Goal: Information Seeking & Learning: Learn about a topic

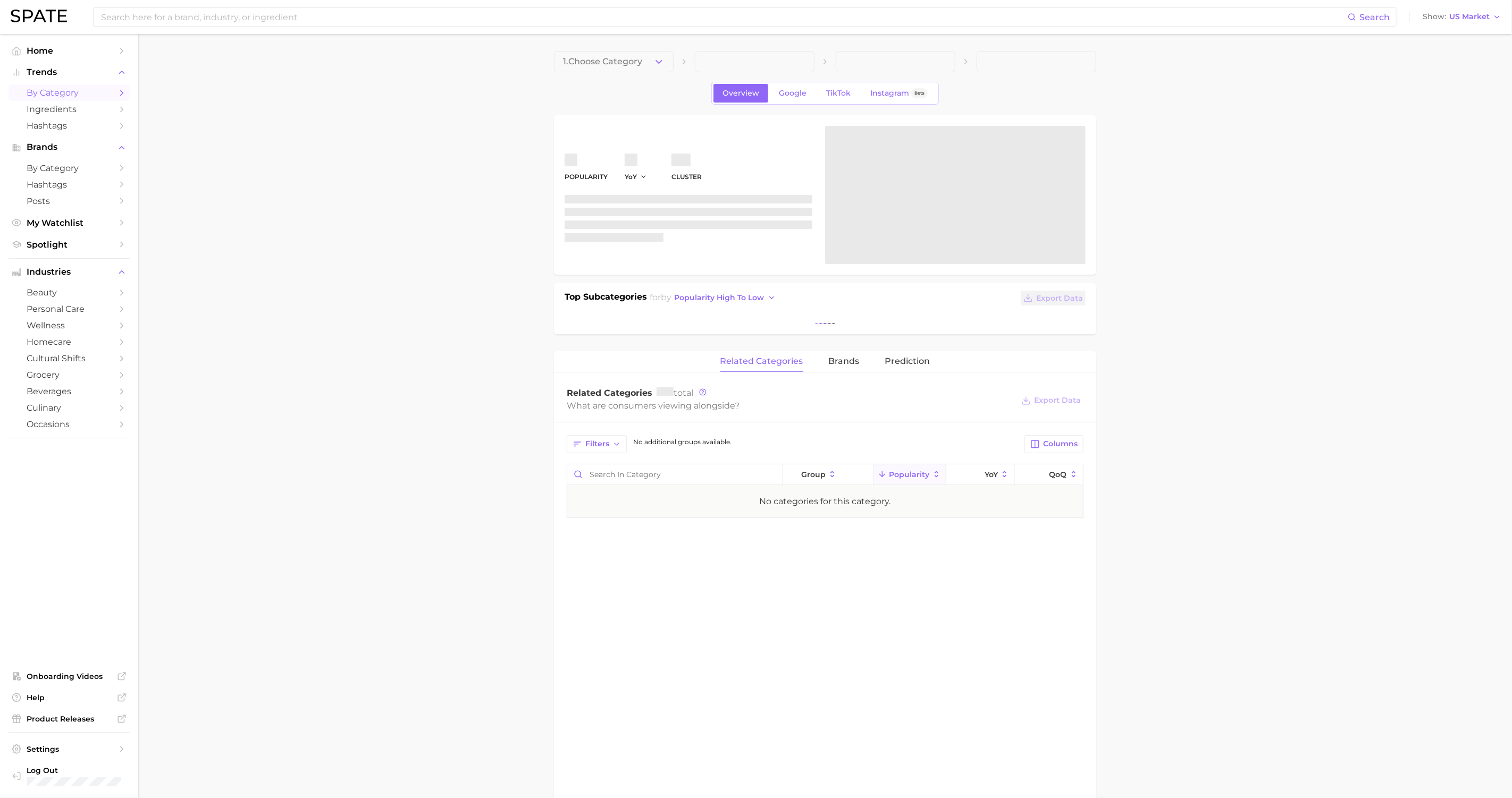
click at [60, 95] on span "by Category" at bounding box center [69, 92] width 85 height 10
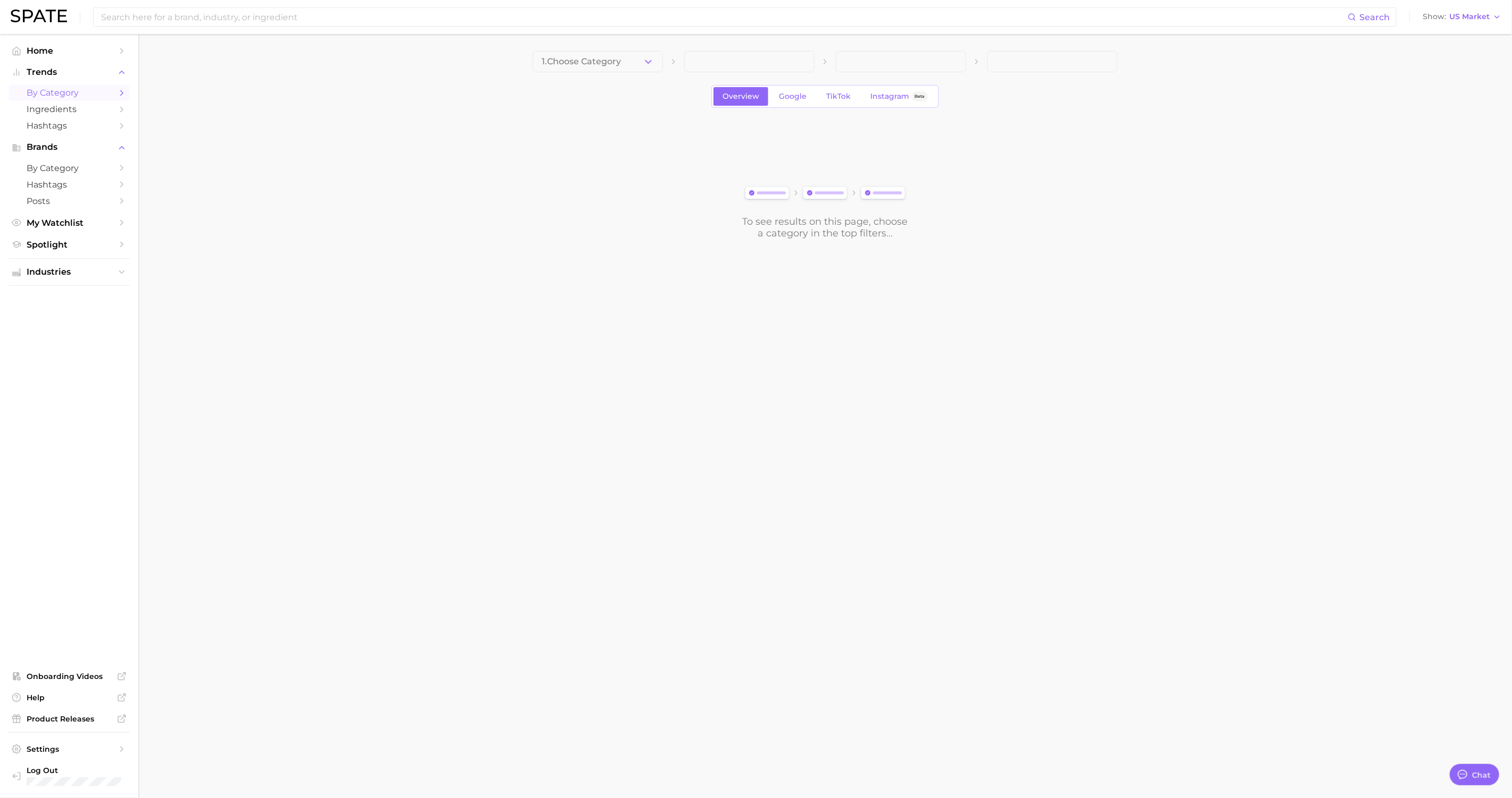
type textarea "x"
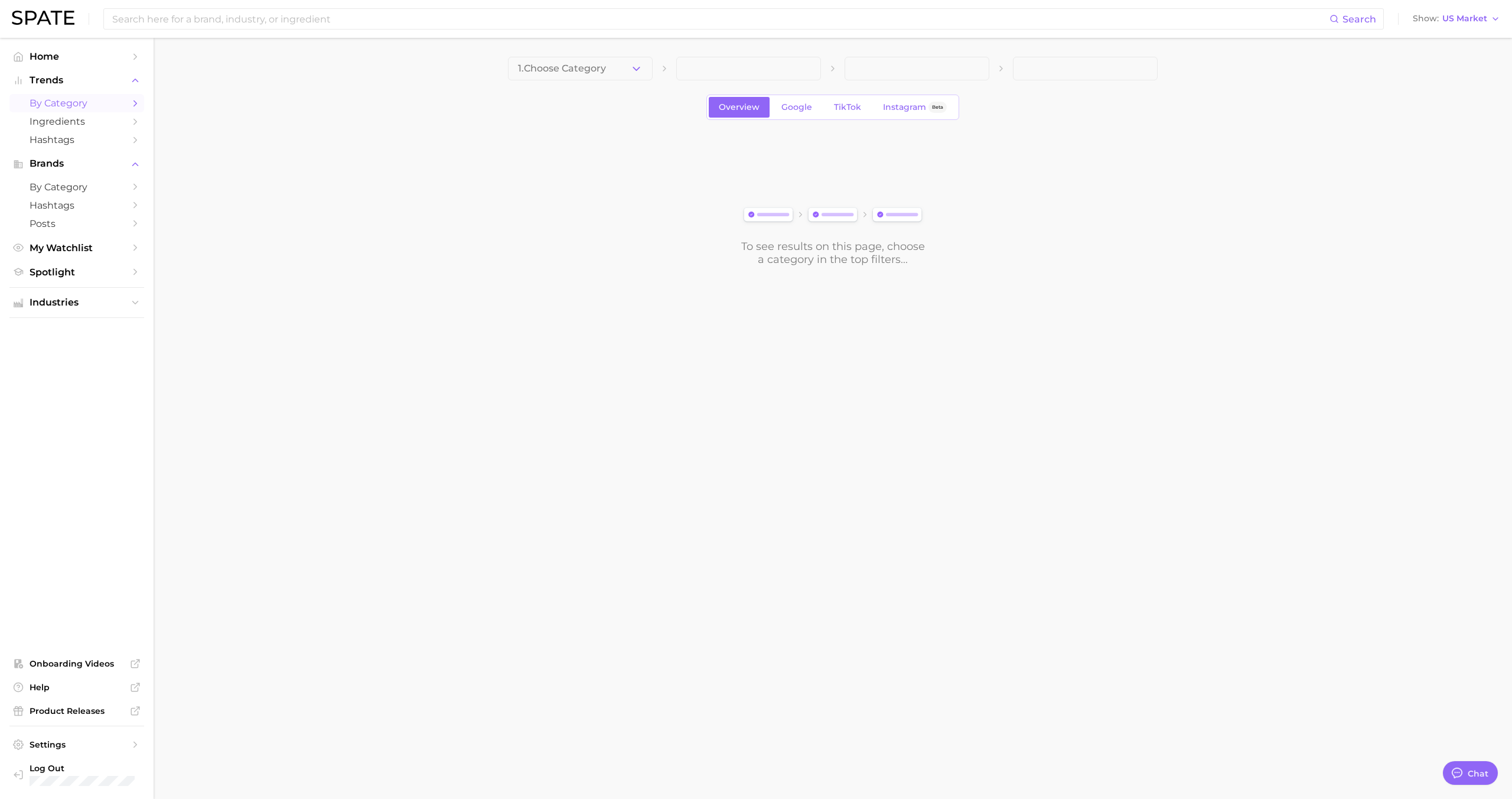
scroll to position [1144, 0]
click at [634, 61] on button "1. Choose Category" at bounding box center [580, 68] width 145 height 23
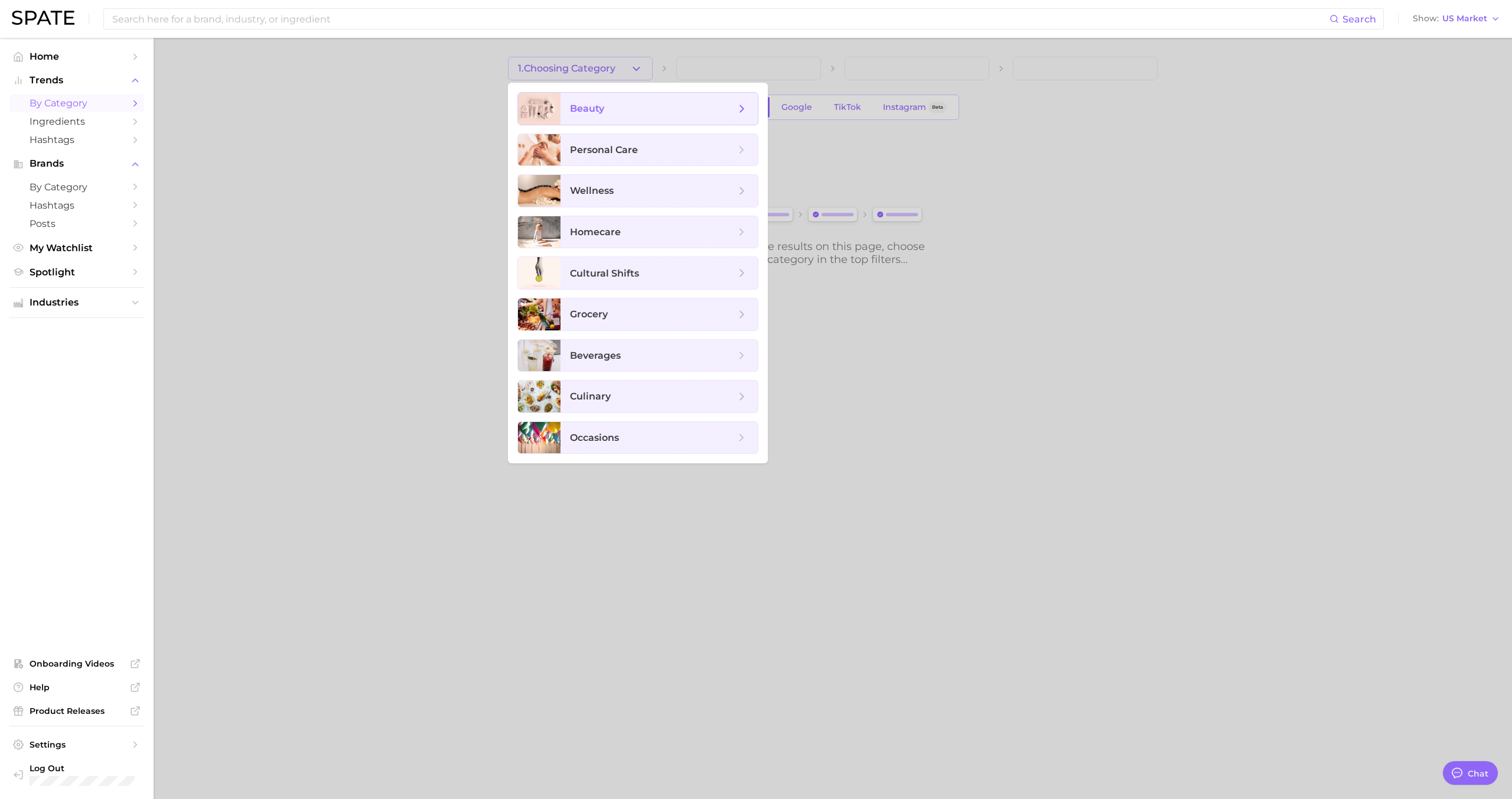
click at [608, 113] on span "beauty" at bounding box center [653, 109] width 166 height 13
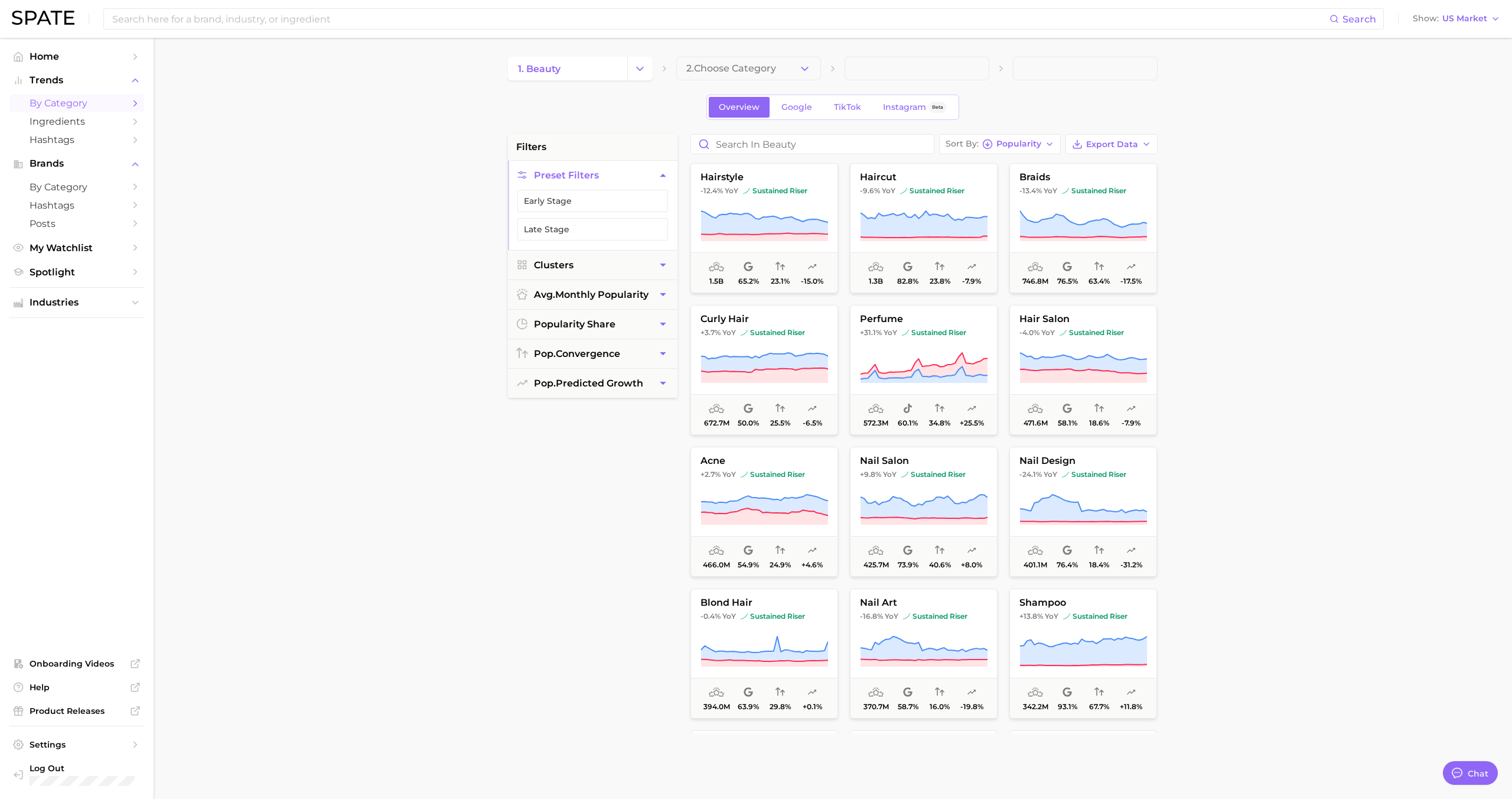
click at [782, 68] on button "2. Choose Category" at bounding box center [749, 68] width 145 height 23
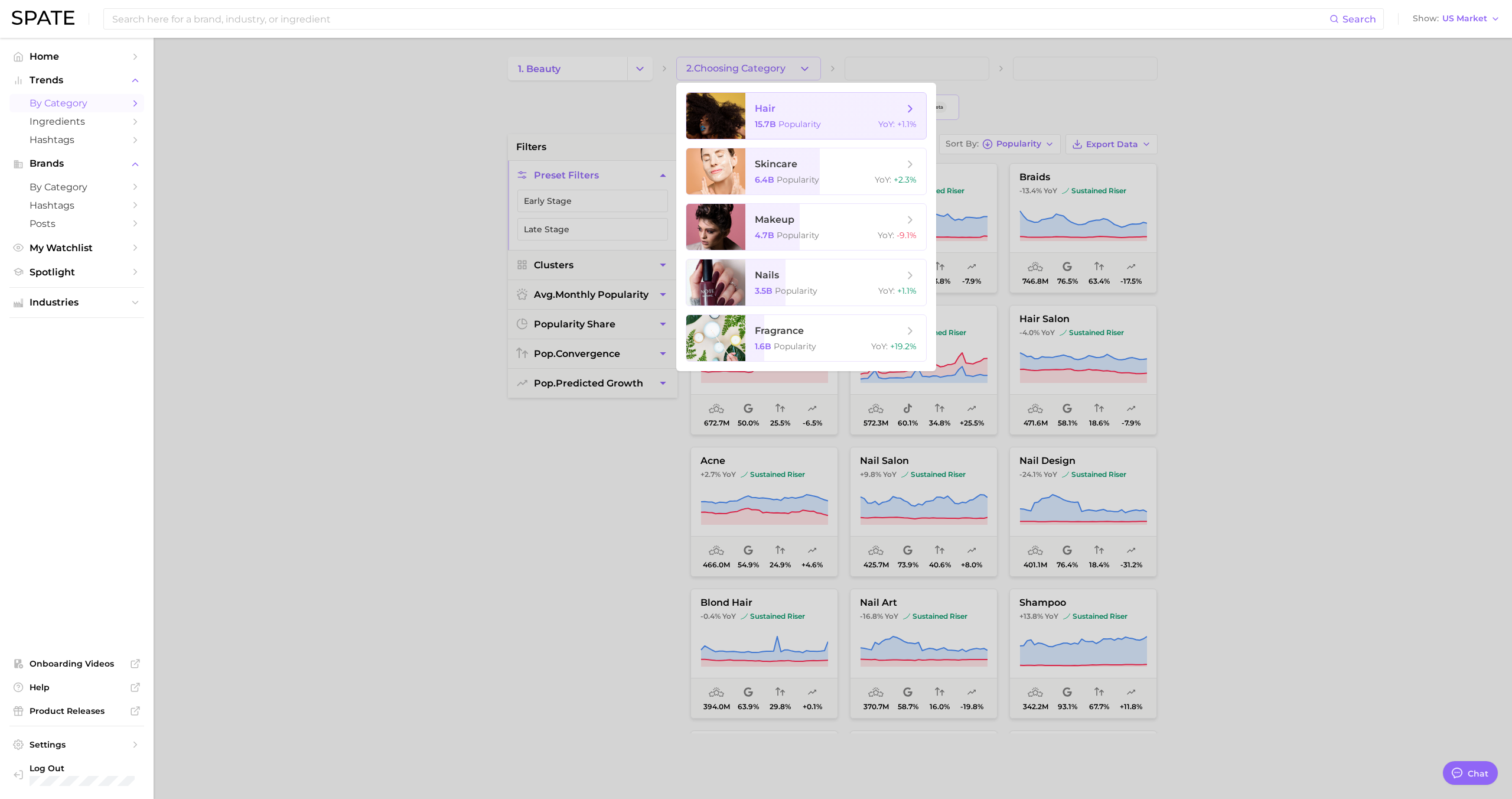
click at [777, 112] on span "hair" at bounding box center [829, 109] width 149 height 13
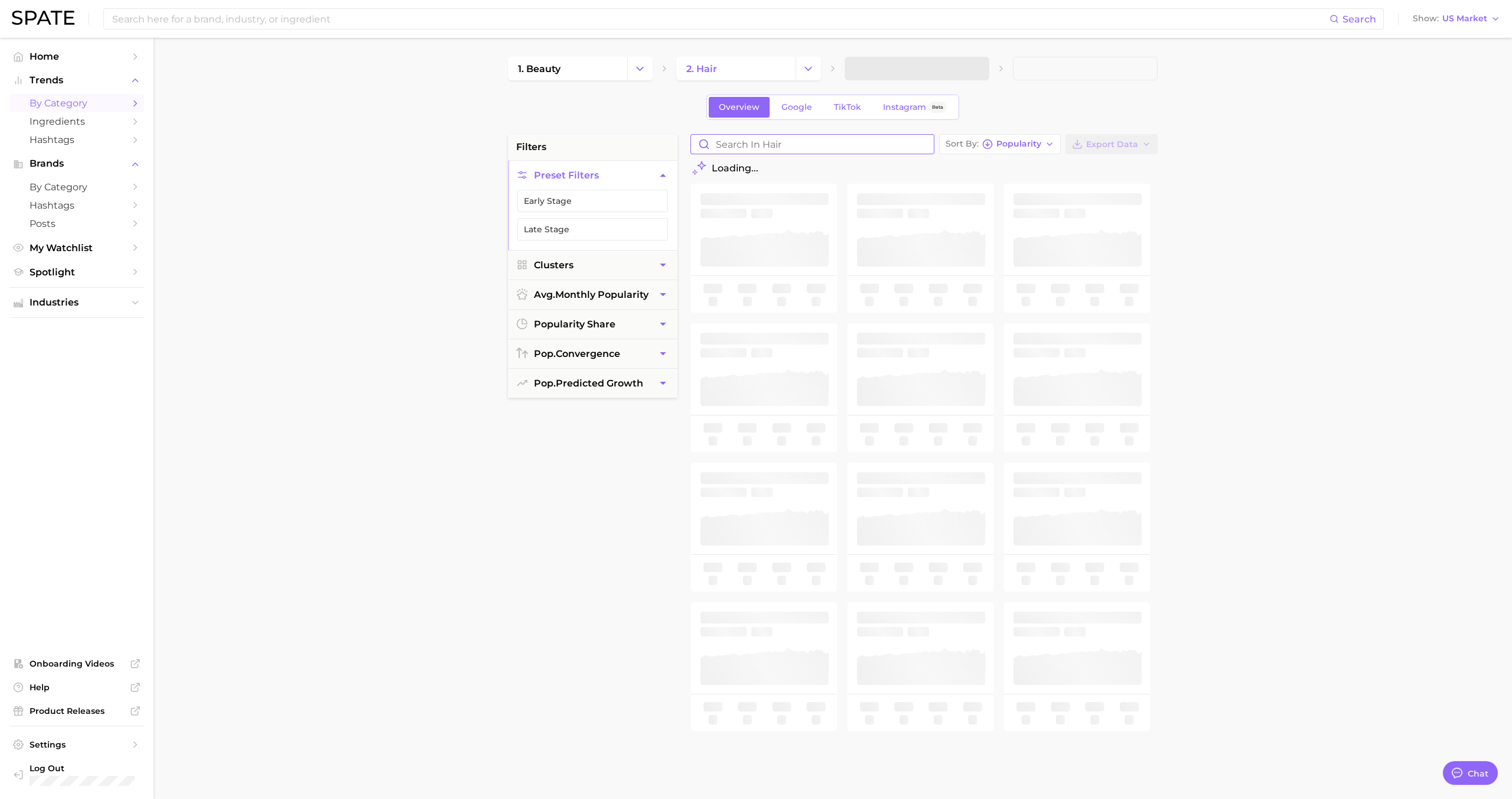
click at [786, 135] on input "Search in hair" at bounding box center [812, 144] width 243 height 19
type input "edge"
click at [775, 181] on span "edge control" at bounding box center [764, 177] width 147 height 10
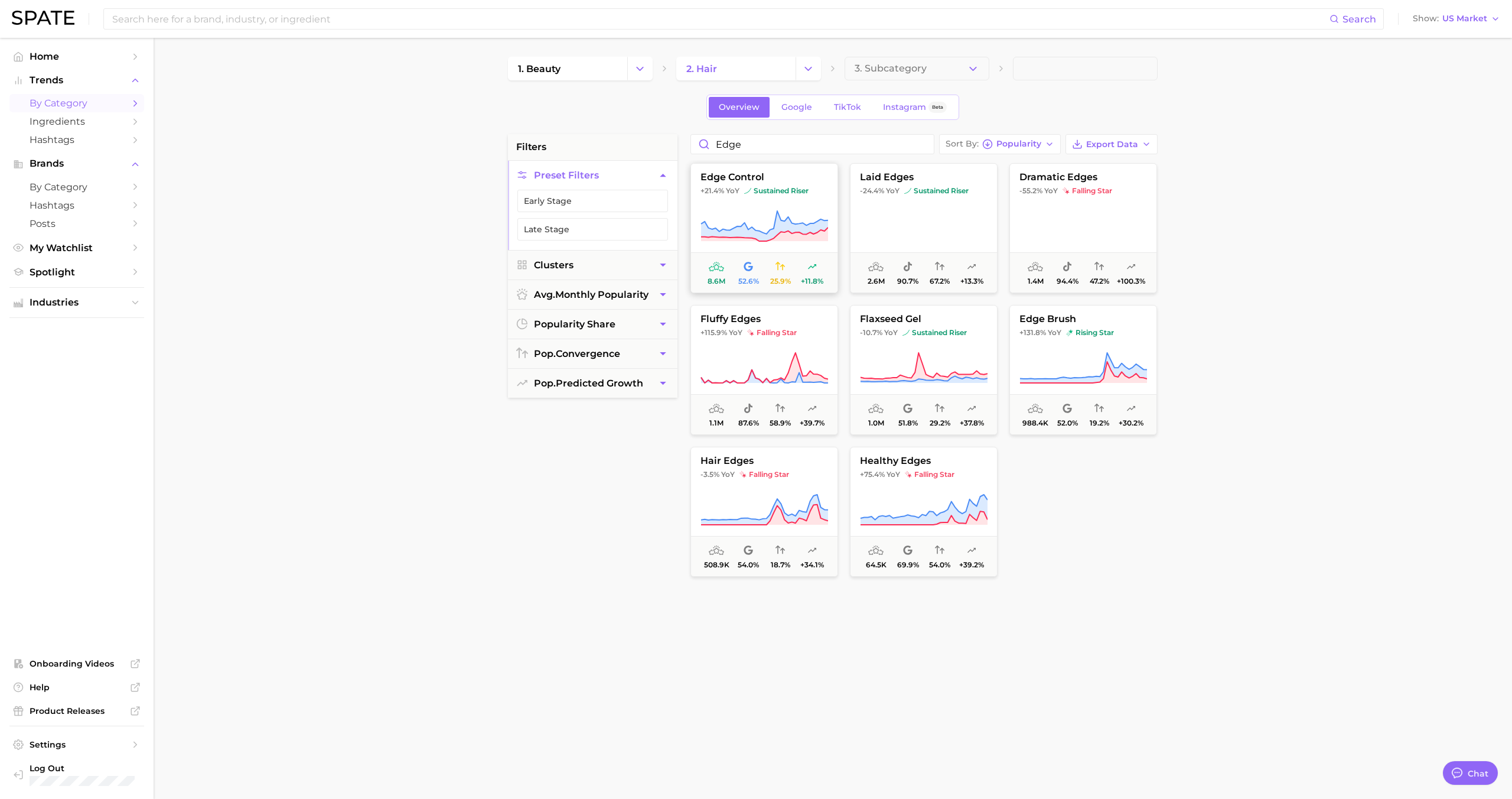
type textarea "x"
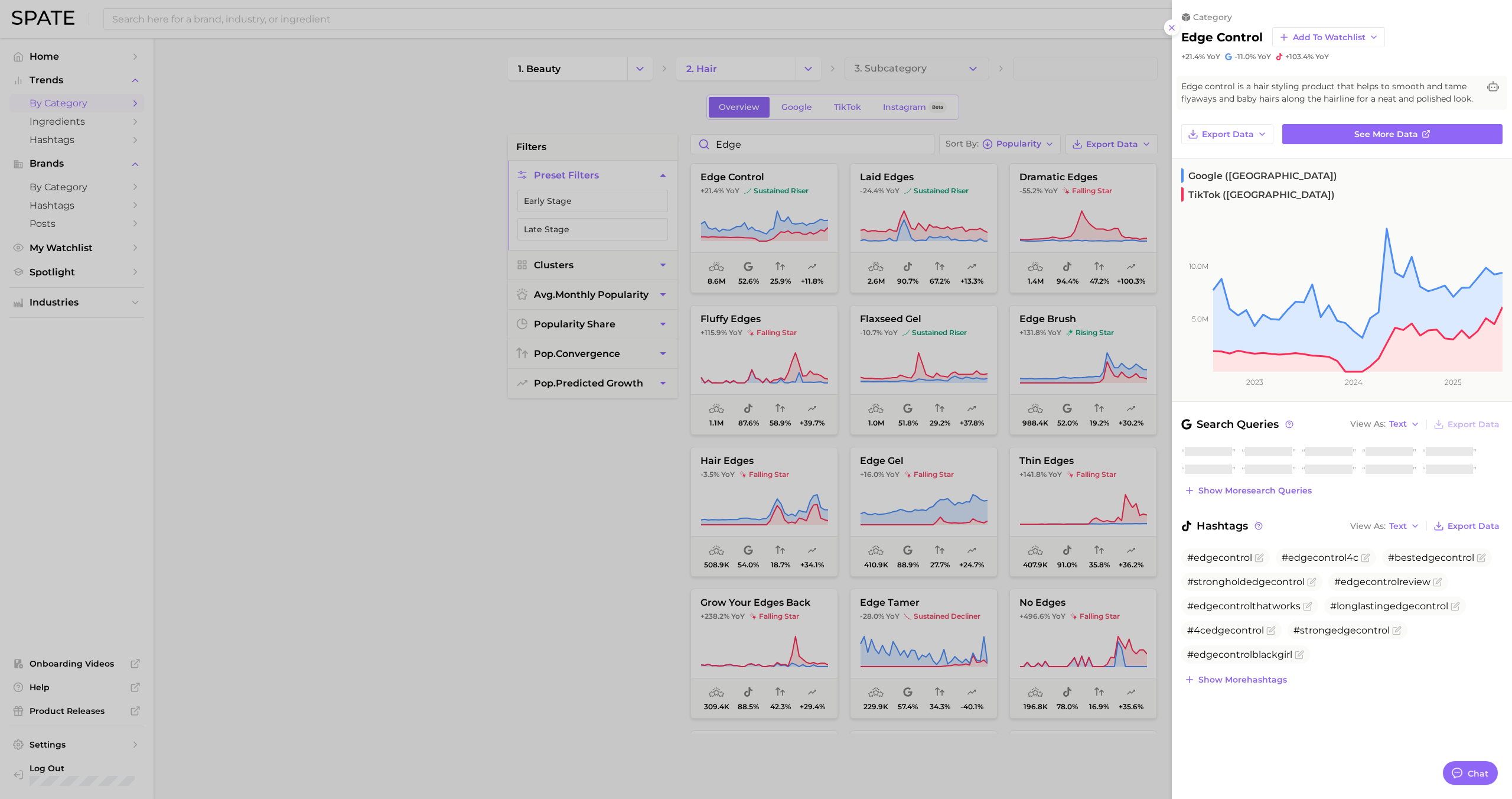
click at [777, 186] on div at bounding box center [756, 399] width 1512 height 799
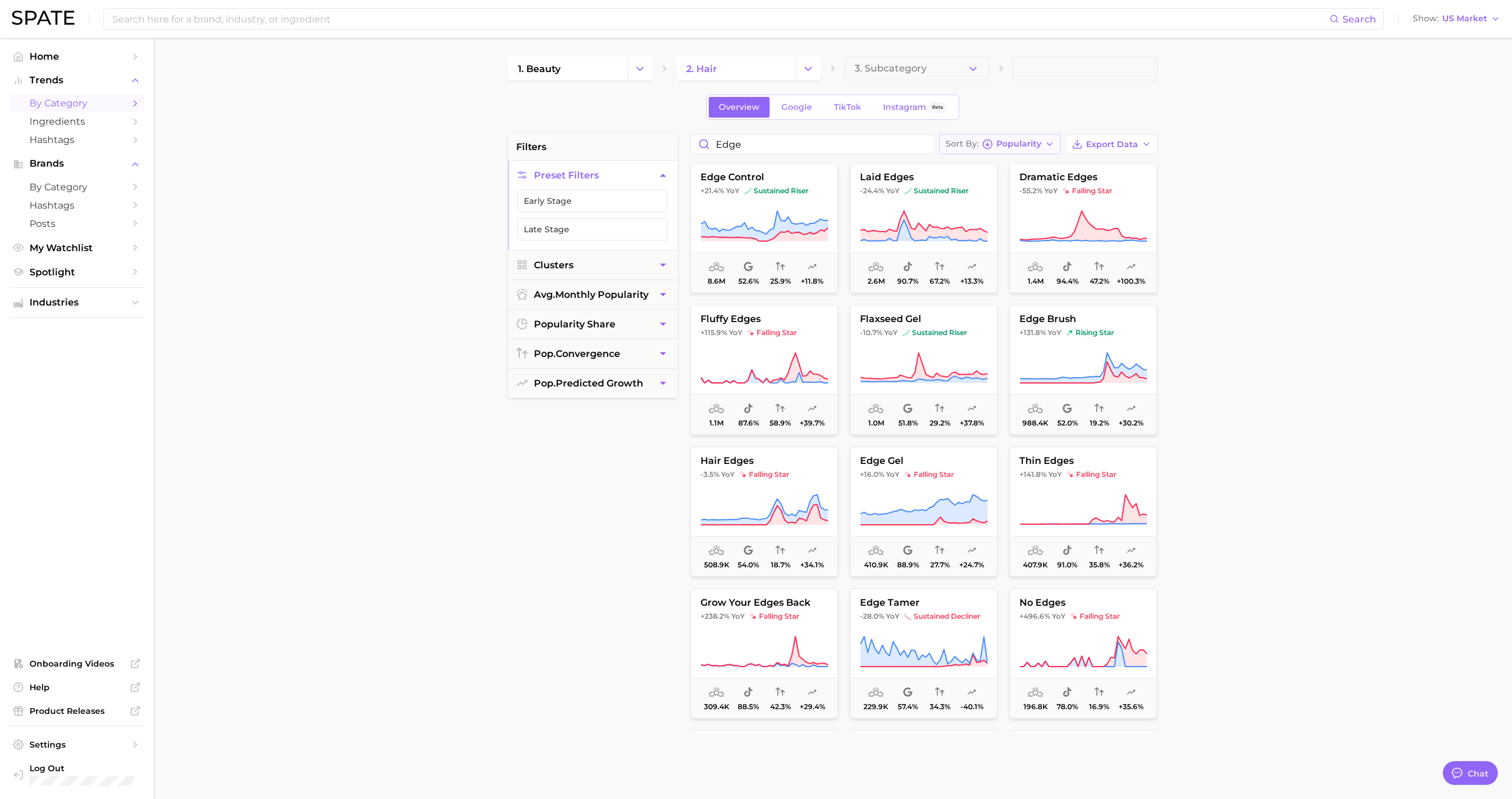
click at [983, 151] on button "Sort By Popularity" at bounding box center [1000, 144] width 122 height 20
click at [983, 187] on span "YoY high to low" at bounding box center [994, 187] width 70 height 10
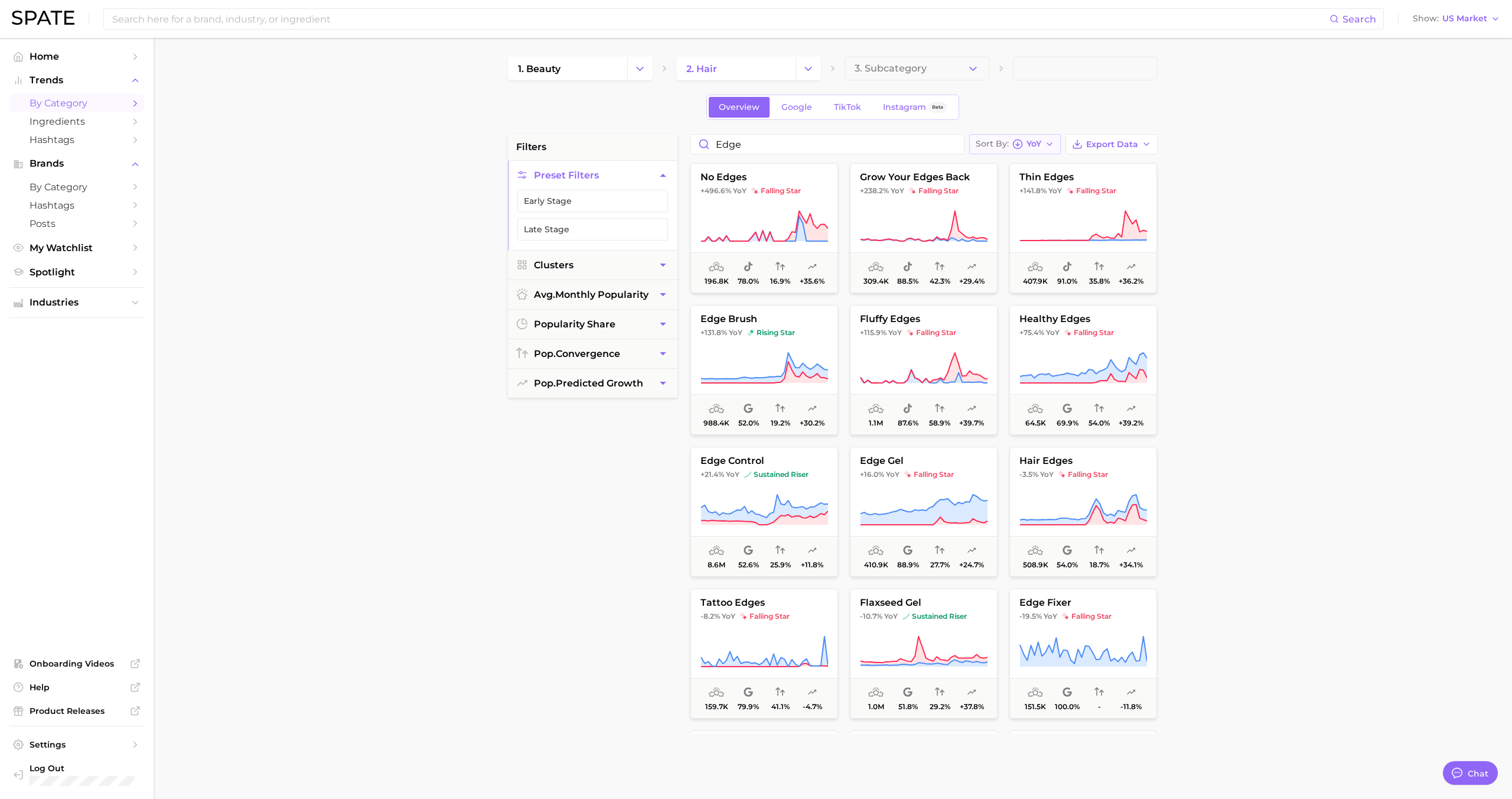
click at [992, 146] on span "Sort By" at bounding box center [992, 144] width 33 height 7
click at [1003, 204] on span "Increase YoY high to low" at bounding box center [1043, 208] width 109 height 10
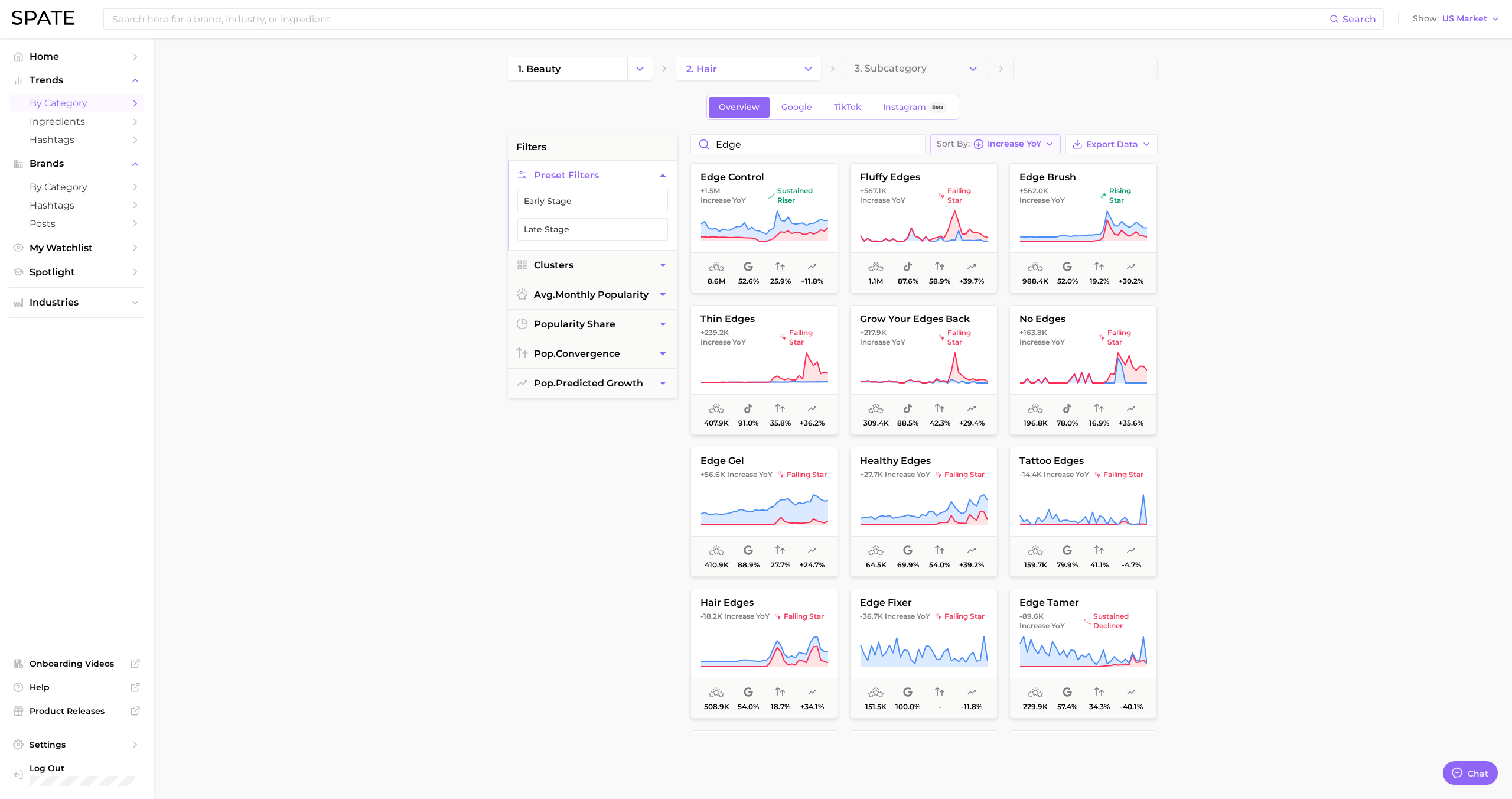
click at [1018, 144] on span "Increase YoY" at bounding box center [1014, 144] width 53 height 7
click at [1014, 183] on span "YoY high to low" at bounding box center [985, 187] width 70 height 10
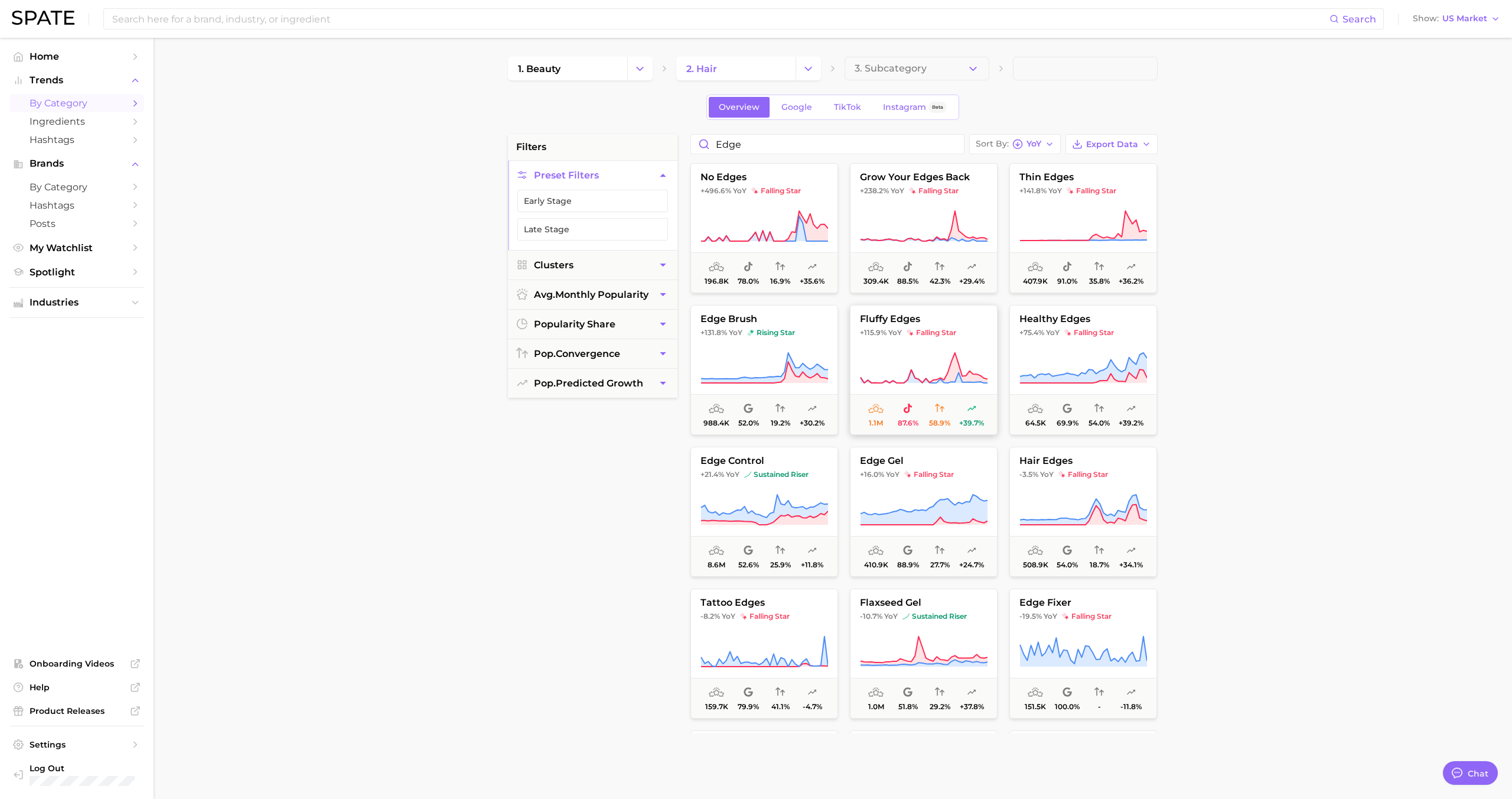
scroll to position [8, 0]
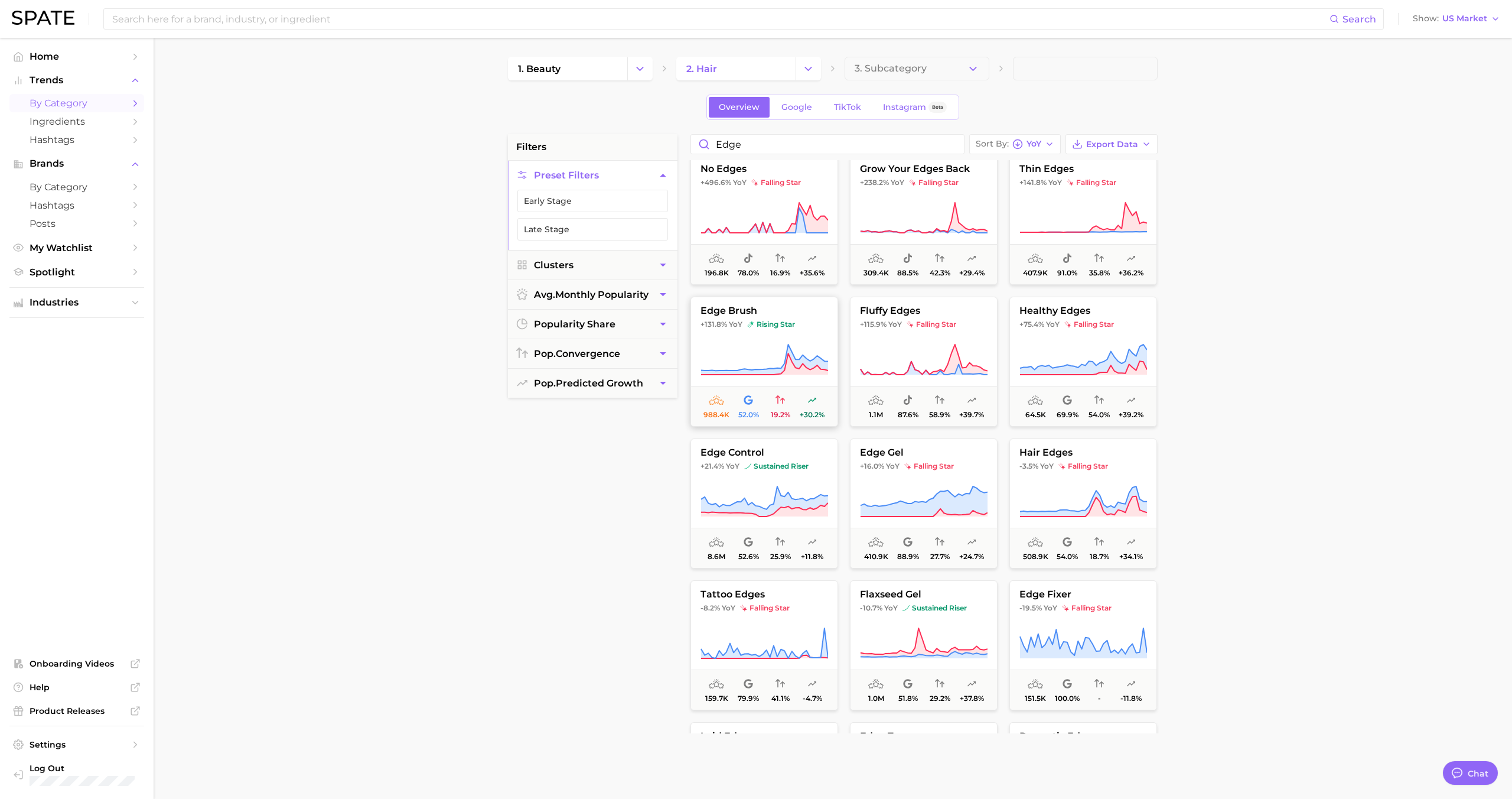
click at [779, 337] on button "edge brush +131.8% YoY rising star 988.4k 52.0% 19.2% +30.2%" at bounding box center [764, 361] width 147 height 130
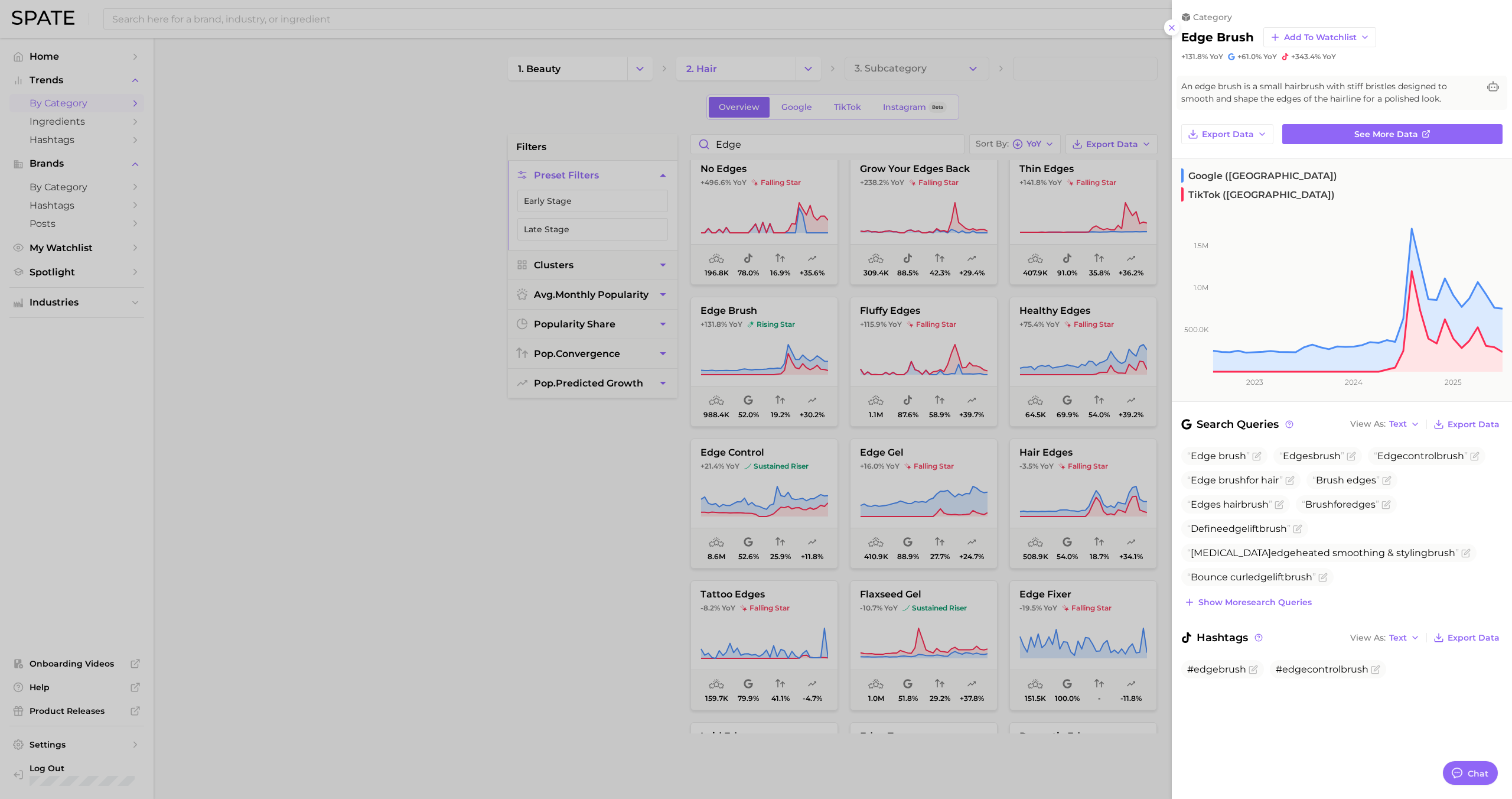
click at [774, 342] on div at bounding box center [756, 399] width 1512 height 799
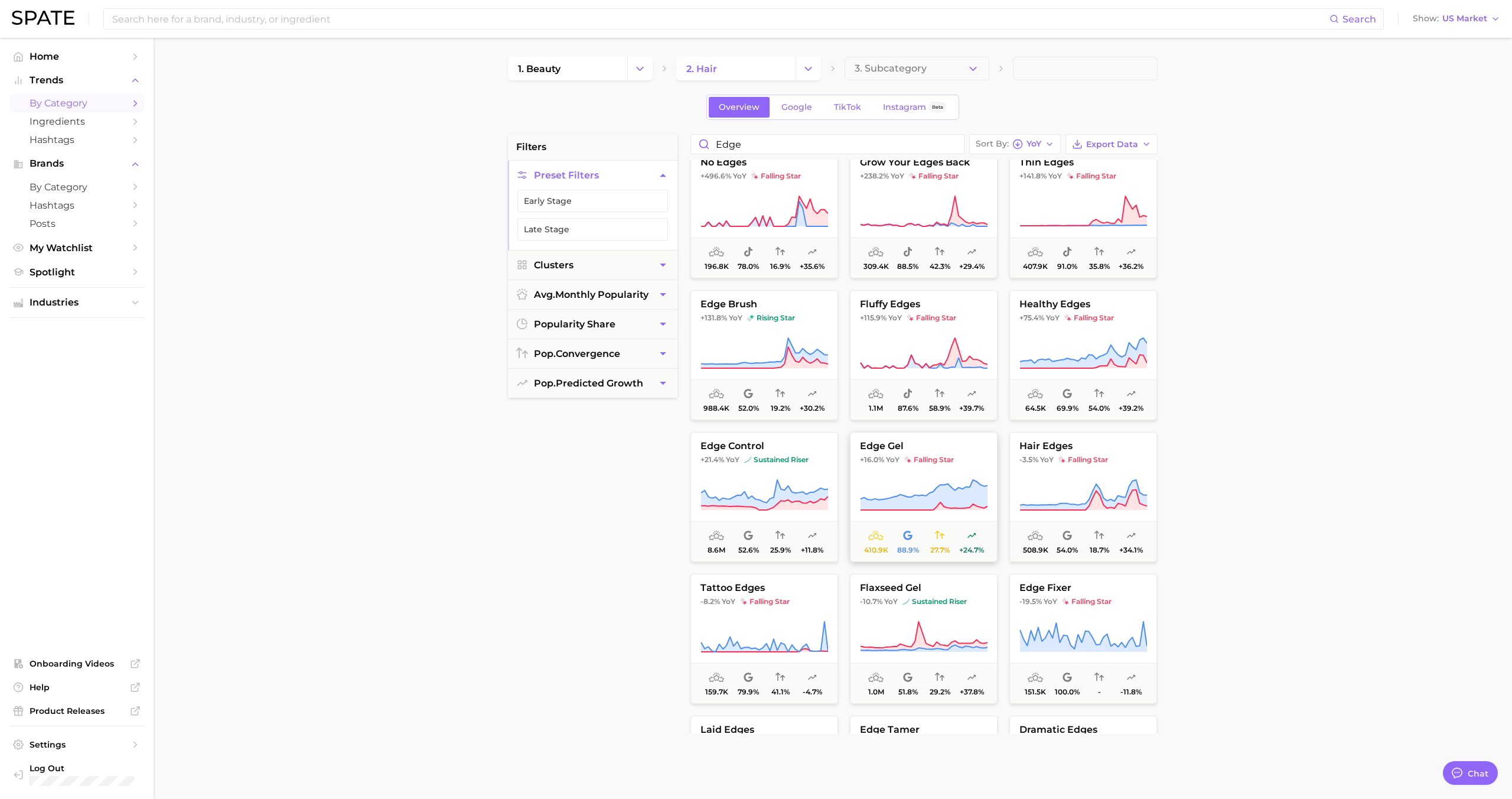
scroll to position [0, 0]
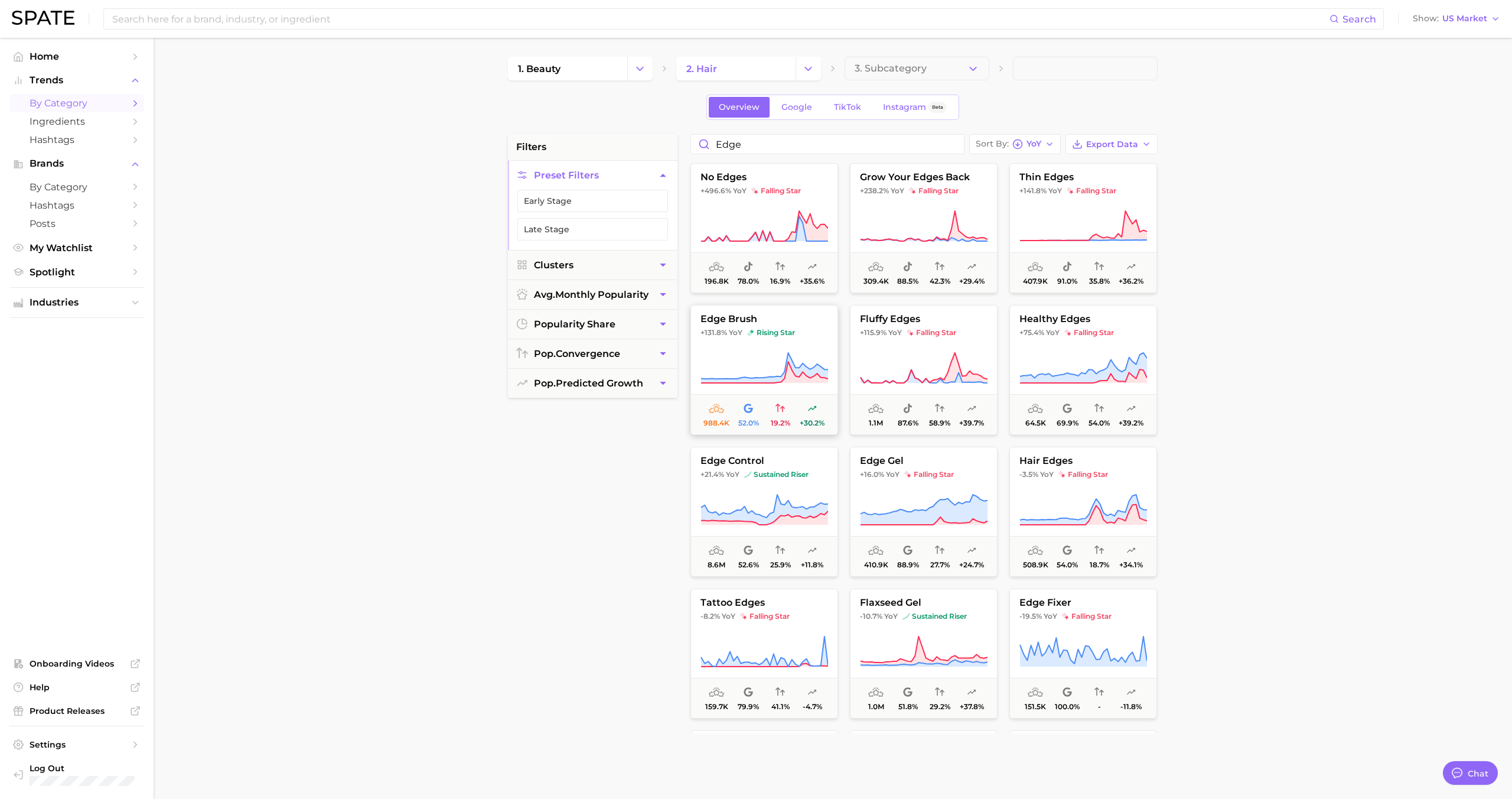
click at [778, 331] on span "rising star" at bounding box center [771, 333] width 48 height 9
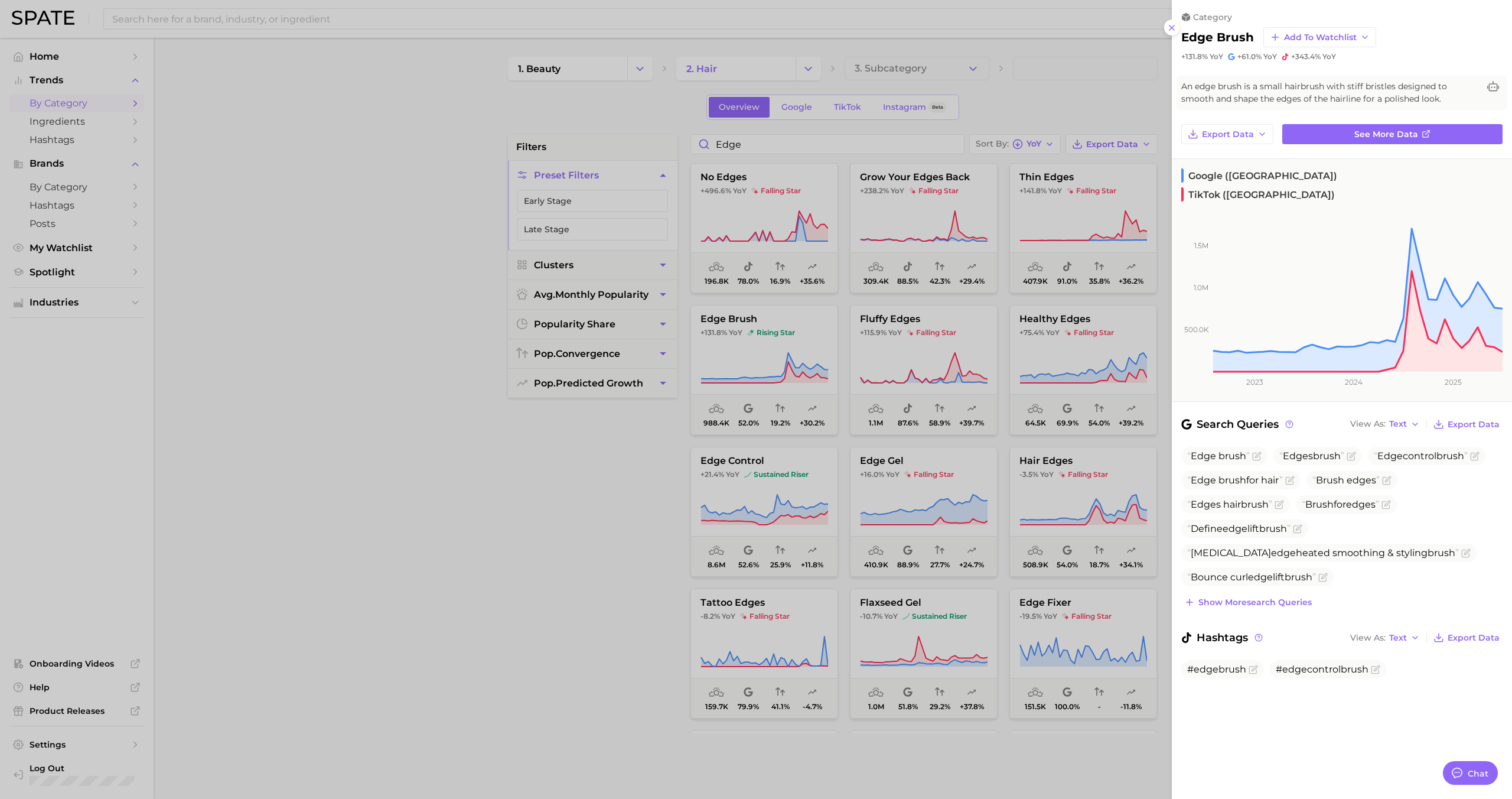
click at [1035, 219] on div at bounding box center [756, 399] width 1512 height 799
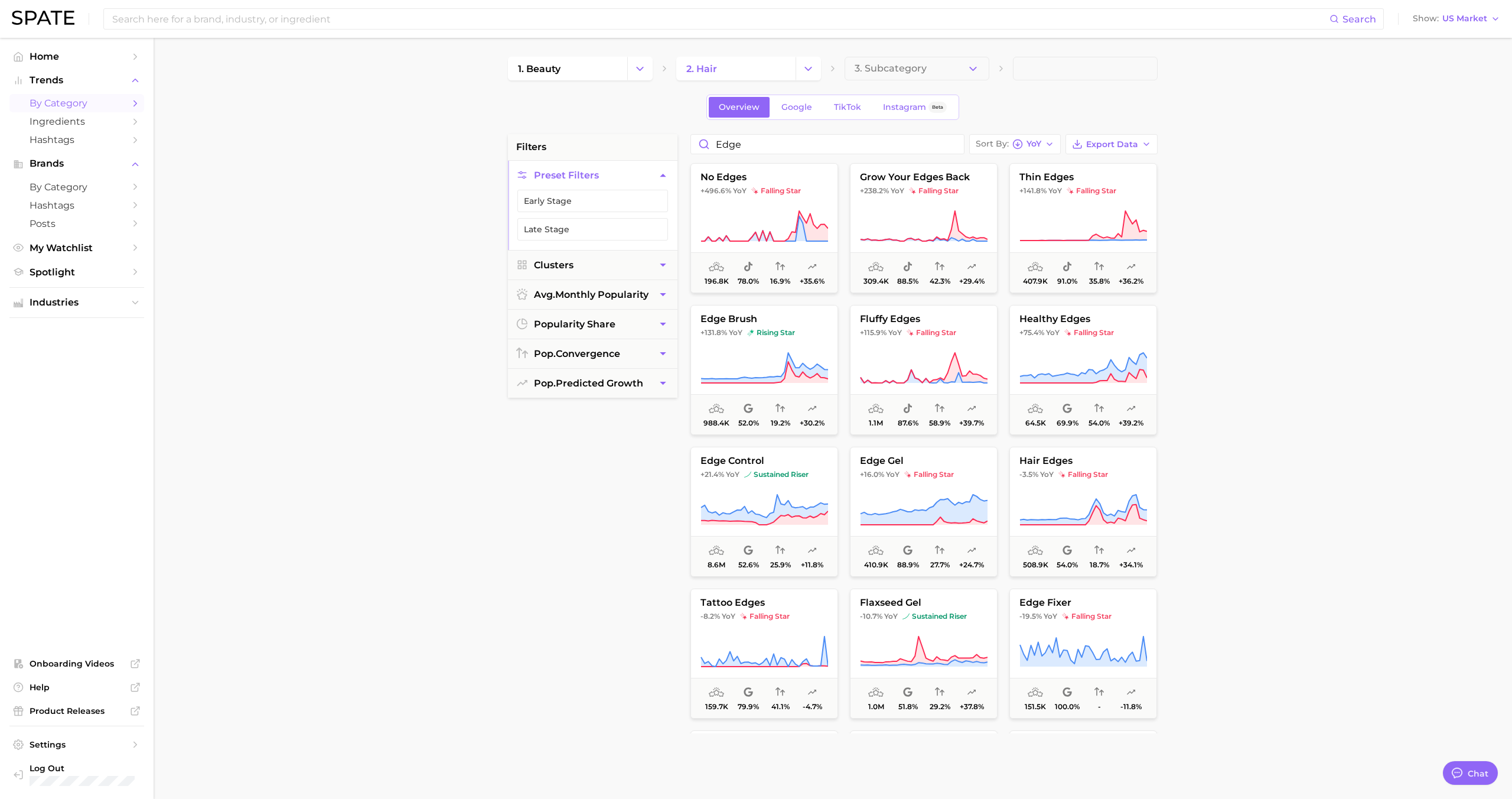
click at [1055, 200] on button "thin edges +141.8% YoY falling star 407.9k 91.0% 35.8% +36.2%" at bounding box center [1083, 228] width 147 height 130
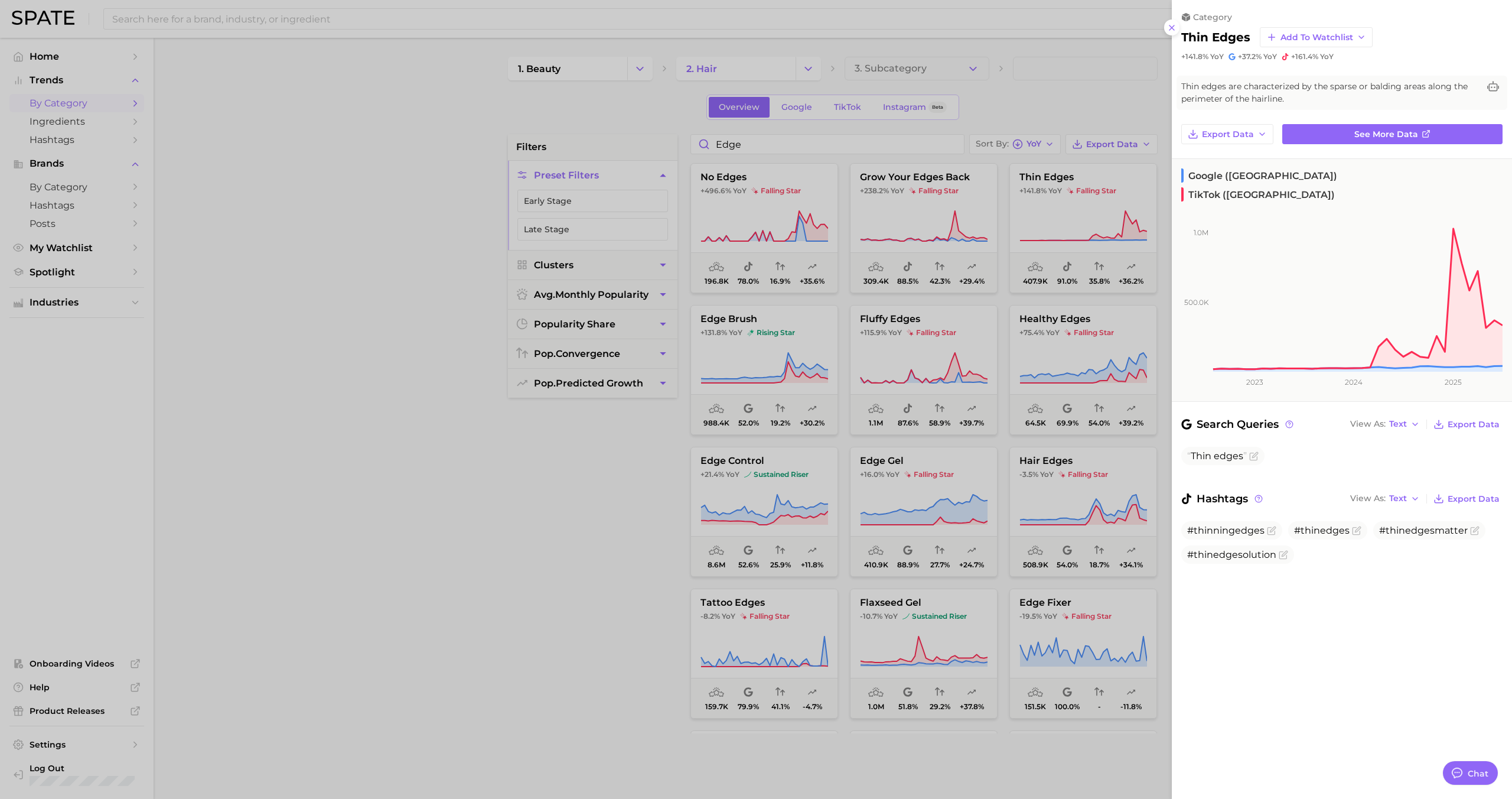
click at [1056, 210] on div at bounding box center [756, 399] width 1512 height 799
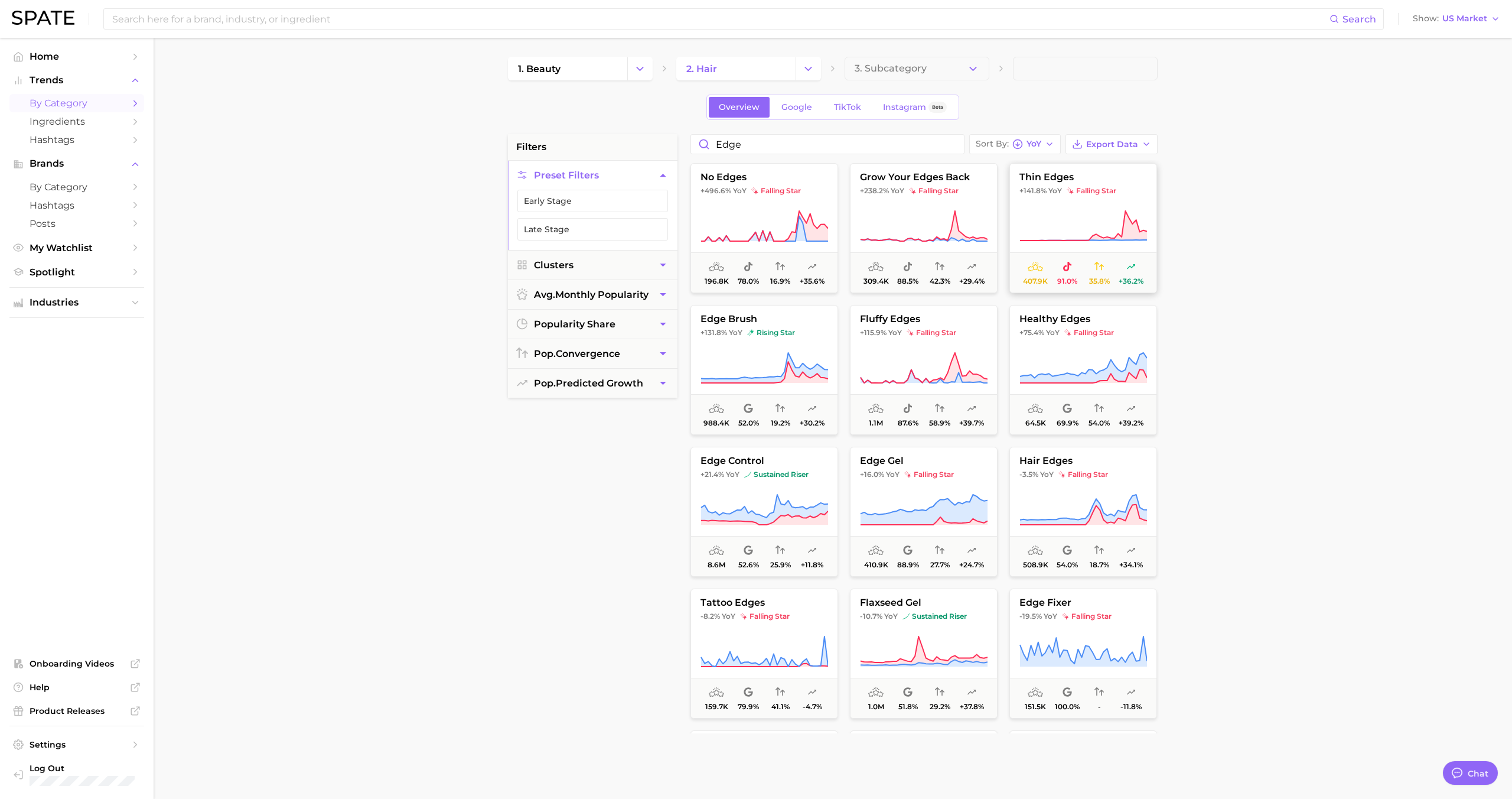
click at [1076, 205] on button "thin edges +141.8% YoY falling star 407.9k 91.0% 35.8% +36.2%" at bounding box center [1083, 228] width 147 height 130
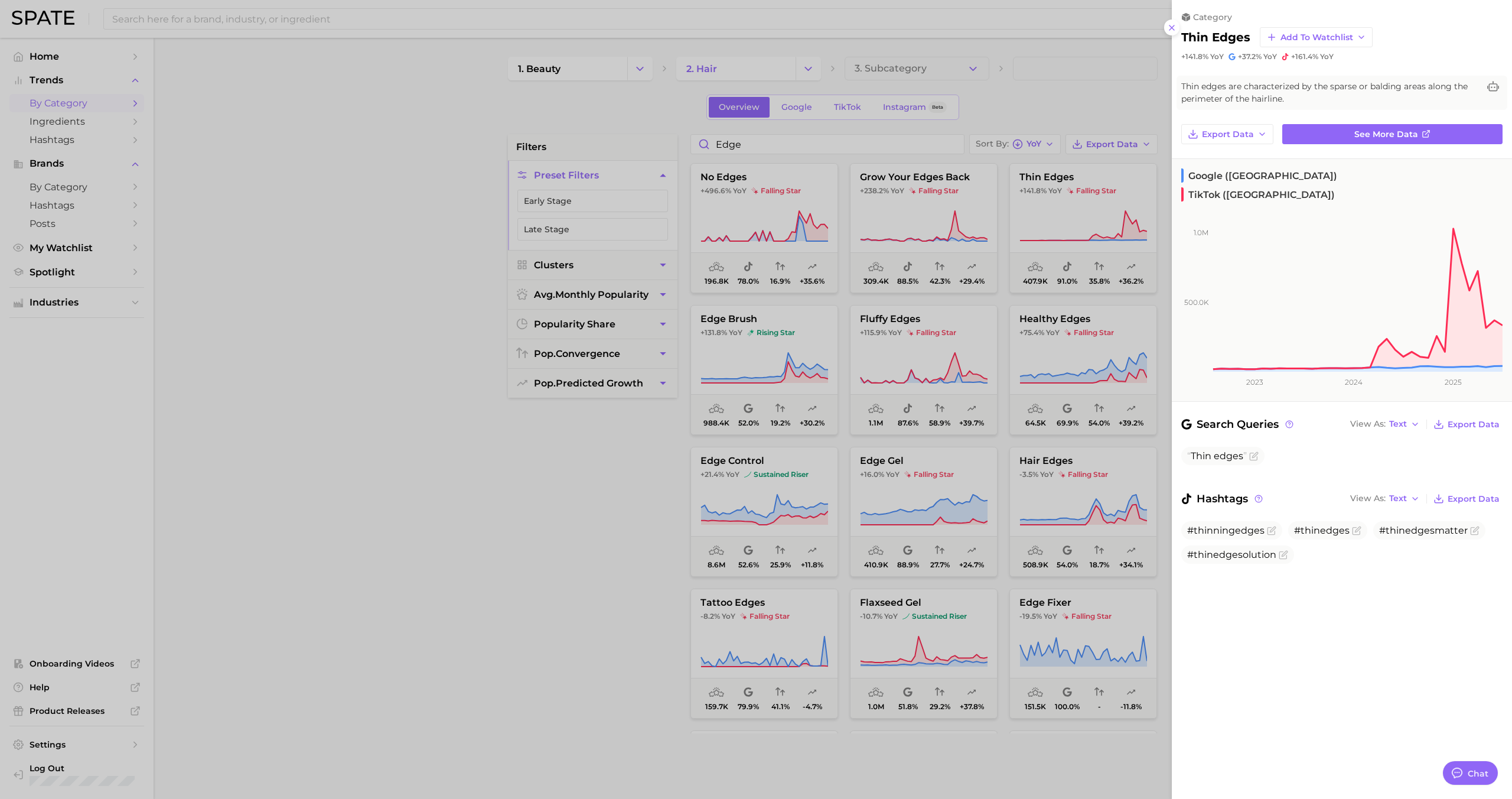
click at [1009, 307] on div at bounding box center [756, 399] width 1512 height 799
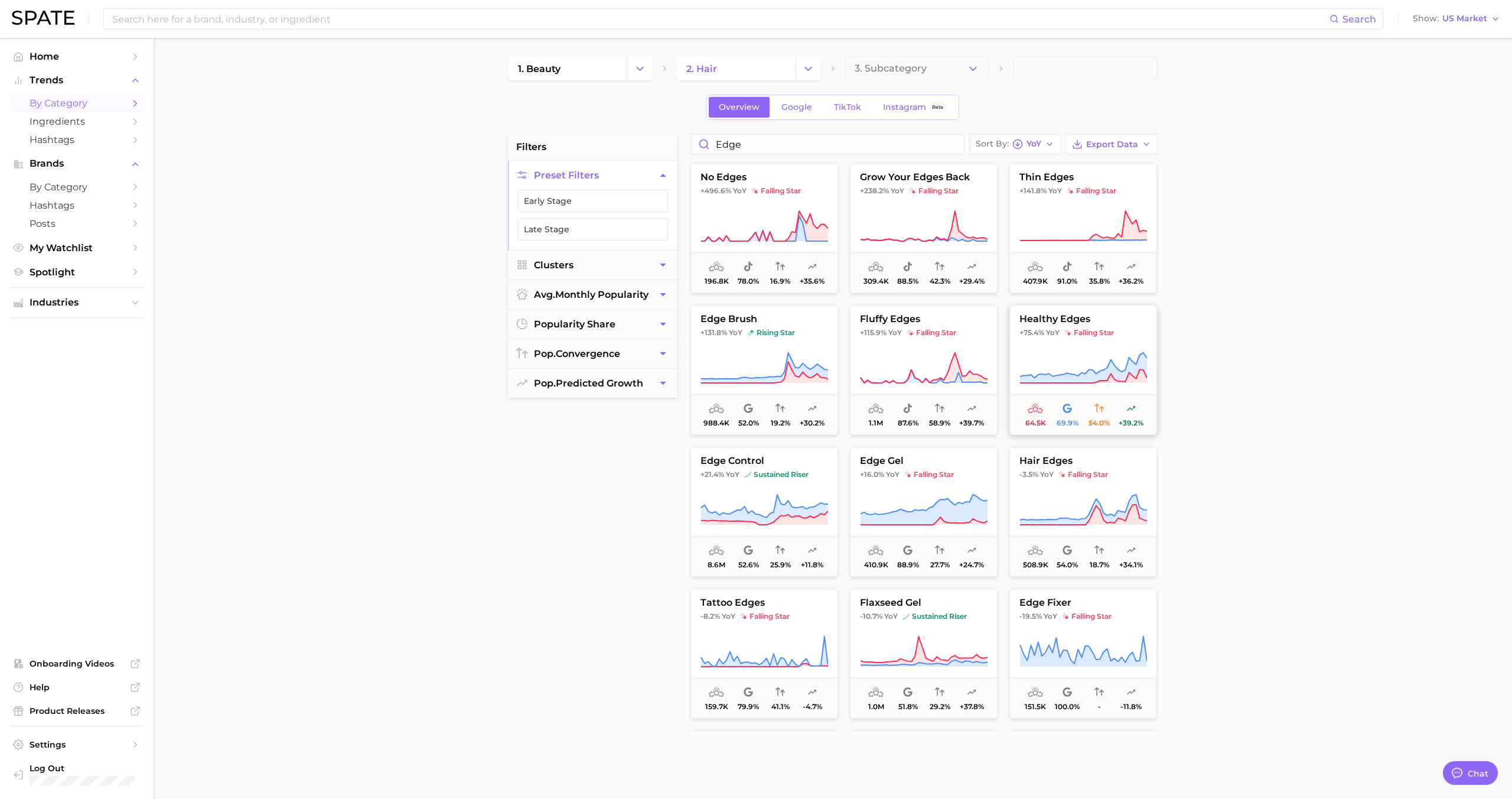
click at [1083, 351] on button "healthy edges +75.4% YoY falling star 64.5k 69.9% 54.0% +39.2%" at bounding box center [1083, 369] width 147 height 130
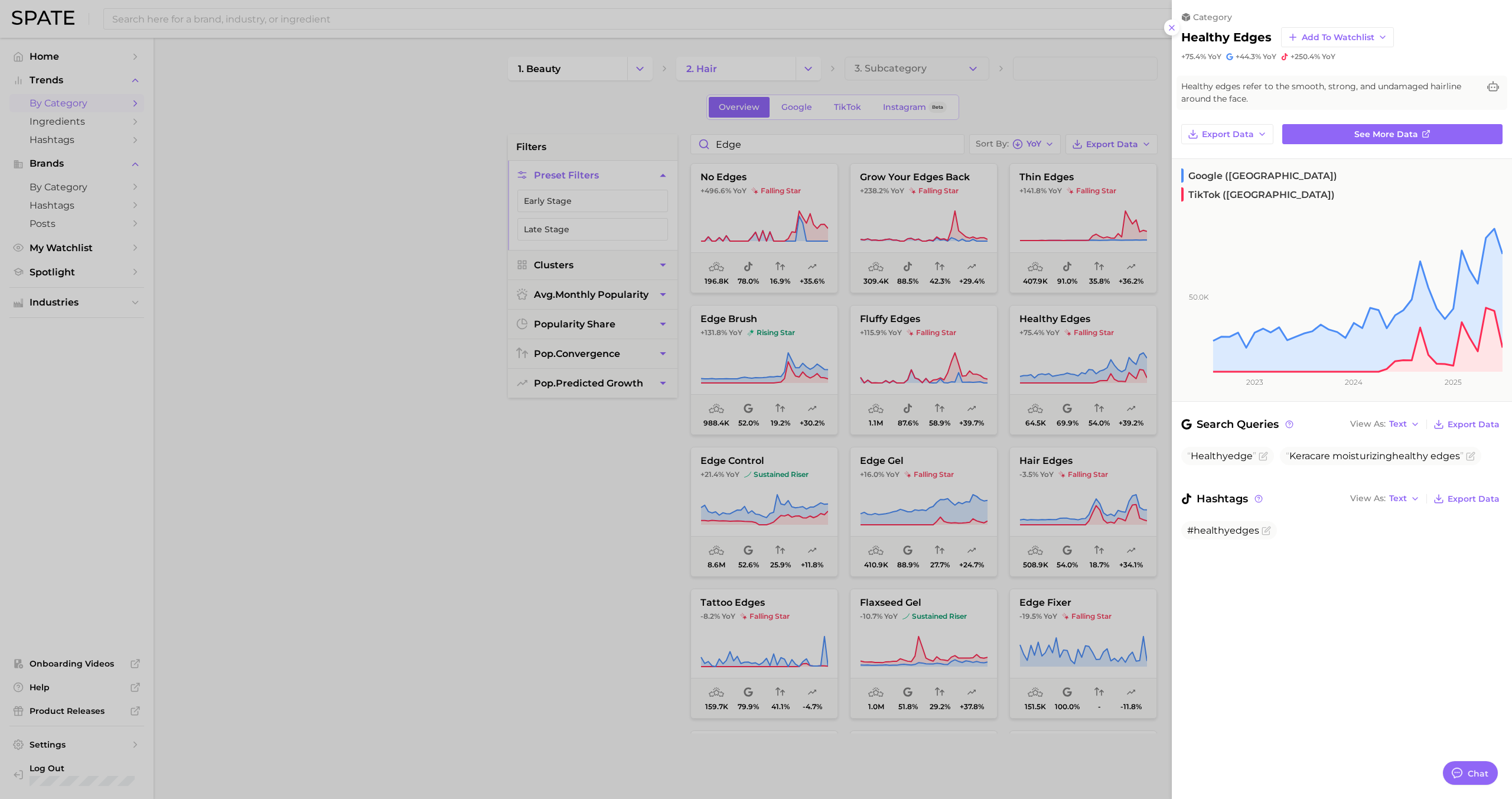
click at [953, 377] on div at bounding box center [756, 399] width 1512 height 799
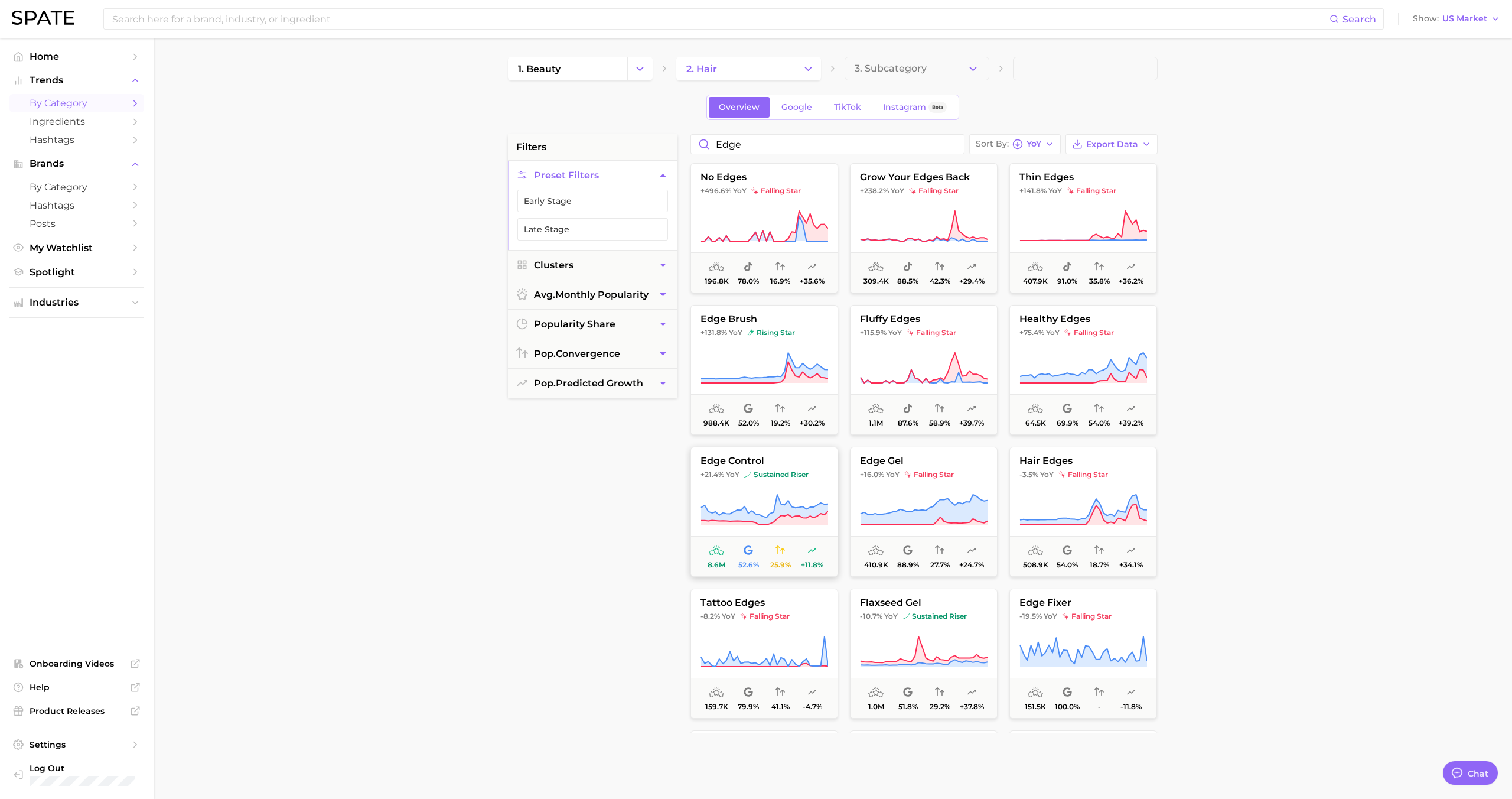
click at [757, 477] on span "sustained riser" at bounding box center [776, 474] width 65 height 9
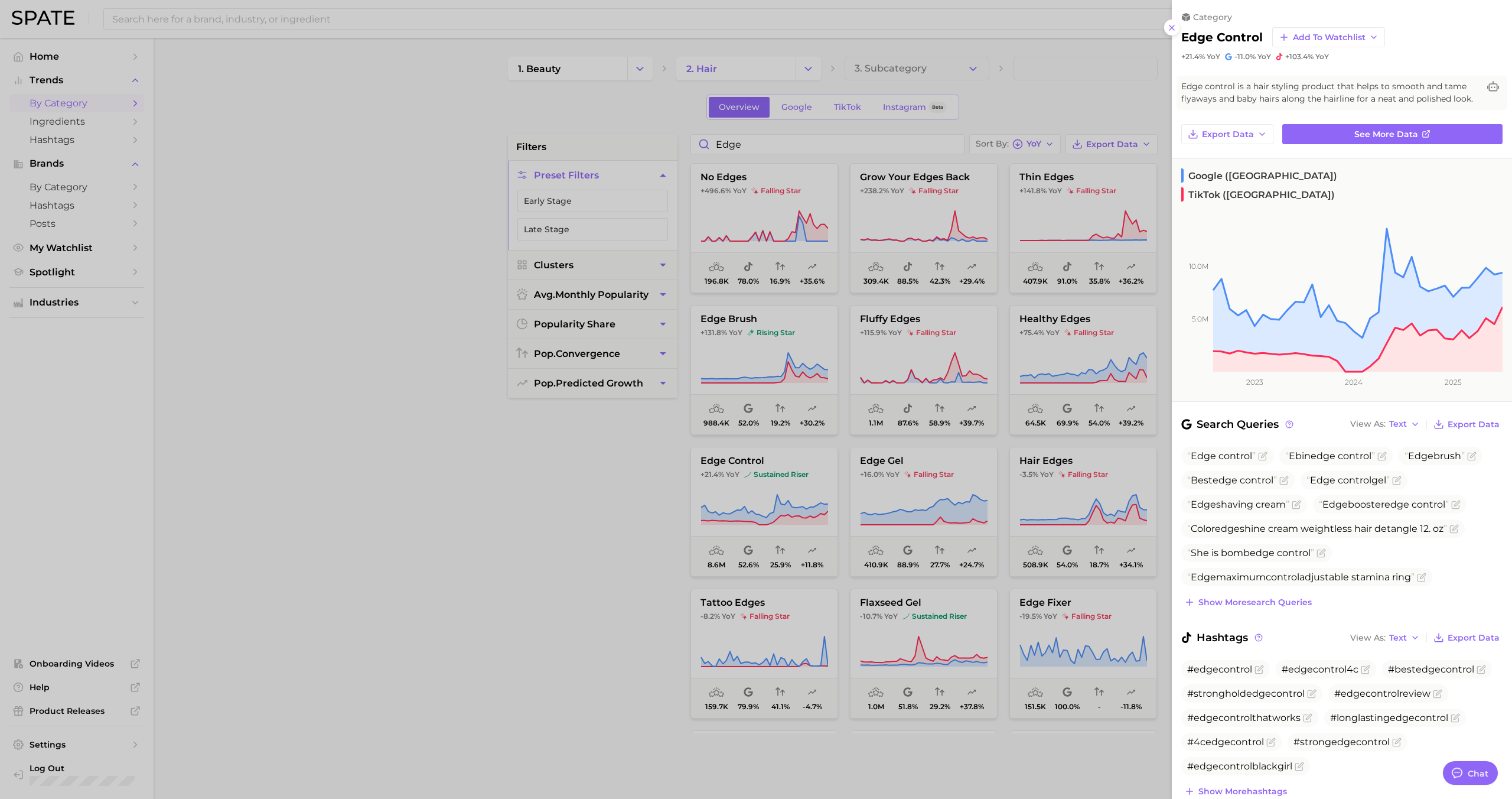
click at [908, 472] on div at bounding box center [756, 399] width 1512 height 799
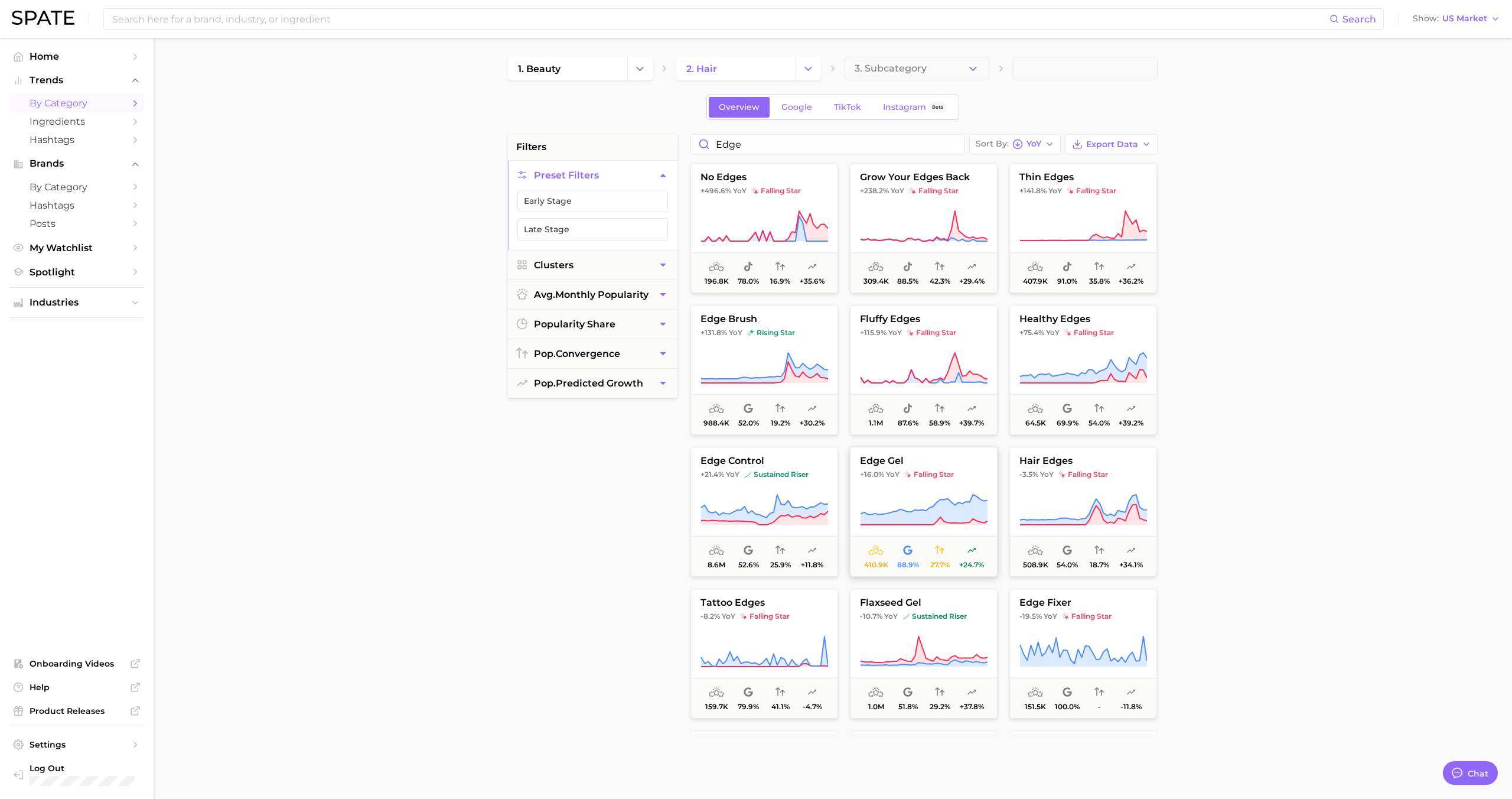
click at [897, 481] on button "edge gel +16.0% YoY falling star 410.9k 88.9% 27.7% +24.7%" at bounding box center [923, 511] width 147 height 130
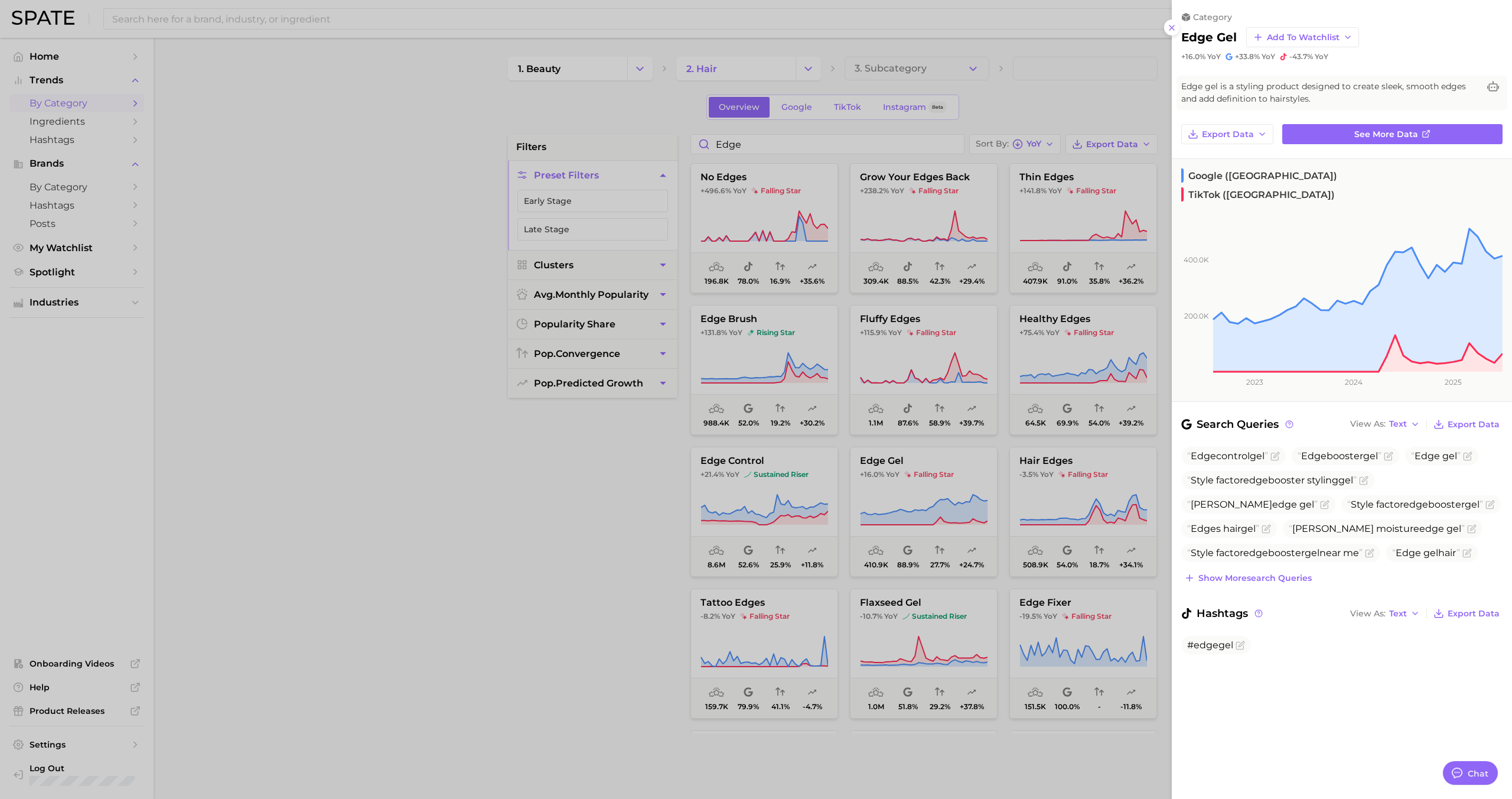
click at [1003, 354] on div at bounding box center [756, 399] width 1512 height 799
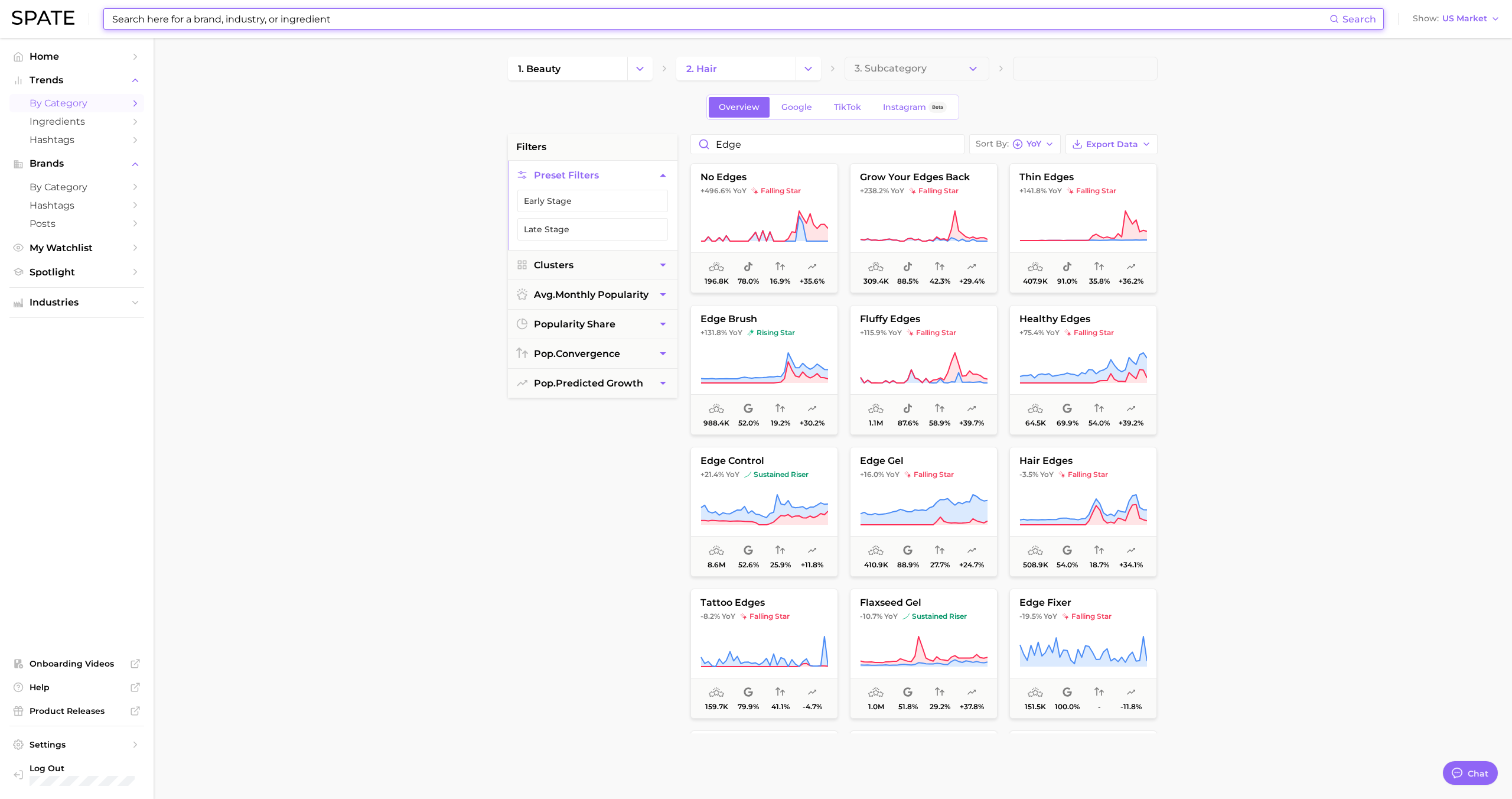
click at [278, 25] on input at bounding box center [720, 19] width 1219 height 20
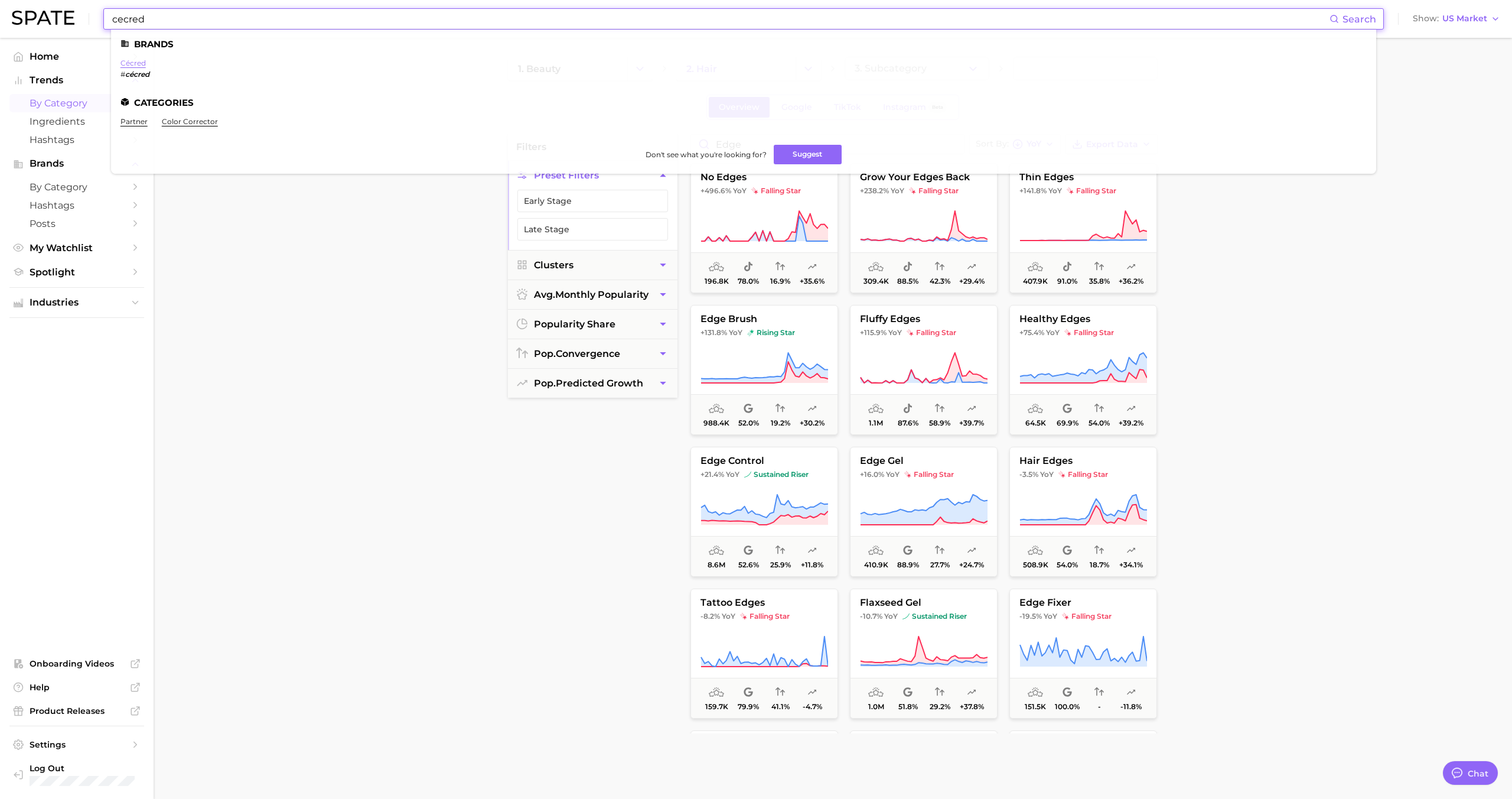
type input "cecred"
click at [140, 65] on link "cécred" at bounding box center [133, 63] width 25 height 9
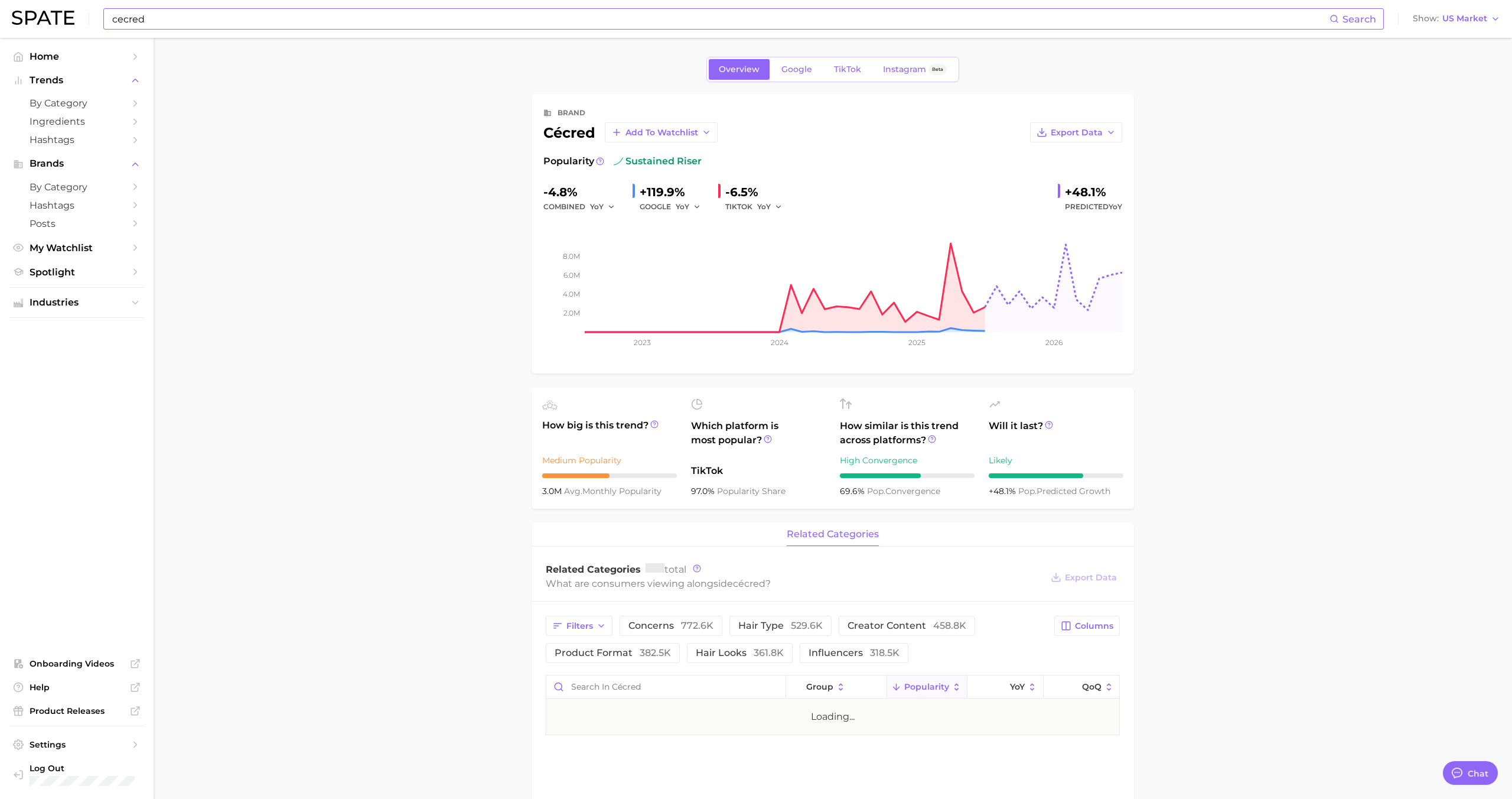
type textarea "x"
click at [845, 67] on span "TikTok" at bounding box center [848, 69] width 27 height 10
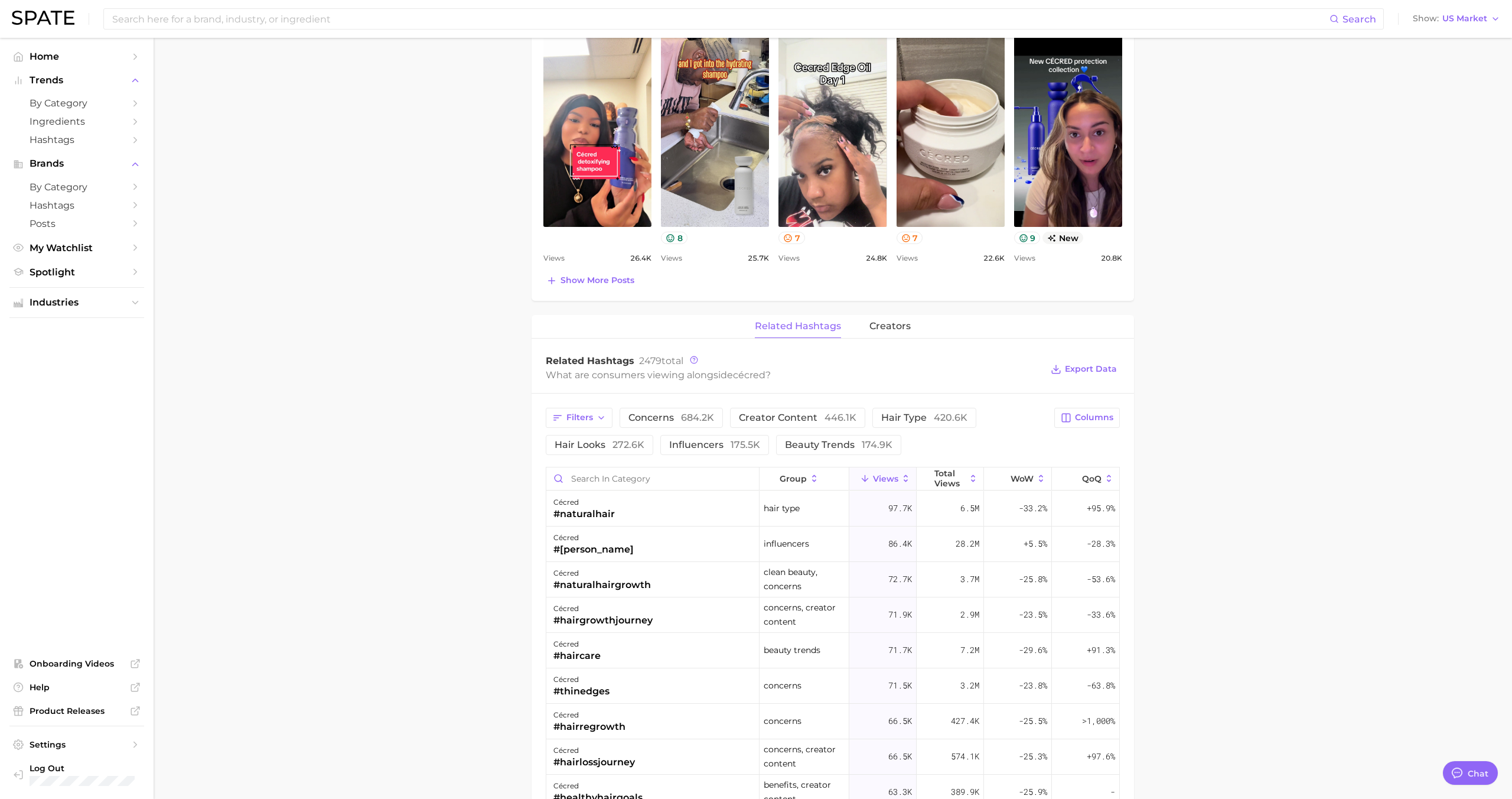
scroll to position [588, 0]
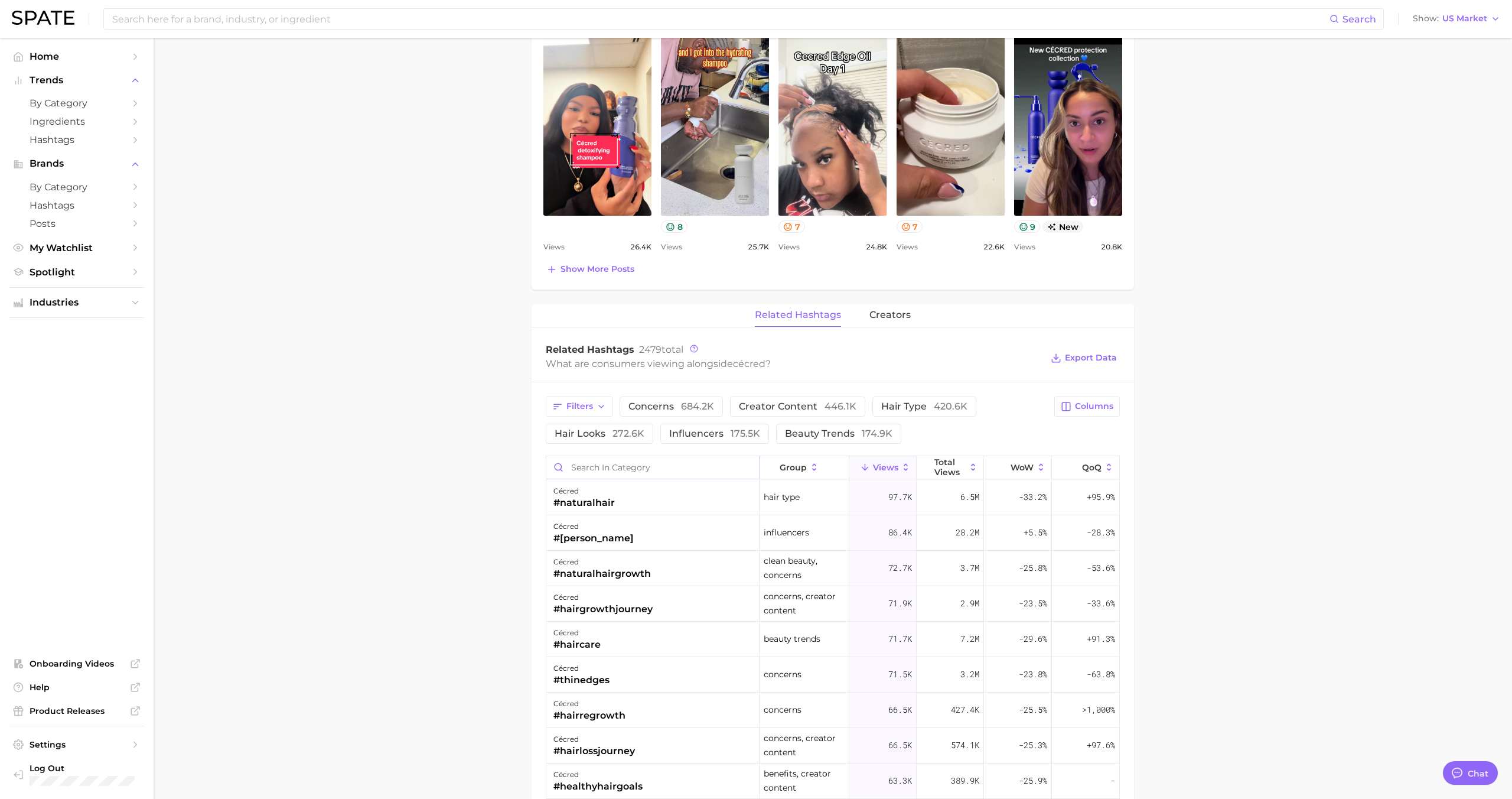
click at [644, 466] on input "Search in category" at bounding box center [653, 467] width 213 height 22
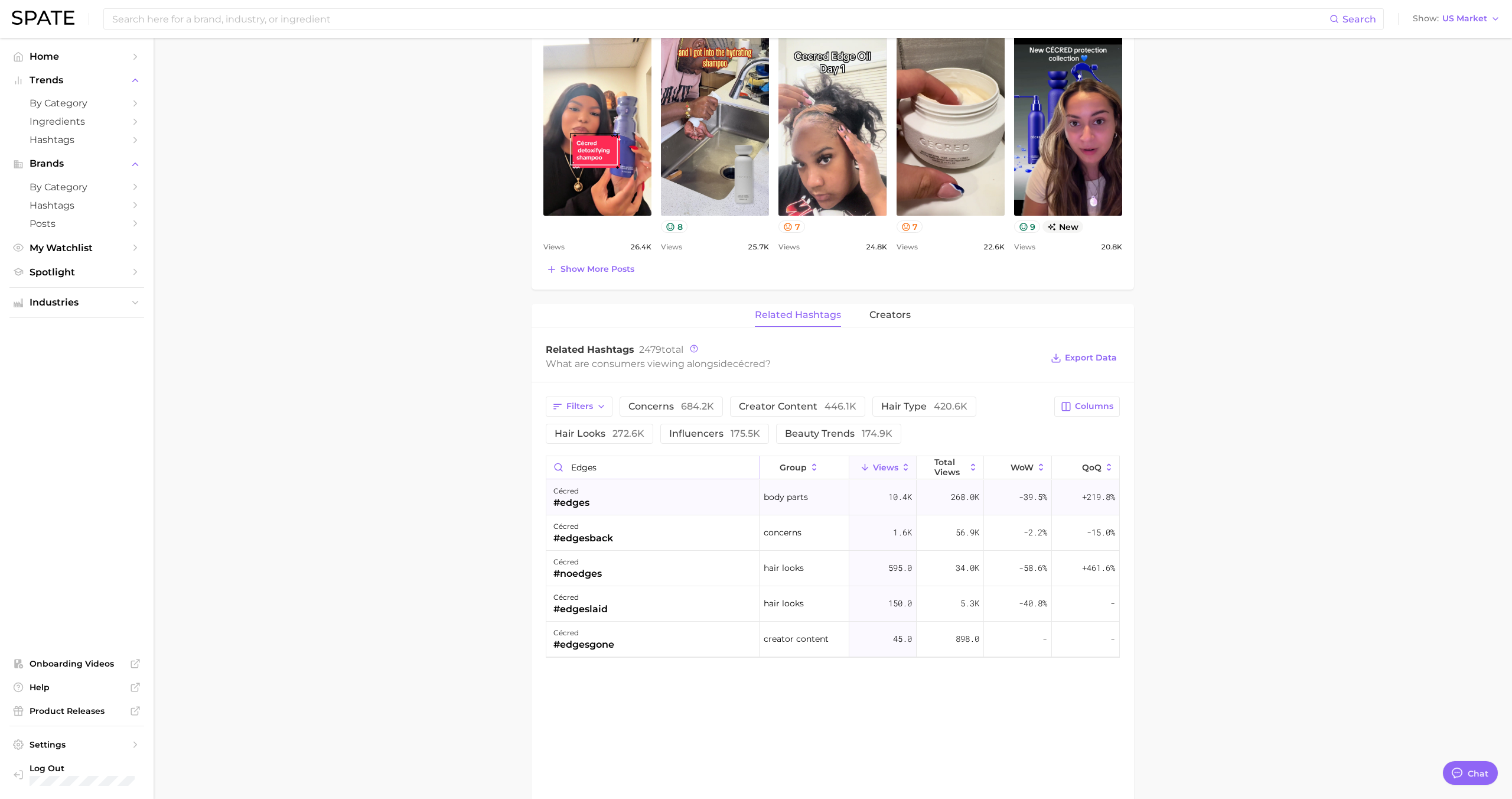
type input "edges"
click at [638, 494] on div "cécred #edges" at bounding box center [653, 497] width 213 height 35
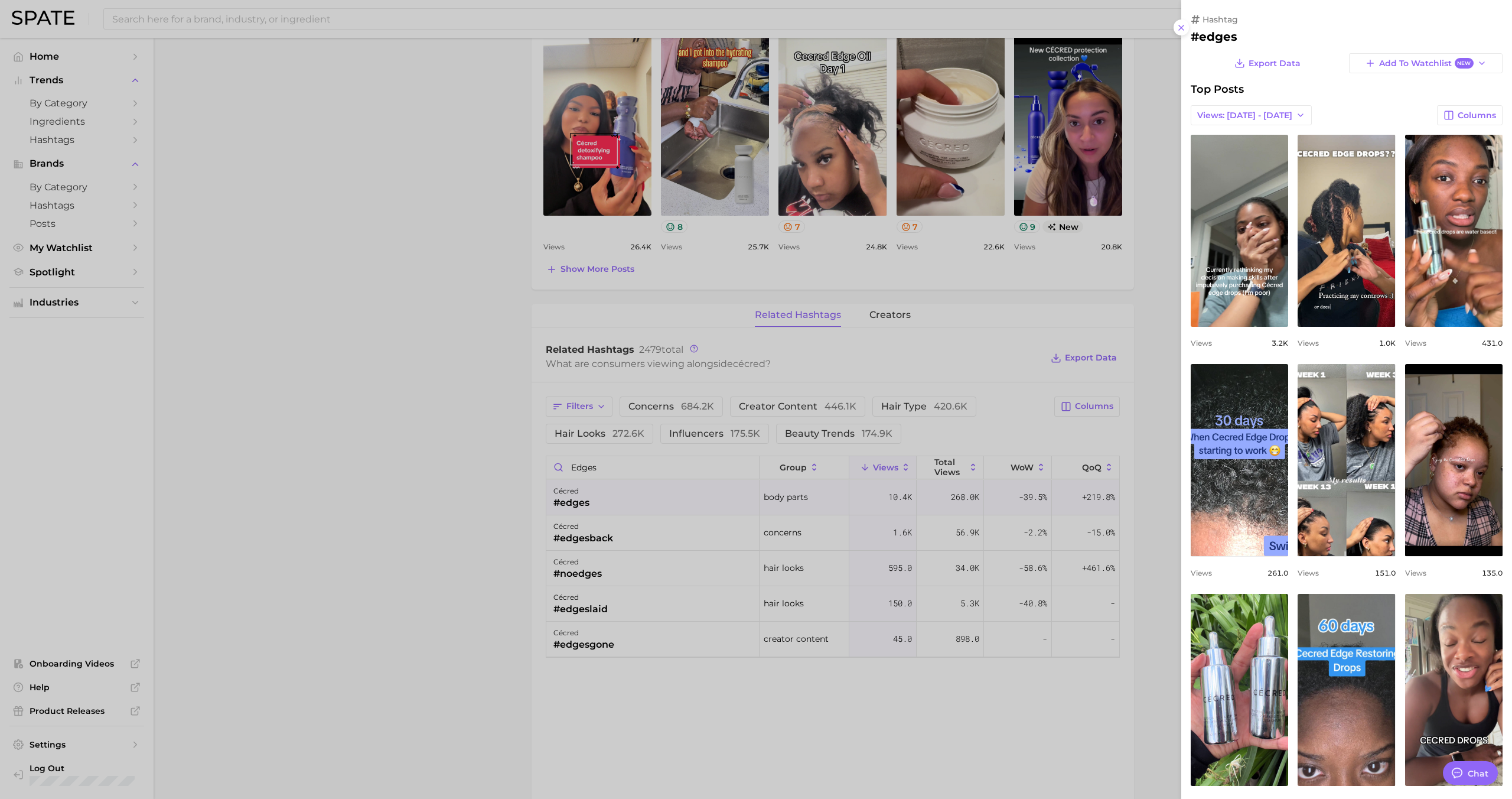
scroll to position [0, 0]
click at [750, 442] on div at bounding box center [756, 399] width 1512 height 799
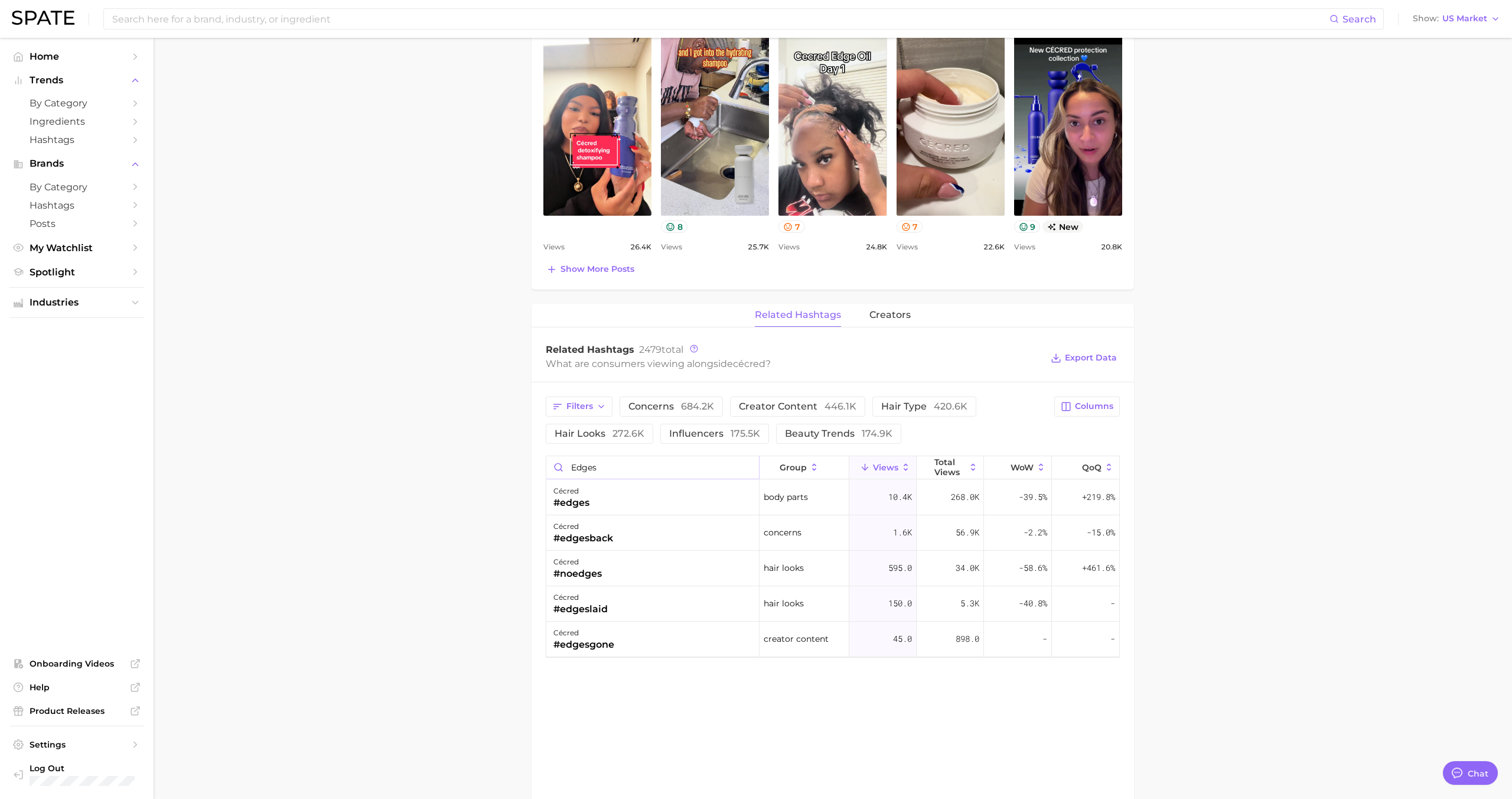
click at [747, 466] on input "edges" at bounding box center [653, 467] width 213 height 22
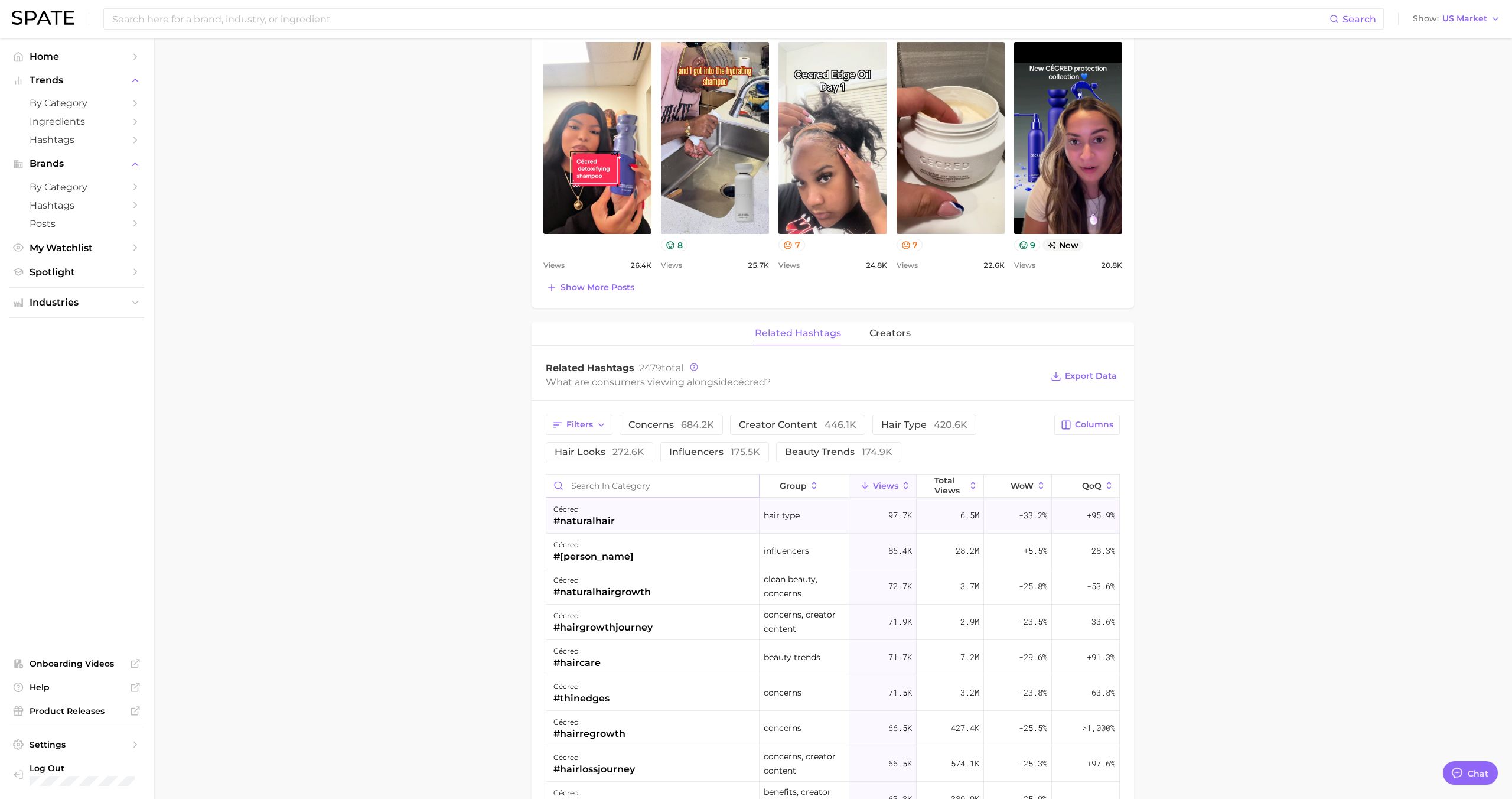
scroll to position [577, 0]
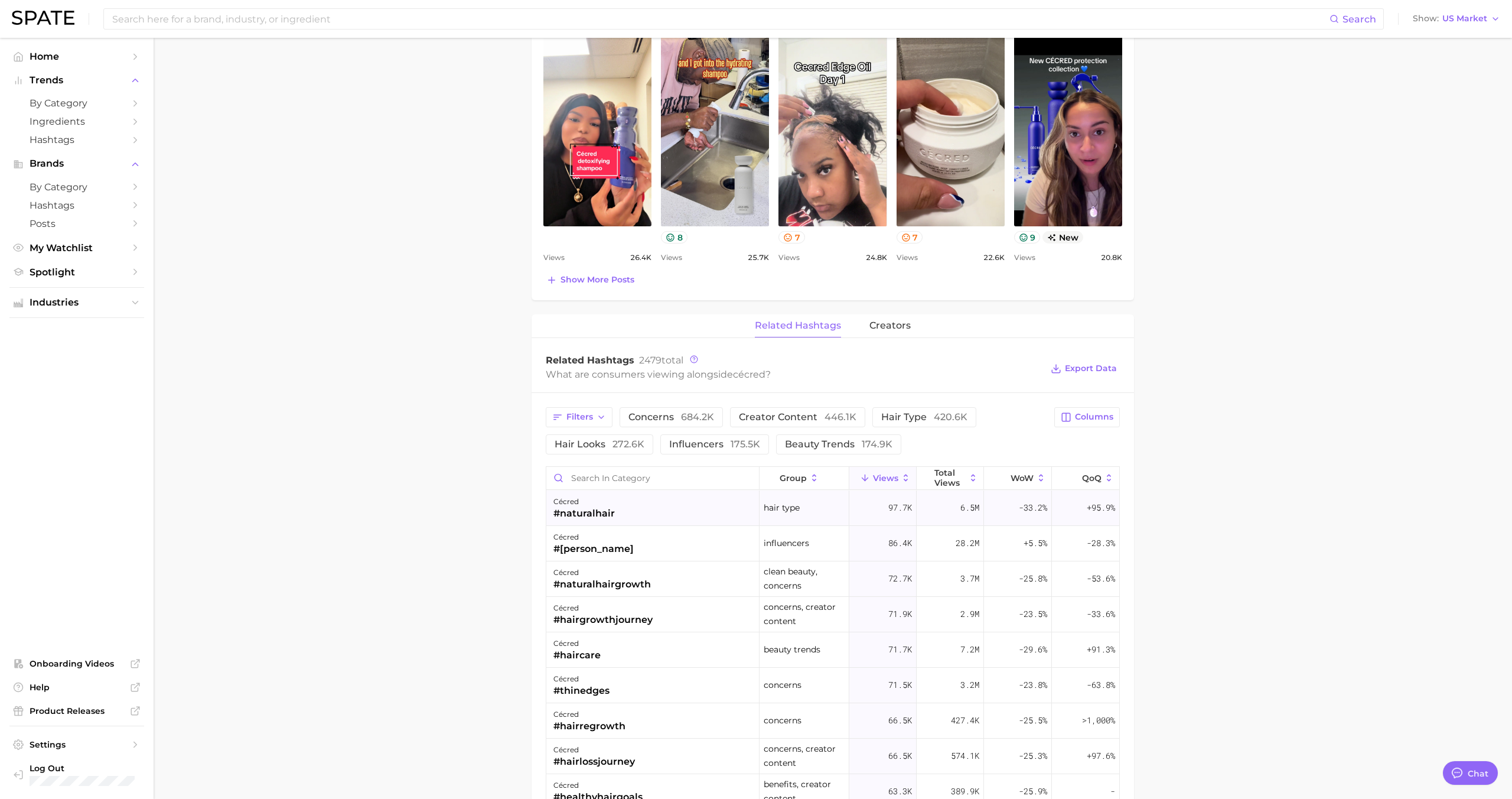
click at [722, 507] on div "cécred #naturalhair" at bounding box center [653, 508] width 213 height 35
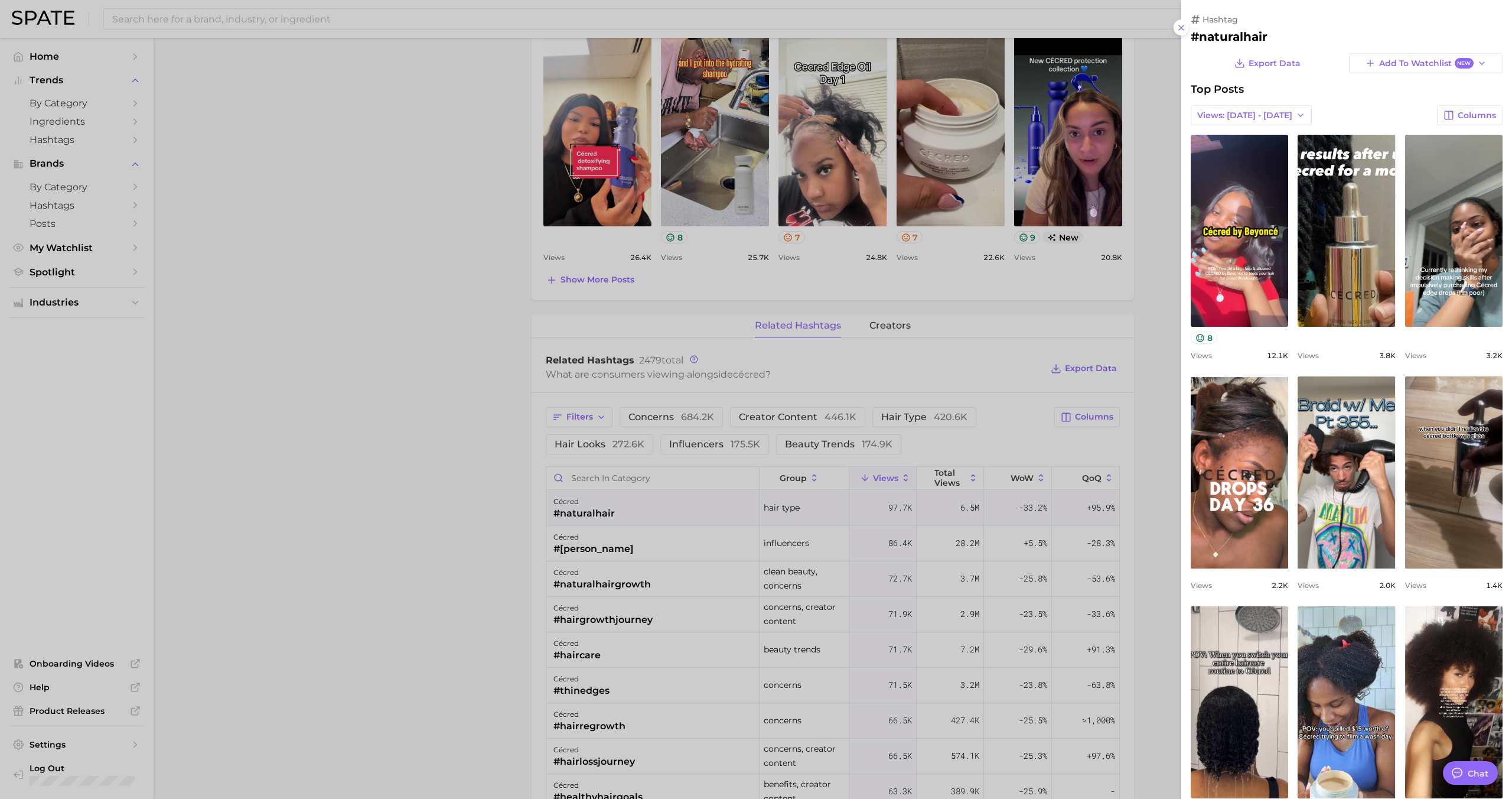
scroll to position [0, 0]
click at [720, 505] on div at bounding box center [756, 399] width 1512 height 799
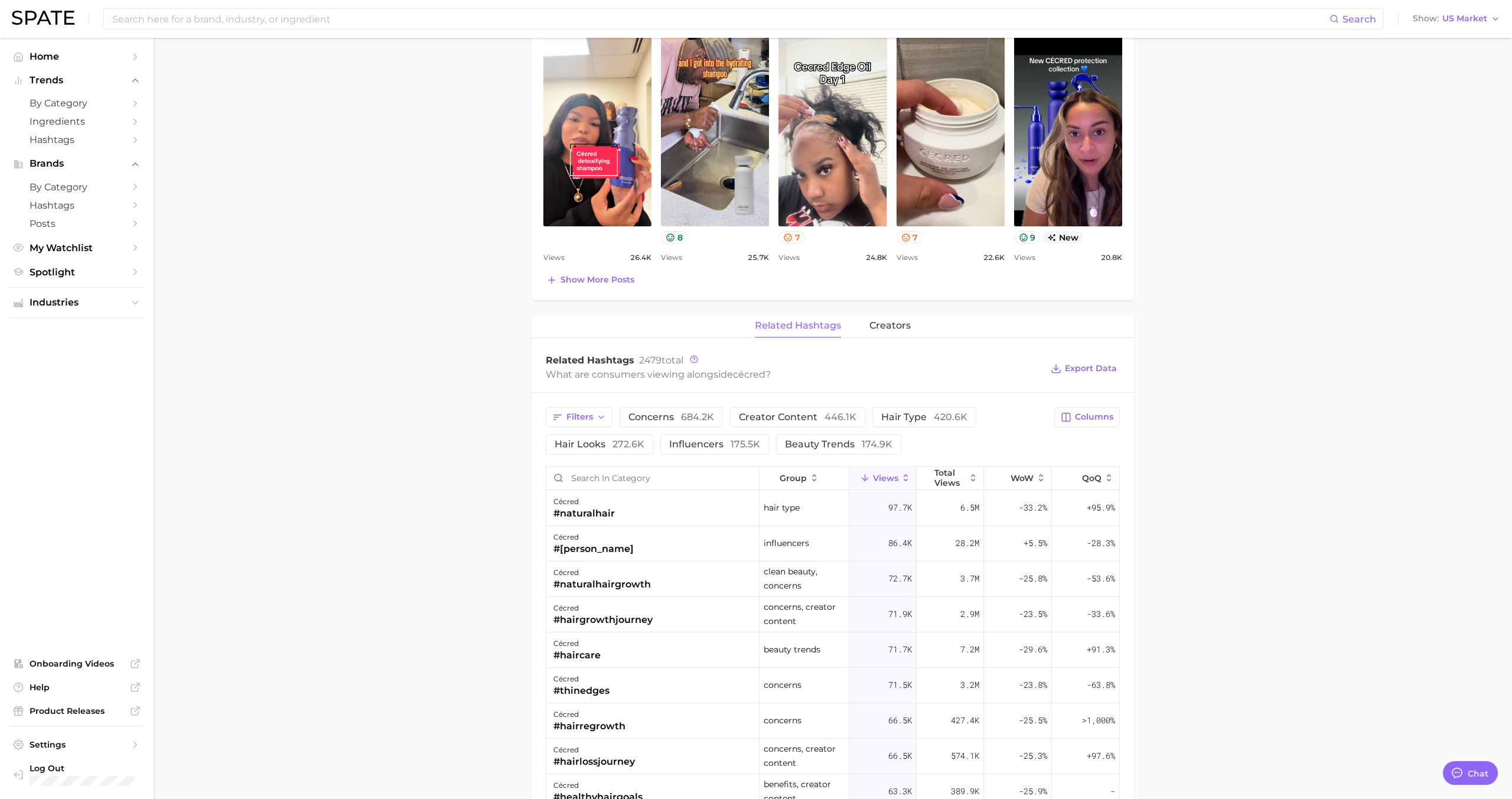
click at [720, 505] on div "cécred #naturalhair" at bounding box center [653, 508] width 213 height 35
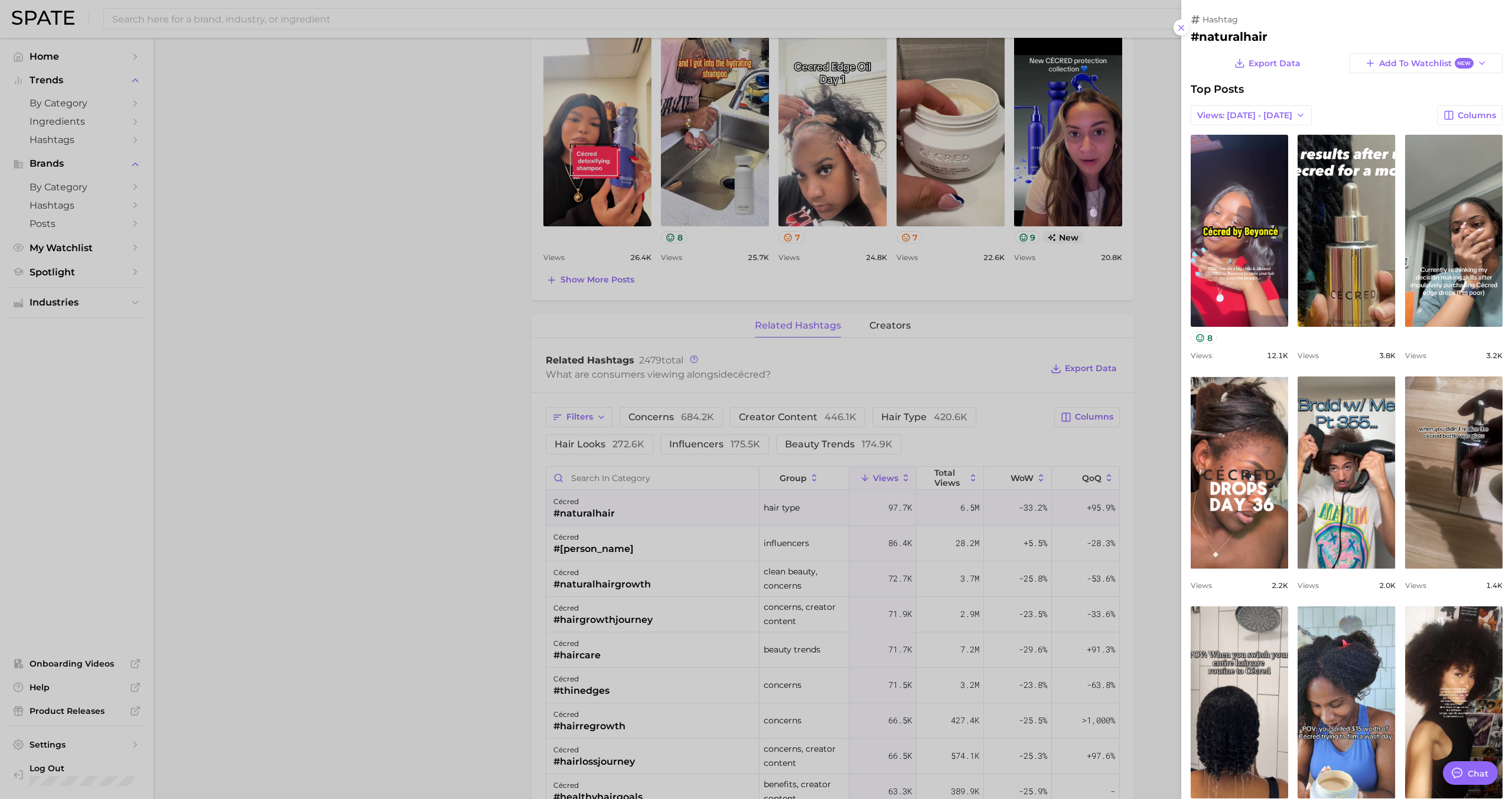
click at [718, 508] on div at bounding box center [756, 399] width 1512 height 799
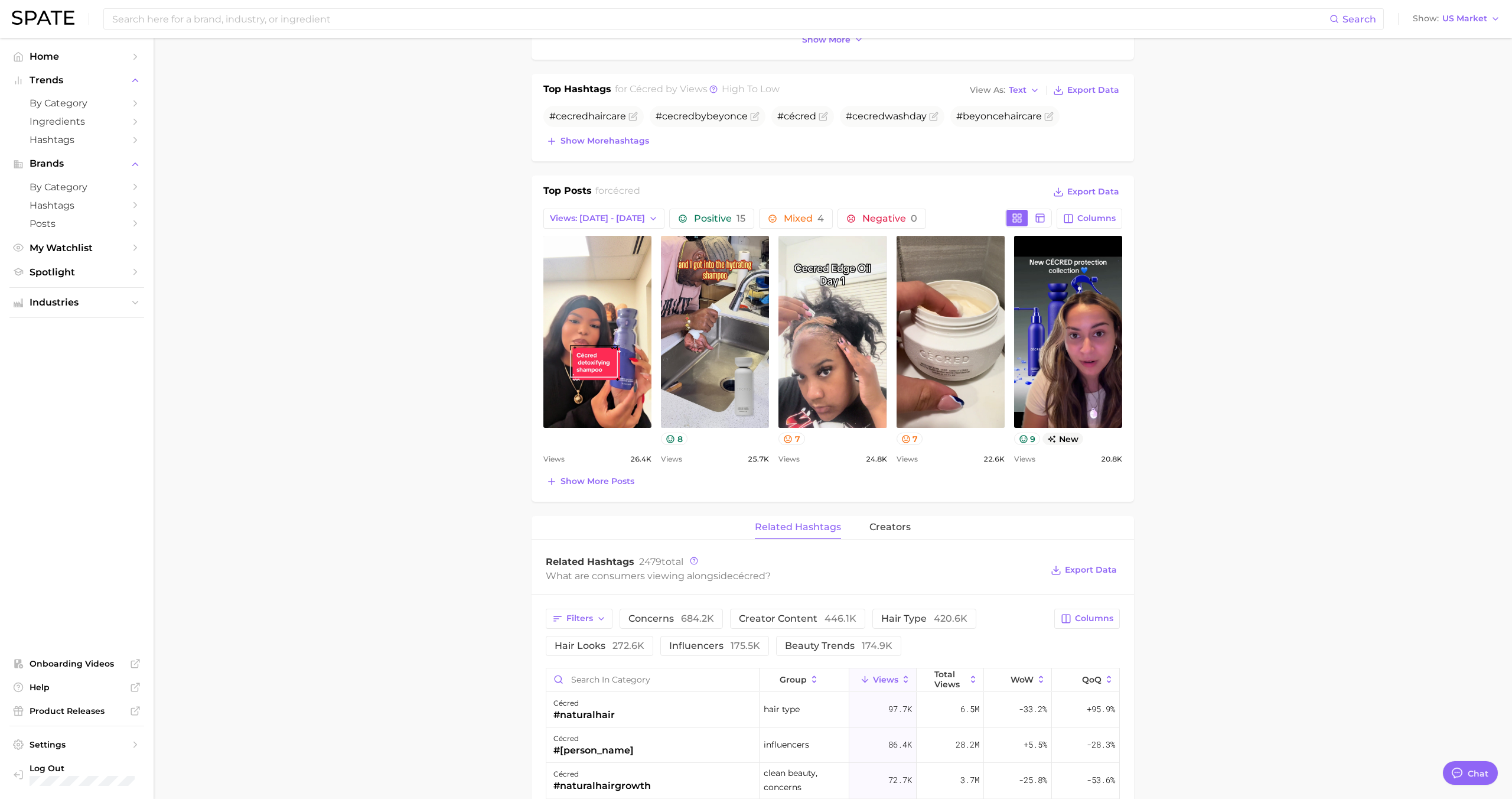
scroll to position [16, 0]
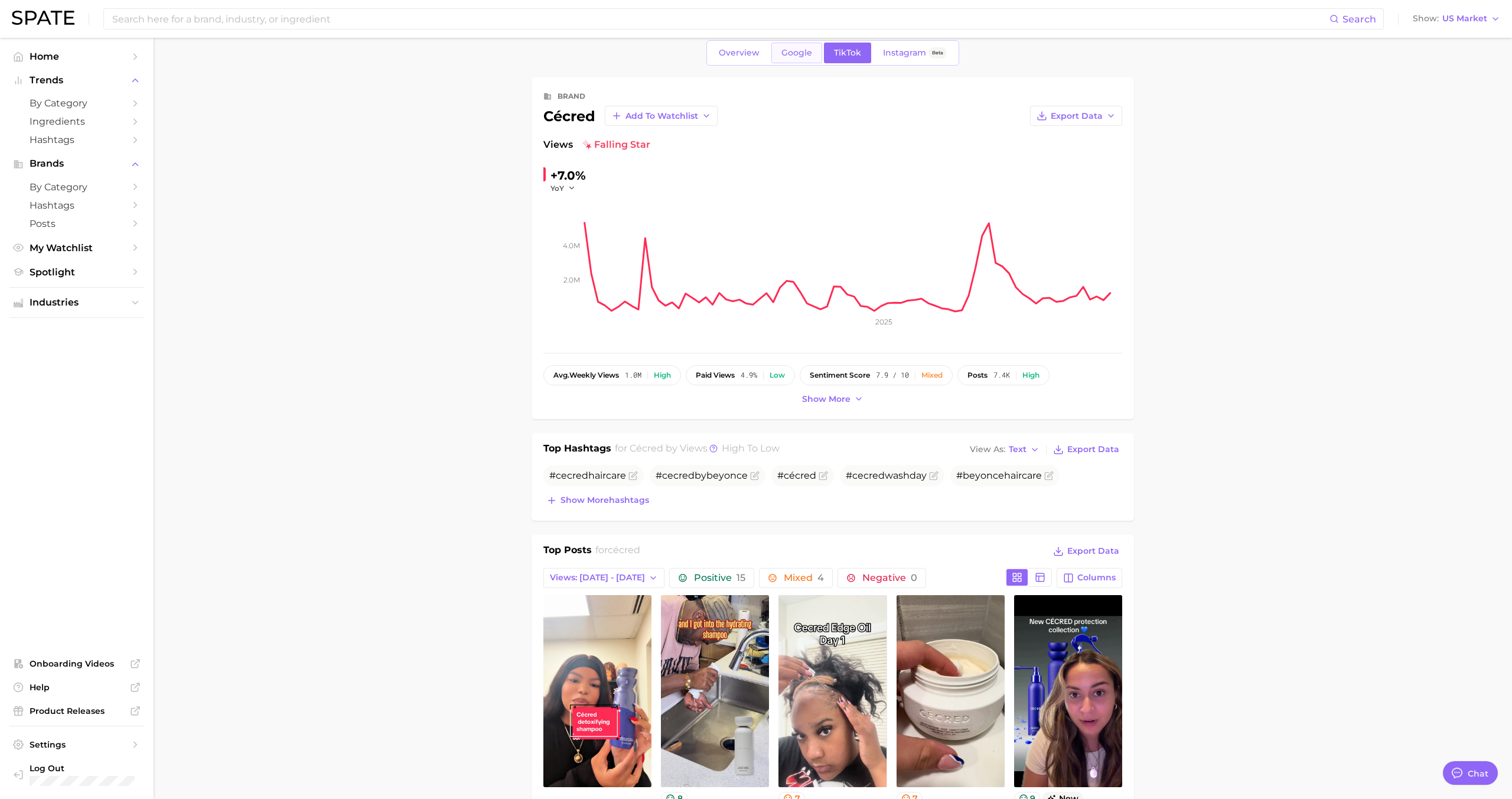
click at [799, 47] on link "Google" at bounding box center [797, 53] width 51 height 21
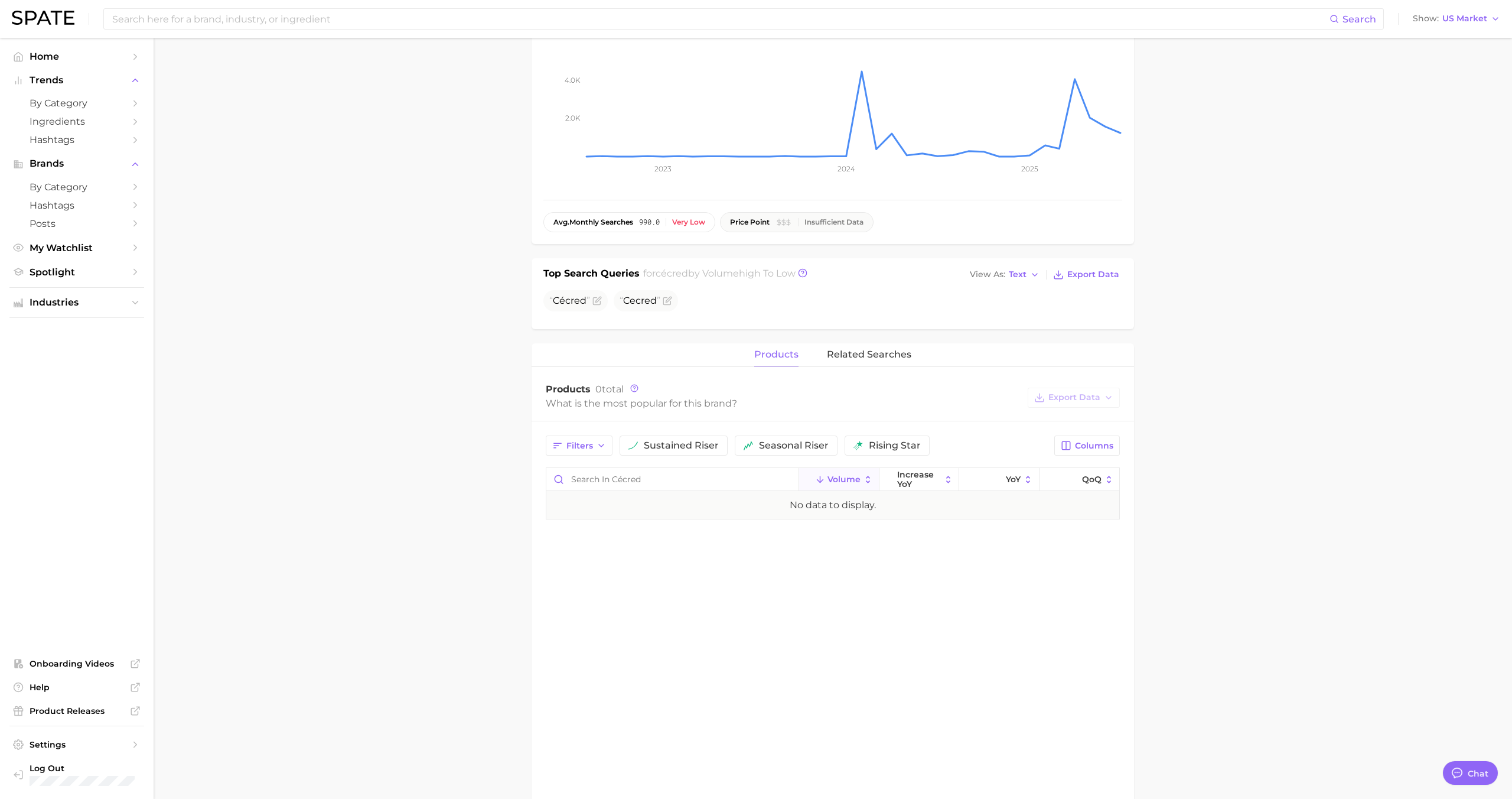
scroll to position [162, 0]
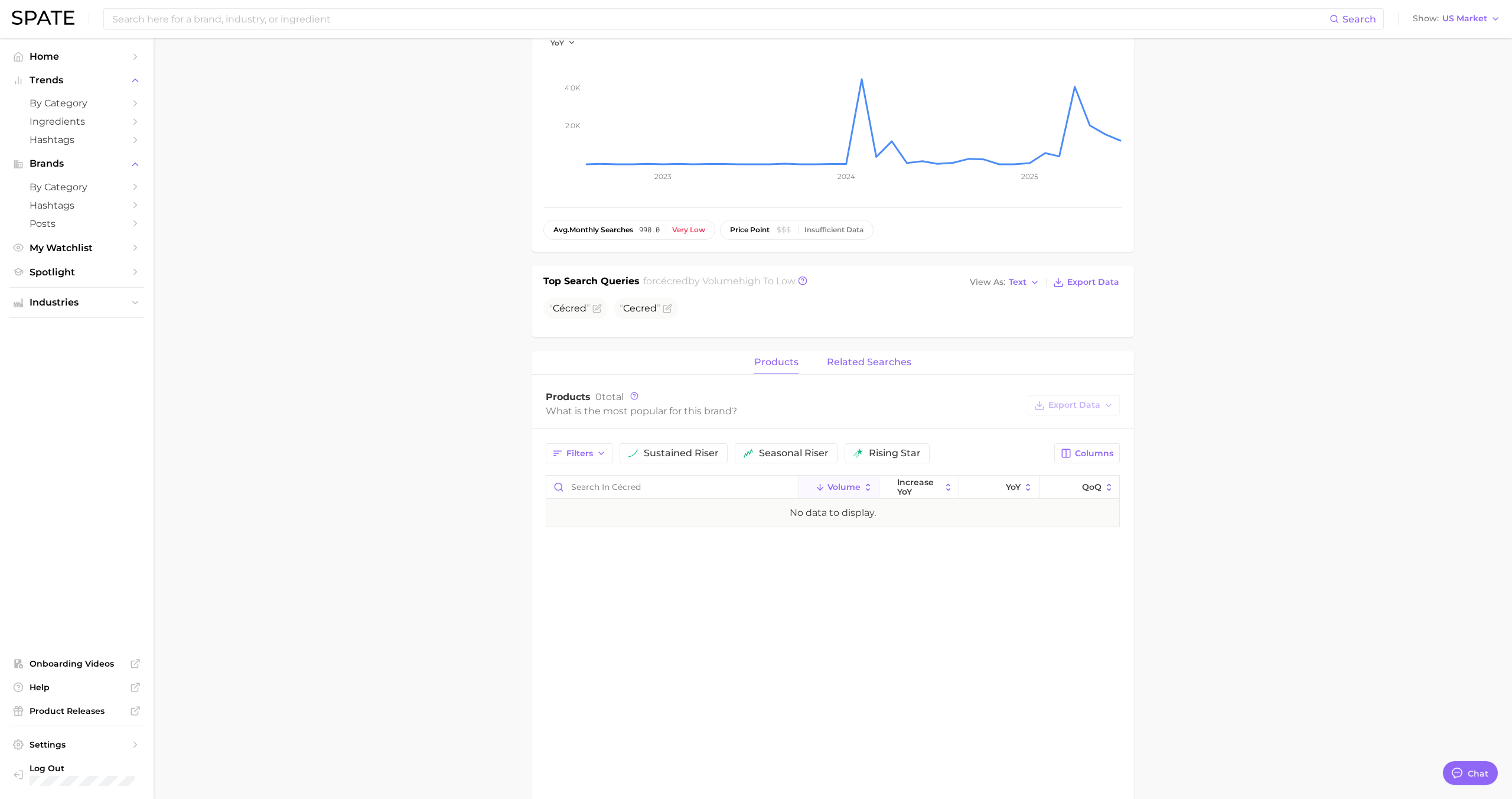
click at [843, 365] on span "related searches" at bounding box center [869, 362] width 85 height 10
click at [677, 483] on input "Search in cécred" at bounding box center [647, 487] width 201 height 22
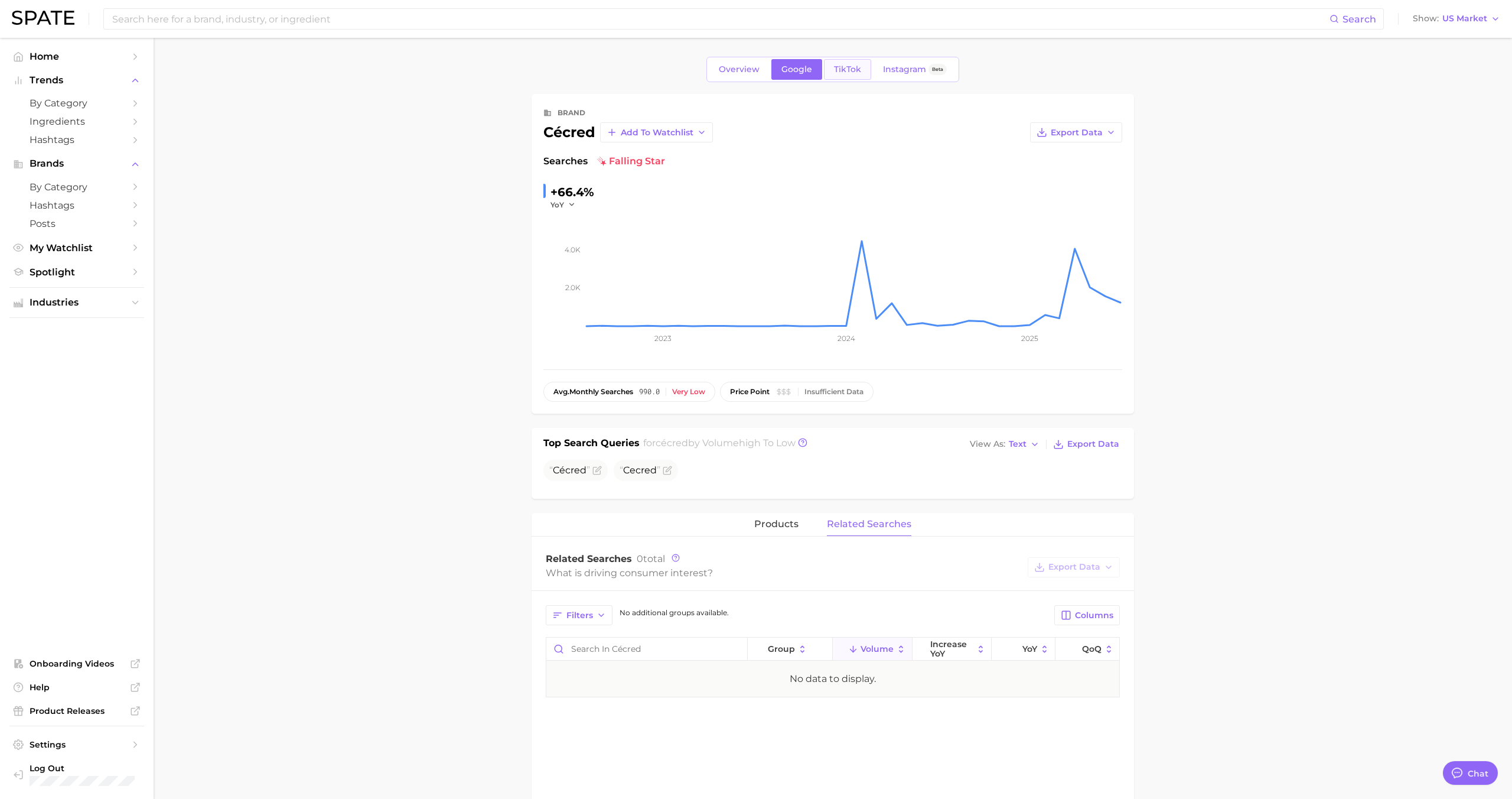
click at [841, 78] on link "TikTok" at bounding box center [848, 70] width 47 height 21
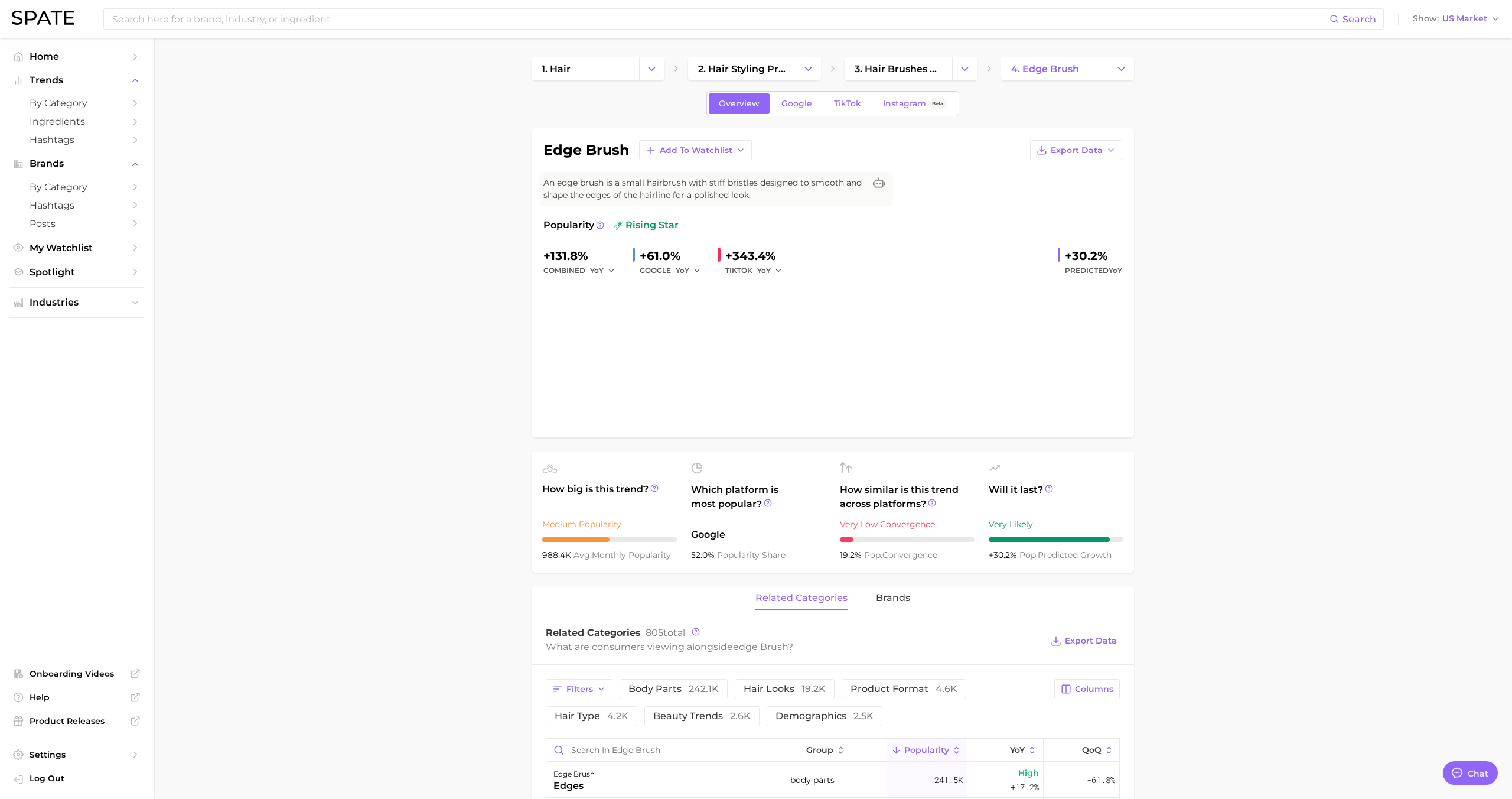
type textarea "x"
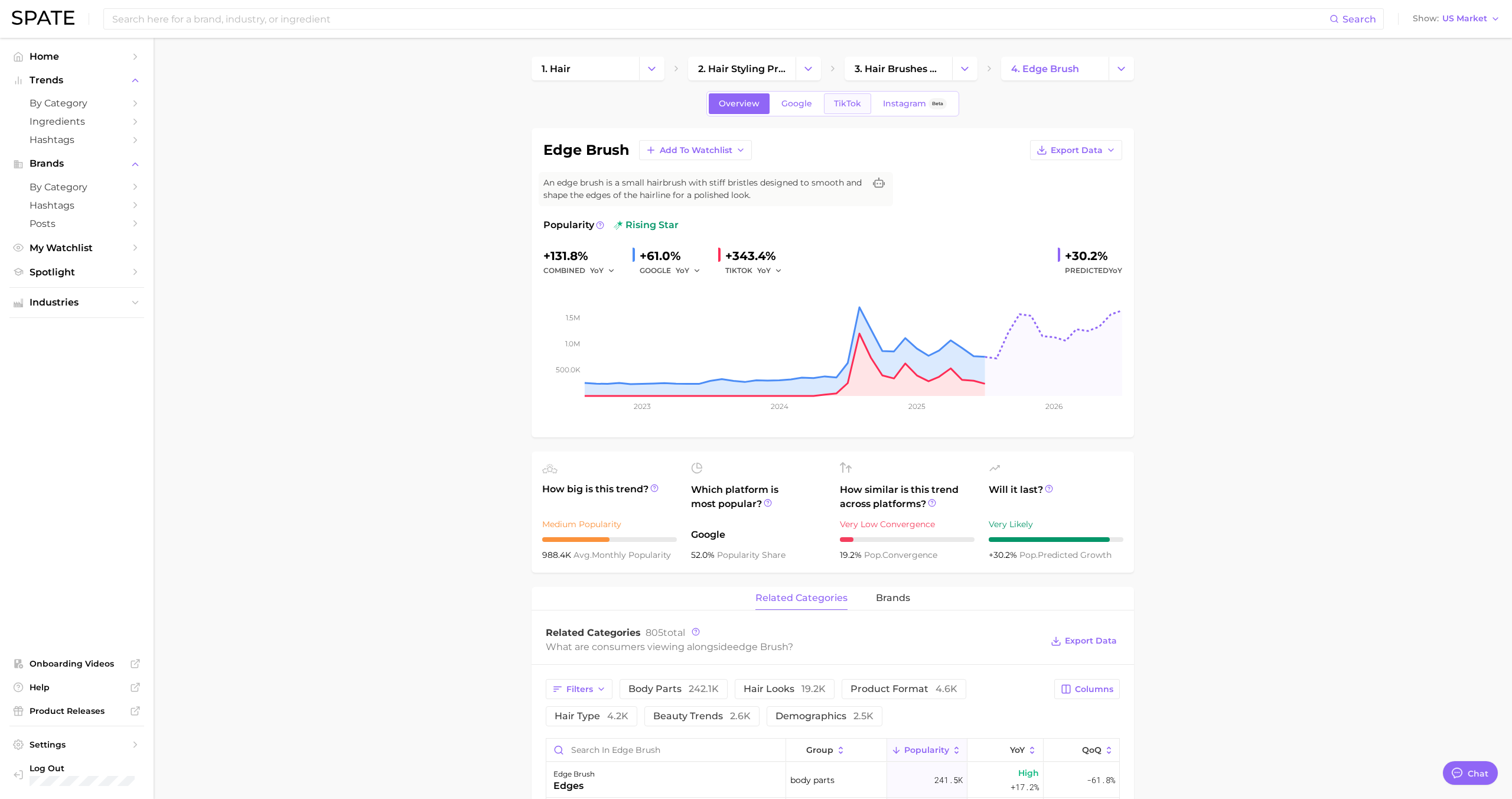
scroll to position [1145, 0]
click at [853, 98] on span "TikTok" at bounding box center [848, 103] width 27 height 10
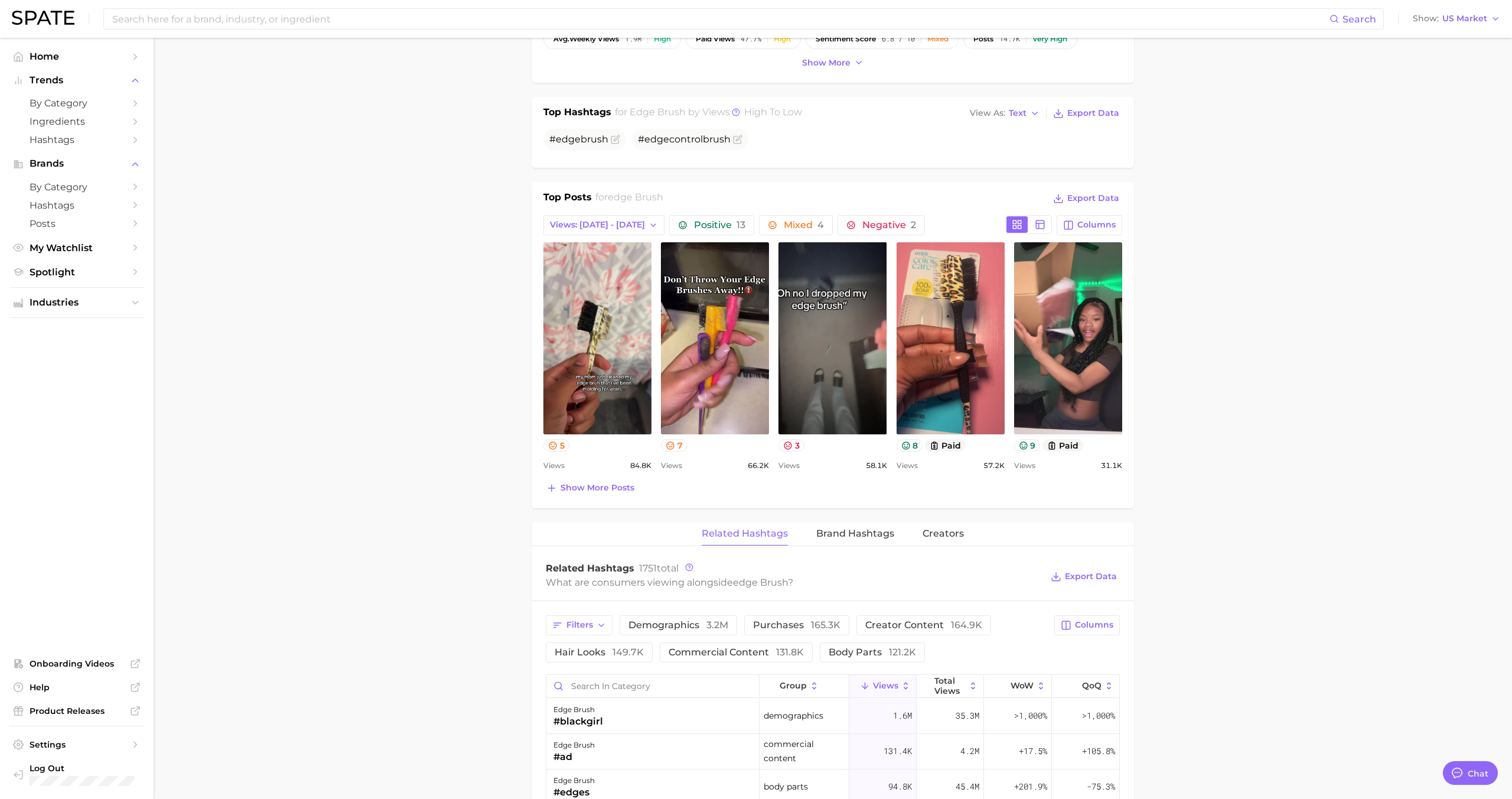
scroll to position [416, 0]
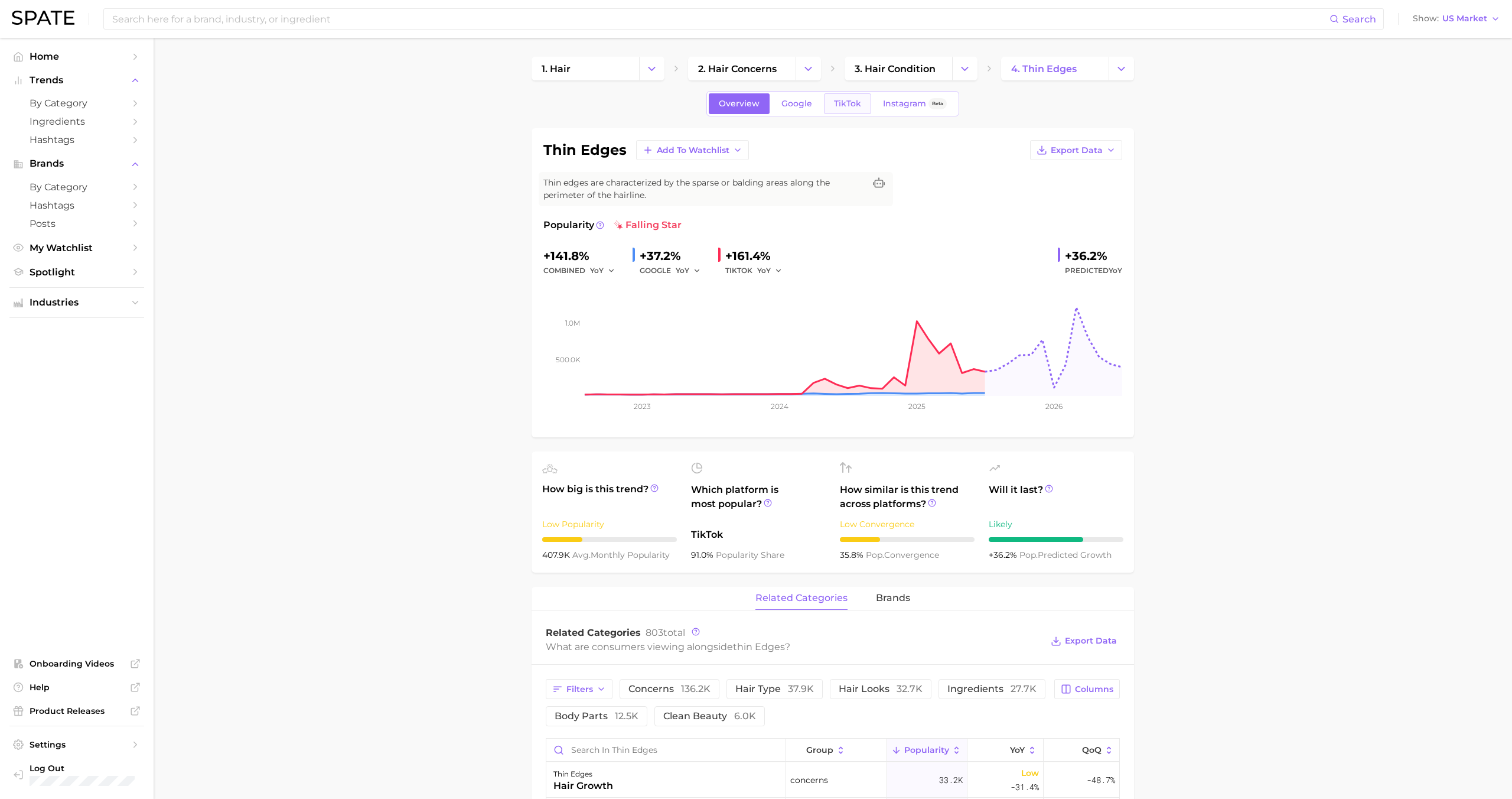
click at [852, 99] on span "TikTok" at bounding box center [848, 103] width 27 height 10
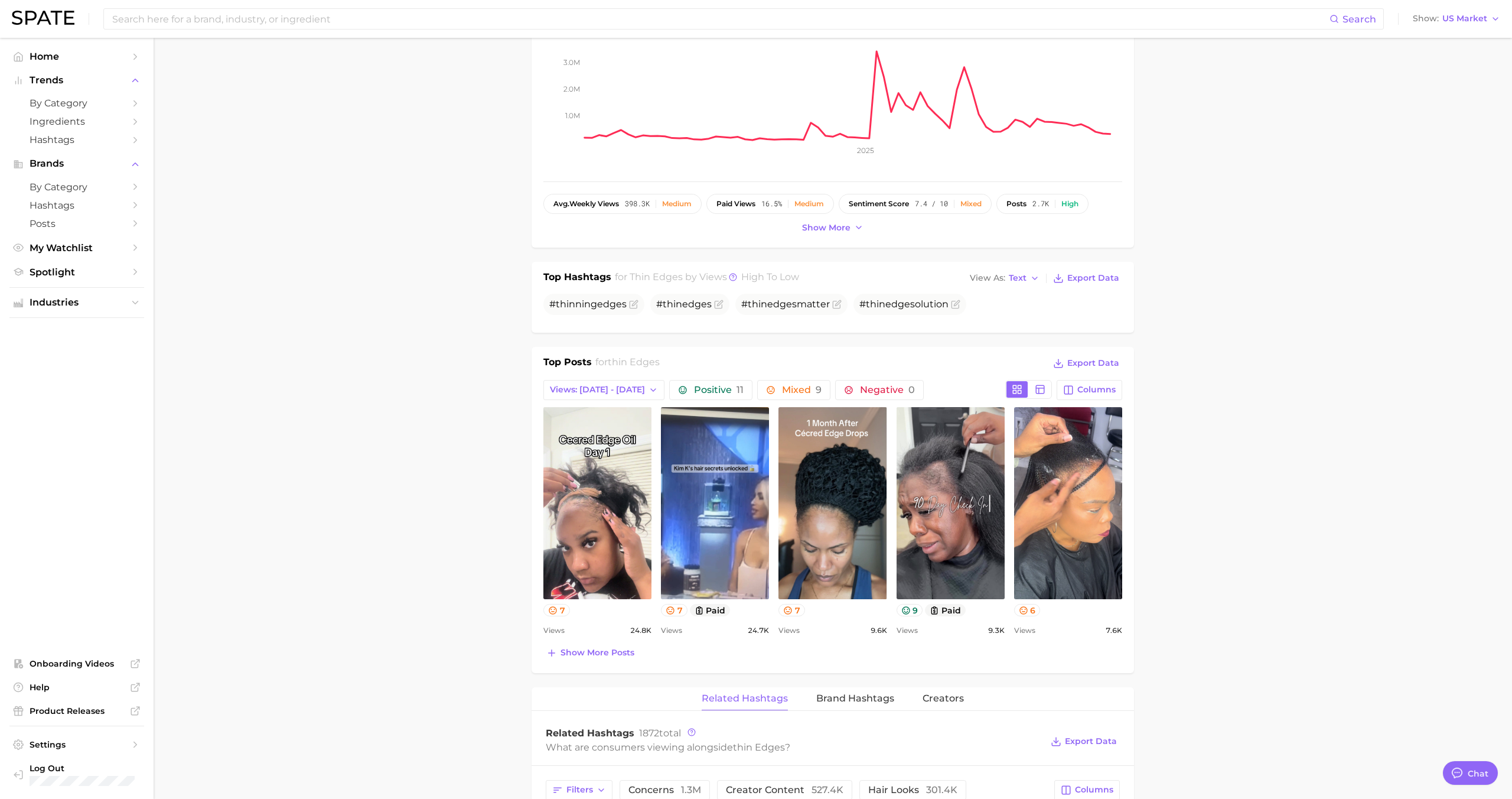
scroll to position [333, 0]
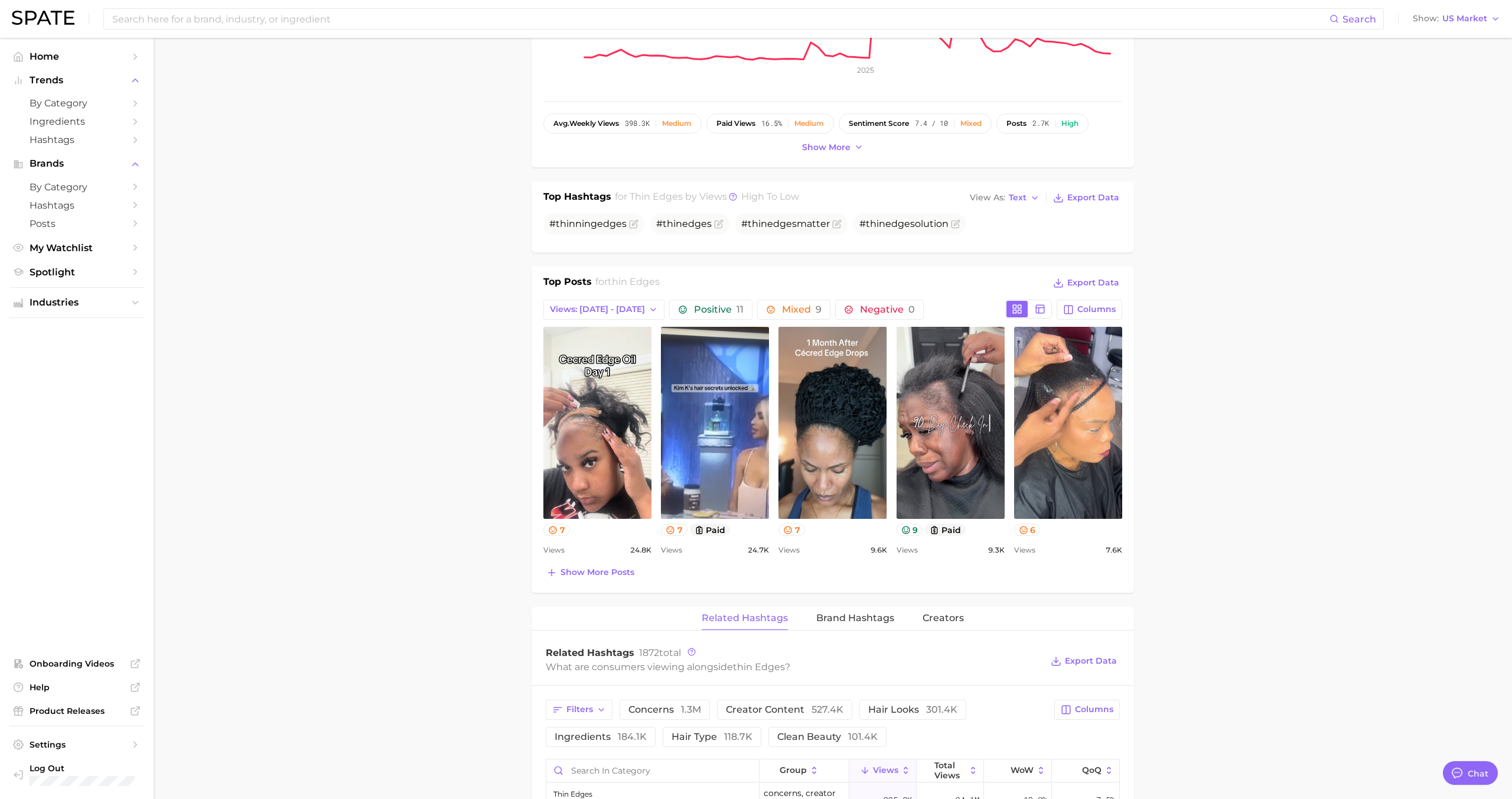
type textarea "x"
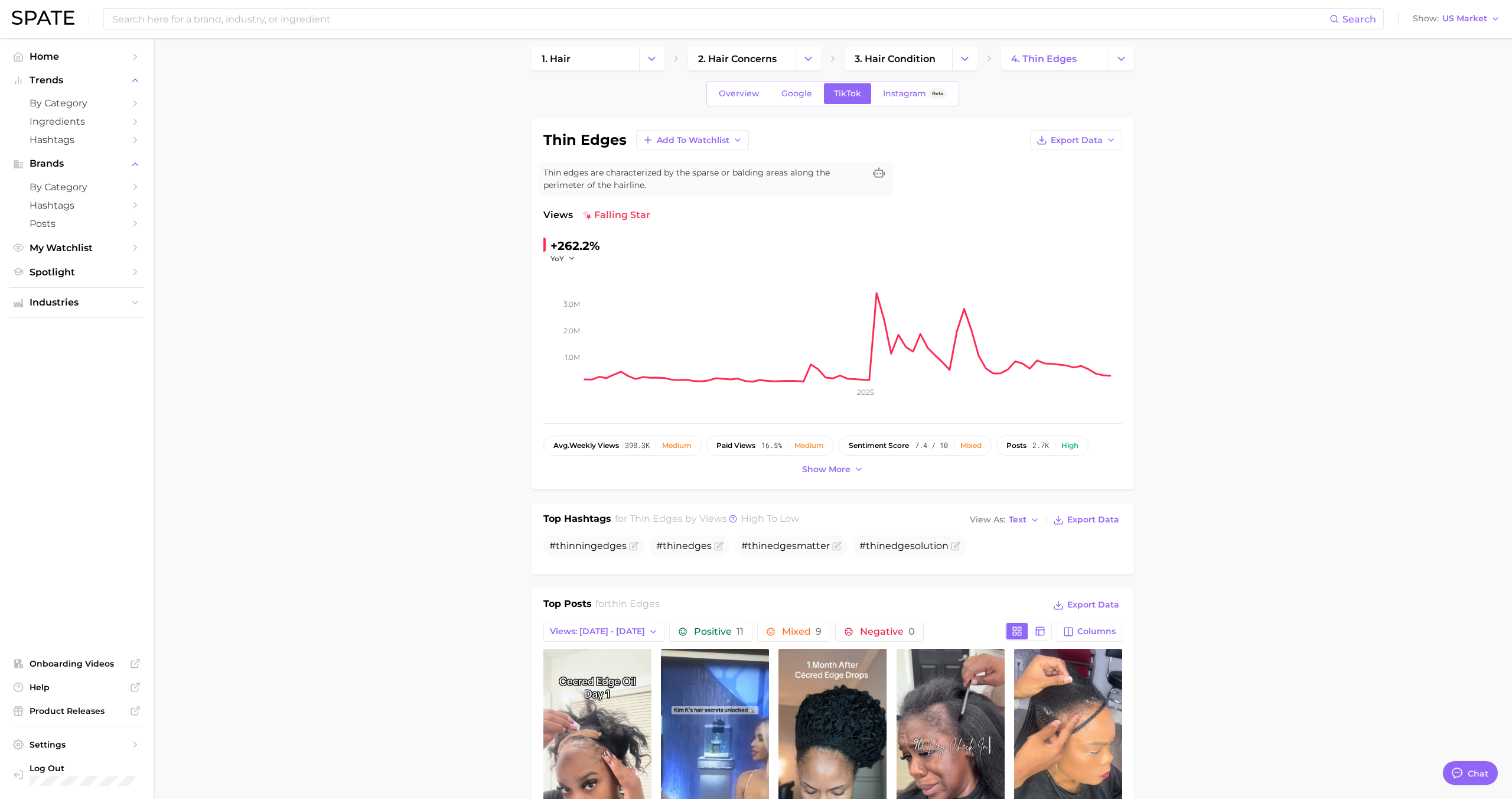
scroll to position [0, 0]
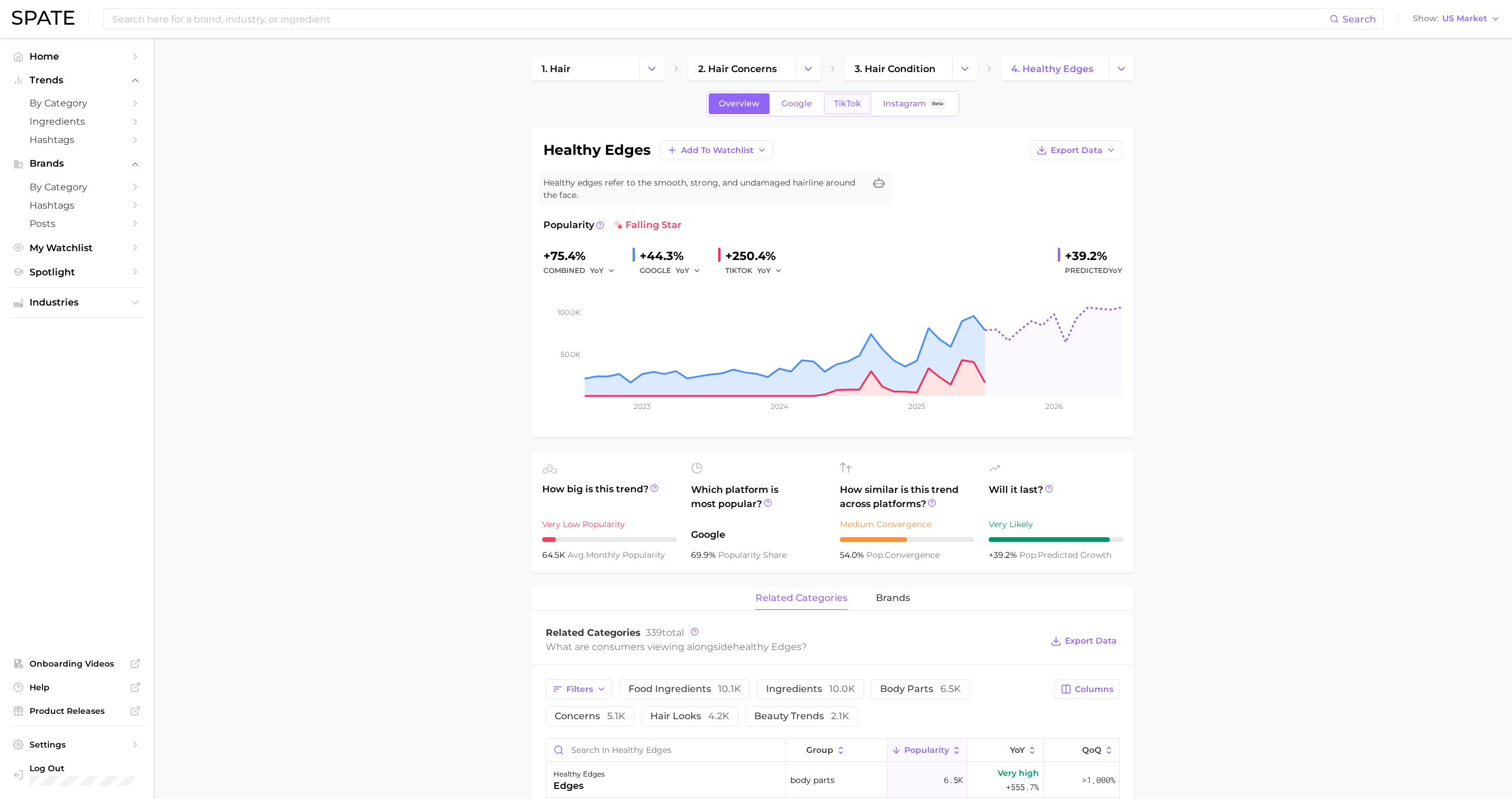
click at [849, 111] on link "TikTok" at bounding box center [848, 104] width 47 height 21
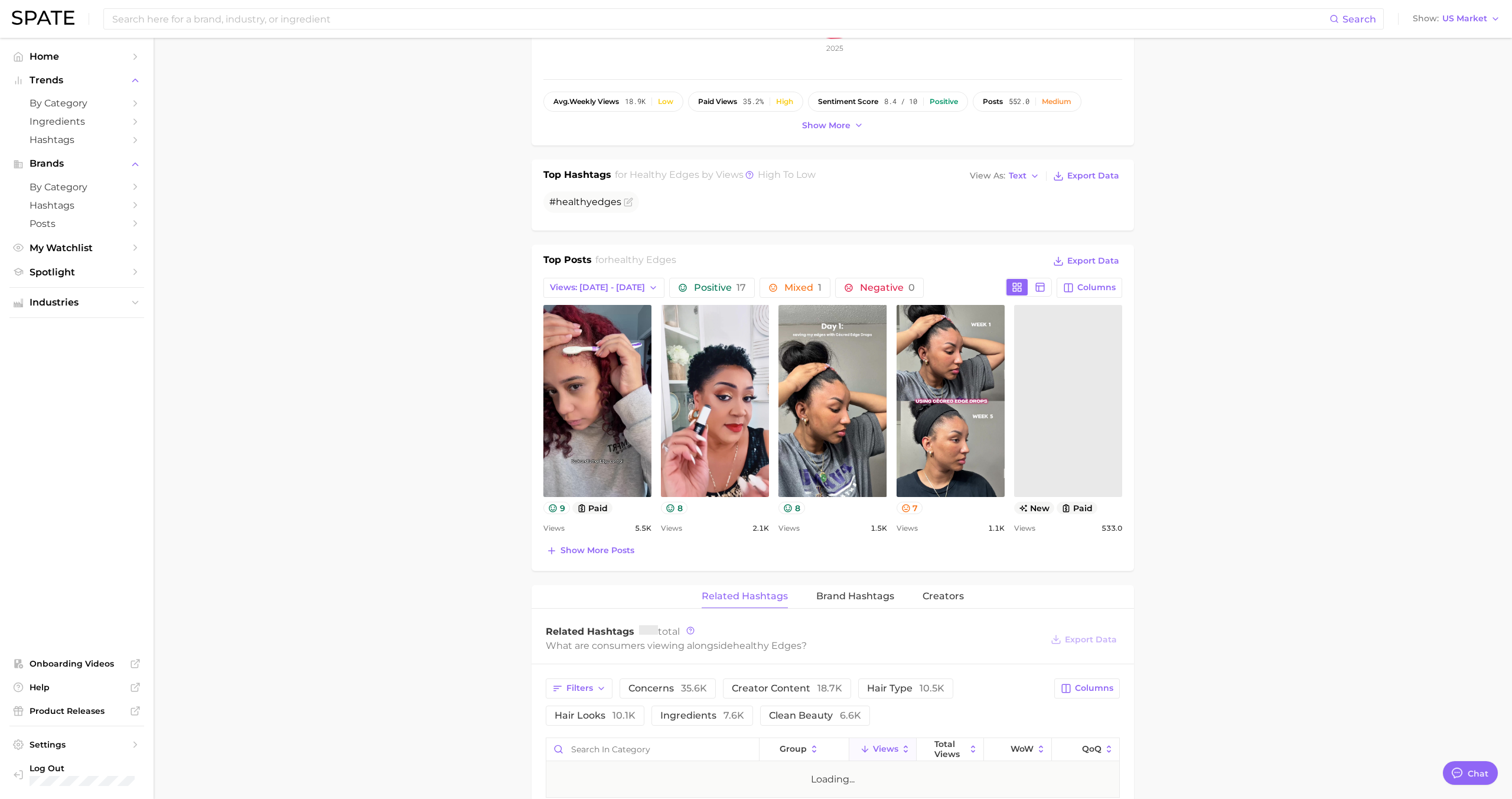
type textarea "x"
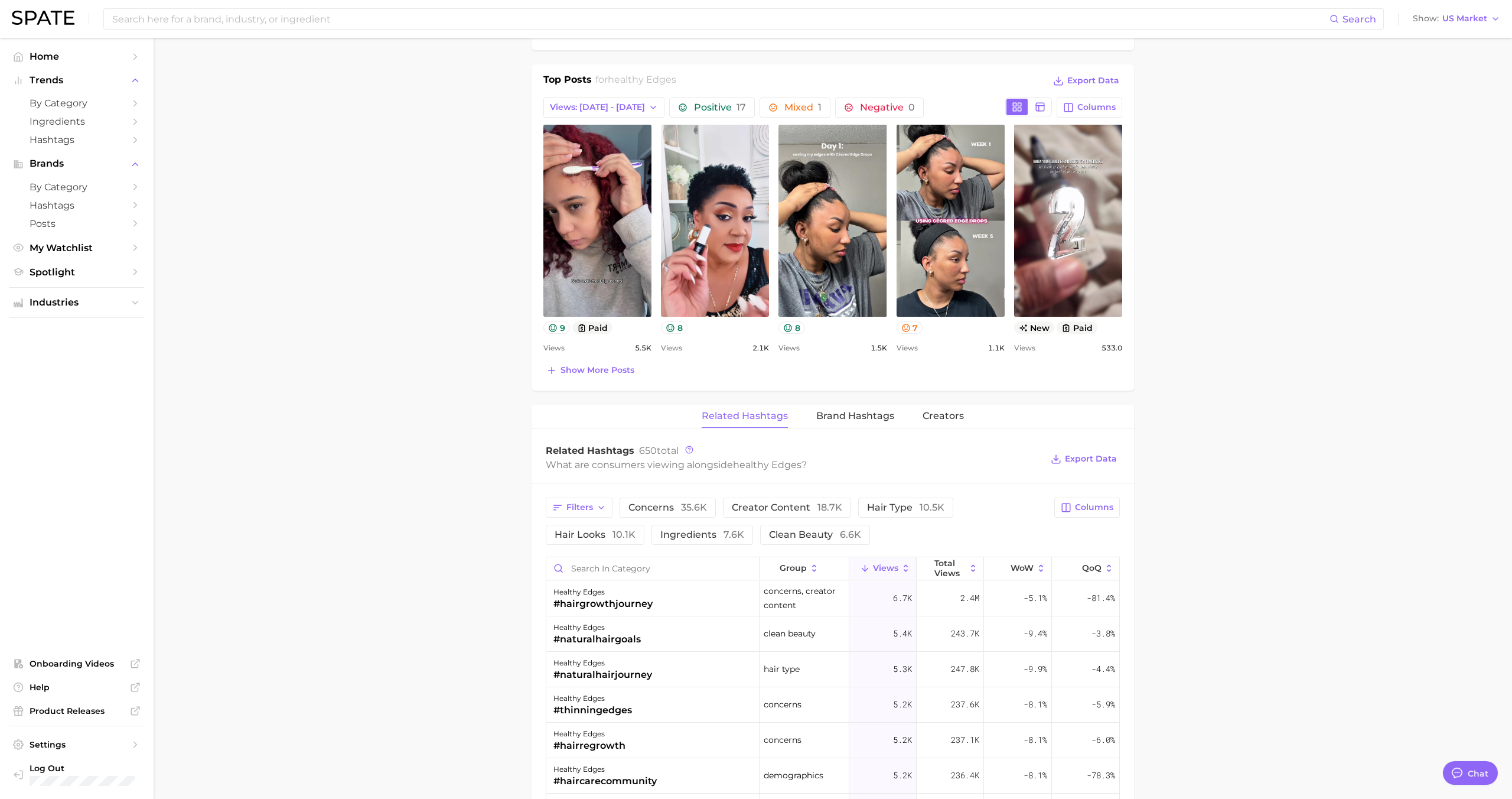
scroll to position [549, 0]
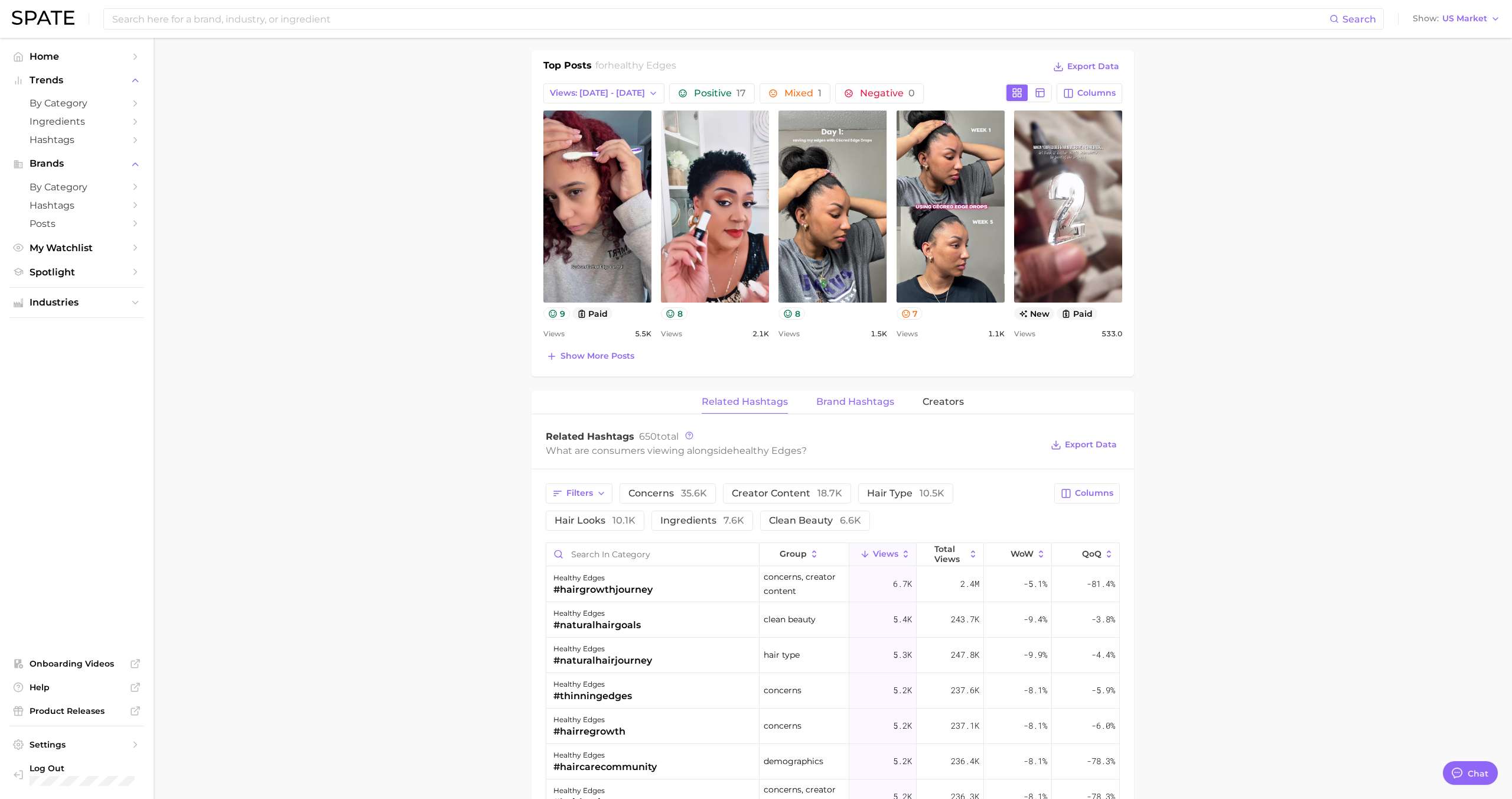
click at [857, 397] on span "Brand Hashtags" at bounding box center [855, 402] width 78 height 10
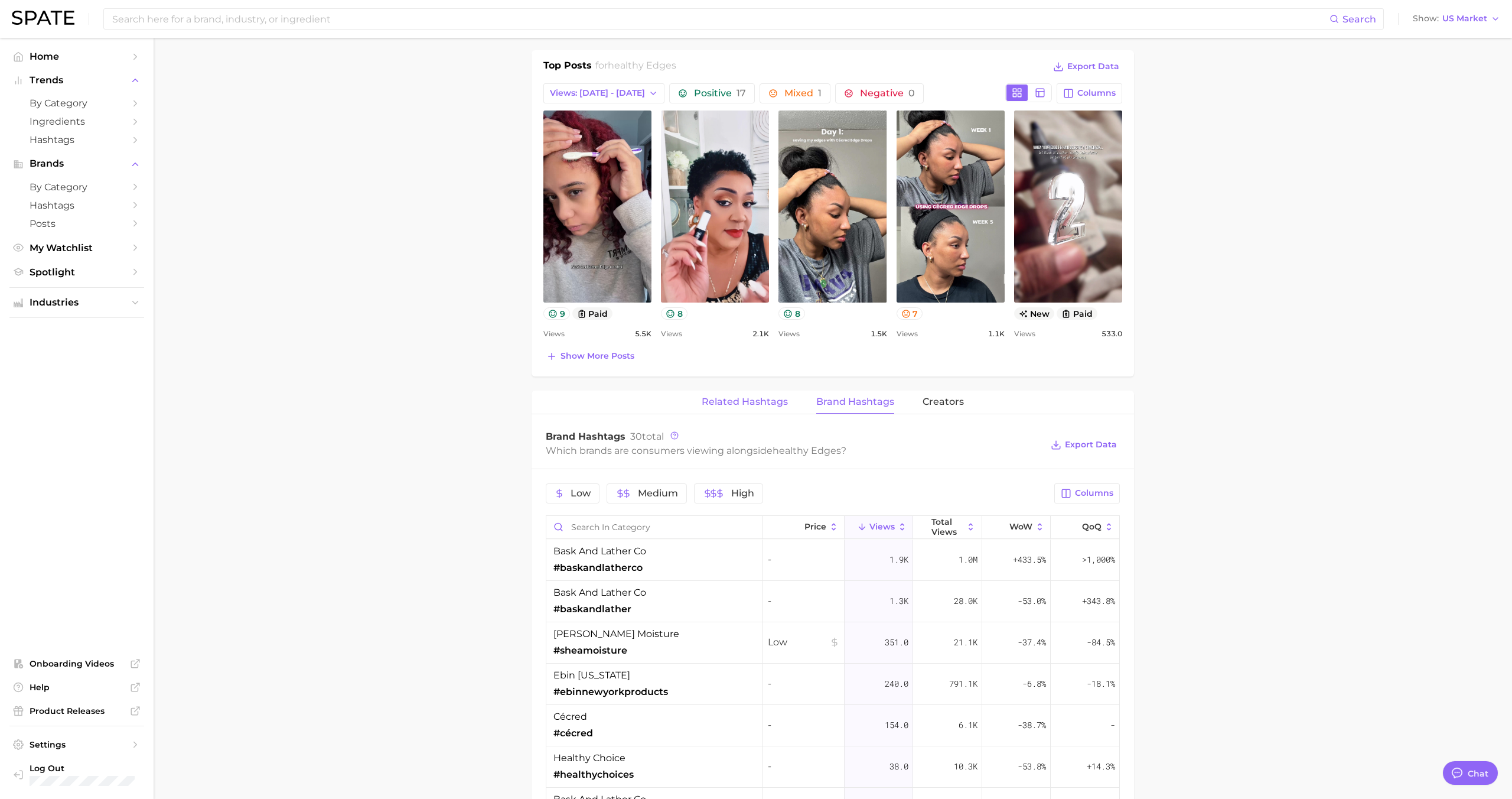
click at [753, 400] on span "Related Hashtags" at bounding box center [745, 402] width 86 height 10
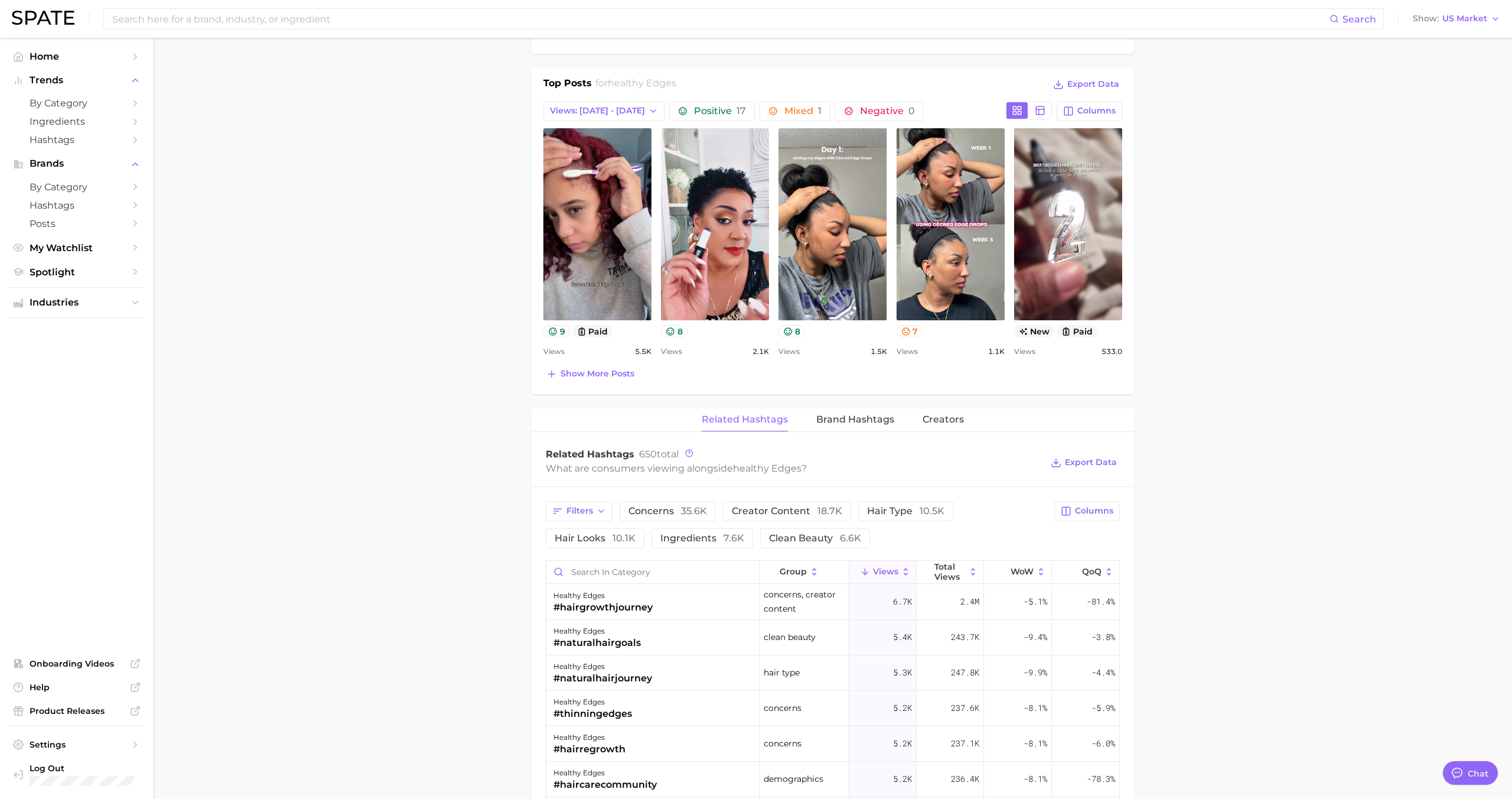
scroll to position [528, 0]
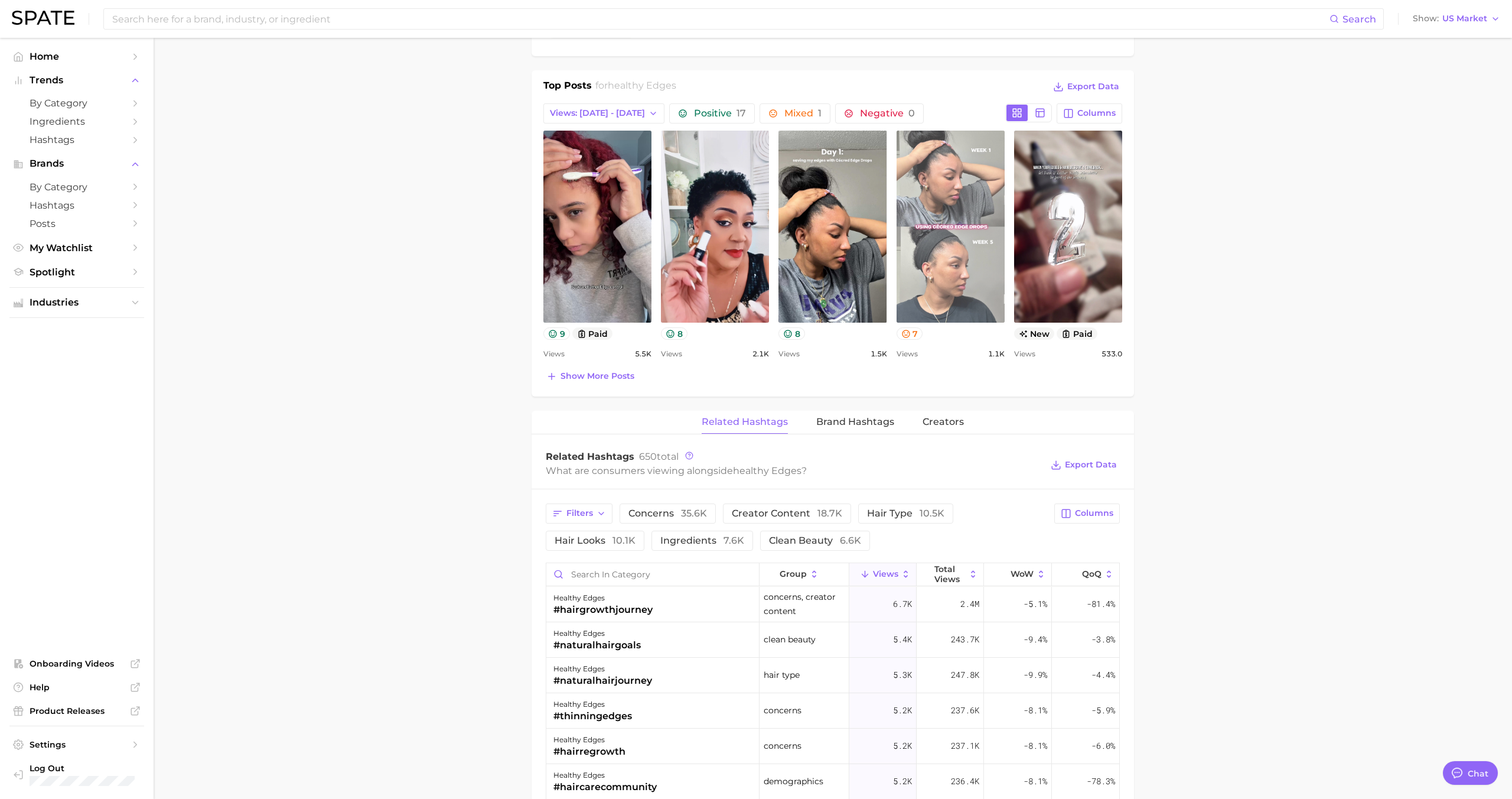
click at [947, 239] on link "view post on TikTok" at bounding box center [951, 226] width 108 height 192
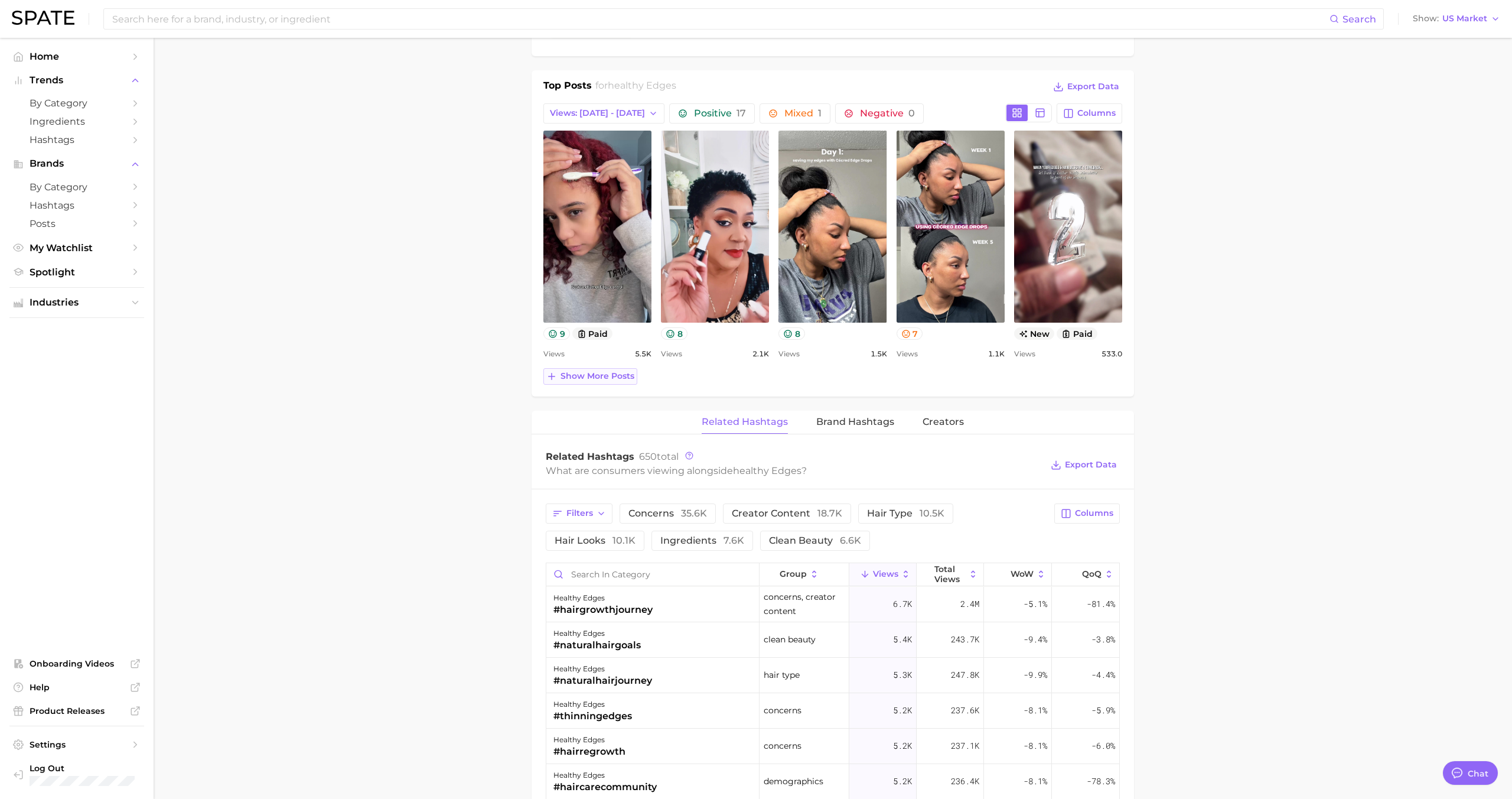
click at [627, 374] on span "Show more posts" at bounding box center [597, 376] width 74 height 10
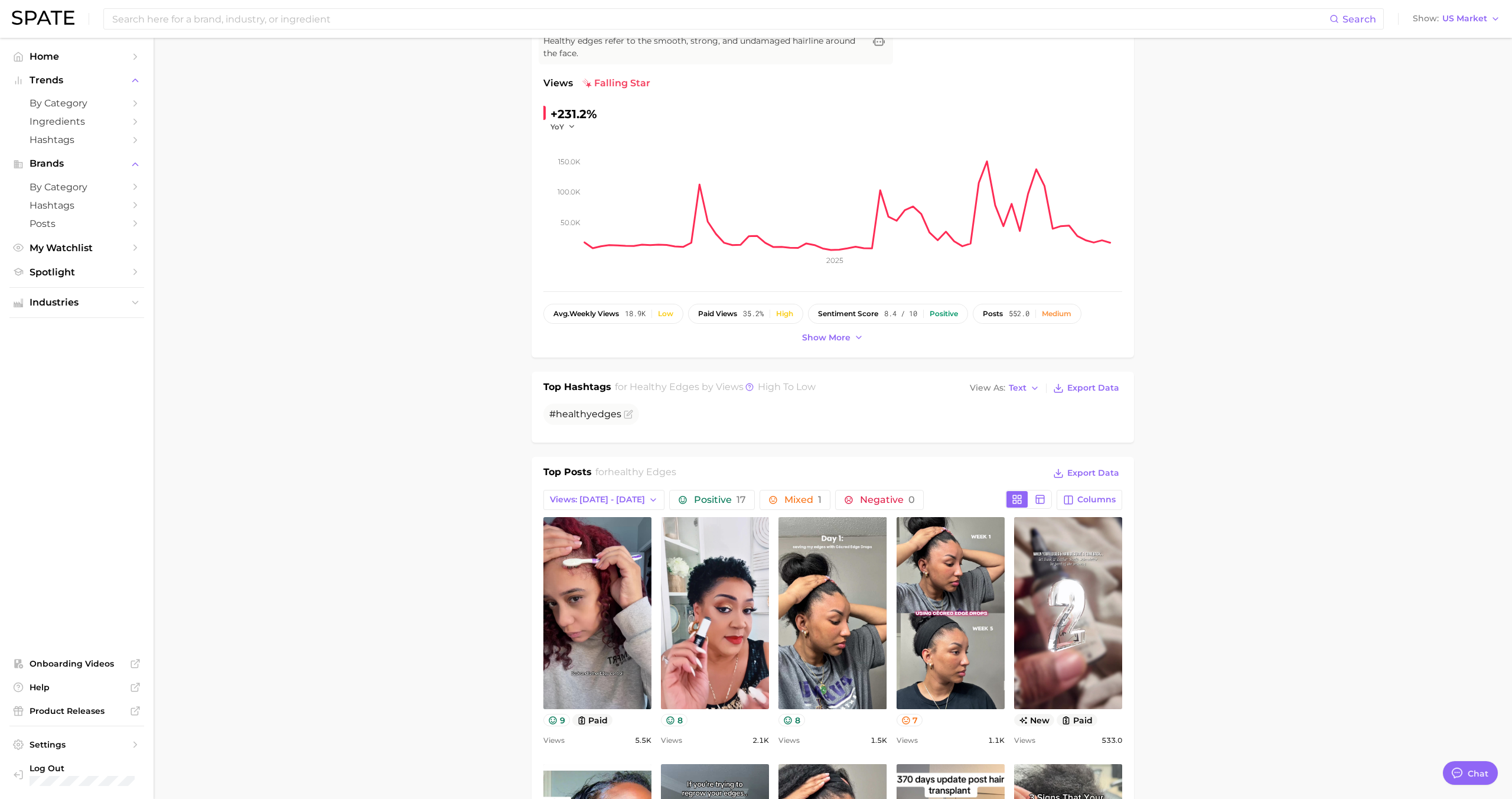
scroll to position [143, 0]
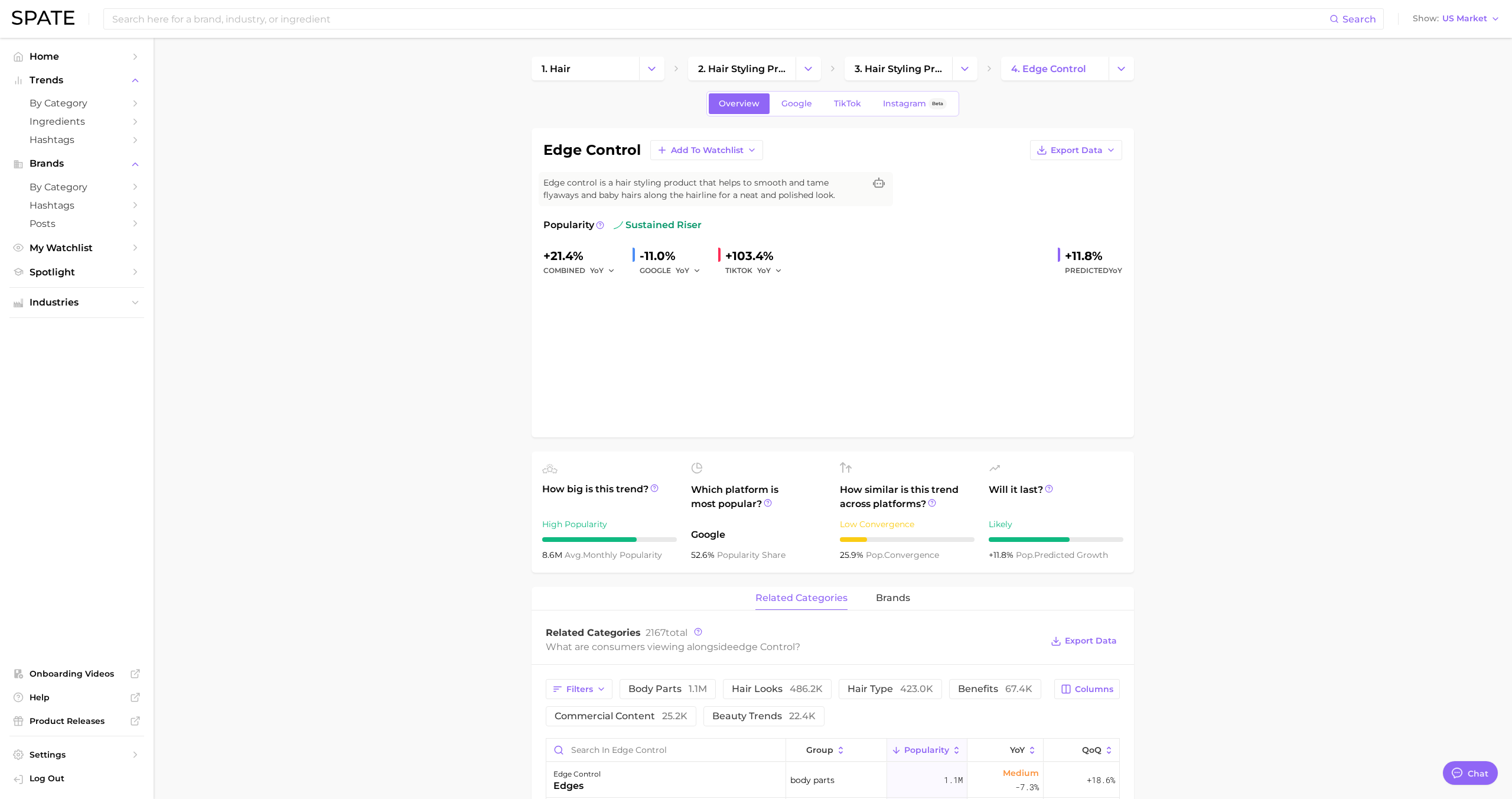
type textarea "x"
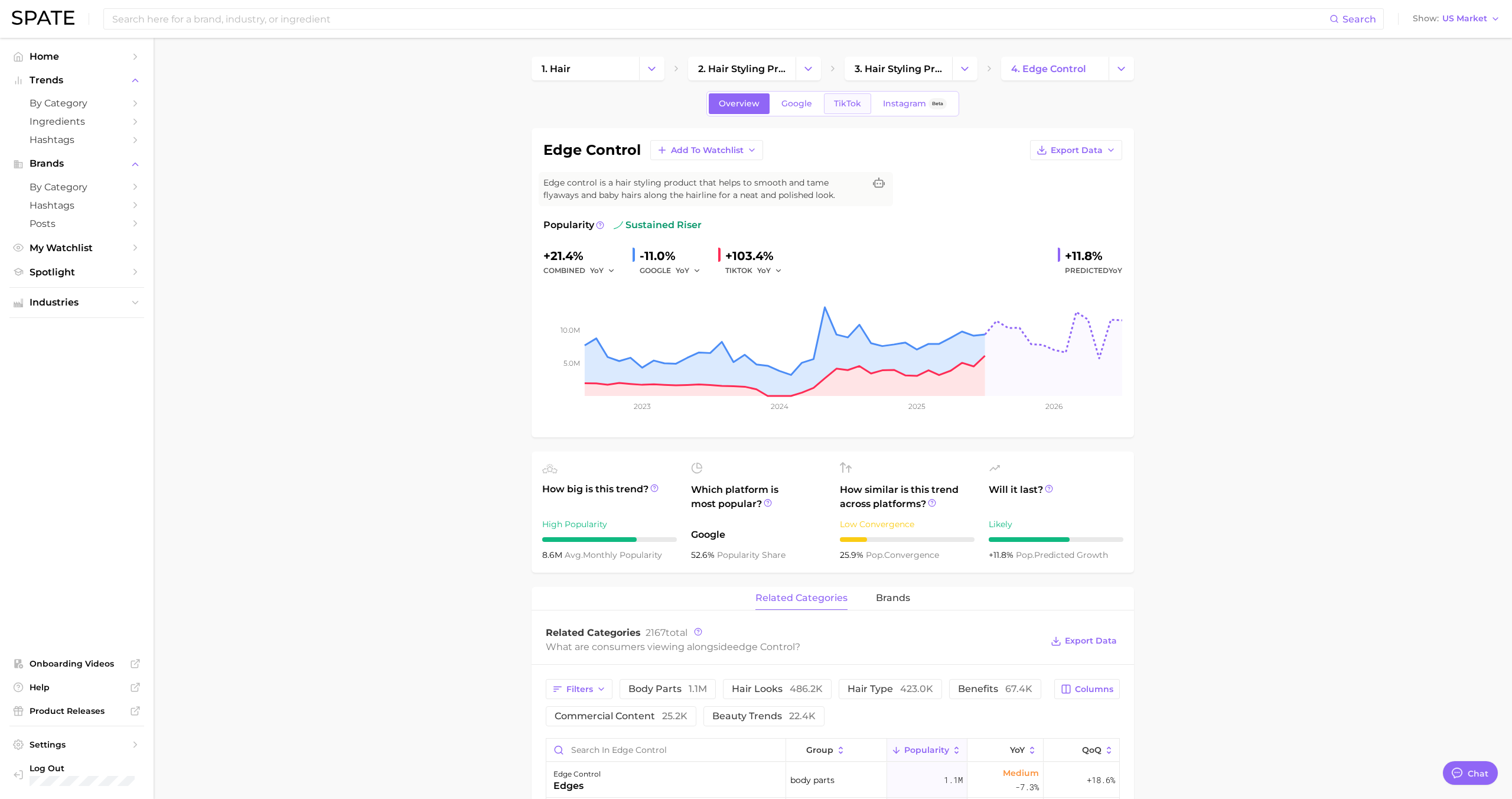
click at [863, 102] on link "TikTok" at bounding box center [848, 104] width 47 height 21
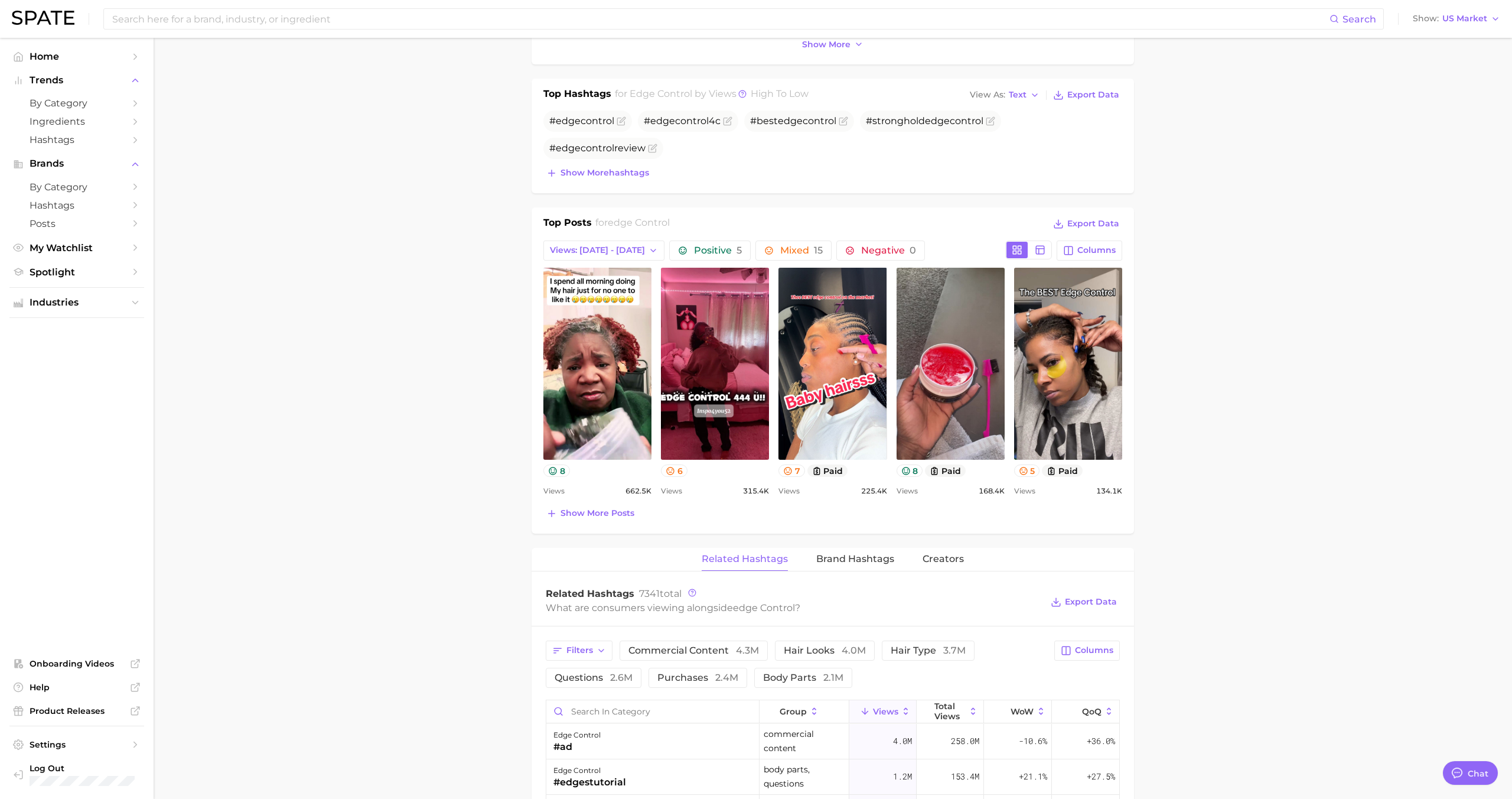
scroll to position [436, 0]
click at [602, 509] on span "Show more posts" at bounding box center [597, 512] width 74 height 10
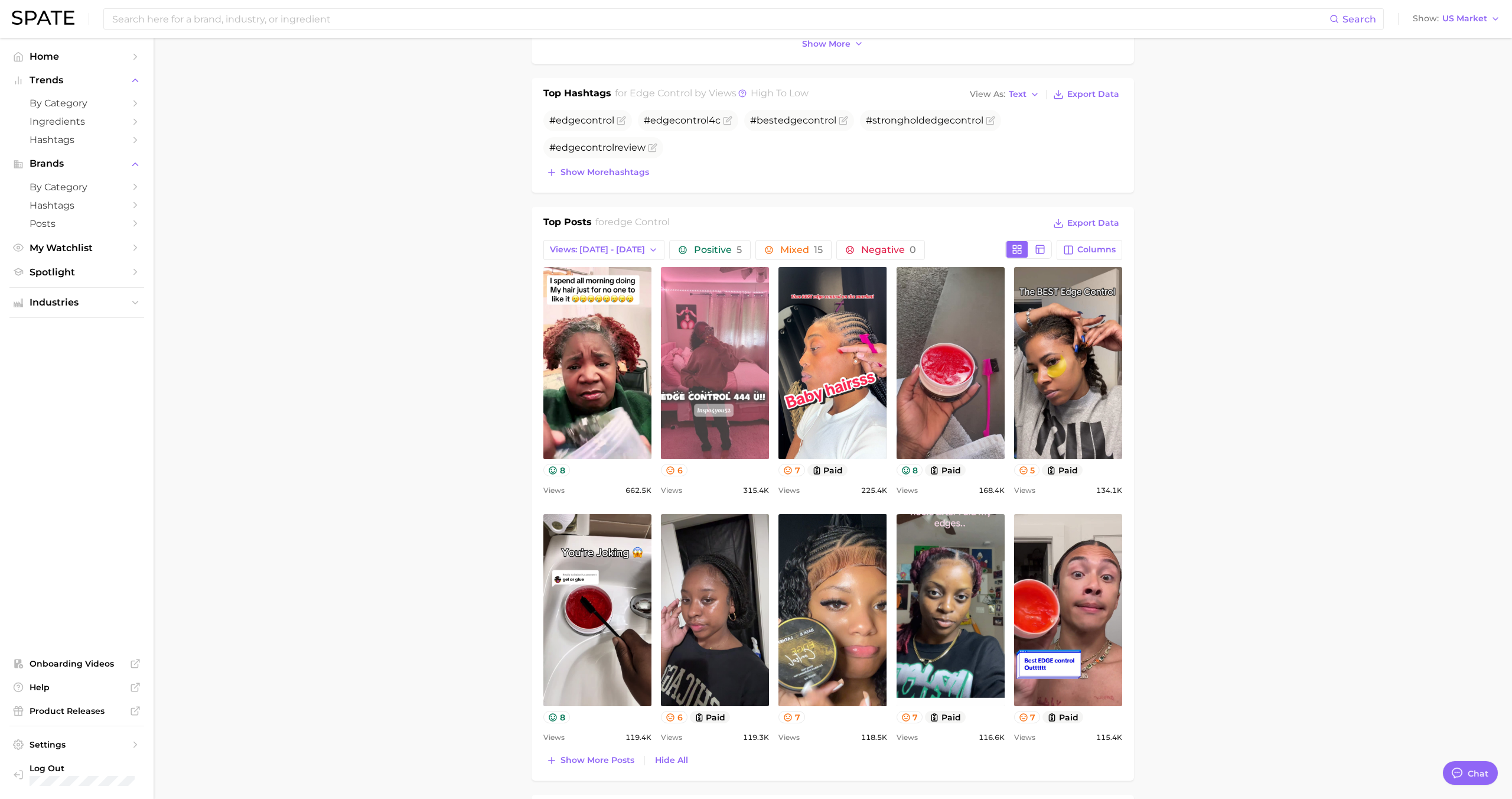
click at [740, 389] on link "view post on TikTok" at bounding box center [715, 363] width 108 height 192
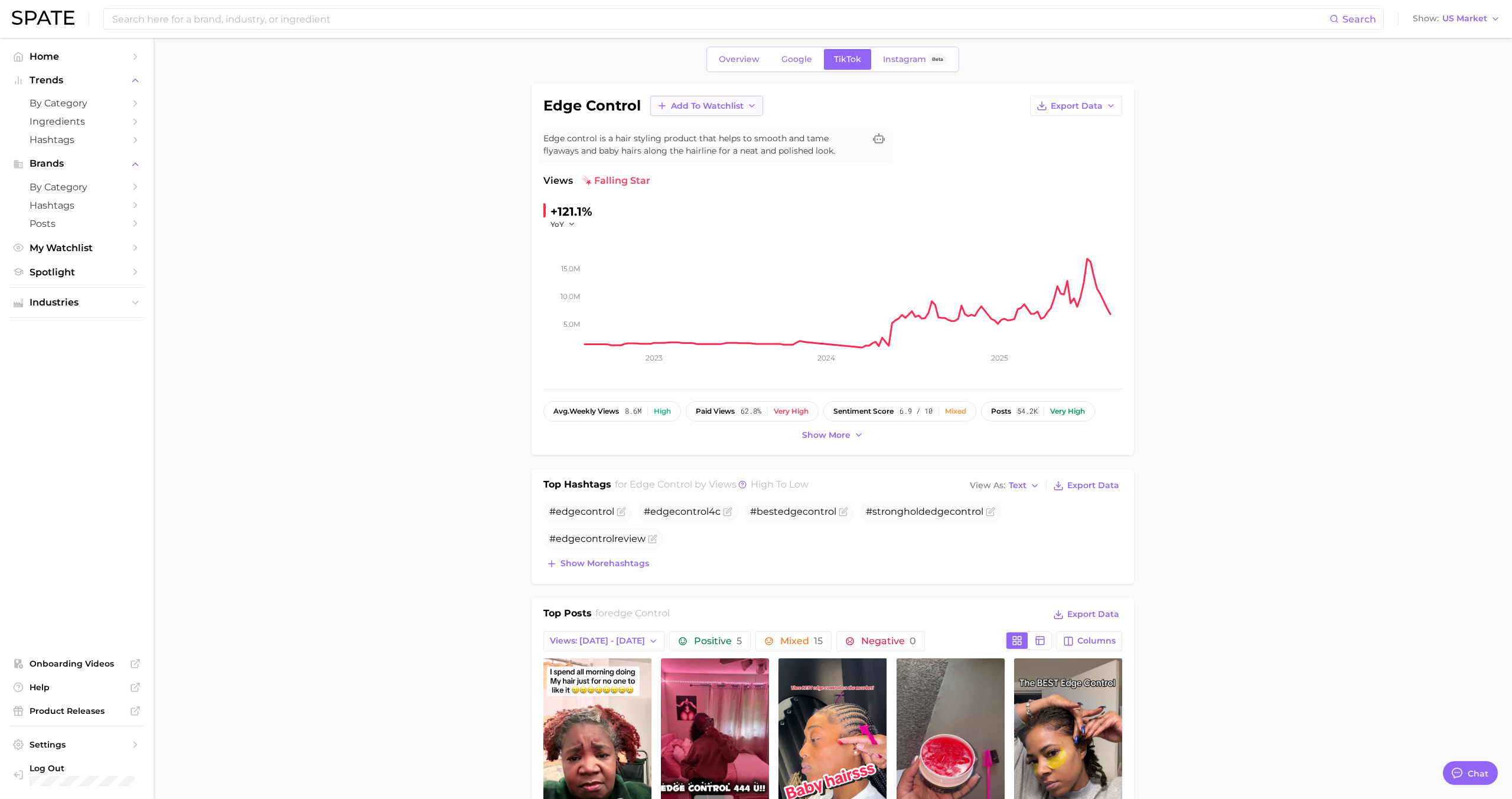
scroll to position [31, 0]
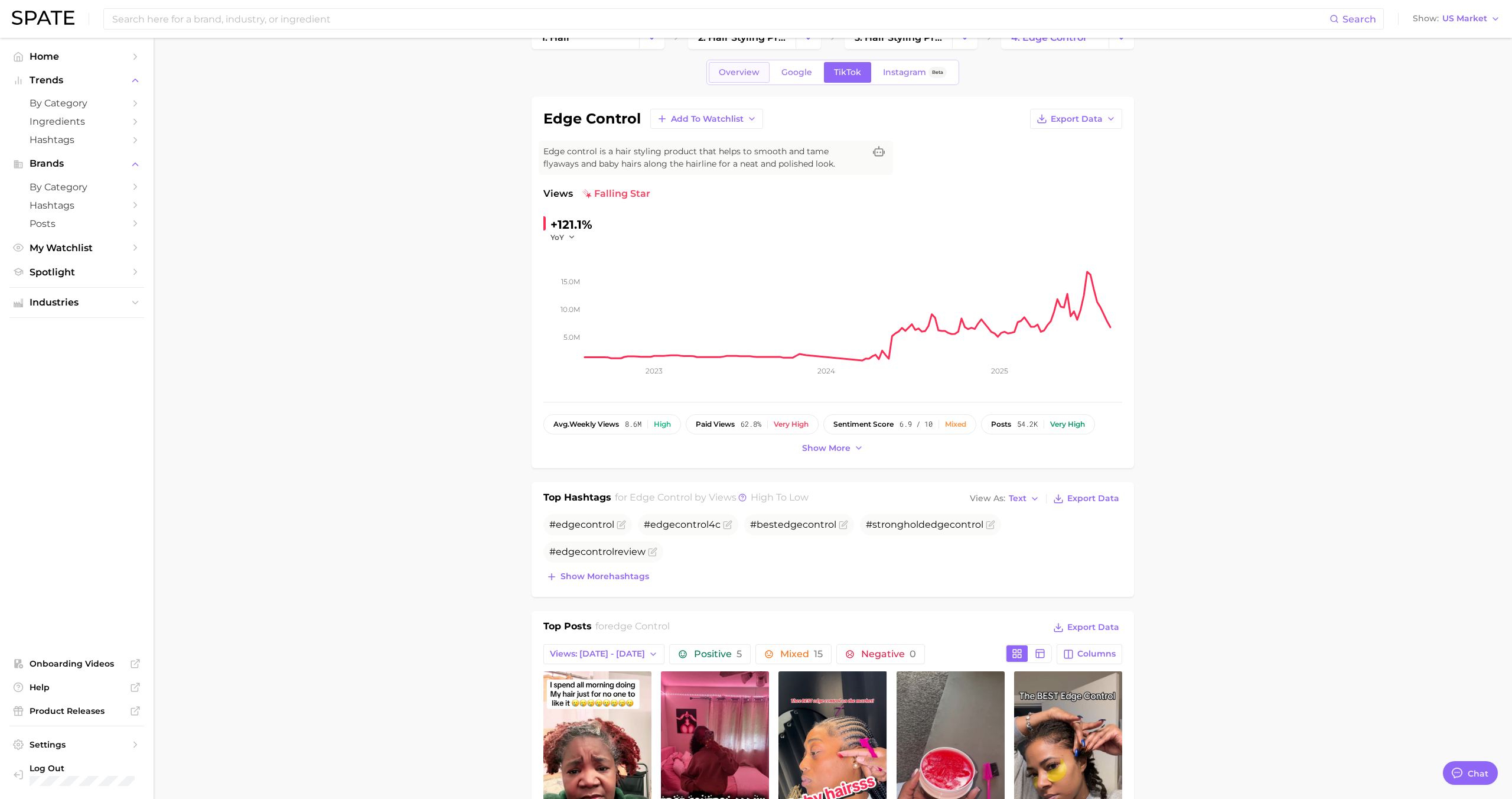
click at [733, 70] on span "Overview" at bounding box center [739, 72] width 40 height 10
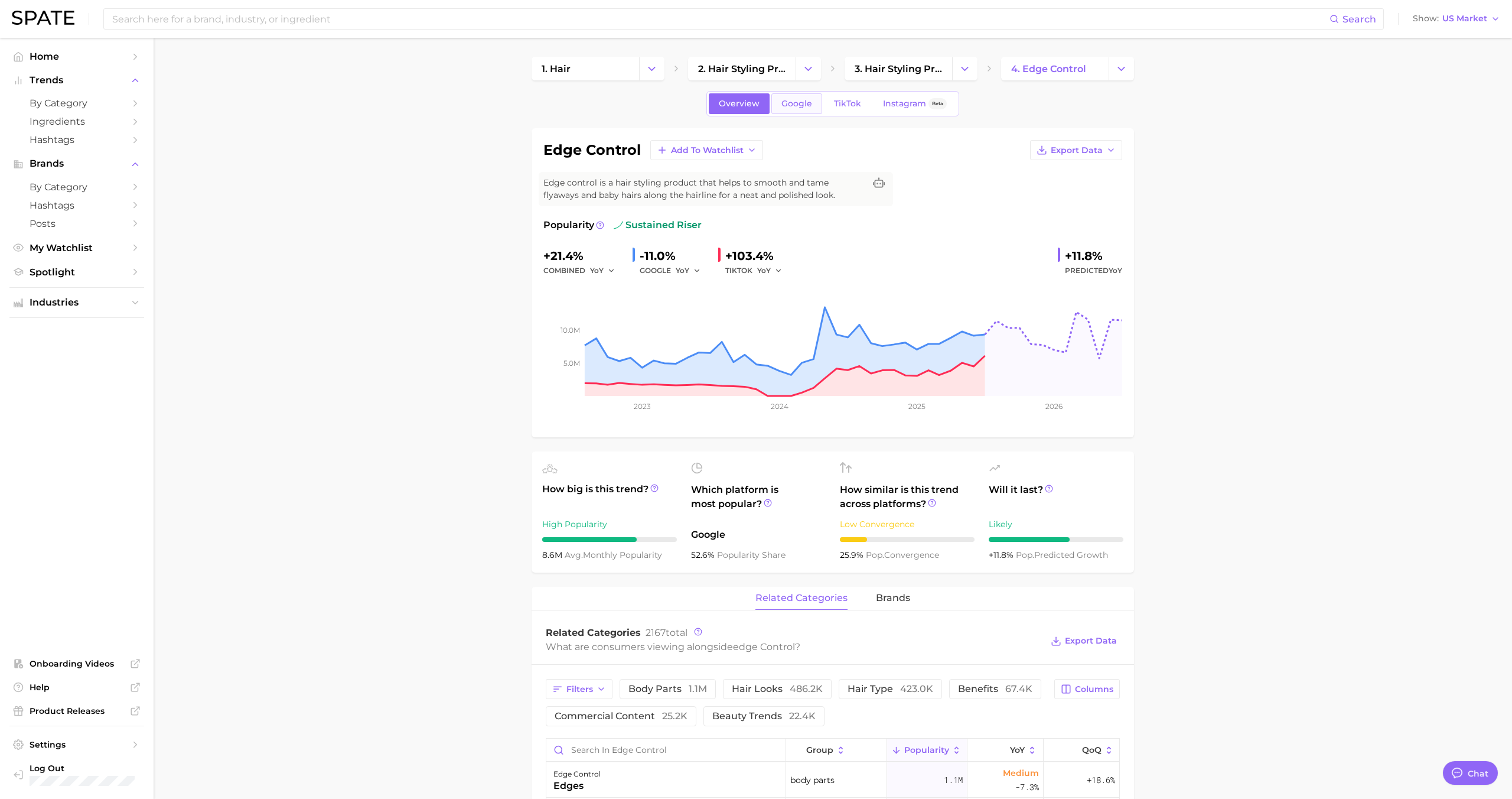
click at [801, 102] on span "Google" at bounding box center [796, 103] width 31 height 10
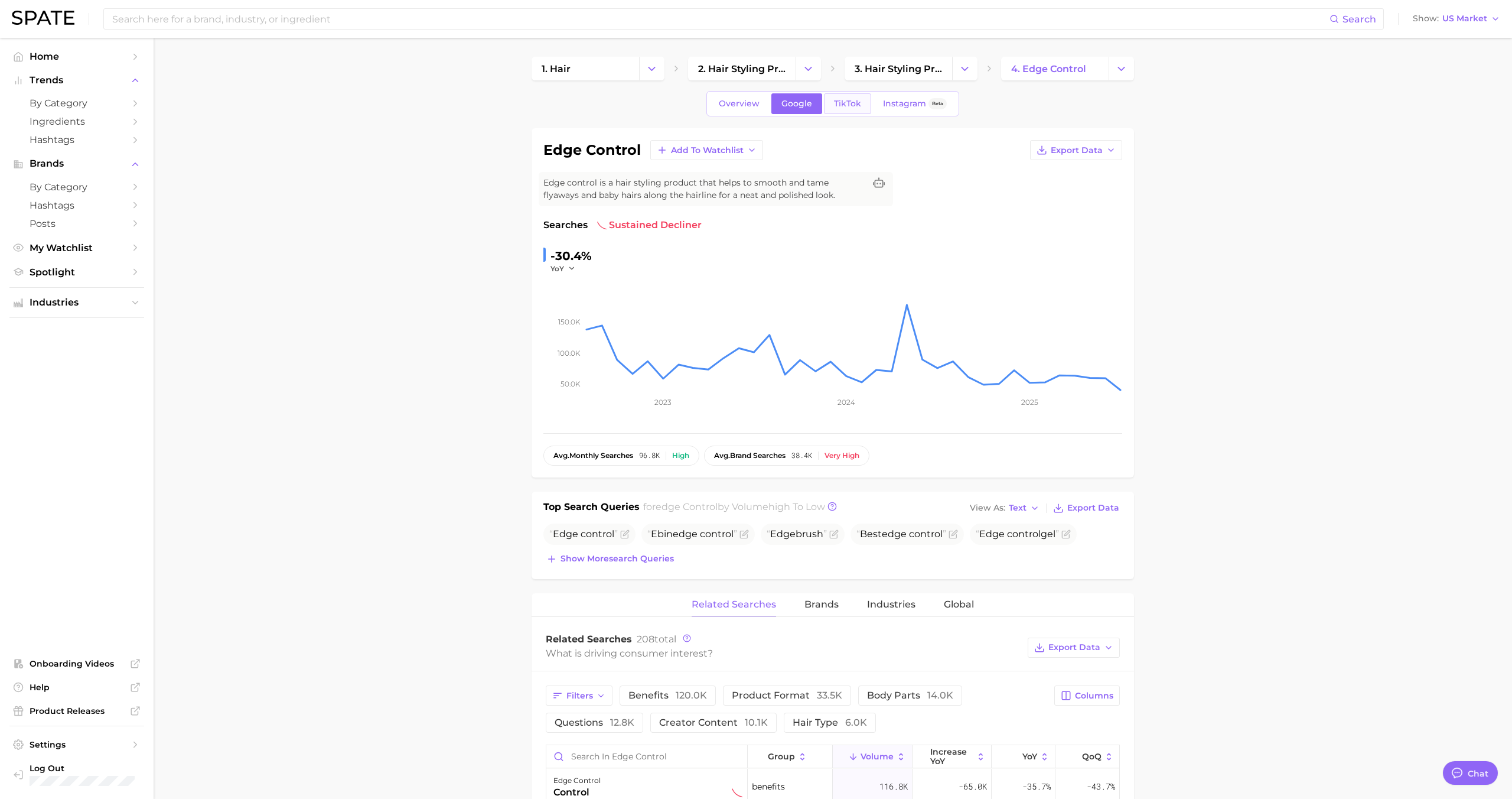
click at [850, 104] on span "TikTok" at bounding box center [848, 103] width 27 height 10
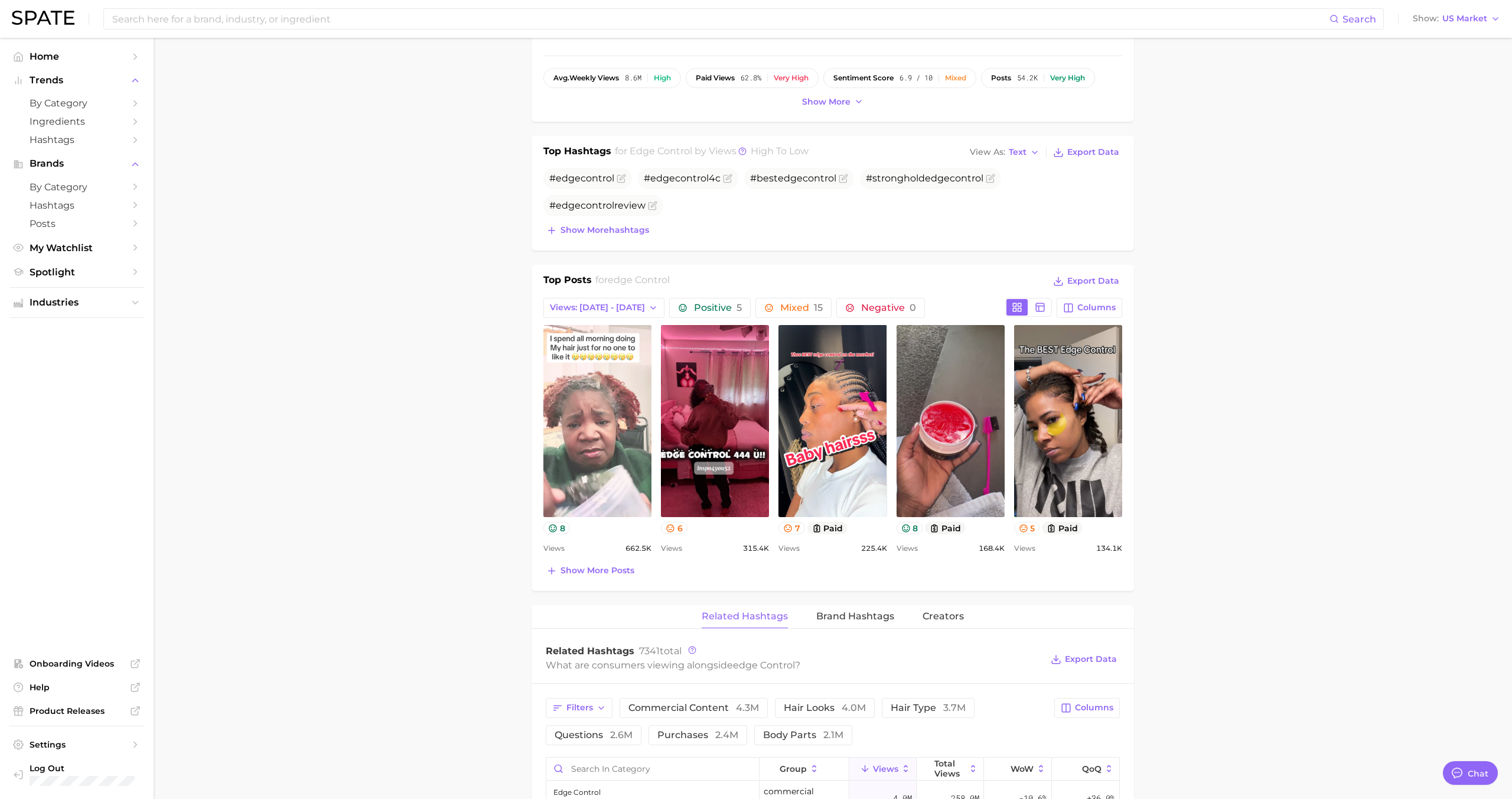
scroll to position [385, 0]
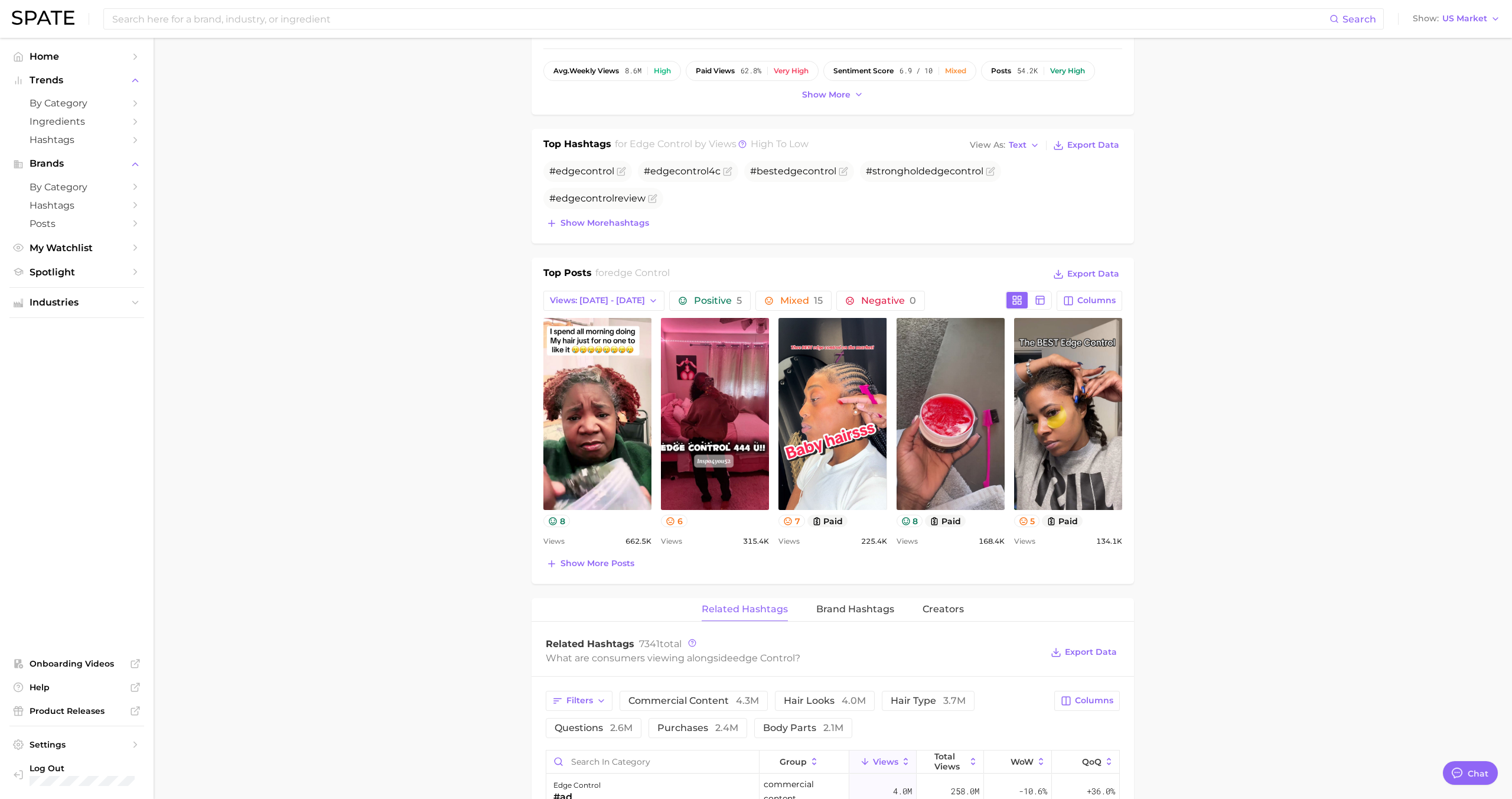
click at [833, 606] on span "Brand Hashtags" at bounding box center [855, 609] width 78 height 10
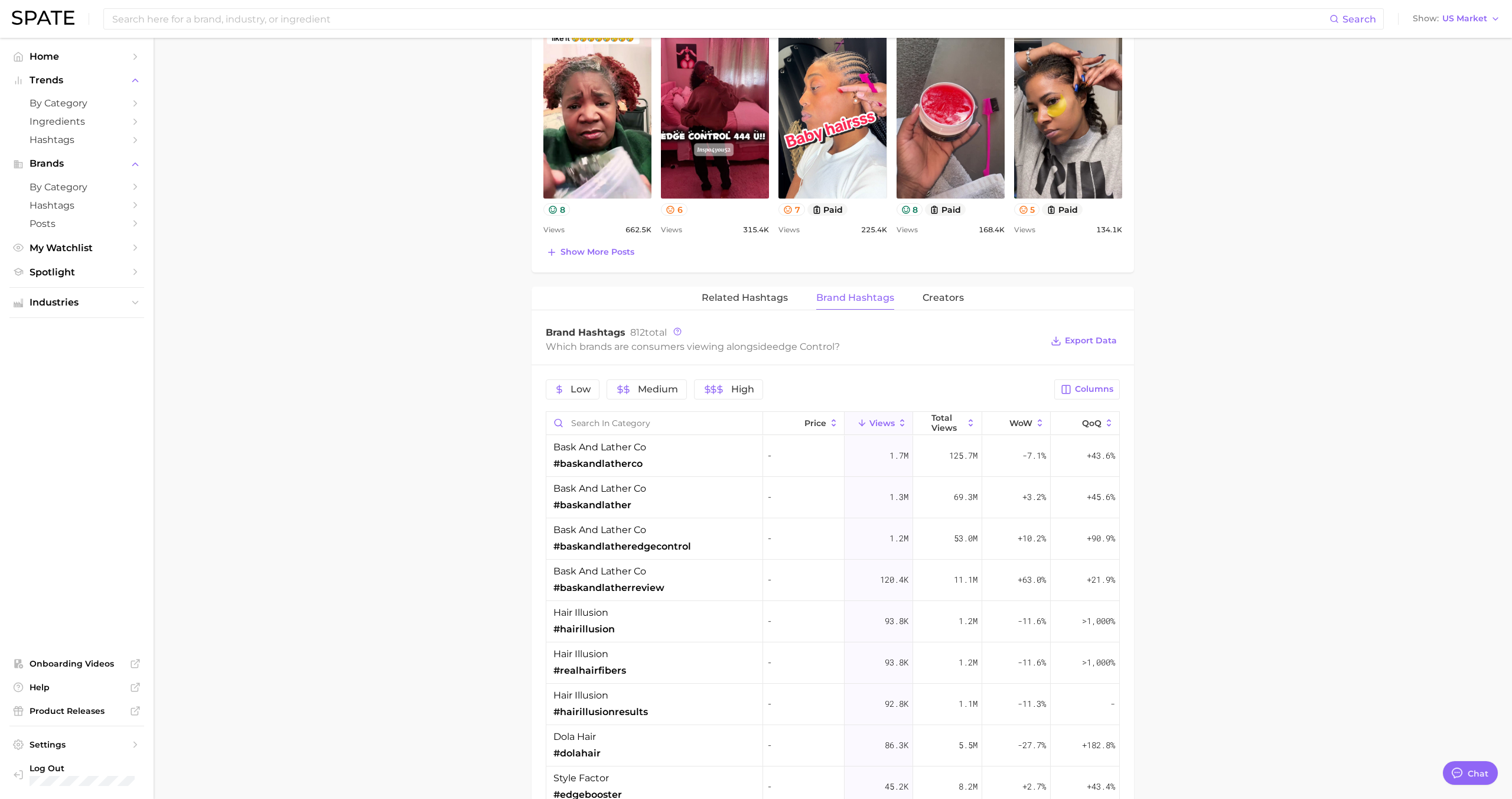
scroll to position [699, 0]
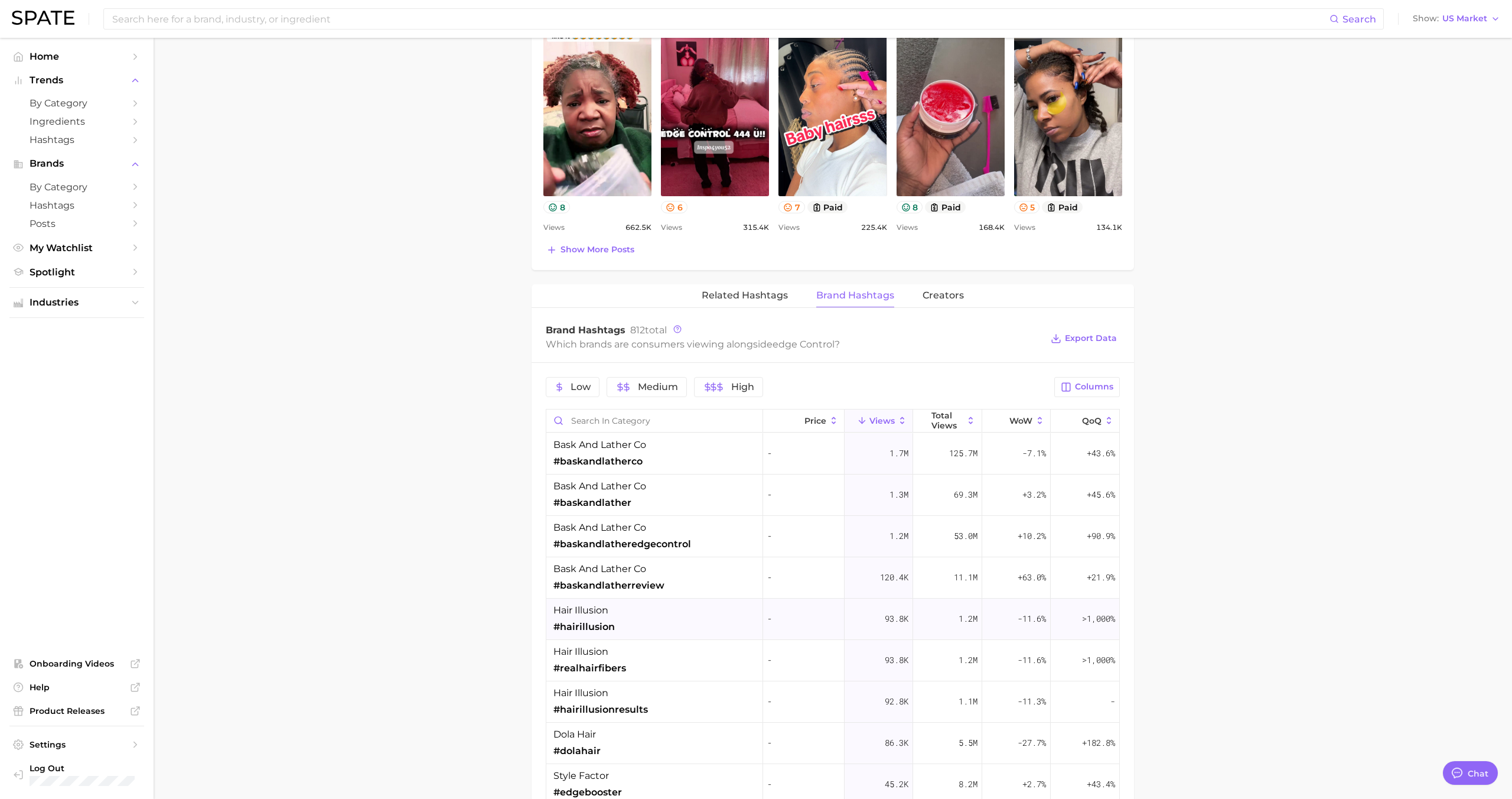
click at [706, 612] on div "hair illusion #hairillusion" at bounding box center [655, 619] width 216 height 41
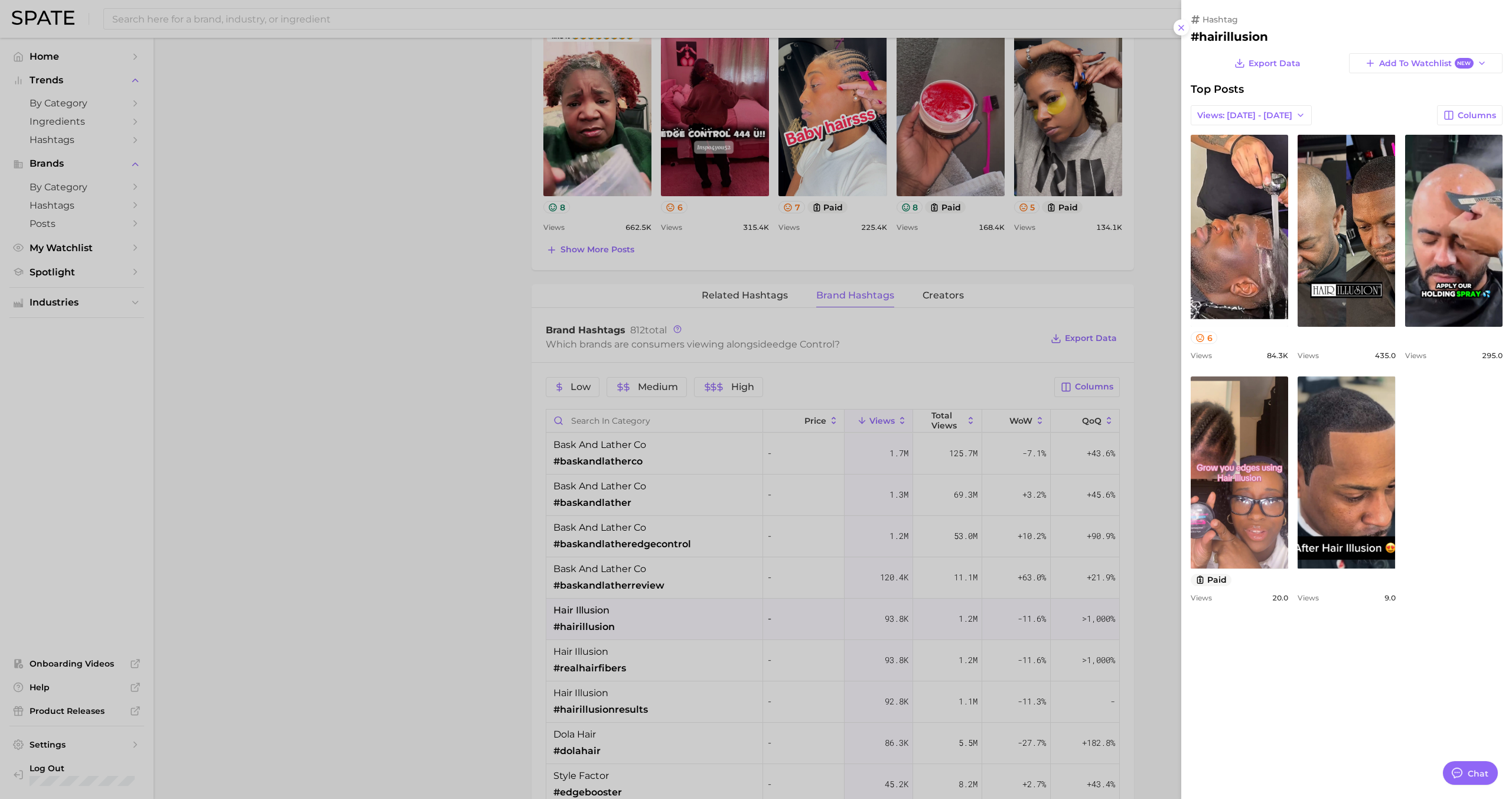
scroll to position [0, 0]
click at [704, 612] on div at bounding box center [756, 399] width 1512 height 799
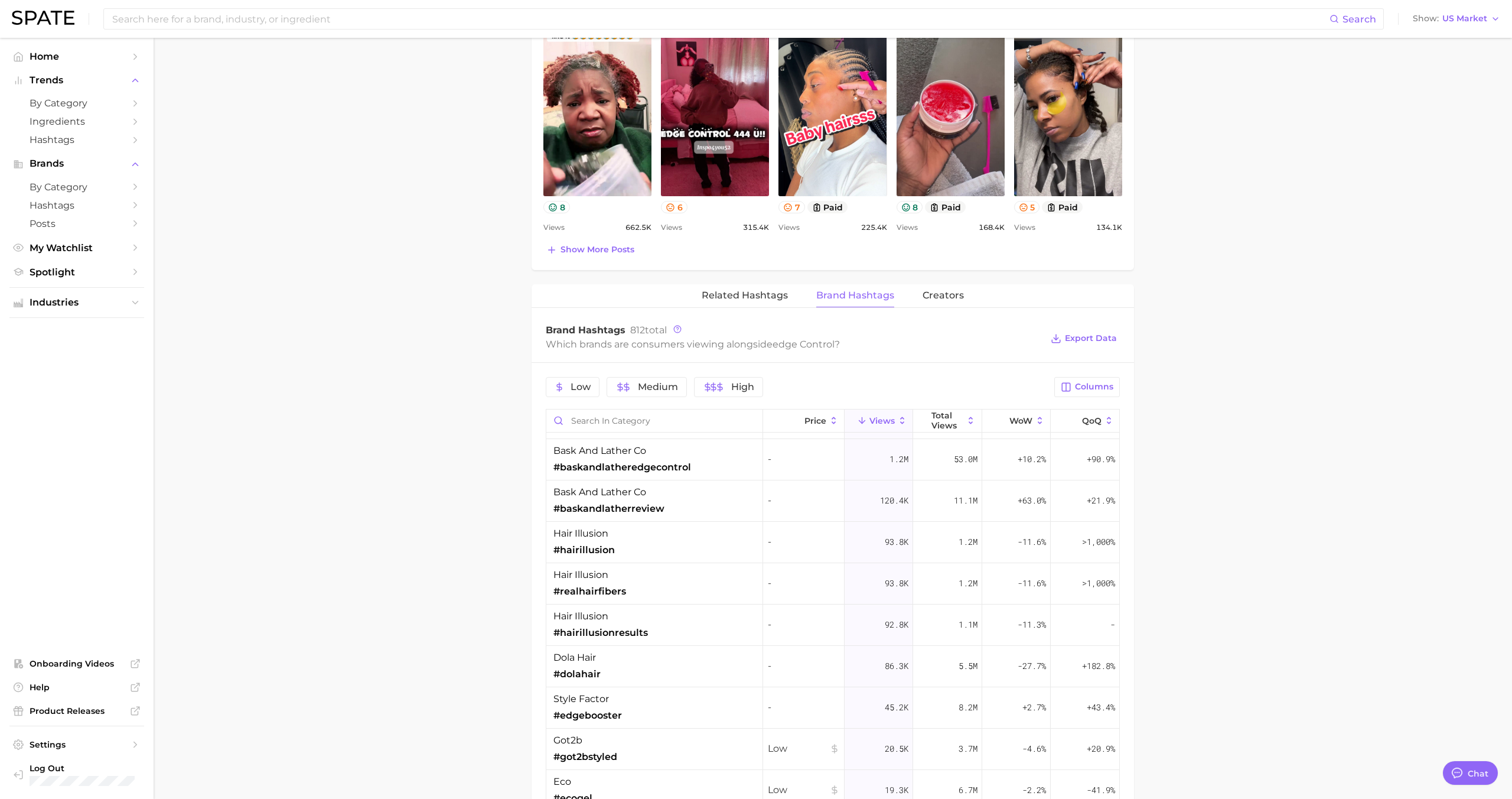
scroll to position [81, 0]
click at [692, 691] on div "style factor #edgebooster" at bounding box center [655, 703] width 216 height 41
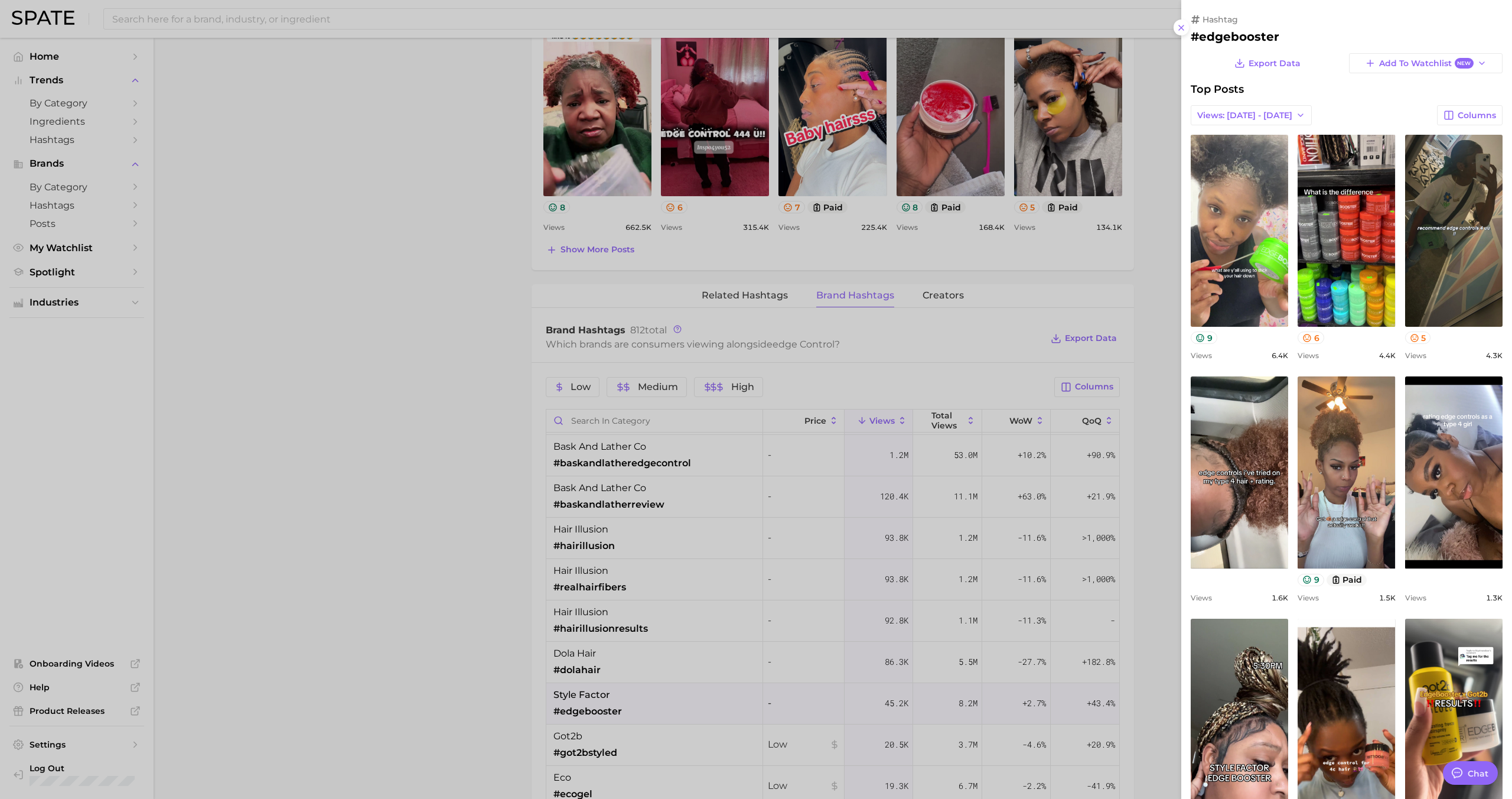
scroll to position [0, 0]
click at [694, 693] on div at bounding box center [756, 399] width 1512 height 799
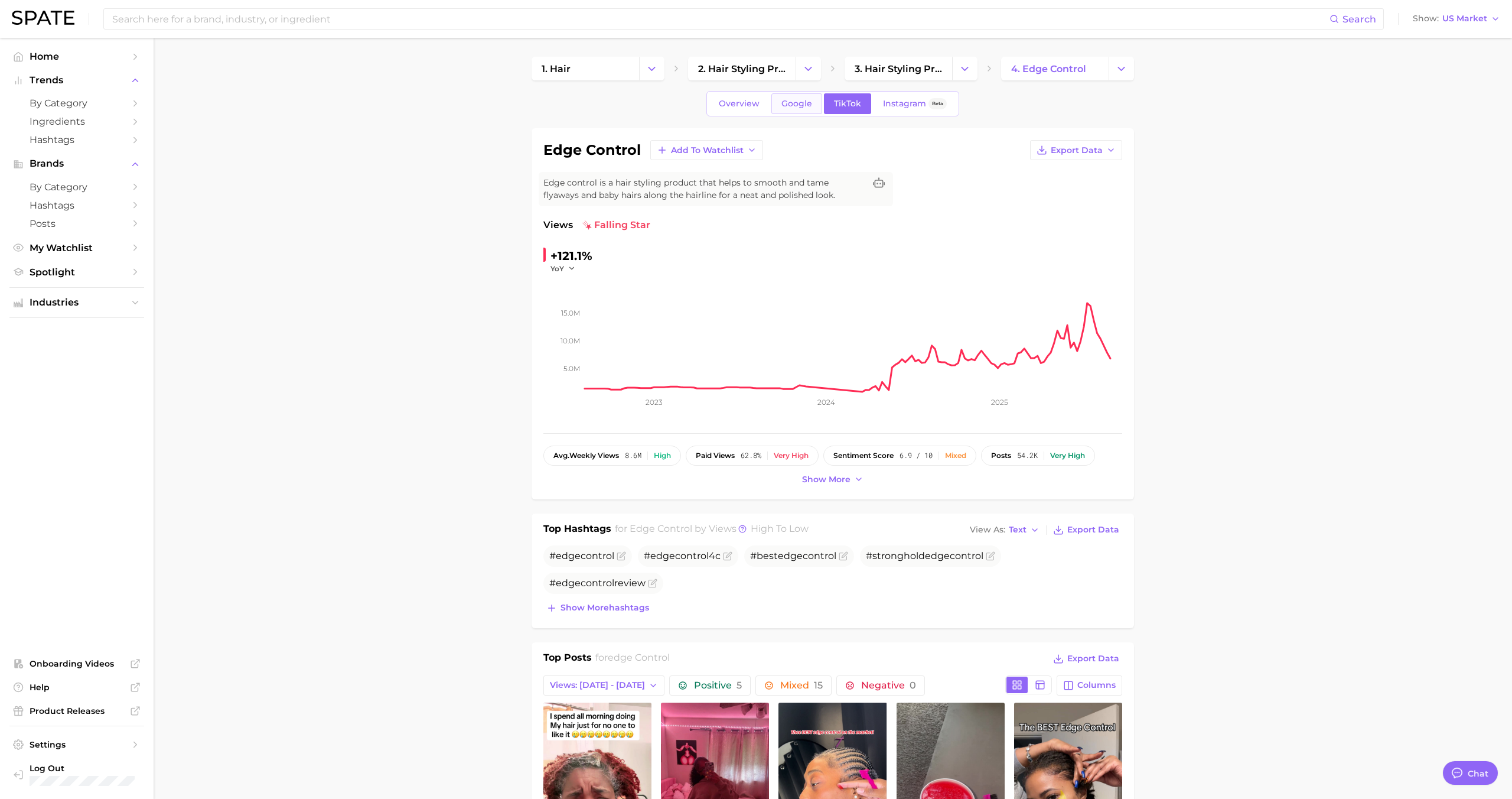
click at [796, 105] on span "Google" at bounding box center [796, 103] width 31 height 10
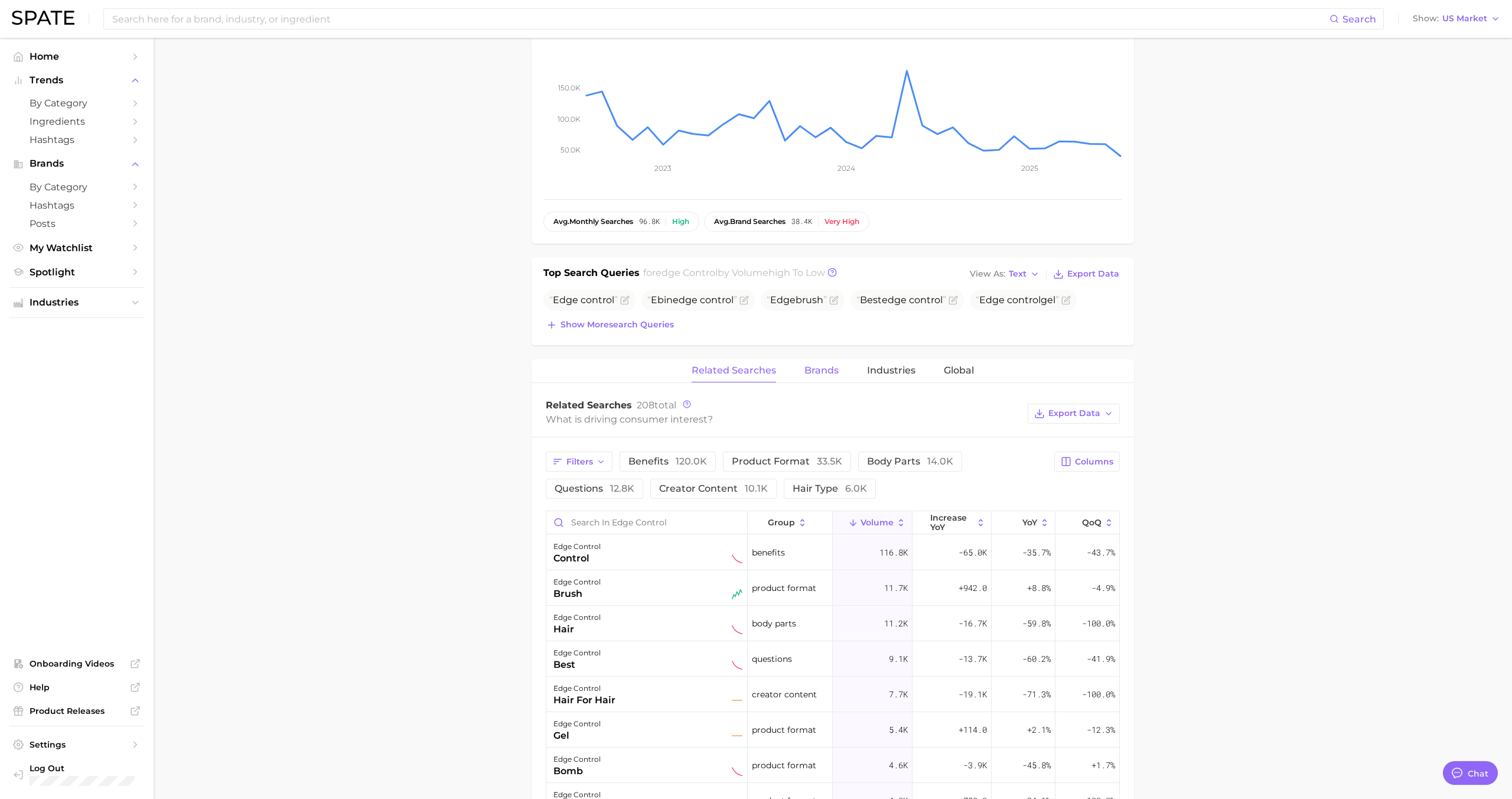
click at [826, 361] on button "Brands" at bounding box center [822, 370] width 35 height 23
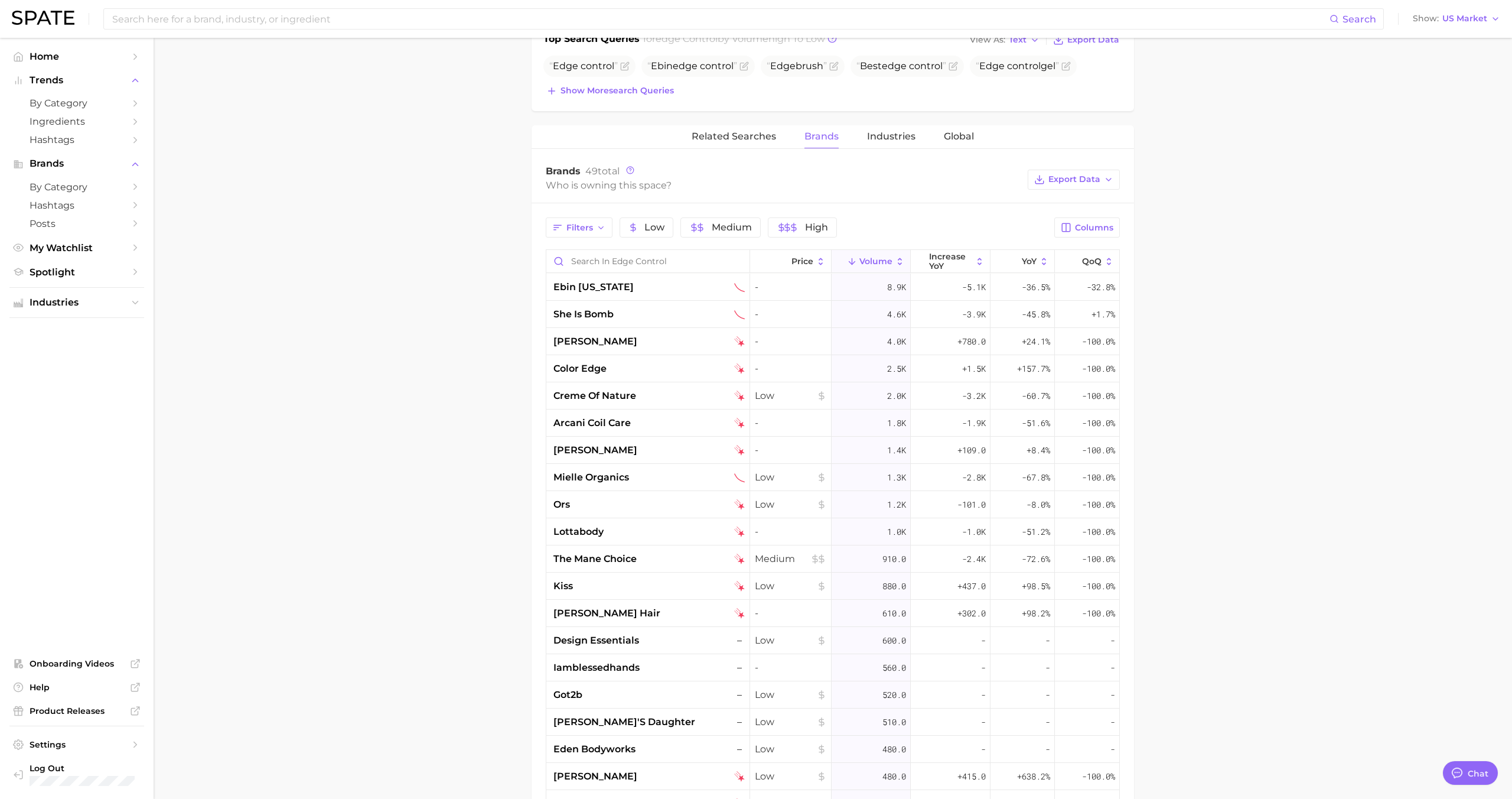
scroll to position [470, 0]
click at [650, 281] on div "ebin new york" at bounding box center [649, 286] width 191 height 14
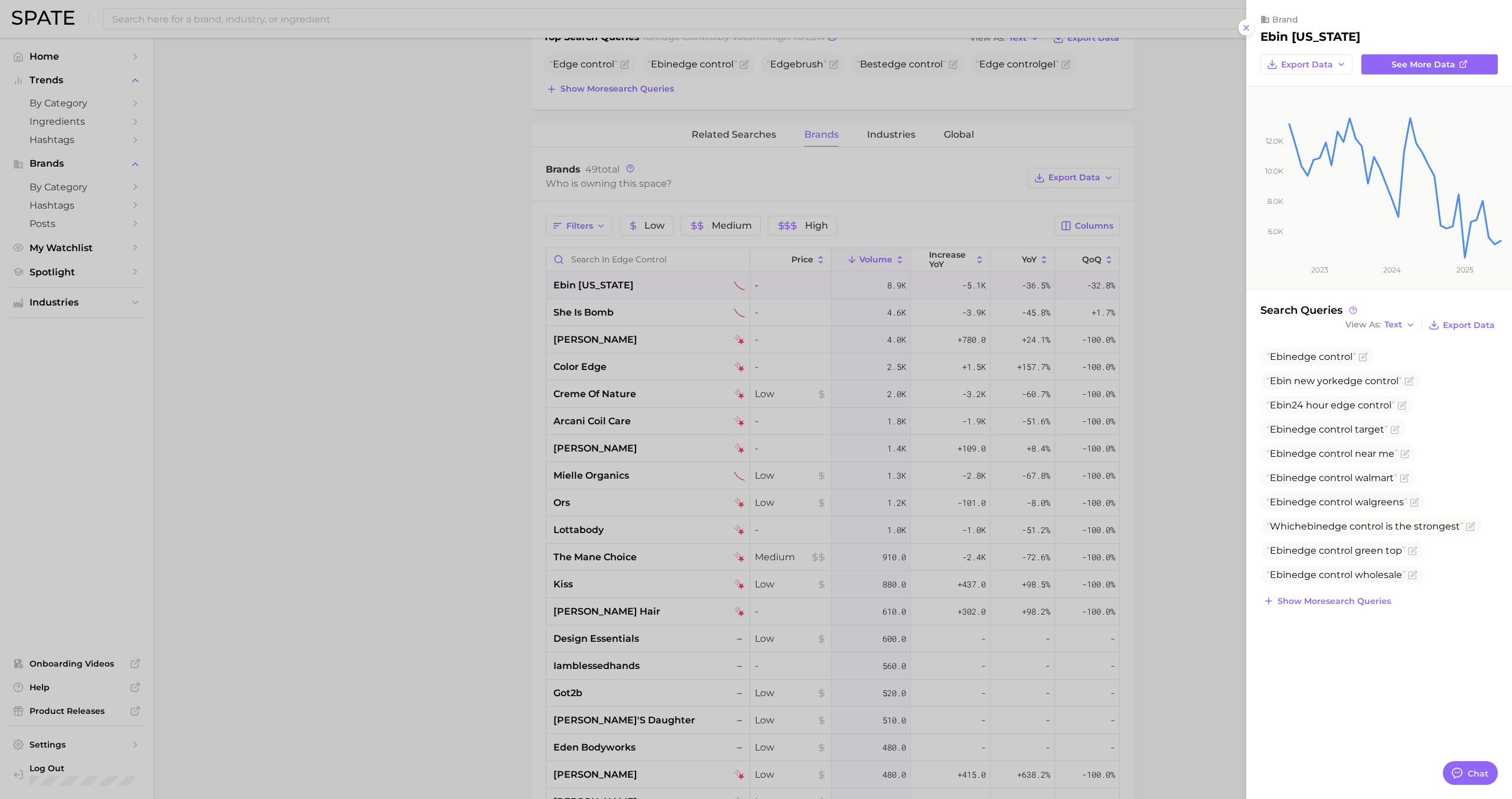
click at [649, 280] on div at bounding box center [756, 399] width 1512 height 799
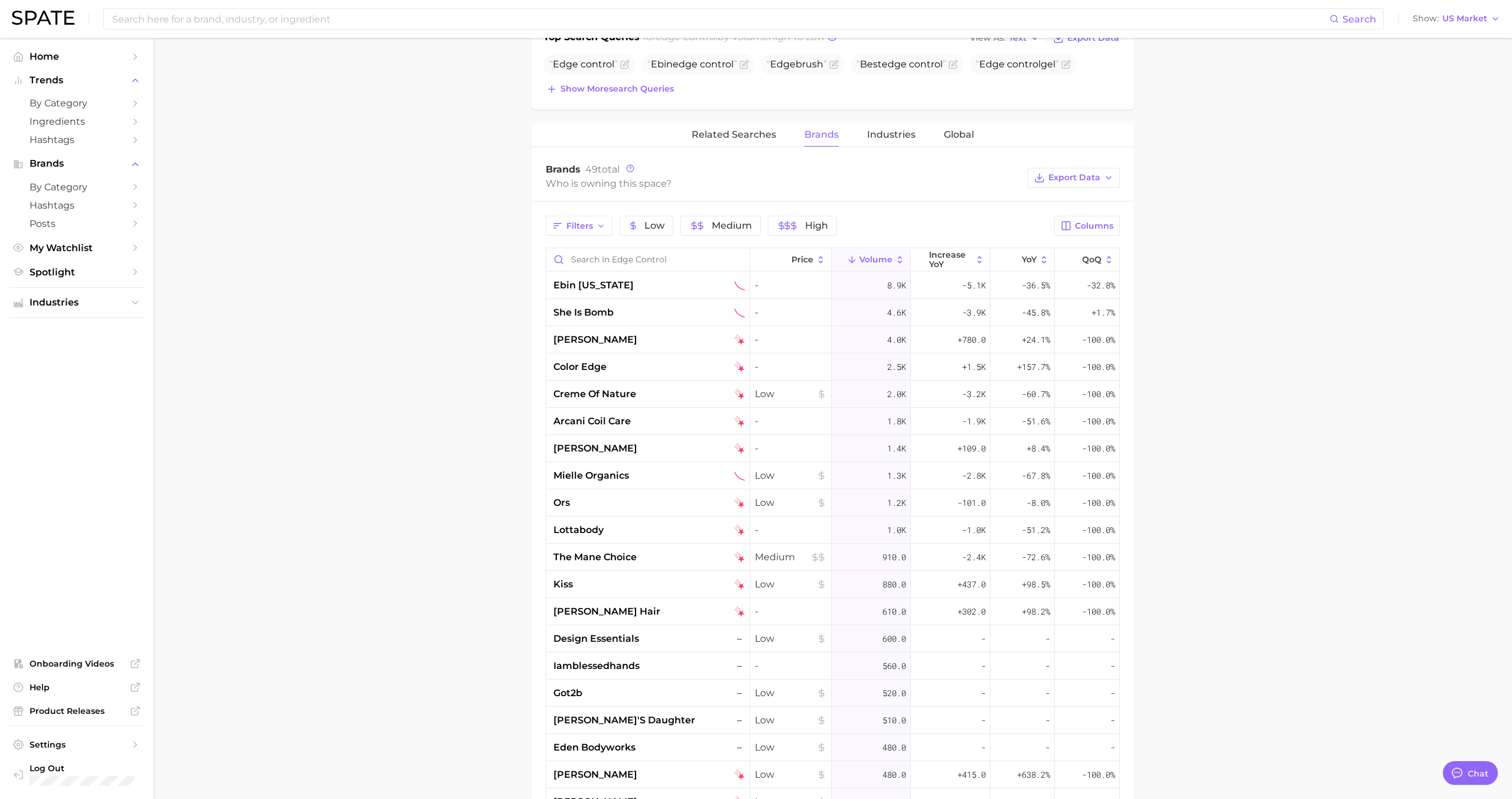
click at [649, 280] on div "ebin new york" at bounding box center [649, 286] width 191 height 14
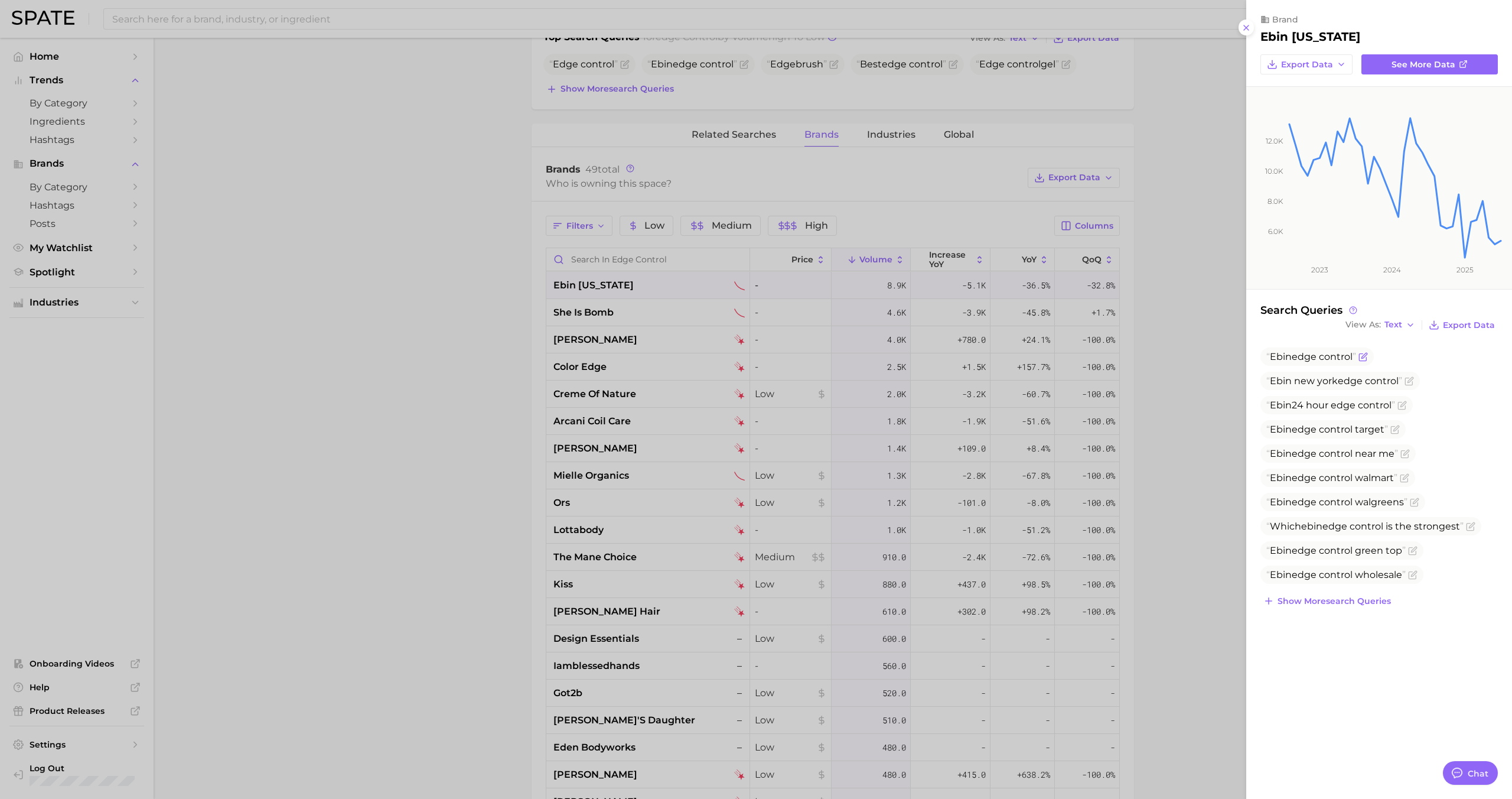
click at [1295, 354] on span "Ebin edge control" at bounding box center [1311, 356] width 90 height 11
copy span "Ebin edge control"
click at [666, 297] on div at bounding box center [756, 399] width 1512 height 799
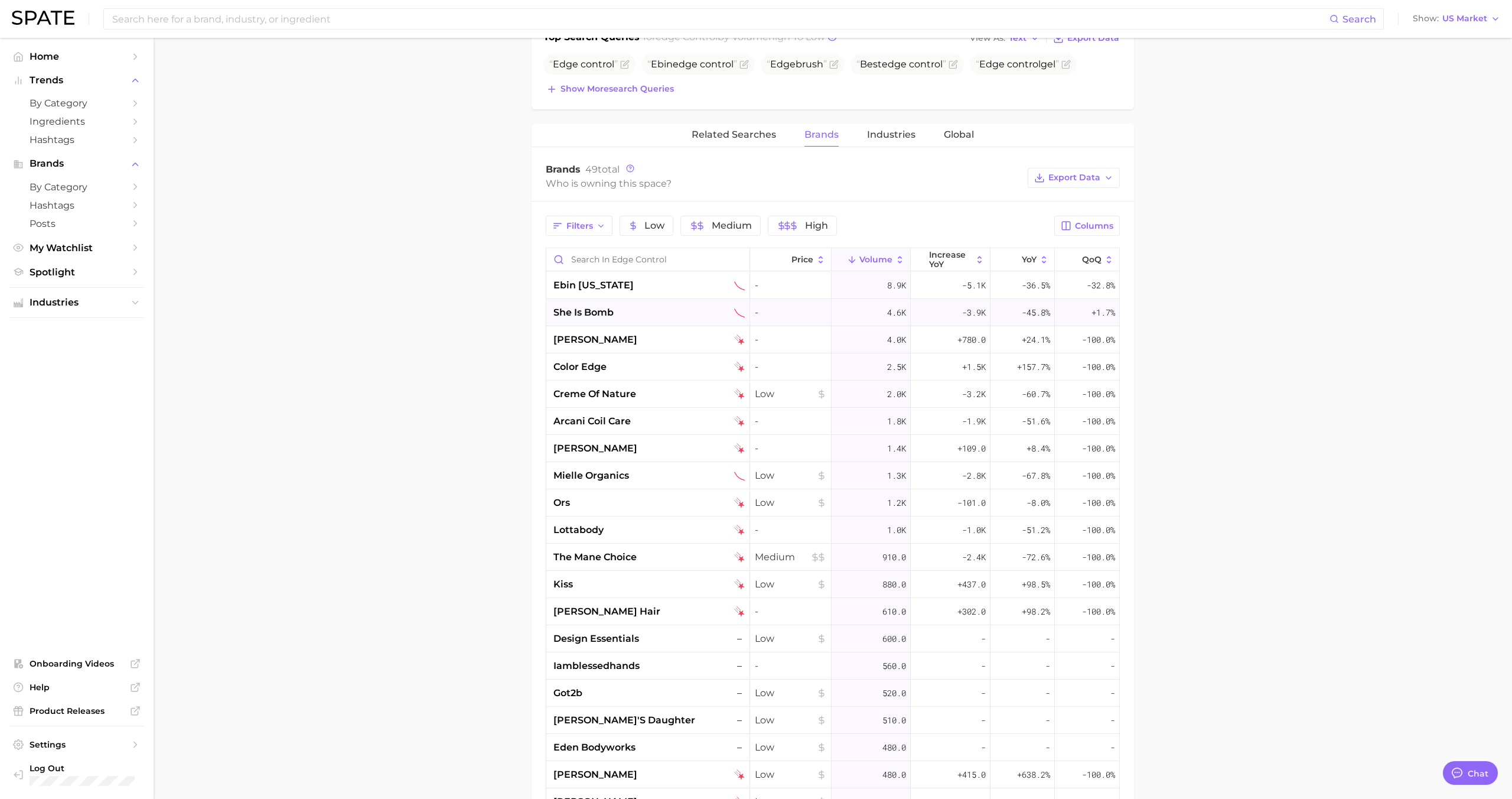
click at [647, 309] on div "she is bomb" at bounding box center [649, 312] width 191 height 14
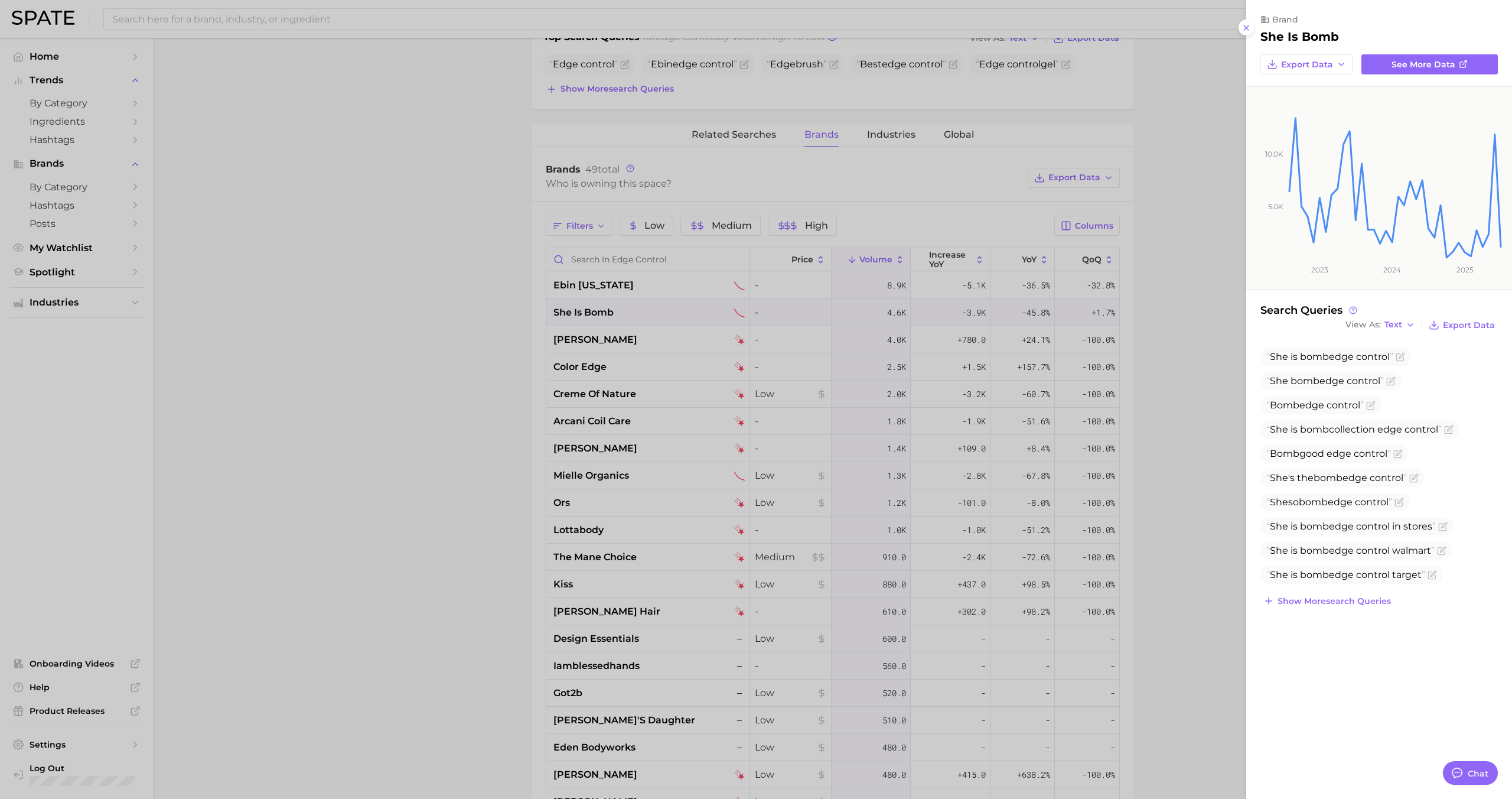
click at [647, 308] on div at bounding box center [756, 399] width 1512 height 799
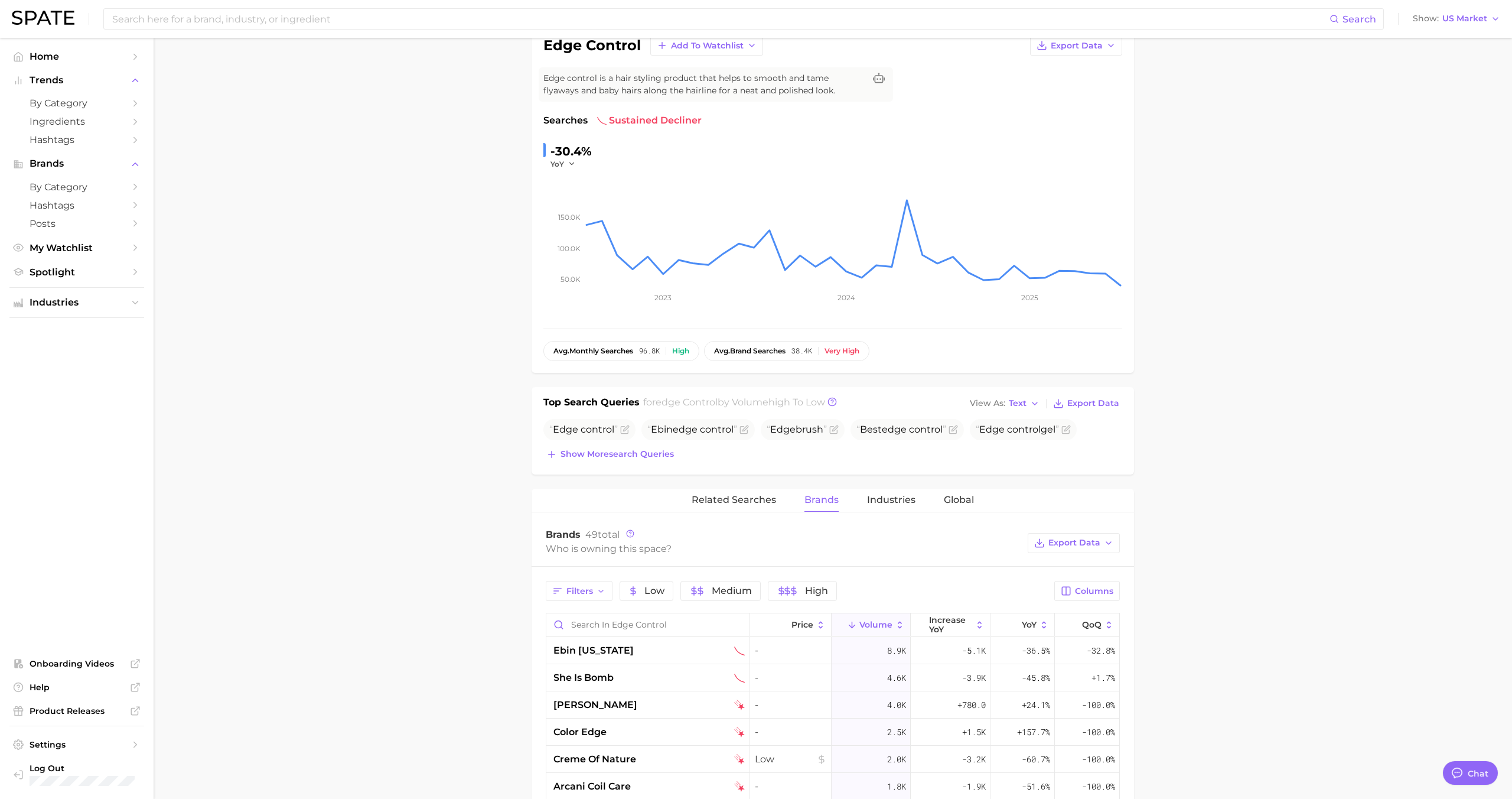
scroll to position [0, 0]
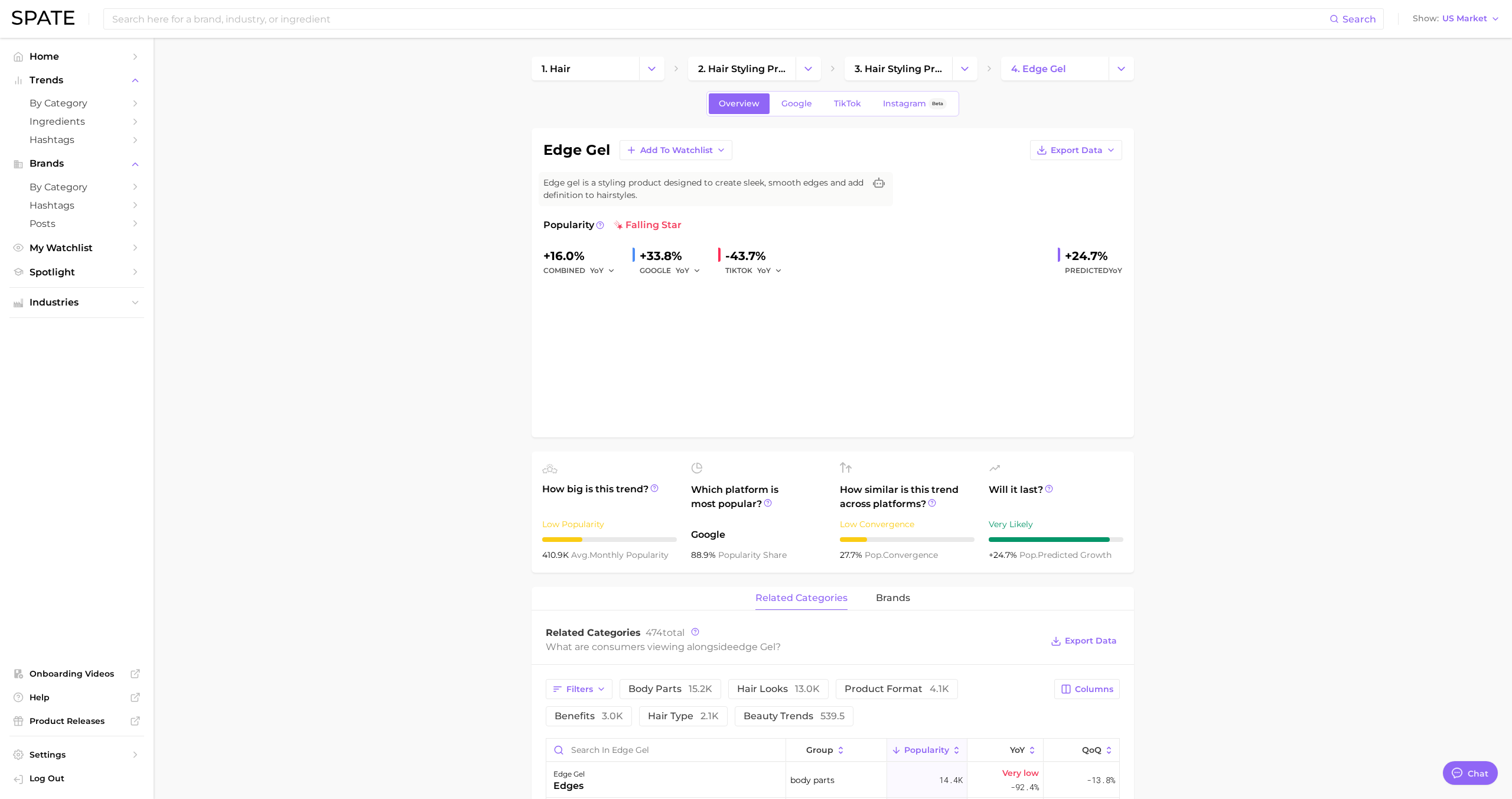
type textarea "x"
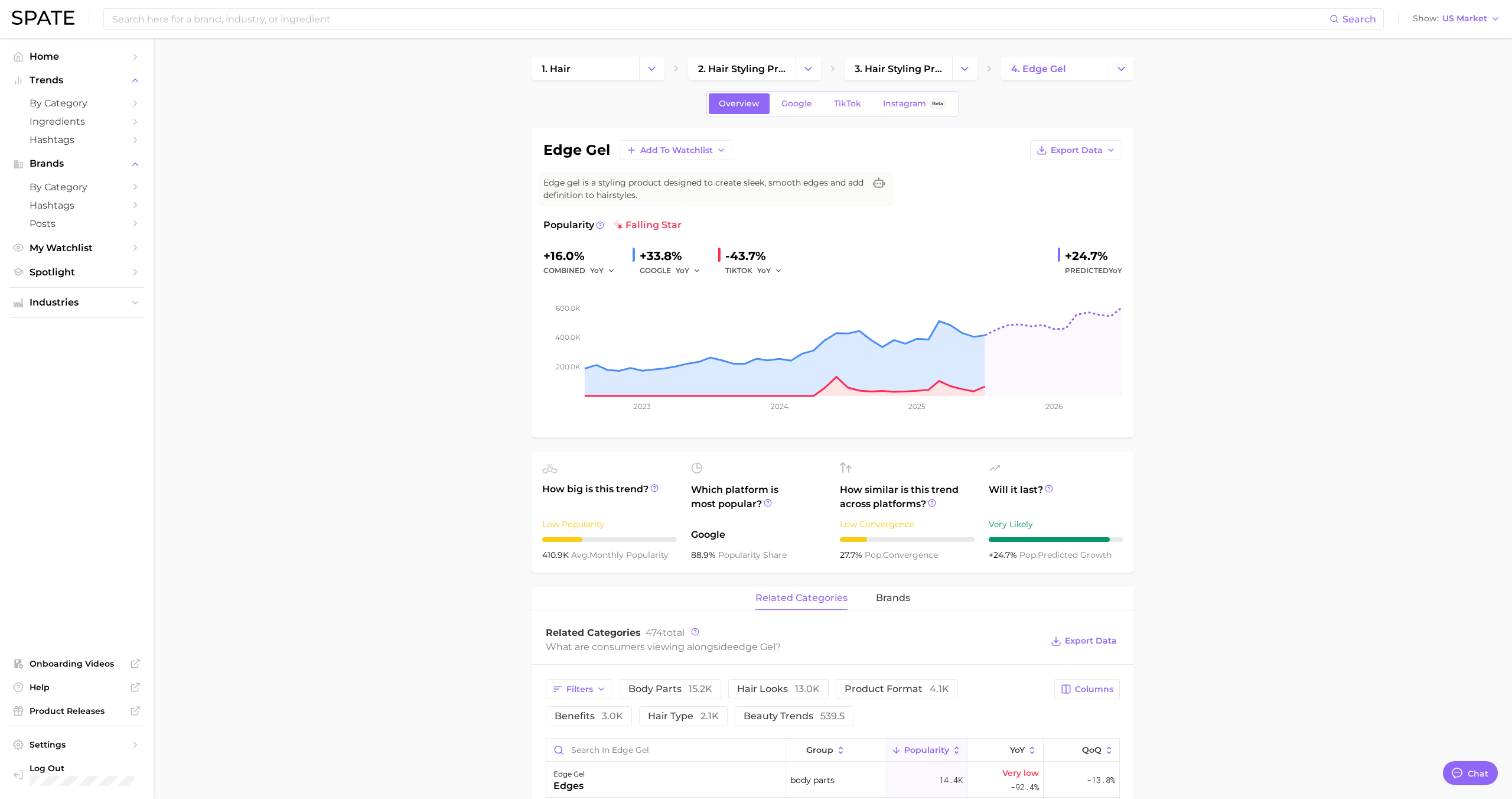
scroll to position [1145, 0]
click at [838, 106] on span "TikTok" at bounding box center [848, 103] width 27 height 10
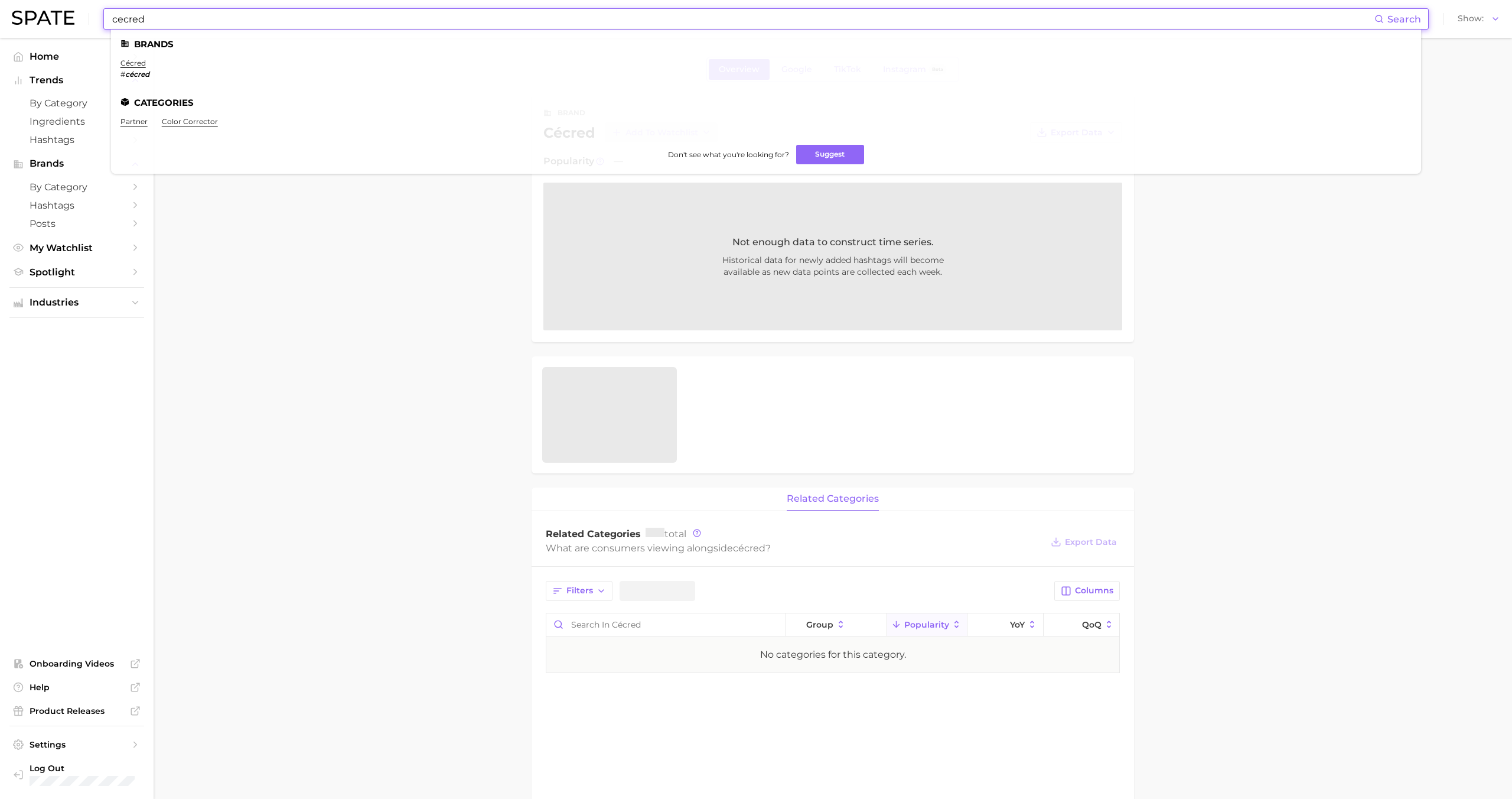
click at [273, 25] on input "cecred" at bounding box center [742, 19] width 1263 height 20
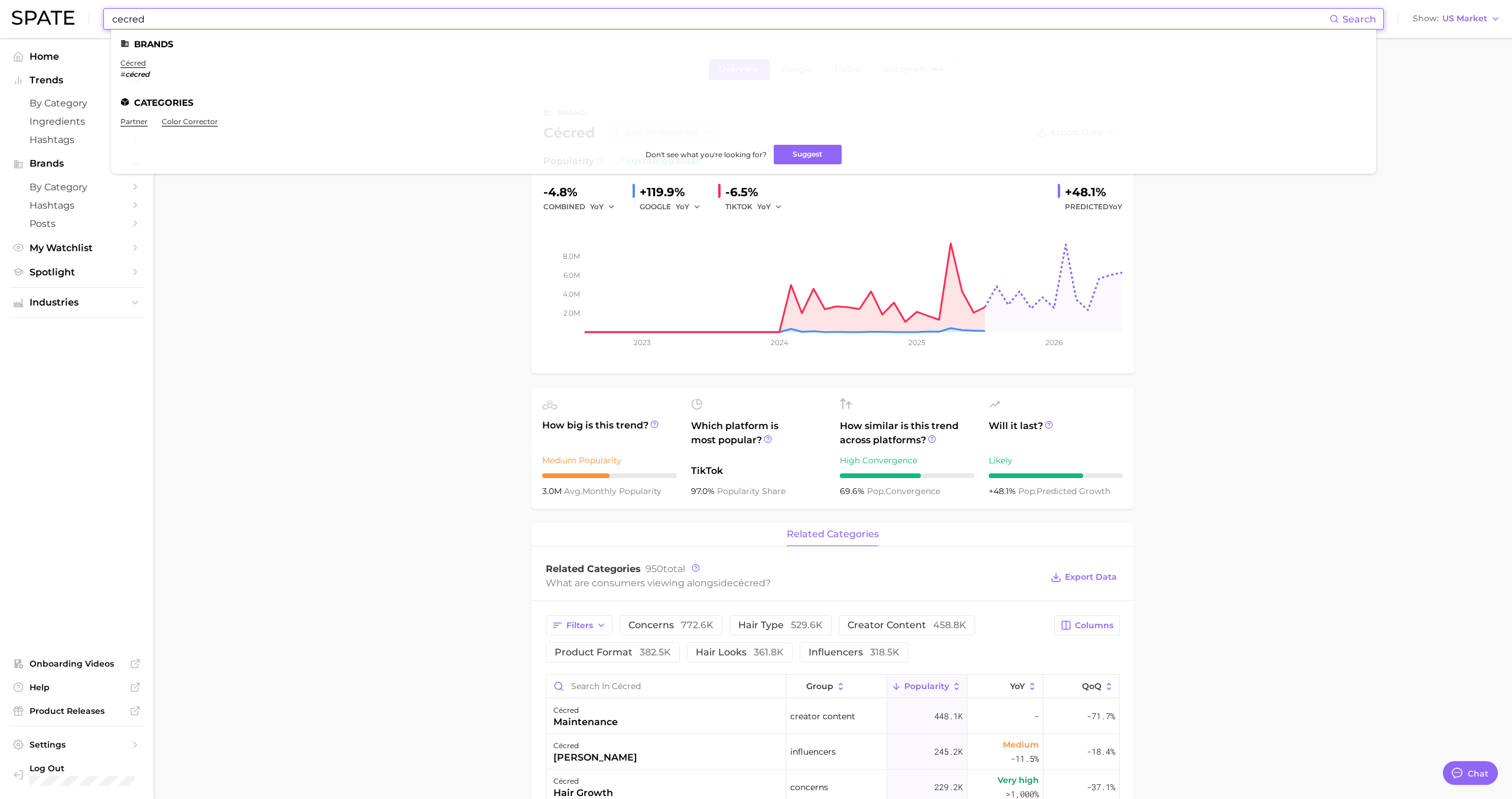
type textarea "x"
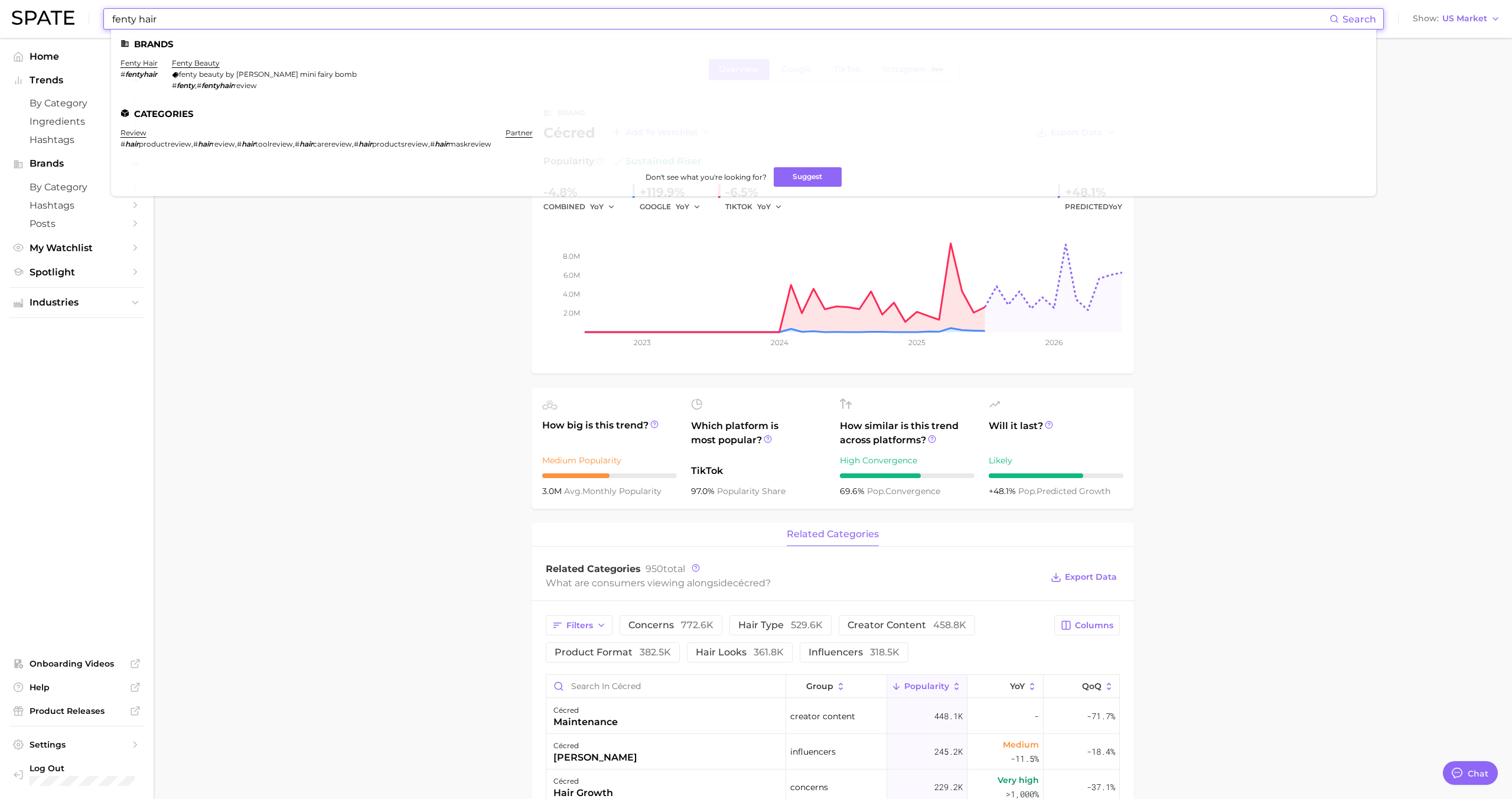
type input "fenty hair"
click at [157, 76] on em "fentyhair" at bounding box center [141, 74] width 32 height 9
click at [147, 71] on em "fentyhair" at bounding box center [141, 74] width 32 height 9
click at [145, 63] on link "fenty hair" at bounding box center [139, 63] width 37 height 9
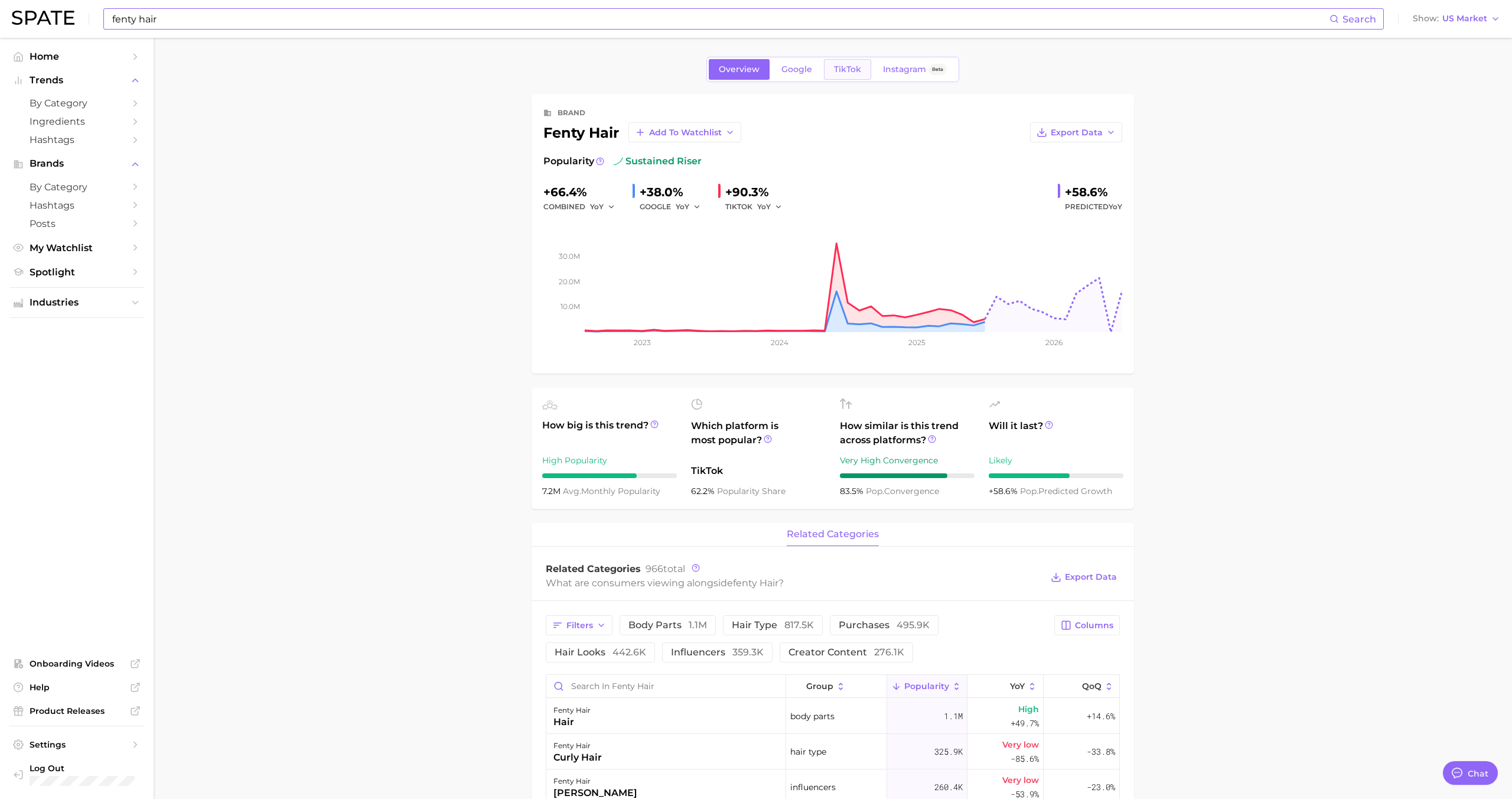
click at [831, 66] on link "TikTok" at bounding box center [848, 70] width 47 height 21
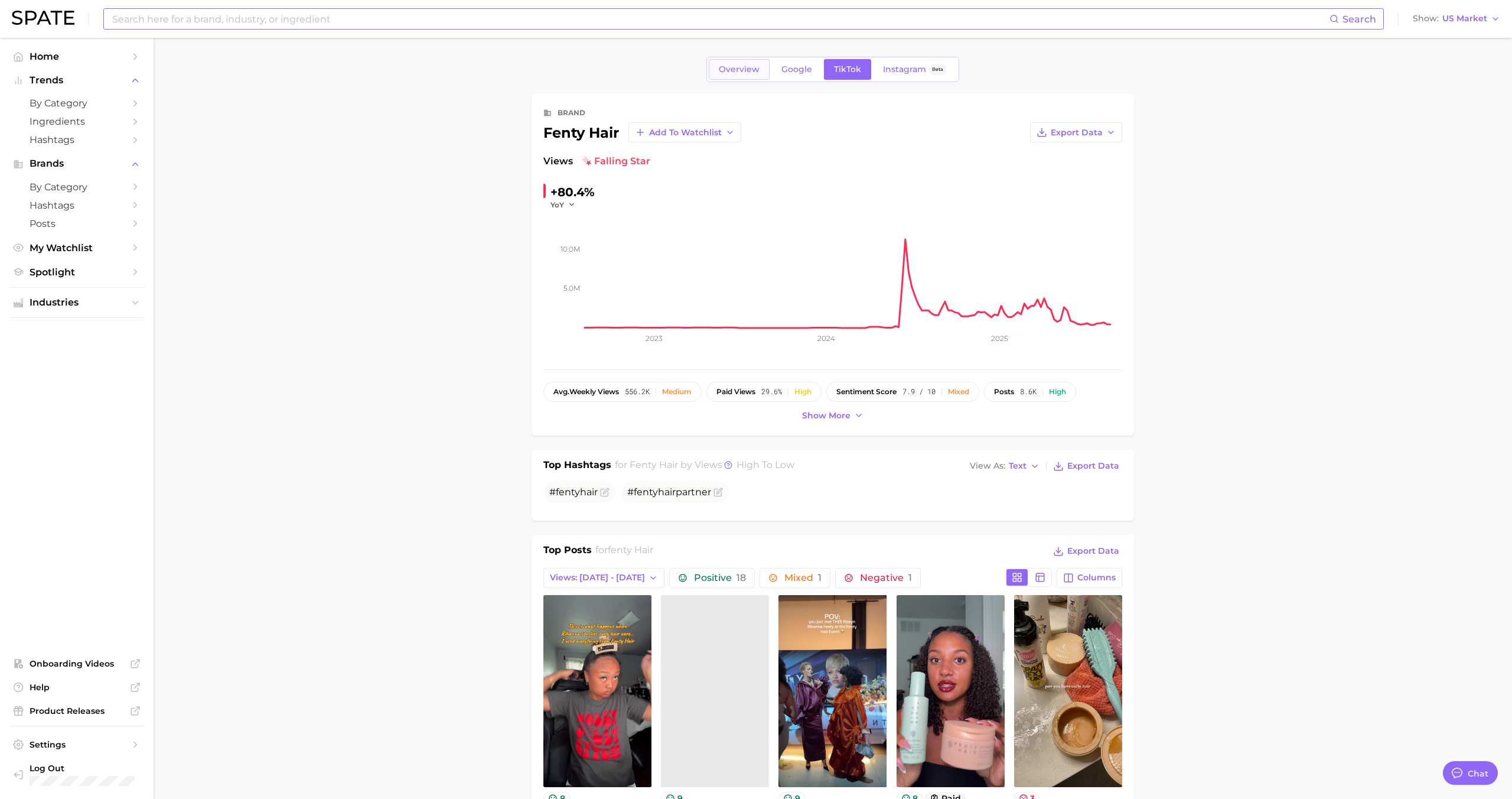
click at [730, 72] on span "Overview" at bounding box center [739, 69] width 40 height 10
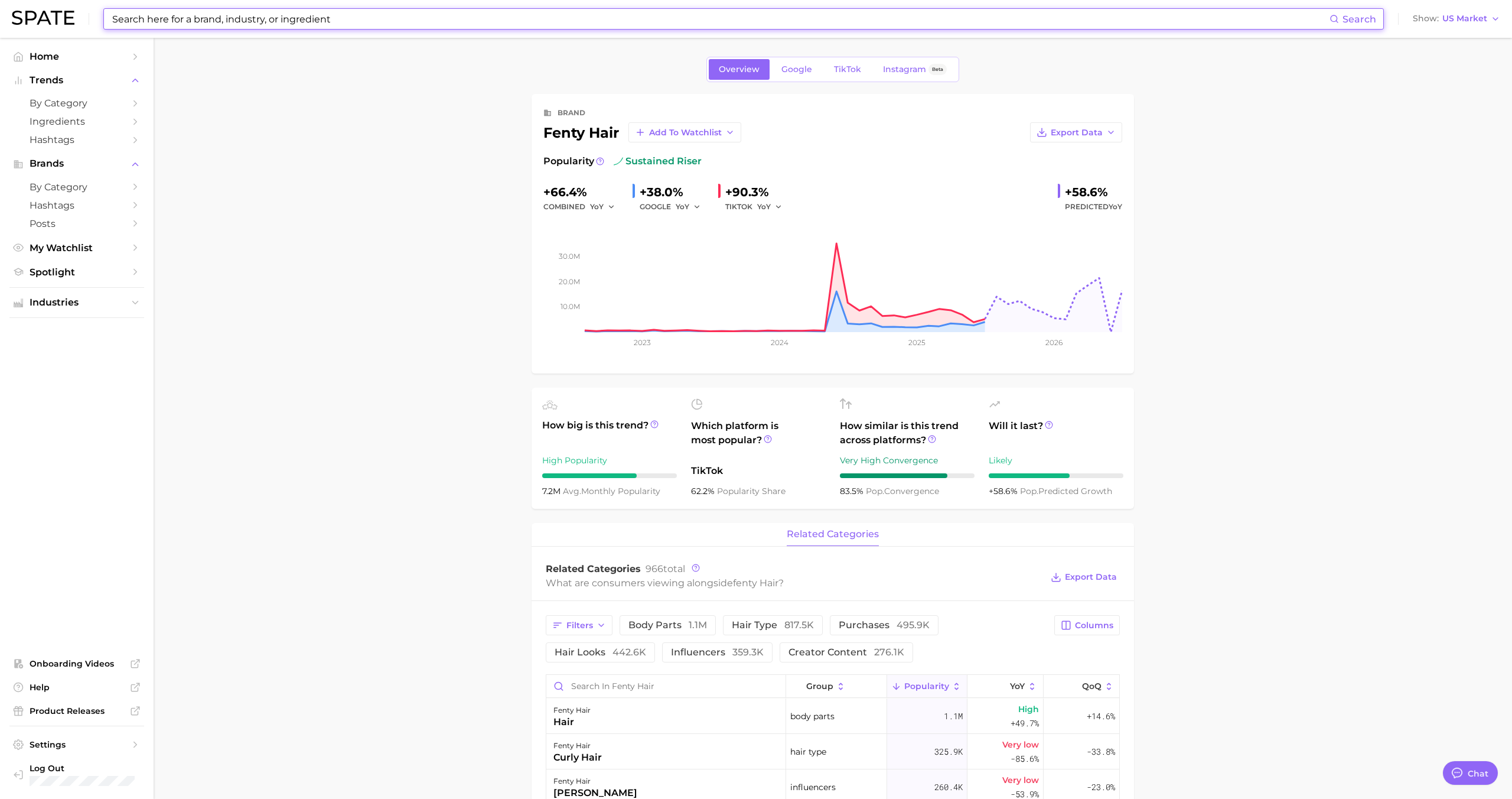
click at [656, 54] on main "Overview Google TikTok Instagram Beta brand fenty hair Add to Watchlist Export …" at bounding box center [832, 792] width 1358 height 1508
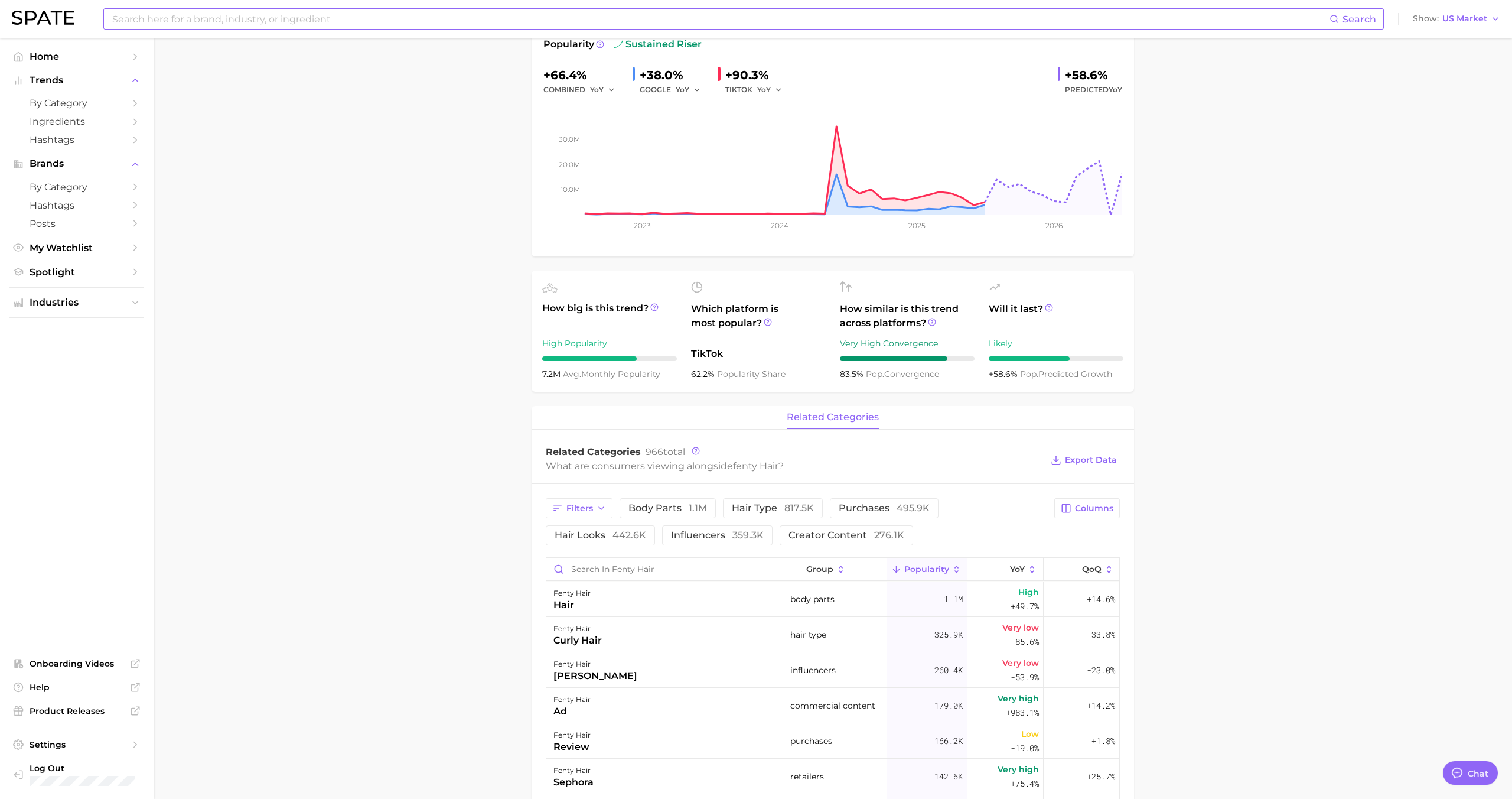
scroll to position [138, 0]
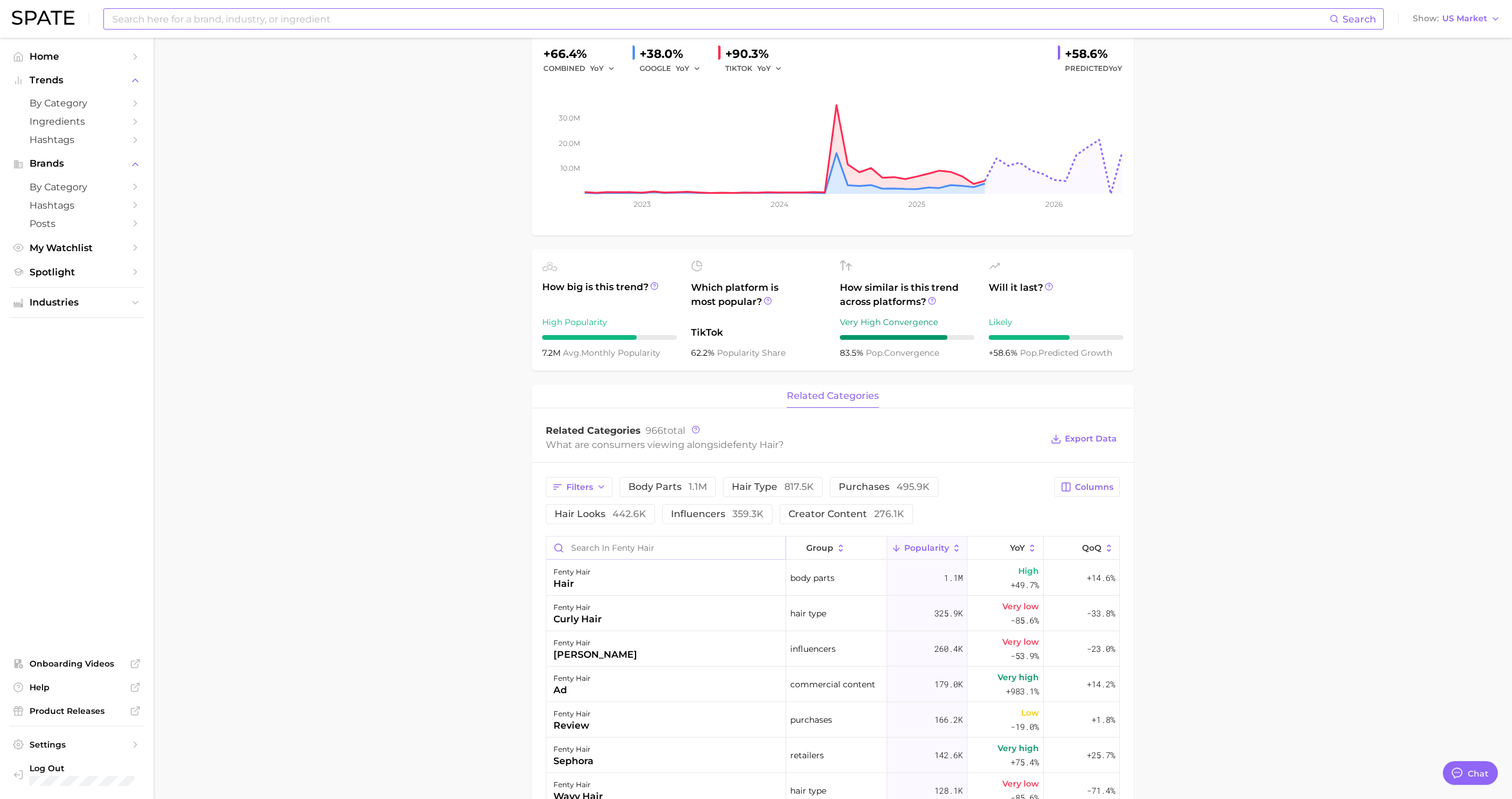
click at [610, 551] on input "Search in fenty hair" at bounding box center [666, 547] width 239 height 22
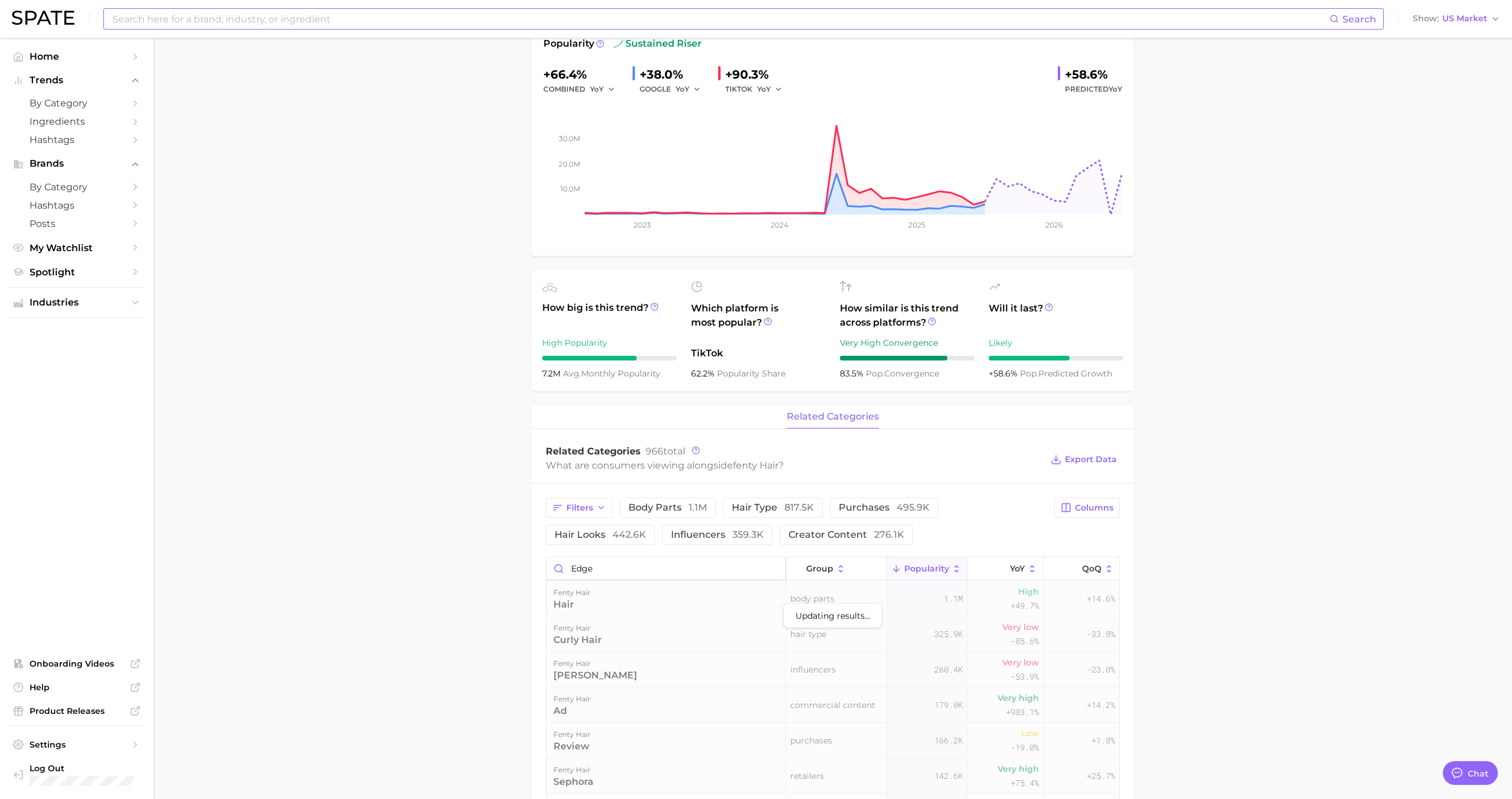
scroll to position [111, 0]
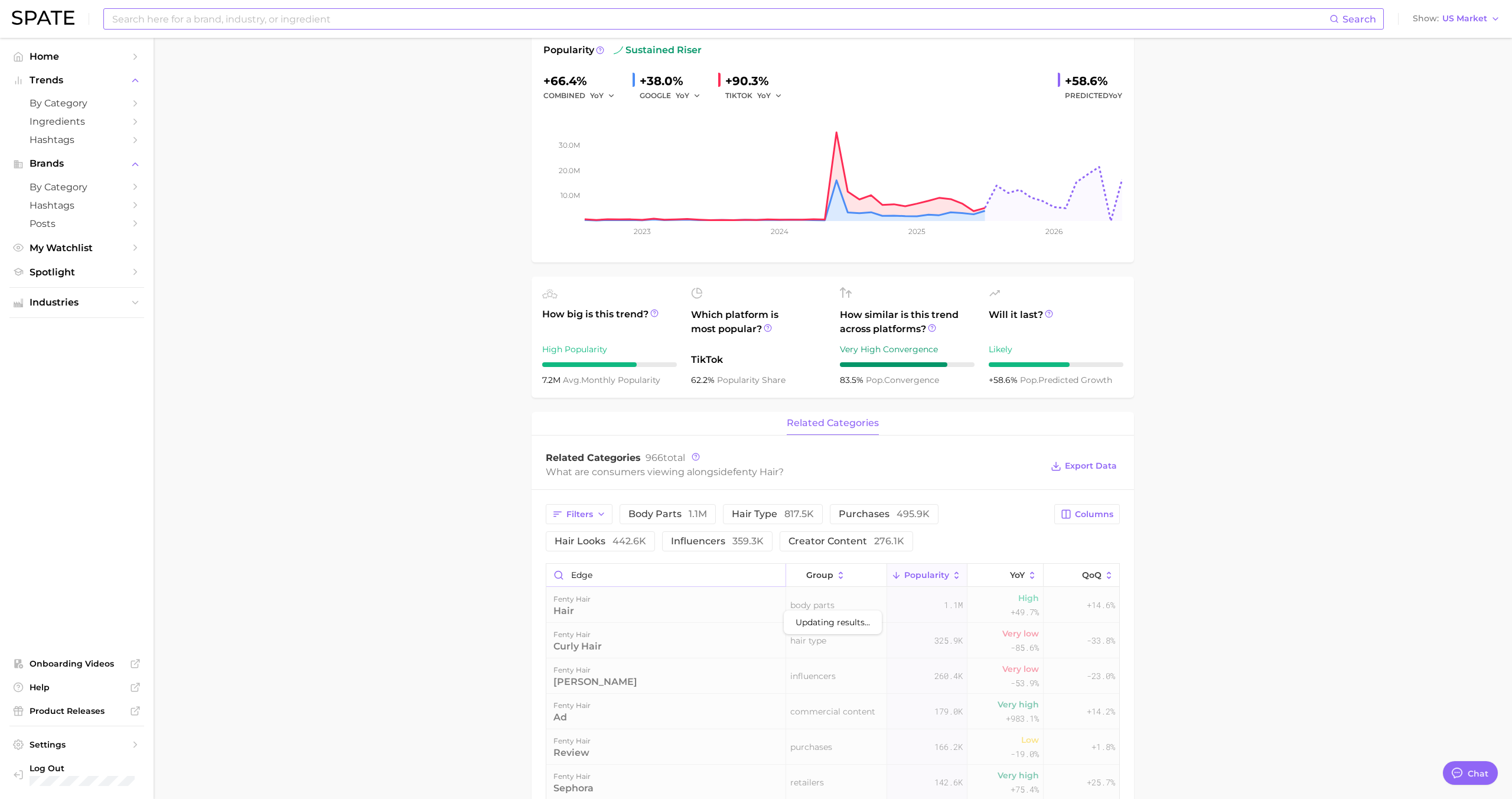
type input "edge"
click at [660, 615] on div "fenty hair edges" at bounding box center [666, 605] width 240 height 35
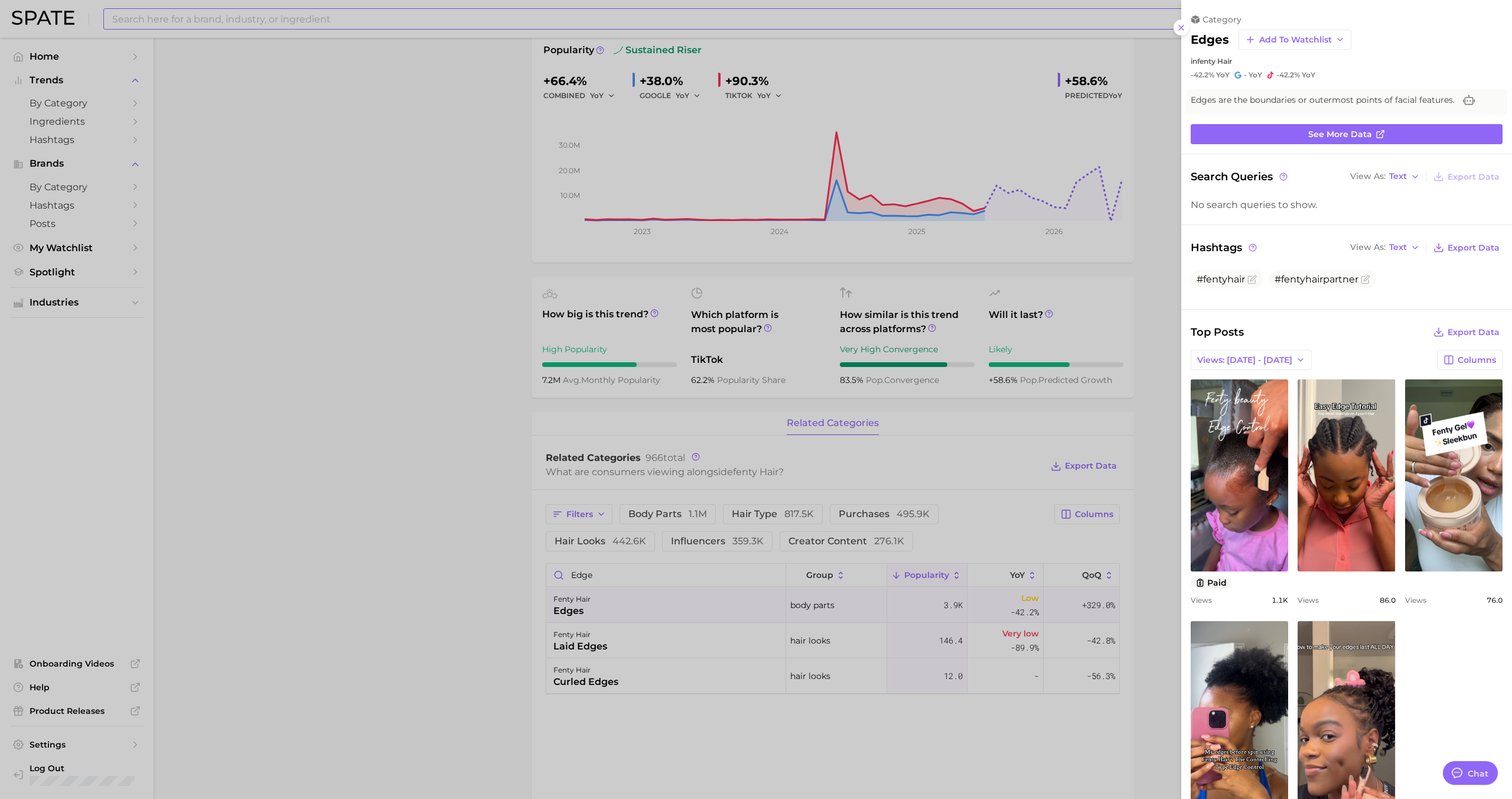
scroll to position [0, 0]
click at [674, 626] on div at bounding box center [756, 399] width 1512 height 799
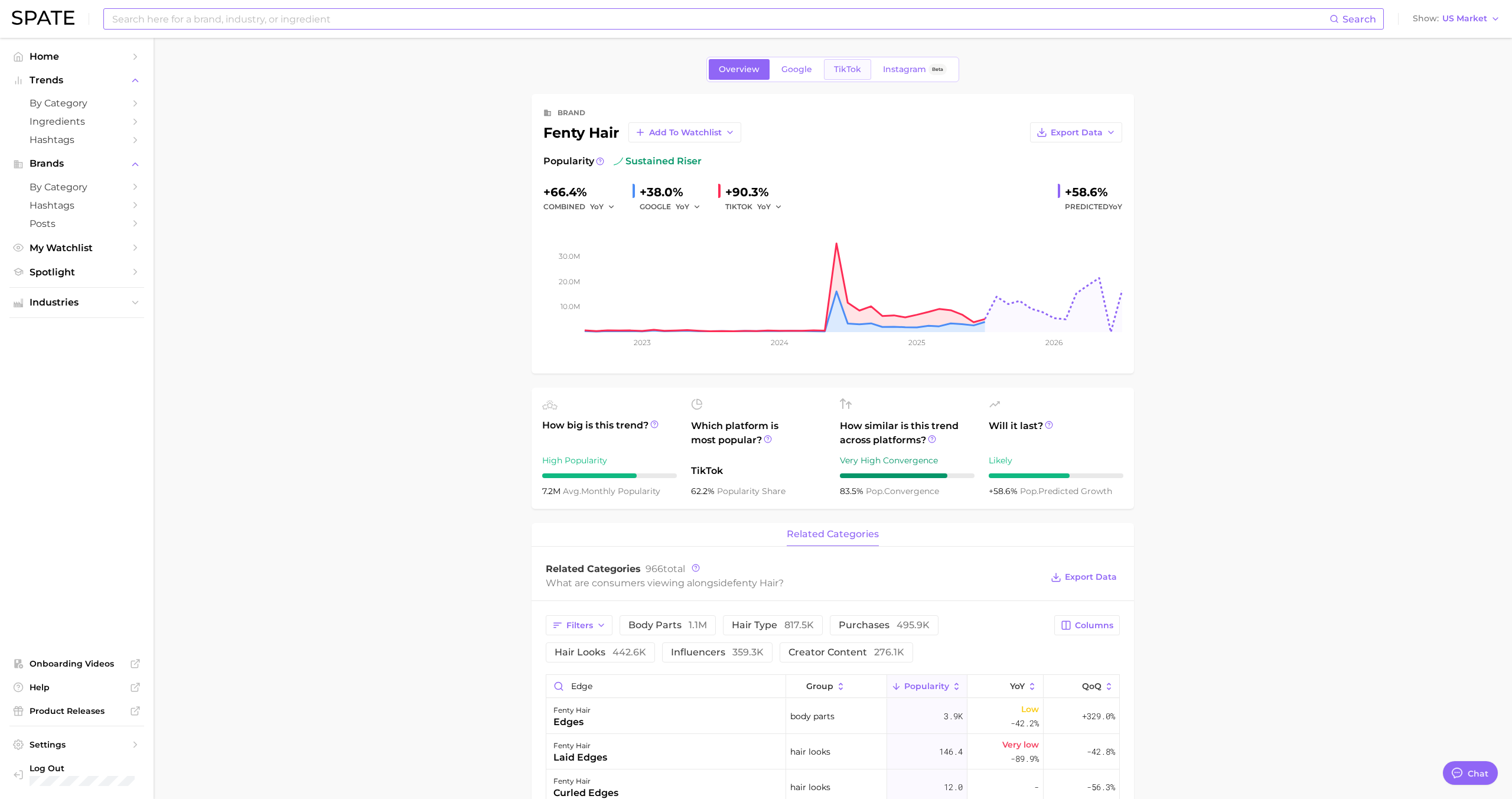
click at [842, 73] on span "TikTok" at bounding box center [848, 69] width 27 height 10
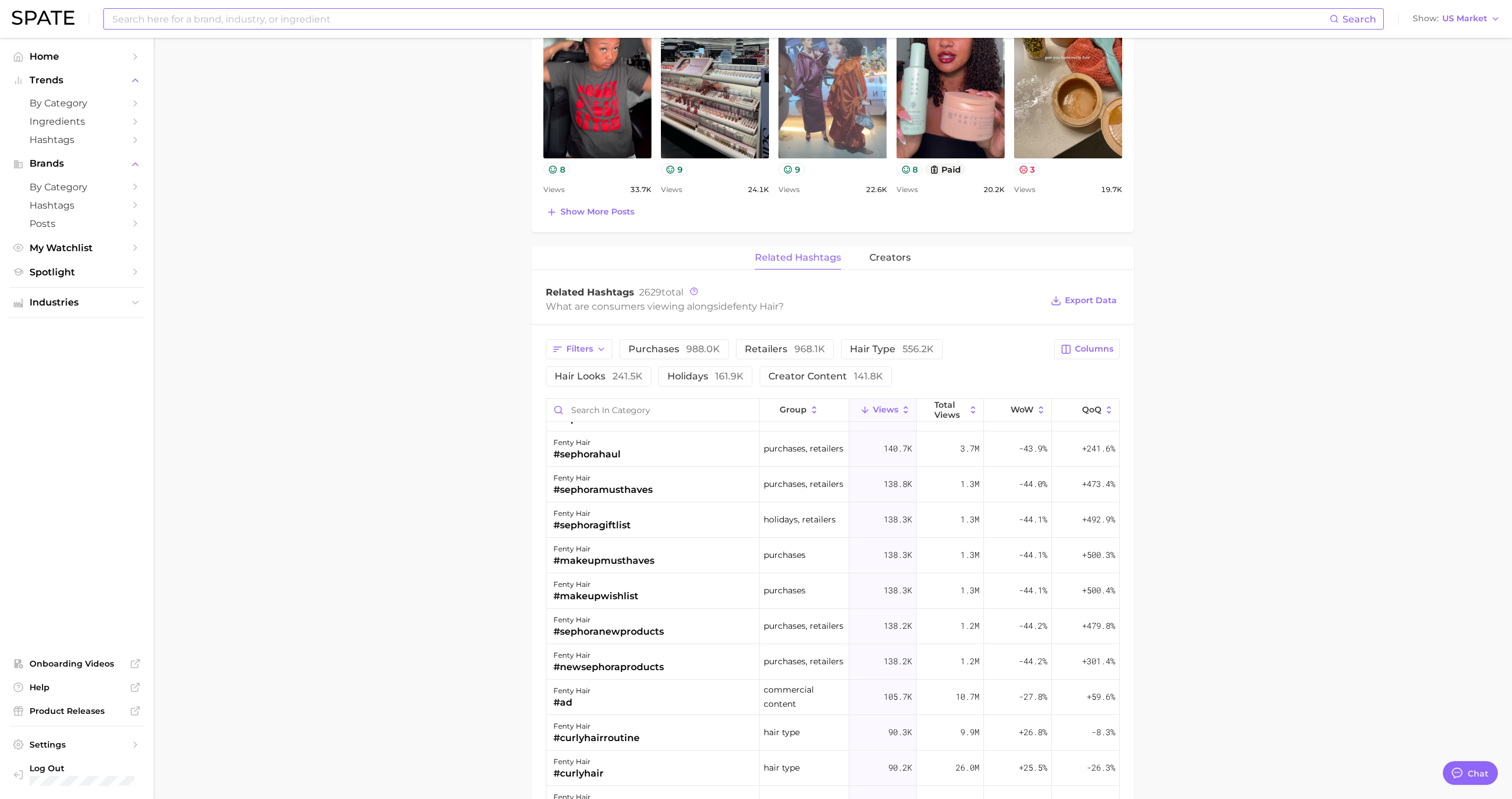
scroll to position [56, 0]
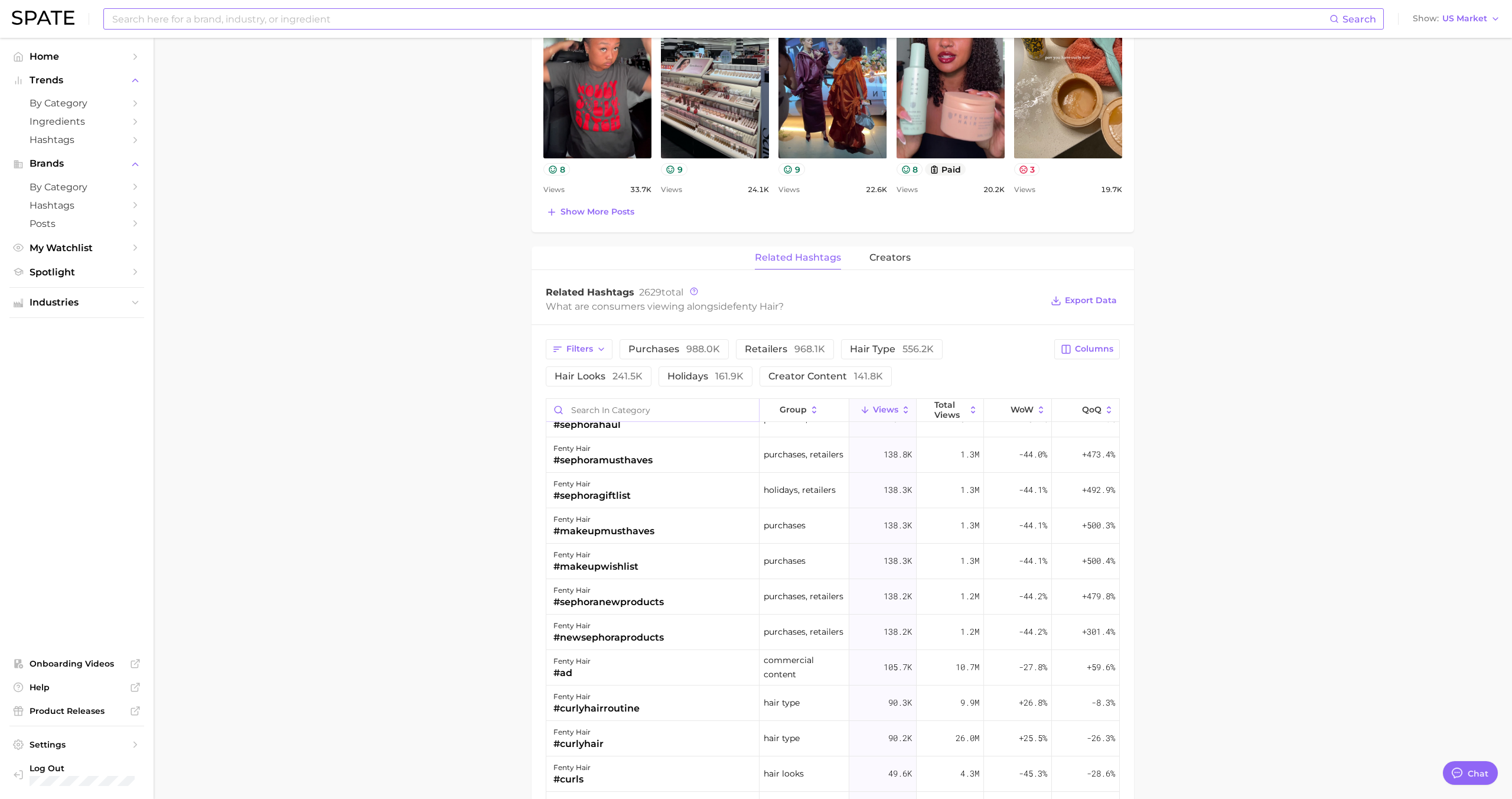
click at [664, 412] on input "Search in category" at bounding box center [653, 410] width 213 height 22
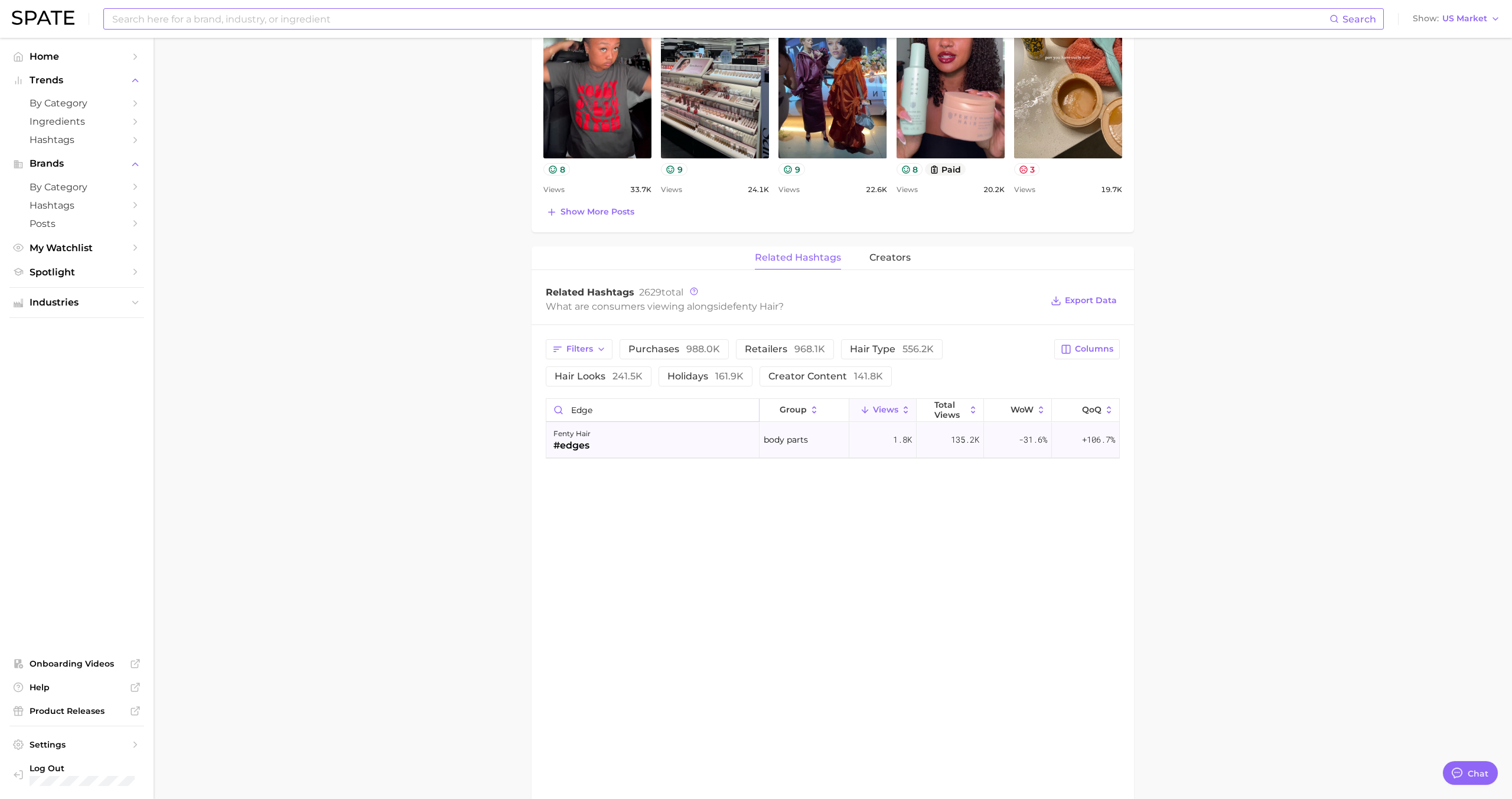
type input "edge"
click at [634, 442] on div "fenty hair #edges" at bounding box center [653, 440] width 213 height 35
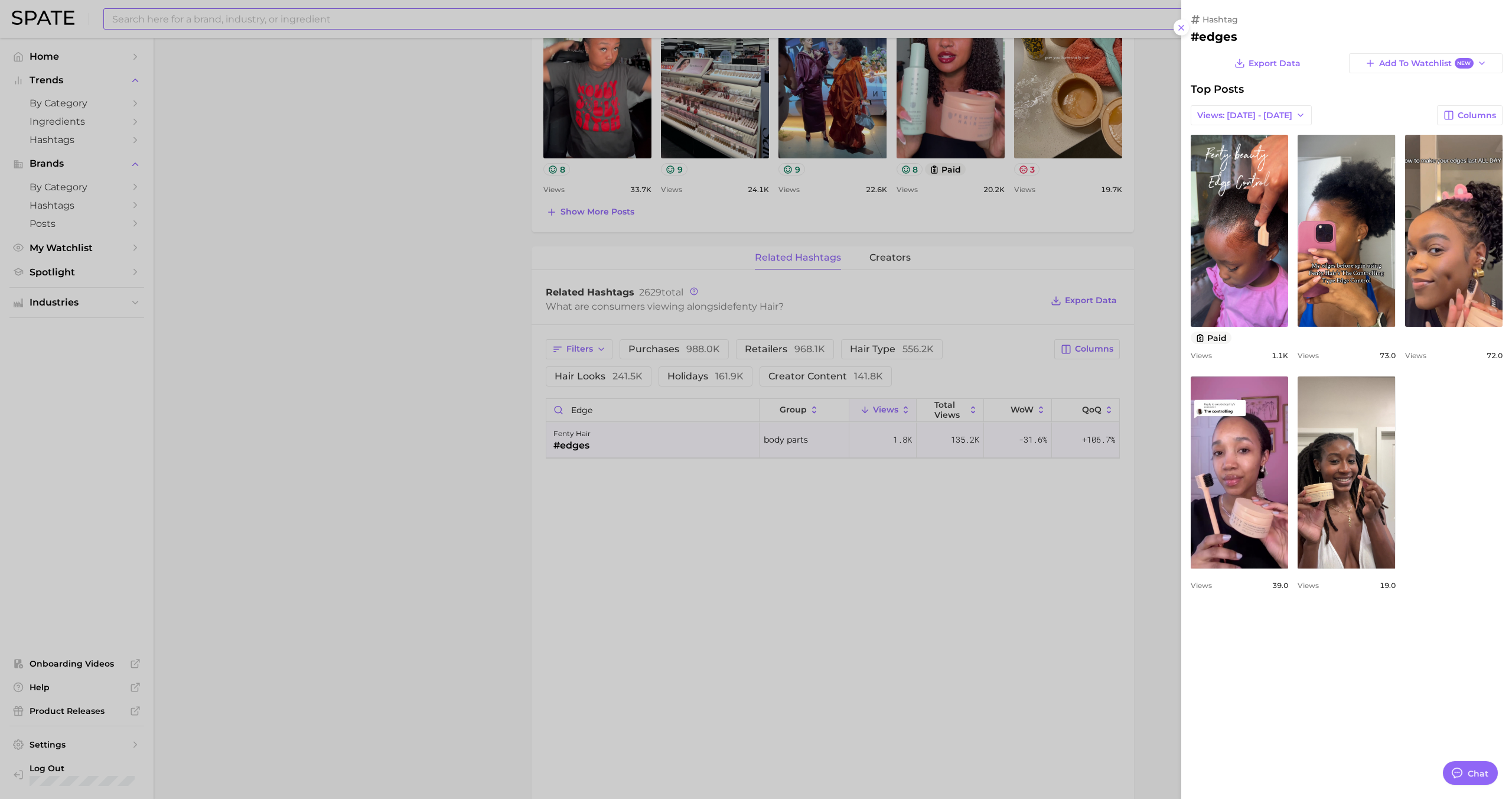
click at [634, 442] on div at bounding box center [756, 399] width 1512 height 799
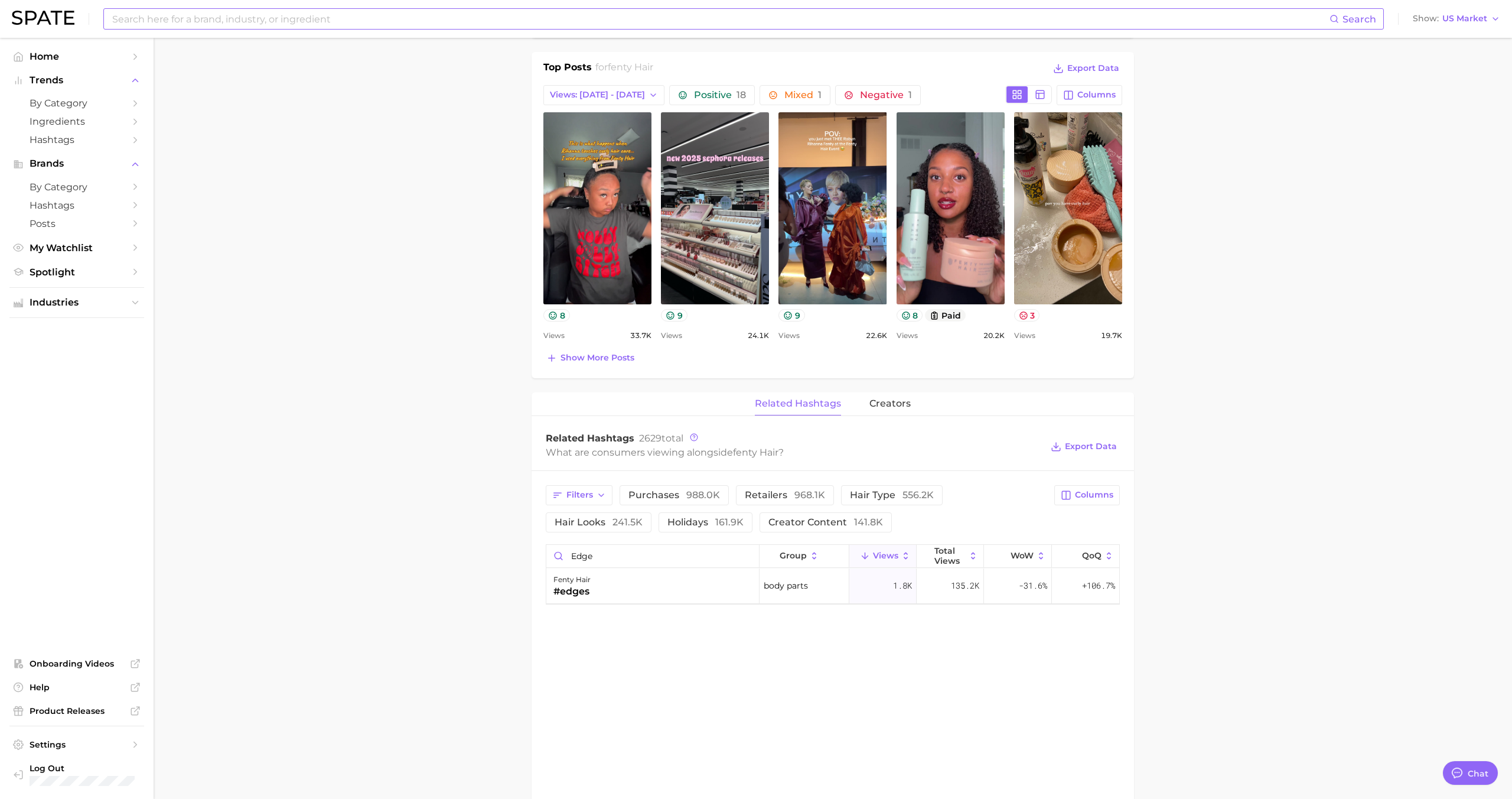
scroll to position [485, 0]
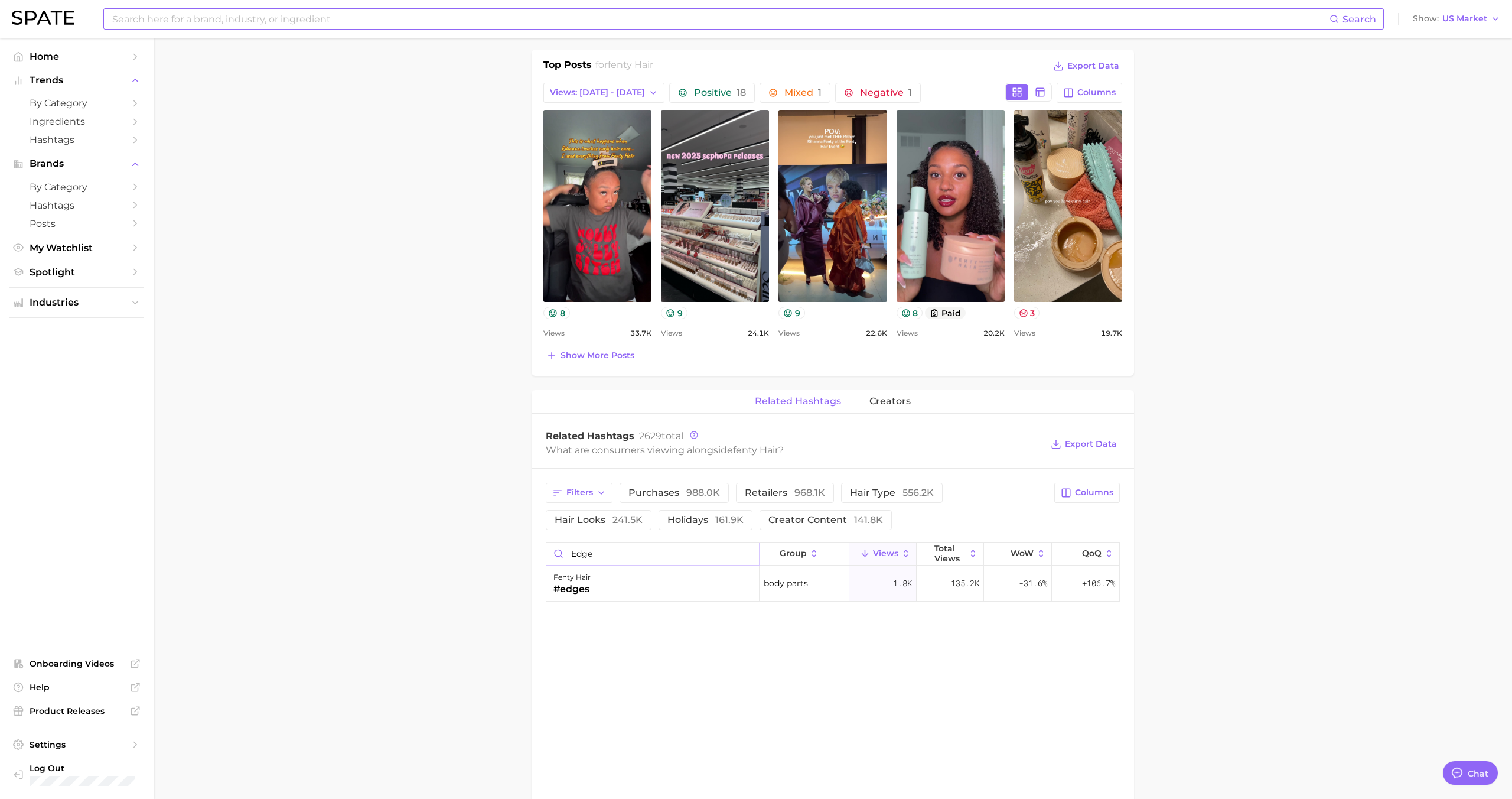
click at [752, 552] on input "edge" at bounding box center [653, 553] width 213 height 22
click at [749, 552] on input "edge" at bounding box center [653, 553] width 213 height 22
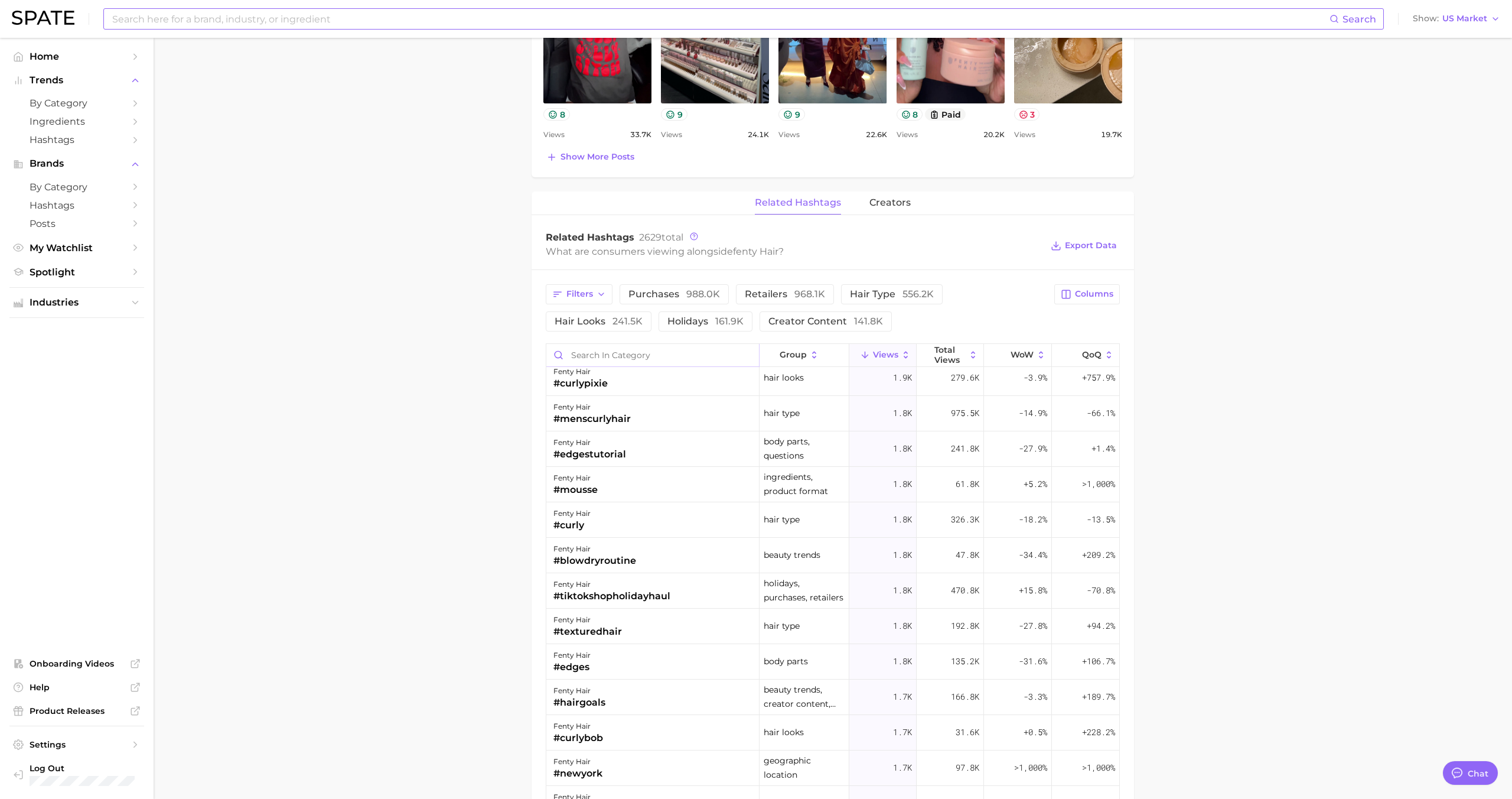
scroll to position [4973, 0]
click at [634, 448] on div "fenty hair #edgestutorial" at bounding box center [653, 445] width 213 height 35
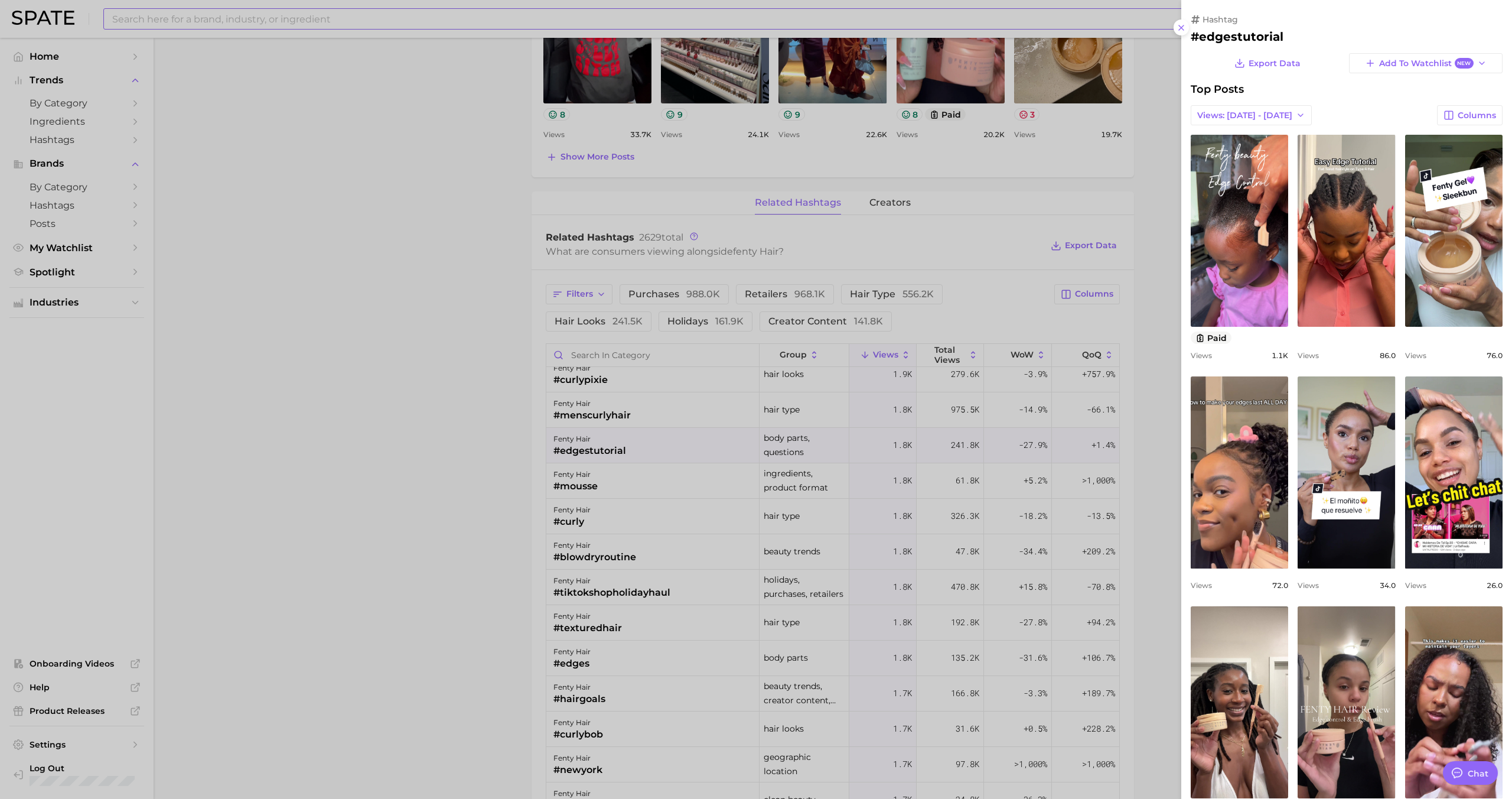
scroll to position [0, 0]
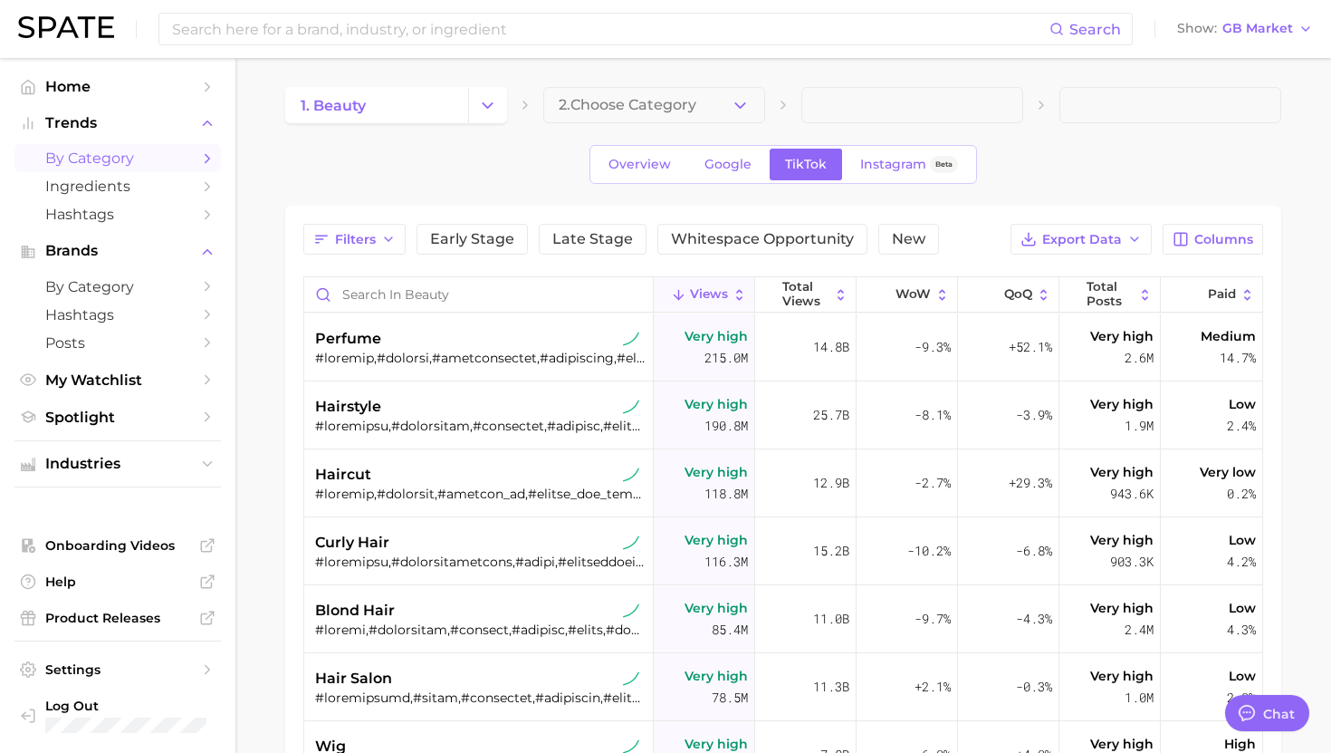
scroll to position [1754, 0]
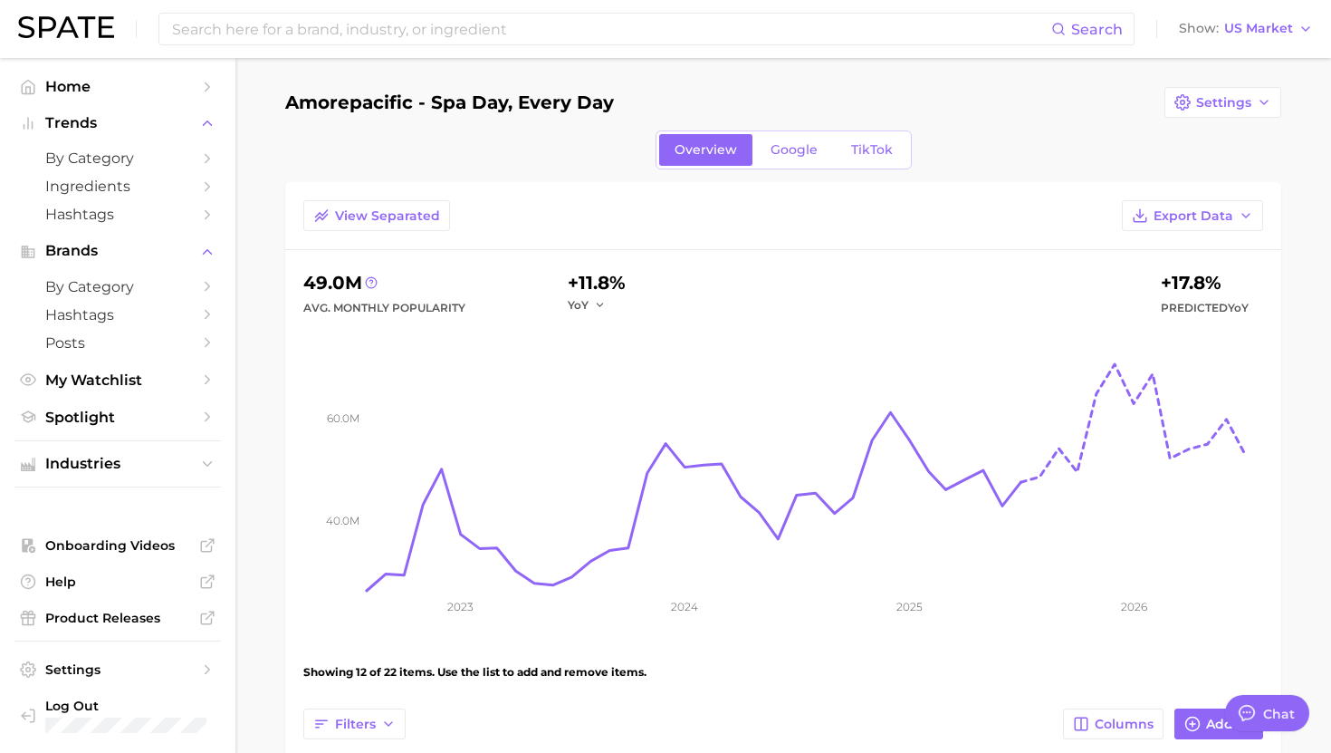
scroll to position [1754, 0]
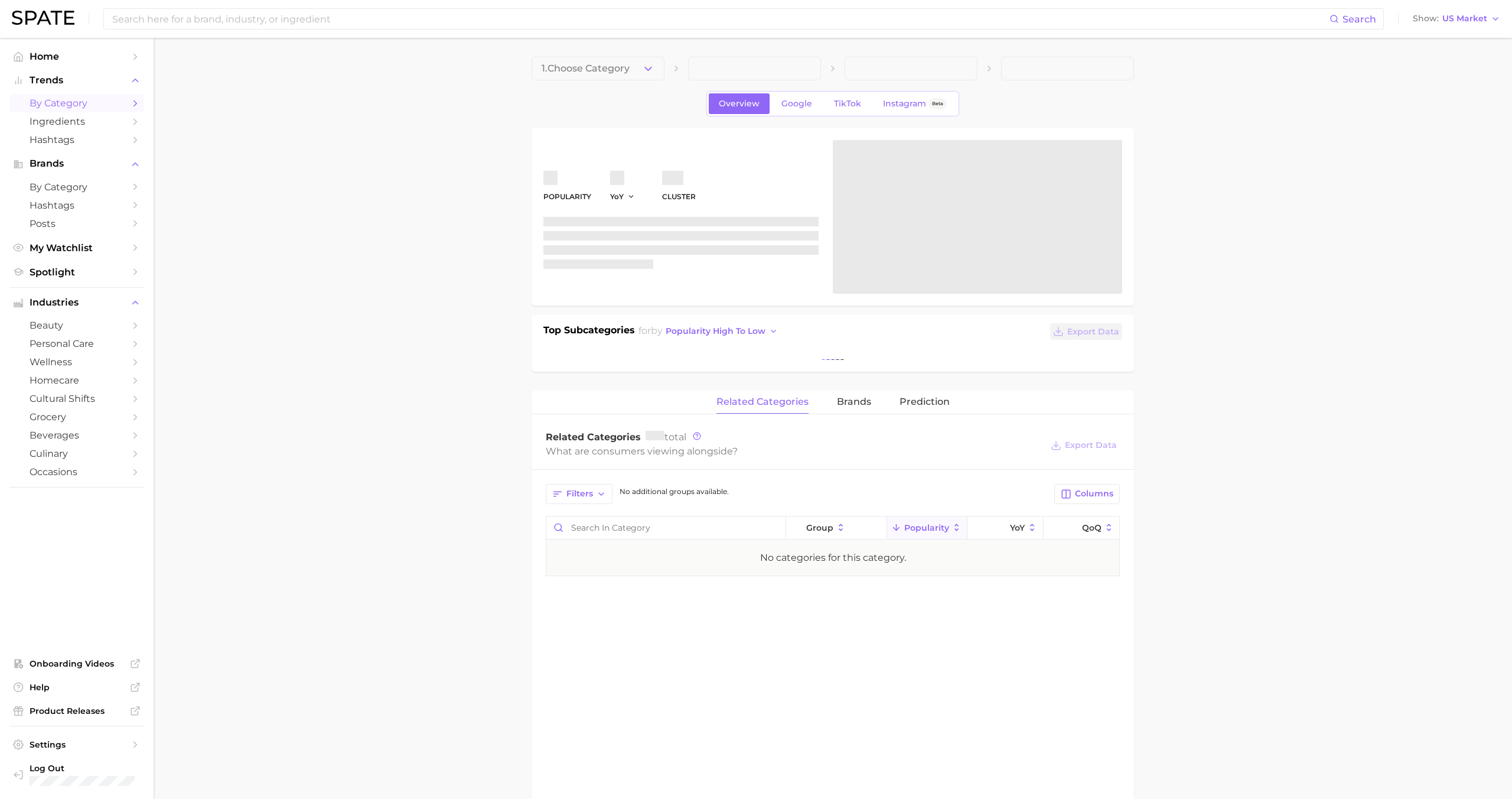
click at [95, 103] on span "by Category" at bounding box center [76, 102] width 95 height 11
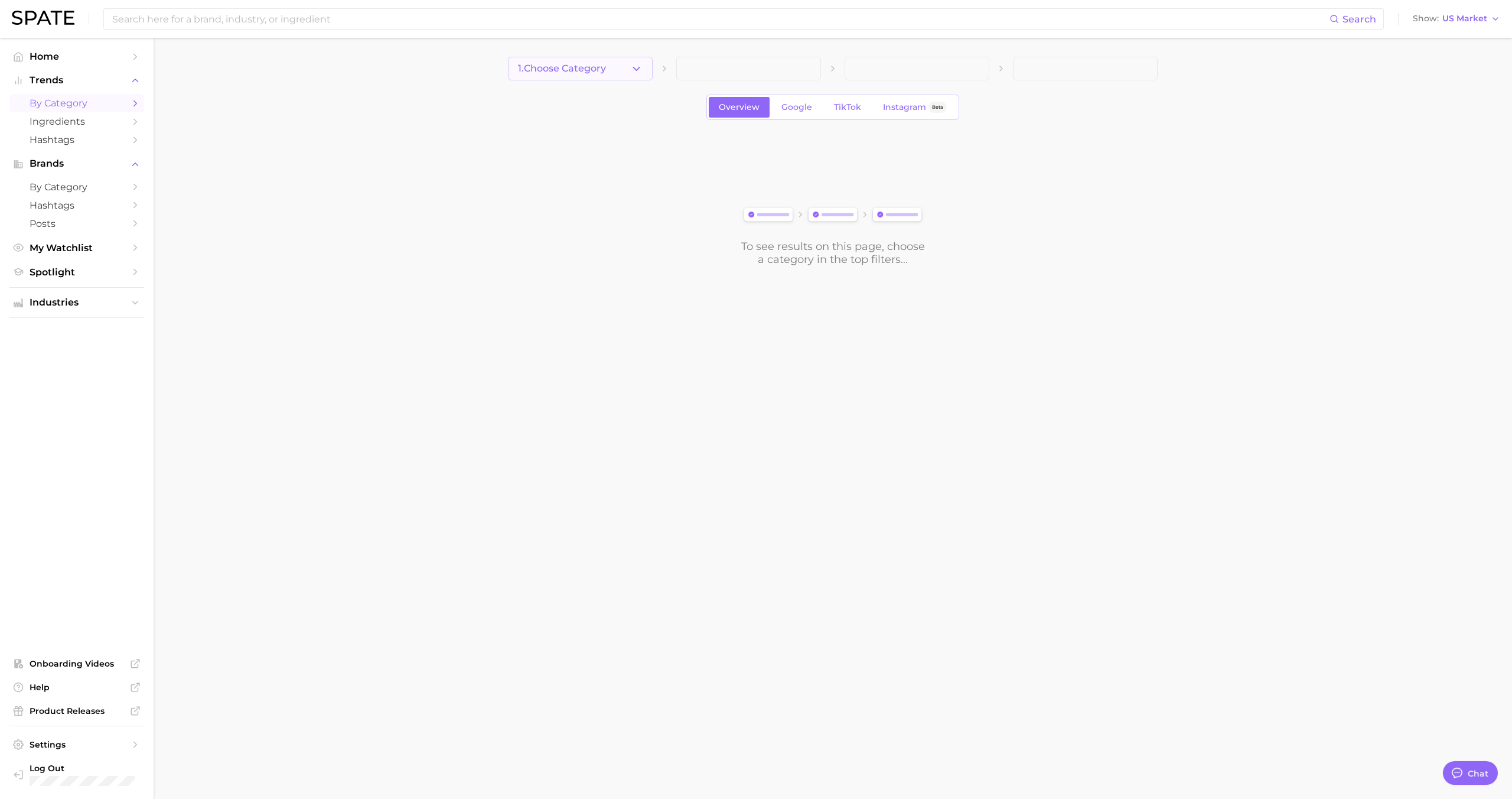
click at [608, 72] on button "1. Choose Category" at bounding box center [580, 68] width 145 height 23
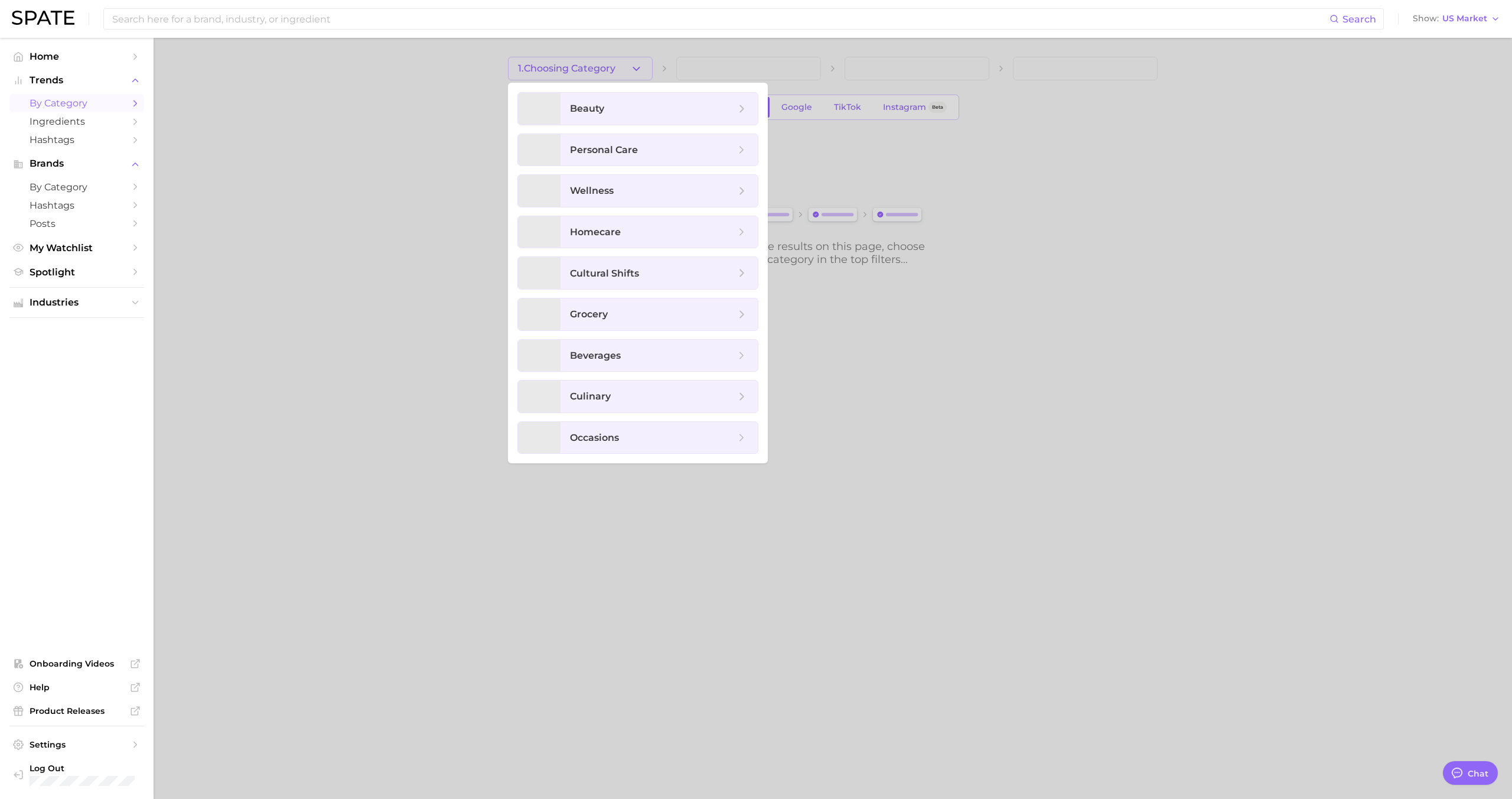
scroll to position [1145, 0]
click at [606, 116] on span "beauty" at bounding box center [659, 108] width 198 height 32
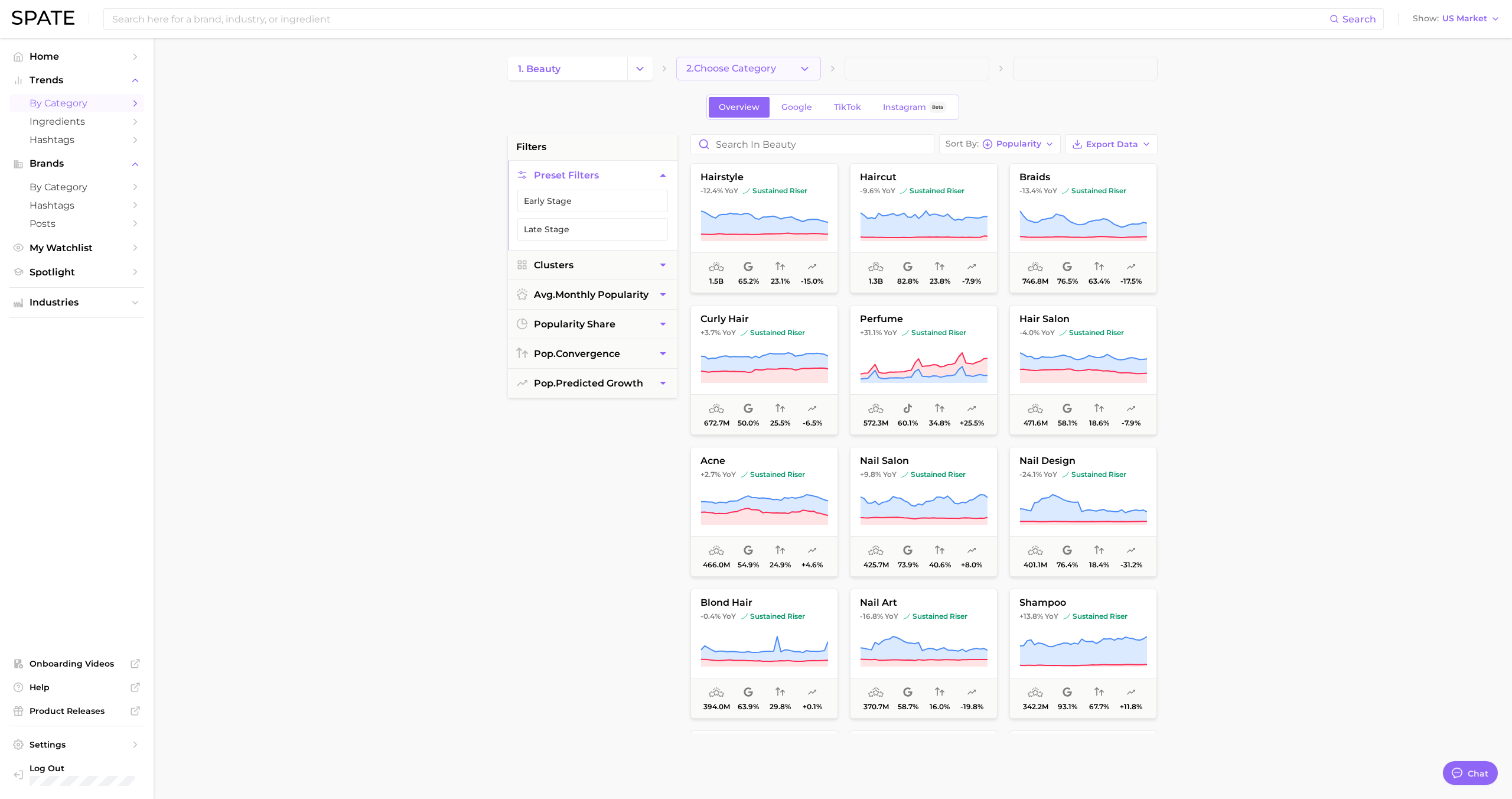
click at [793, 72] on button "2. Choose Category" at bounding box center [749, 68] width 145 height 23
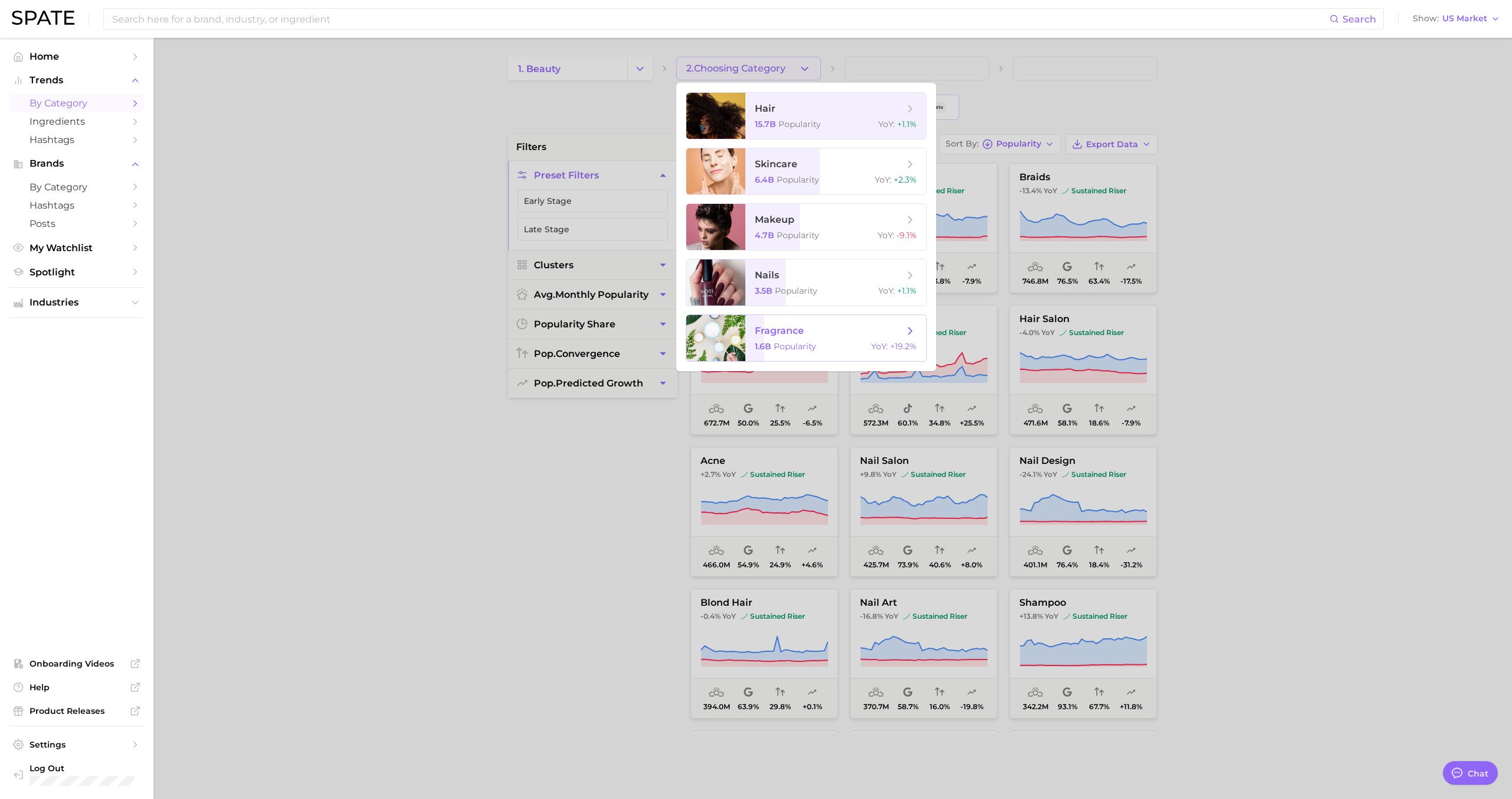
click at [803, 335] on span "fragrance" at bounding box center [779, 330] width 49 height 11
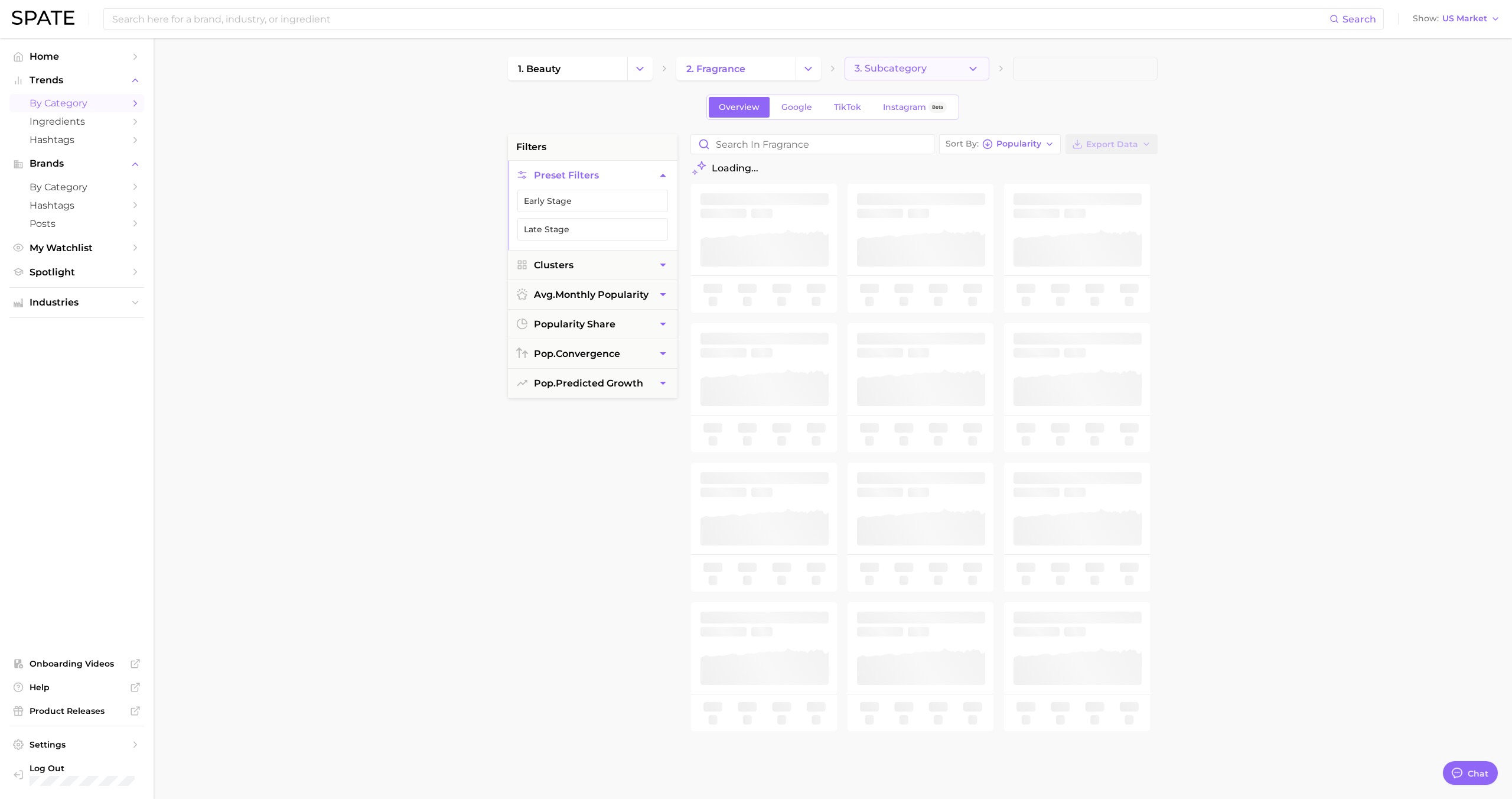
click at [913, 68] on span "3. Subcategory" at bounding box center [891, 68] width 72 height 10
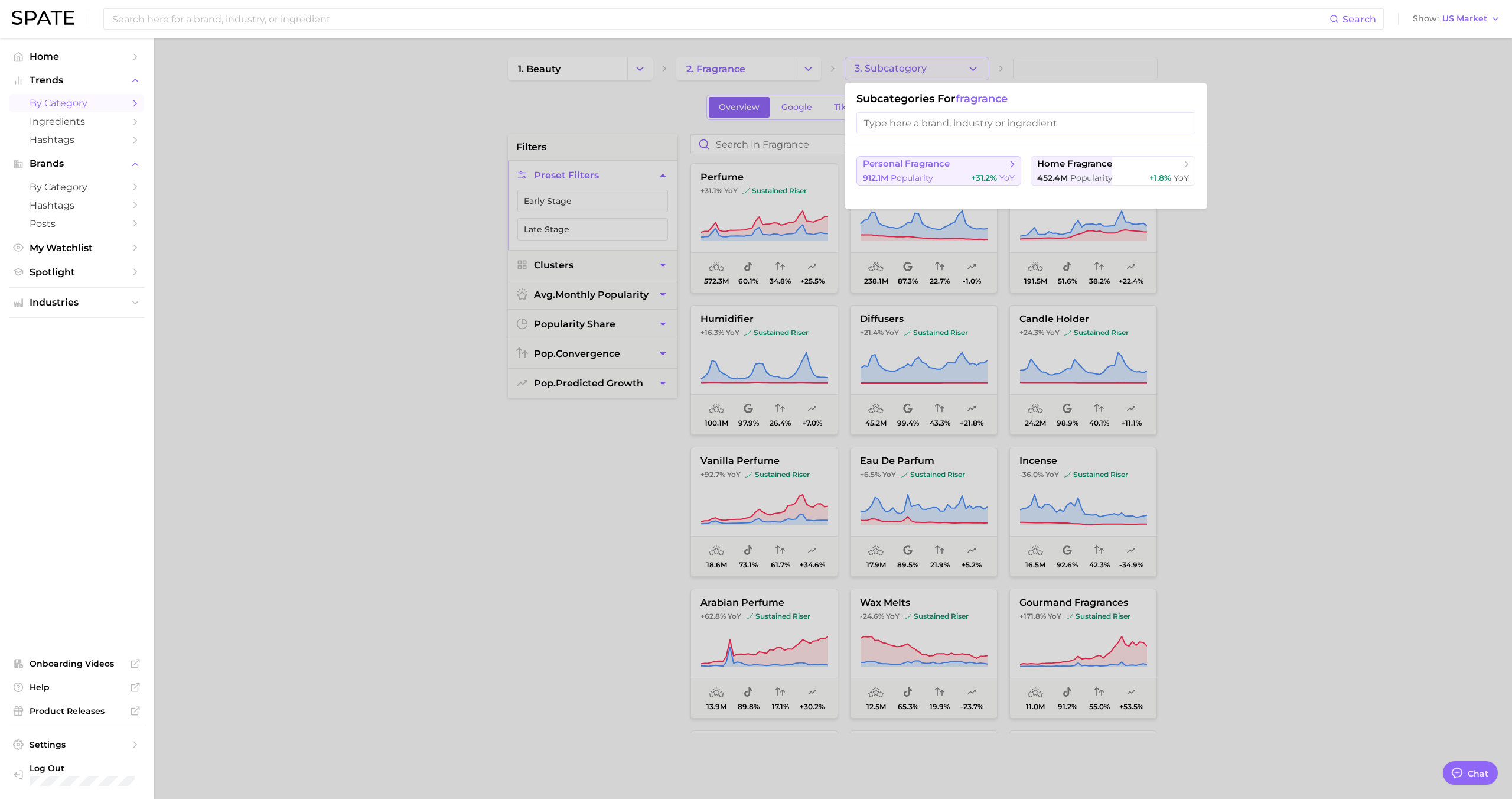
click at [936, 172] on button "personal fragrance 912.1m Popularity +31.2% YoY" at bounding box center [938, 170] width 165 height 29
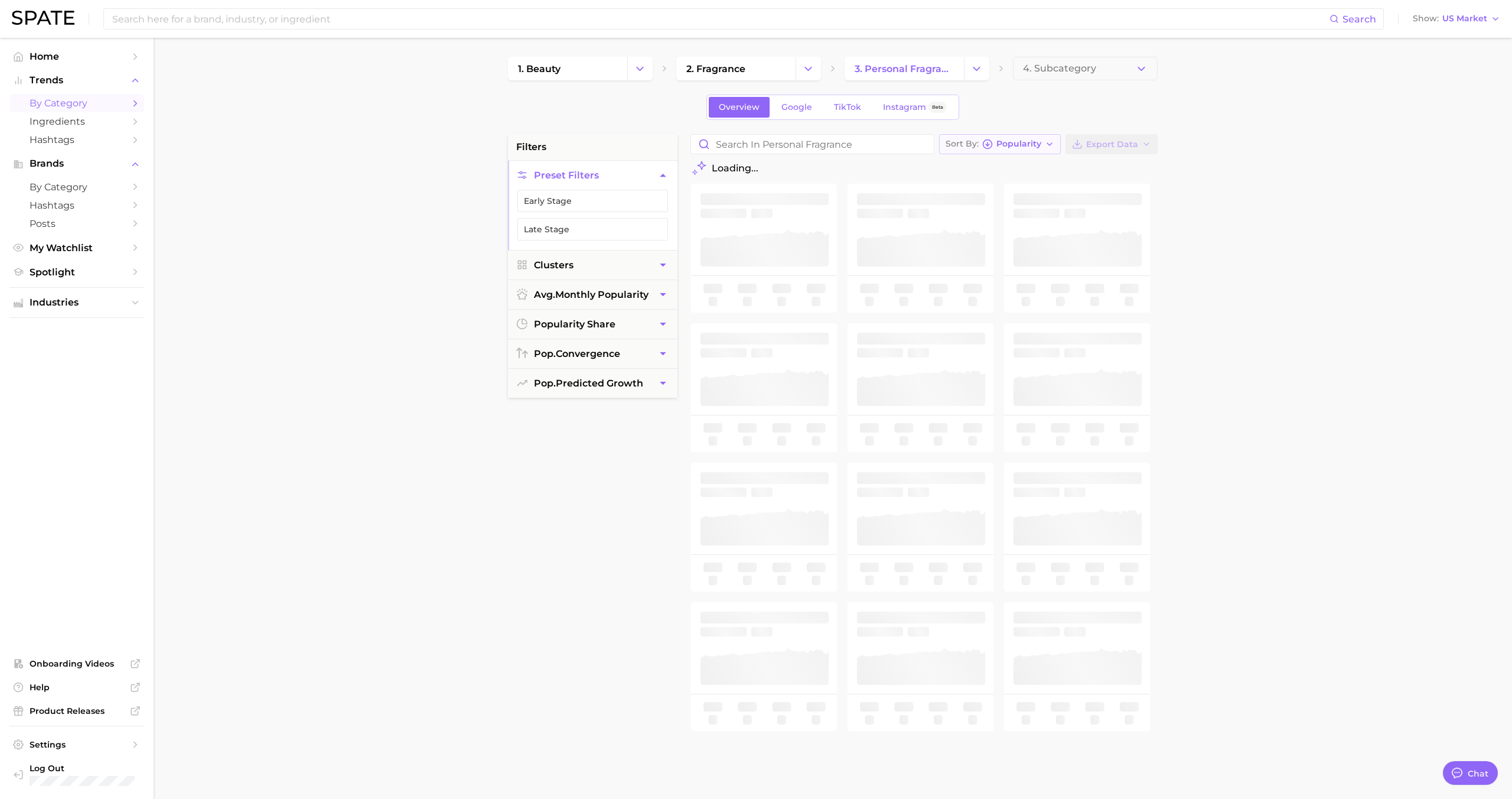
click at [1028, 143] on span "Popularity" at bounding box center [1018, 144] width 45 height 7
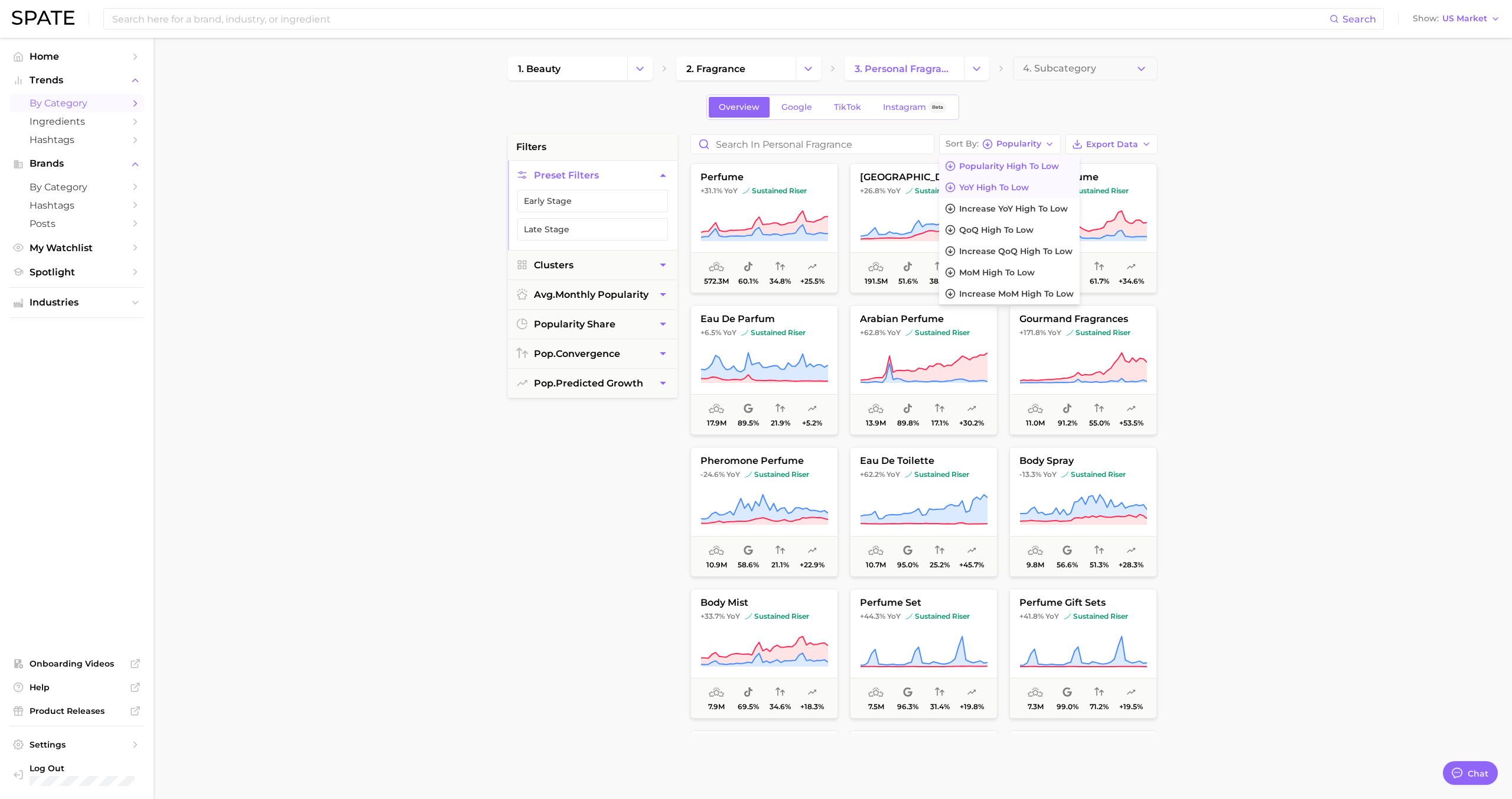
click at [1015, 185] on span "YoY high to low" at bounding box center [994, 187] width 70 height 10
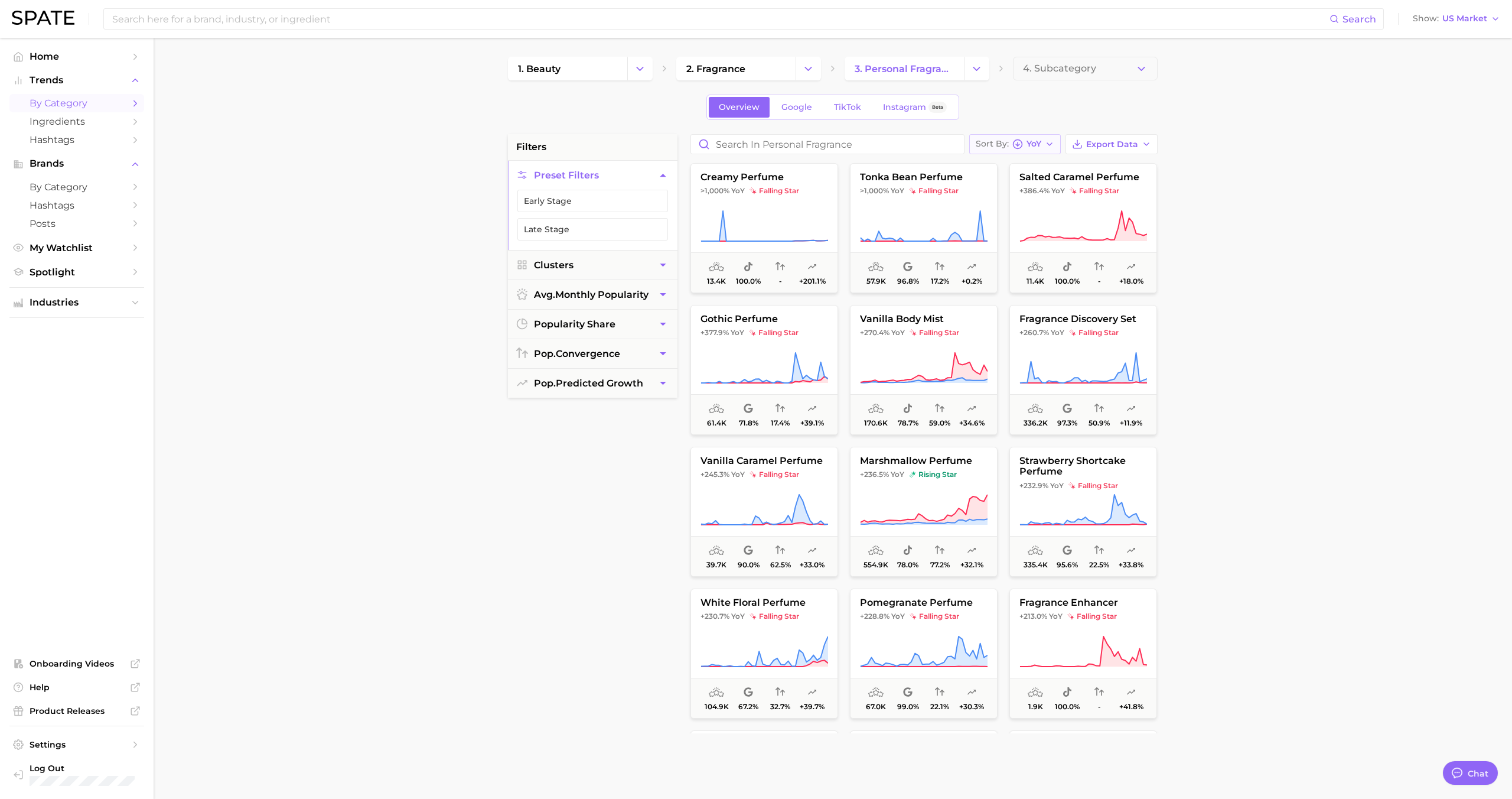
click at [1024, 152] on button "Sort By [PERSON_NAME]" at bounding box center [1015, 144] width 91 height 20
click at [1022, 147] on icon "button" at bounding box center [1017, 144] width 10 height 10
click at [983, 185] on button "tonka bean perfume >1,000% YoY falling star 57.9k 96.8% 17.2% +0.2%" at bounding box center [923, 228] width 147 height 130
type textarea "x"
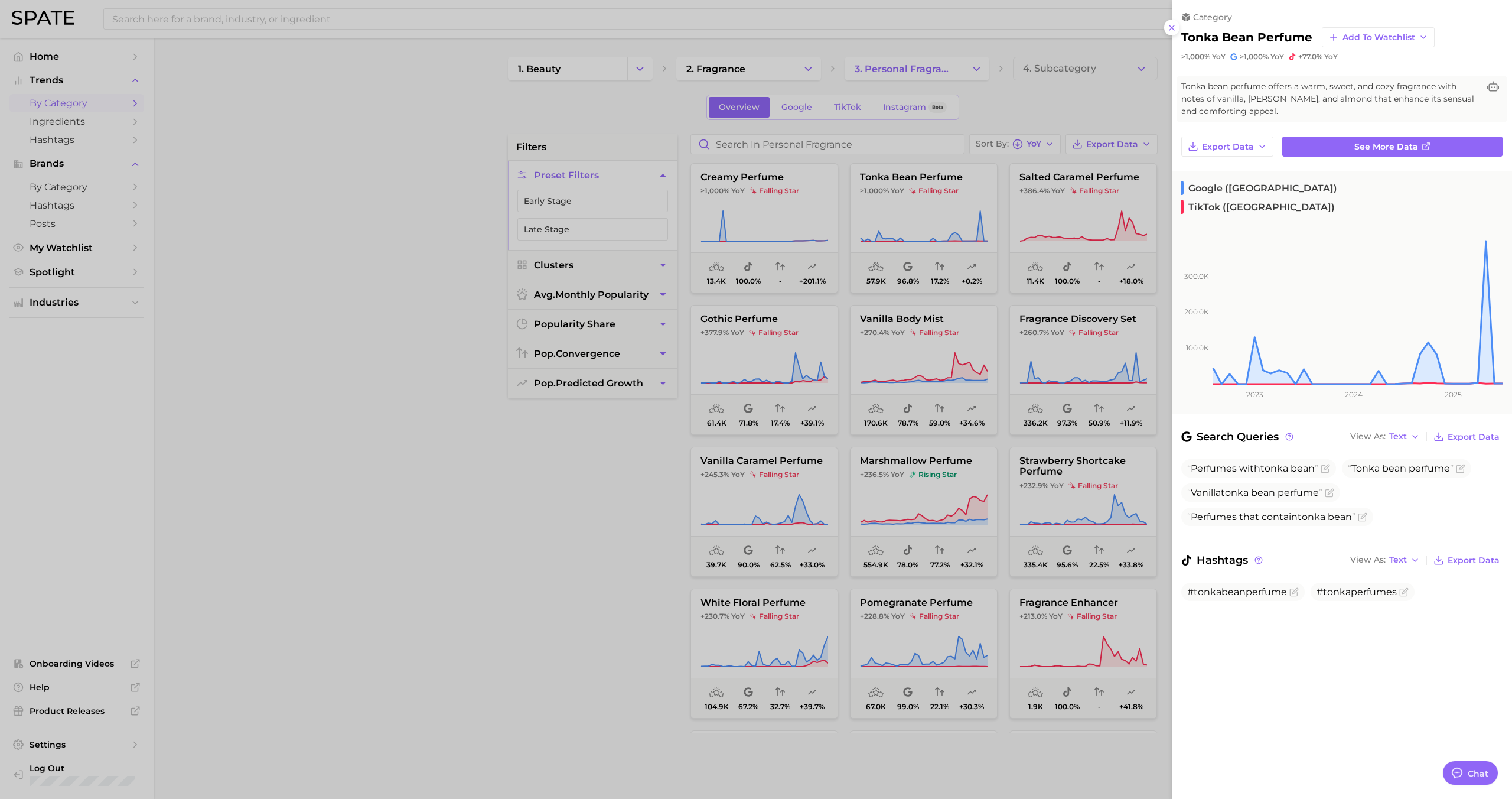
click at [934, 204] on div at bounding box center [756, 399] width 1512 height 799
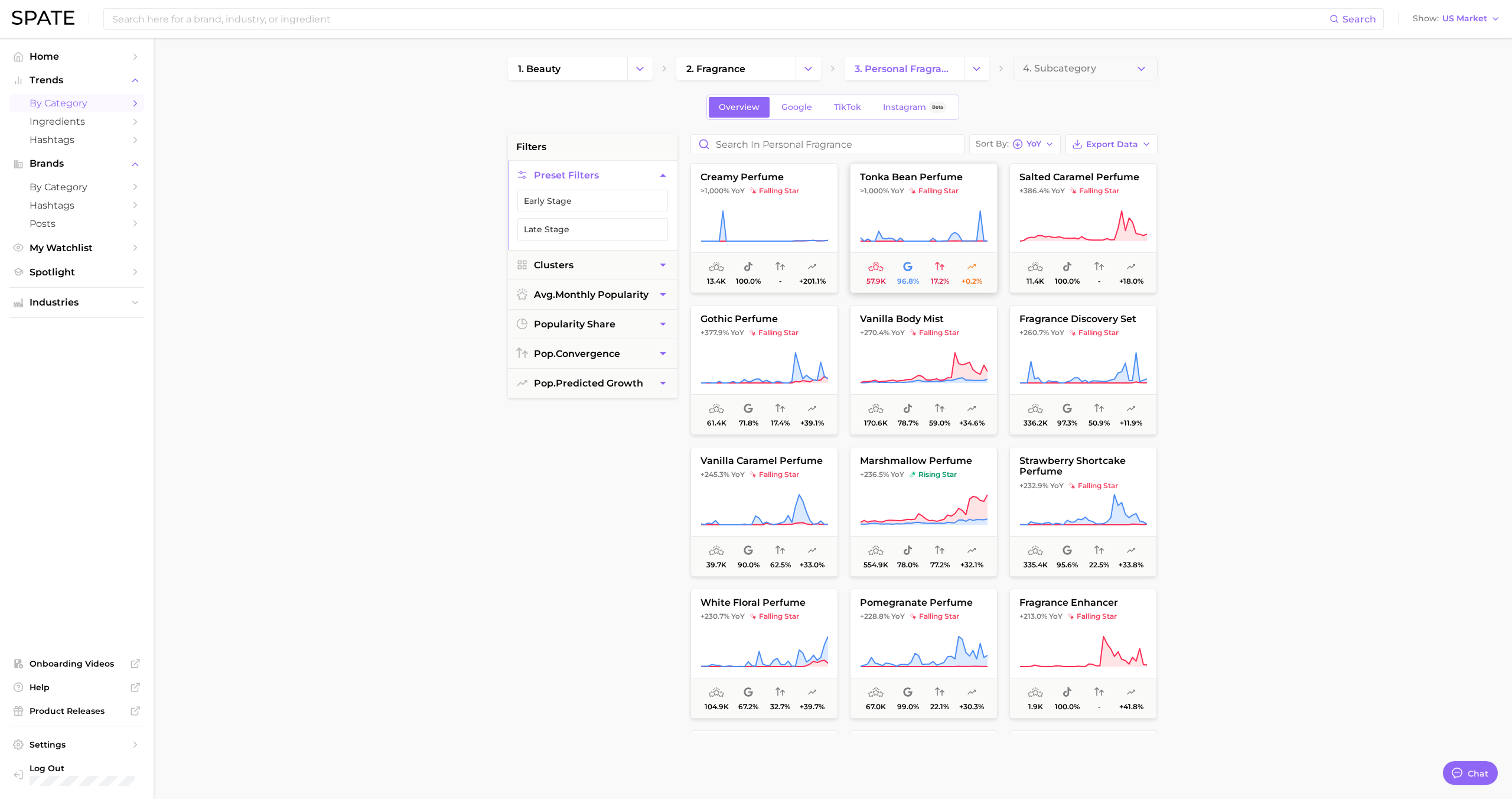
click at [979, 204] on button "tonka bean perfume >1,000% YoY falling star 57.9k 96.8% 17.2% +0.2%" at bounding box center [923, 228] width 147 height 130
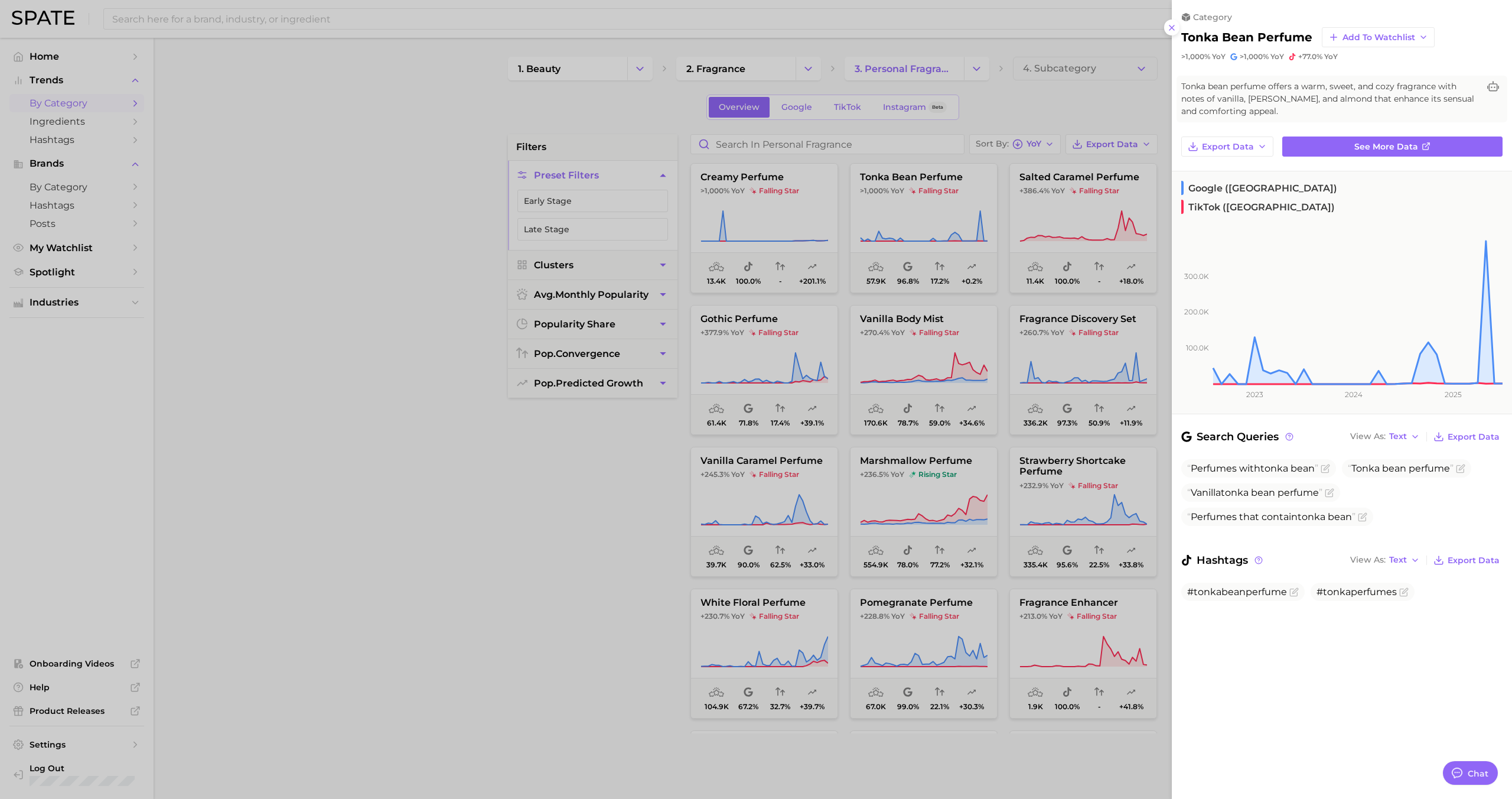
click at [955, 205] on div at bounding box center [756, 399] width 1512 height 799
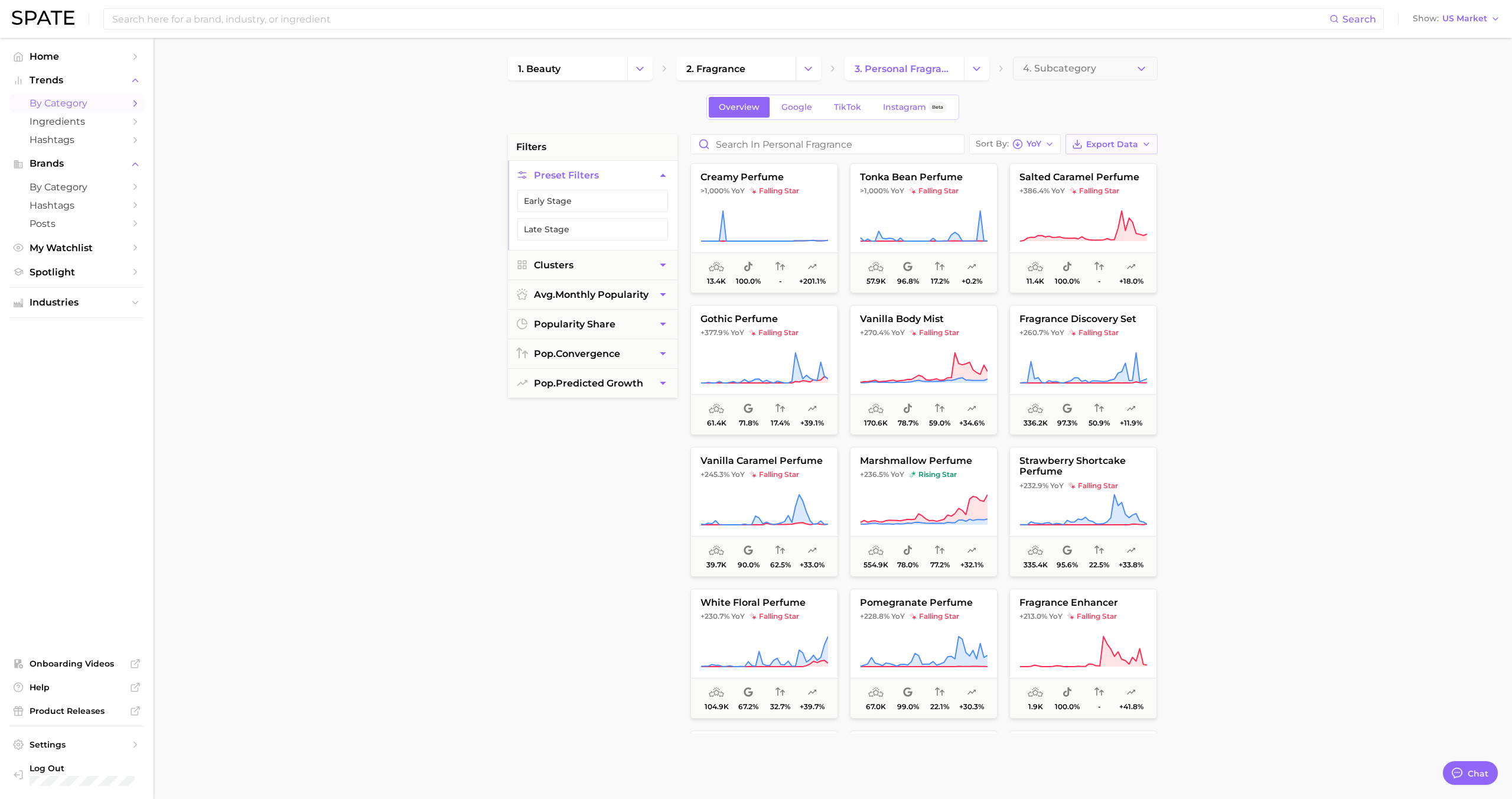
click at [1106, 150] on button "Export Data" at bounding box center [1111, 144] width 92 height 20
click at [1086, 166] on span "Card Data CSV" at bounding box center [1078, 166] width 62 height 10
click at [604, 385] on span "pop. predicted growth" at bounding box center [589, 383] width 110 height 11
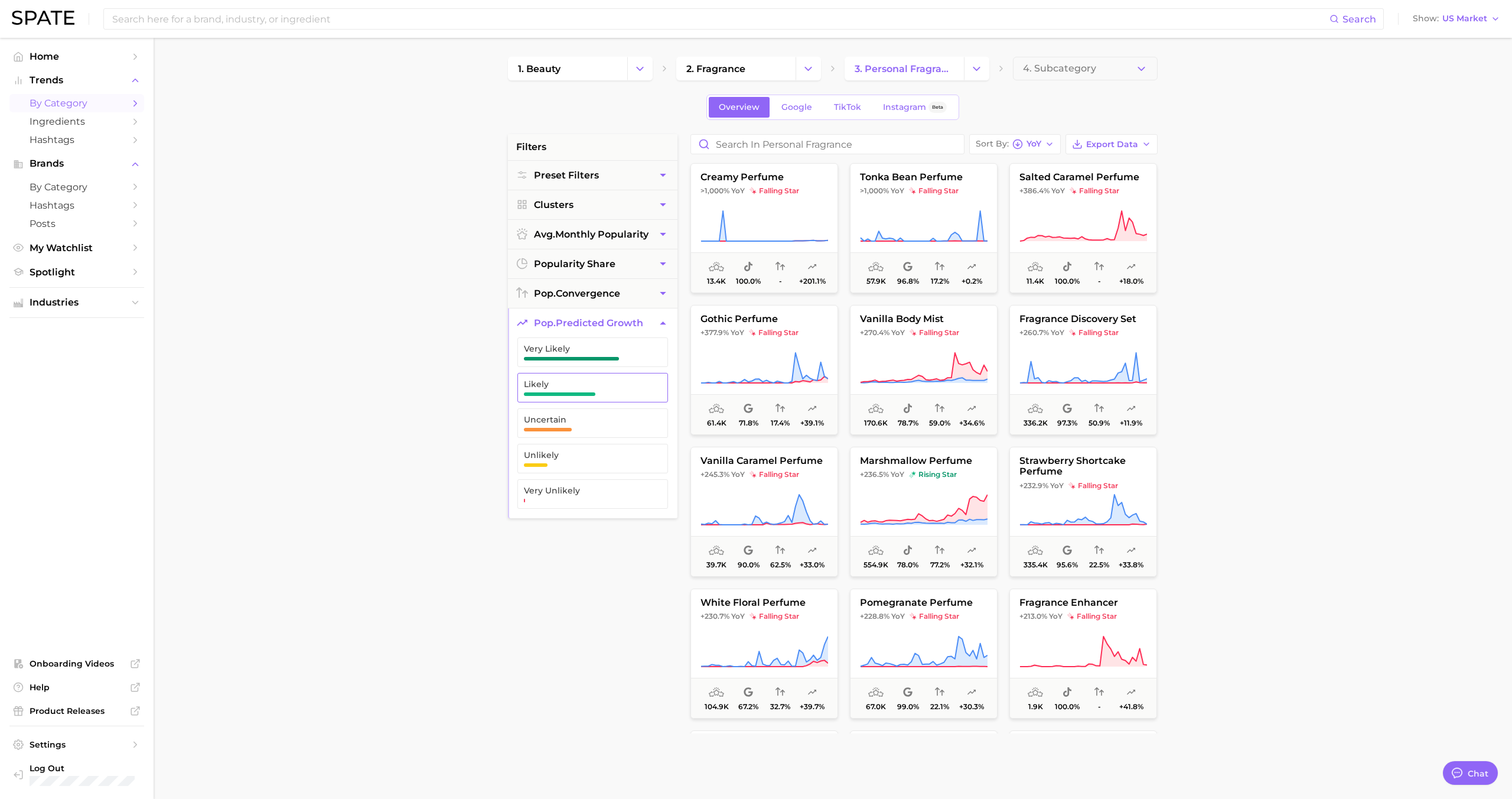
click at [593, 397] on button "Likely" at bounding box center [592, 387] width 151 height 29
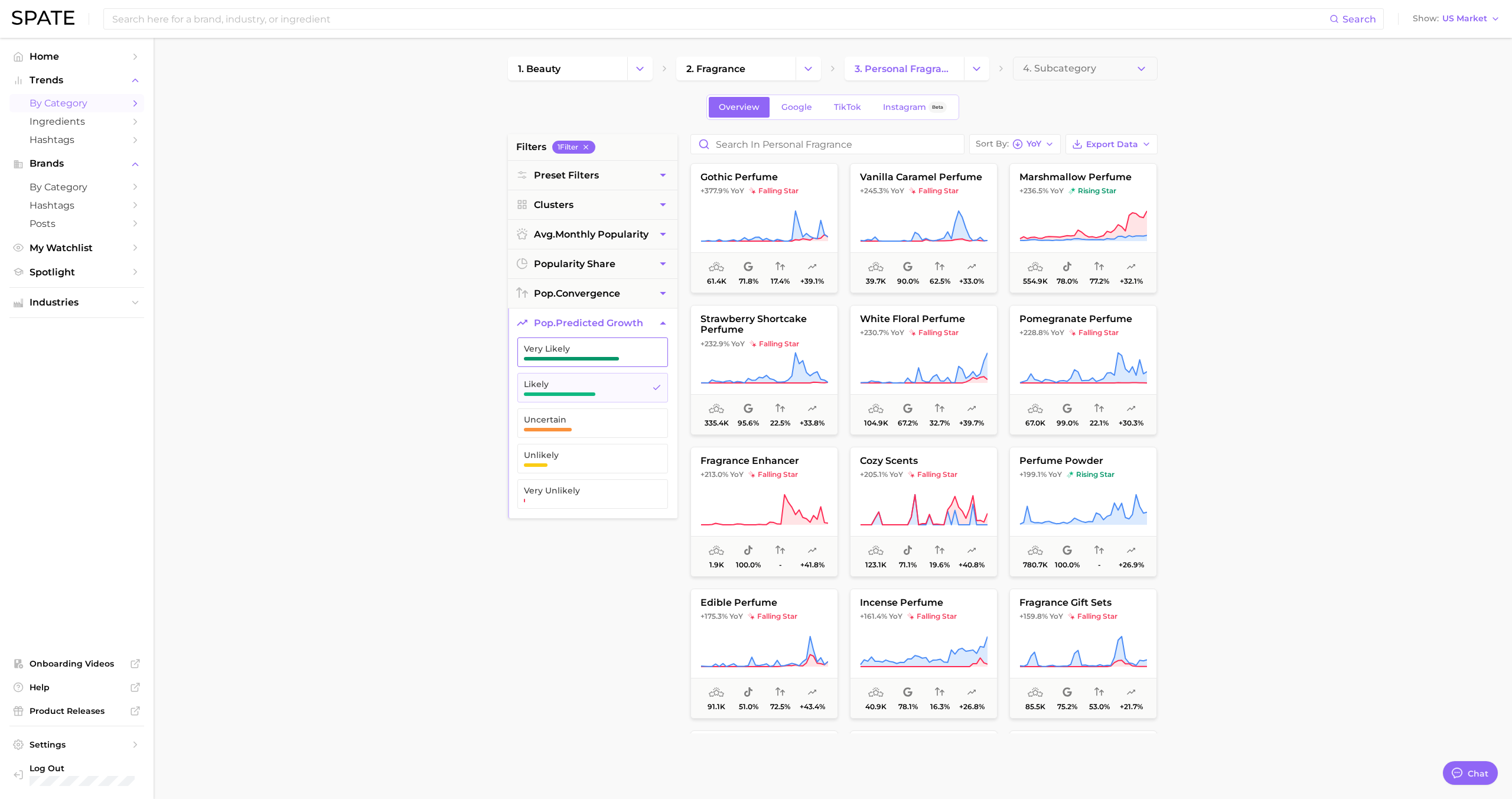
click at [591, 355] on span "Very Likely" at bounding box center [583, 352] width 119 height 16
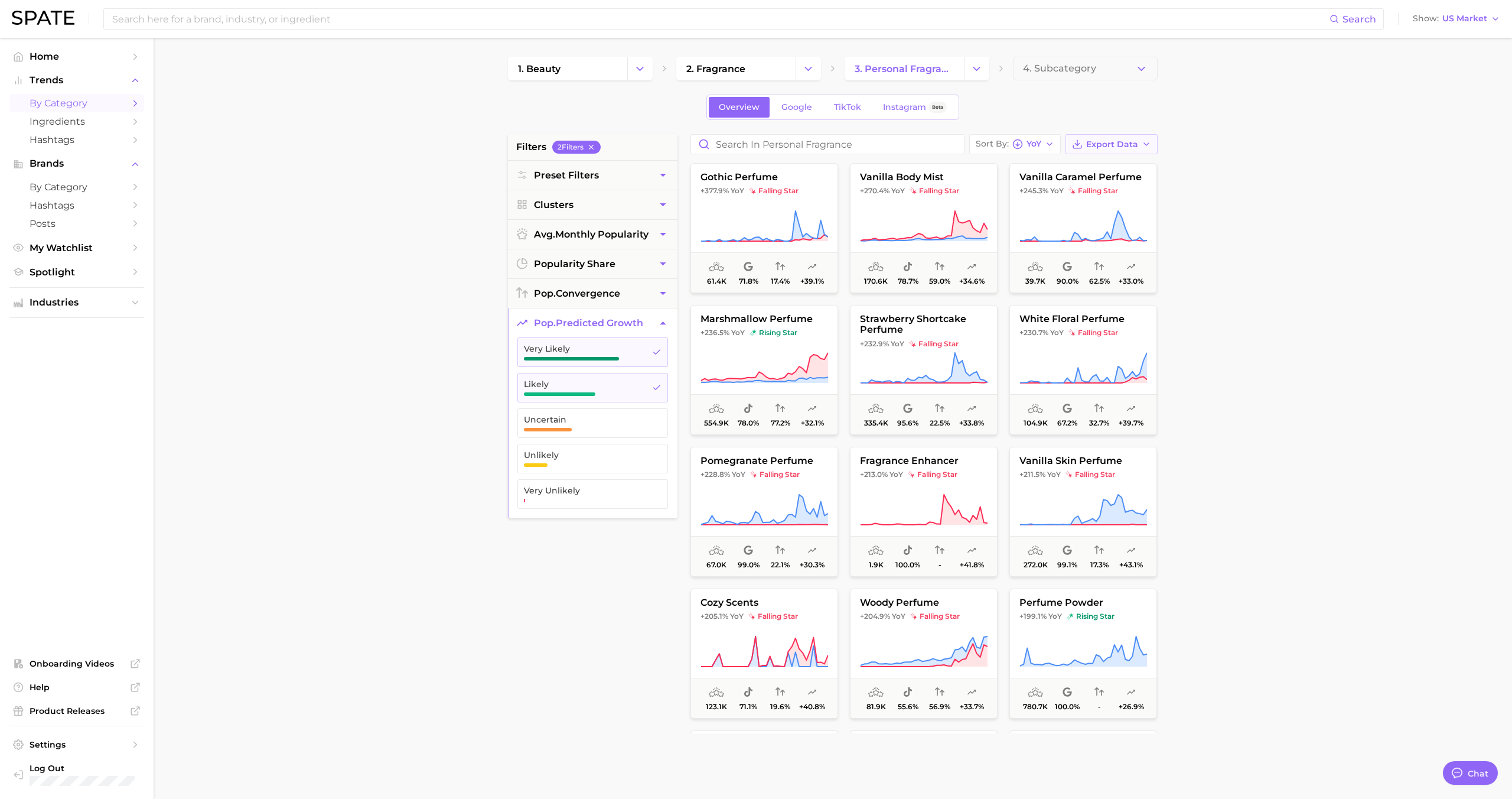
click at [1099, 148] on span "Export Data" at bounding box center [1112, 144] width 52 height 10
click at [1088, 166] on span "Card Data CSV" at bounding box center [1078, 166] width 62 height 10
click at [1214, 43] on main "1. beauty 2. fragrance 3. personal fragrance 4. Subcategory Overview Google Tik…" at bounding box center [832, 486] width 1358 height 896
click at [774, 196] on button "gothic perfume +377.9% YoY falling star 61.4k 71.8% 17.4% +39.1%" at bounding box center [764, 228] width 147 height 130
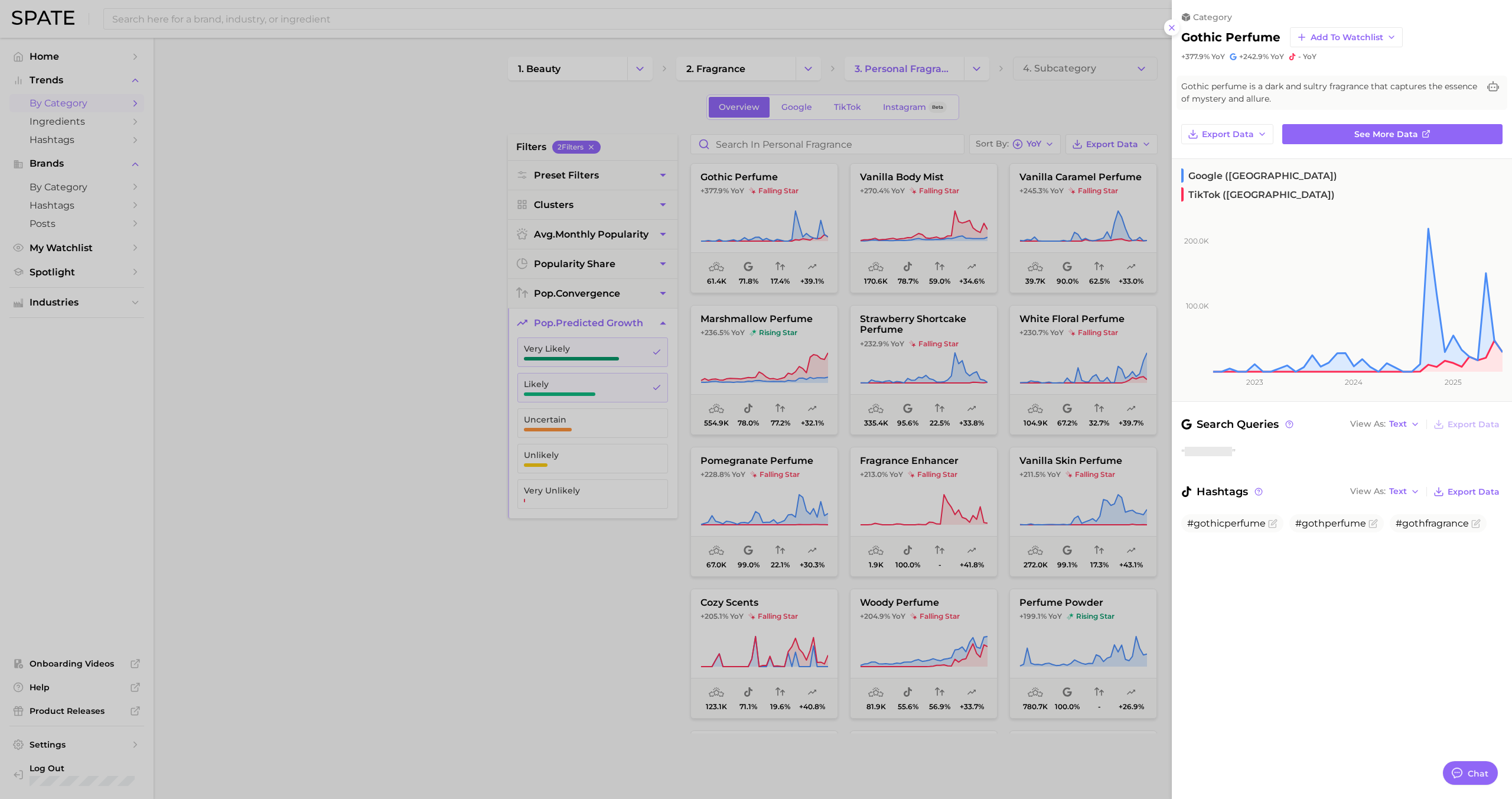
click at [773, 200] on div at bounding box center [756, 399] width 1512 height 799
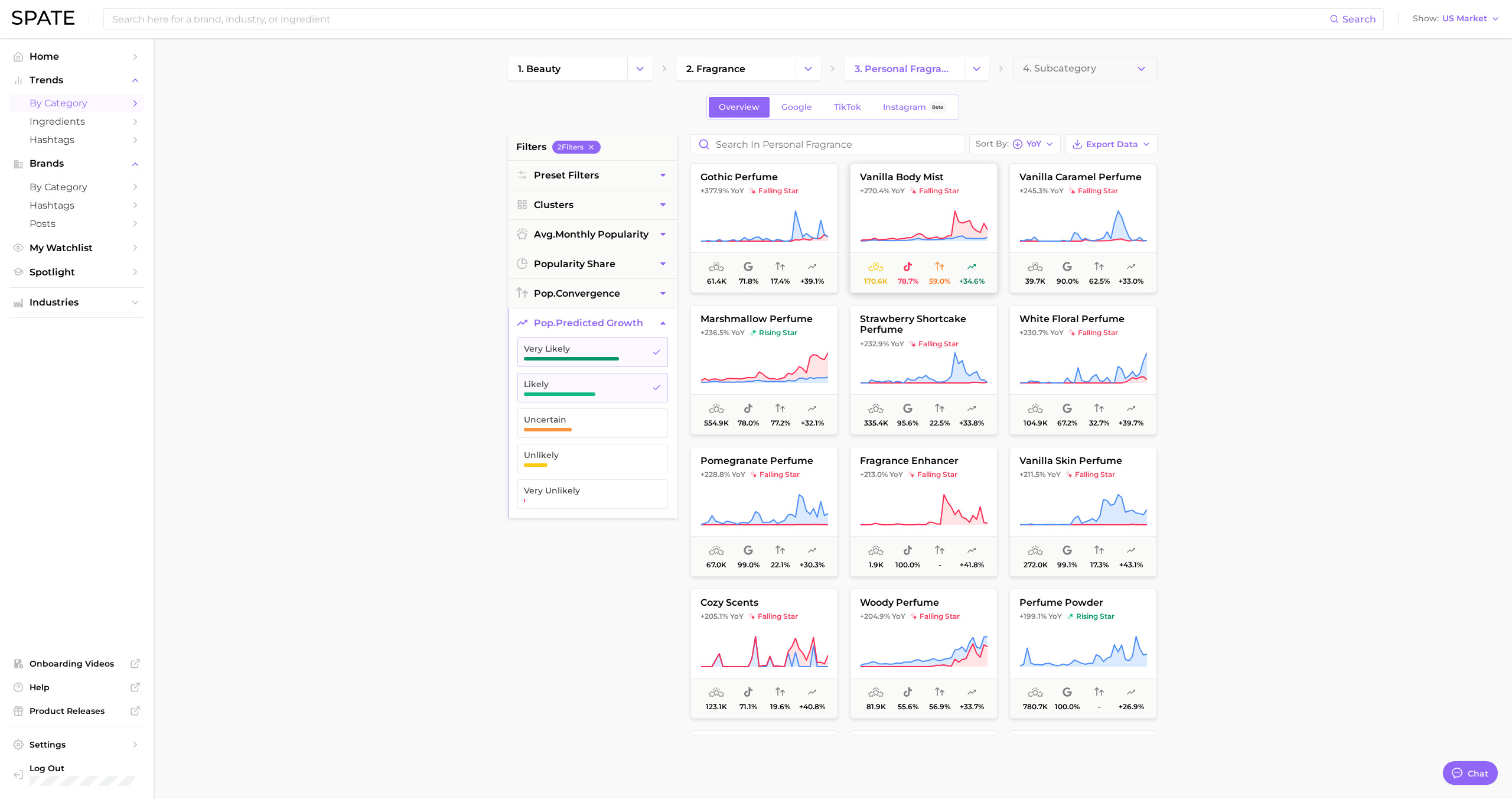
click at [887, 207] on button "vanilla body mist +270.4% YoY falling star 170.6k 78.7% 59.0% +34.6%" at bounding box center [923, 228] width 147 height 130
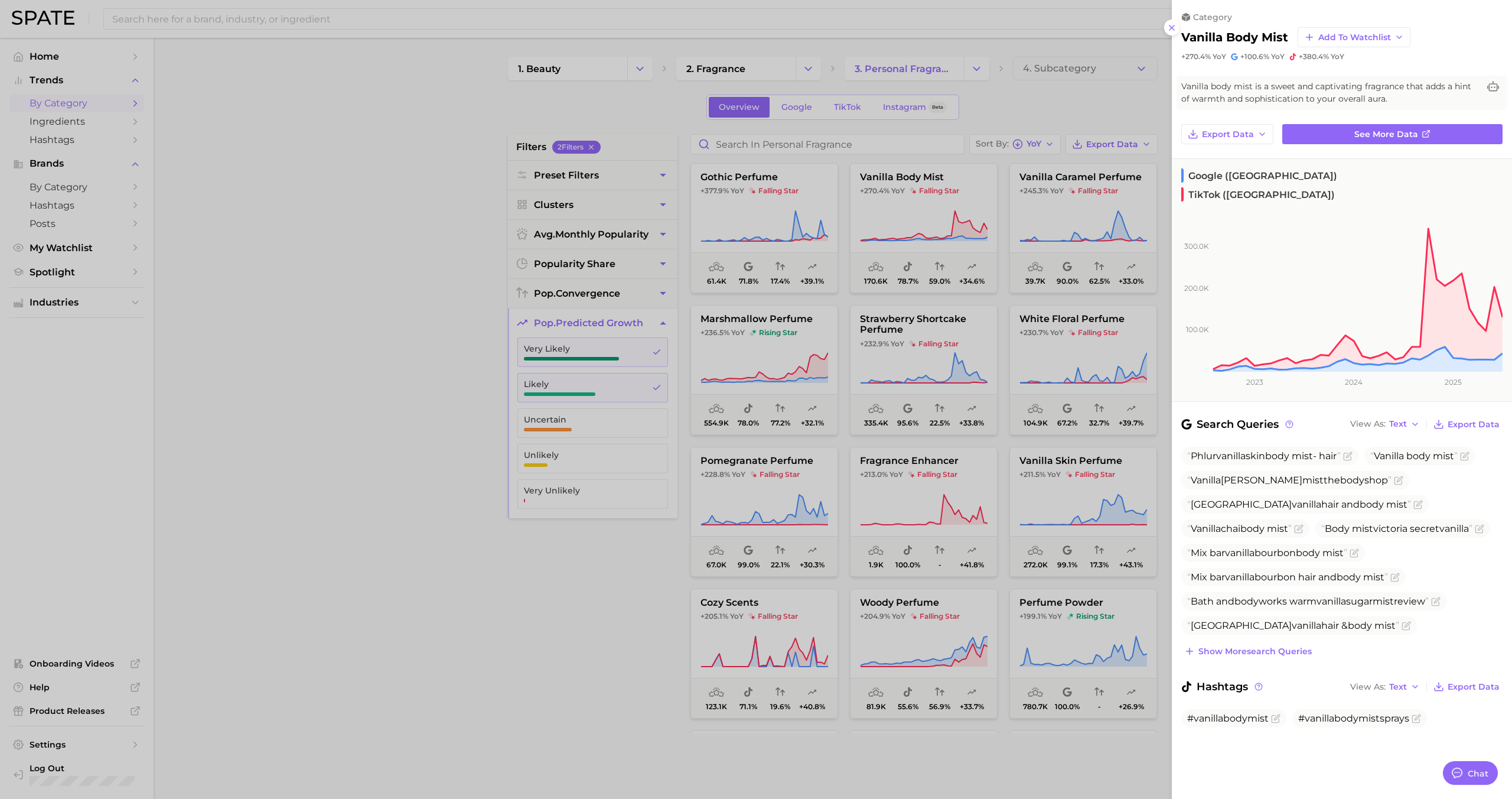
click at [889, 208] on div at bounding box center [756, 399] width 1512 height 799
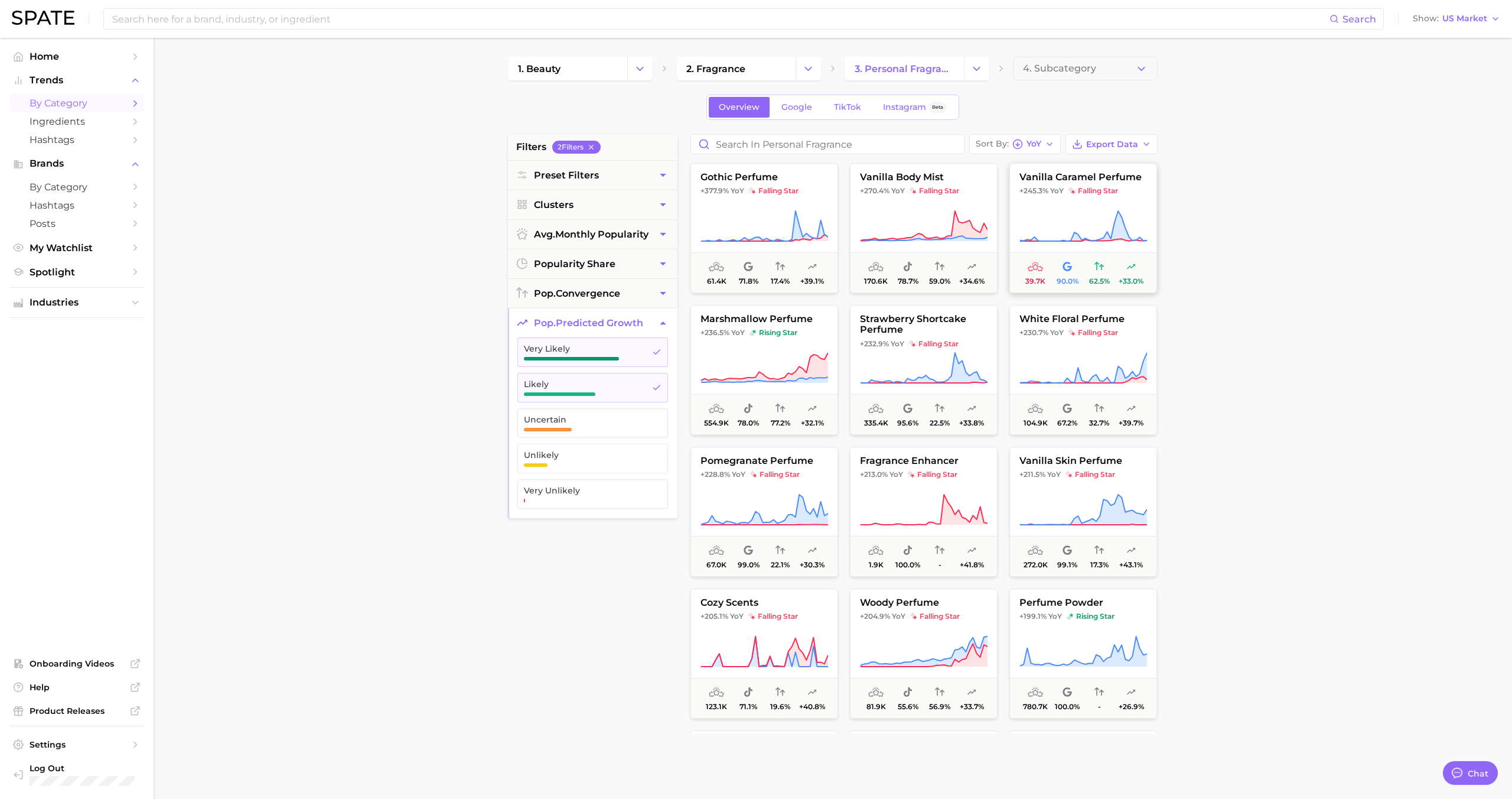
click at [1069, 216] on icon at bounding box center [1083, 226] width 128 height 33
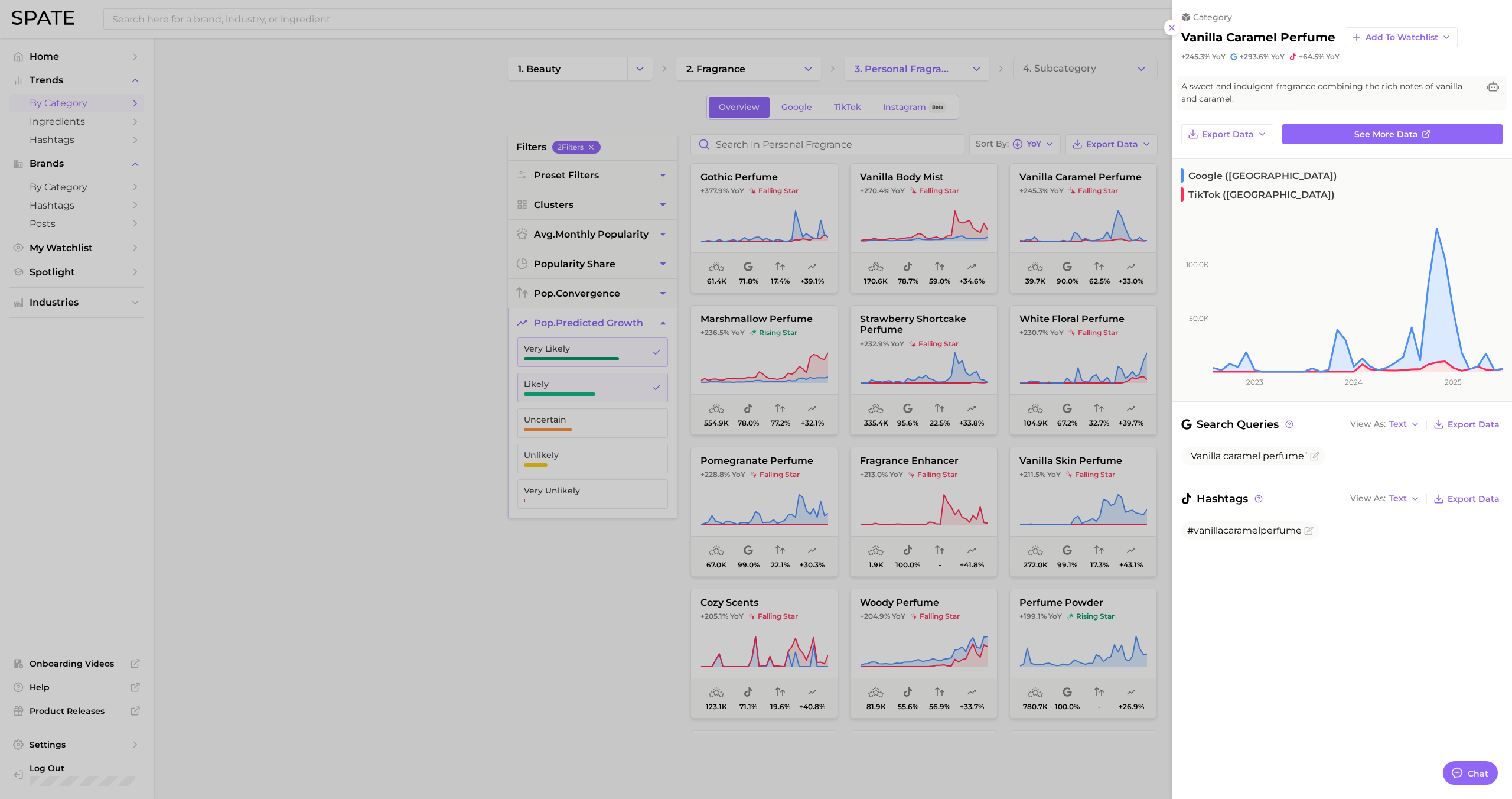
click at [1069, 215] on div at bounding box center [756, 399] width 1512 height 799
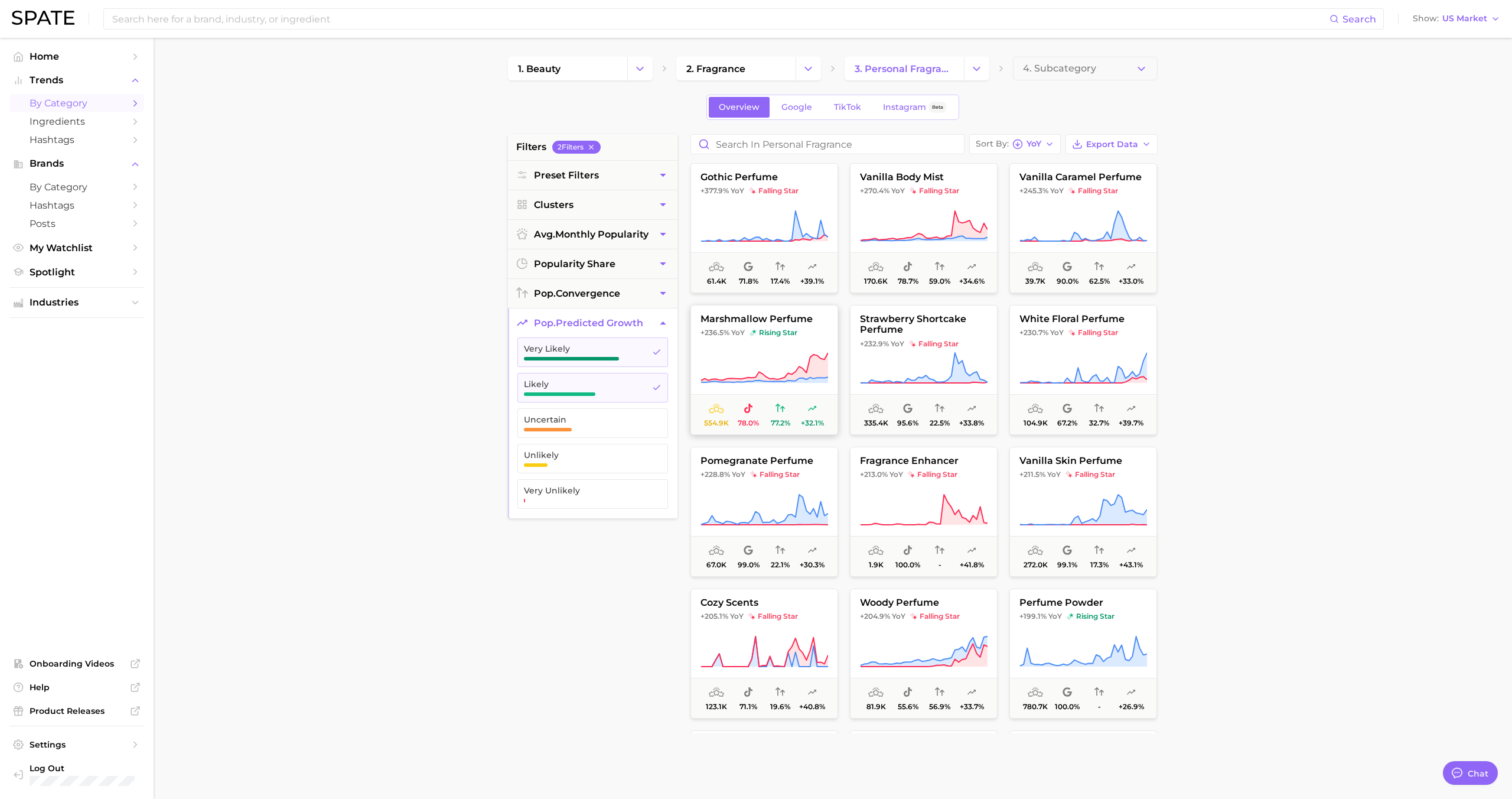
click at [788, 352] on icon at bounding box center [764, 368] width 128 height 33
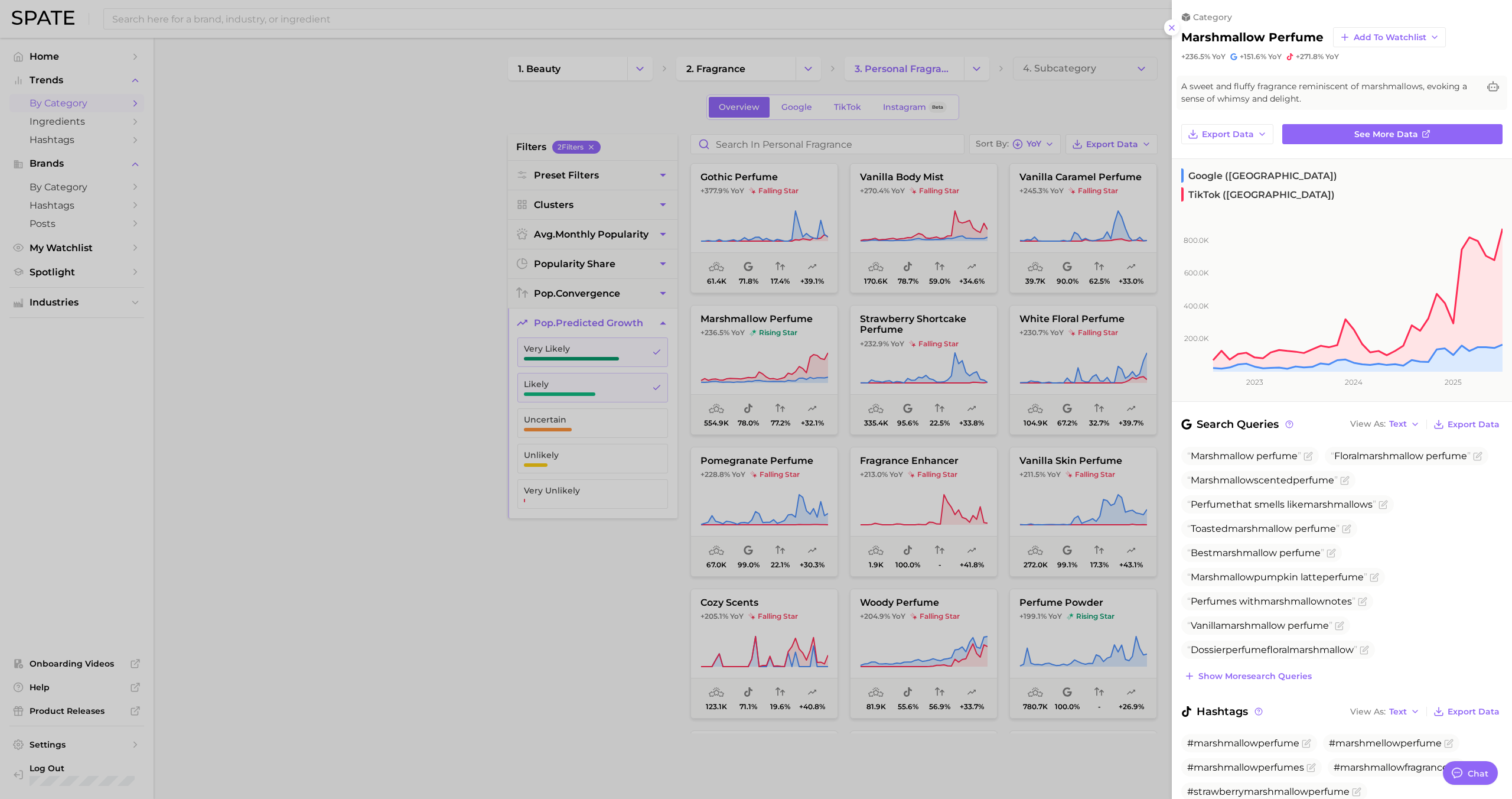
click at [788, 352] on div at bounding box center [756, 399] width 1512 height 799
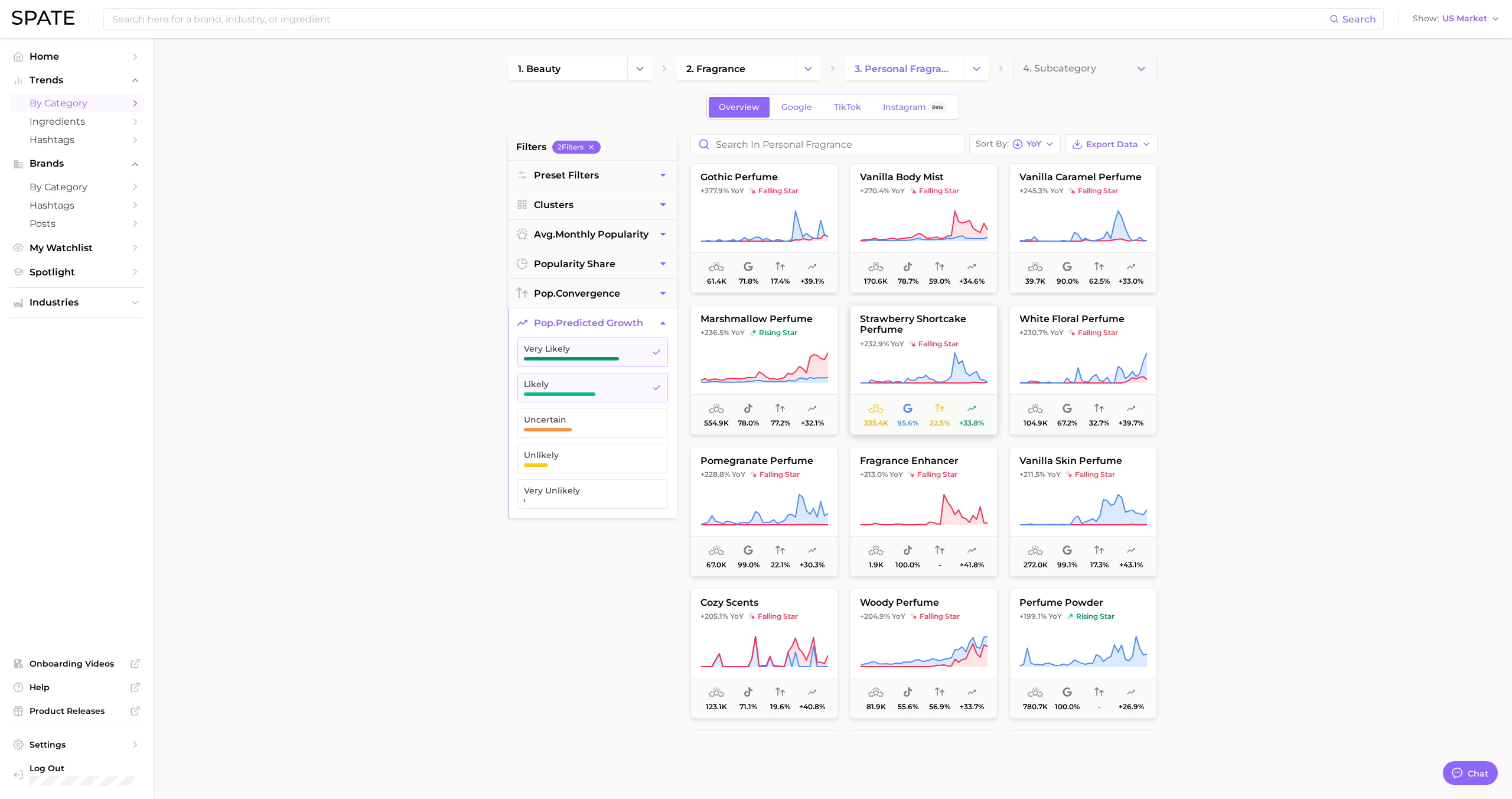
click at [880, 367] on icon at bounding box center [924, 368] width 128 height 33
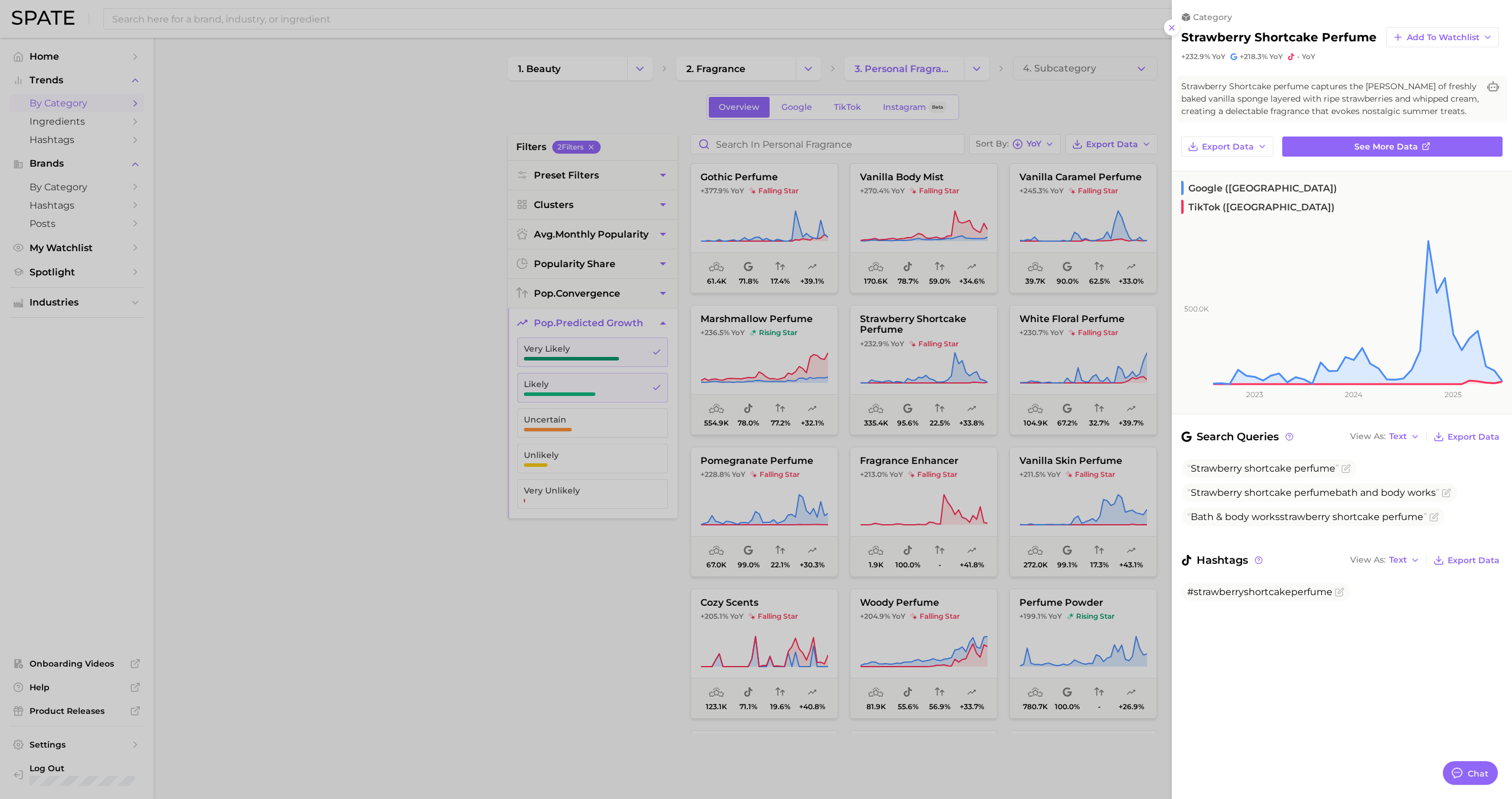
click at [882, 366] on div at bounding box center [756, 399] width 1512 height 799
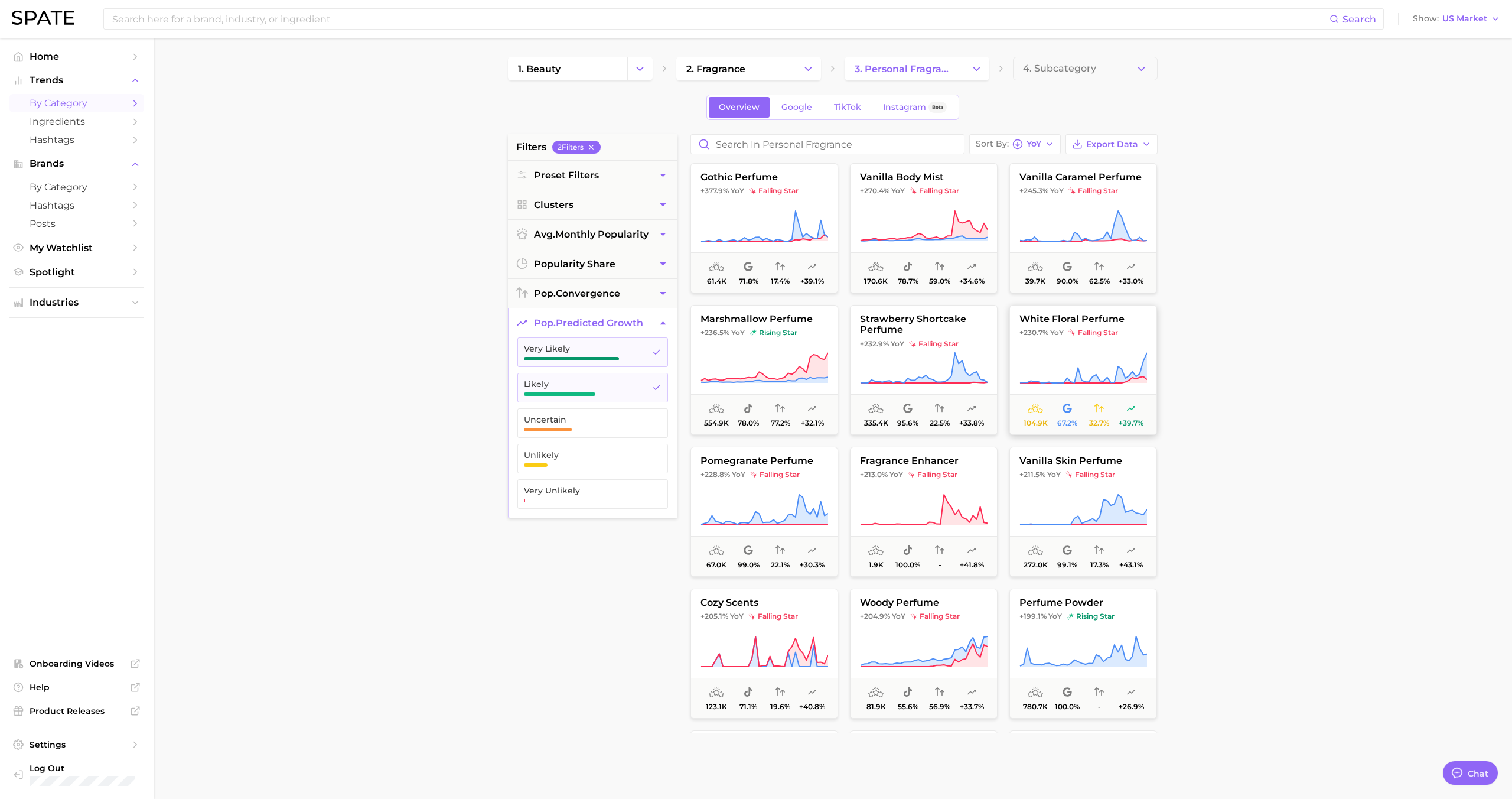
click at [1078, 340] on button "white floral perfume +230.7% YoY falling star 104.9k 67.2% 32.7% +39.7%" at bounding box center [1083, 369] width 147 height 130
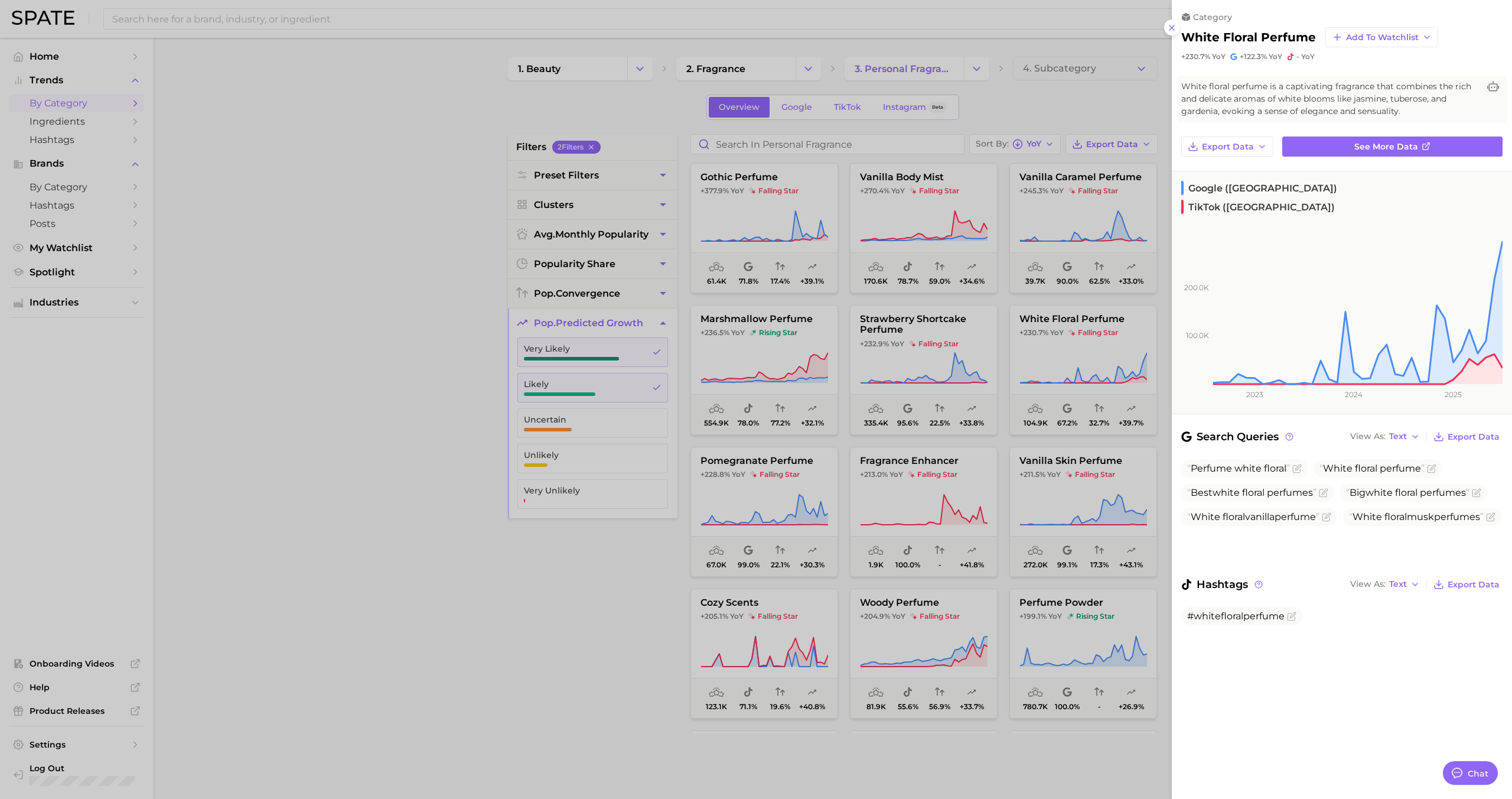
click at [1073, 339] on div at bounding box center [756, 399] width 1512 height 799
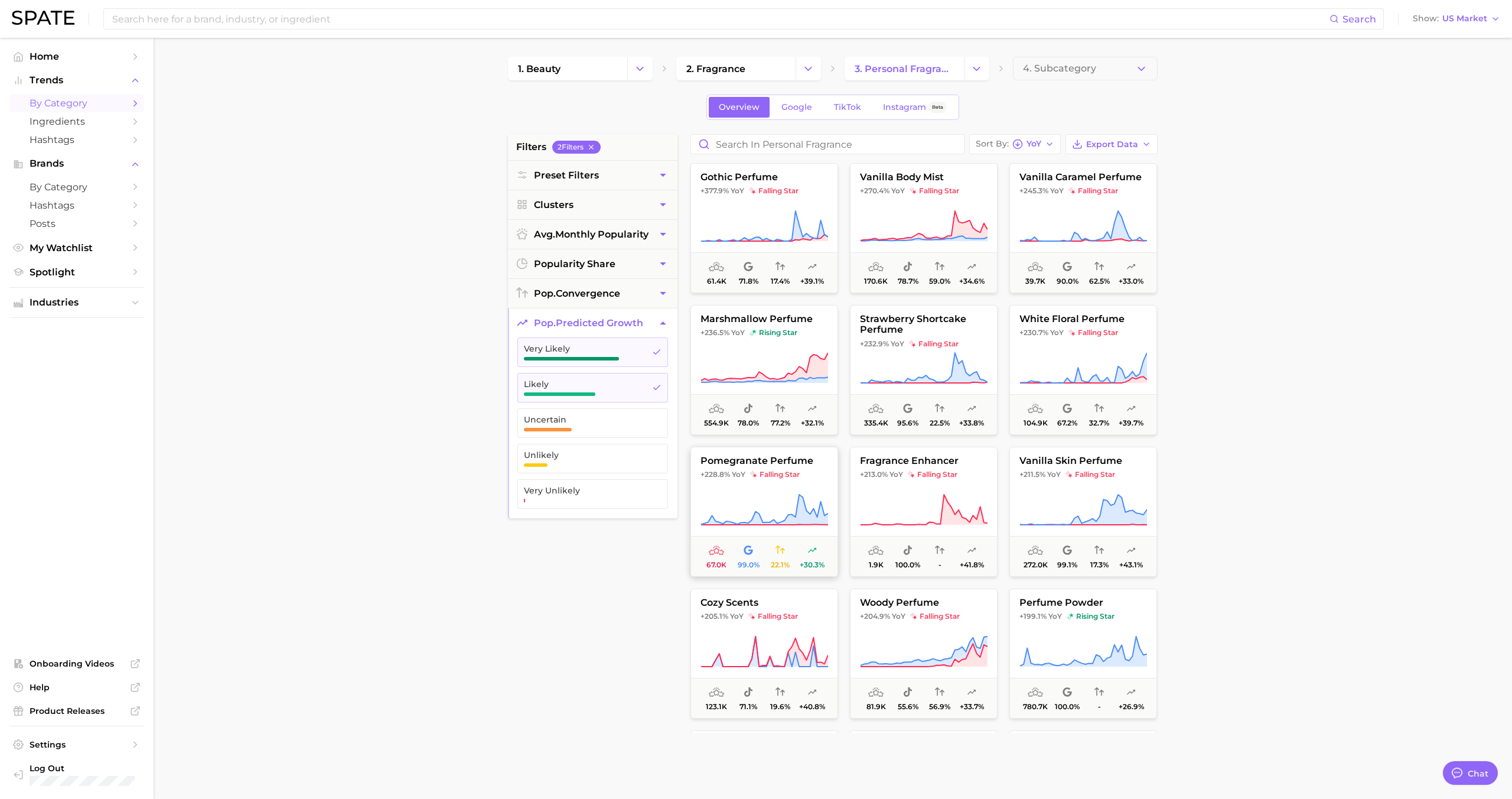
click at [771, 475] on span "falling star" at bounding box center [775, 474] width 50 height 9
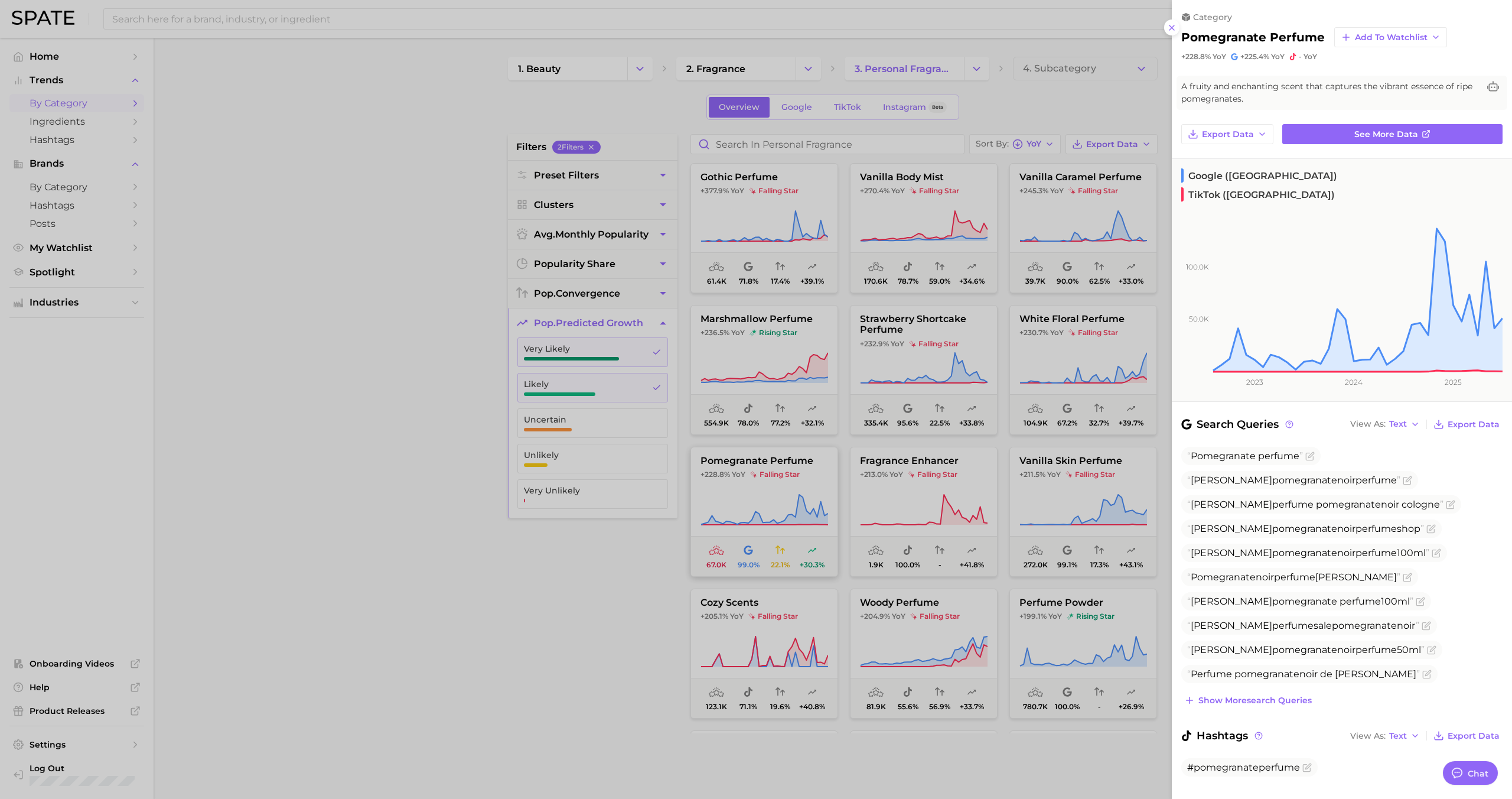
click at [771, 475] on div at bounding box center [756, 399] width 1512 height 799
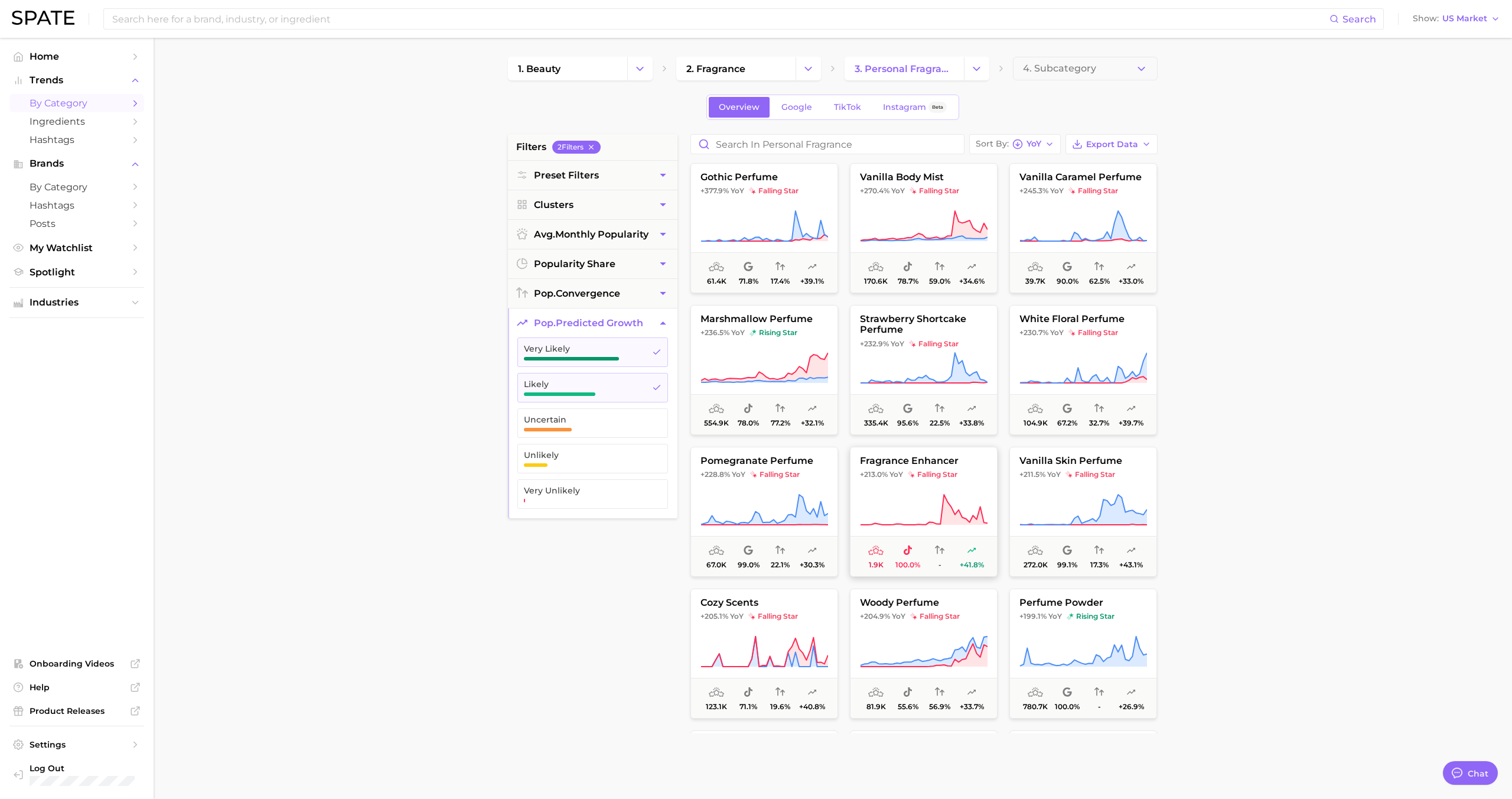
click at [883, 492] on button "fragrance enhancer +213.0% YoY falling star 1.9k 100.0% - +41.8%" at bounding box center [923, 511] width 147 height 130
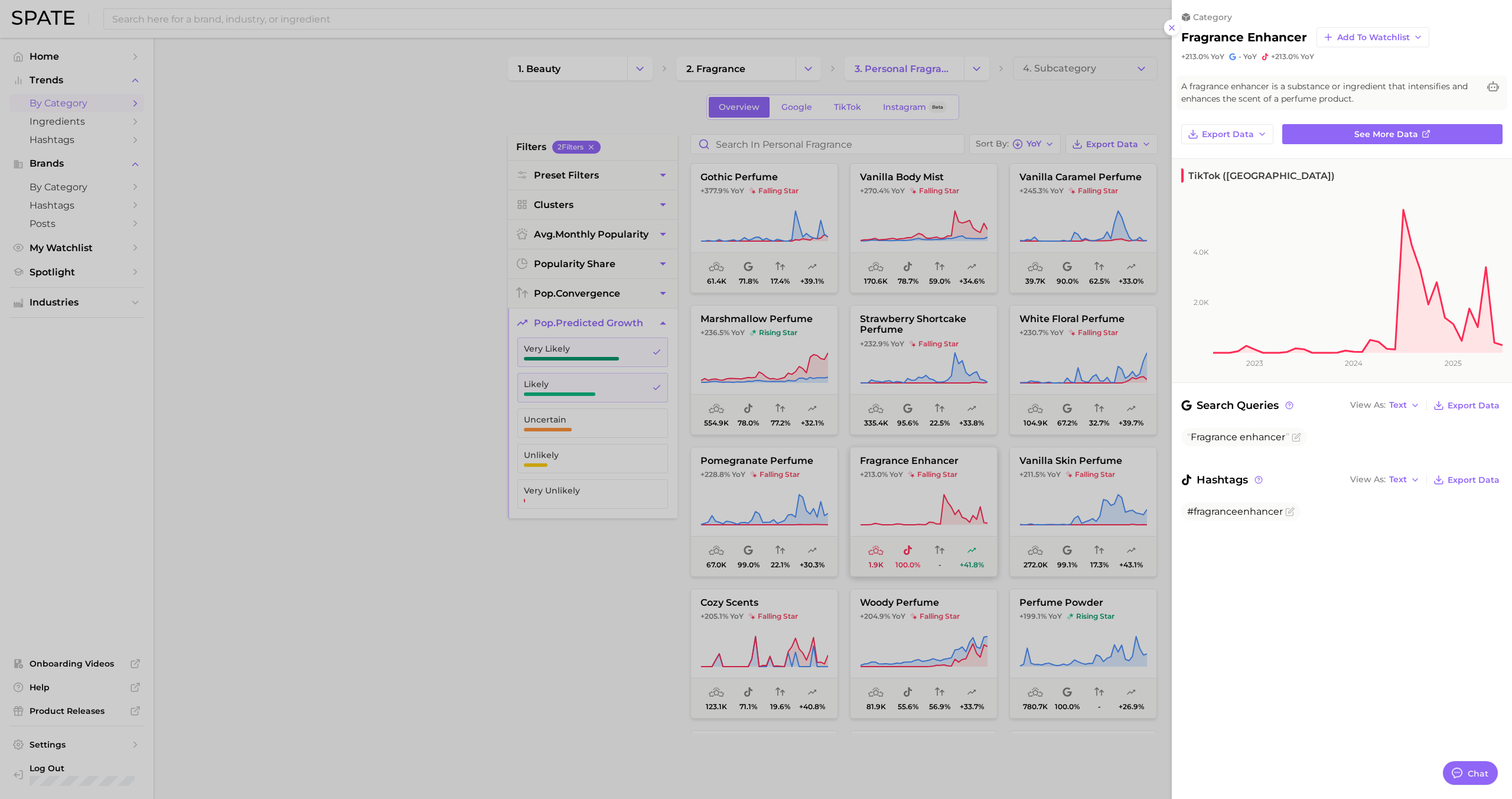
click at [883, 492] on div at bounding box center [756, 399] width 1512 height 799
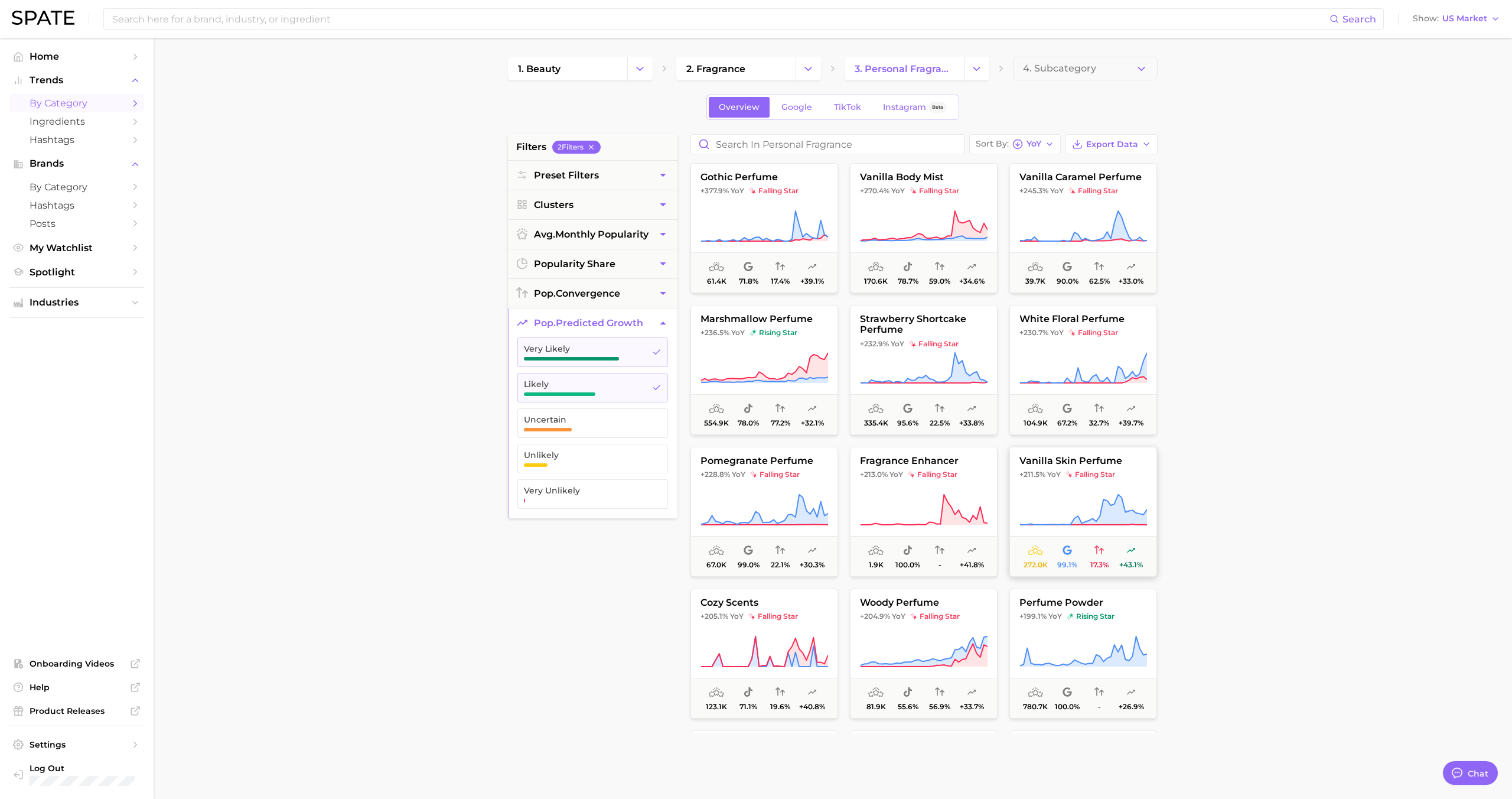
click at [1042, 511] on icon at bounding box center [1083, 509] width 128 height 33
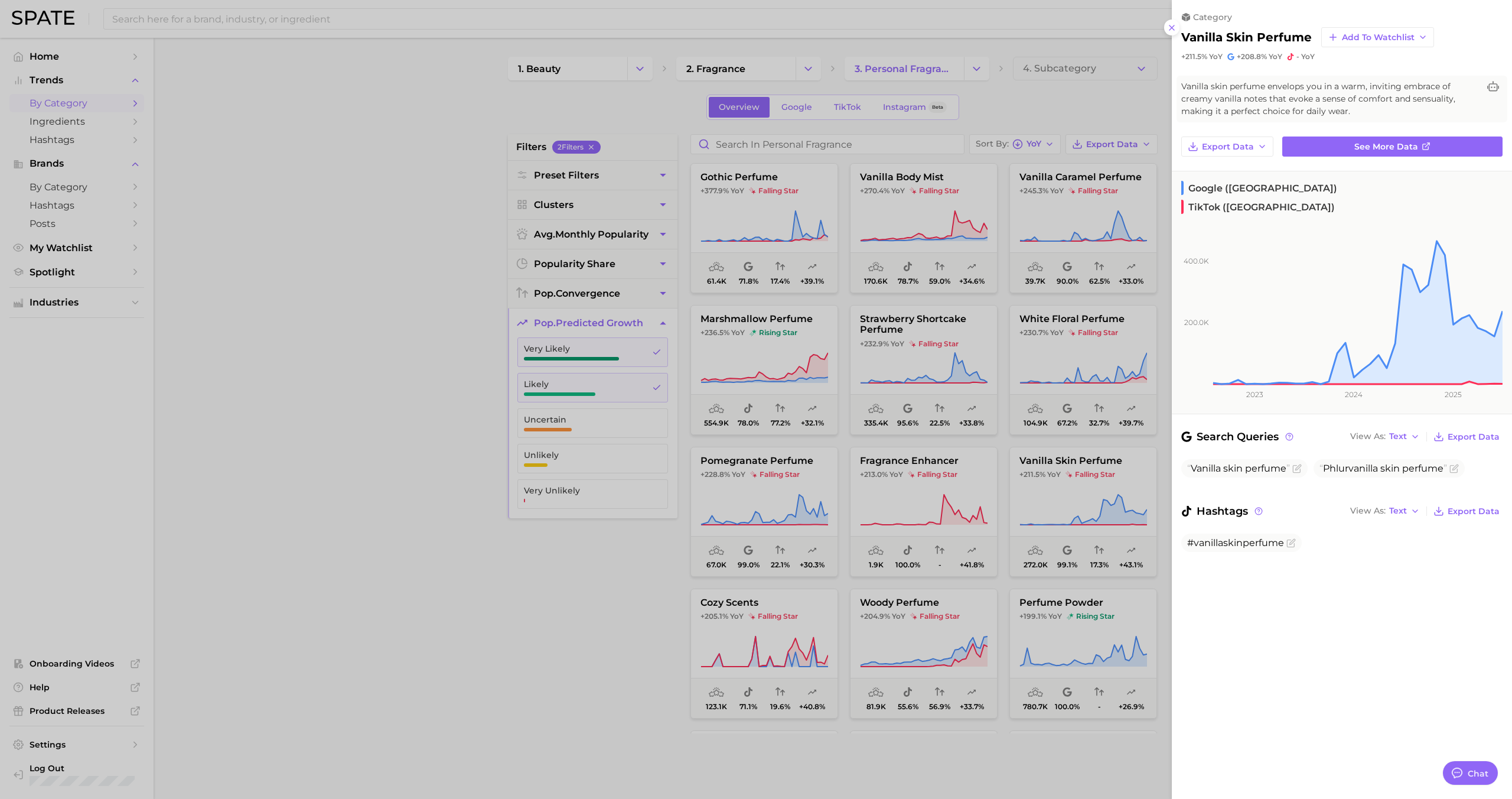
click at [1052, 497] on div at bounding box center [756, 399] width 1512 height 799
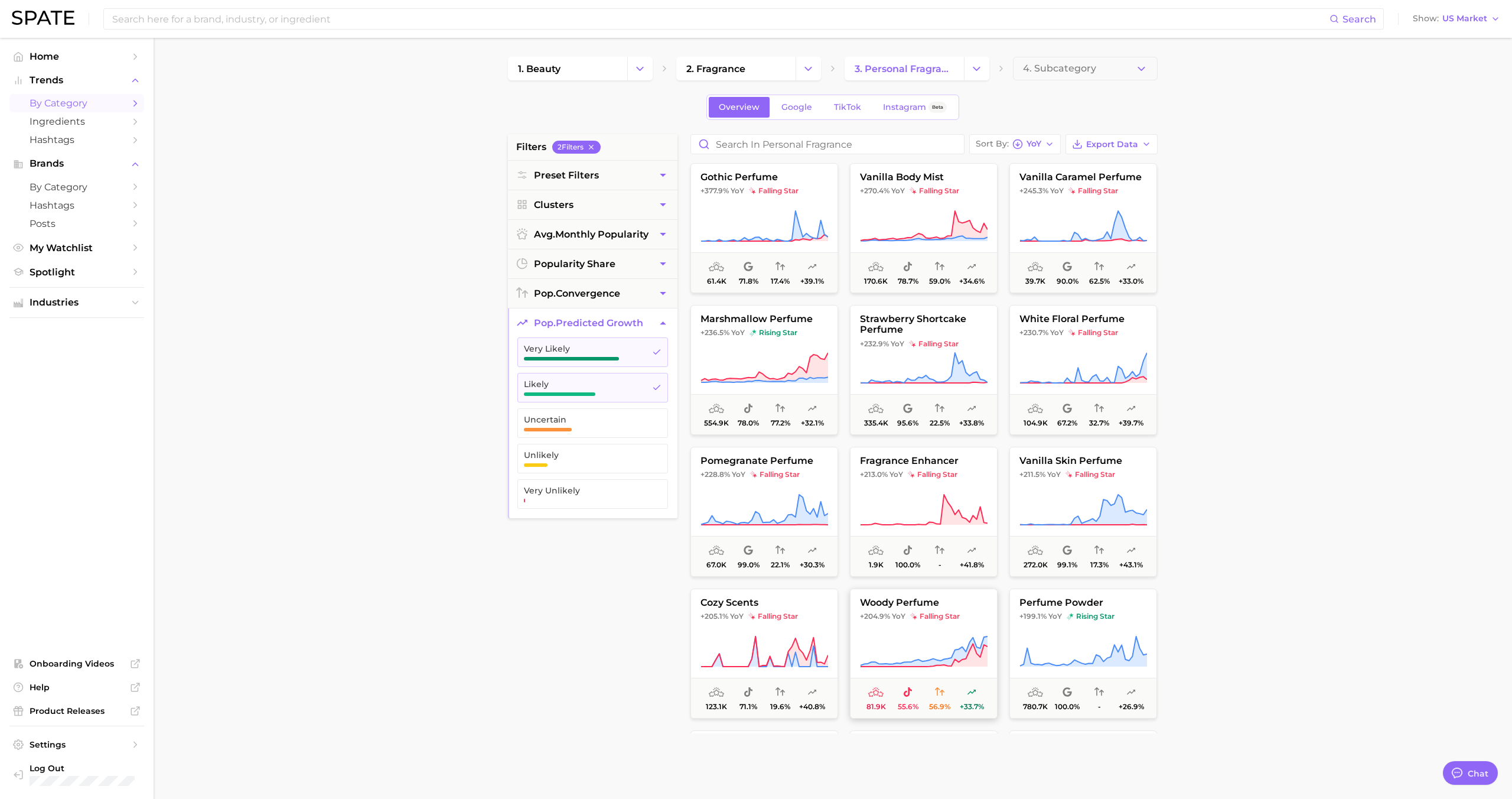
click at [878, 622] on button "woody perfume +204.9% YoY falling star 81.9k 55.6% 56.9% +33.7%" at bounding box center [923, 653] width 147 height 130
click at [878, 622] on body "Search Show US Market Home Trends by Category Ingredients Hashtags Brands by Ca…" at bounding box center [756, 399] width 1512 height 799
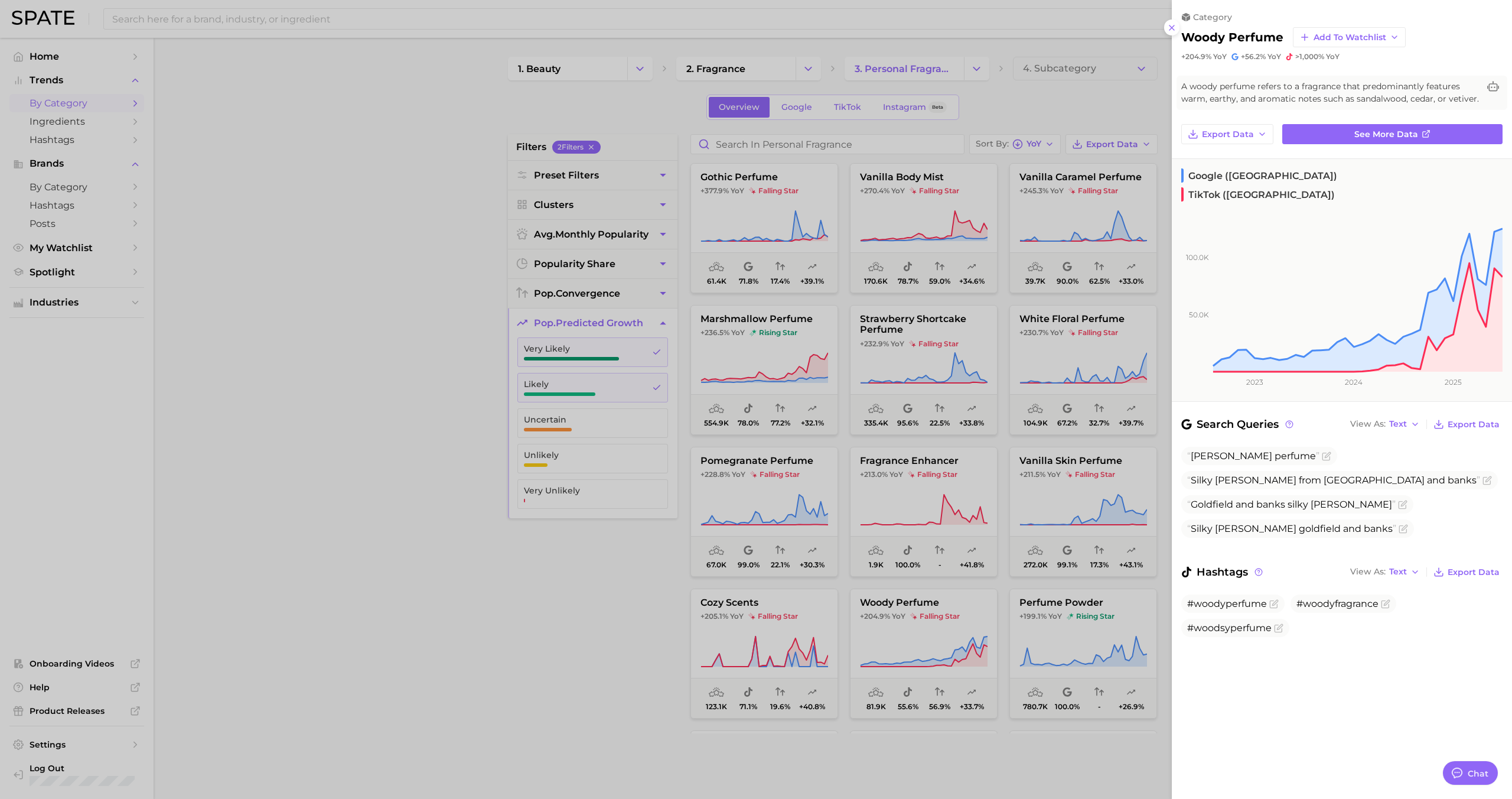
click at [884, 626] on div at bounding box center [756, 399] width 1512 height 799
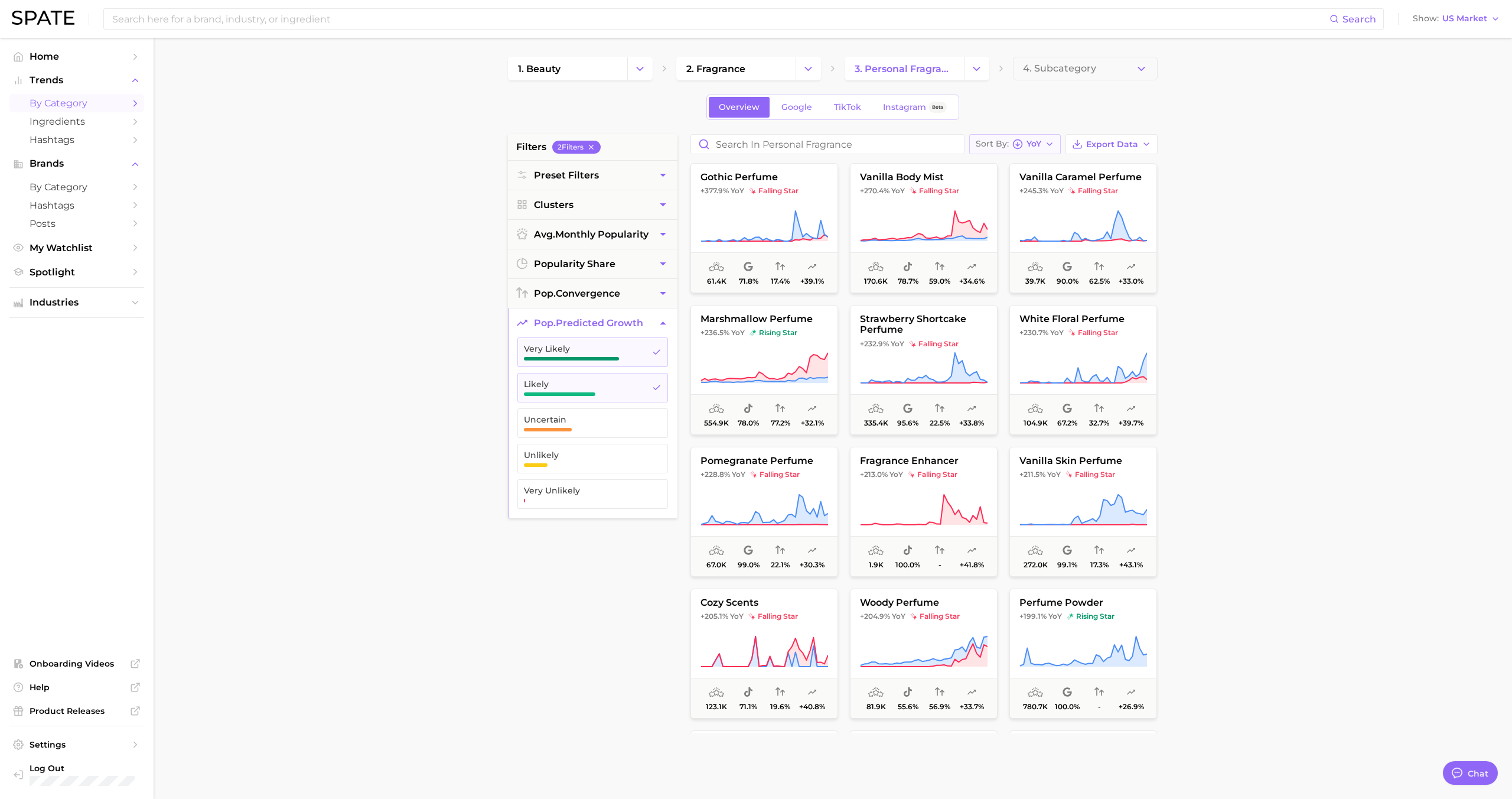
click at [1012, 151] on button "Sort By YoY" at bounding box center [1015, 144] width 91 height 20
click at [1009, 206] on span "Increase YoY high to low" at bounding box center [1043, 208] width 109 height 10
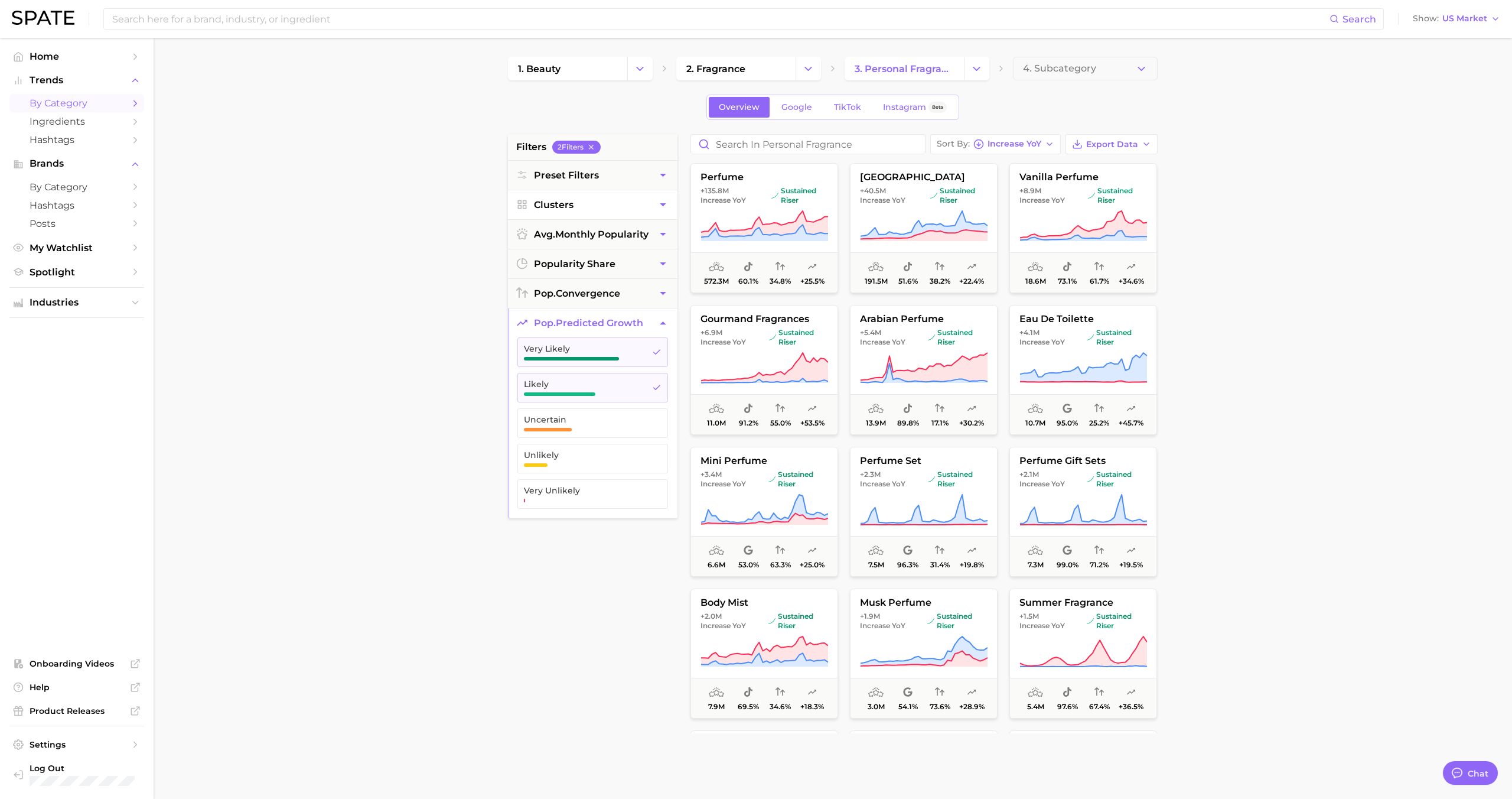
click at [609, 202] on button "Clusters" at bounding box center [593, 205] width 170 height 29
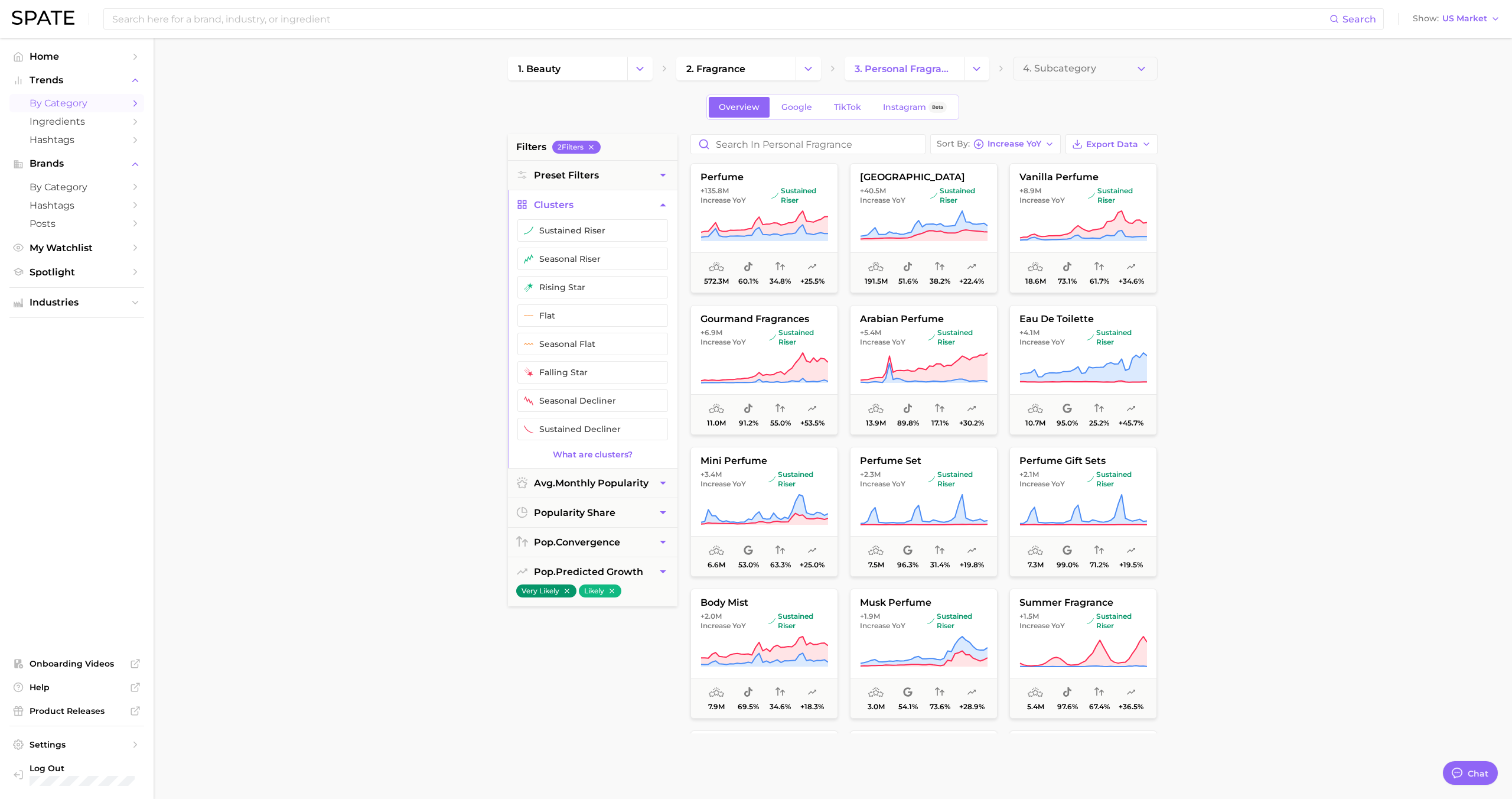
click at [604, 241] on ul "sustained riser seasonal riser rising star flat seasonal flat falling star seas…" at bounding box center [593, 334] width 170 height 230
click at [604, 229] on button "sustained riser" at bounding box center [592, 230] width 151 height 22
click at [603, 293] on button "rising star" at bounding box center [592, 287] width 151 height 22
click at [610, 238] on button "sustained riser" at bounding box center [592, 230] width 151 height 22
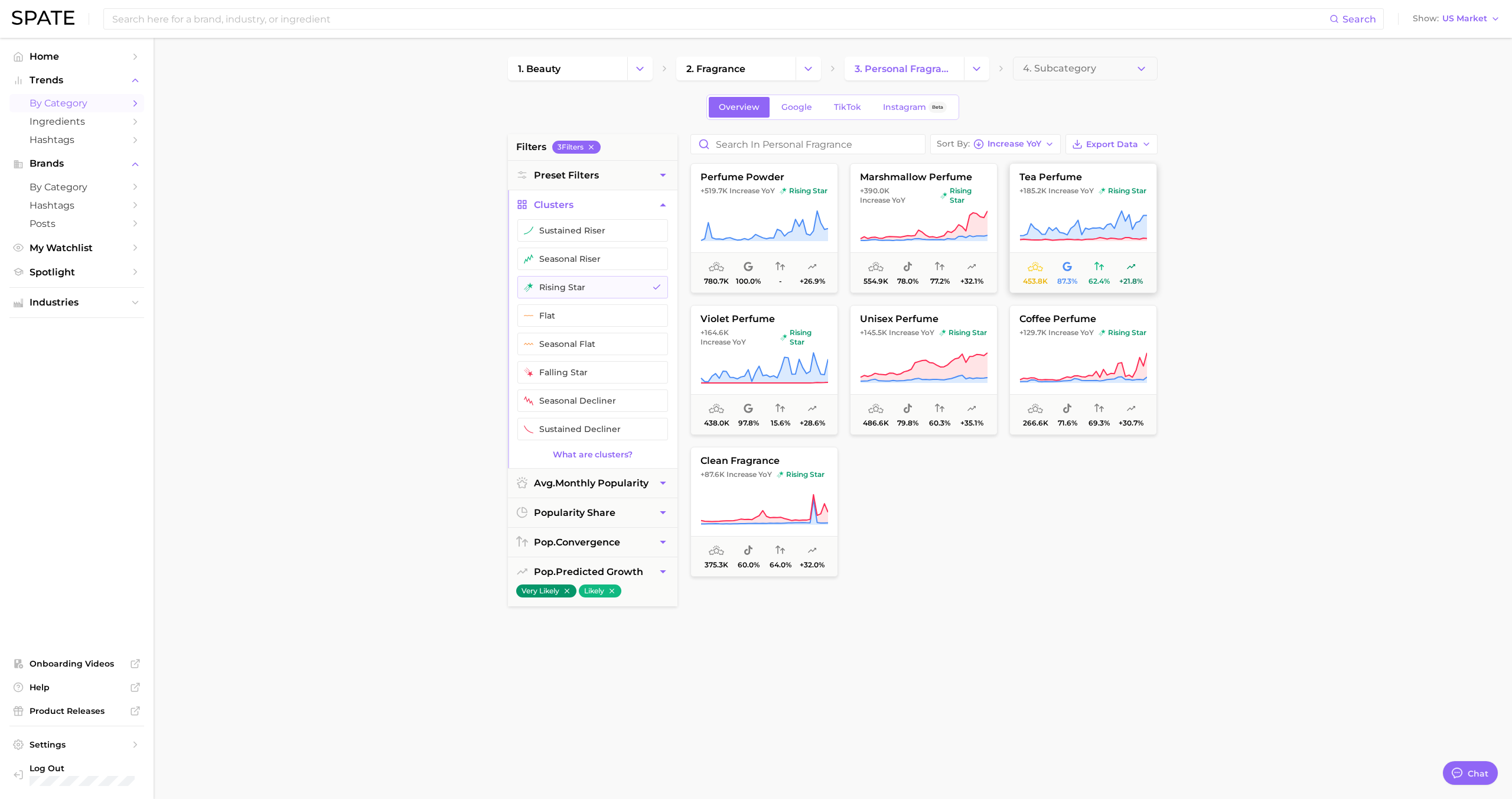
click at [1048, 196] on span "Increase YoY" at bounding box center [1071, 190] width 46 height 9
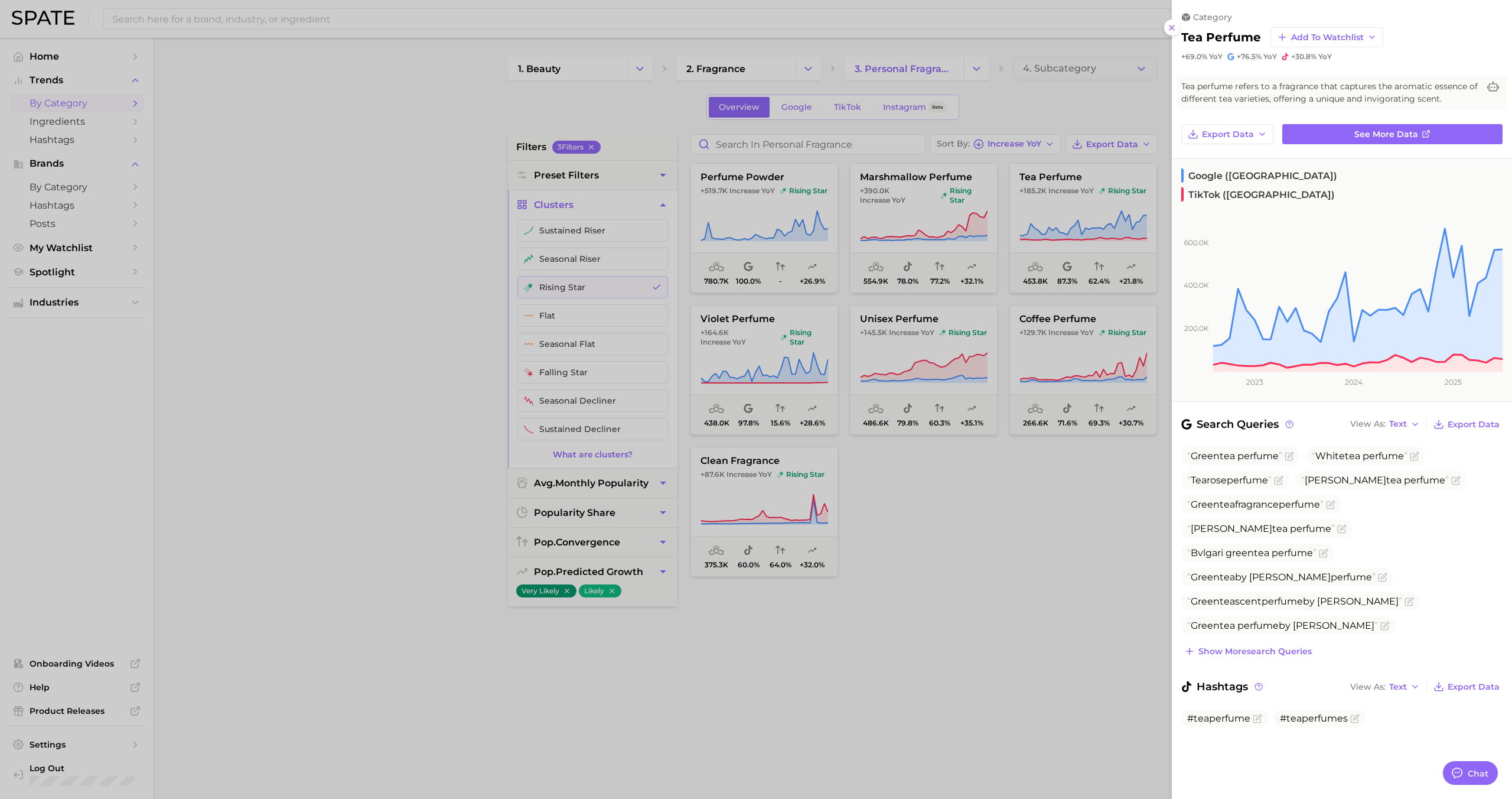
click at [1039, 204] on div at bounding box center [756, 399] width 1512 height 799
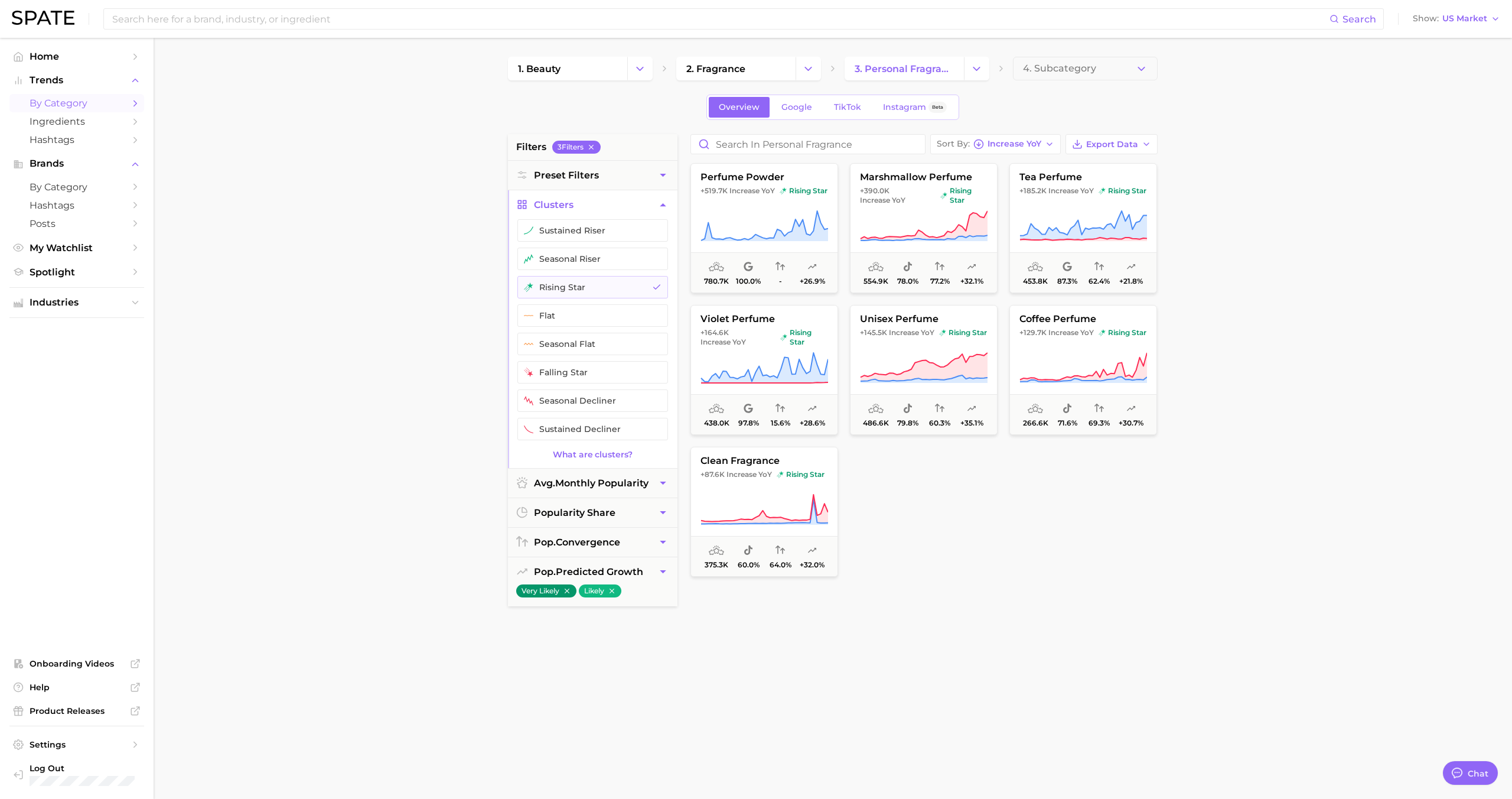
click at [659, 205] on icon "button" at bounding box center [662, 204] width 12 height 12
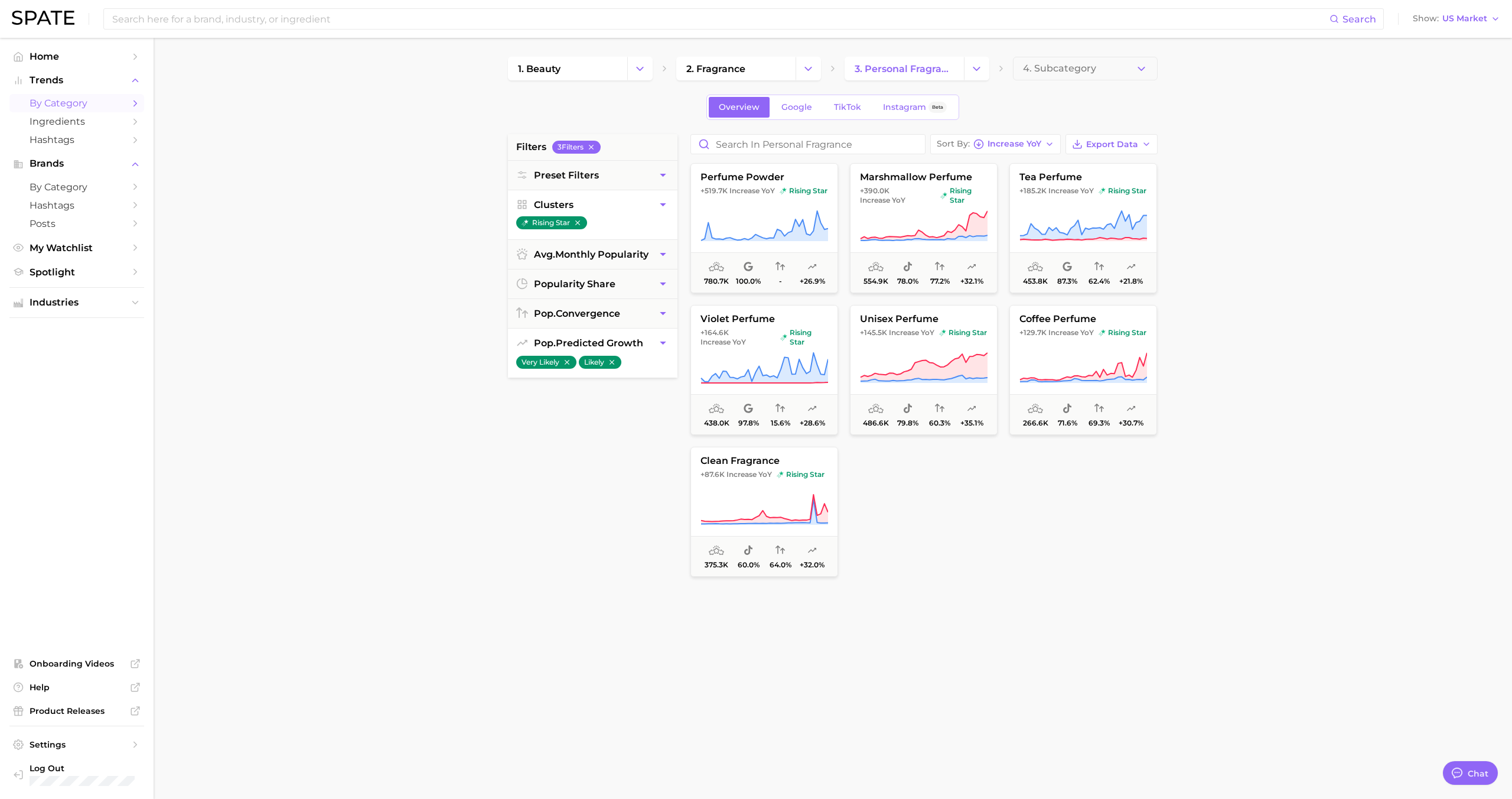
click at [609, 365] on icon "button" at bounding box center [612, 362] width 8 height 8
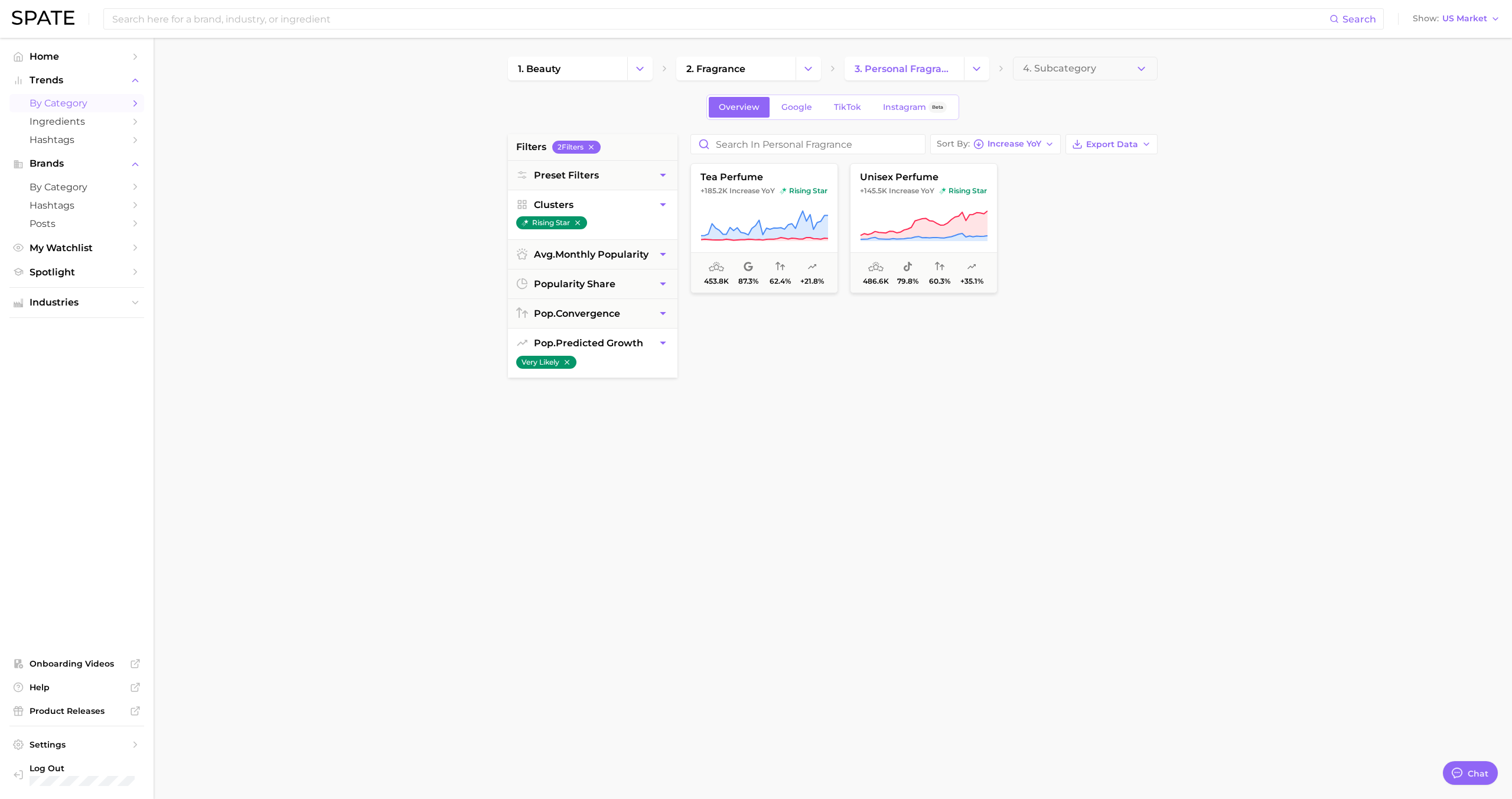
click at [599, 348] on button "pop. predicted growth" at bounding box center [593, 343] width 170 height 29
drag, startPoint x: 554, startPoint y: 438, endPoint x: 555, endPoint y: 419, distance: 19.0
click at [554, 438] on span "Uncertain" at bounding box center [583, 440] width 119 height 9
click at [558, 414] on span "button" at bounding box center [559, 414] width 72 height 3
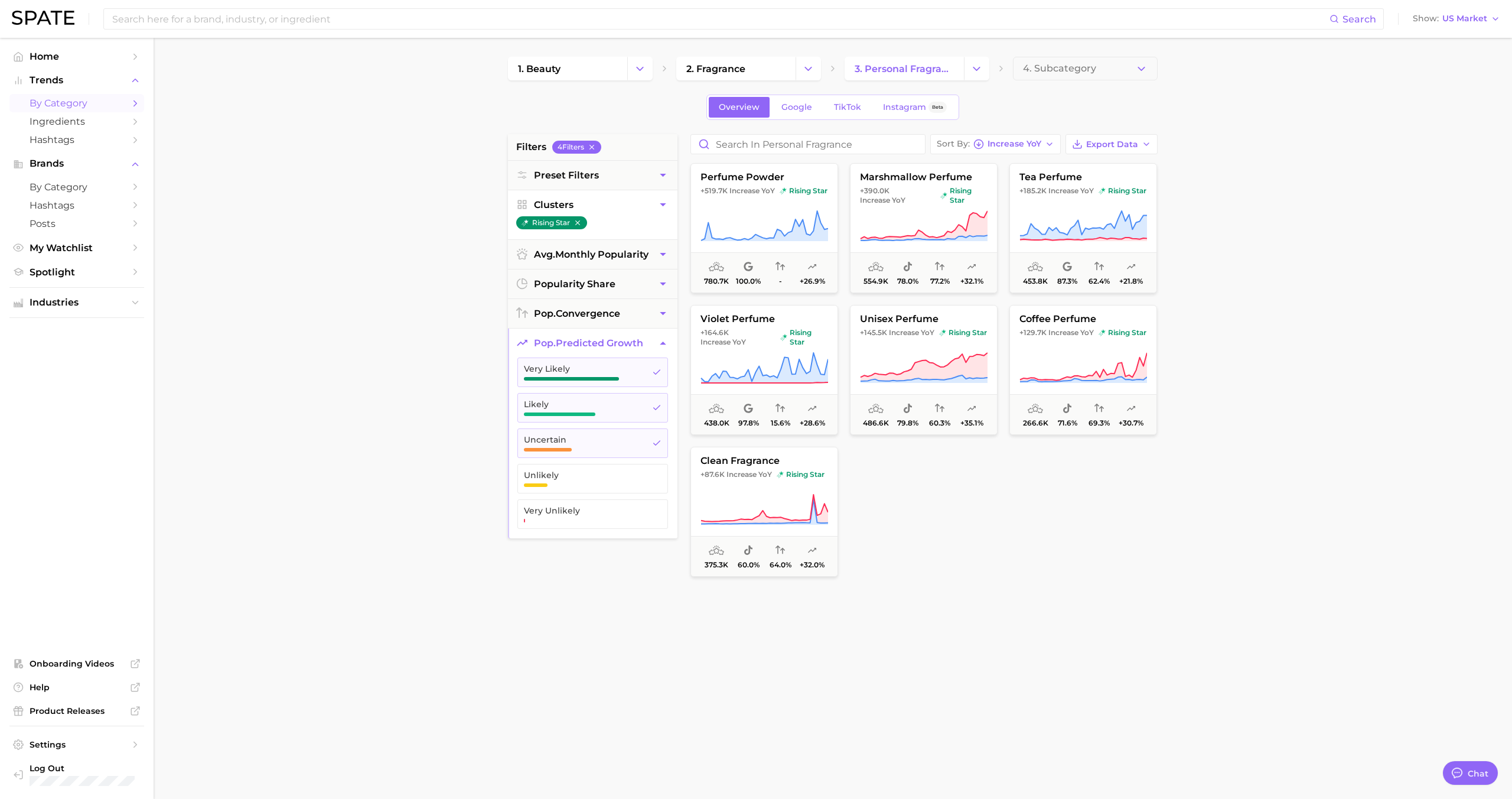
click at [923, 518] on div at bounding box center [923, 511] width 147 height 130
click at [1005, 147] on span "Increase YoY" at bounding box center [1014, 144] width 53 height 7
click at [999, 187] on span "YoY high to low" at bounding box center [985, 187] width 70 height 10
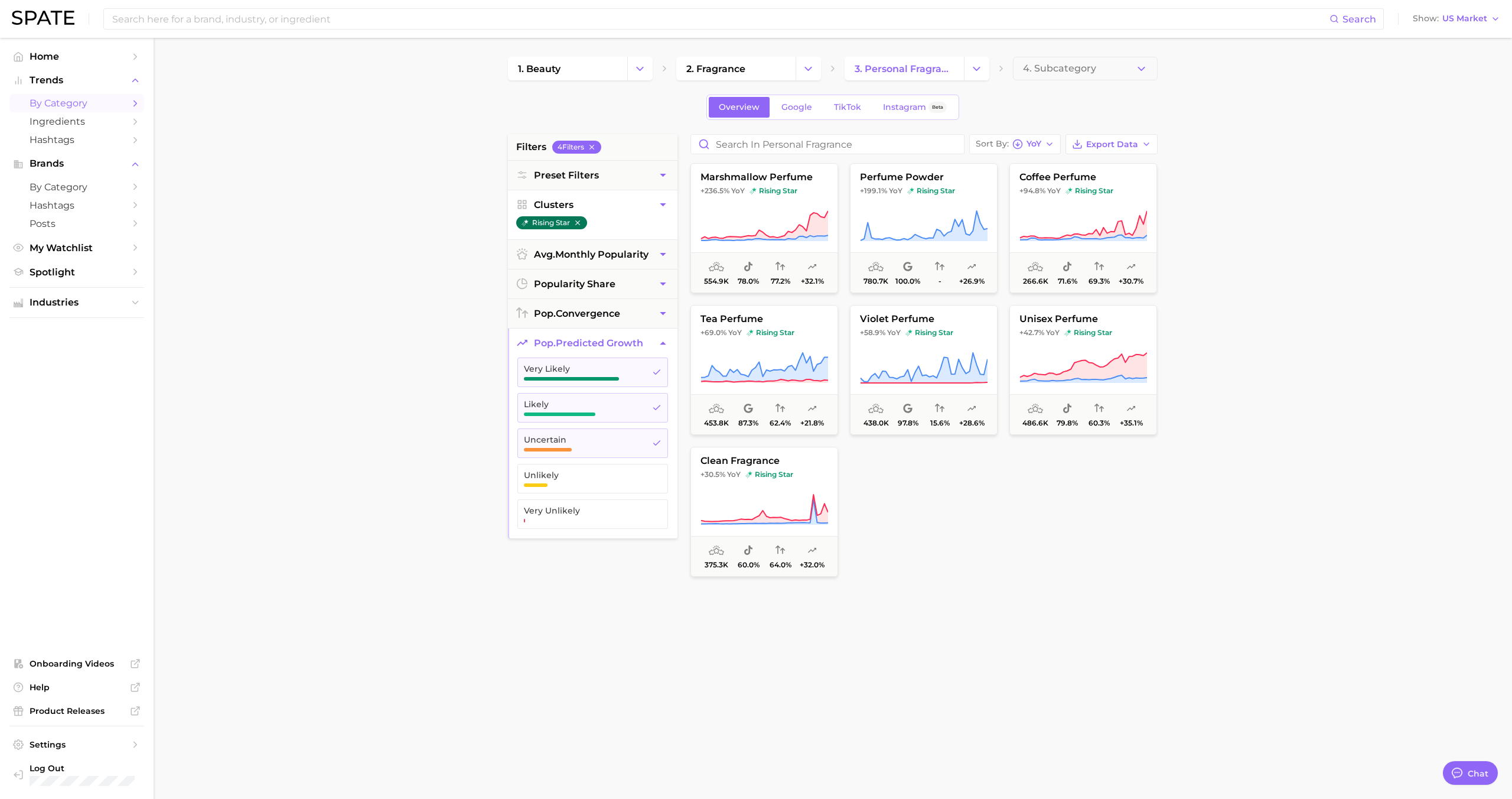
click at [582, 224] on icon "button" at bounding box center [577, 222] width 8 height 8
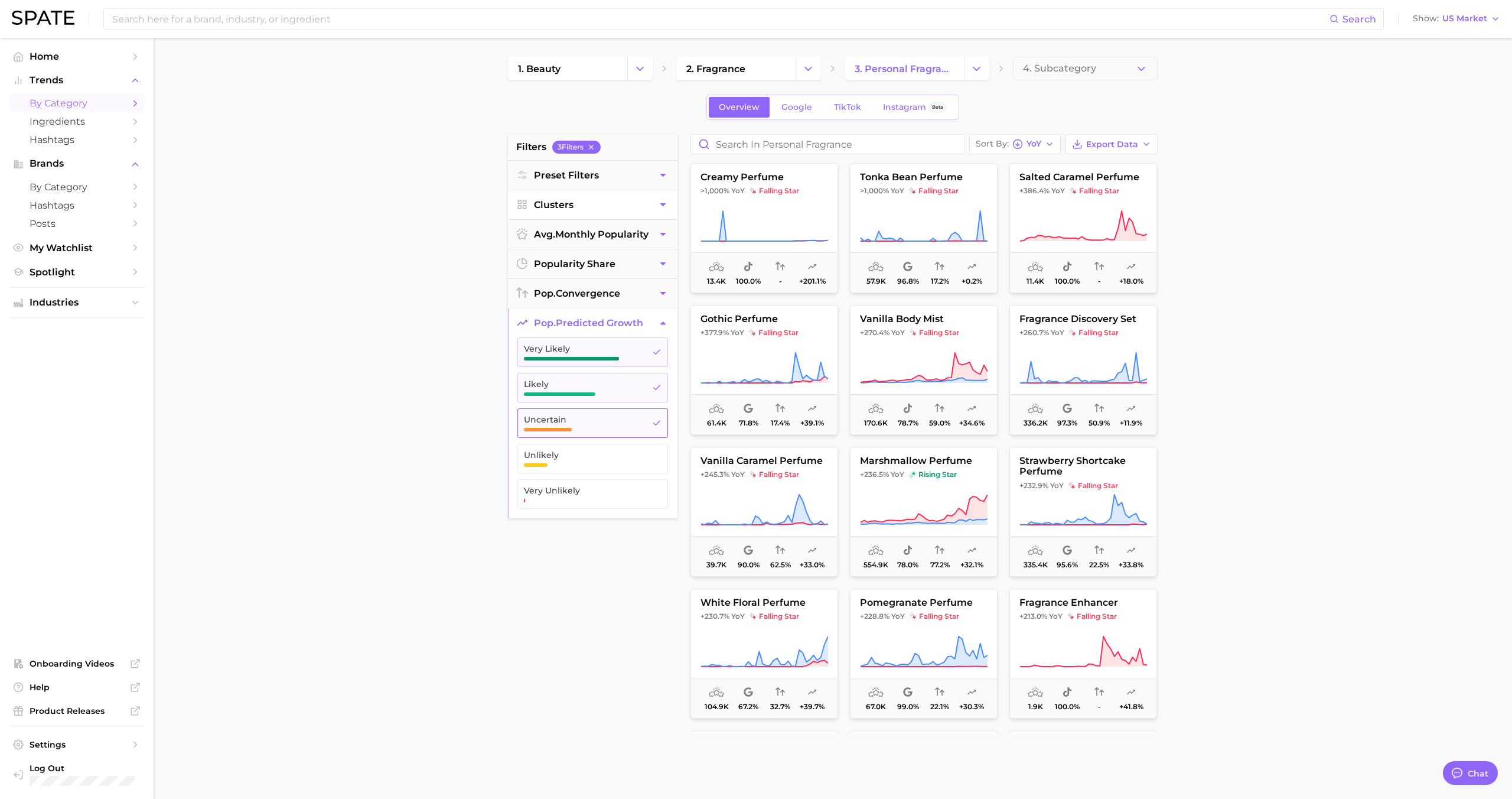
click at [586, 415] on span "Uncertain" at bounding box center [583, 419] width 119 height 9
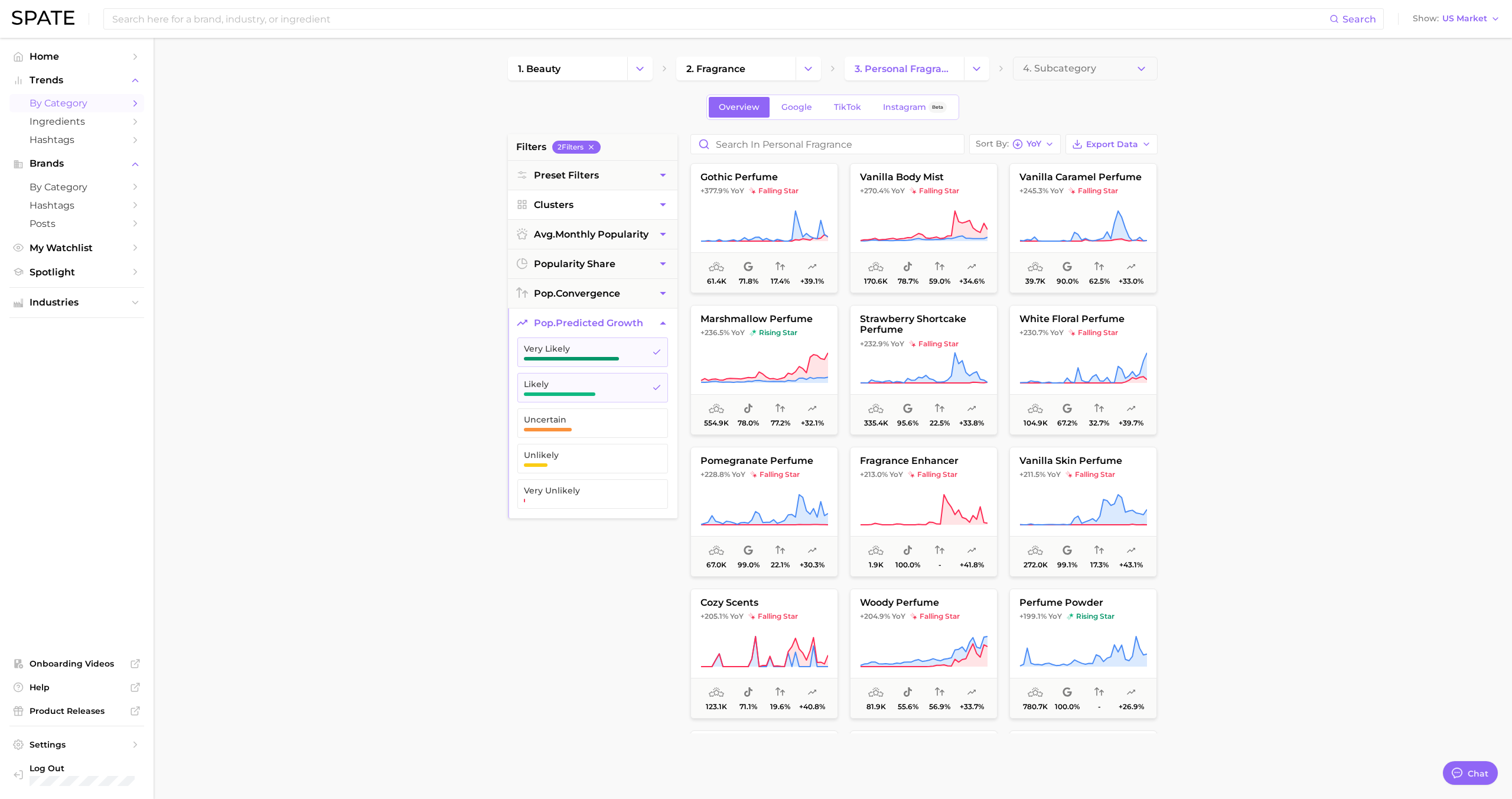
click at [573, 204] on span "Clusters" at bounding box center [554, 204] width 40 height 11
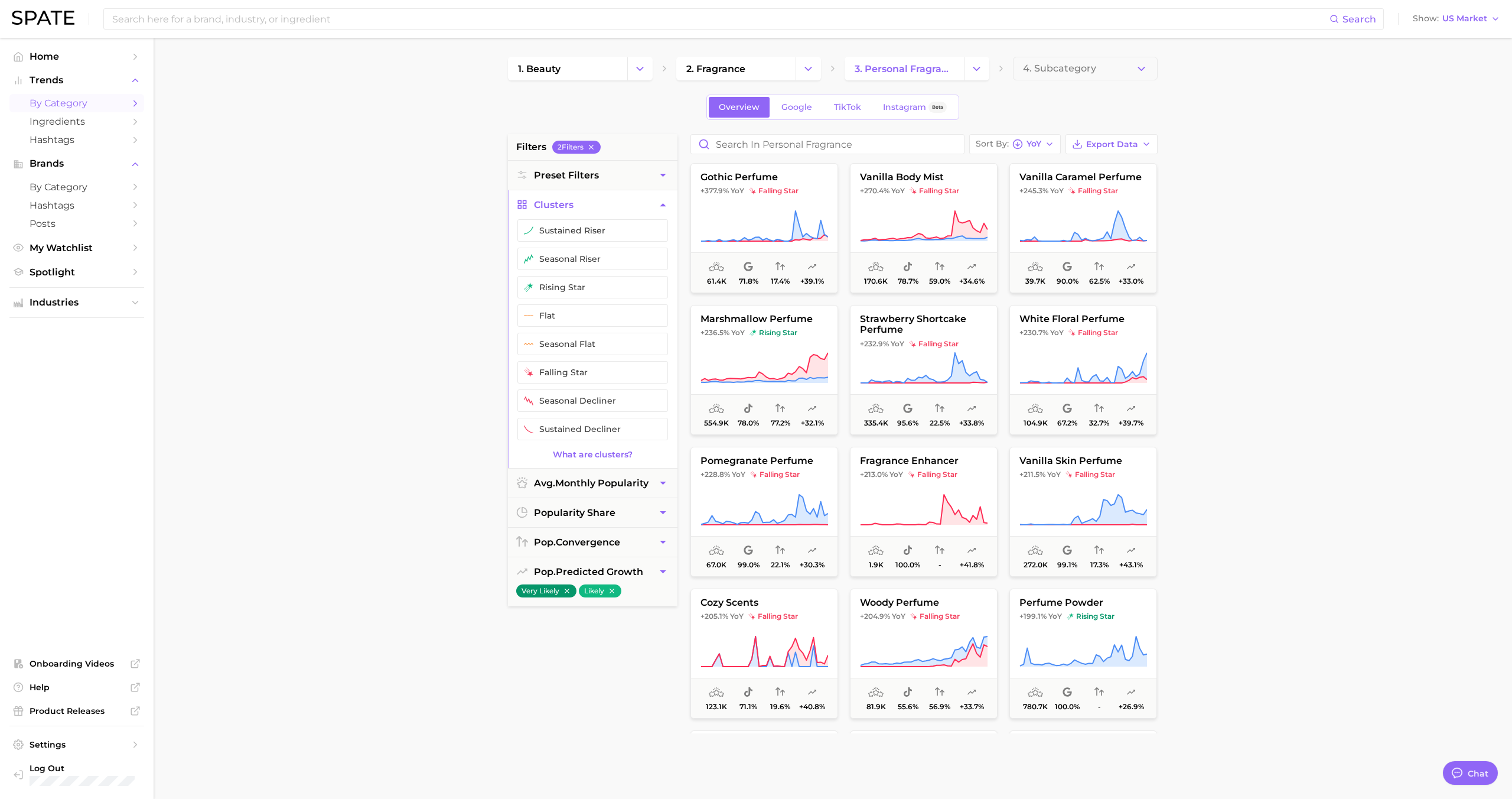
click at [571, 236] on button "sustained riser" at bounding box center [592, 230] width 151 height 22
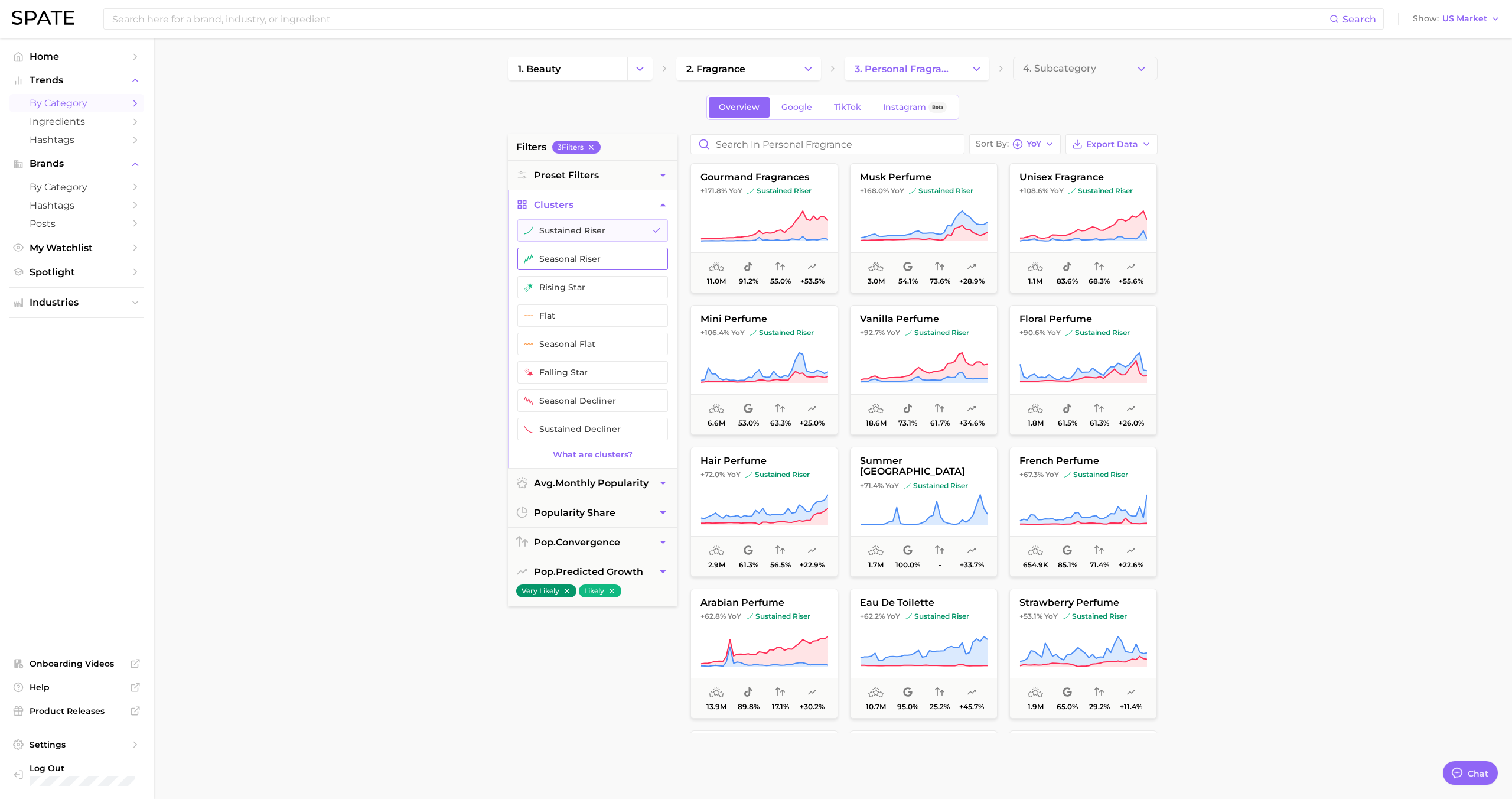
click at [571, 260] on button "seasonal riser" at bounding box center [592, 259] width 151 height 22
click at [571, 281] on button "rising star" at bounding box center [592, 287] width 151 height 22
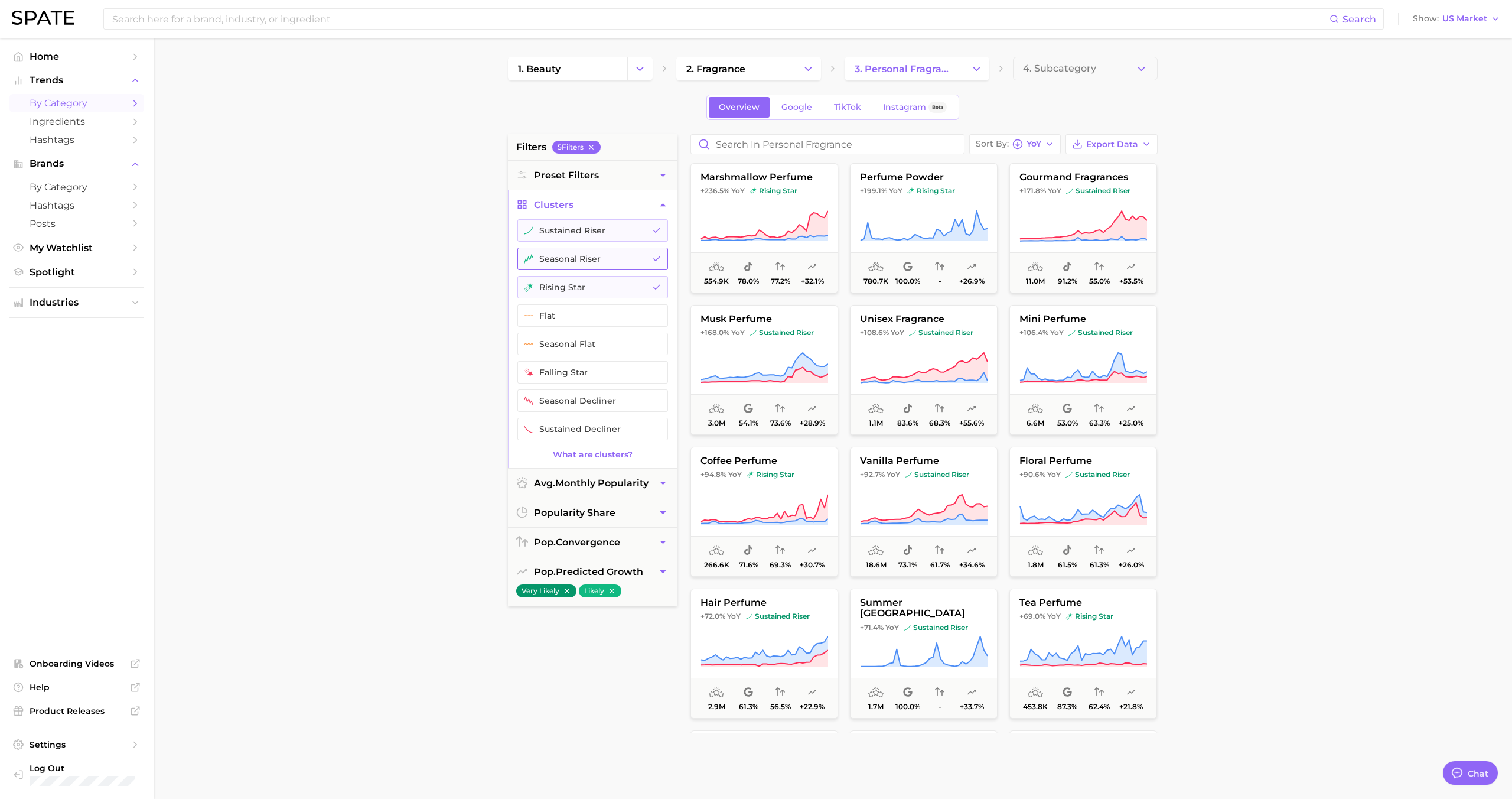
click at [571, 266] on button "seasonal riser" at bounding box center [592, 259] width 151 height 22
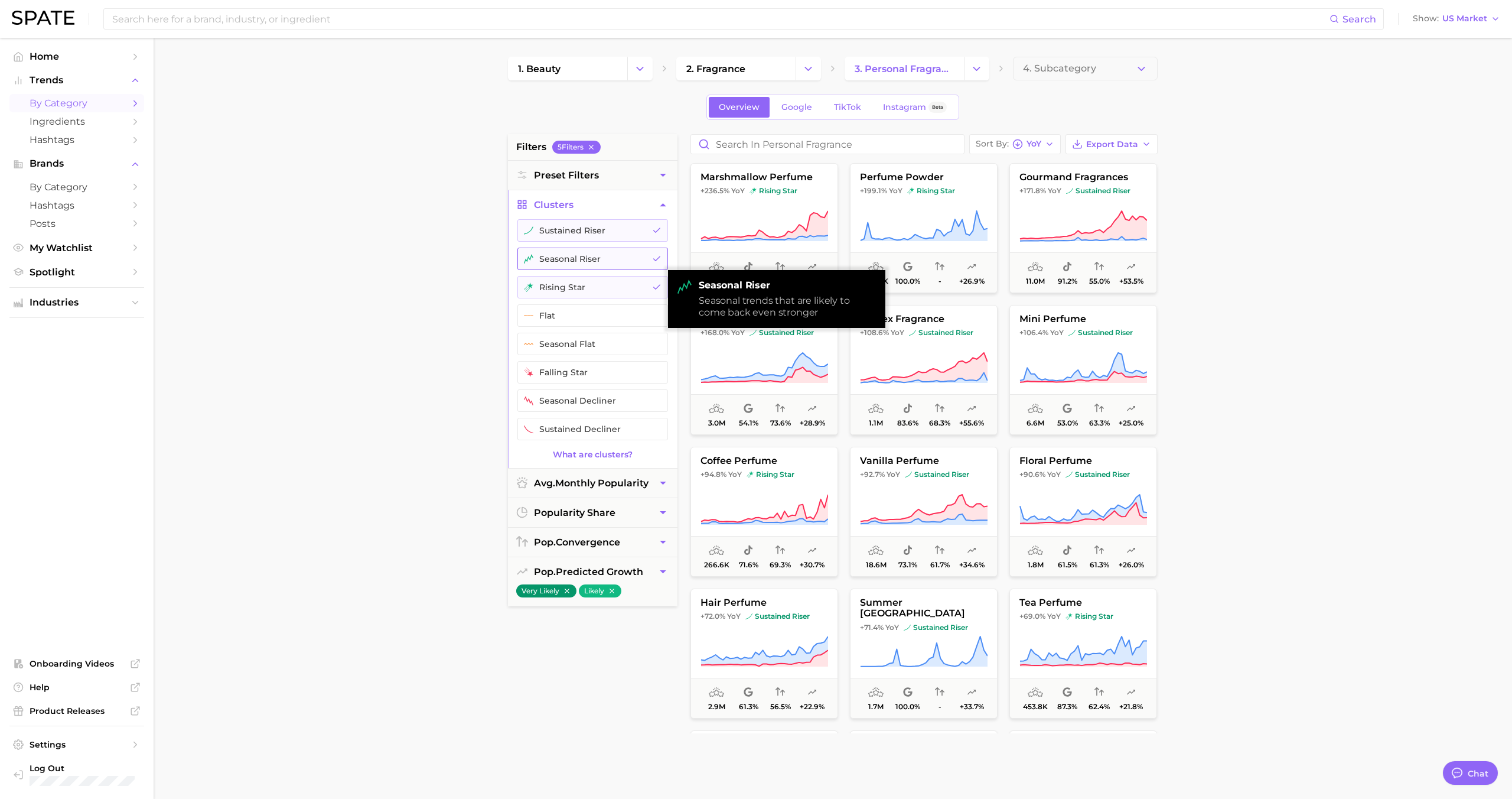
click at [571, 265] on button "seasonal riser" at bounding box center [592, 259] width 151 height 22
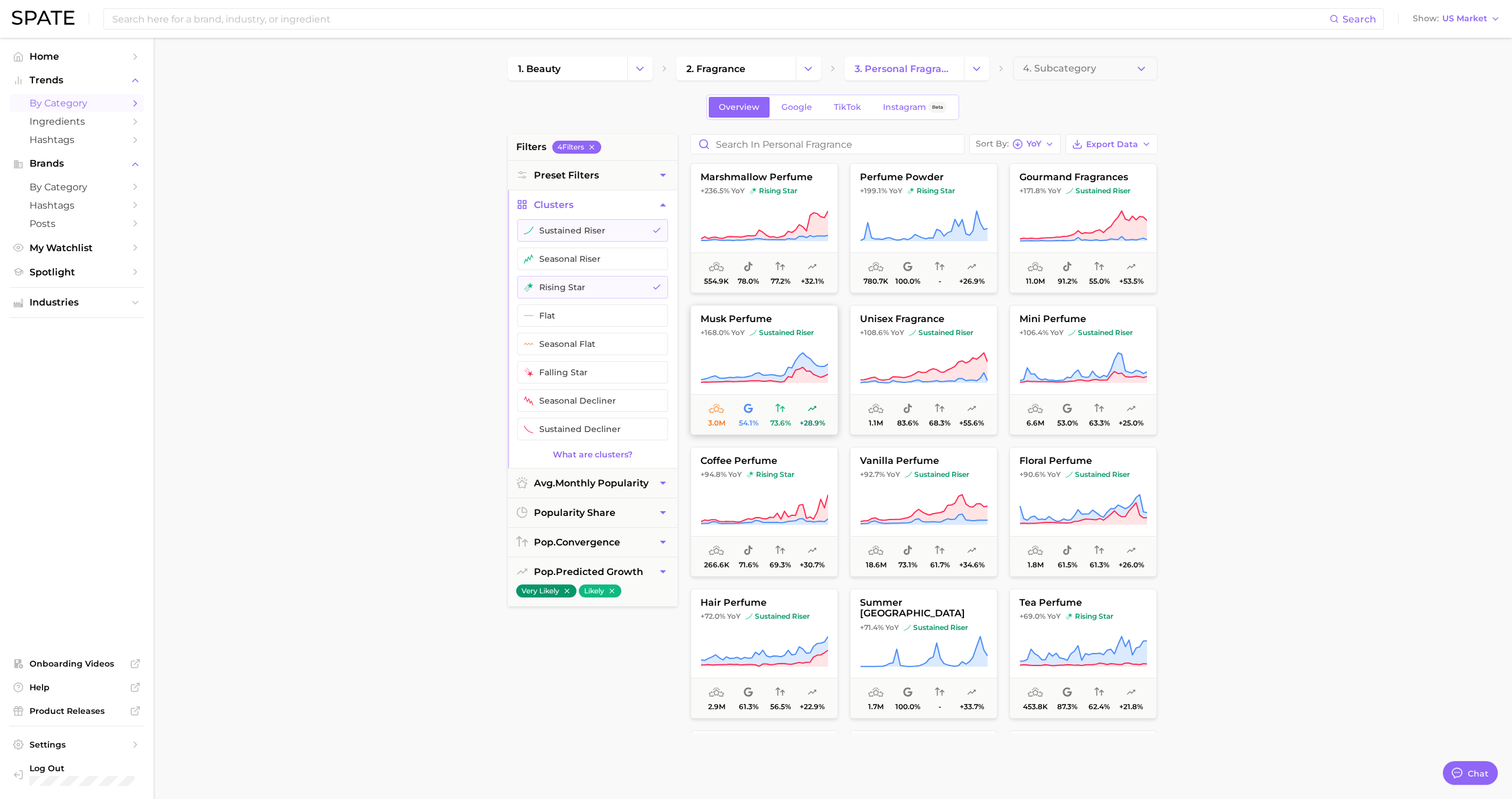
click at [816, 370] on icon at bounding box center [764, 367] width 127 height 29
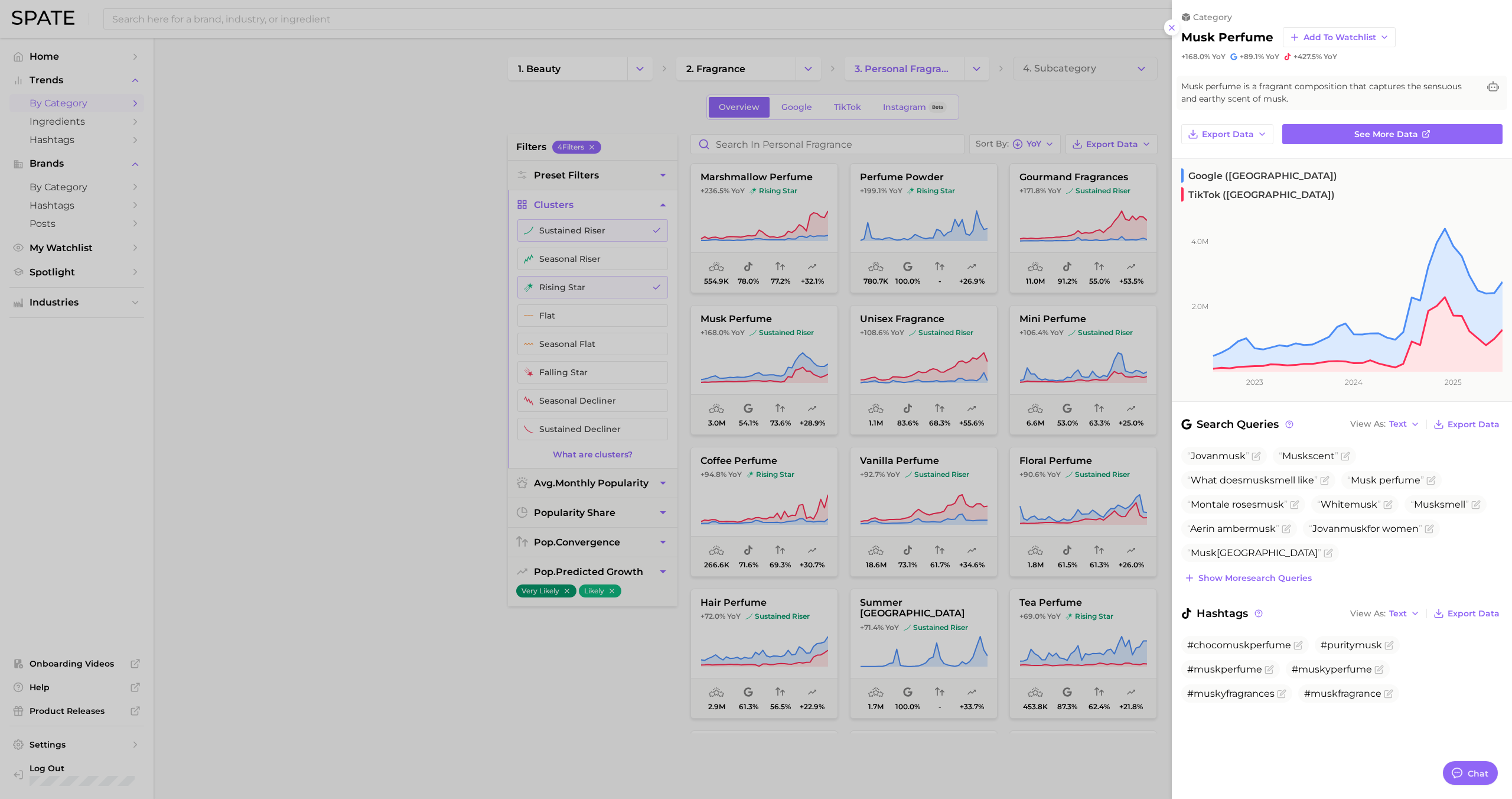
click at [808, 360] on div at bounding box center [756, 399] width 1512 height 799
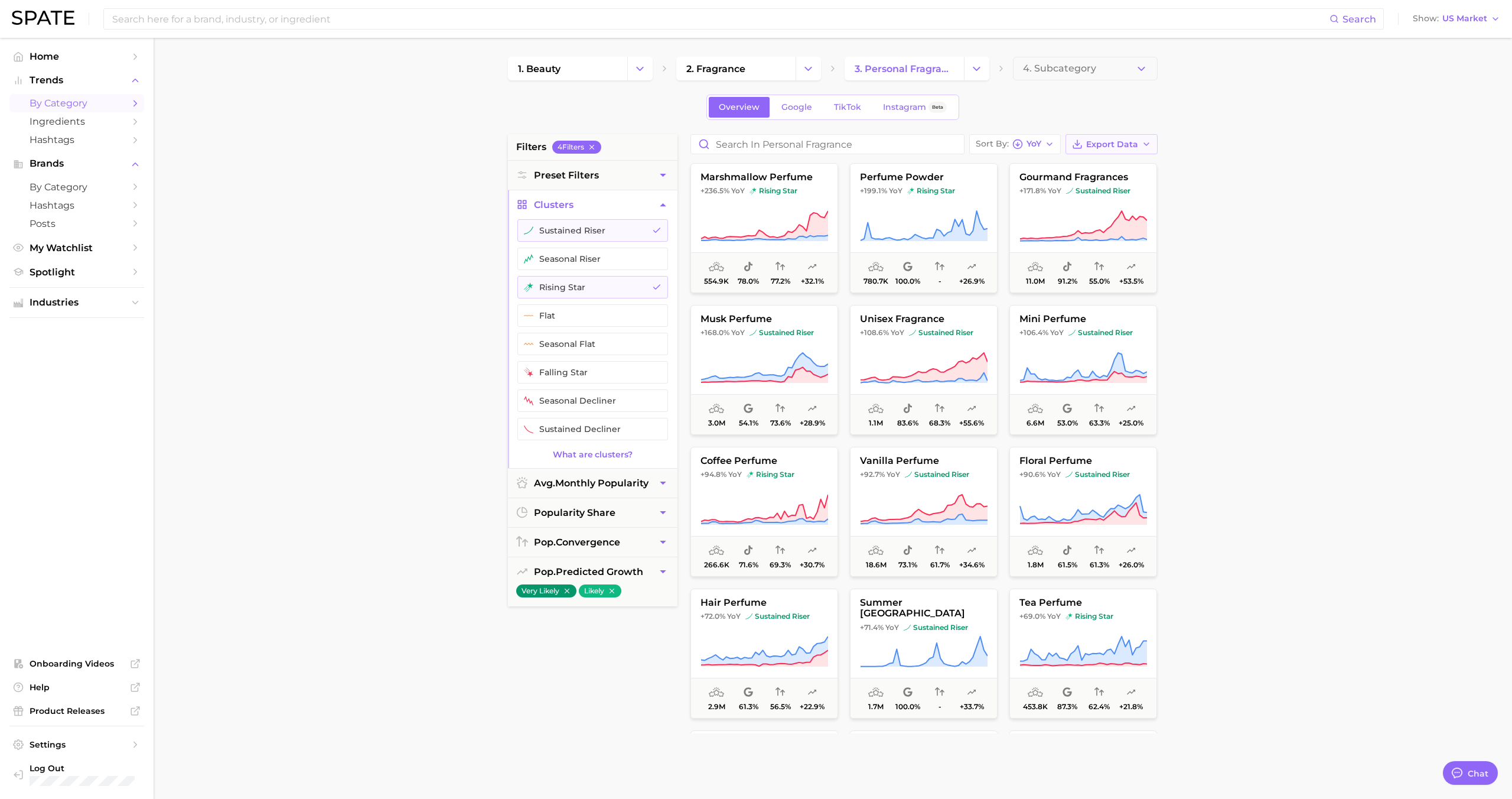
click at [1096, 143] on span "Export Data" at bounding box center [1112, 144] width 52 height 10
click at [586, 262] on button "seasonal riser" at bounding box center [592, 259] width 151 height 22
click at [1127, 143] on span "Export Data" at bounding box center [1112, 144] width 52 height 10
click at [1103, 166] on span "Card Data CSV" at bounding box center [1078, 166] width 62 height 10
click at [814, 63] on icon "Change Category" at bounding box center [808, 68] width 12 height 12
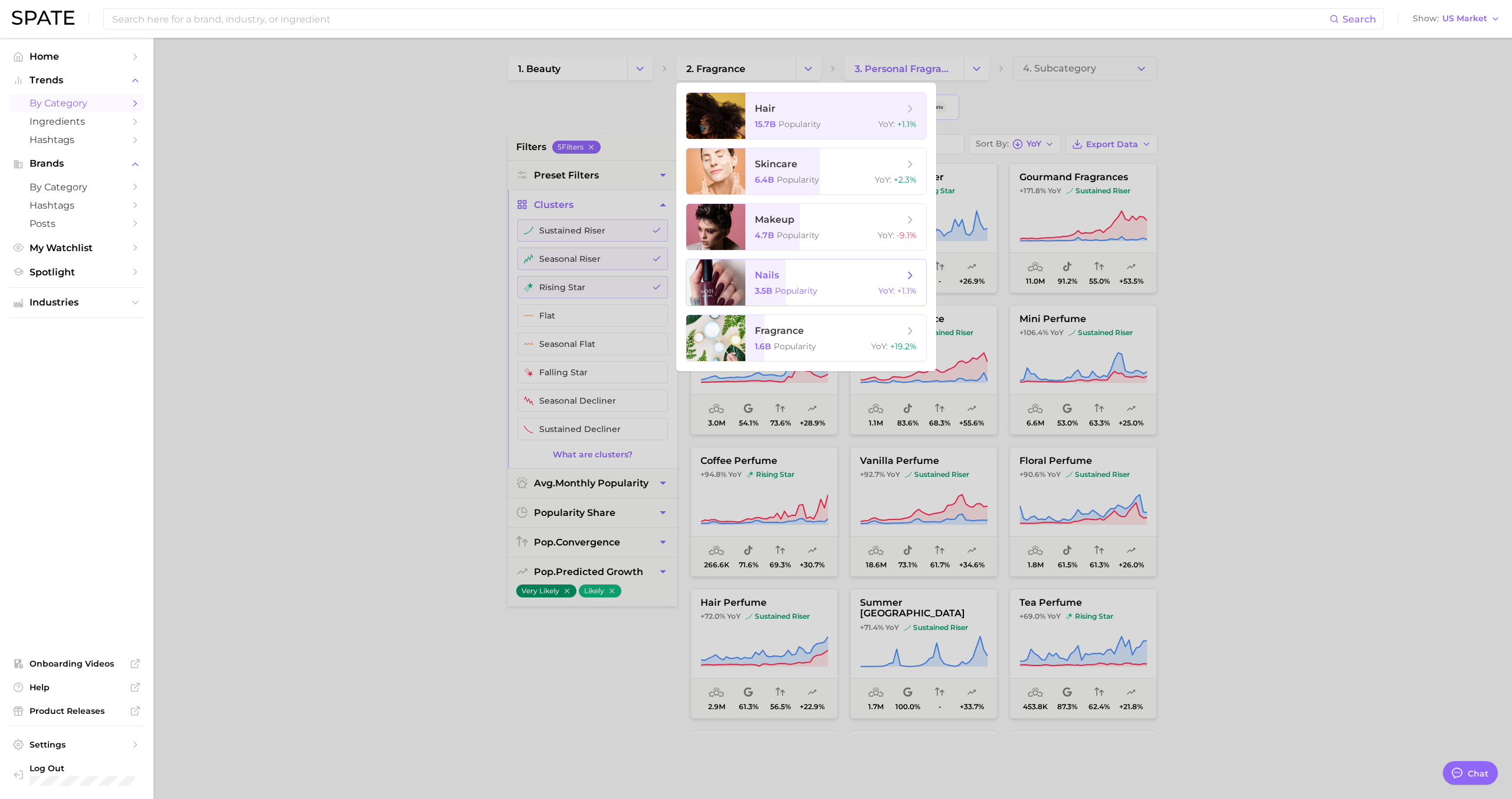
click at [790, 286] on span "Popularity" at bounding box center [795, 290] width 42 height 10
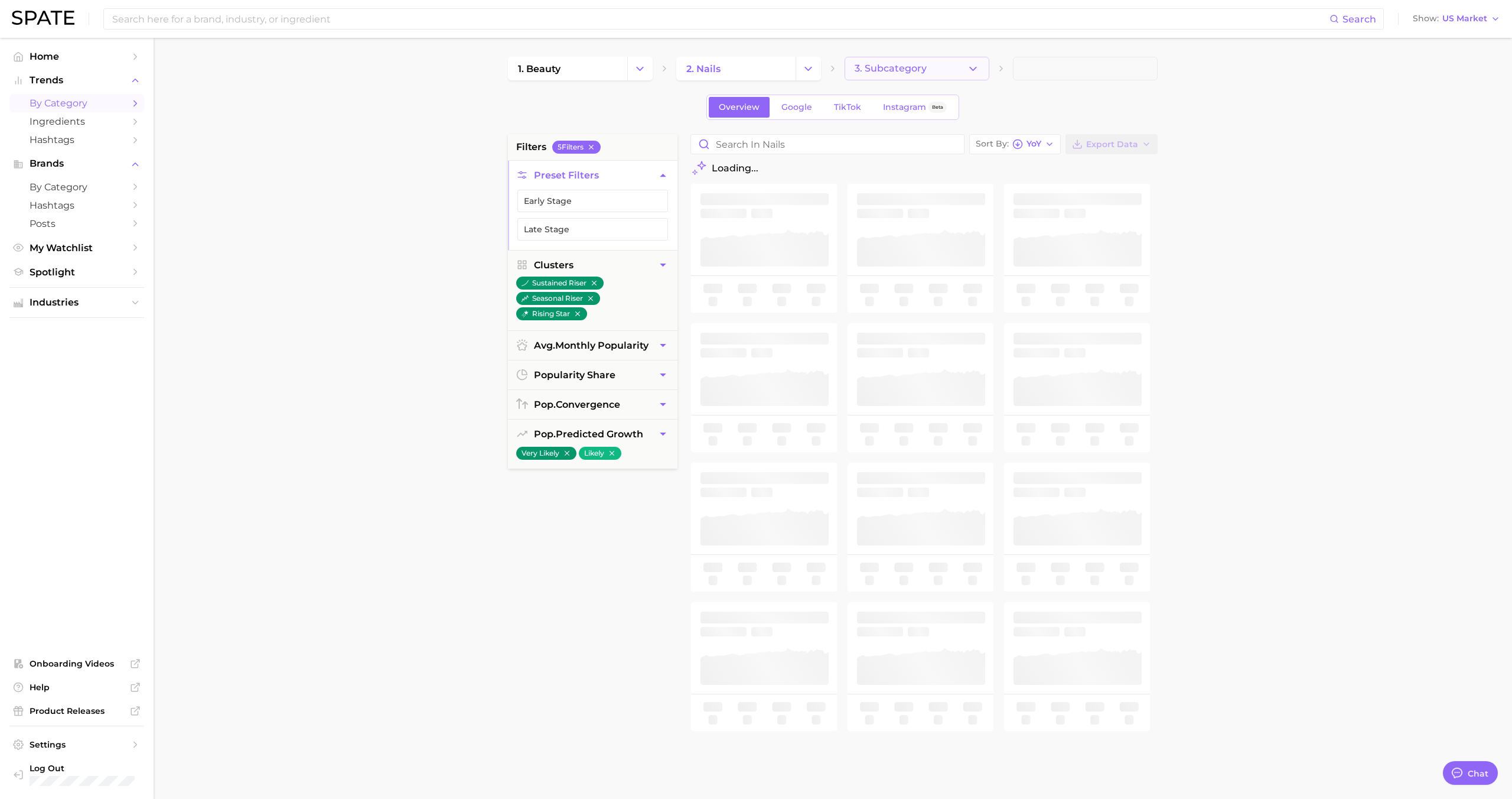
click at [915, 68] on span "3. Subcategory" at bounding box center [891, 68] width 72 height 10
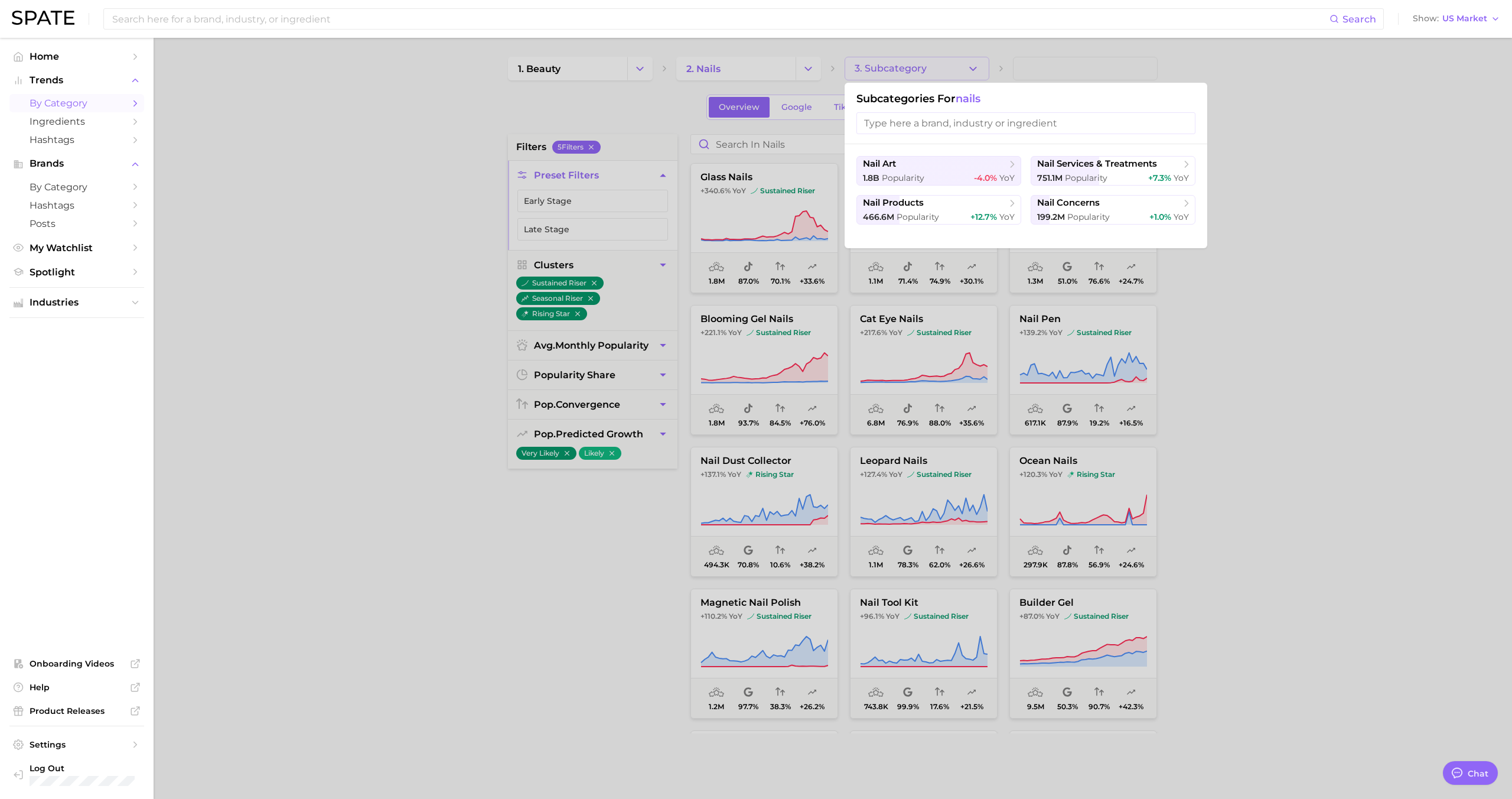
click at [915, 67] on div at bounding box center [756, 399] width 1512 height 799
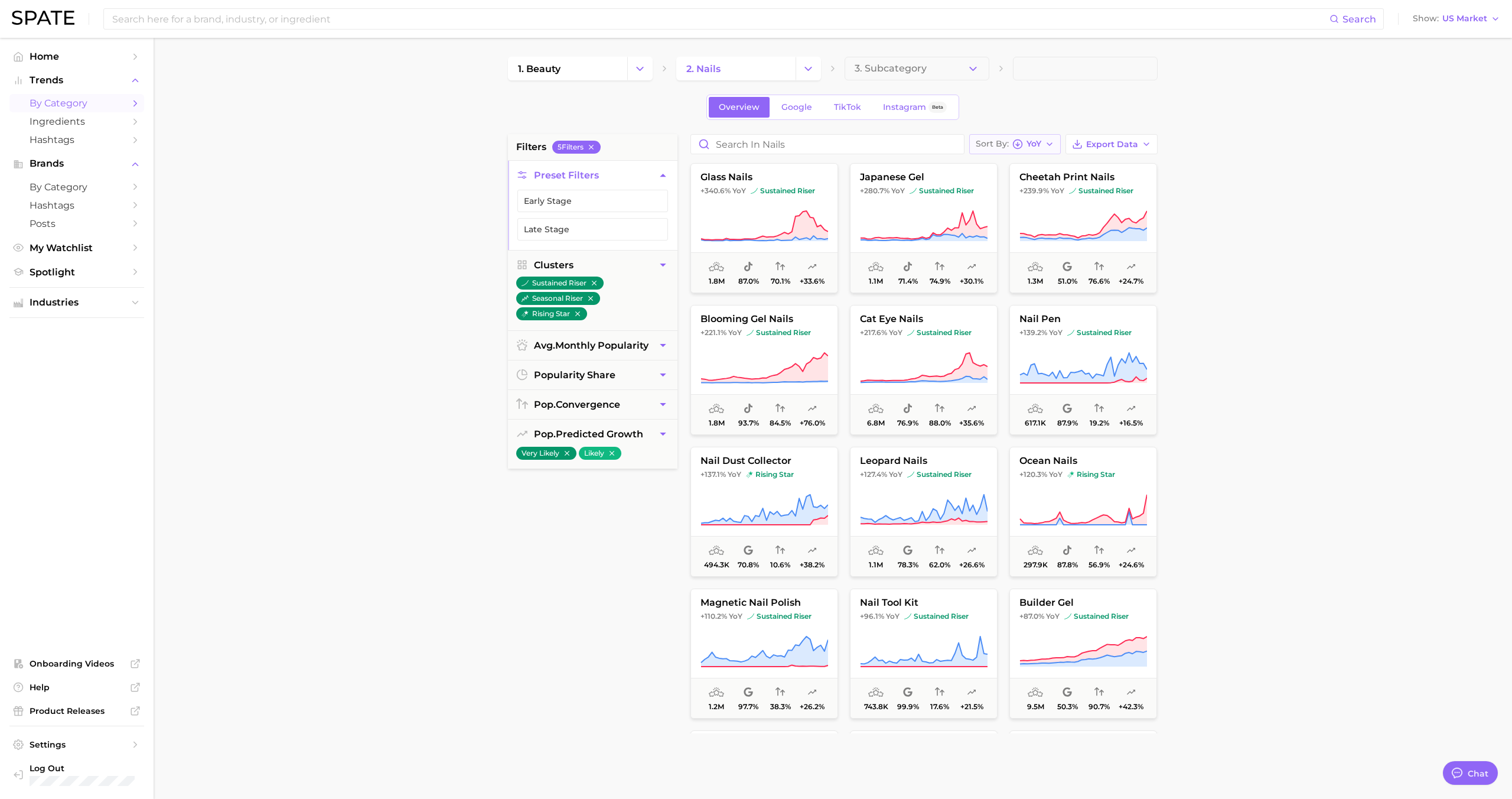
click at [1030, 139] on div "Sort By YoY" at bounding box center [1008, 144] width 66 height 10
click at [1100, 145] on span "Export Data" at bounding box center [1112, 144] width 52 height 10
click at [1099, 165] on span "Card Data CSV" at bounding box center [1078, 166] width 62 height 10
click at [818, 77] on button "Change Category" at bounding box center [808, 68] width 25 height 23
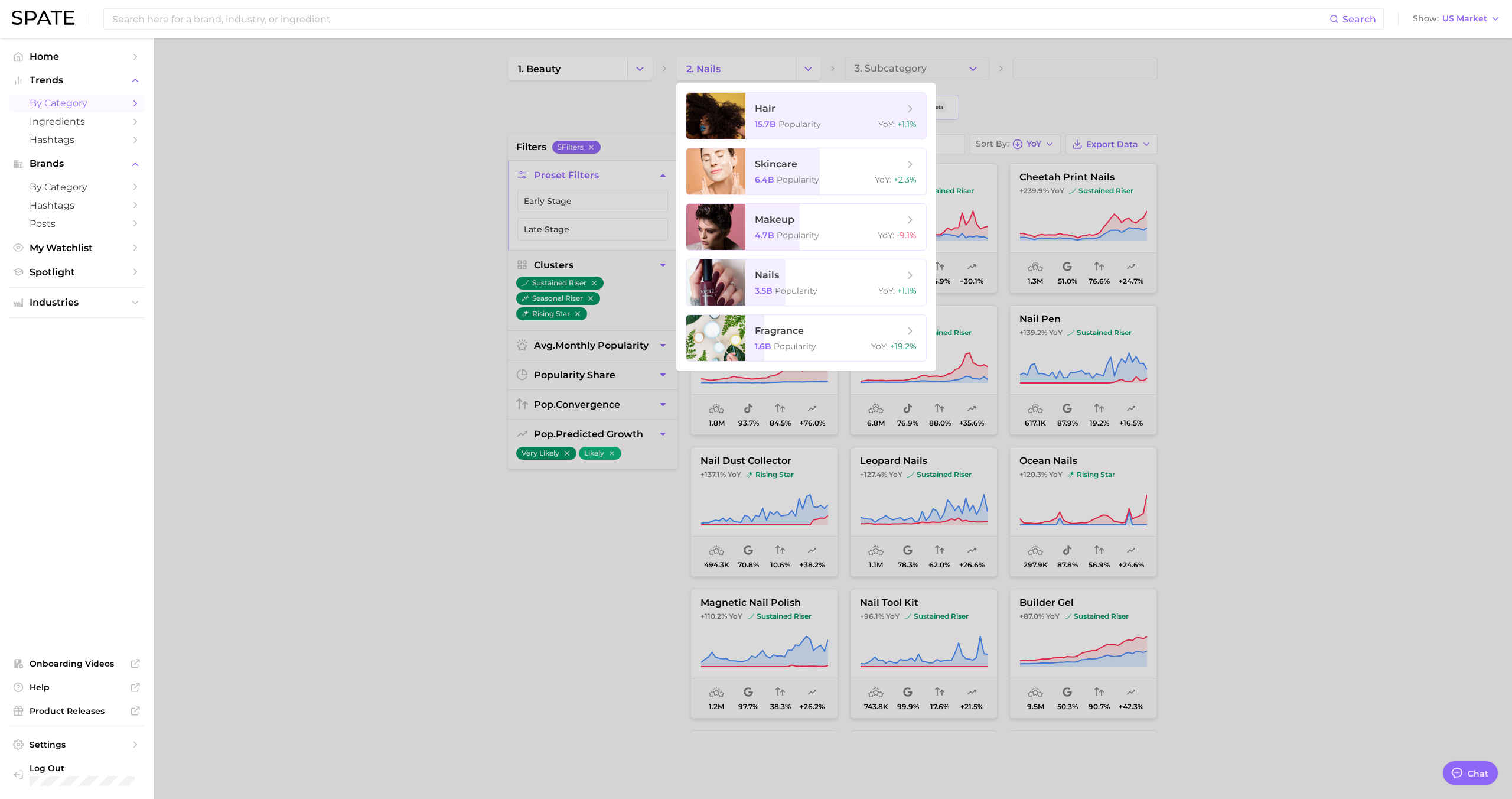
click at [633, 82] on div at bounding box center [756, 399] width 1512 height 799
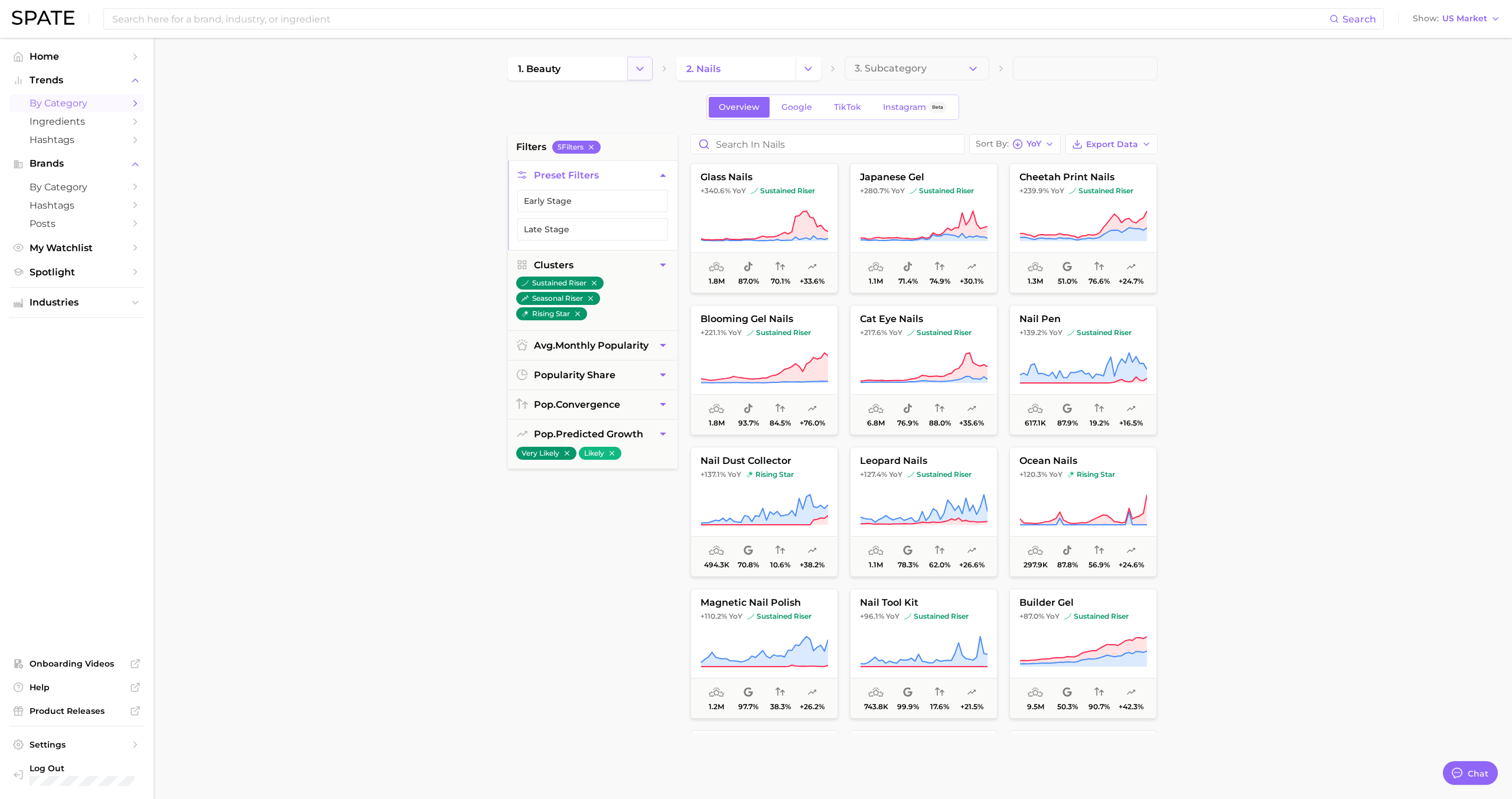
click at [634, 76] on button "Change Category" at bounding box center [640, 68] width 25 height 23
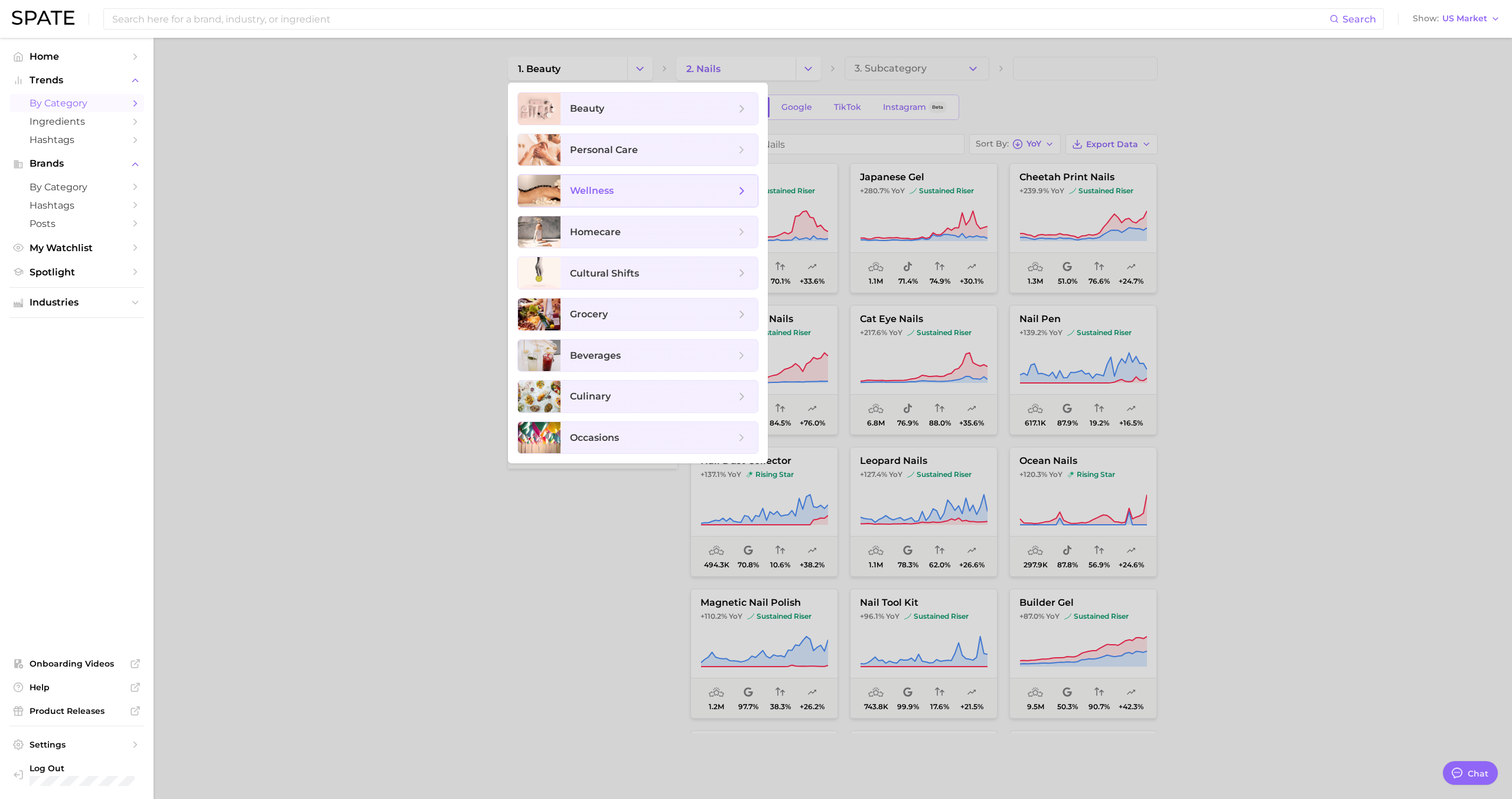
click at [589, 185] on span "wellness" at bounding box center [591, 190] width 44 height 11
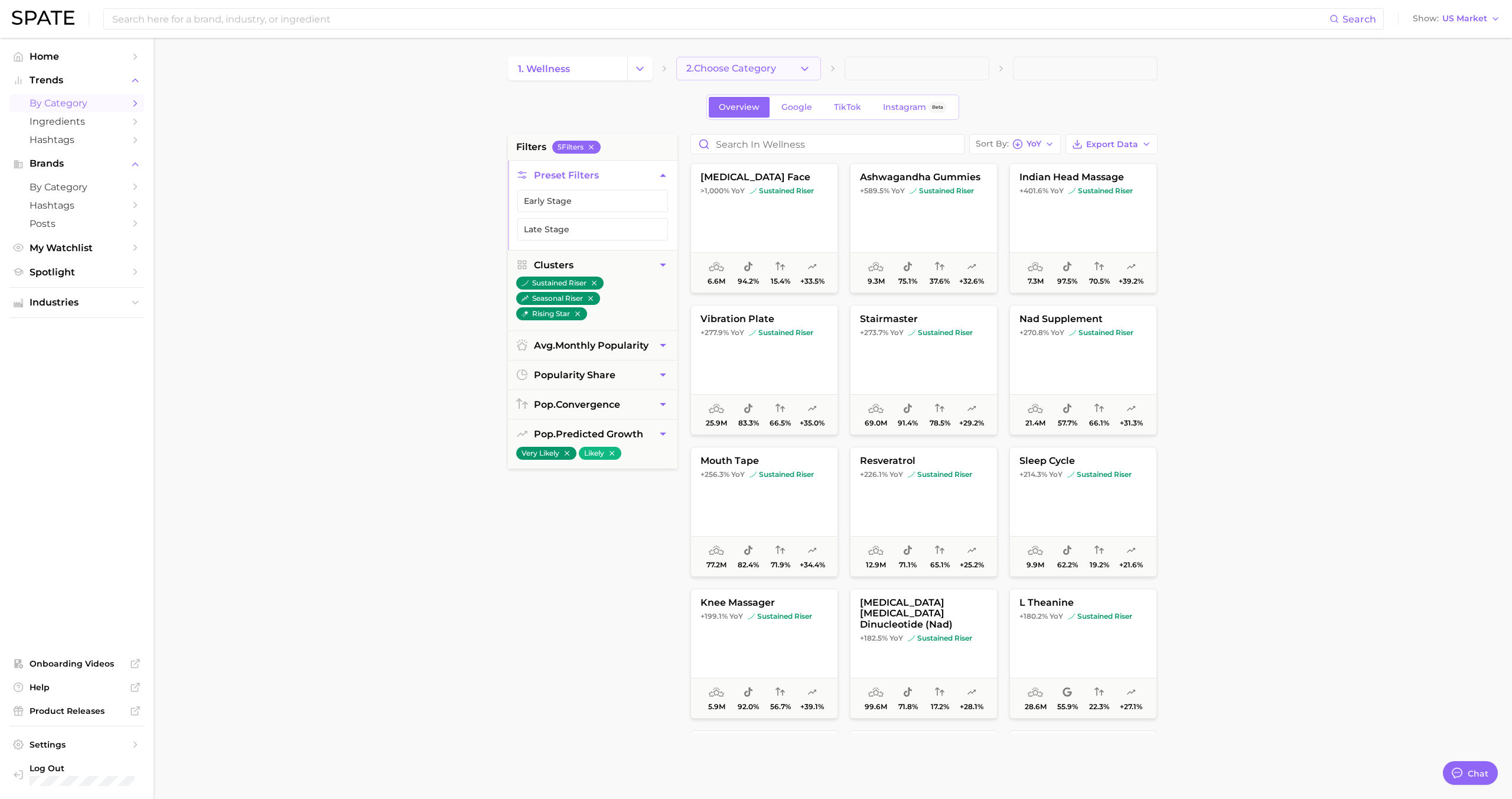
click at [795, 60] on button "2. Choose Category" at bounding box center [749, 68] width 145 height 23
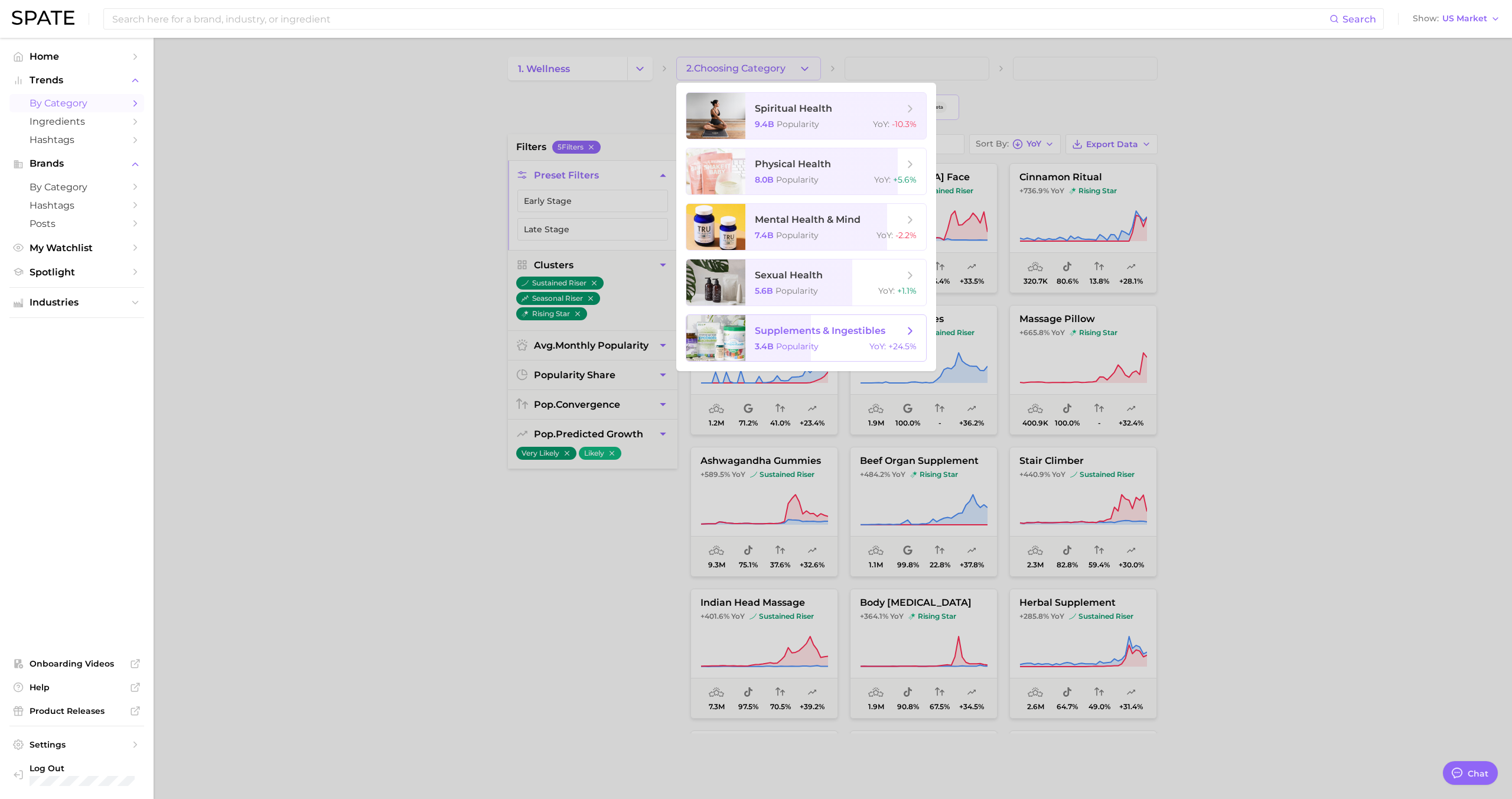
click at [824, 332] on span "supplements & ingestibles" at bounding box center [820, 330] width 130 height 11
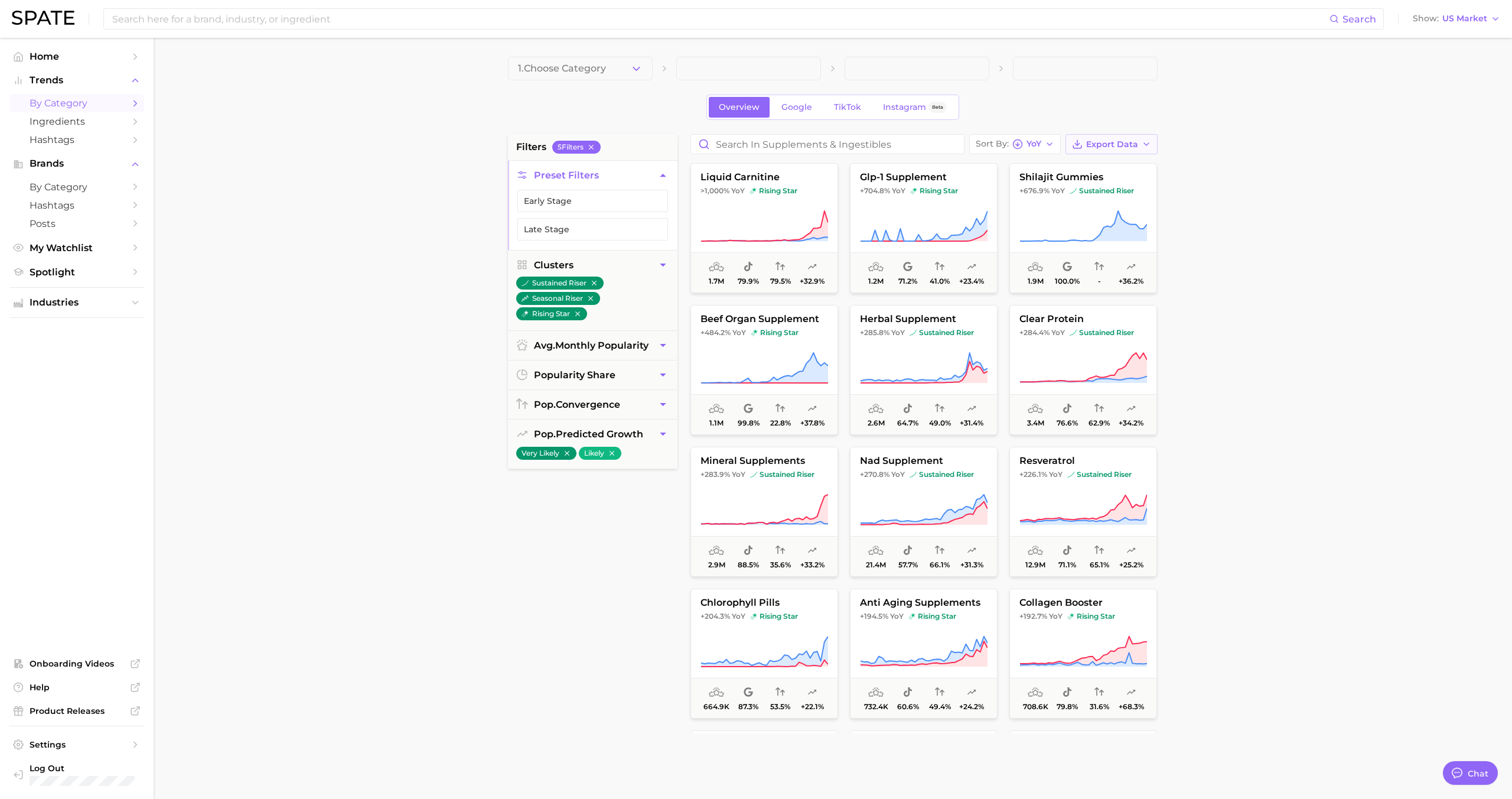
click at [1093, 143] on span "Export Data" at bounding box center [1112, 144] width 52 height 10
click at [1066, 170] on span "Card Data CSV" at bounding box center [1078, 166] width 62 height 10
click at [1228, 22] on input at bounding box center [720, 19] width 1219 height 20
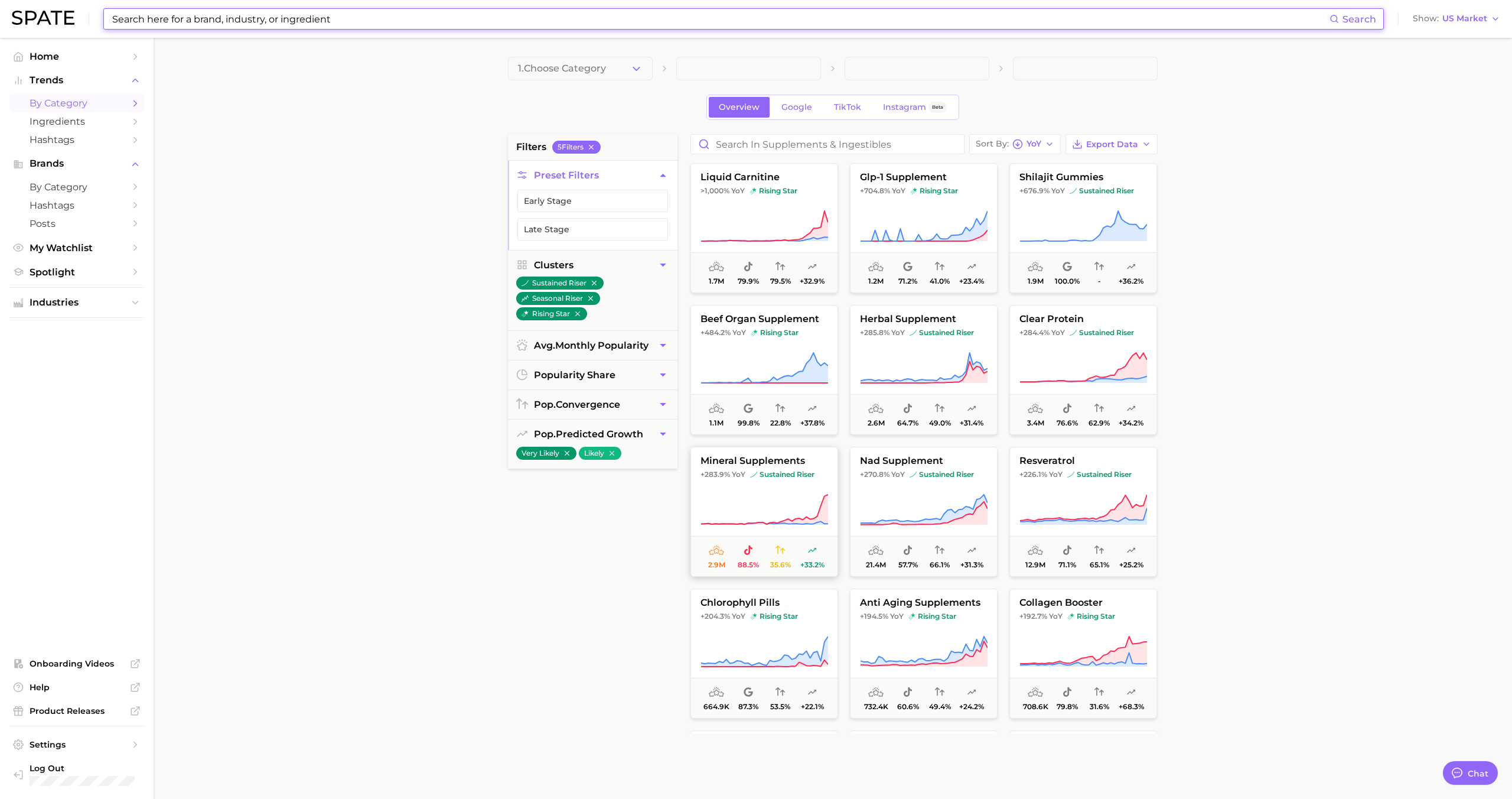
click at [728, 515] on icon at bounding box center [764, 509] width 128 height 33
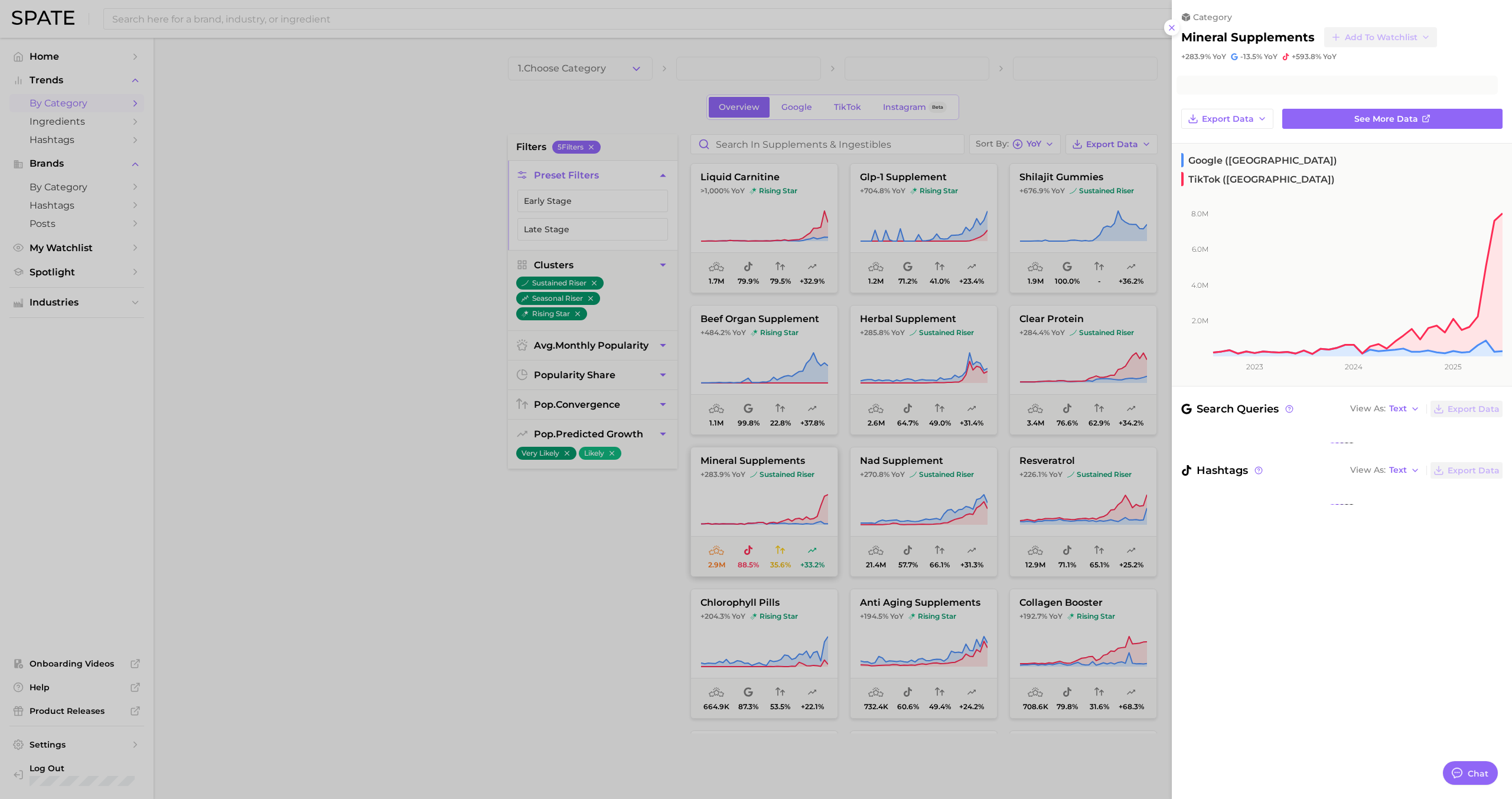
click at [728, 515] on div at bounding box center [756, 399] width 1512 height 799
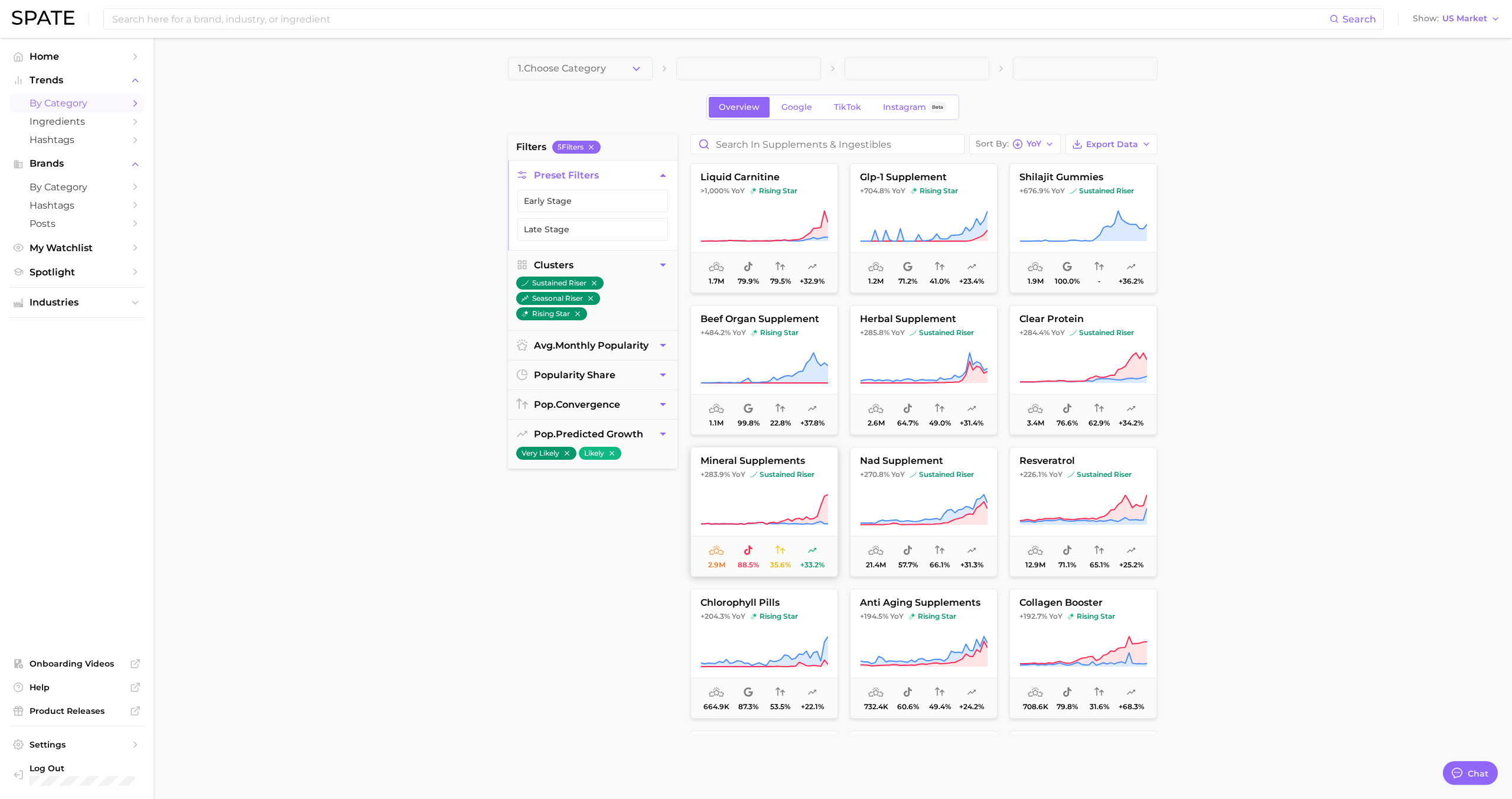
click at [728, 515] on icon at bounding box center [764, 509] width 128 height 33
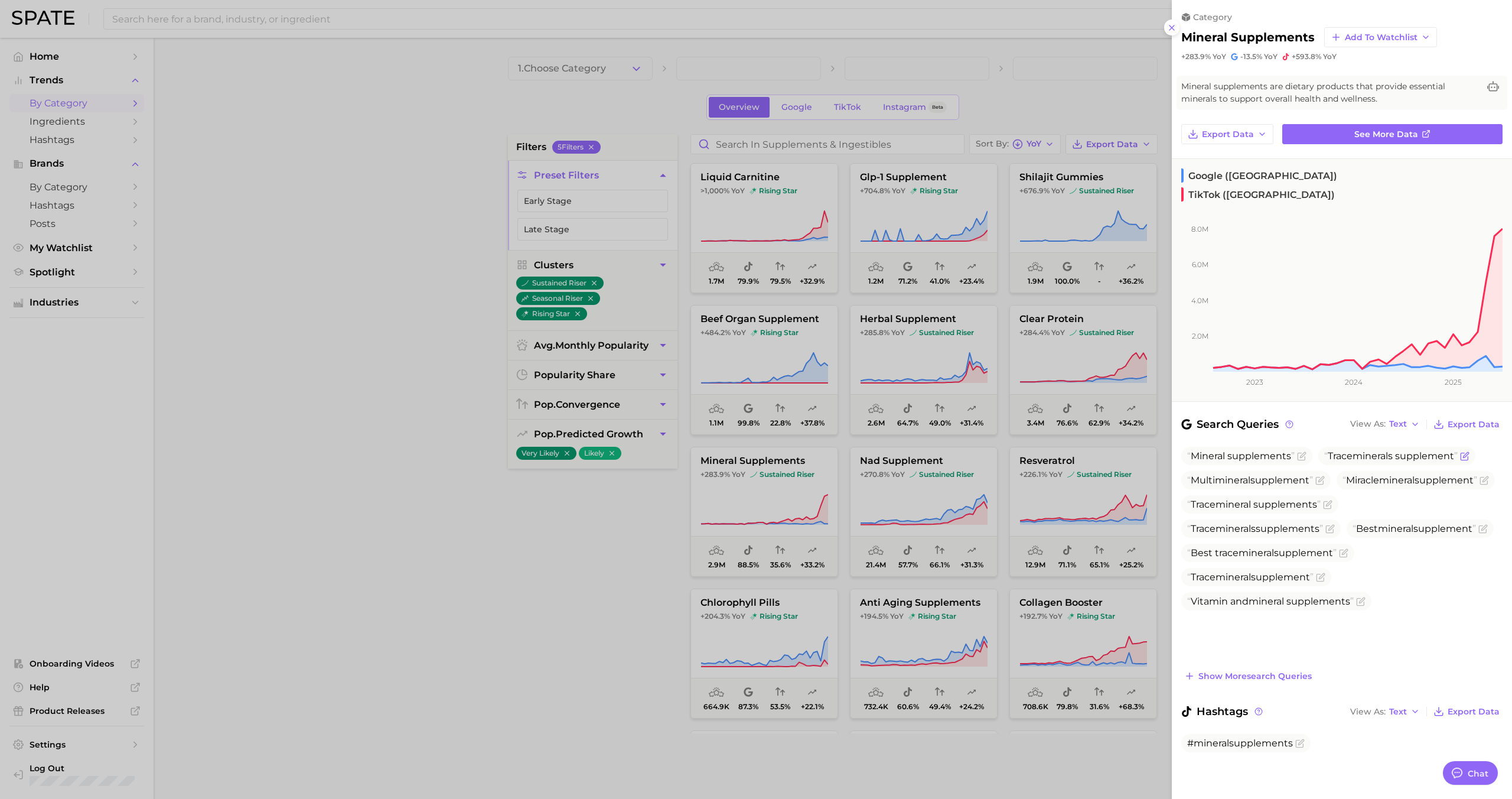
click at [1376, 450] on span "mineral" at bounding box center [1370, 455] width 35 height 11
copy span "Trace mineral s supplement"
click at [911, 358] on div at bounding box center [756, 399] width 1512 height 799
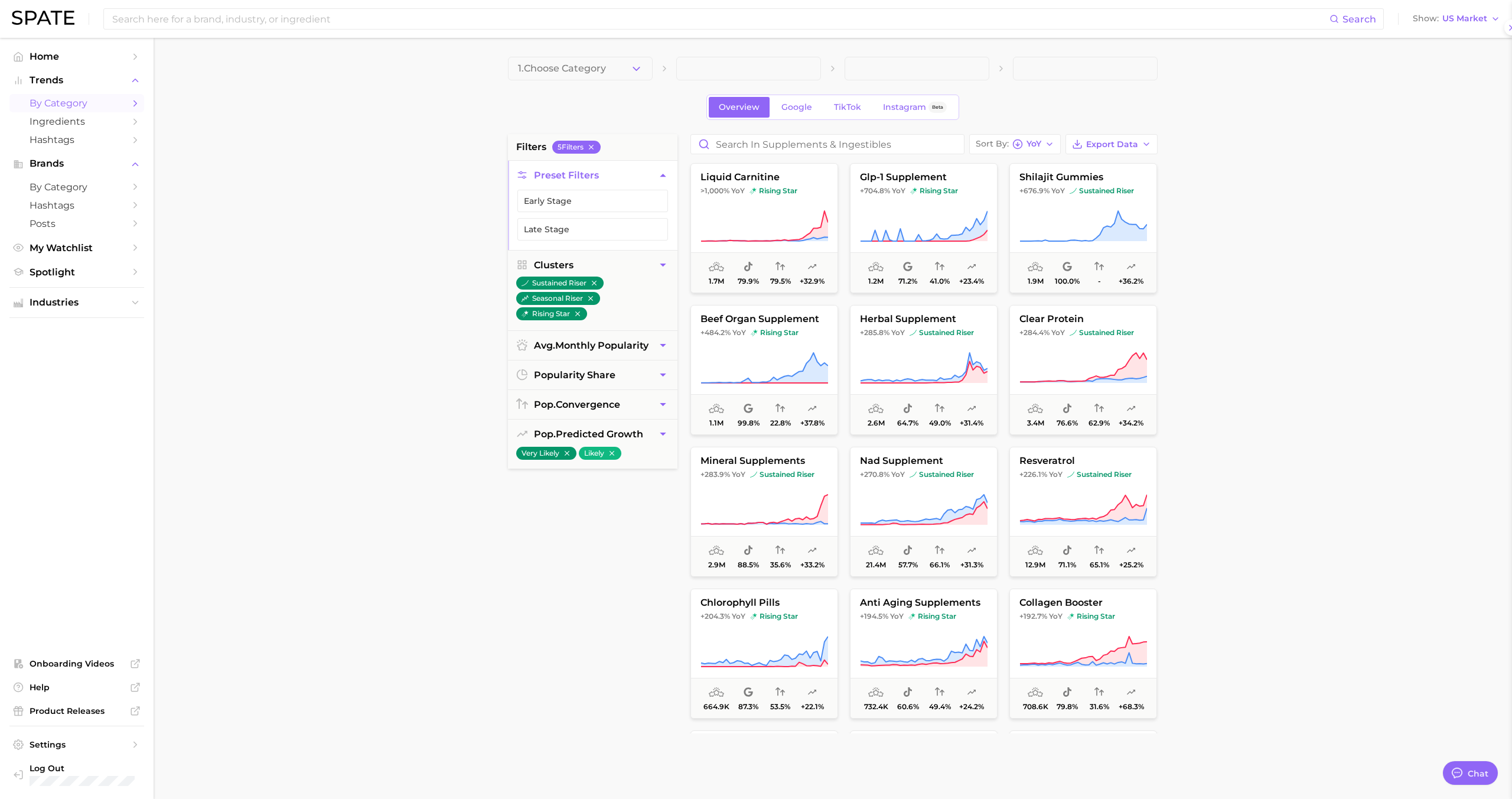
click at [894, 434] on div at bounding box center [756, 399] width 1512 height 799
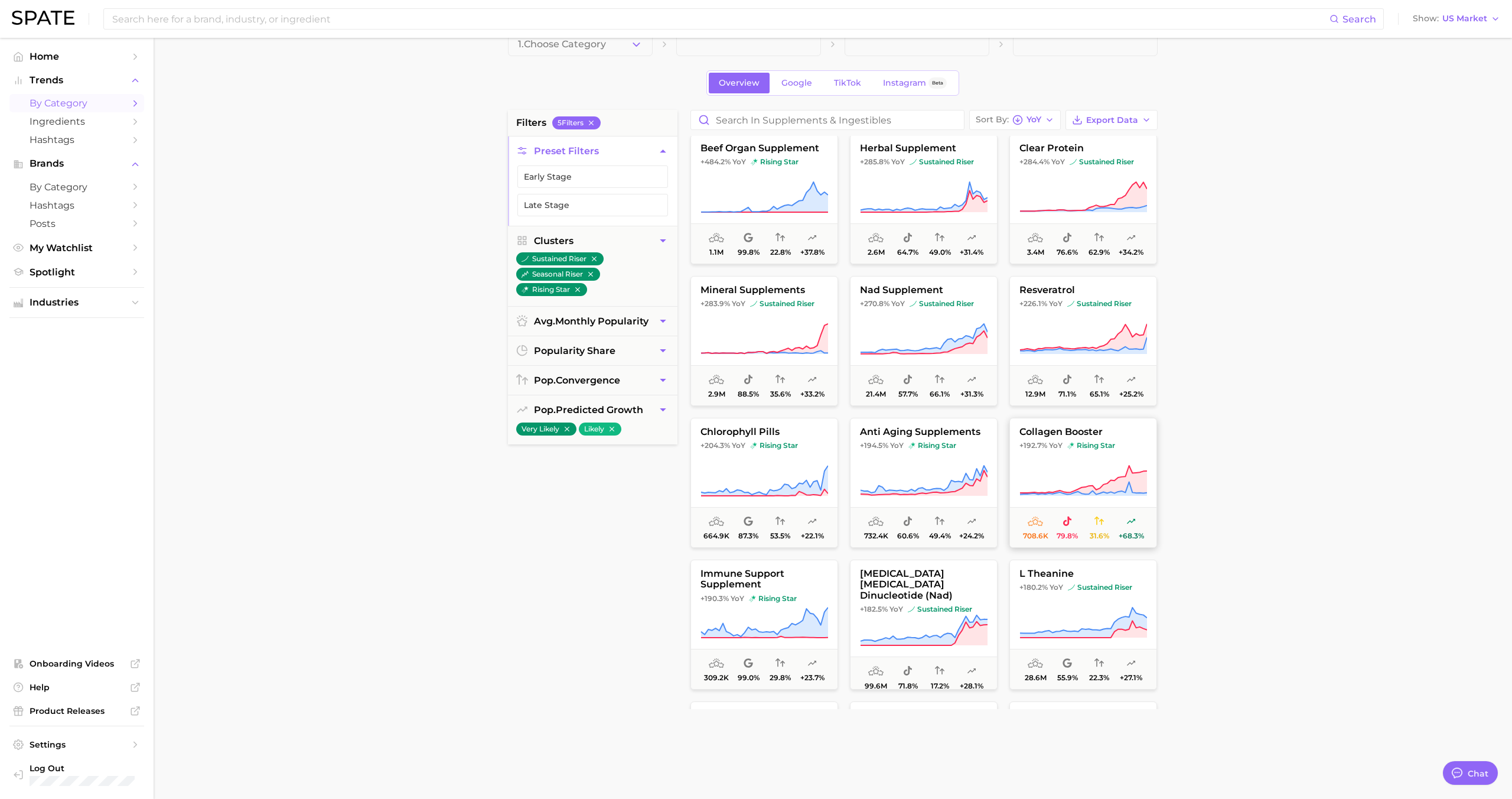
scroll to position [142, 0]
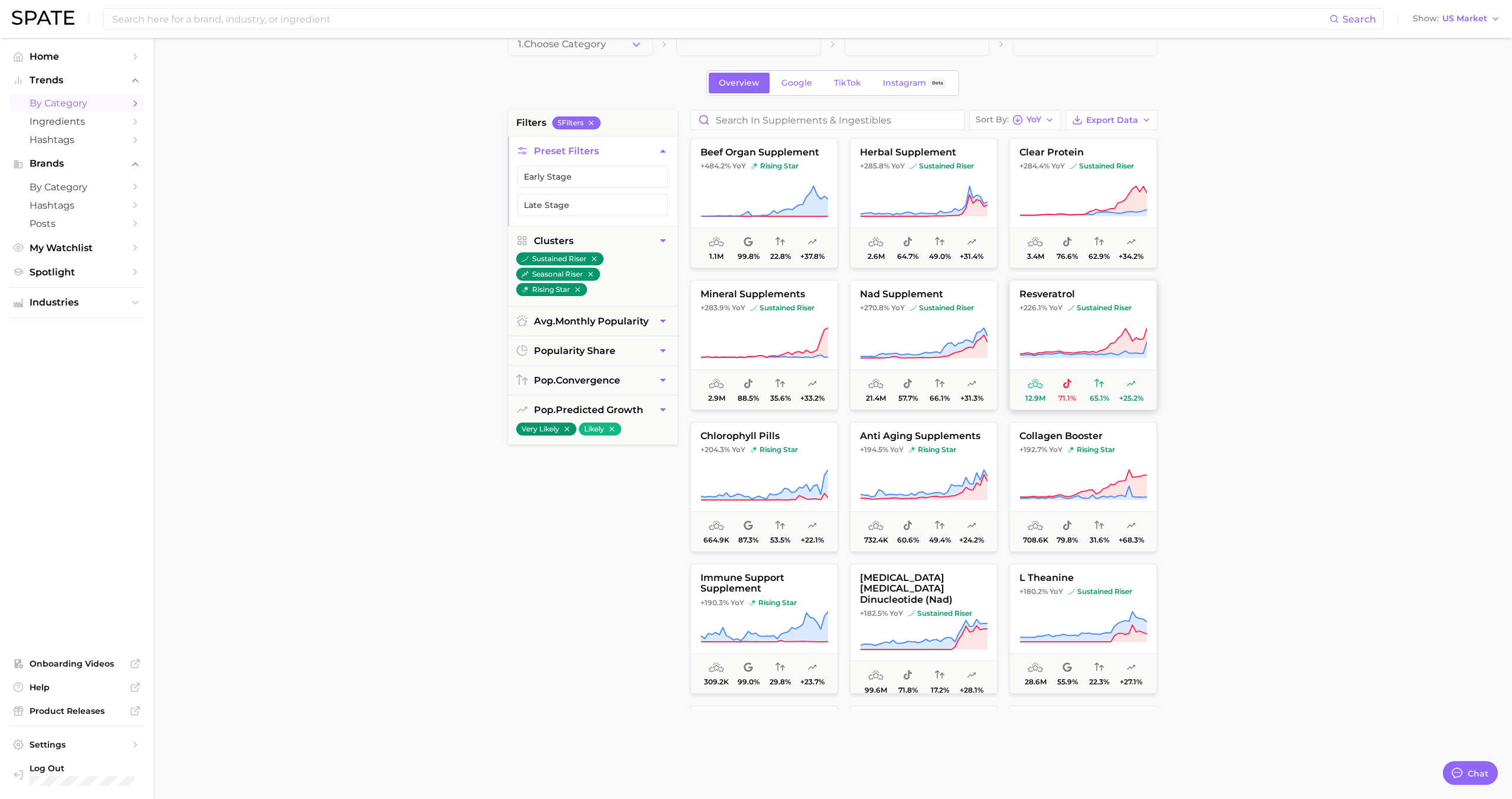
click at [1075, 331] on icon at bounding box center [1083, 343] width 128 height 33
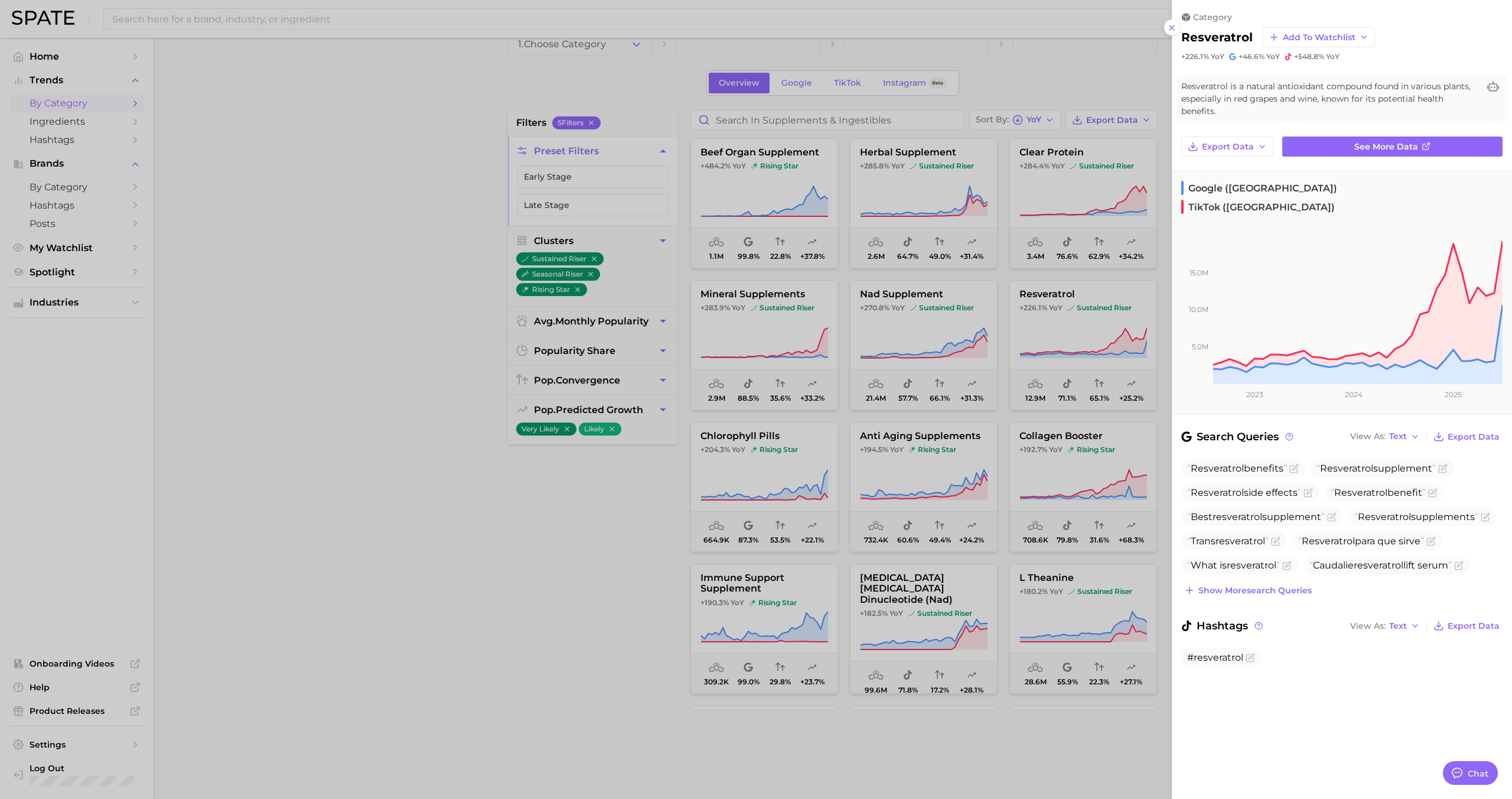
click at [1075, 329] on div at bounding box center [756, 399] width 1512 height 799
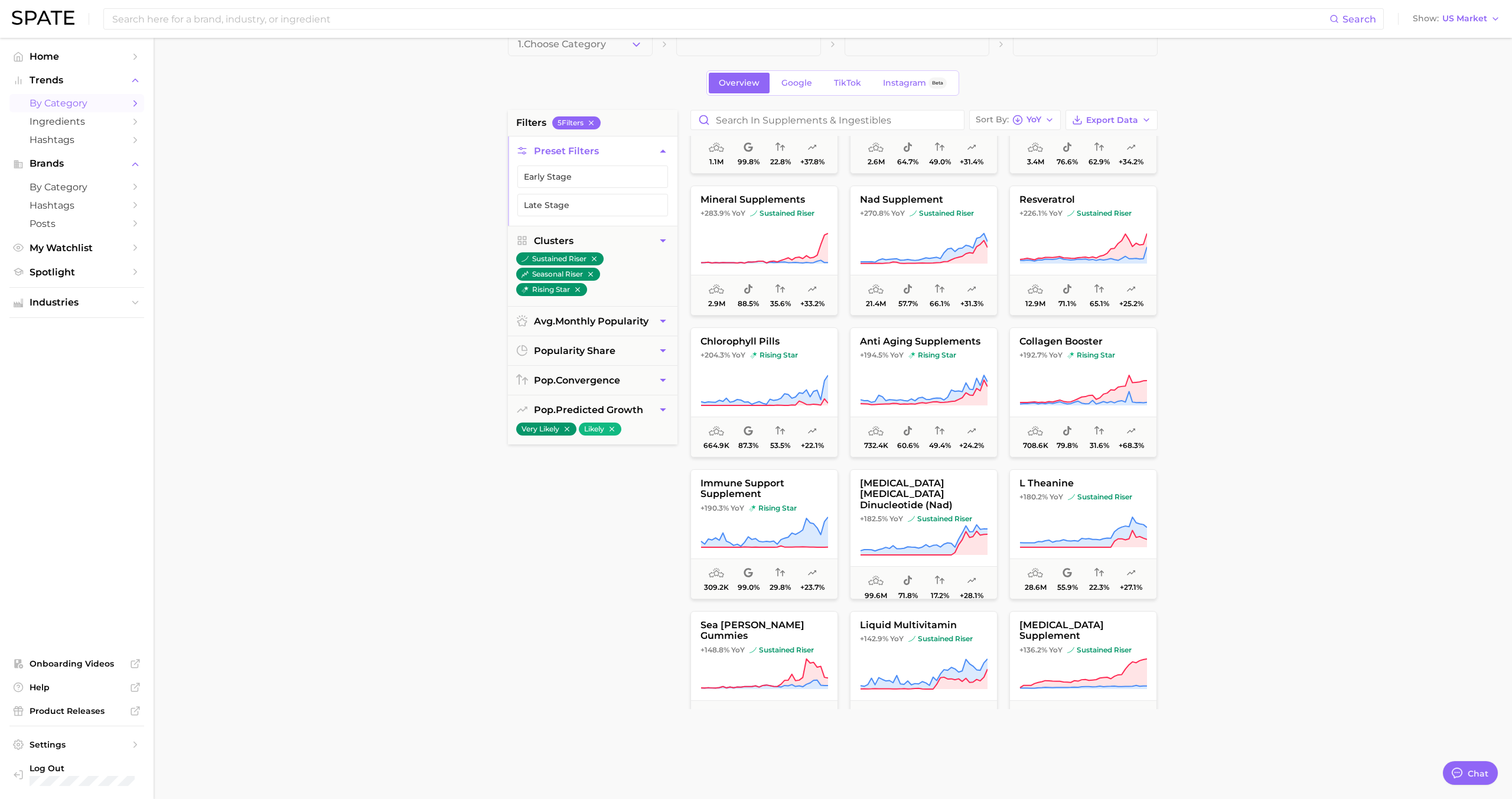
scroll to position [256, 0]
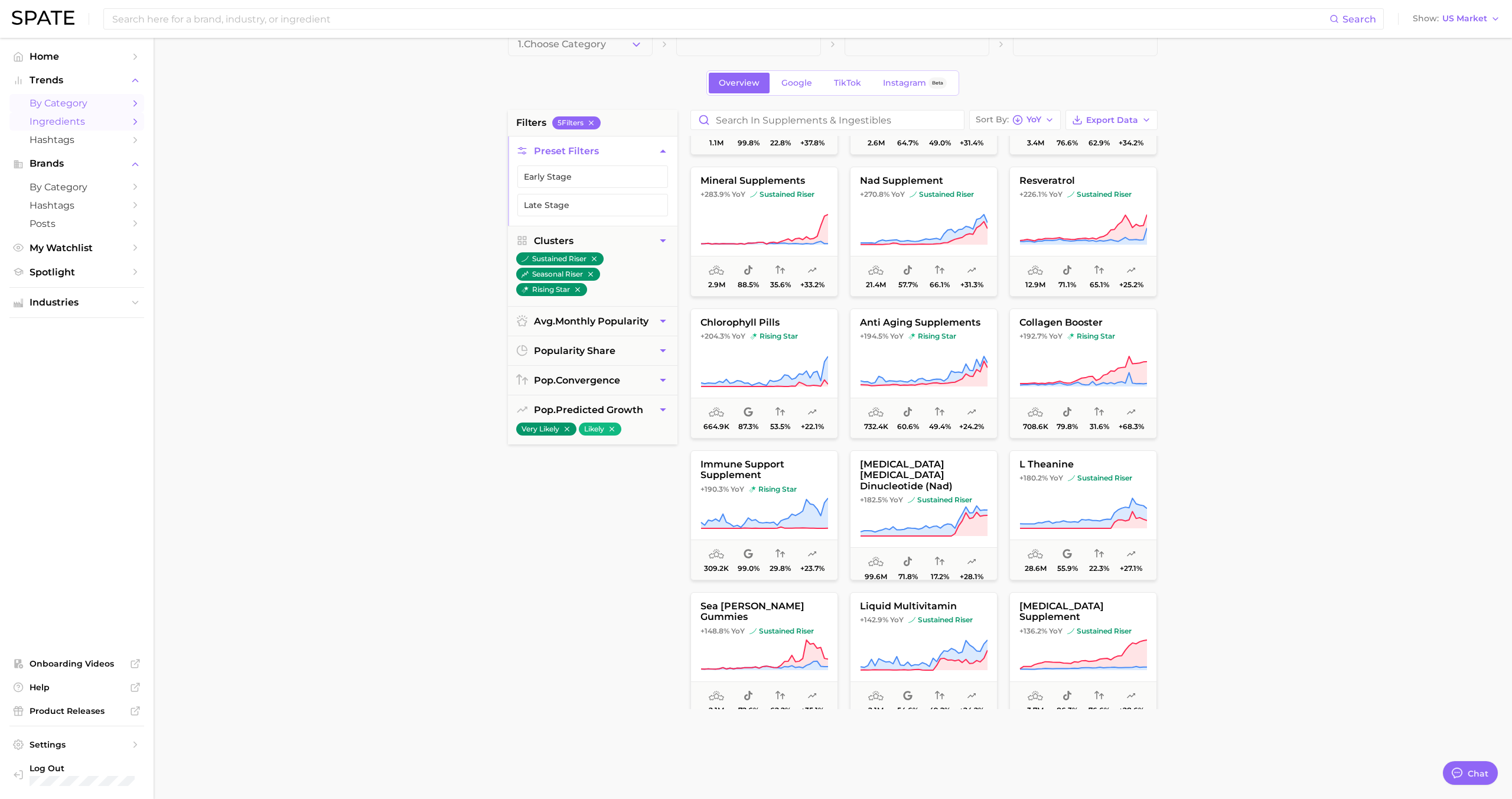
click at [75, 122] on span "Ingredients" at bounding box center [76, 121] width 95 height 11
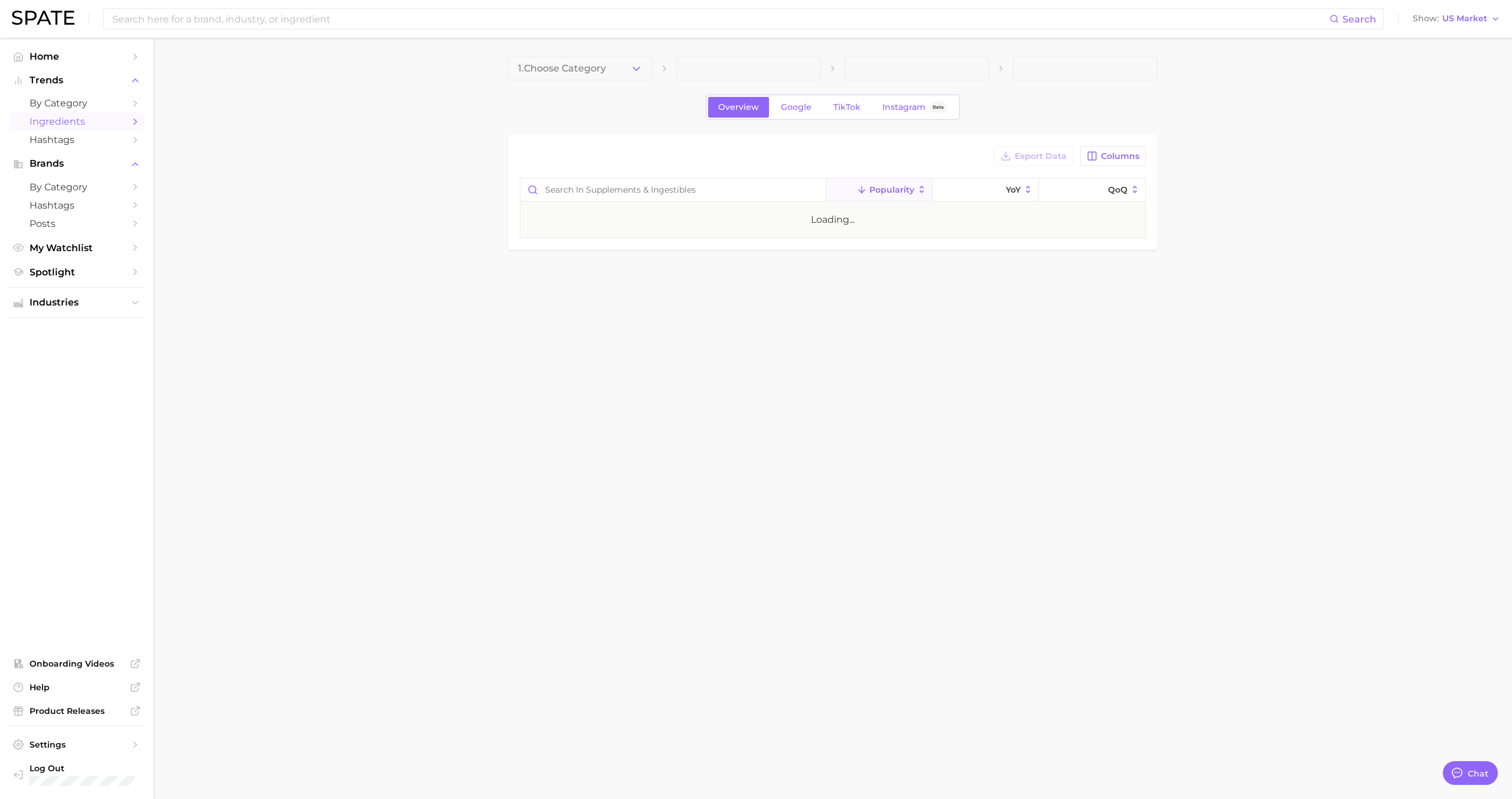
type textarea "x"
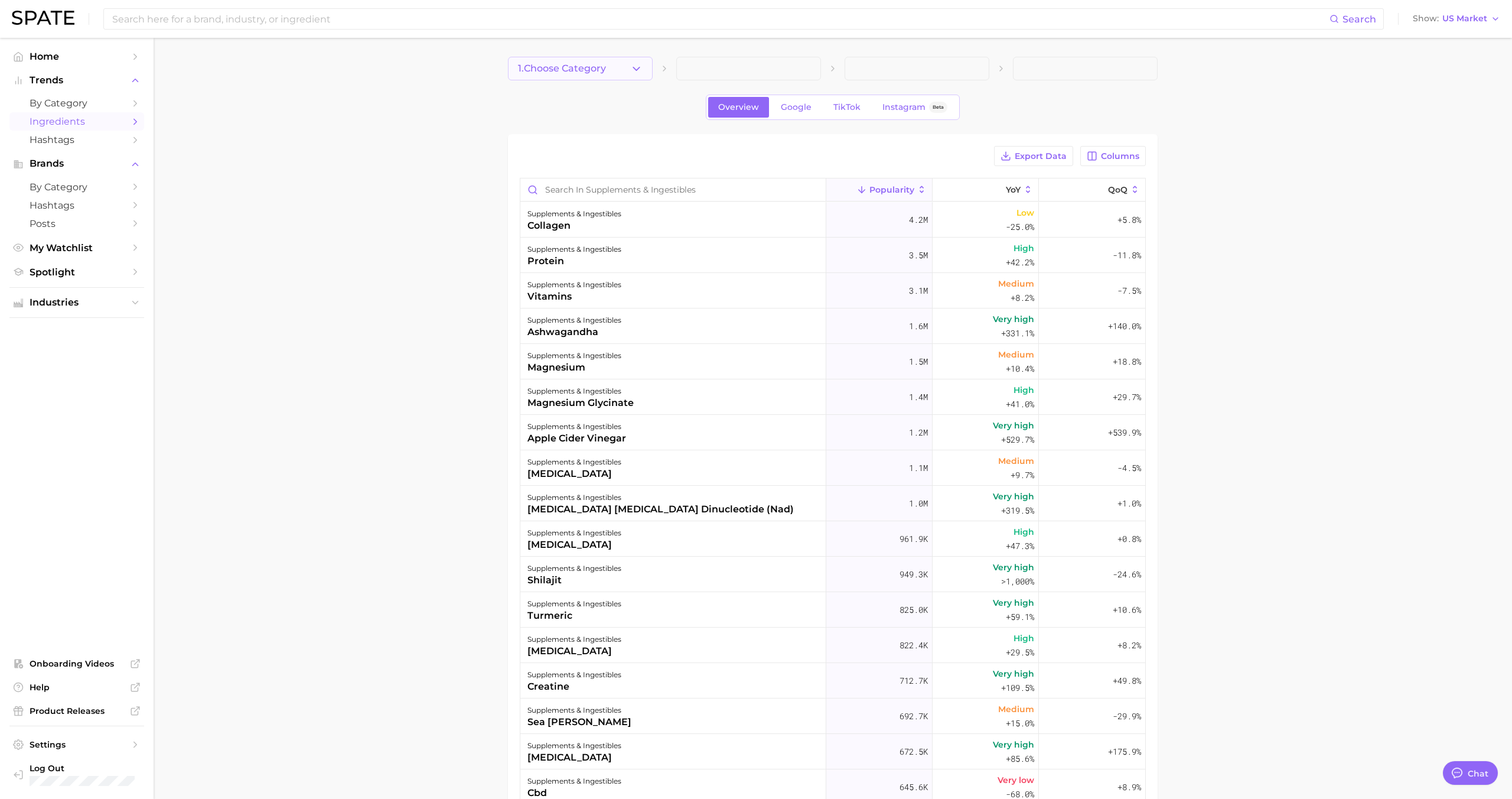
click at [623, 67] on button "1. Choose Category" at bounding box center [580, 68] width 145 height 23
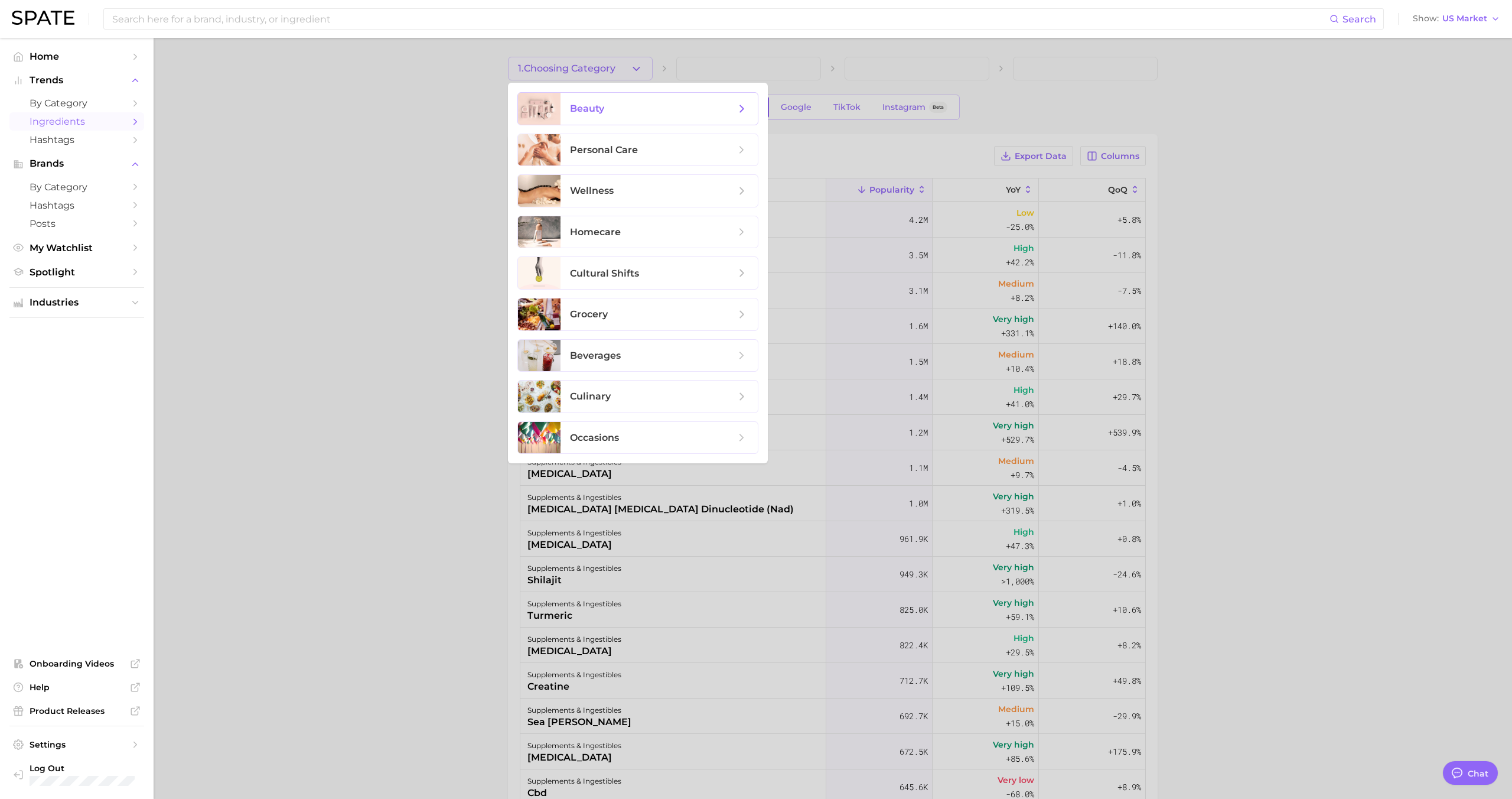
click at [621, 113] on span "beauty" at bounding box center [653, 109] width 166 height 13
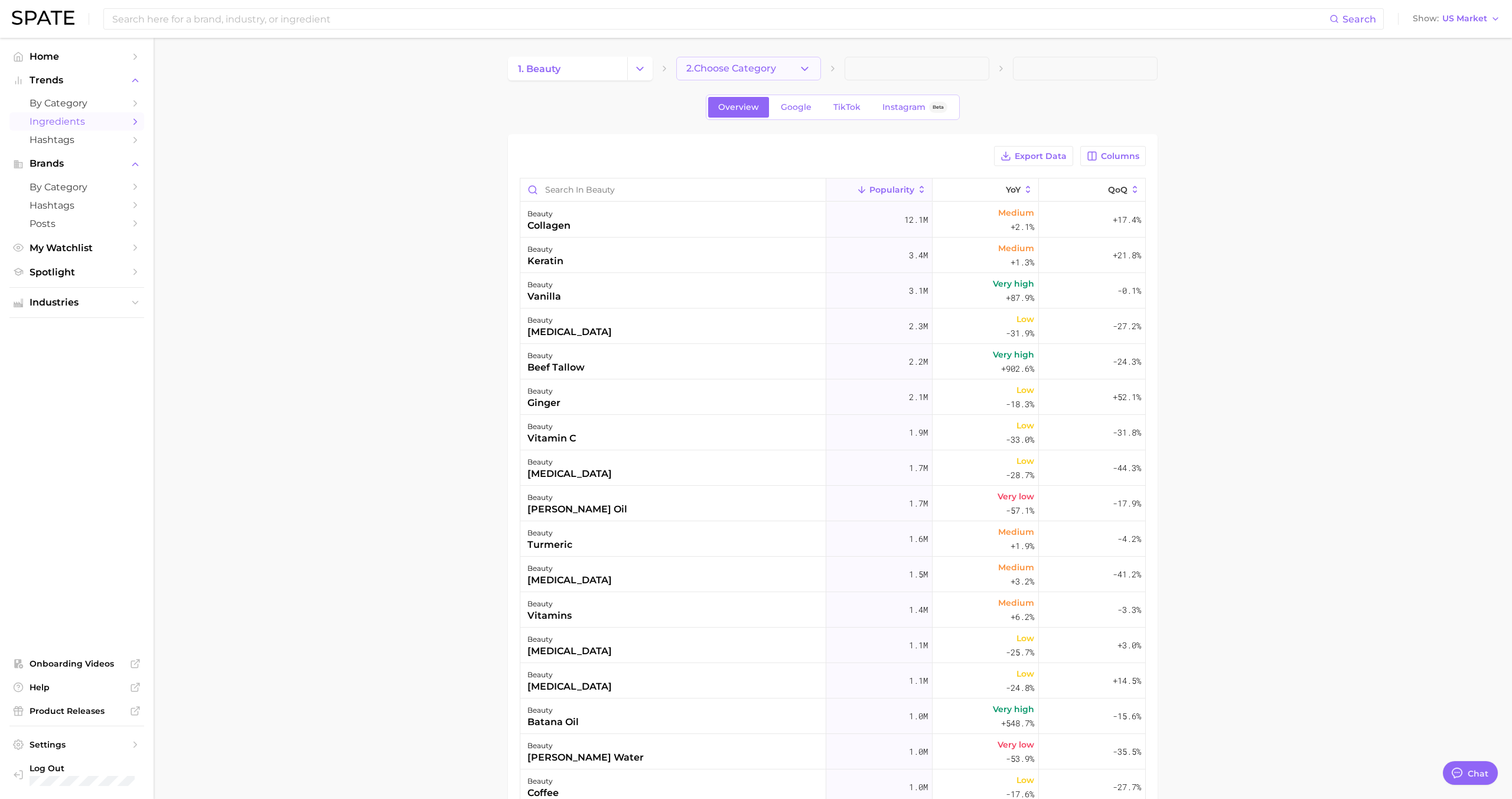
click at [721, 71] on span "2. Choose Category" at bounding box center [732, 68] width 90 height 10
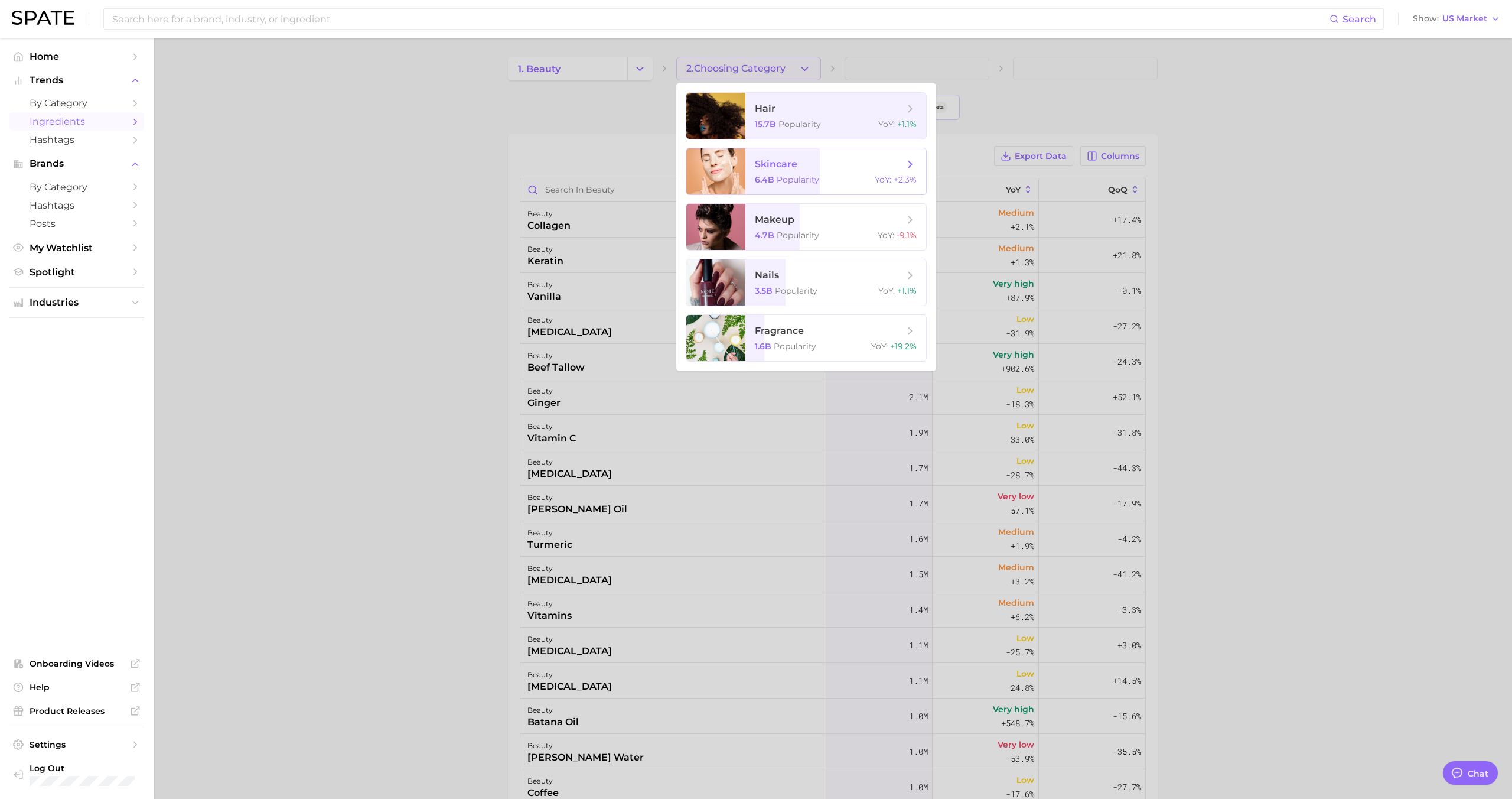
click at [766, 166] on span "skincare" at bounding box center [776, 164] width 42 height 11
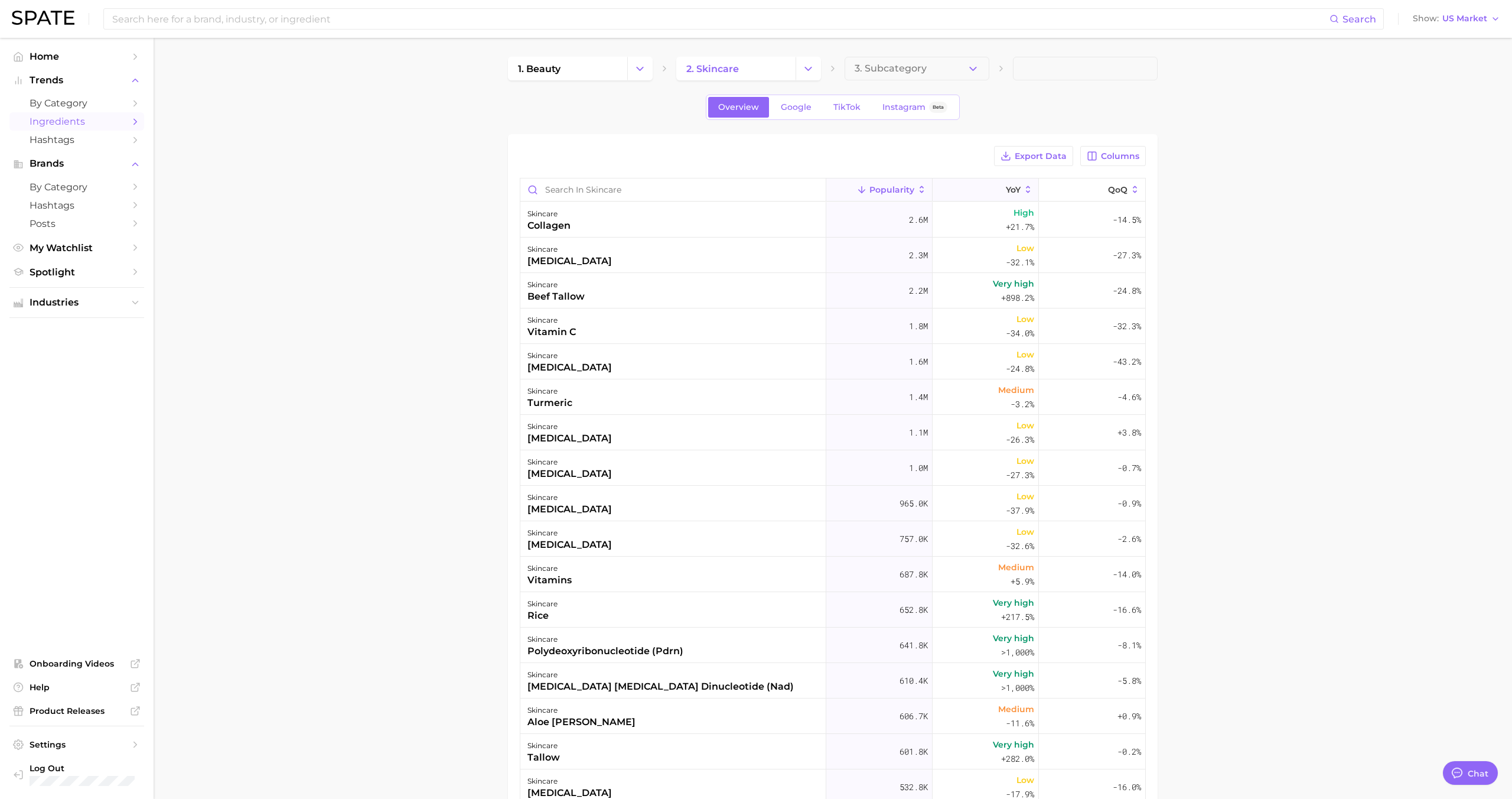
click at [1014, 187] on span "YoY" at bounding box center [1013, 190] width 15 height 9
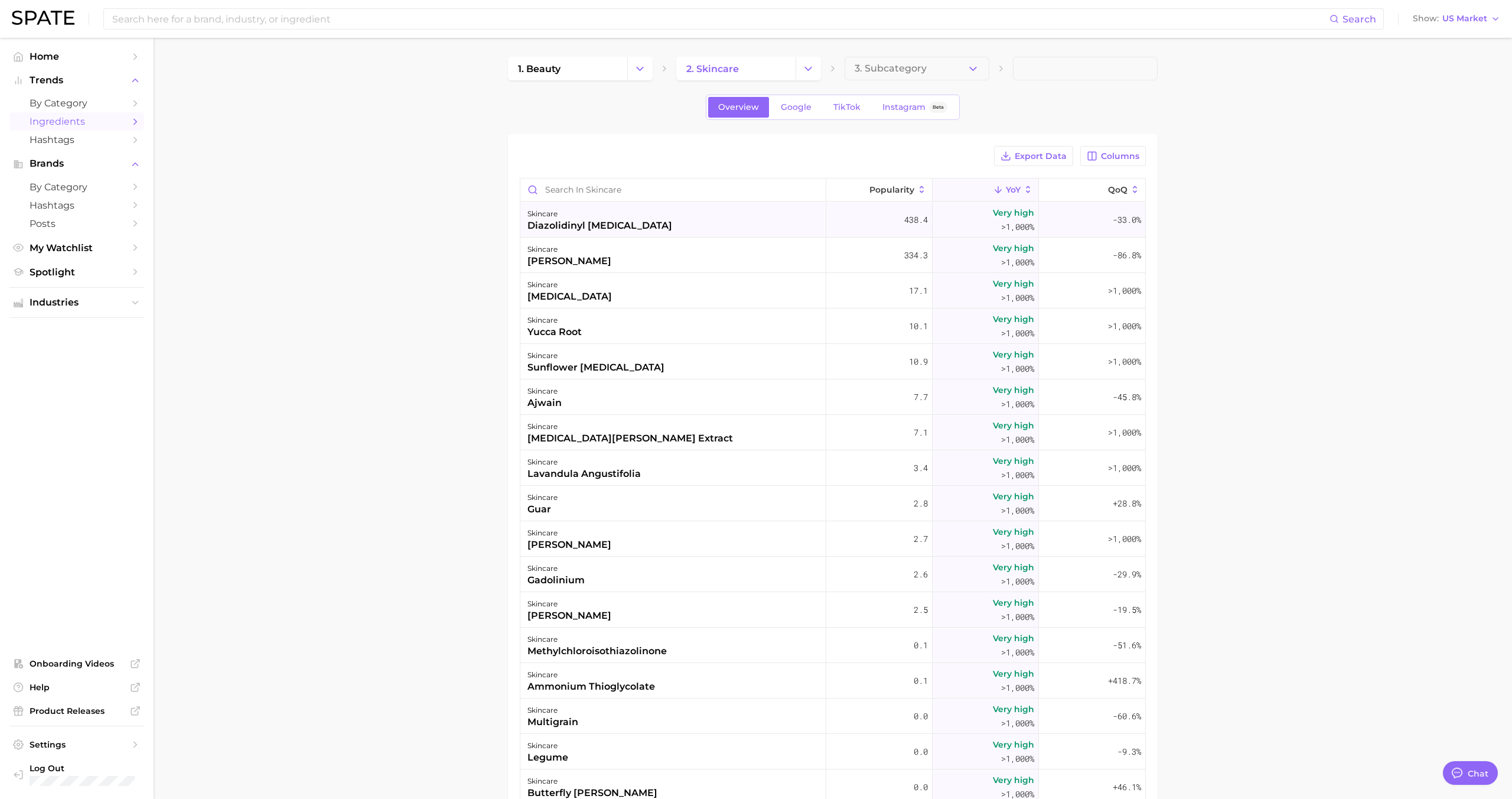
click at [743, 225] on div "skincare diazolidinyl urea" at bounding box center [673, 220] width 306 height 35
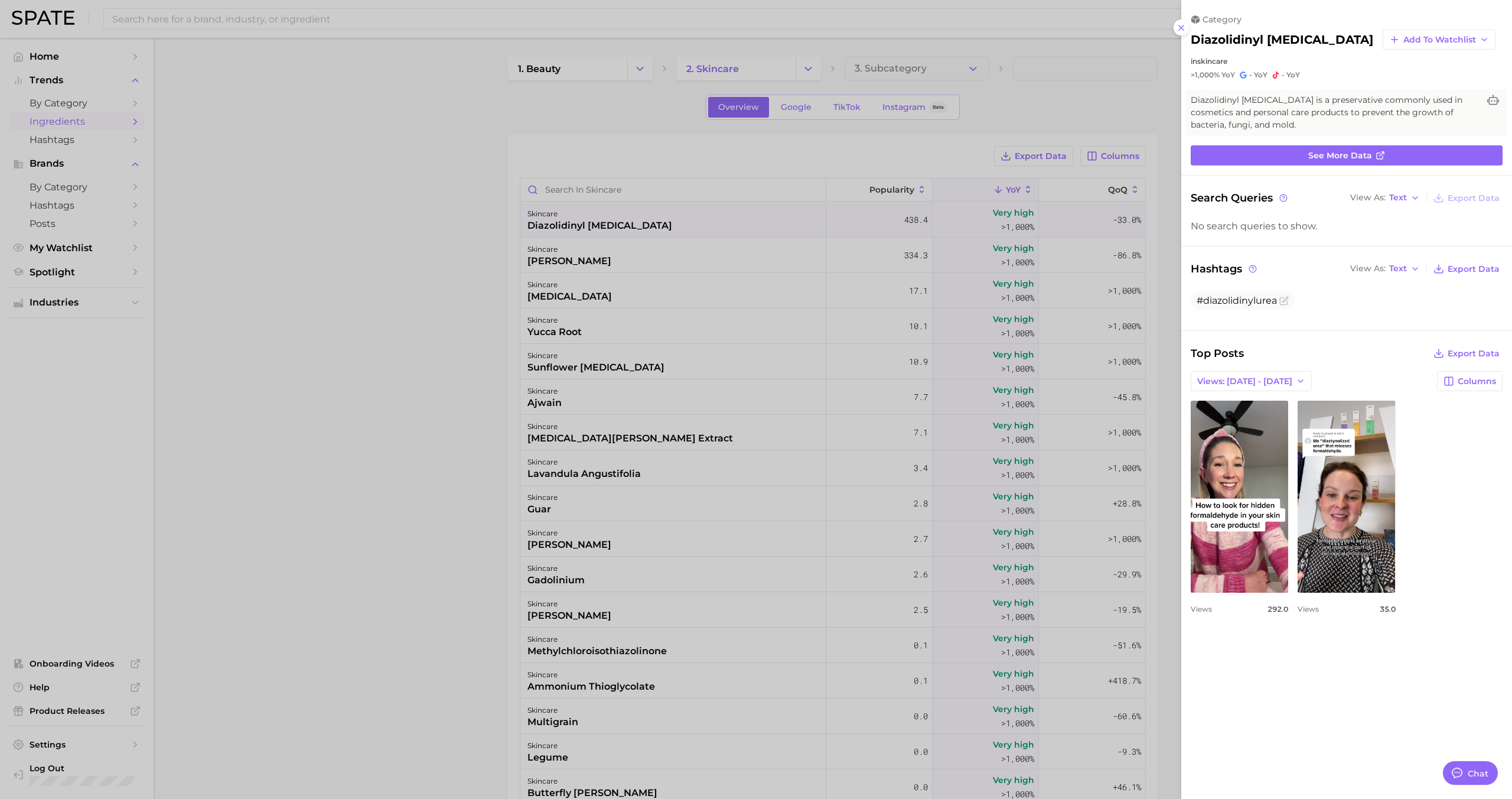
click at [738, 217] on div at bounding box center [756, 399] width 1512 height 799
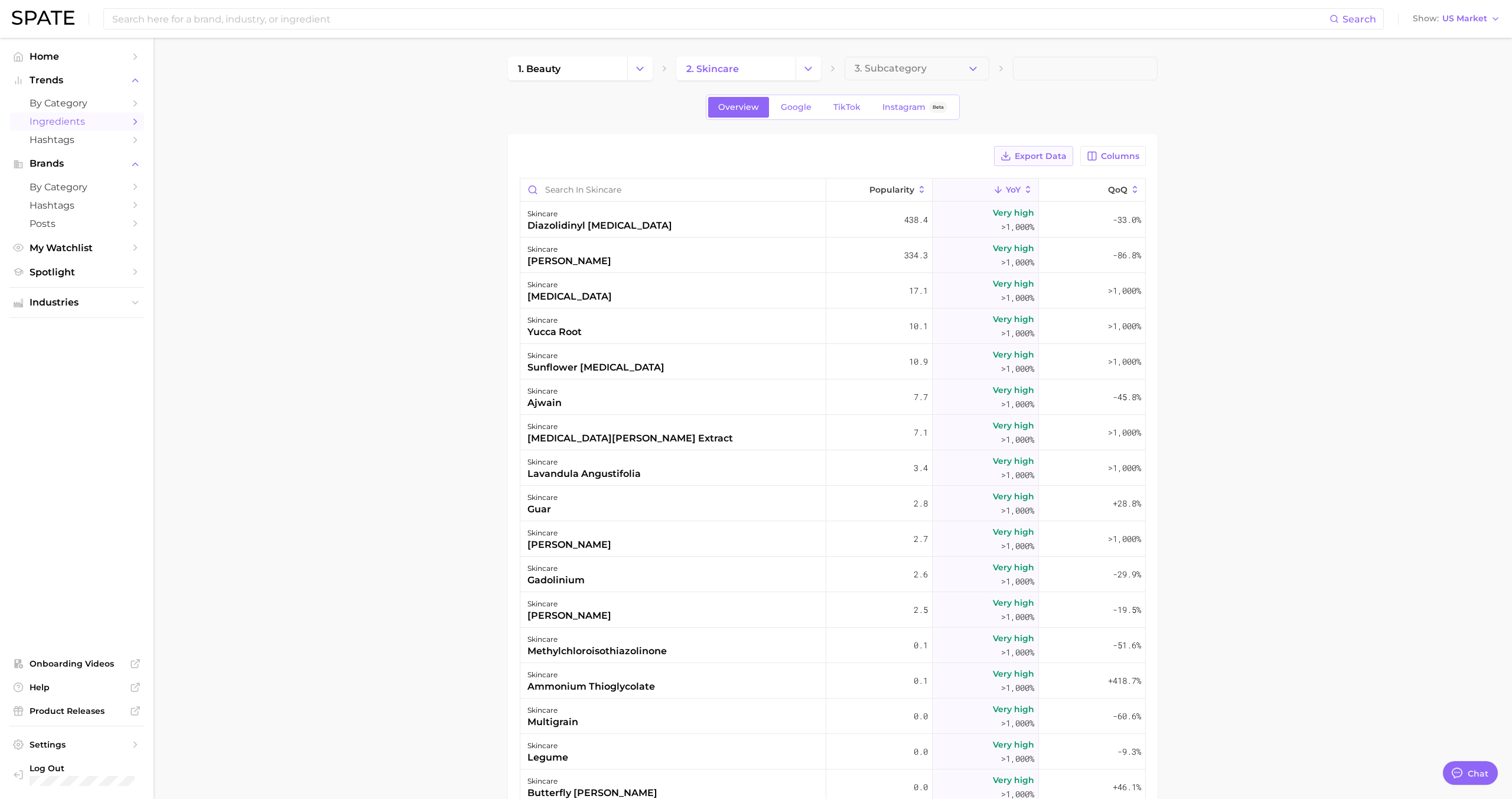
click at [1030, 158] on span "Export Data" at bounding box center [1041, 156] width 52 height 10
click at [1108, 160] on span "Columns" at bounding box center [1119, 156] width 38 height 10
click at [1030, 217] on span "Increase YoY" at bounding box center [1011, 217] width 60 height 10
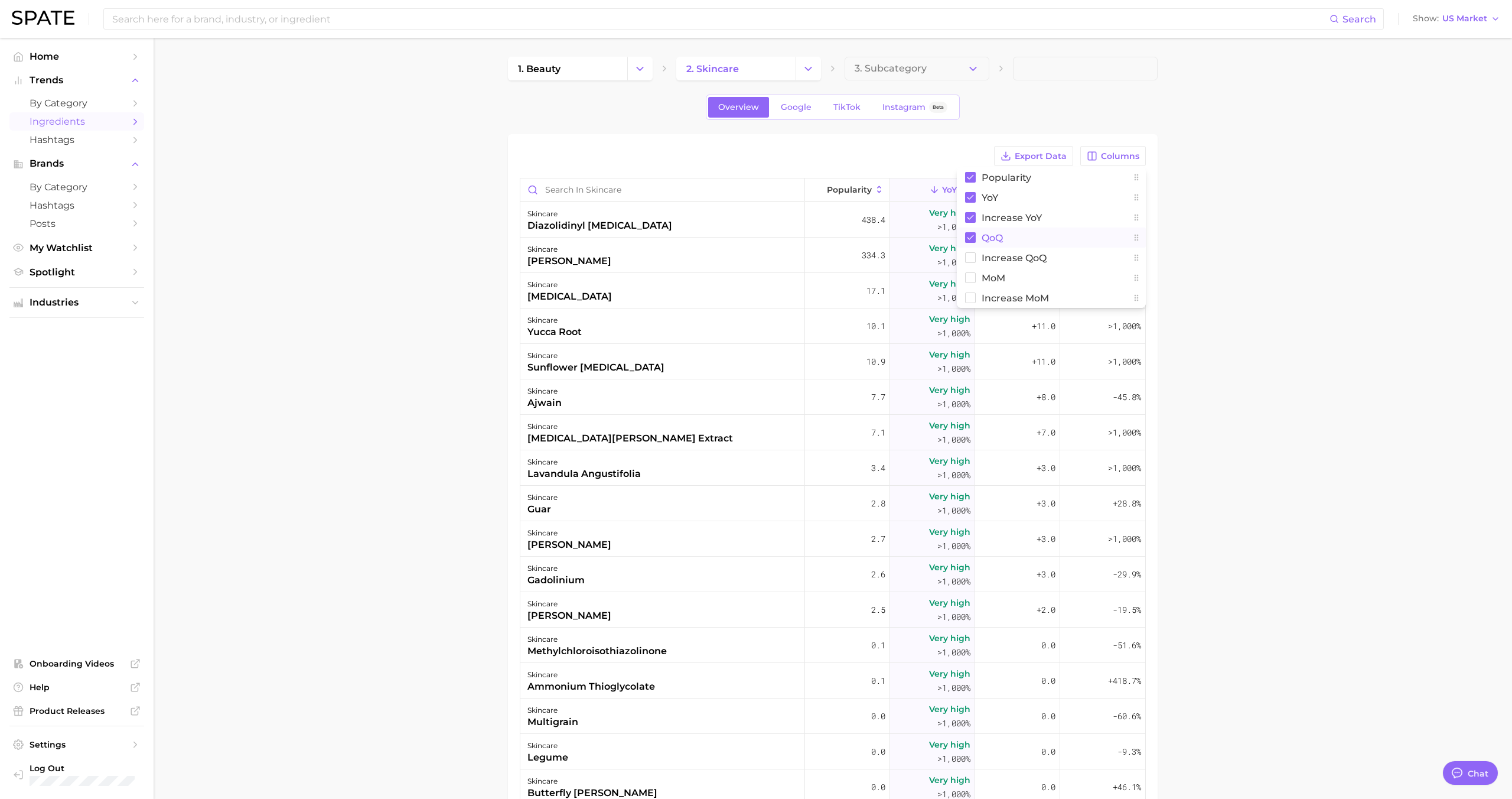
click at [1013, 235] on button "QoQ" at bounding box center [1051, 237] width 189 height 20
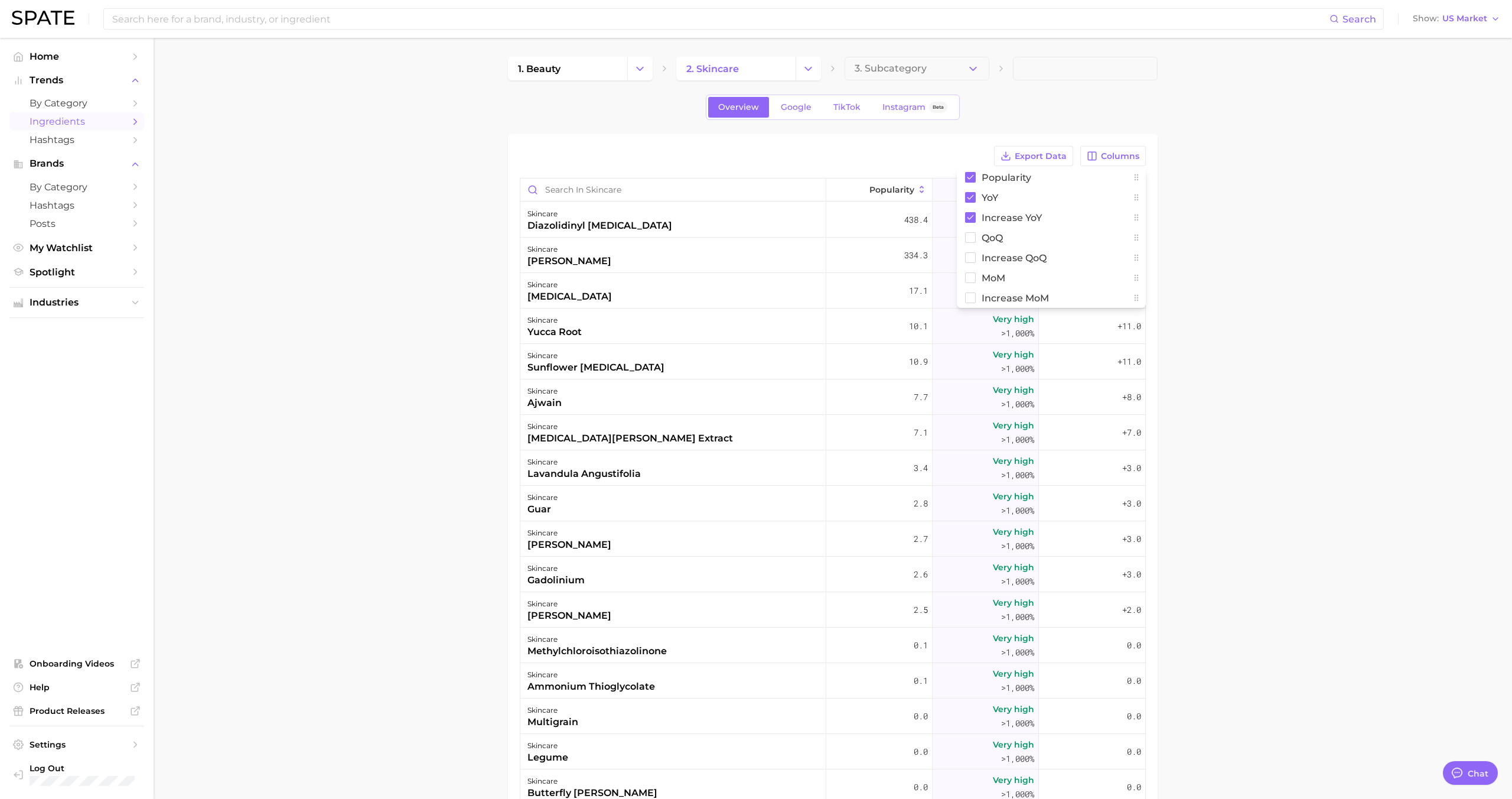
click at [1224, 189] on main "1. beauty 2. skincare 3. Subcategory Overview Google TikTok Instagram Beta Expo…" at bounding box center [832, 543] width 1358 height 1010
click at [1093, 190] on span "Increase YoY" at bounding box center [1101, 190] width 53 height 9
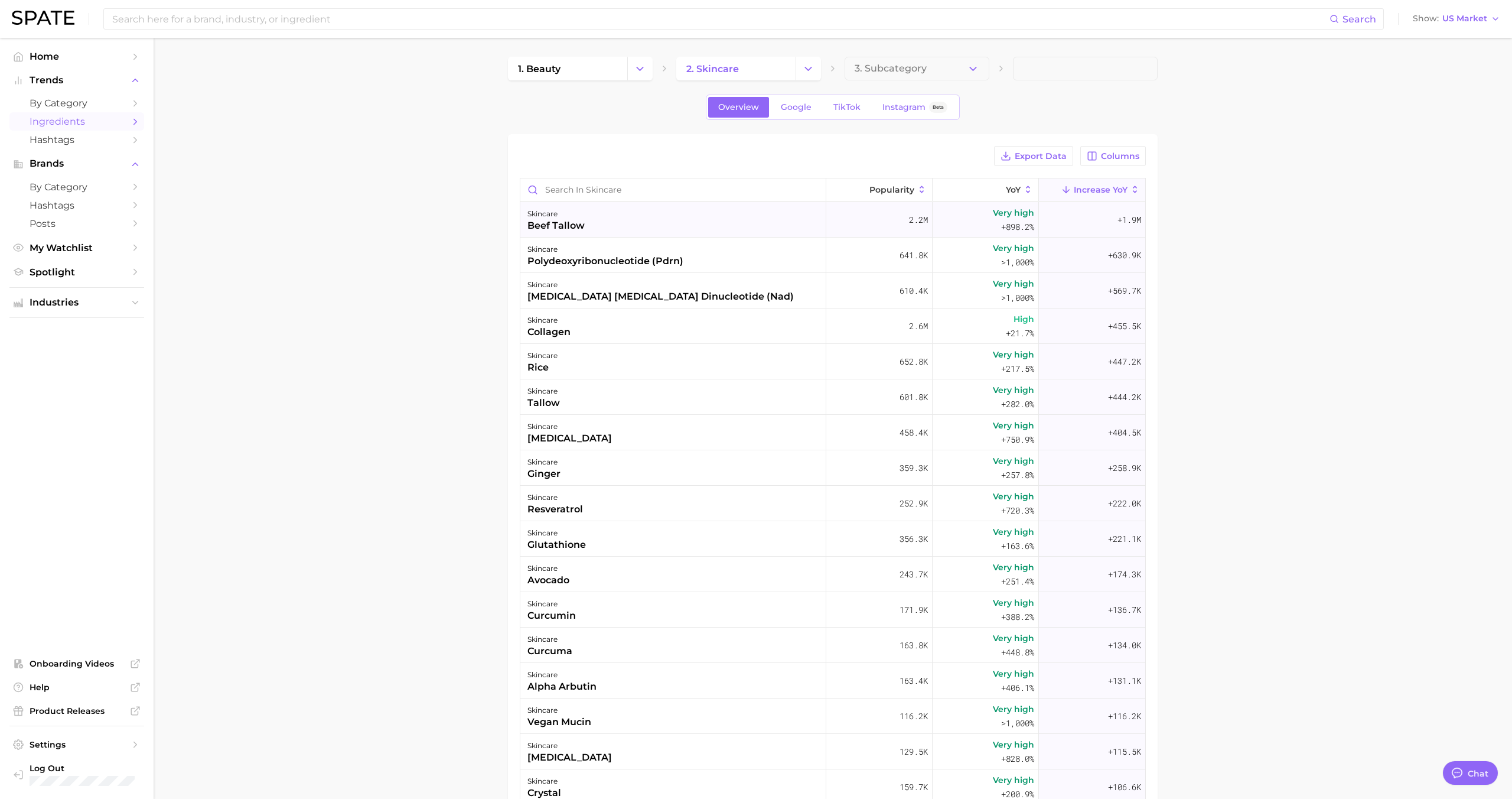
click at [757, 216] on div "skincare beef tallow" at bounding box center [673, 220] width 306 height 35
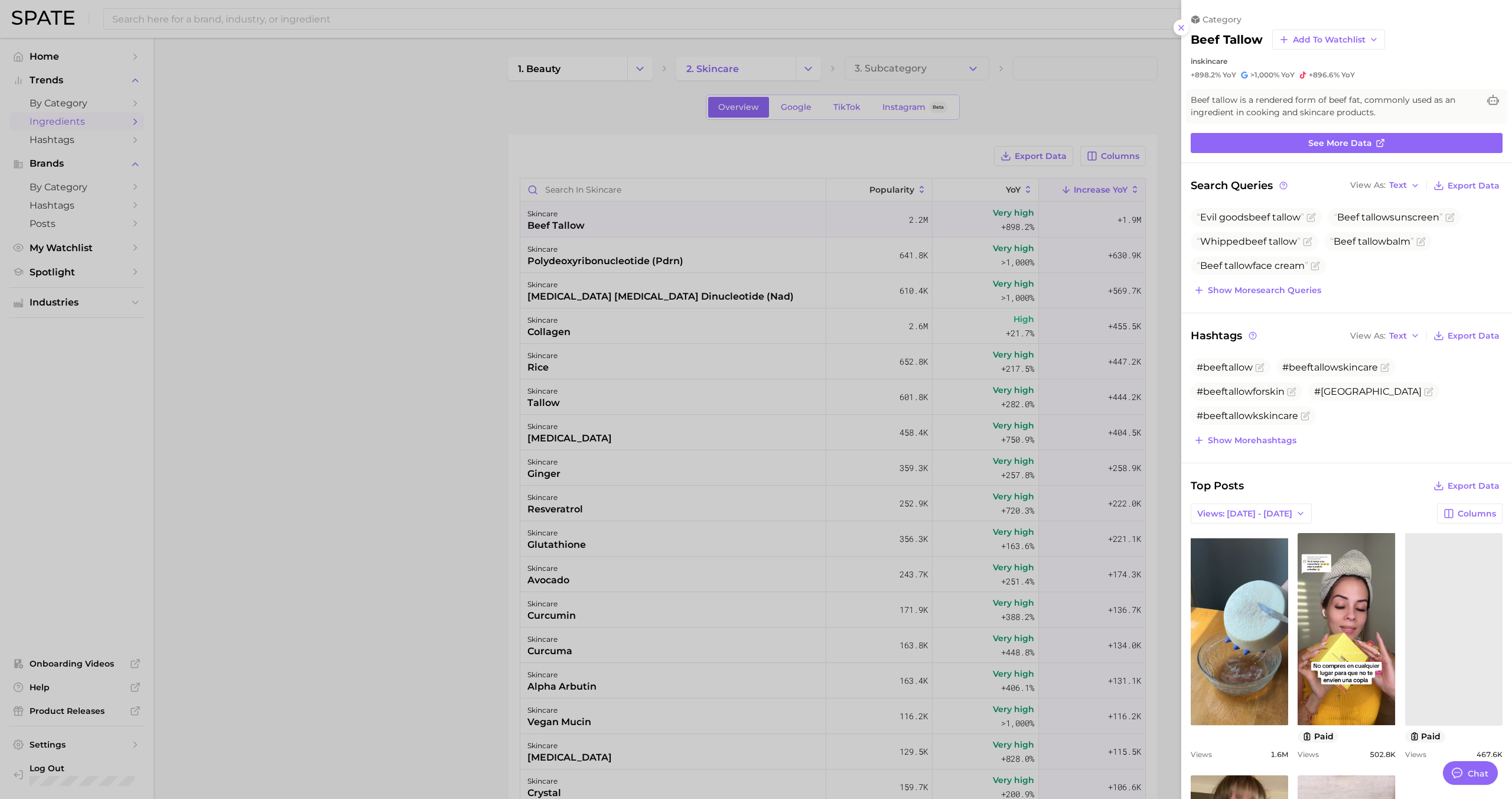
click at [755, 213] on div at bounding box center [756, 399] width 1512 height 799
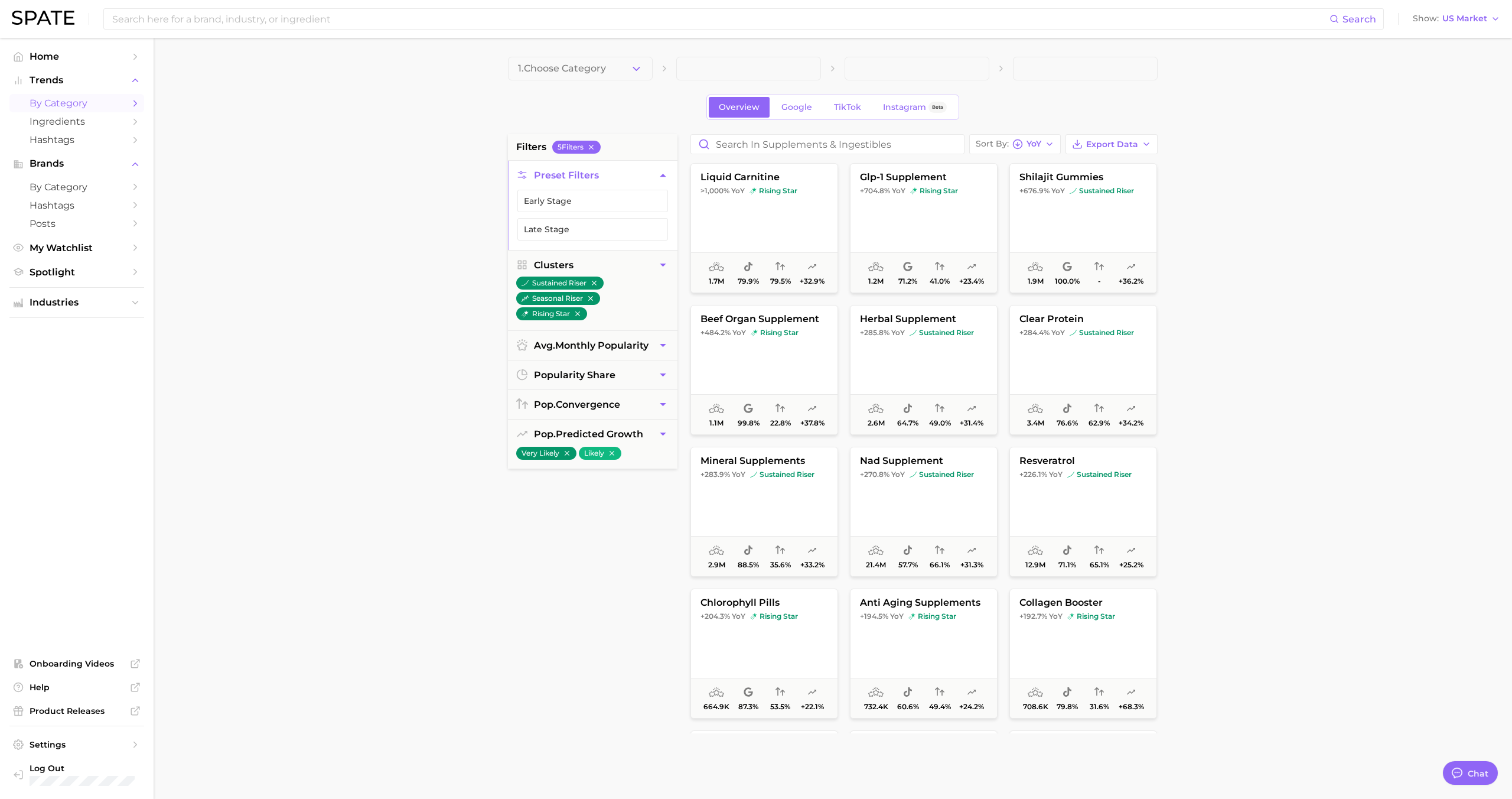
scroll to position [24, 0]
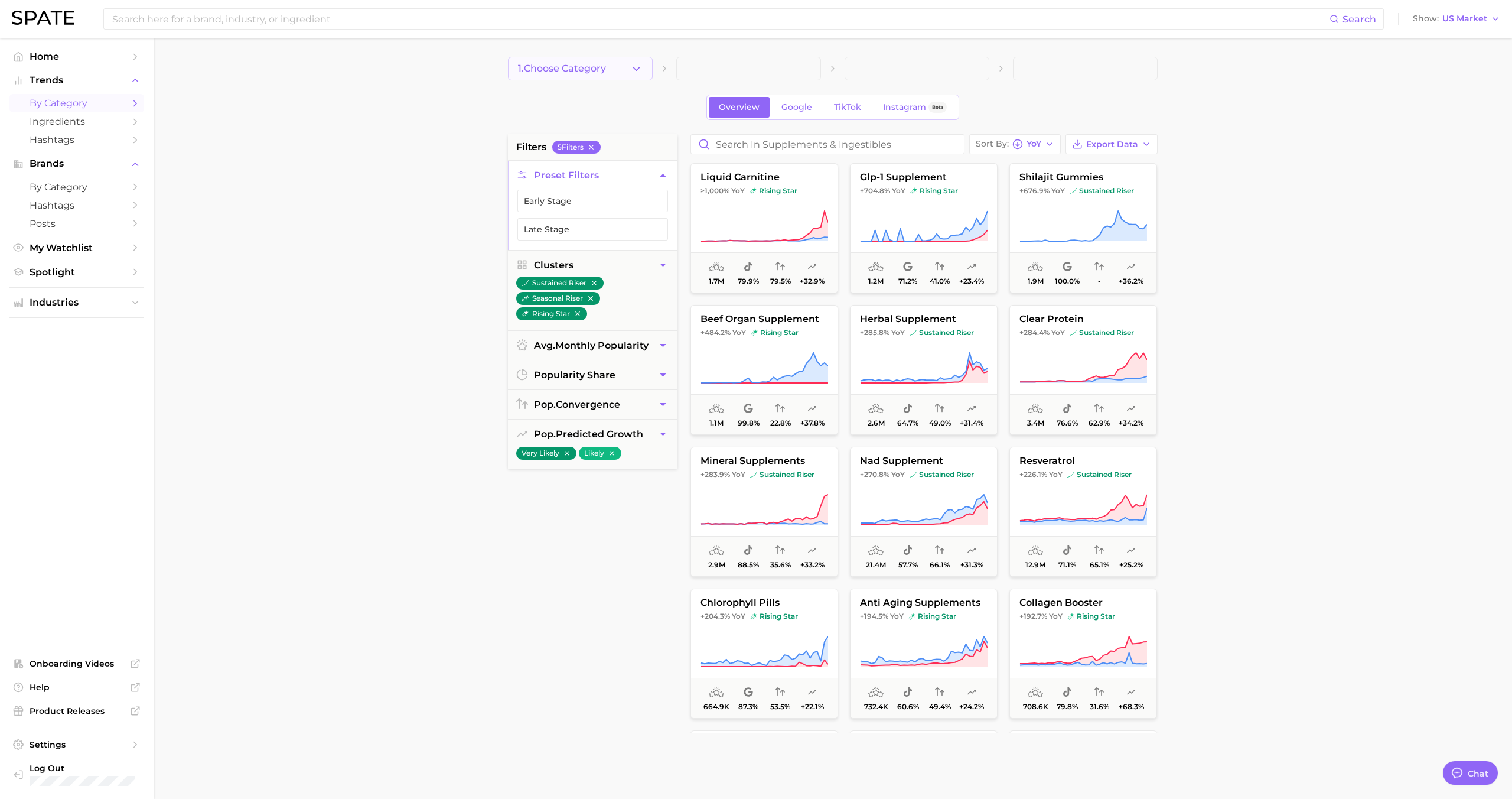
click at [636, 67] on icon "button" at bounding box center [636, 68] width 12 height 12
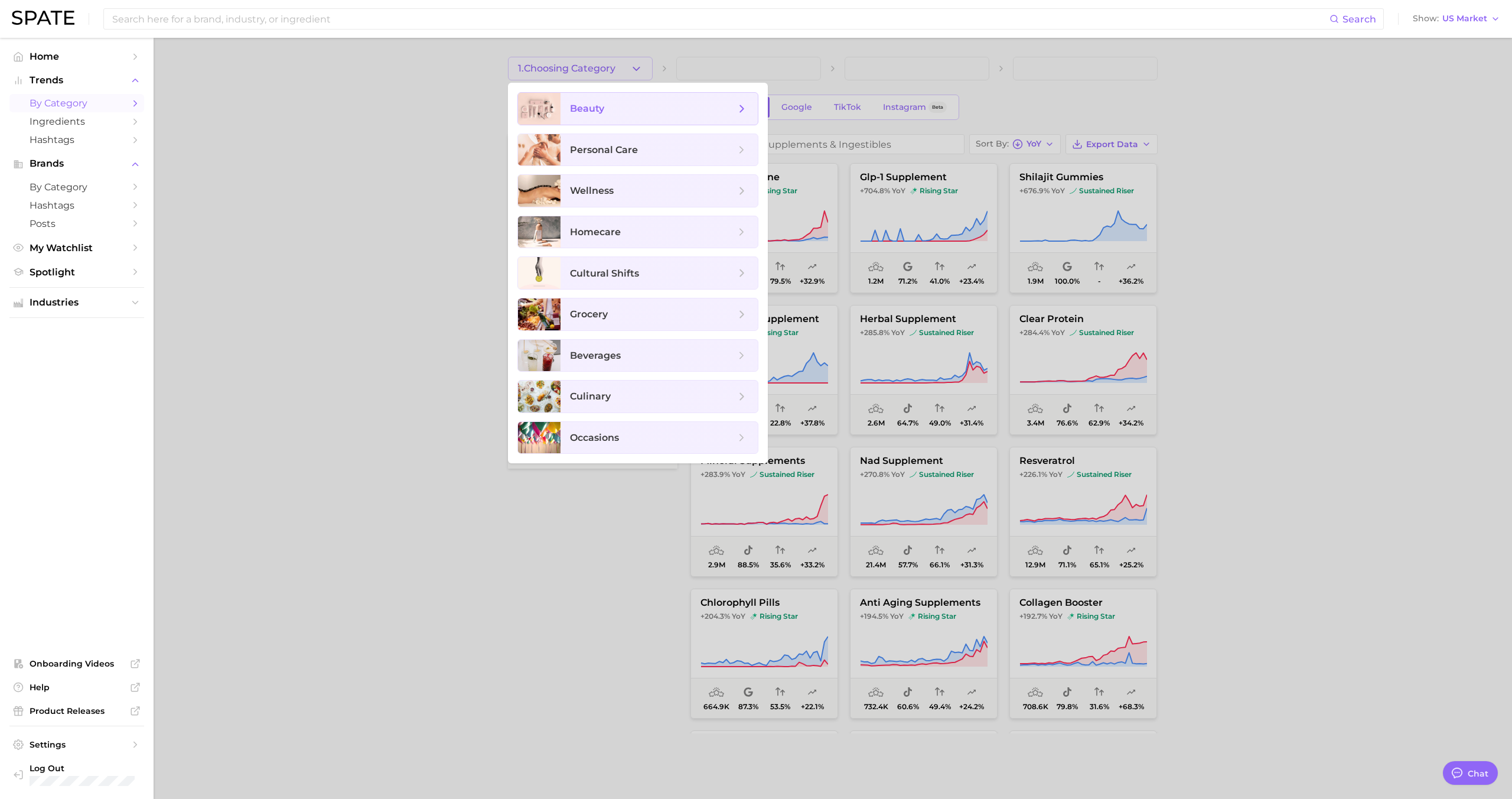
click at [624, 113] on span "beauty" at bounding box center [653, 109] width 166 height 13
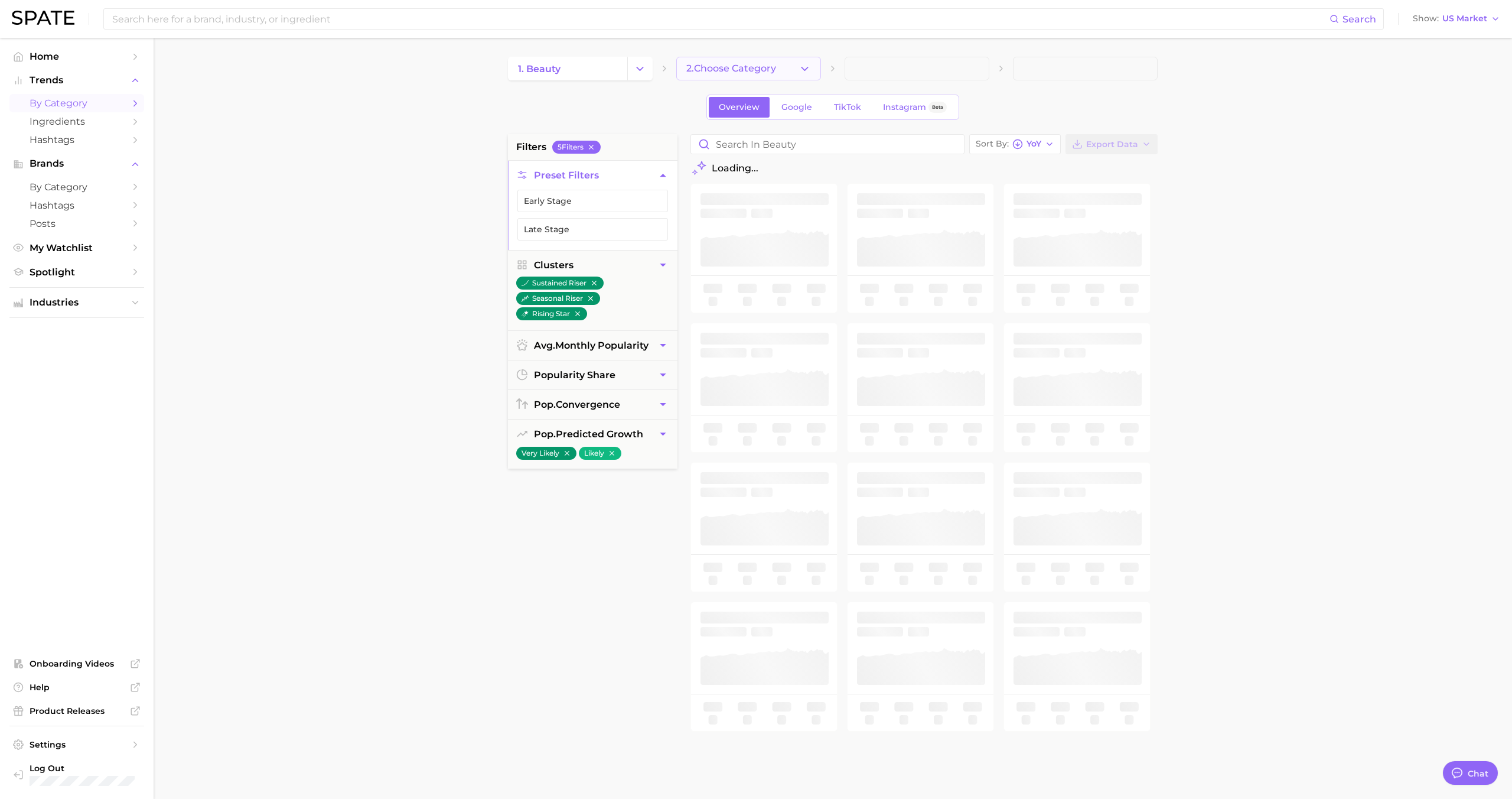
click at [714, 71] on span "2. Choose Category" at bounding box center [732, 68] width 90 height 10
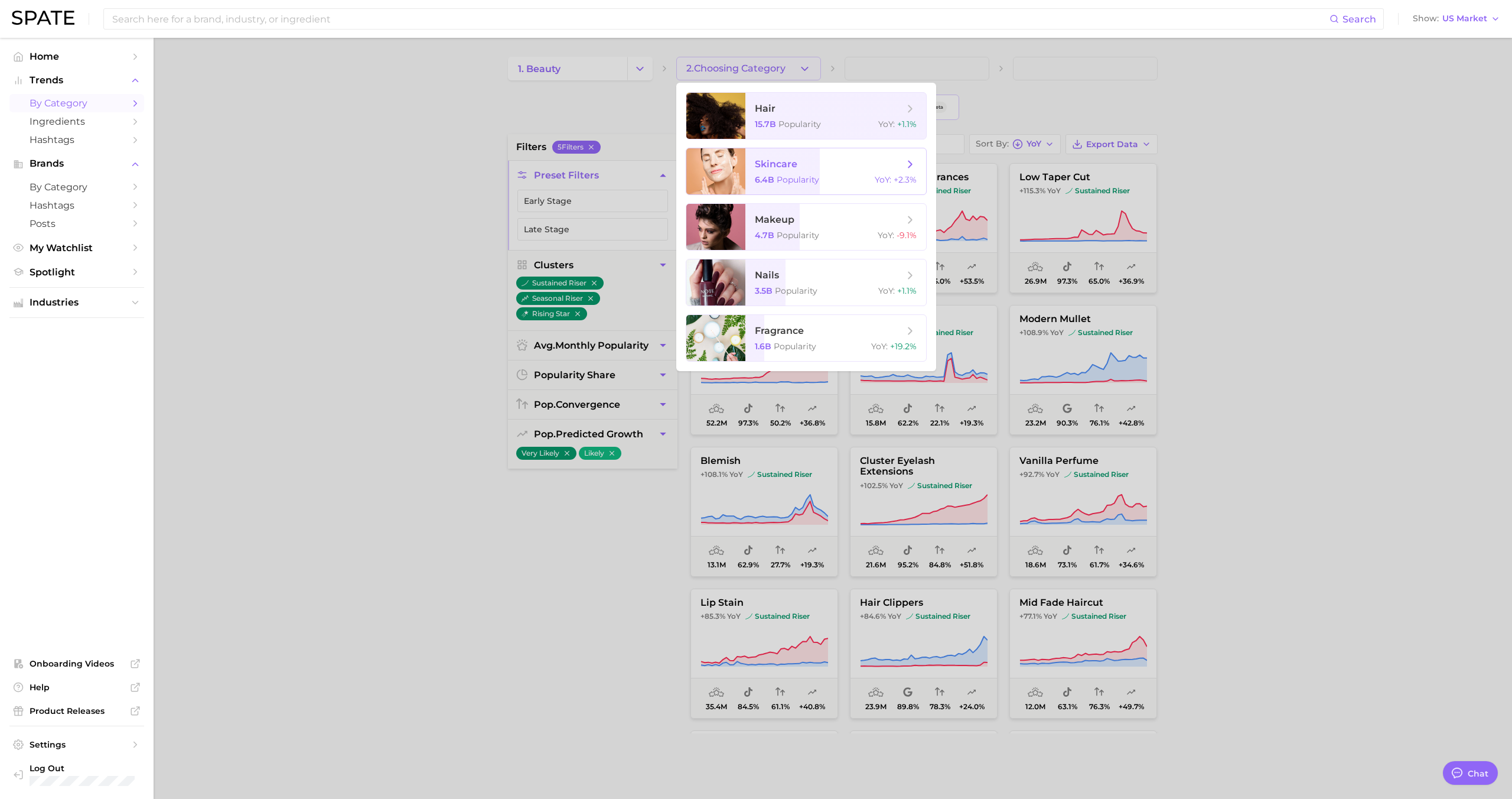
click at [767, 153] on span "skincare 6.4b Popularity YoY : +2.3%" at bounding box center [835, 171] width 181 height 46
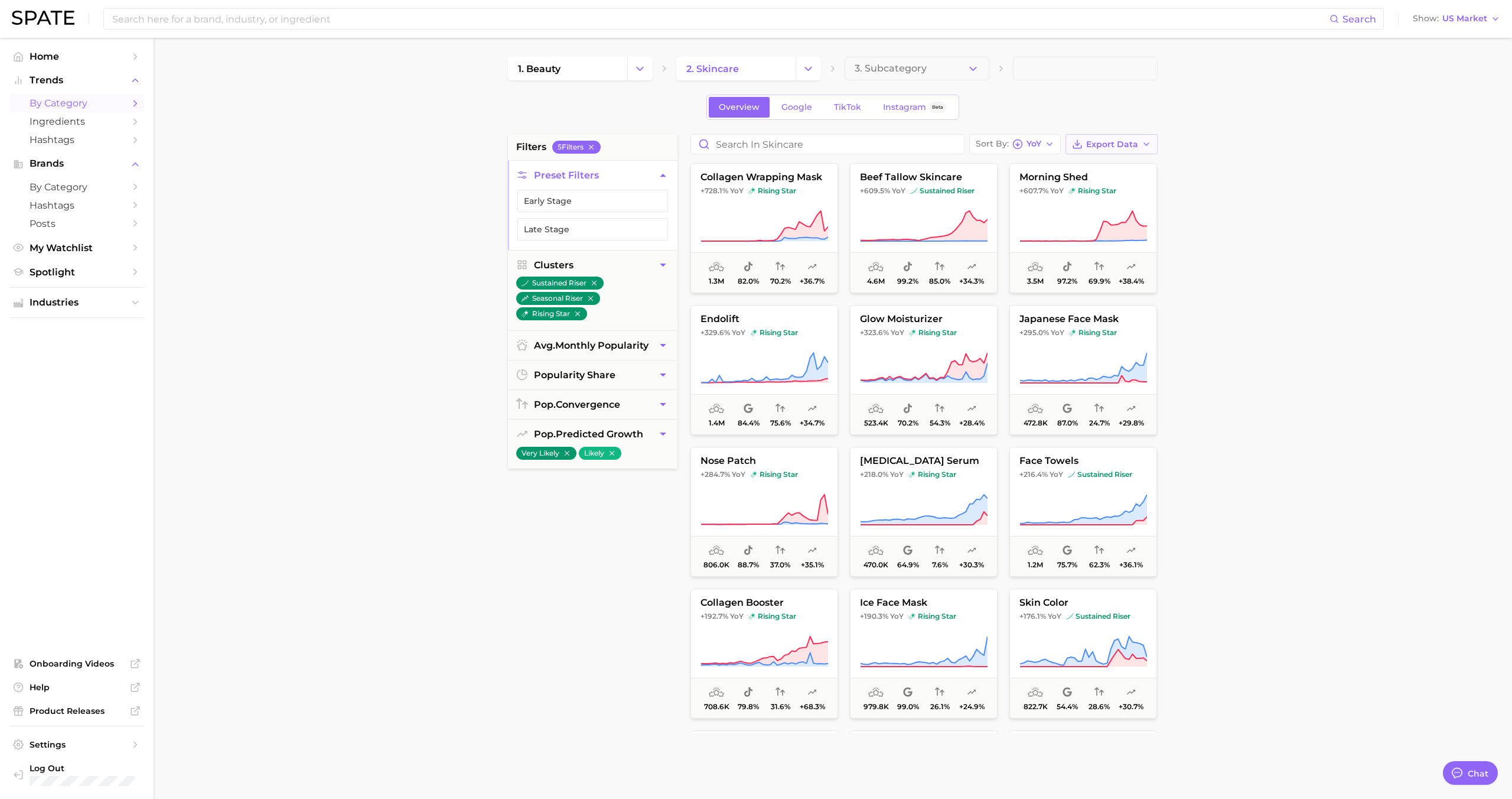
click at [1104, 145] on span "Export Data" at bounding box center [1112, 144] width 52 height 10
click at [1064, 166] on span "Card Data CSV" at bounding box center [1078, 166] width 62 height 10
click at [801, 219] on icon at bounding box center [764, 226] width 128 height 33
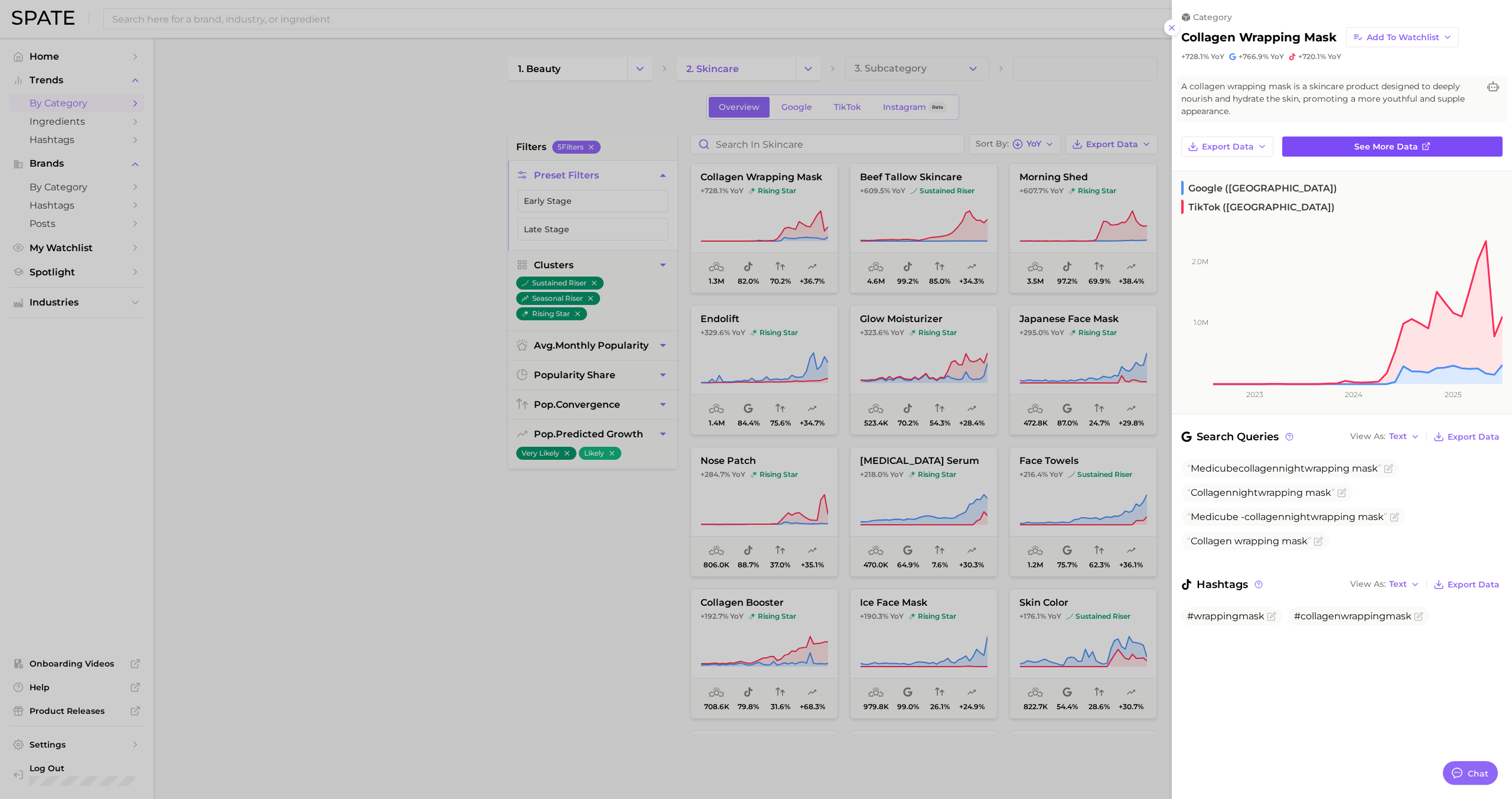
click at [1350, 145] on link "See more data" at bounding box center [1392, 146] width 220 height 20
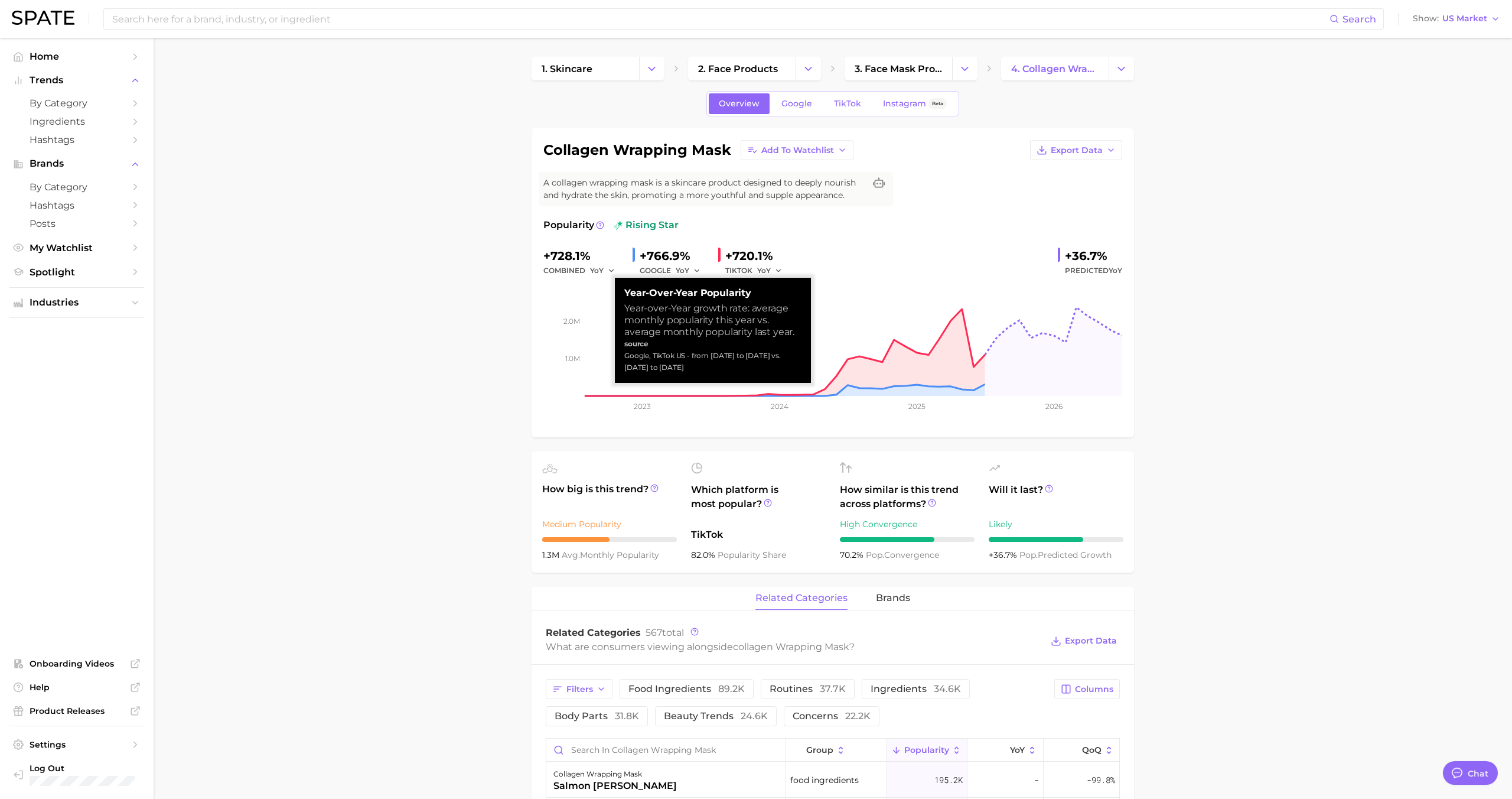
click at [652, 318] on div "Year-over-Year growth rate: average monthly popularity this year vs. average mo…" at bounding box center [713, 320] width 177 height 35
copy div "Year-over-Year growth rate: average monthly popularity this year vs. average mo…"
click at [645, 369] on div "Google, TikTok US - from Aug 2024 to Jul 2025 vs. Aug 2023 to Jul 2024" at bounding box center [713, 361] width 177 height 23
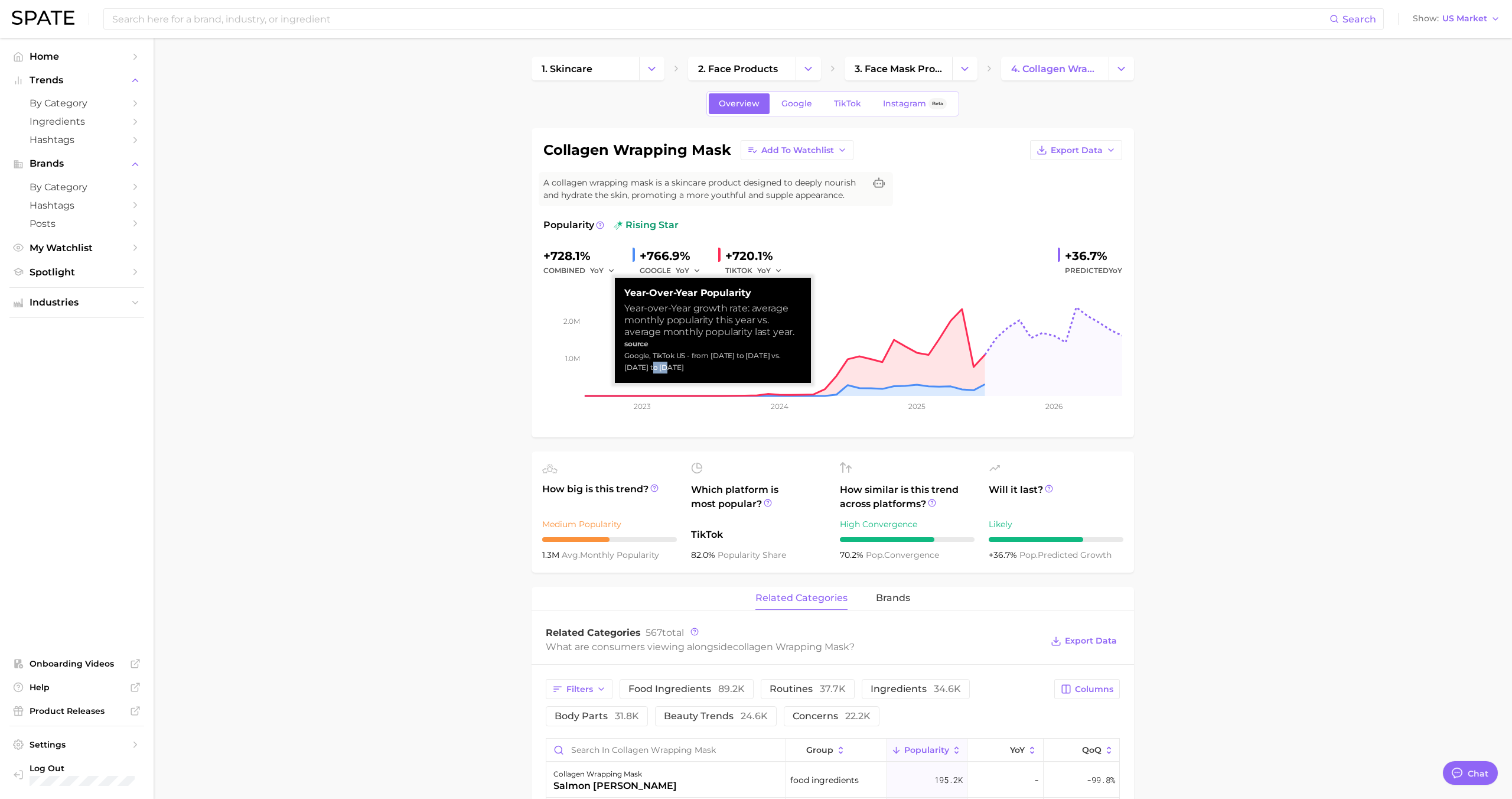
click at [645, 369] on div "Google, TikTok US - from Aug 2024 to Jul 2025 vs. Aug 2023 to Jul 2024" at bounding box center [713, 361] width 177 height 23
copy div "Google, TikTok US - from Aug 2024 to Jul 2025 vs. Aug 2023 to Jul 2024"
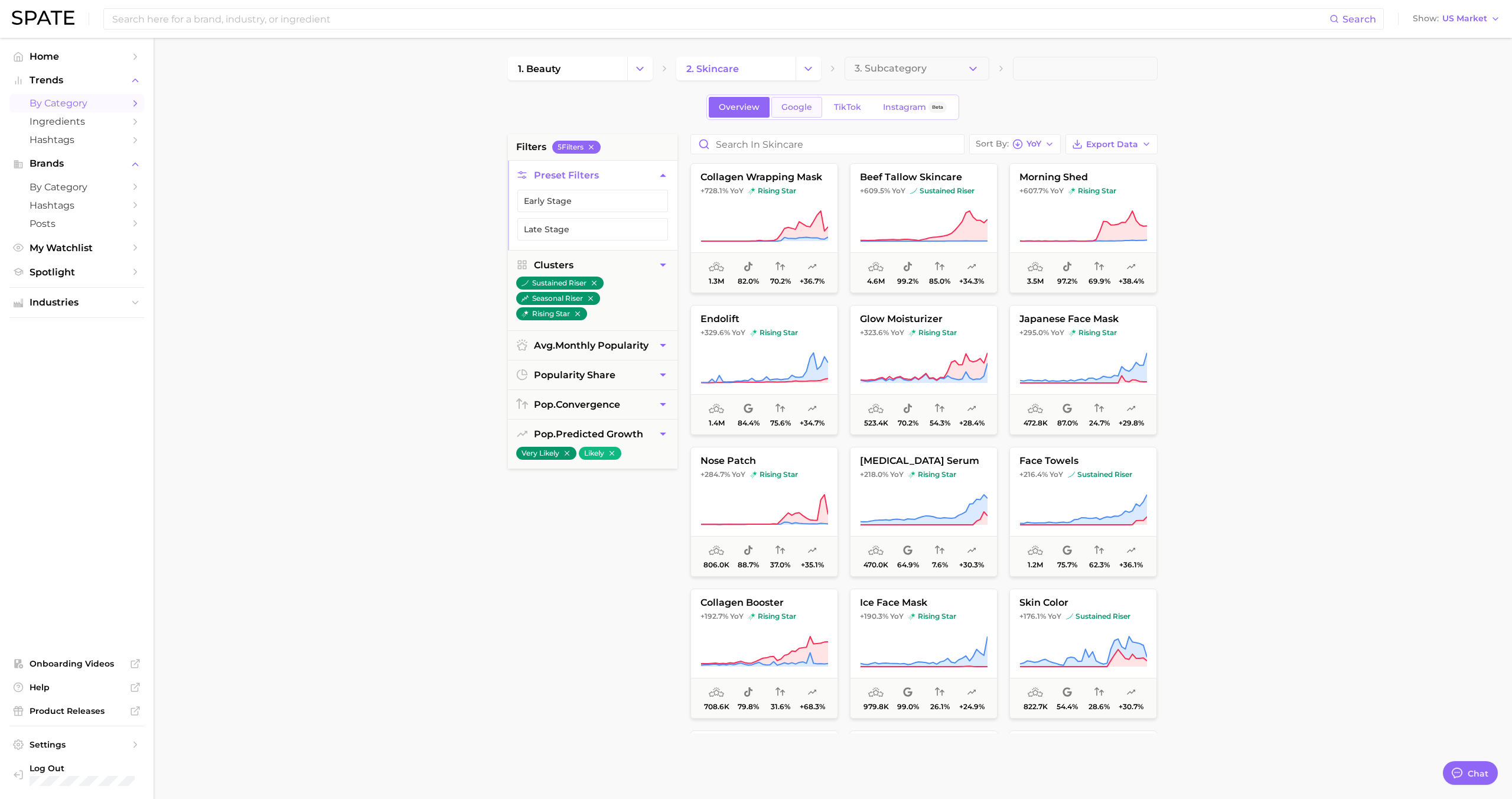
click at [797, 100] on link "Google" at bounding box center [797, 108] width 51 height 21
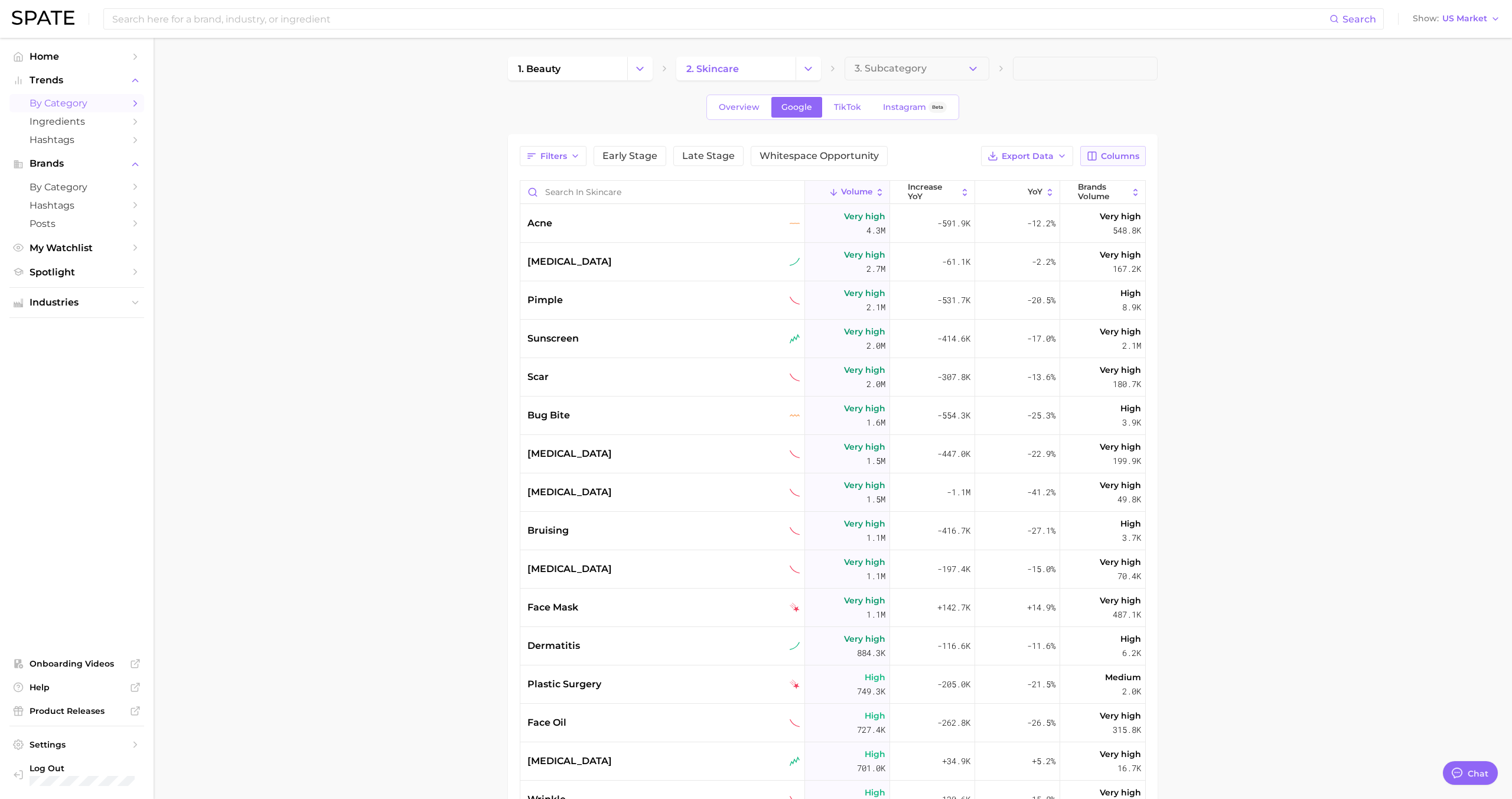
click at [1096, 160] on icon "button" at bounding box center [1092, 156] width 10 height 10
click at [1097, 161] on icon "button" at bounding box center [1092, 156] width 10 height 10
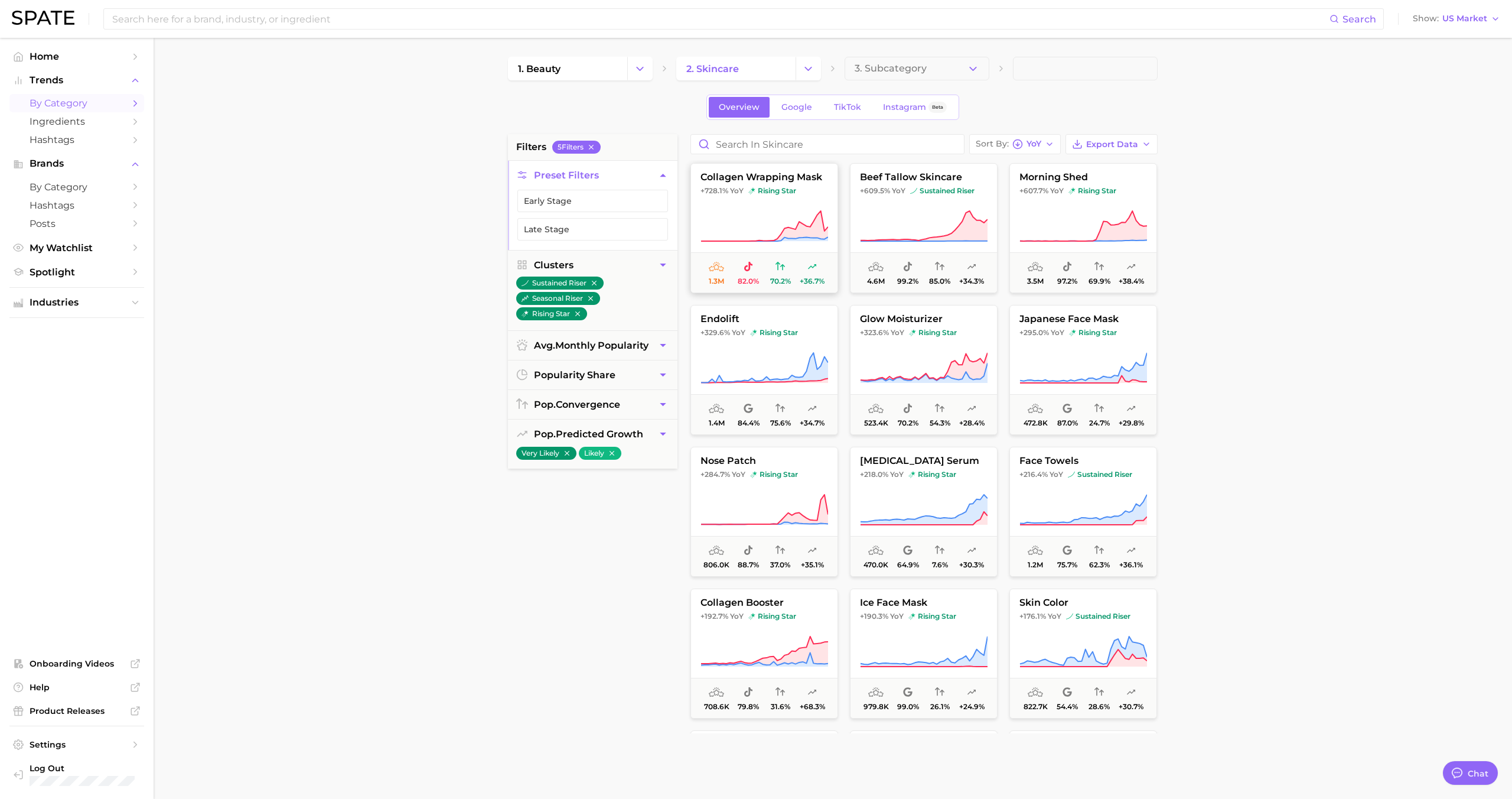
click at [729, 192] on span "+728.1% YoY" at bounding box center [722, 190] width 43 height 9
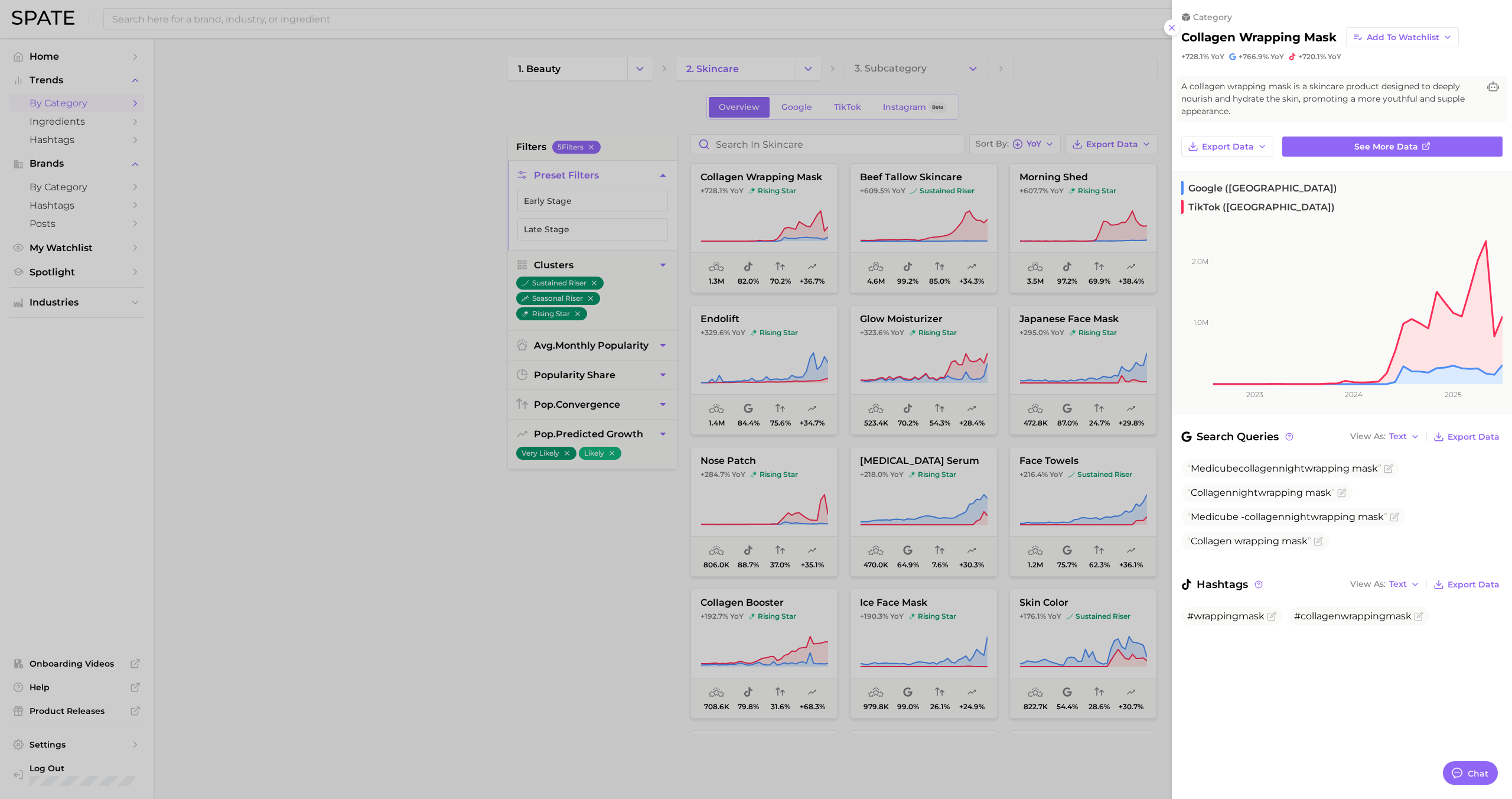
click at [737, 202] on div at bounding box center [756, 399] width 1512 height 799
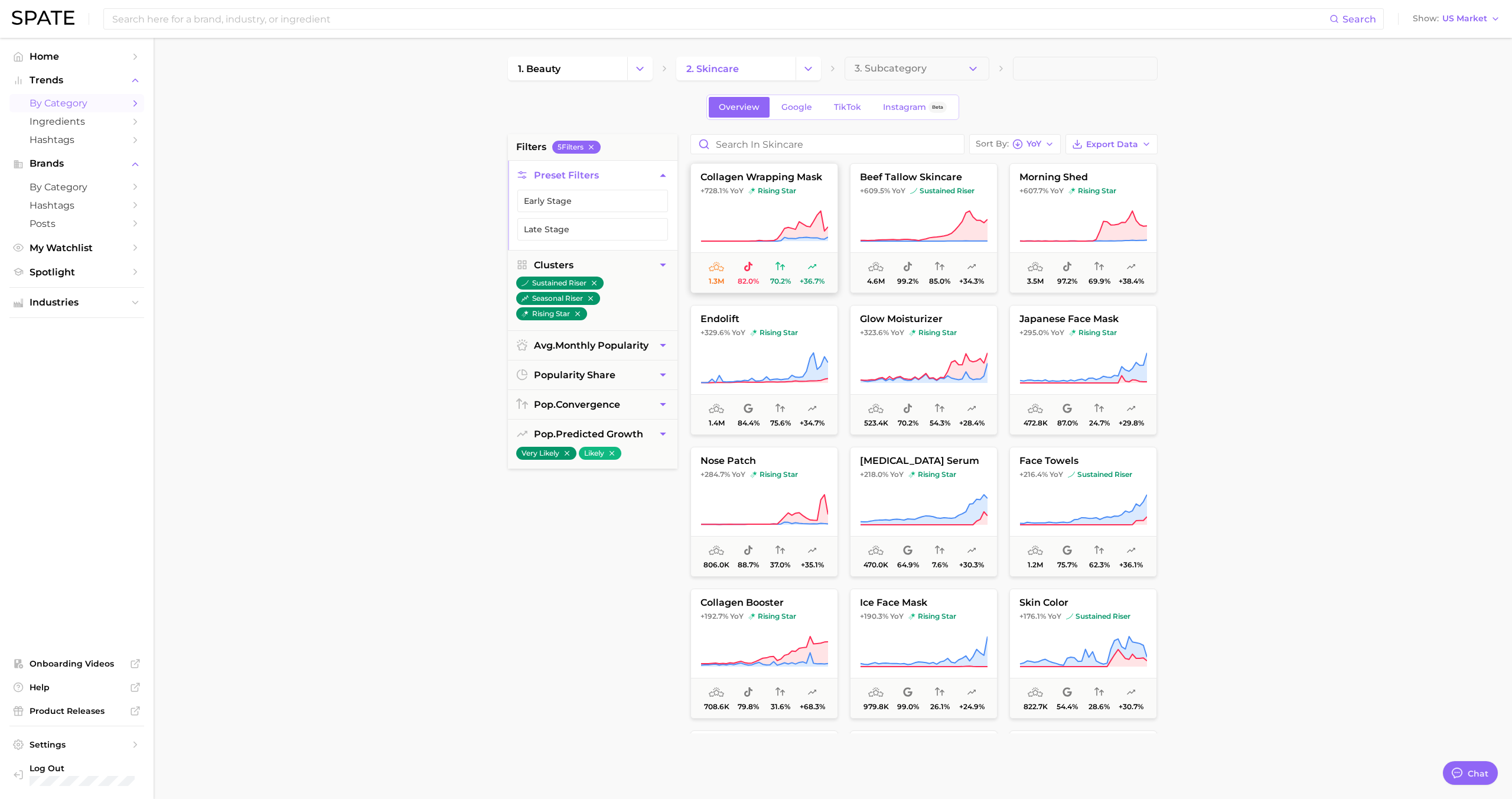
click at [810, 275] on span "+36.7%" at bounding box center [812, 273] width 32 height 25
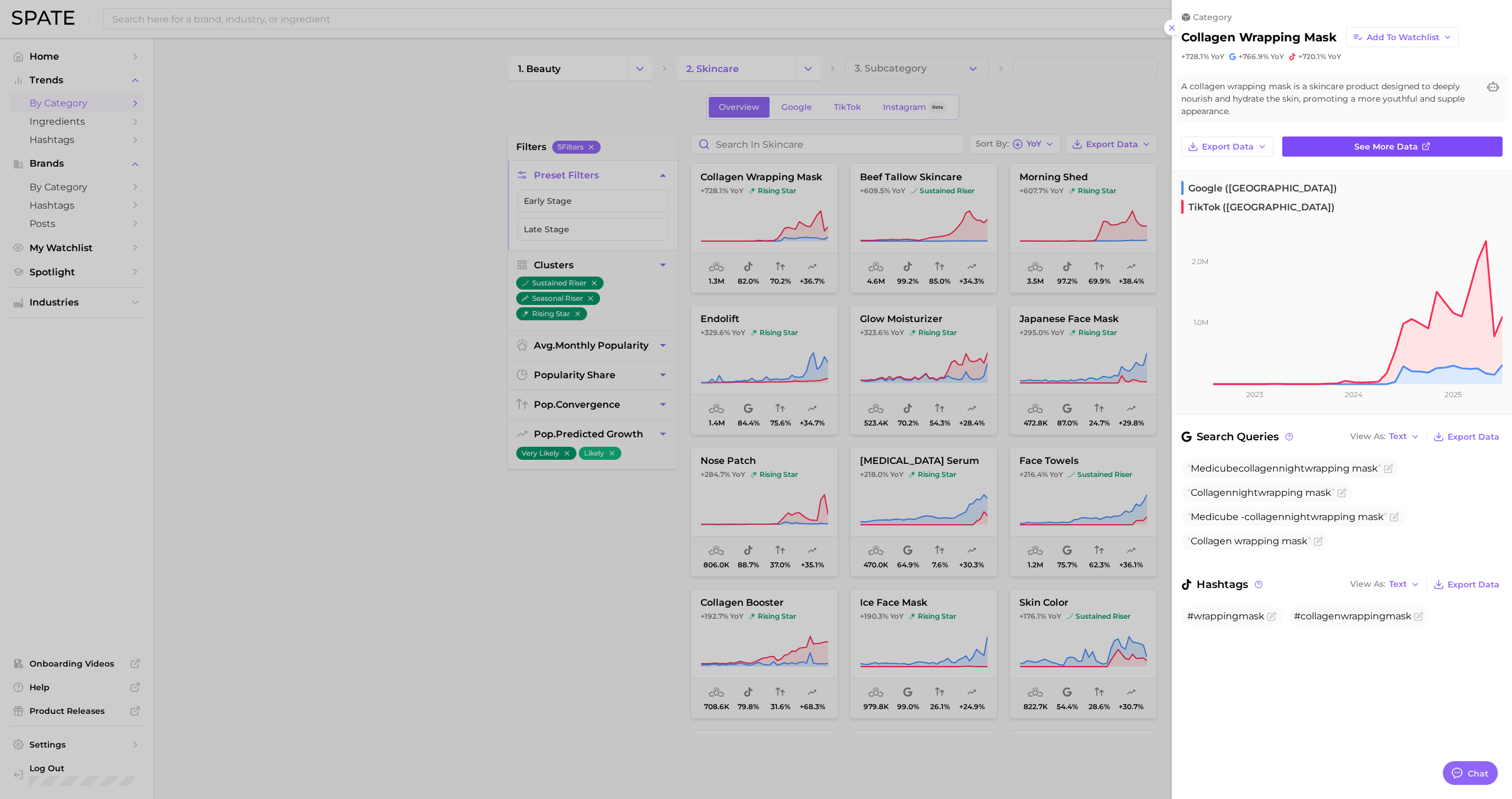
click at [1372, 142] on span "See more data" at bounding box center [1386, 146] width 64 height 10
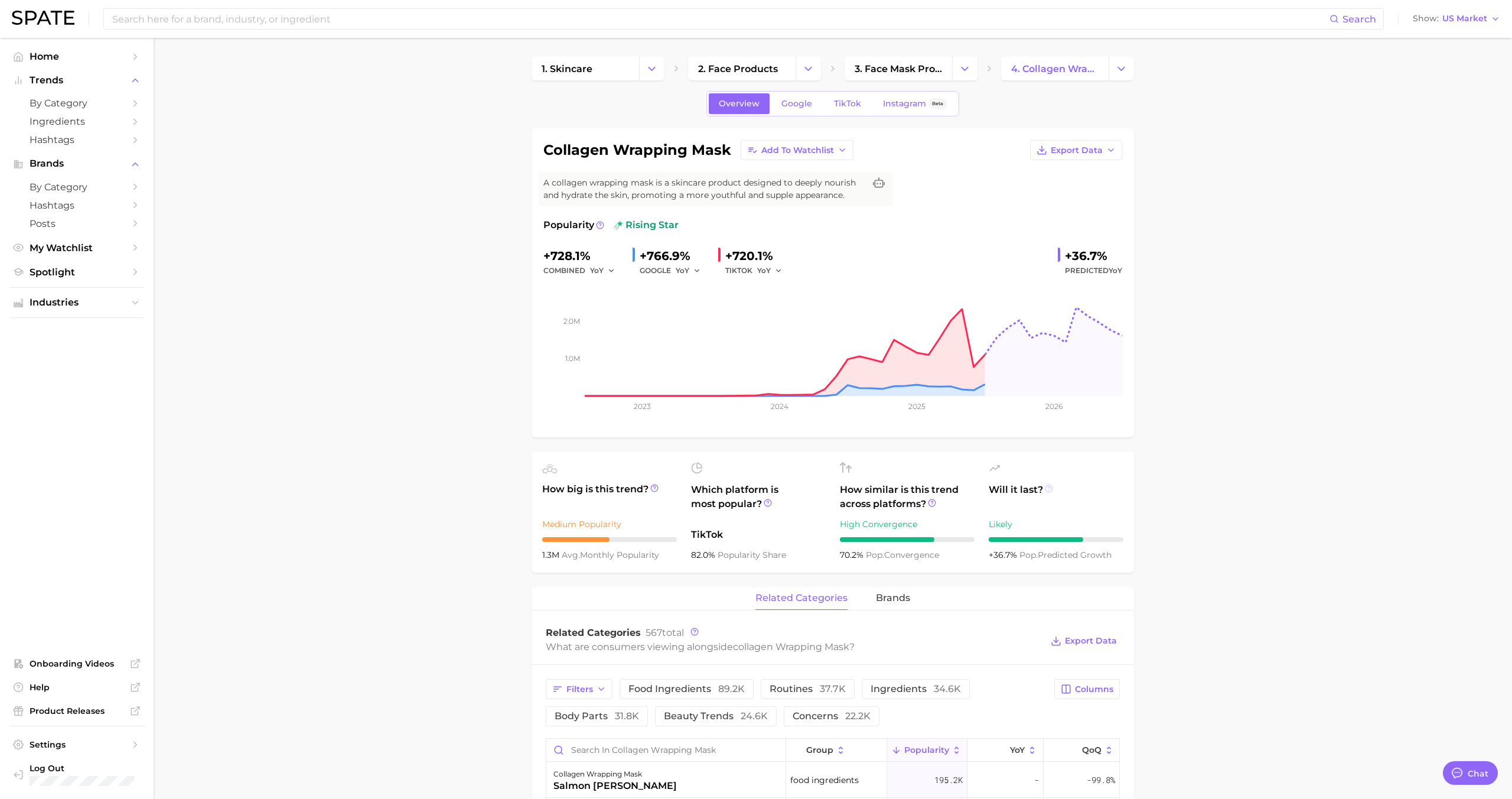
click at [1048, 489] on icon at bounding box center [1048, 489] width 8 height 8
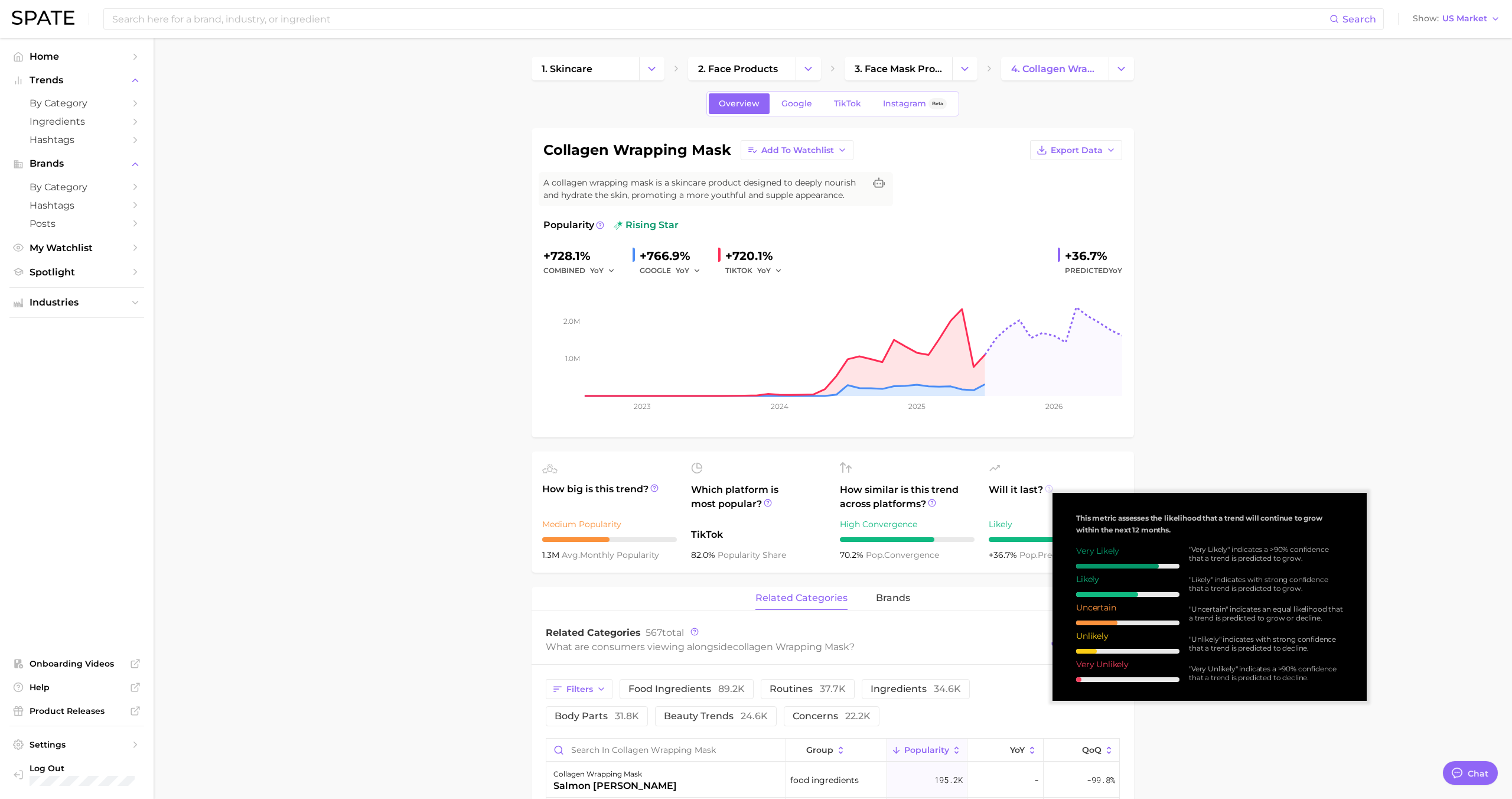
click at [1048, 488] on icon at bounding box center [1048, 489] width 8 height 8
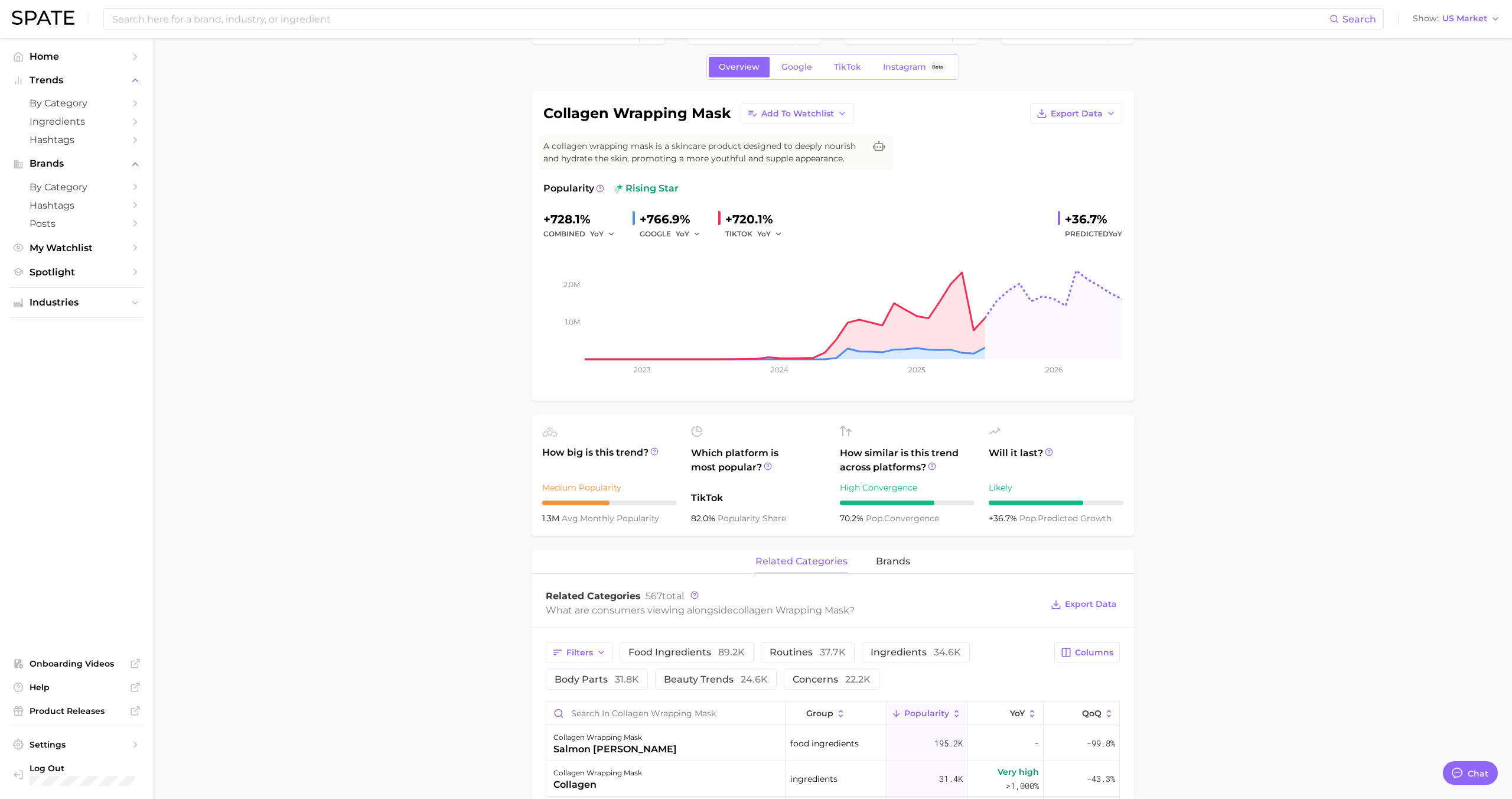
scroll to position [7, 0]
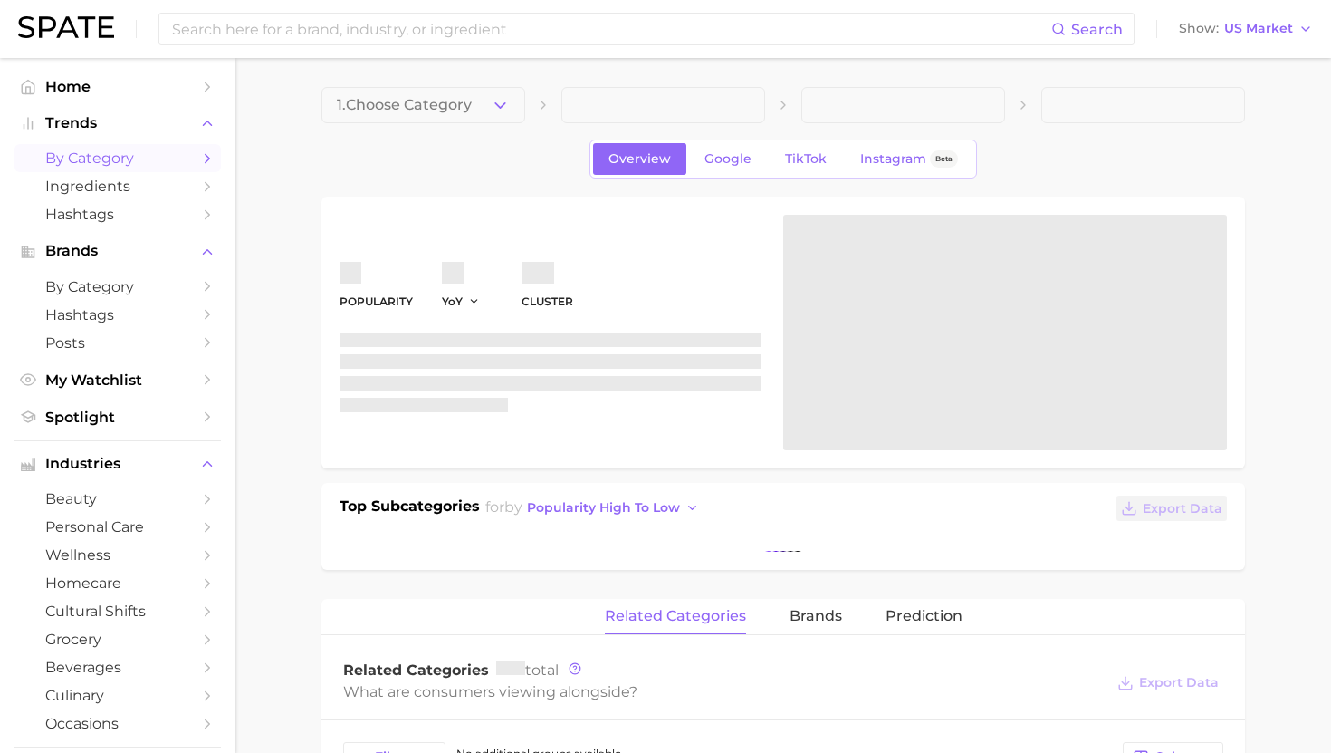
click at [118, 159] on span "by Category" at bounding box center [117, 157] width 145 height 17
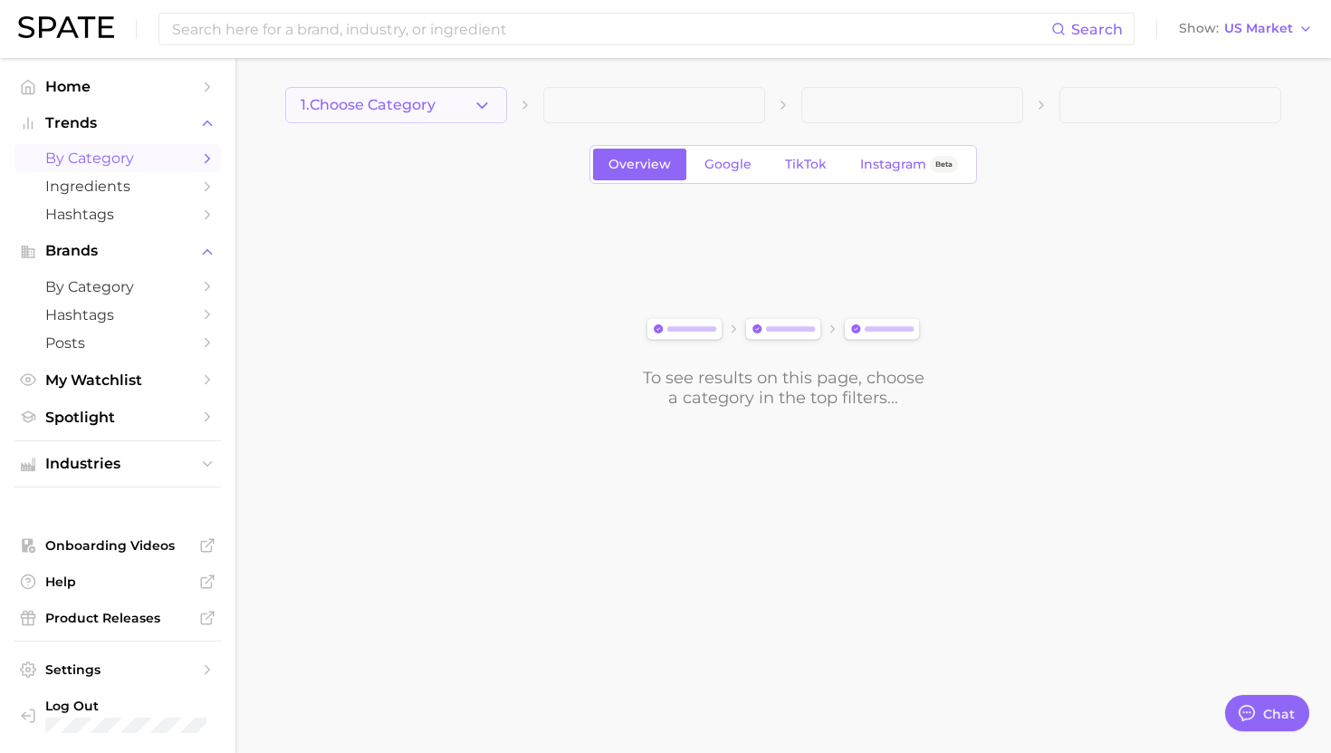
click at [469, 107] on button "1. Choose Category" at bounding box center [396, 105] width 222 height 36
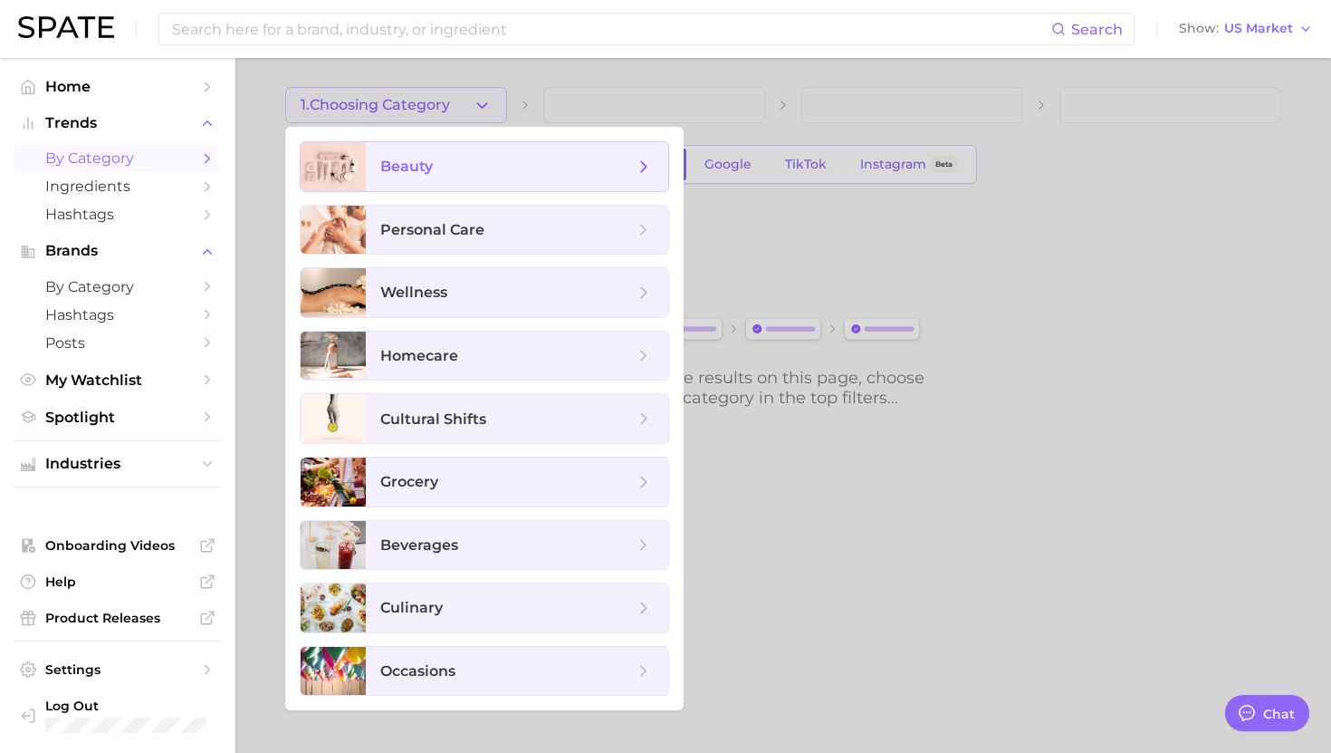
click at [471, 162] on span "beauty" at bounding box center [507, 167] width 254 height 20
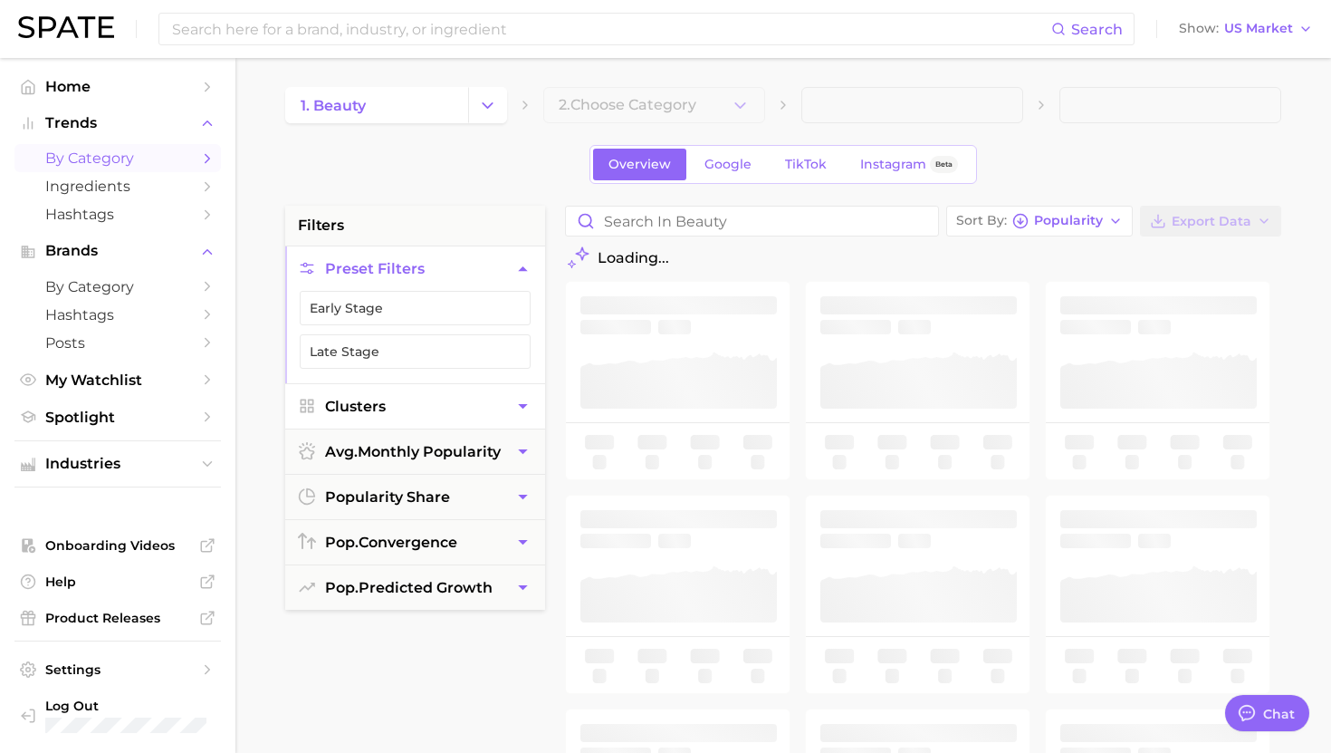
click at [422, 420] on button "Clusters" at bounding box center [415, 406] width 260 height 44
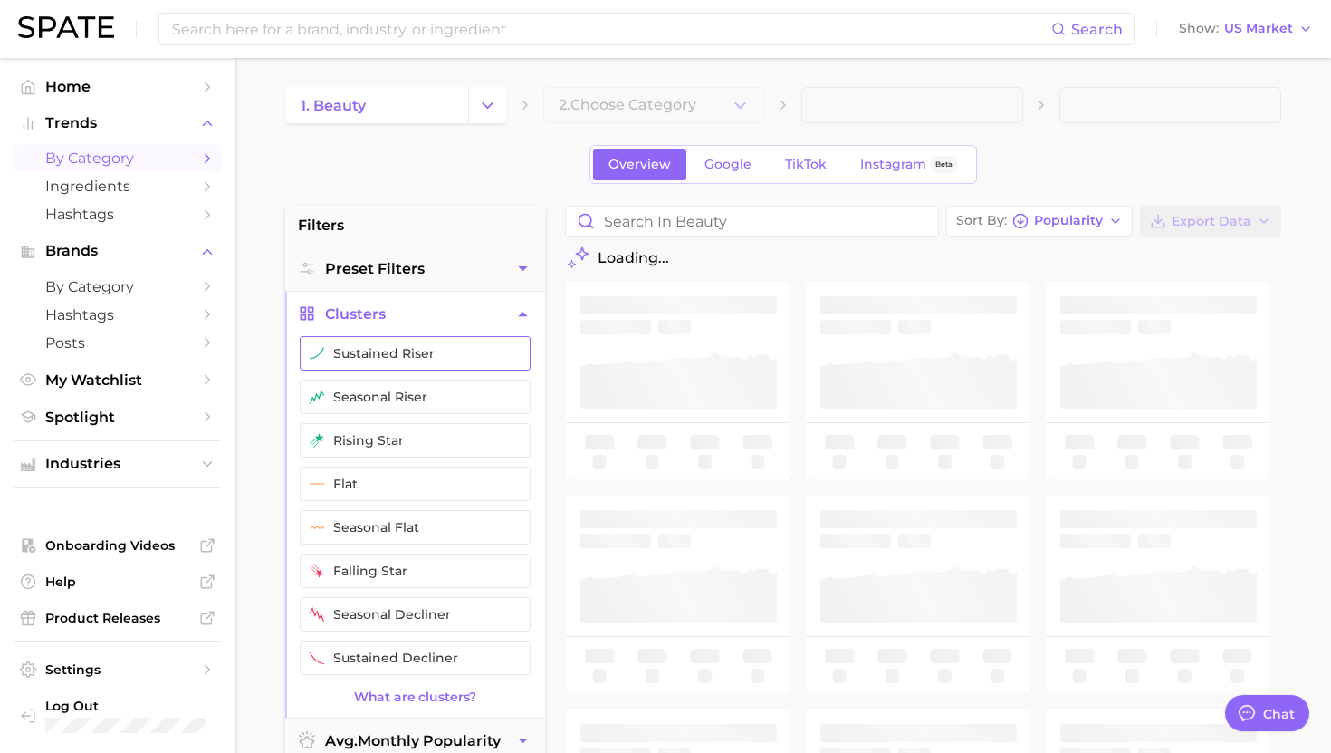
click at [414, 350] on button "sustained riser" at bounding box center [415, 353] width 231 height 34
click at [412, 403] on button "seasonal riser" at bounding box center [415, 397] width 231 height 34
click at [412, 442] on button "rising star" at bounding box center [415, 440] width 231 height 34
click at [430, 319] on button "Clusters" at bounding box center [415, 314] width 260 height 44
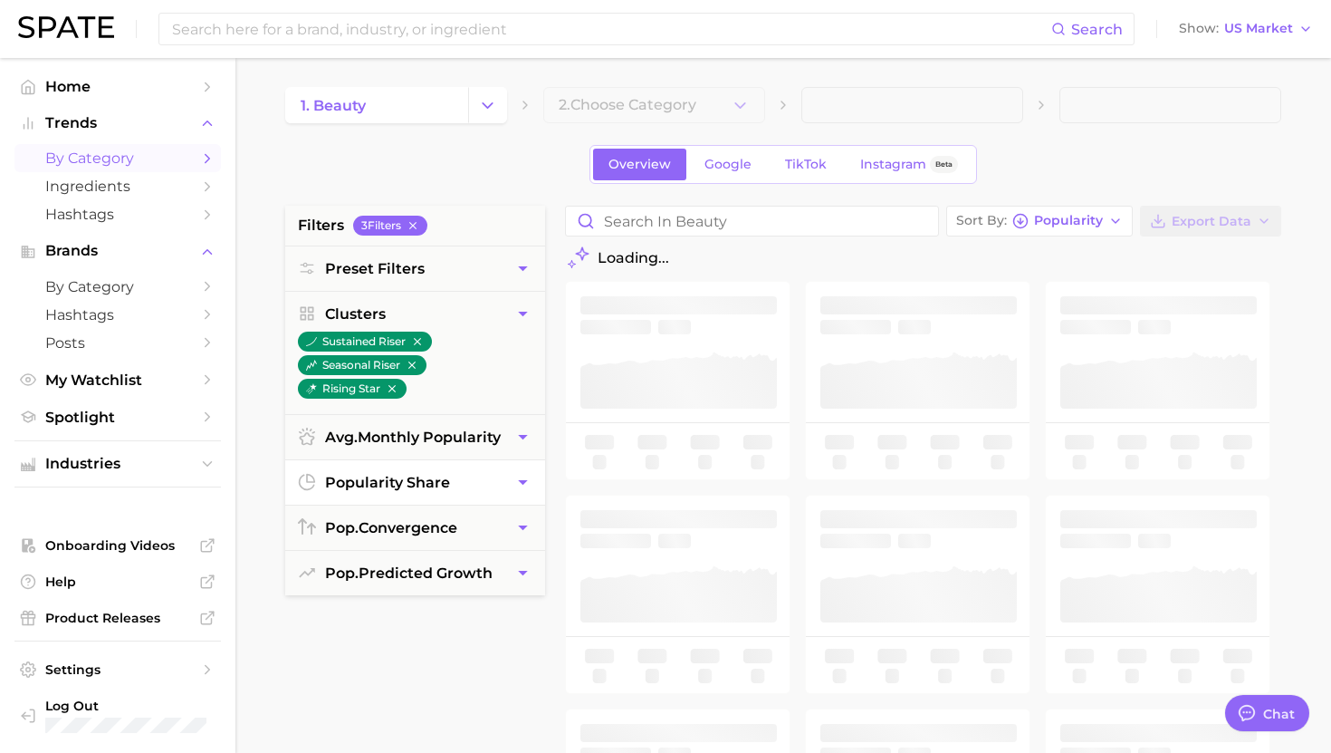
click at [414, 467] on button "popularity share" at bounding box center [415, 482] width 260 height 44
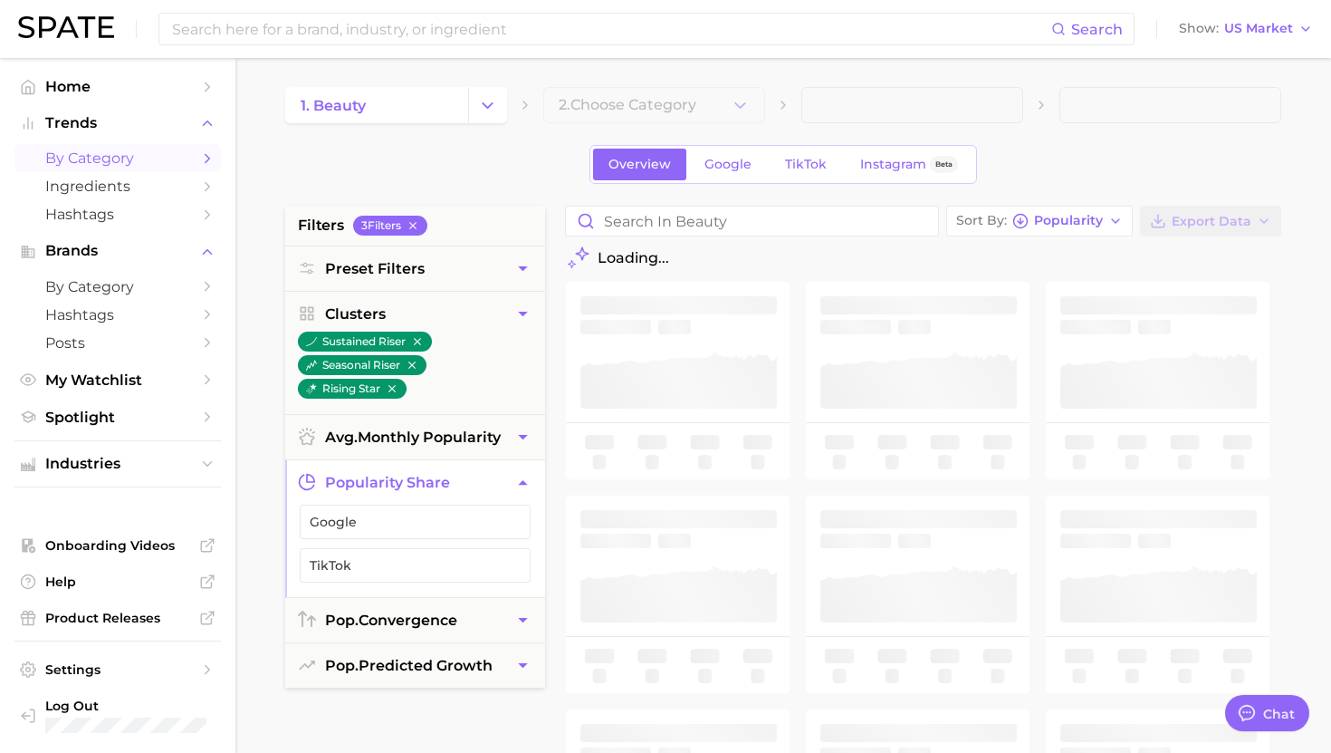
click at [402, 474] on span "popularity share" at bounding box center [387, 482] width 125 height 17
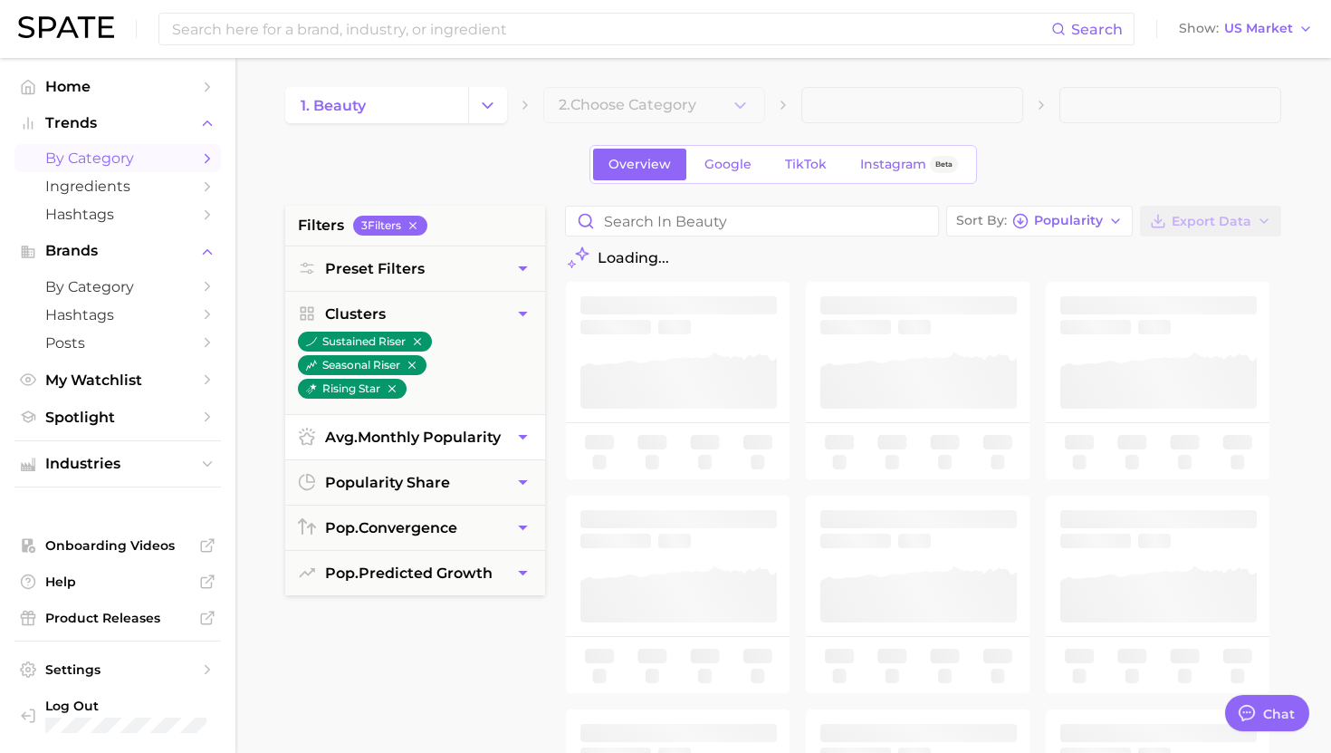
click at [402, 446] on button "avg. monthly popularity" at bounding box center [415, 437] width 260 height 44
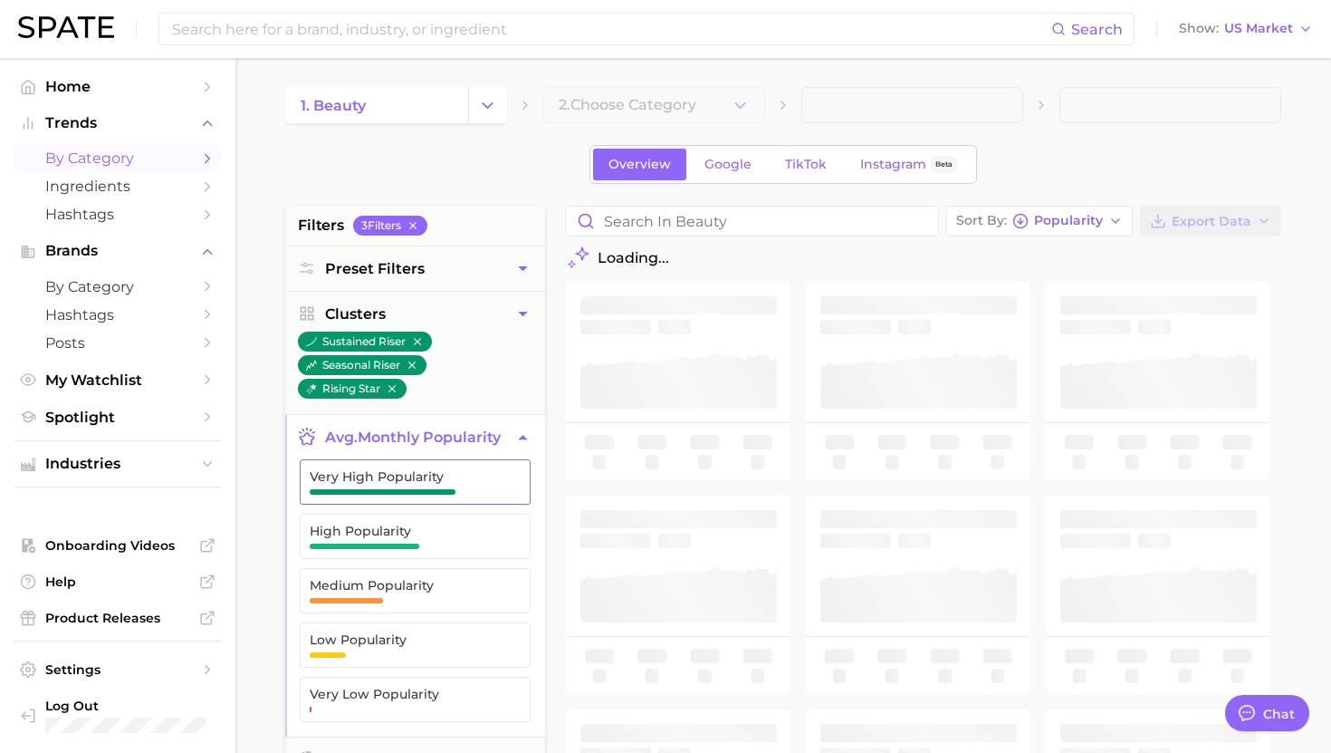
click at [391, 471] on span "Very High Popularity" at bounding box center [401, 476] width 182 height 14
click at [391, 529] on span "High Popularity" at bounding box center [401, 531] width 182 height 14
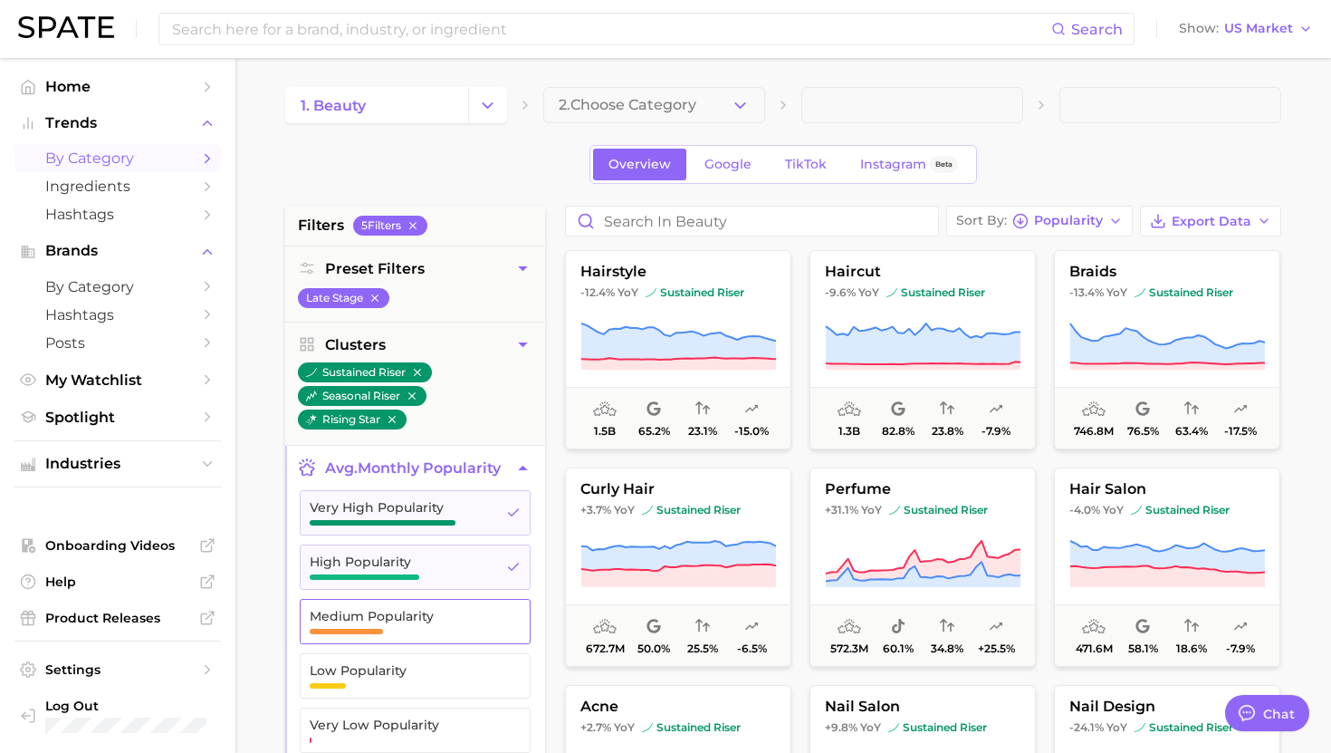
click at [392, 611] on span "Medium Popularity" at bounding box center [401, 616] width 182 height 14
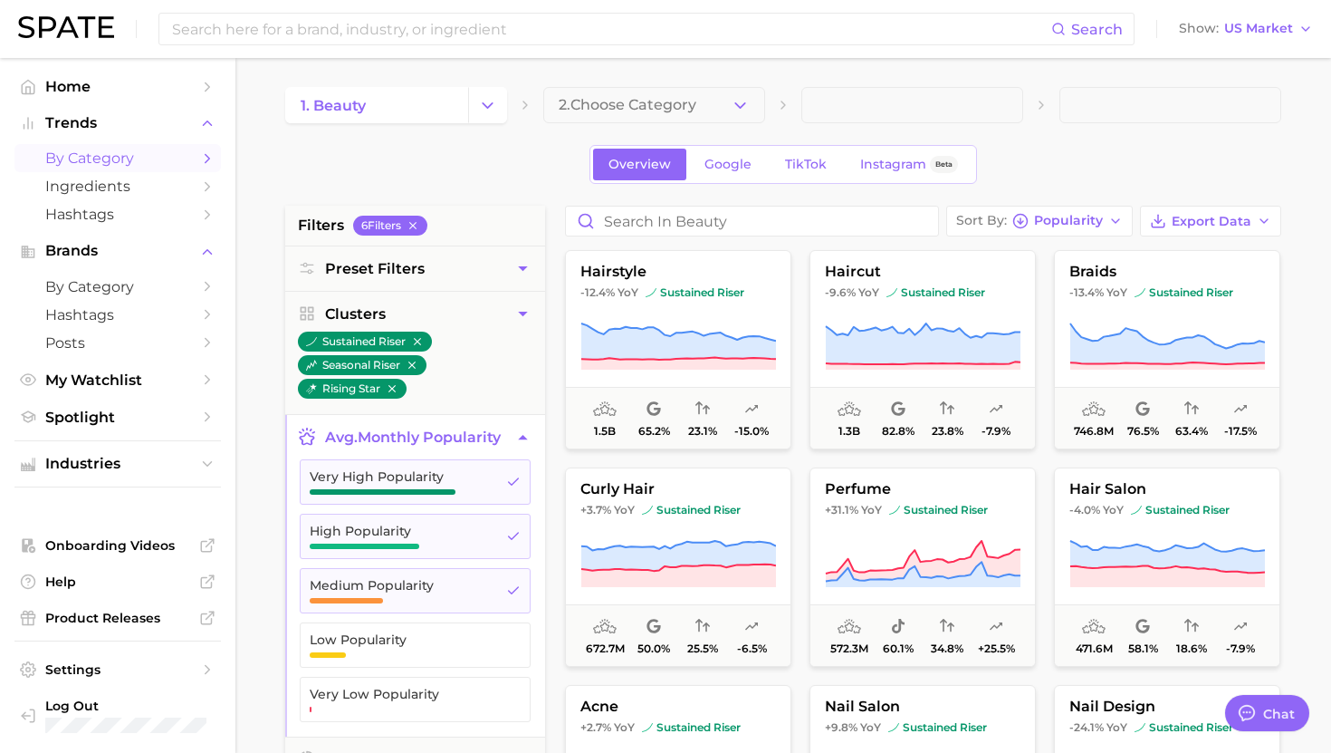
click at [389, 432] on span "avg. monthly popularity" at bounding box center [413, 436] width 176 height 17
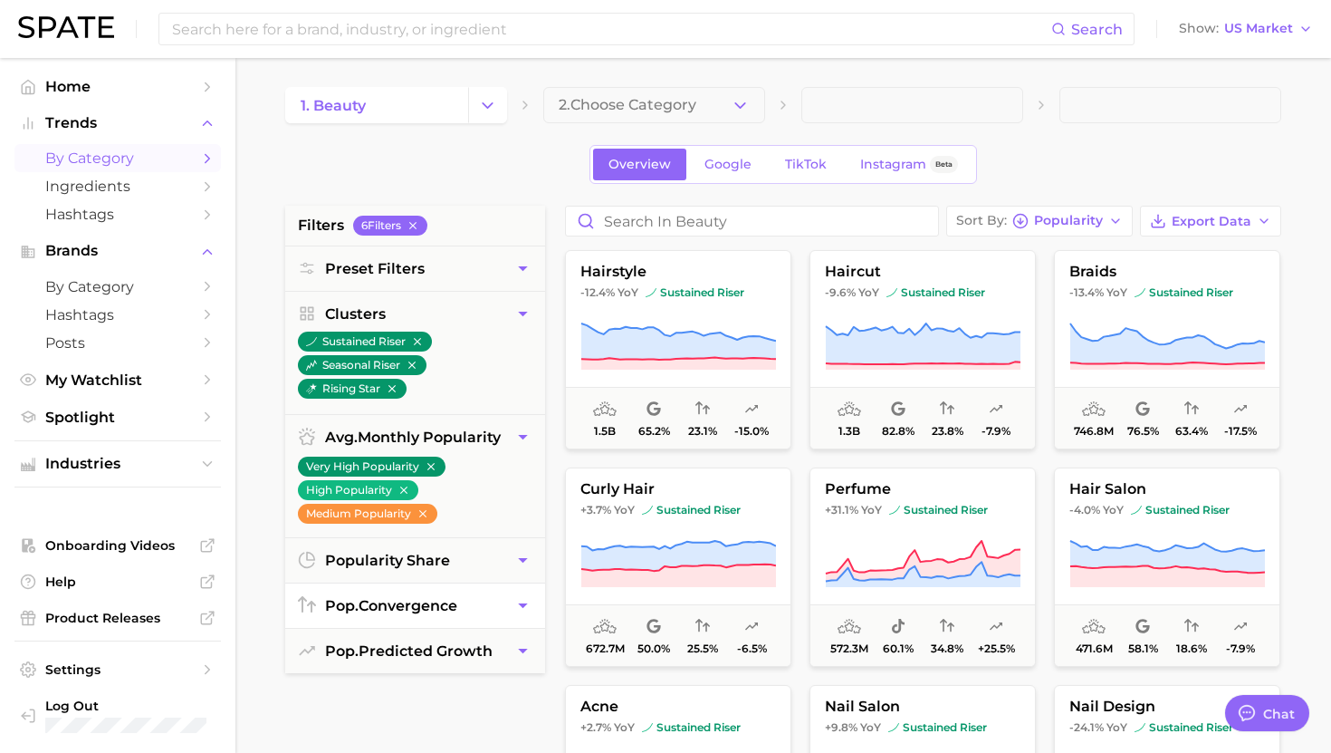
click at [398, 607] on span "pop. convergence" at bounding box center [391, 605] width 132 height 17
click at [393, 604] on span "pop. convergence" at bounding box center [391, 605] width 132 height 17
click at [388, 651] on span "pop. predicted growth" at bounding box center [409, 650] width 168 height 17
click at [379, 683] on span "Very Likely" at bounding box center [401, 690] width 182 height 14
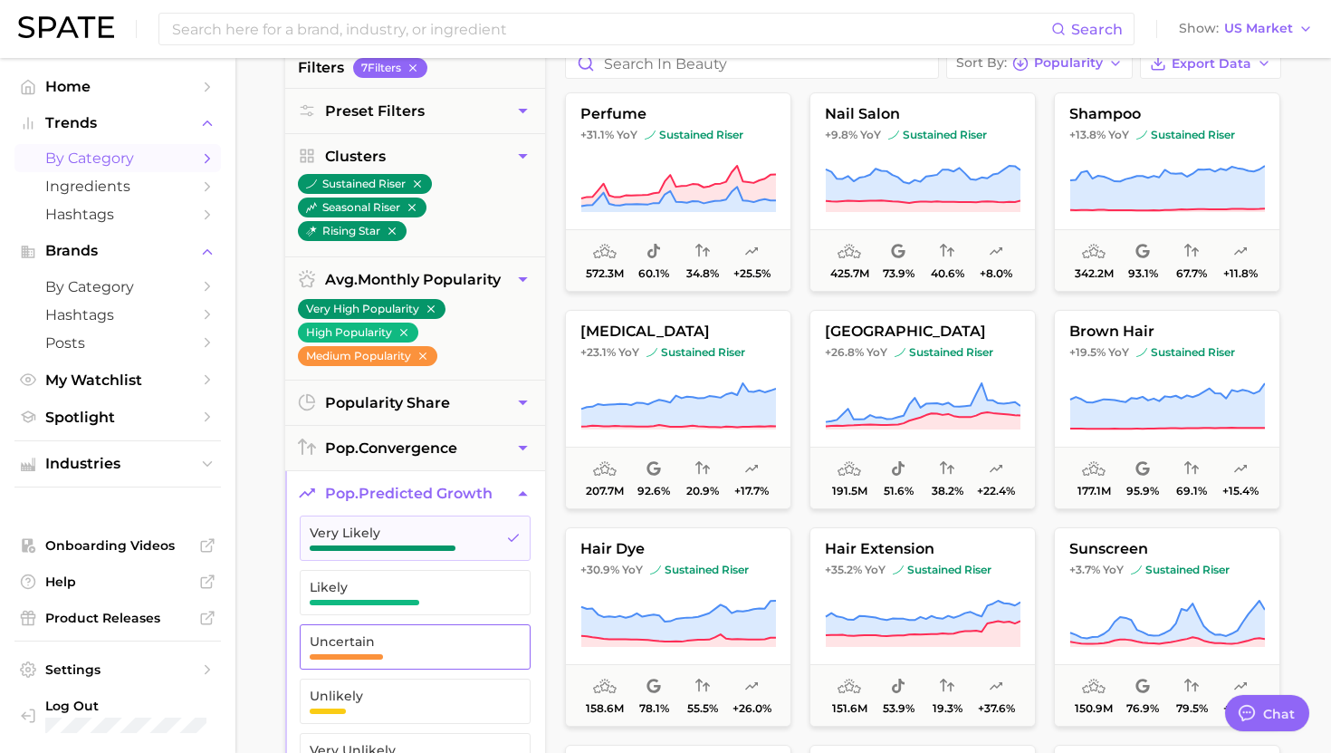
scroll to position [207, 0]
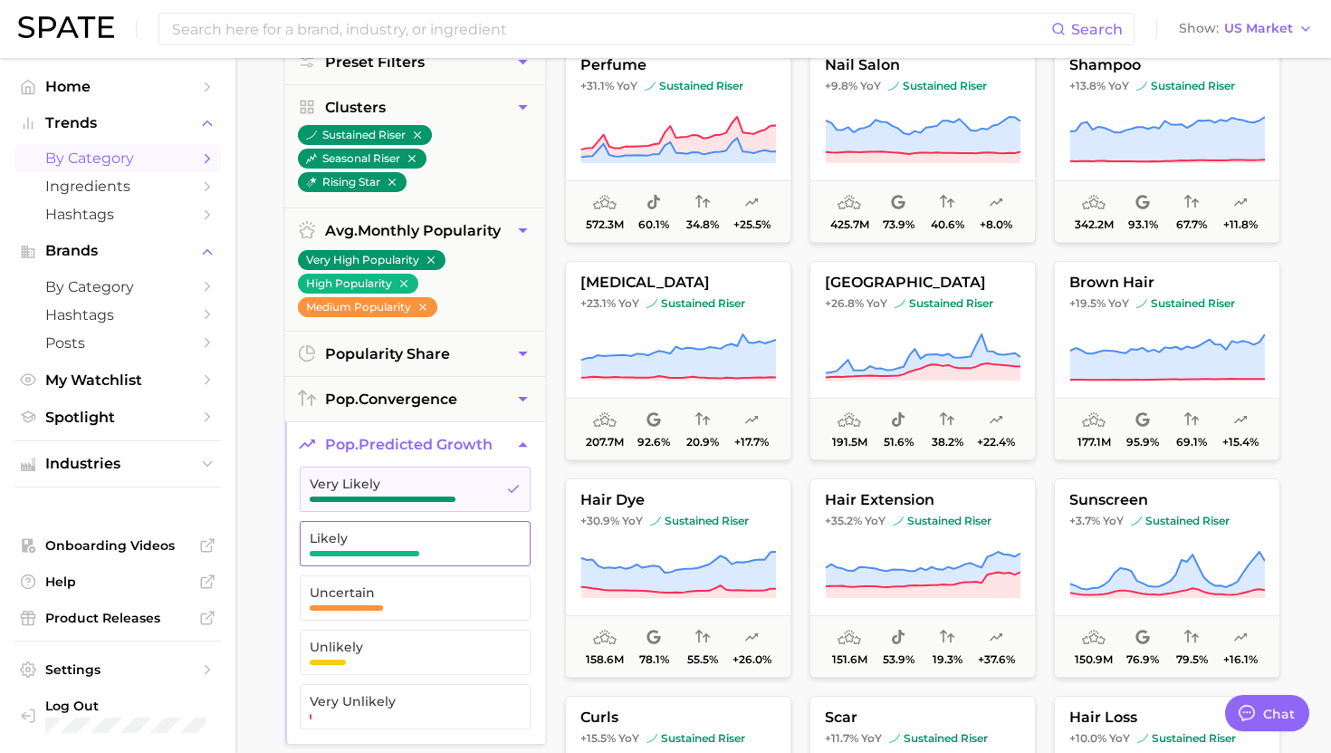
click at [371, 551] on span "button" at bounding box center [365, 553] width 110 height 5
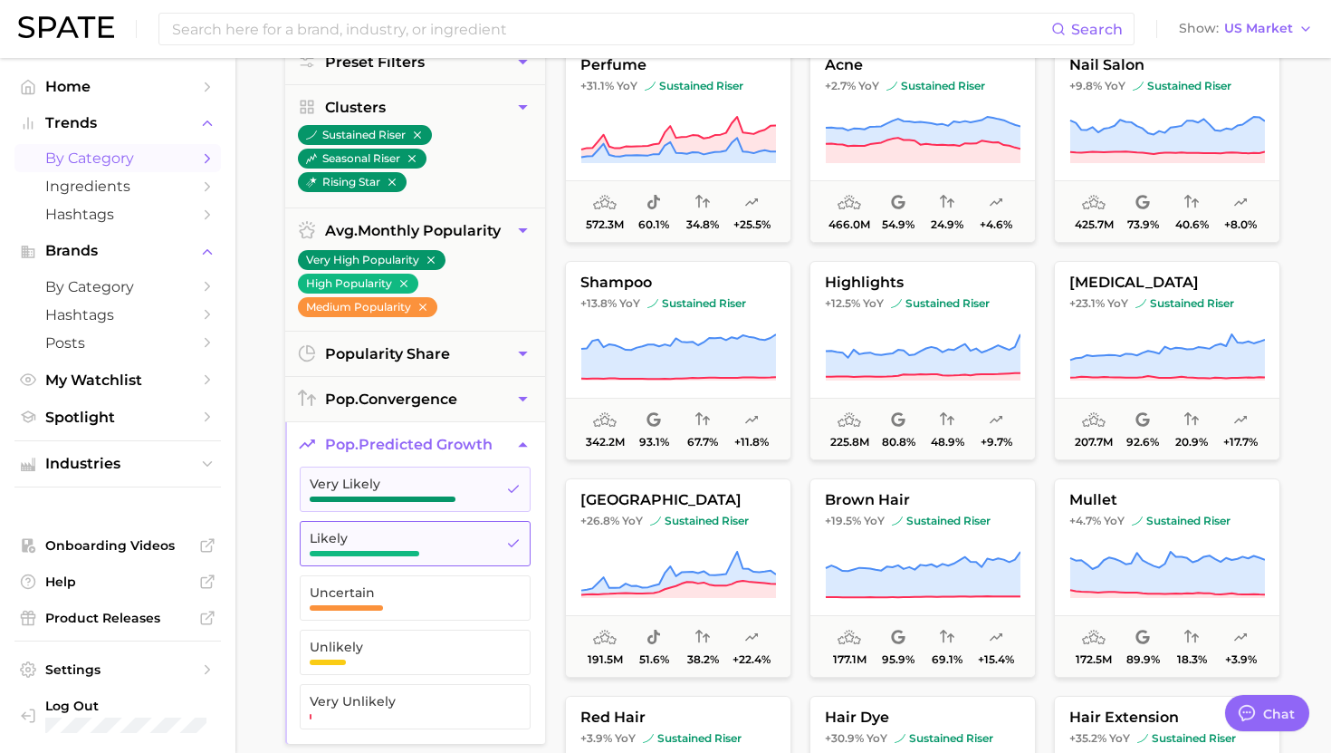
scroll to position [43, 0]
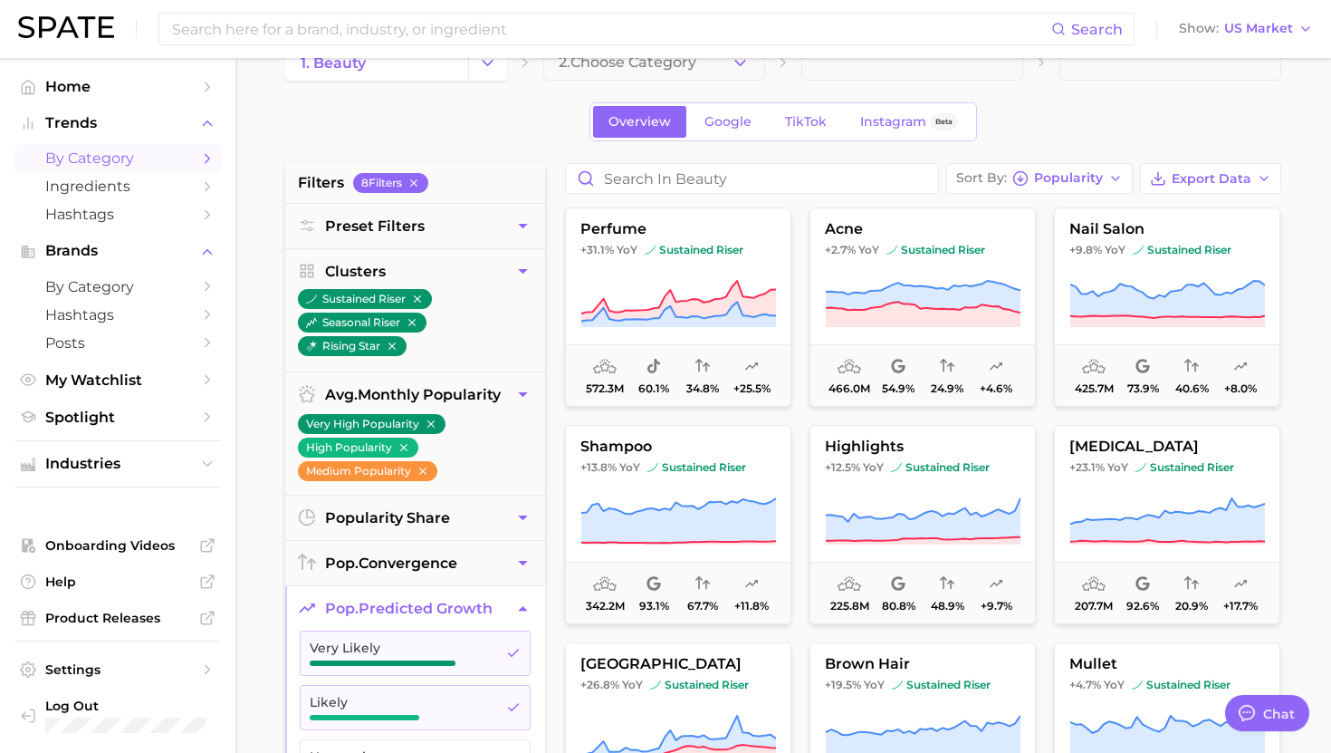
click at [525, 108] on div "Overview Google TikTok Instagram Beta" at bounding box center [783, 121] width 996 height 39
click at [578, 83] on div "1. beauty 2. Choose Category Overview Google TikTok Instagram Beta filters 8 Fi…" at bounding box center [783, 671] width 996 height 1254
click at [583, 69] on span "2. Choose Category" at bounding box center [628, 62] width 138 height 16
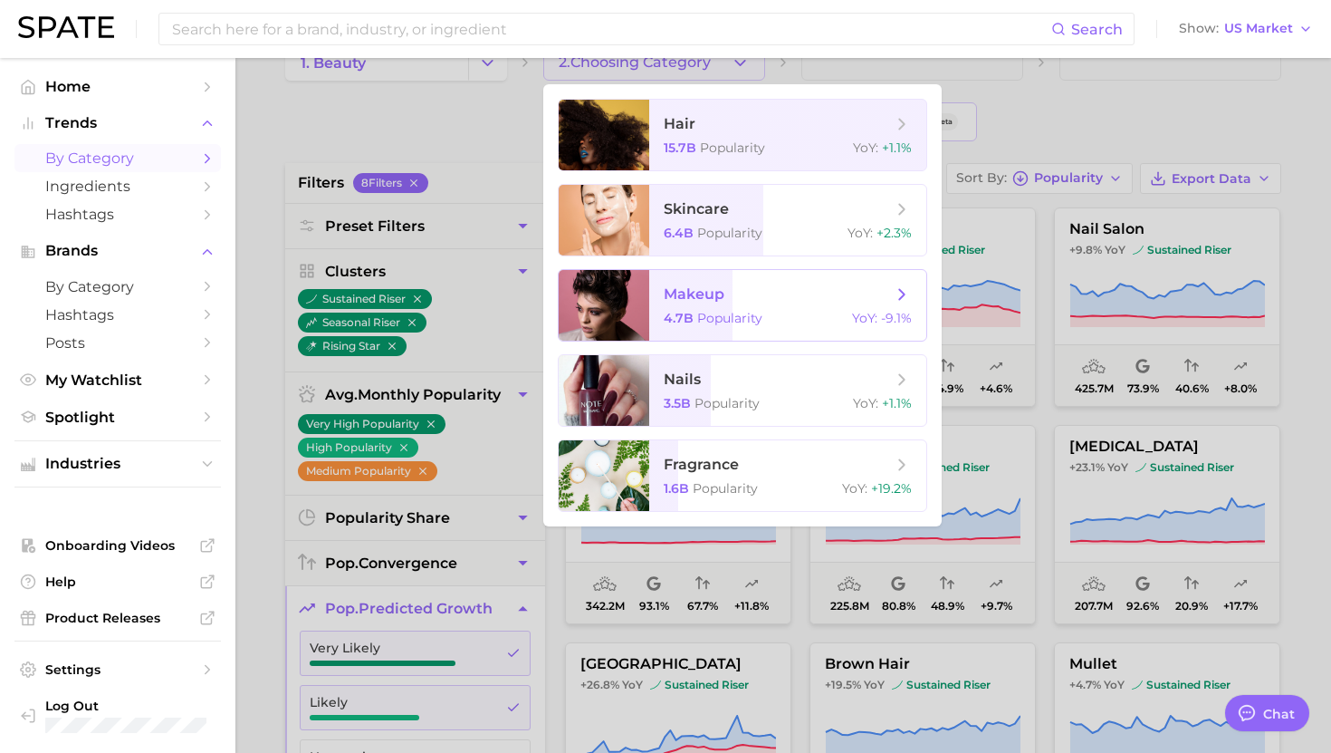
click at [716, 315] on span "Popularity" at bounding box center [729, 318] width 65 height 16
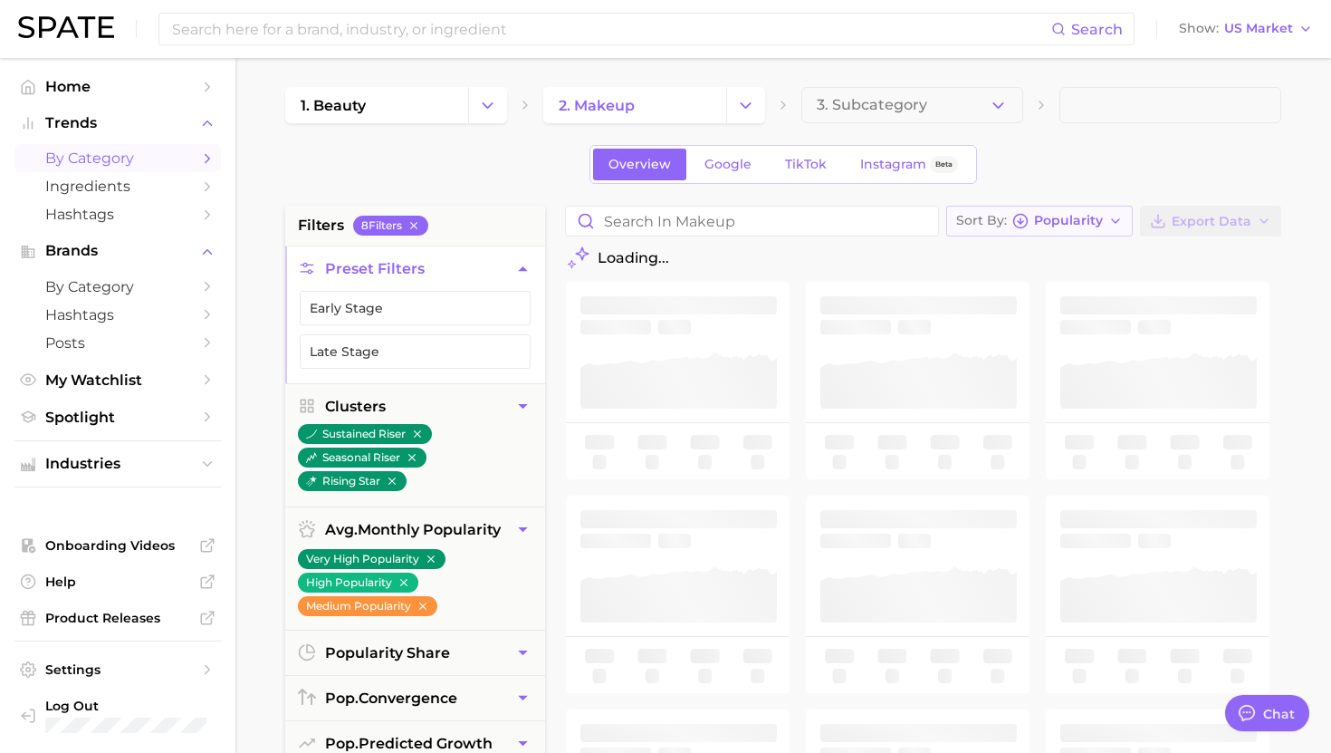
click at [1039, 221] on span "Popularity" at bounding box center [1068, 221] width 69 height 10
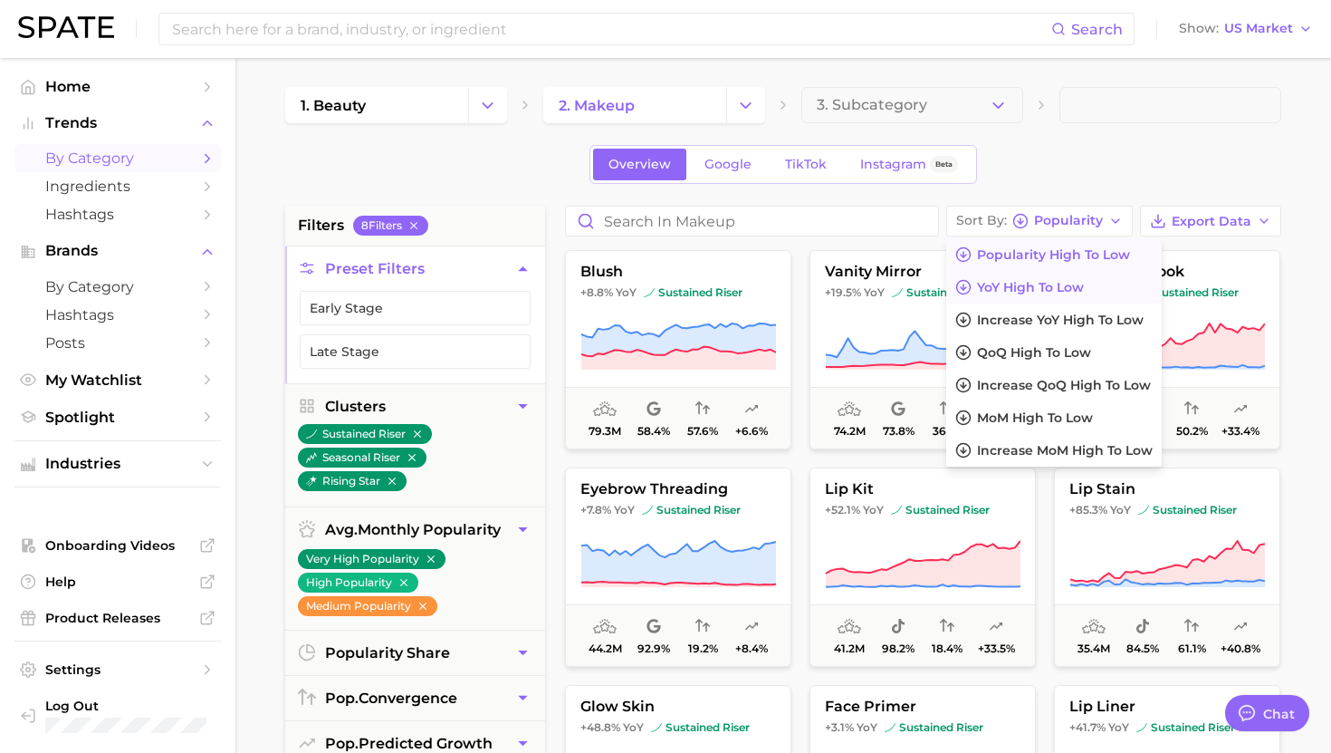
click at [1039, 288] on span "YoY high to low" at bounding box center [1030, 287] width 107 height 15
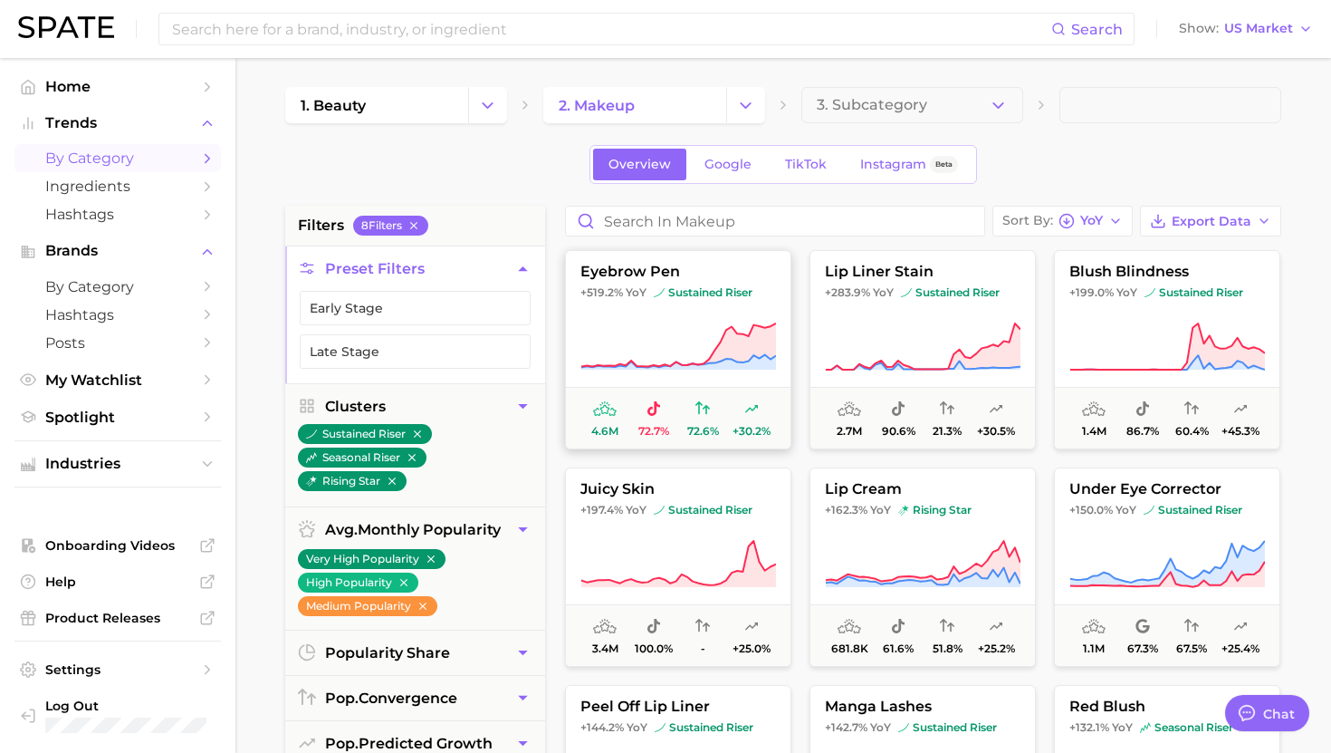
click at [746, 346] on icon at bounding box center [679, 345] width 195 height 44
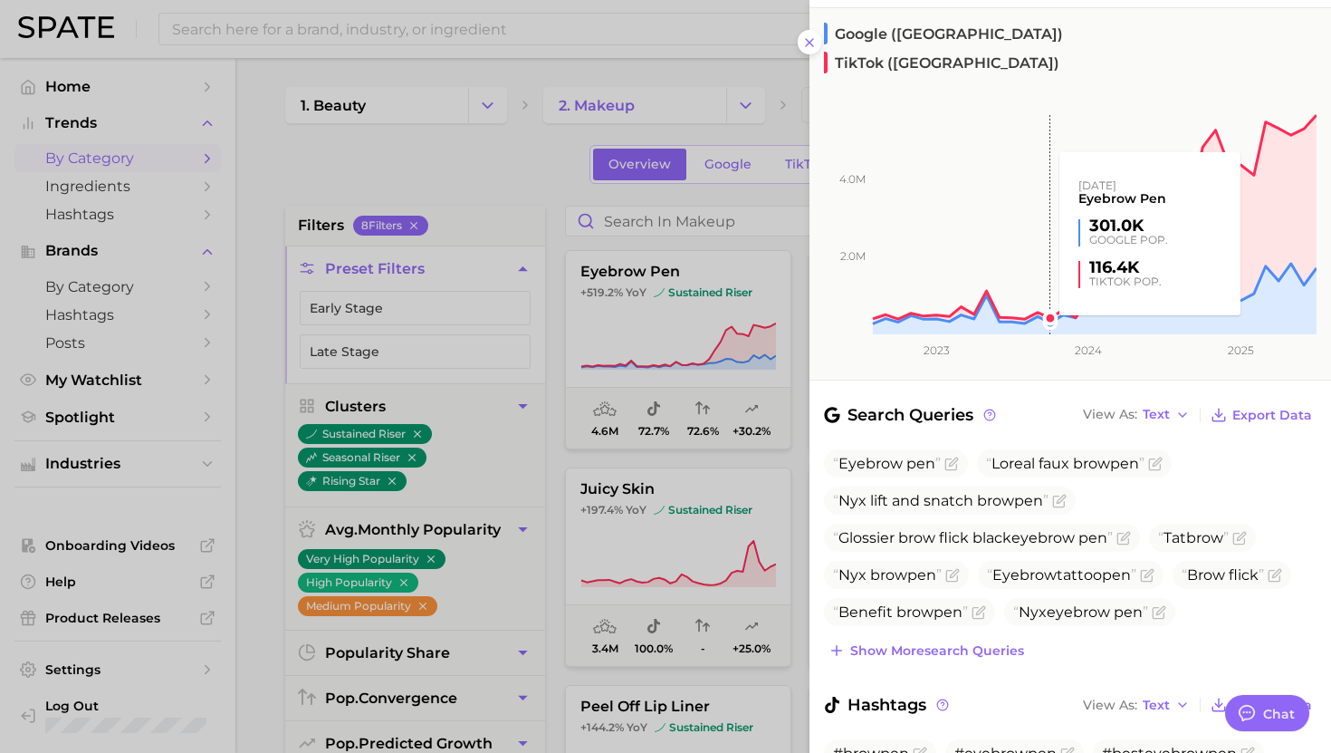
scroll to position [218, 0]
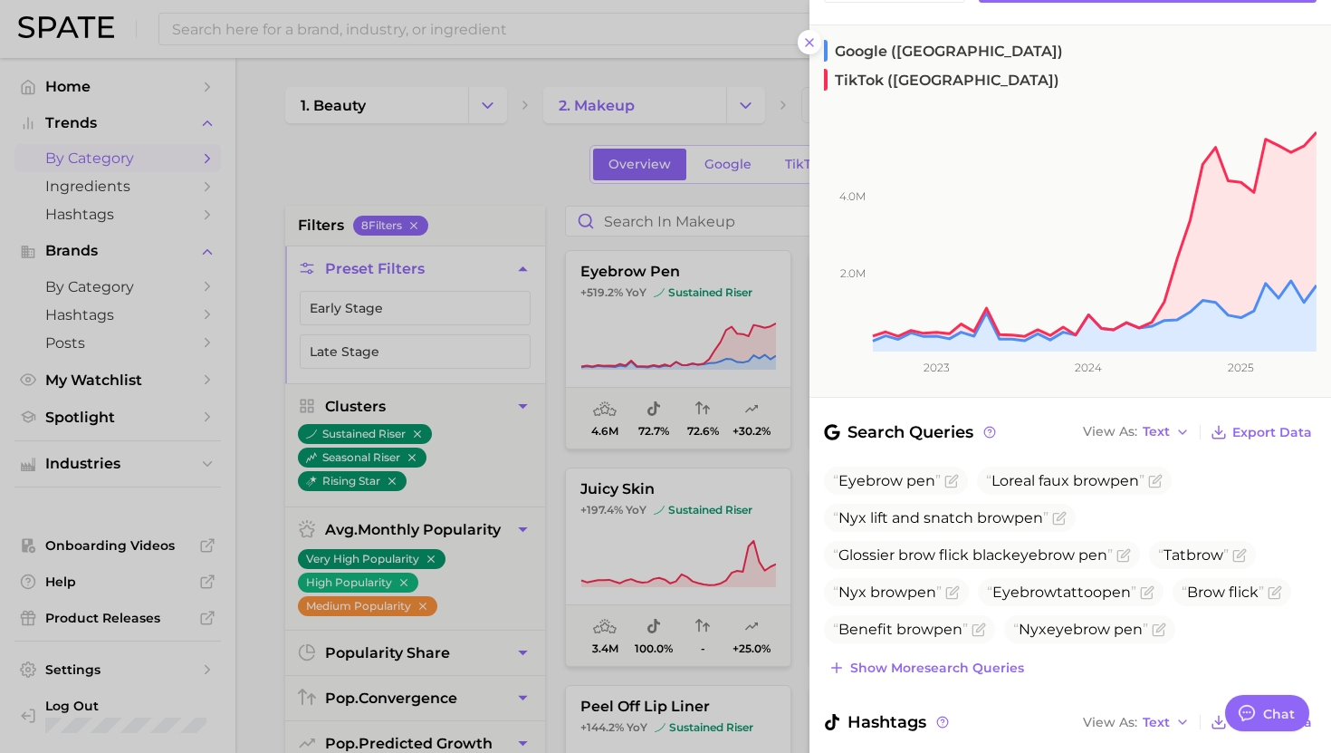
click at [648, 437] on div at bounding box center [665, 376] width 1331 height 753
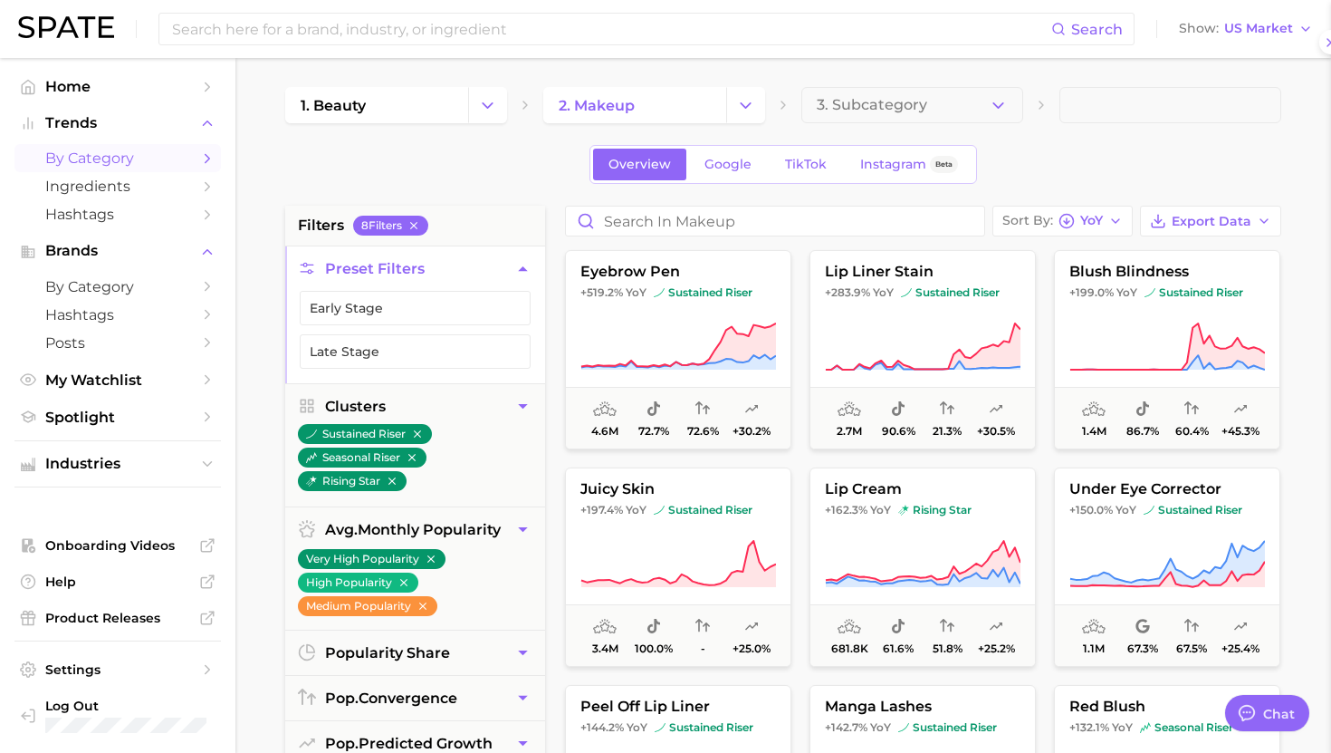
scroll to position [0, 0]
click at [879, 309] on button "lip liner stain +283.9% YoY sustained riser 2.7m 90.6% 21.3% +30.5%" at bounding box center [923, 349] width 226 height 199
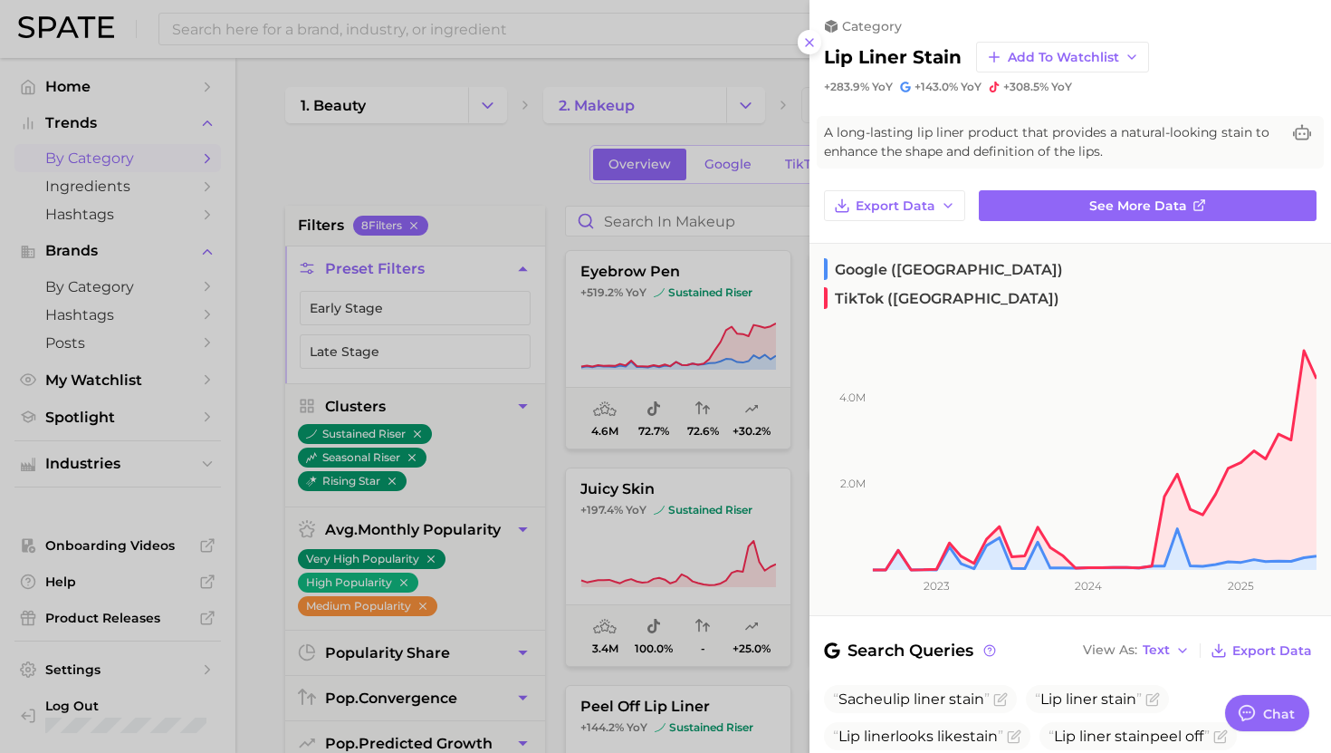
click at [562, 428] on div at bounding box center [665, 376] width 1331 height 753
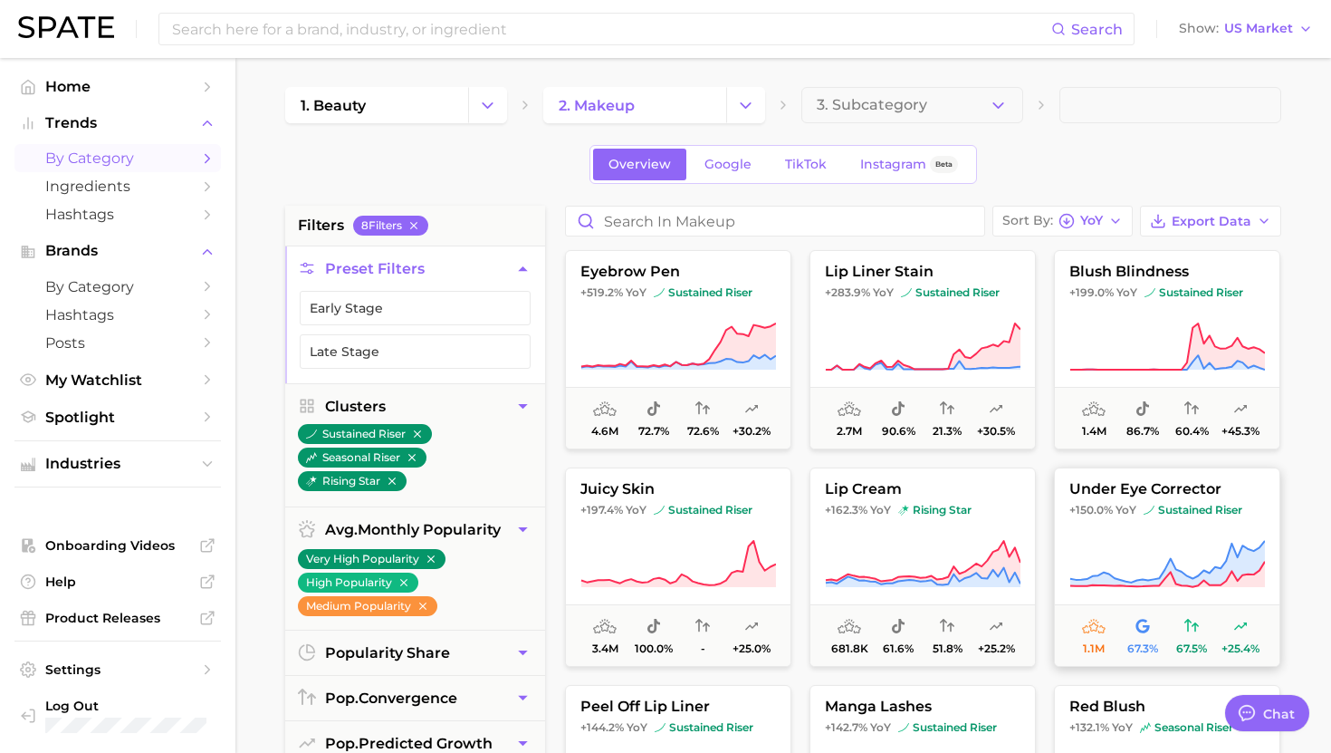
click at [1102, 521] on button "under eye corrector +150.0% YoY sustained riser 1.1m 67.3% 67.5% +25.4%" at bounding box center [1167, 566] width 226 height 199
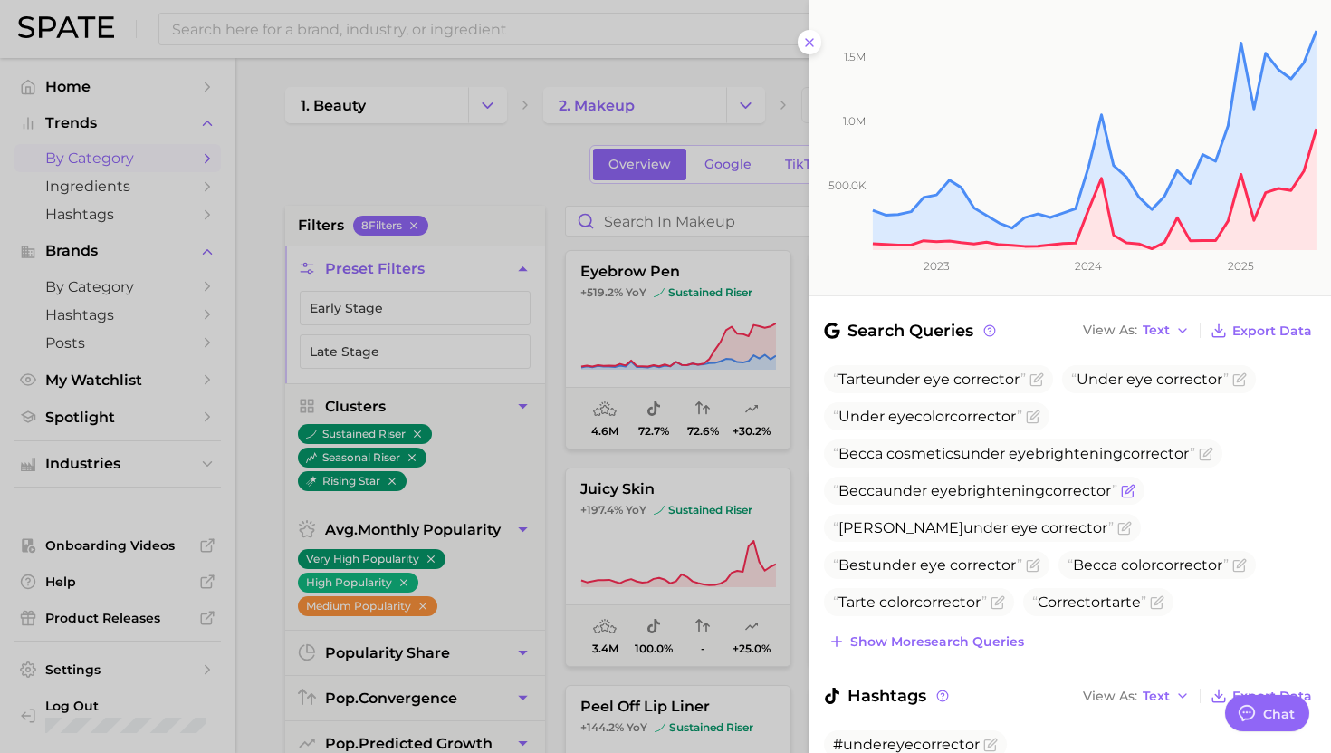
scroll to position [354, 0]
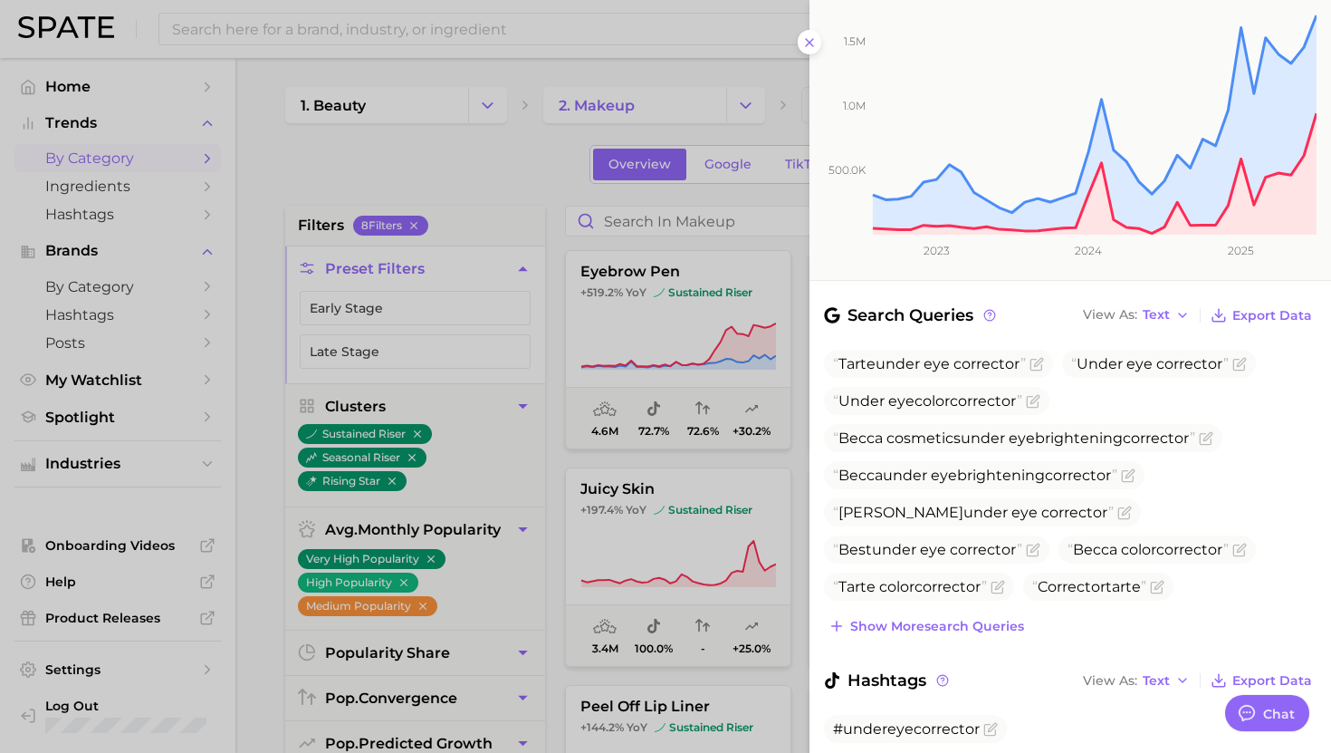
click at [645, 509] on div at bounding box center [665, 376] width 1331 height 753
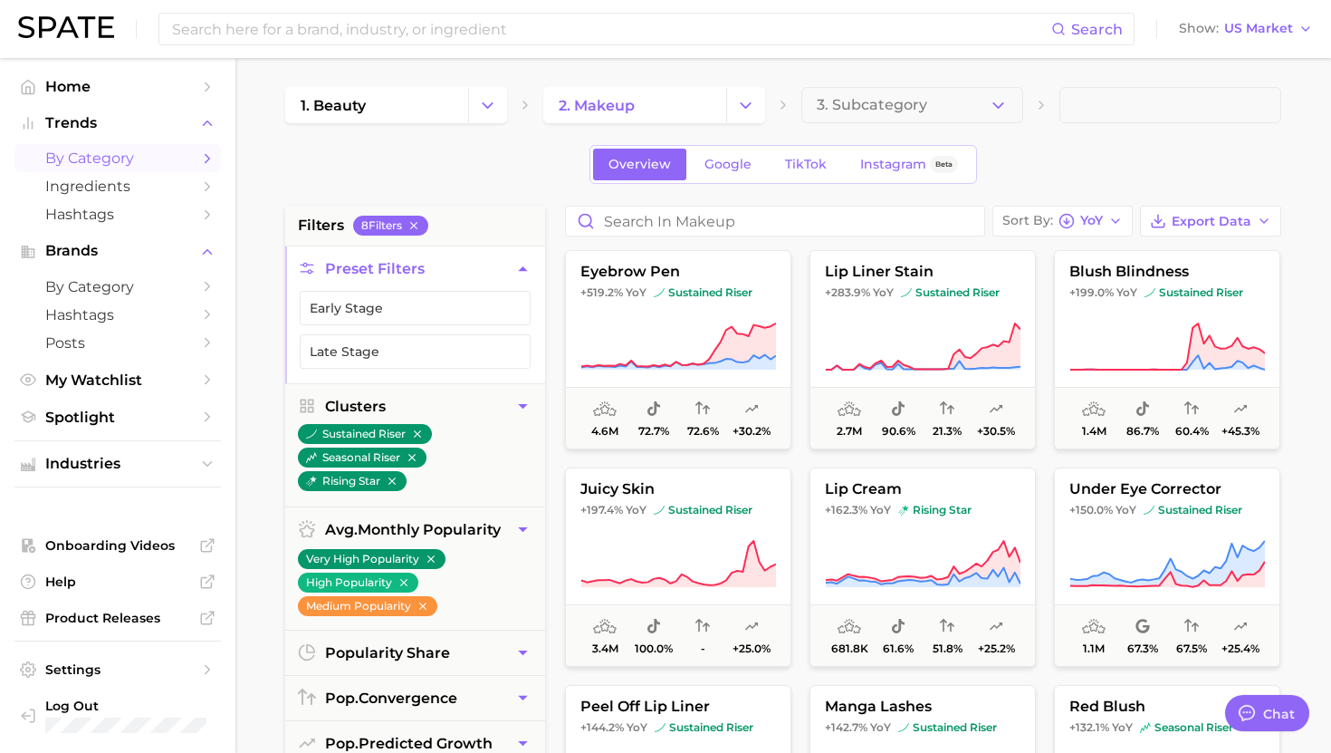
scroll to position [1, 0]
click at [108, 465] on span "Industries" at bounding box center [117, 464] width 145 height 16
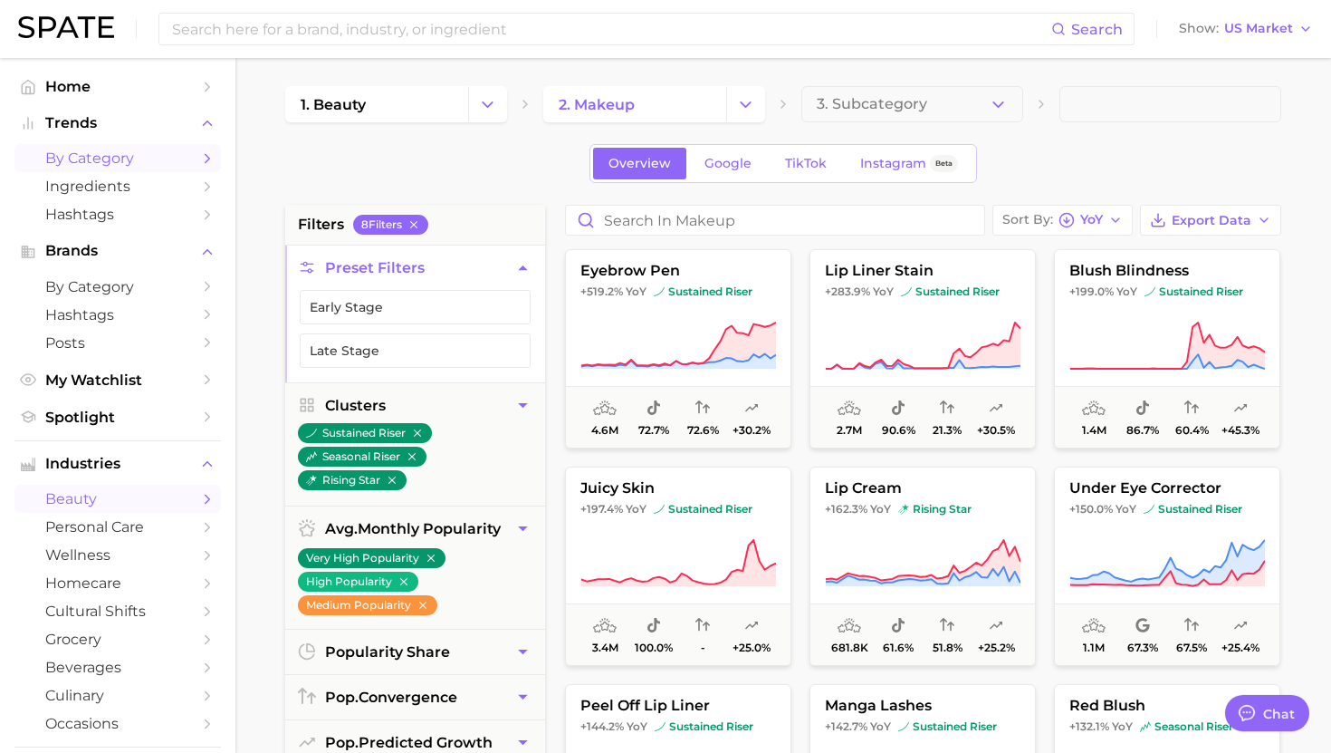
click at [108, 493] on link "beauty" at bounding box center [117, 499] width 207 height 28
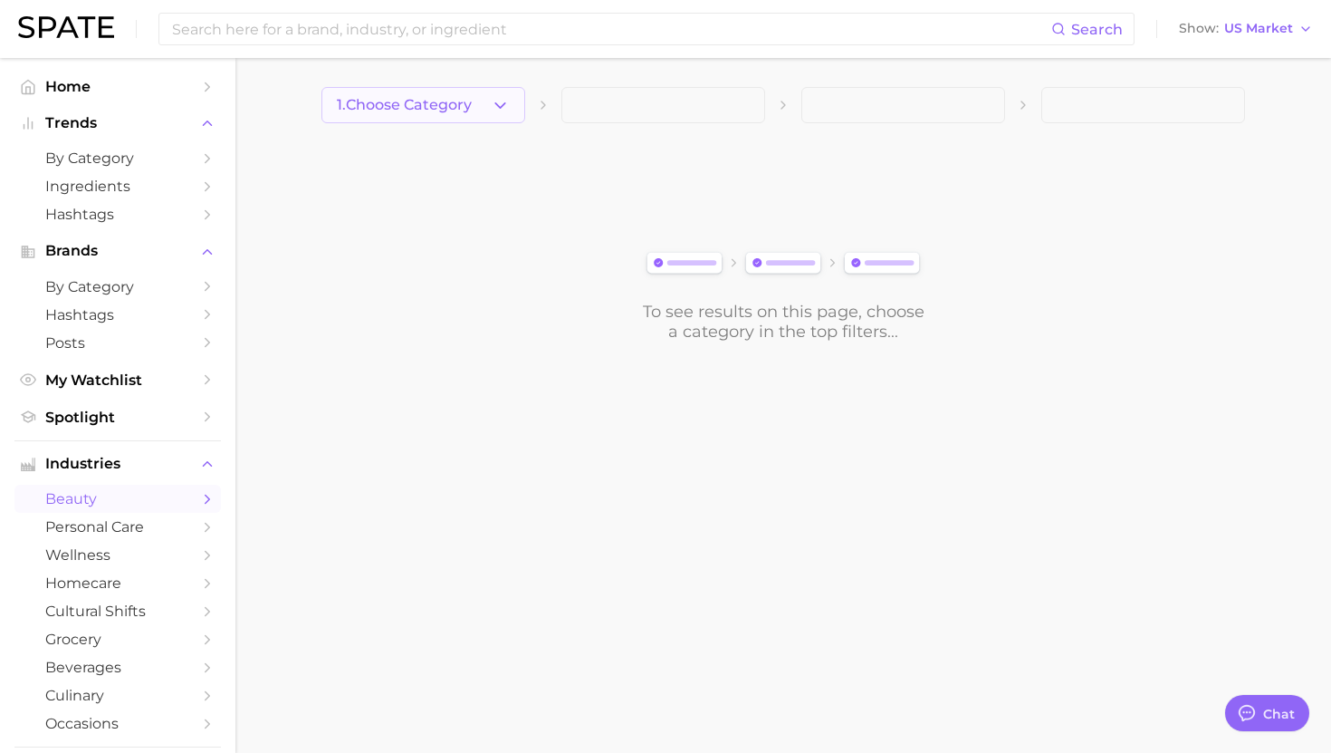
click at [437, 111] on span "1. Choose Category" at bounding box center [404, 105] width 135 height 16
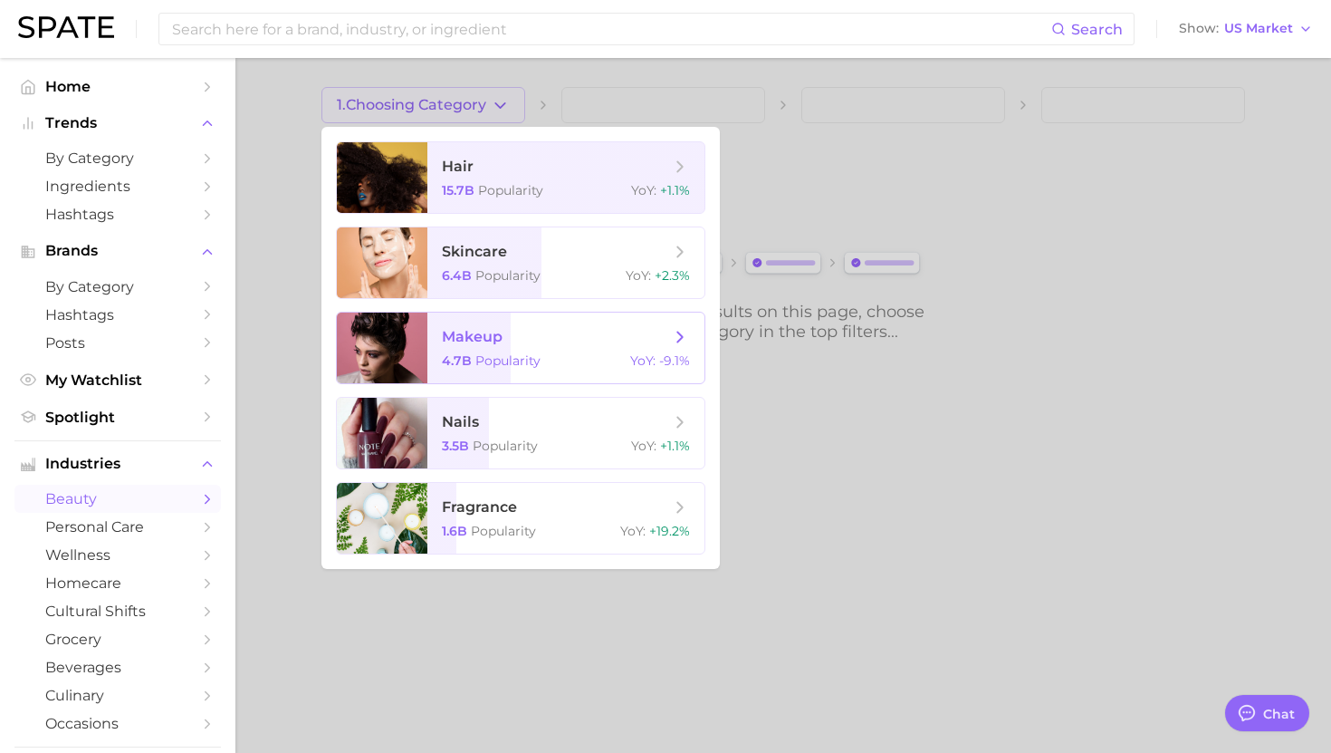
click at [495, 340] on span "makeup" at bounding box center [472, 336] width 61 height 17
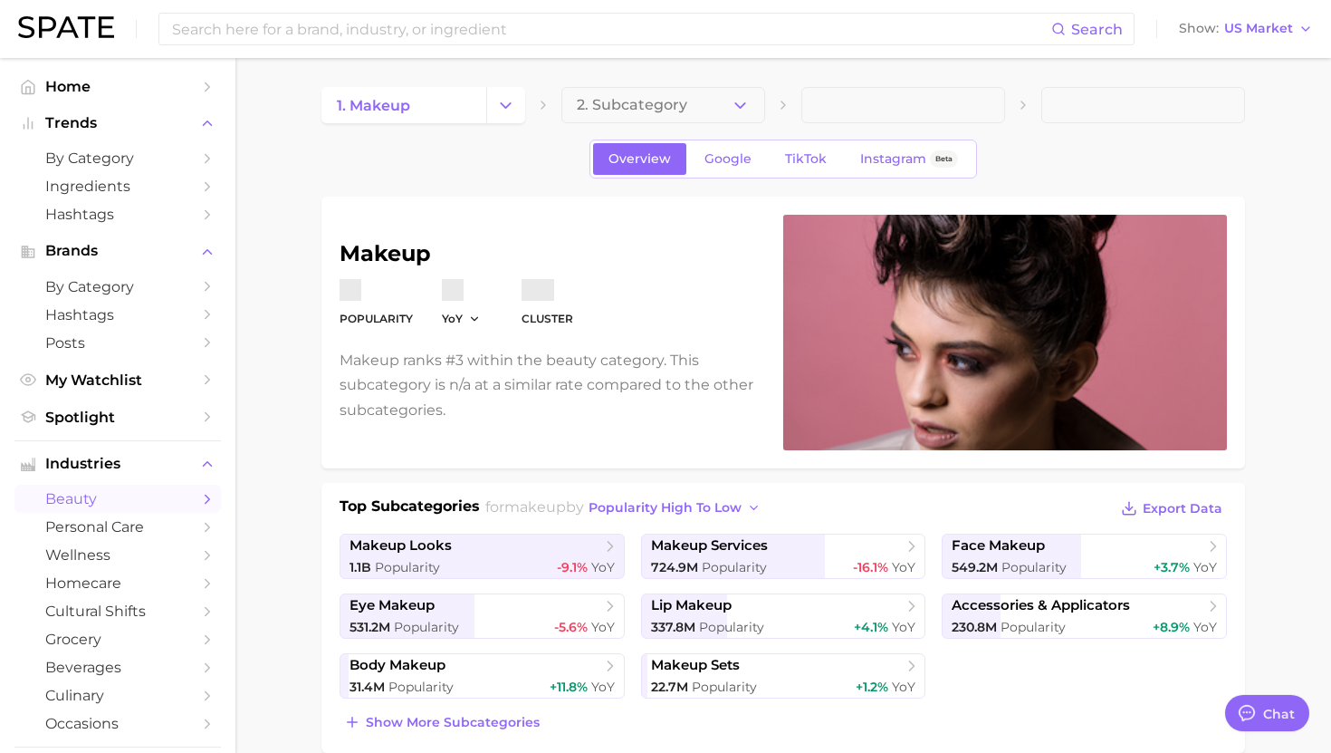
type textarea "x"
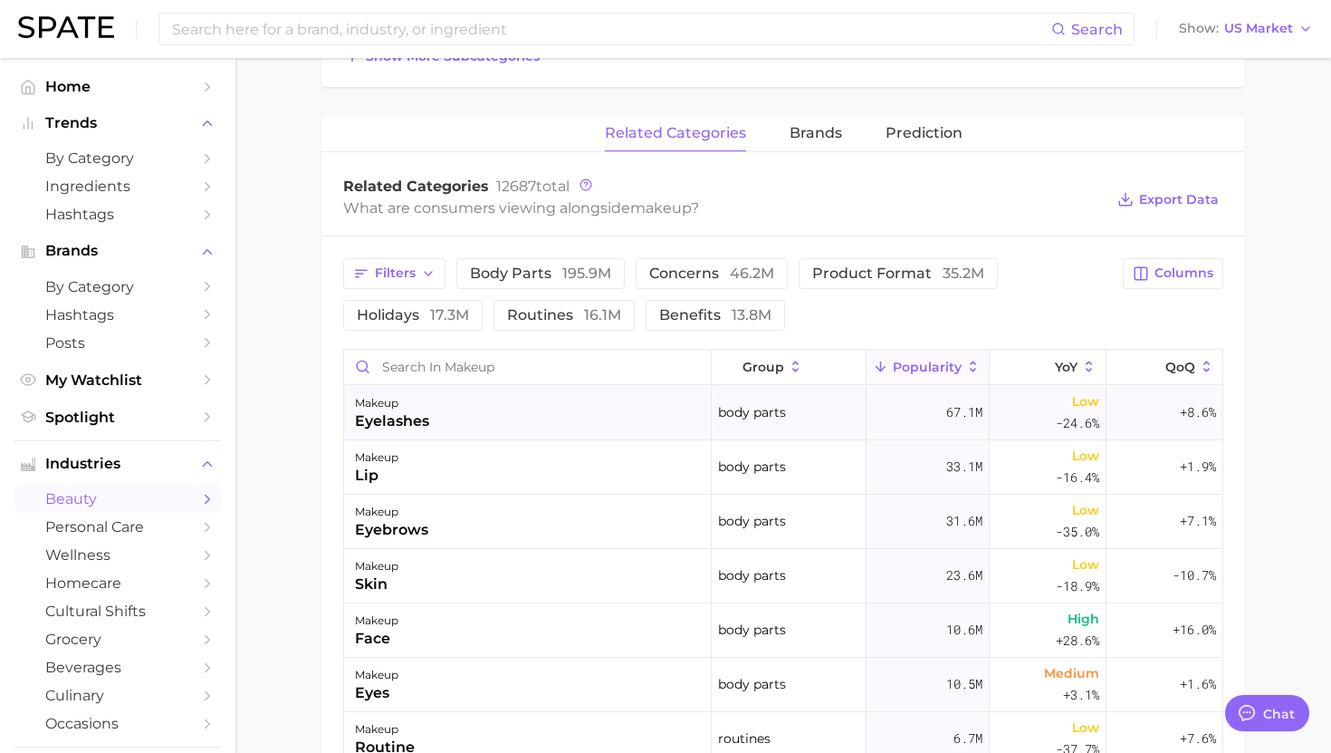
scroll to position [706, 0]
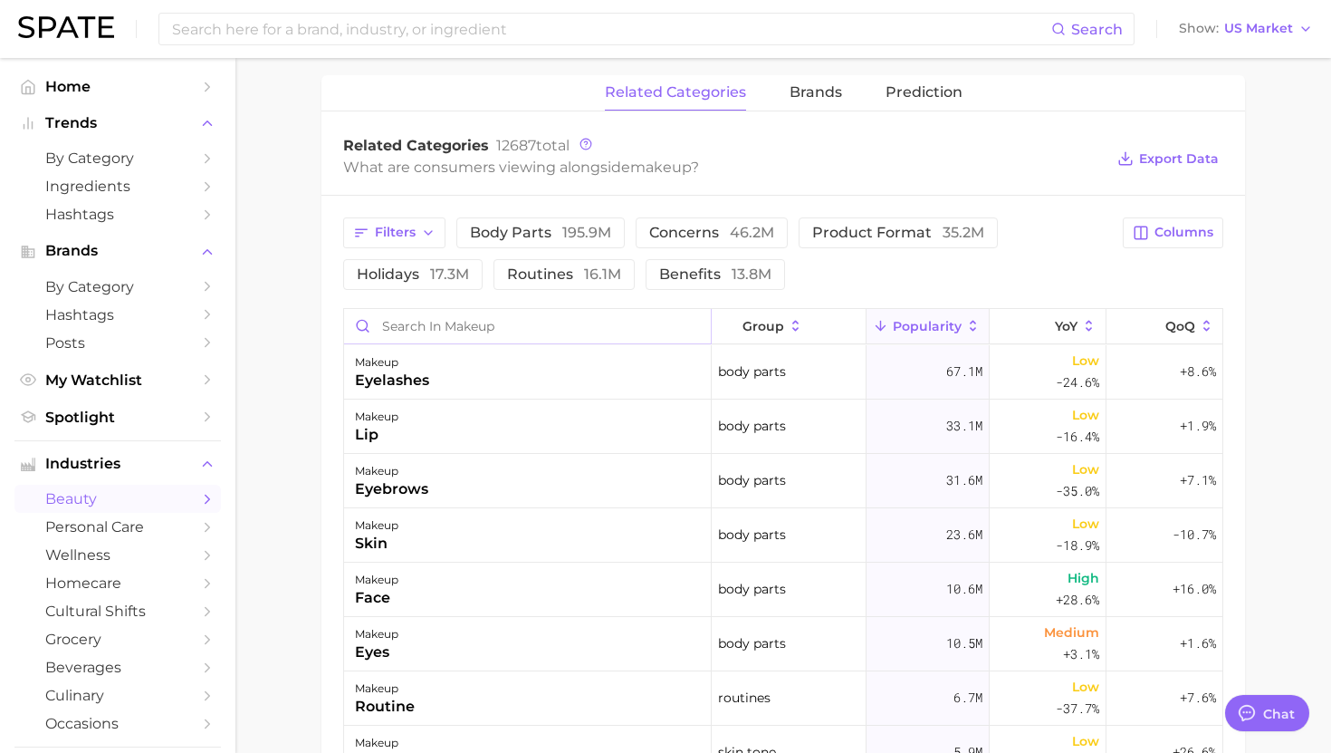
click at [472, 320] on input "Search in makeup" at bounding box center [527, 326] width 367 height 34
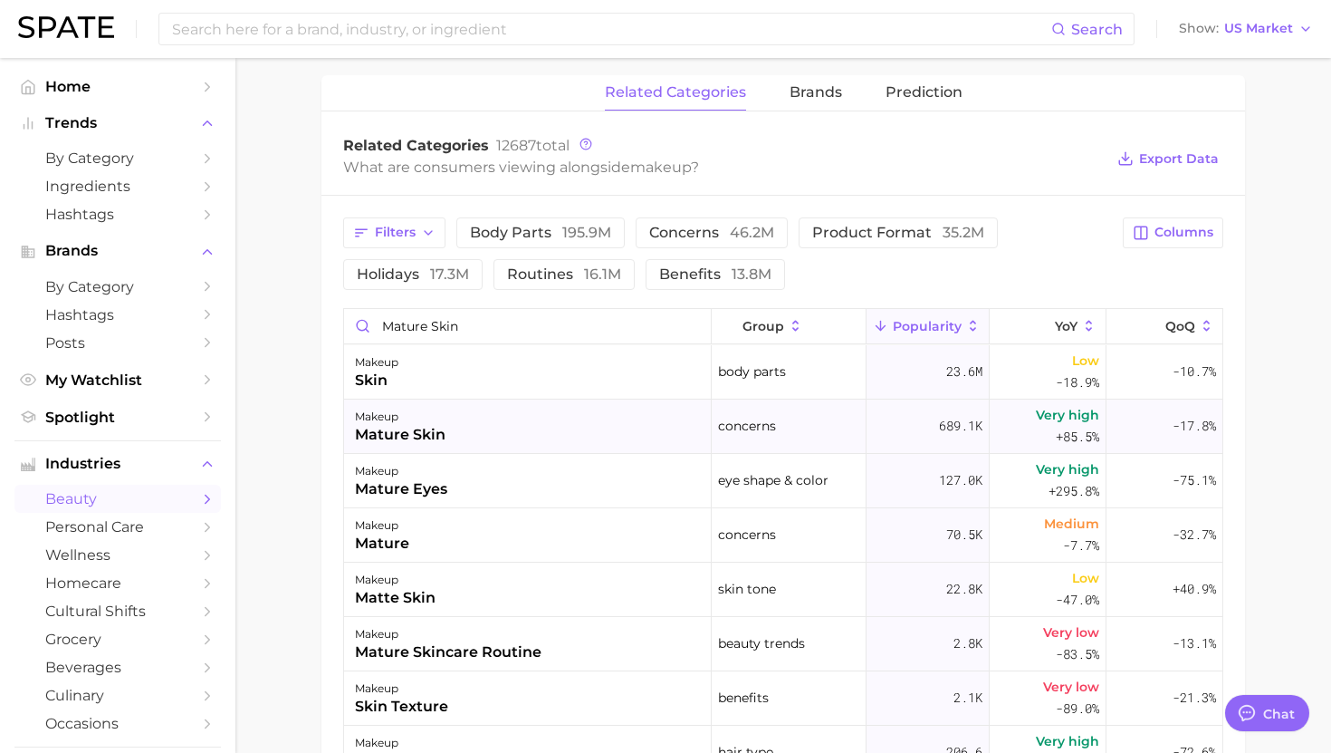
click at [476, 417] on div "makeup mature skin" at bounding box center [528, 426] width 368 height 54
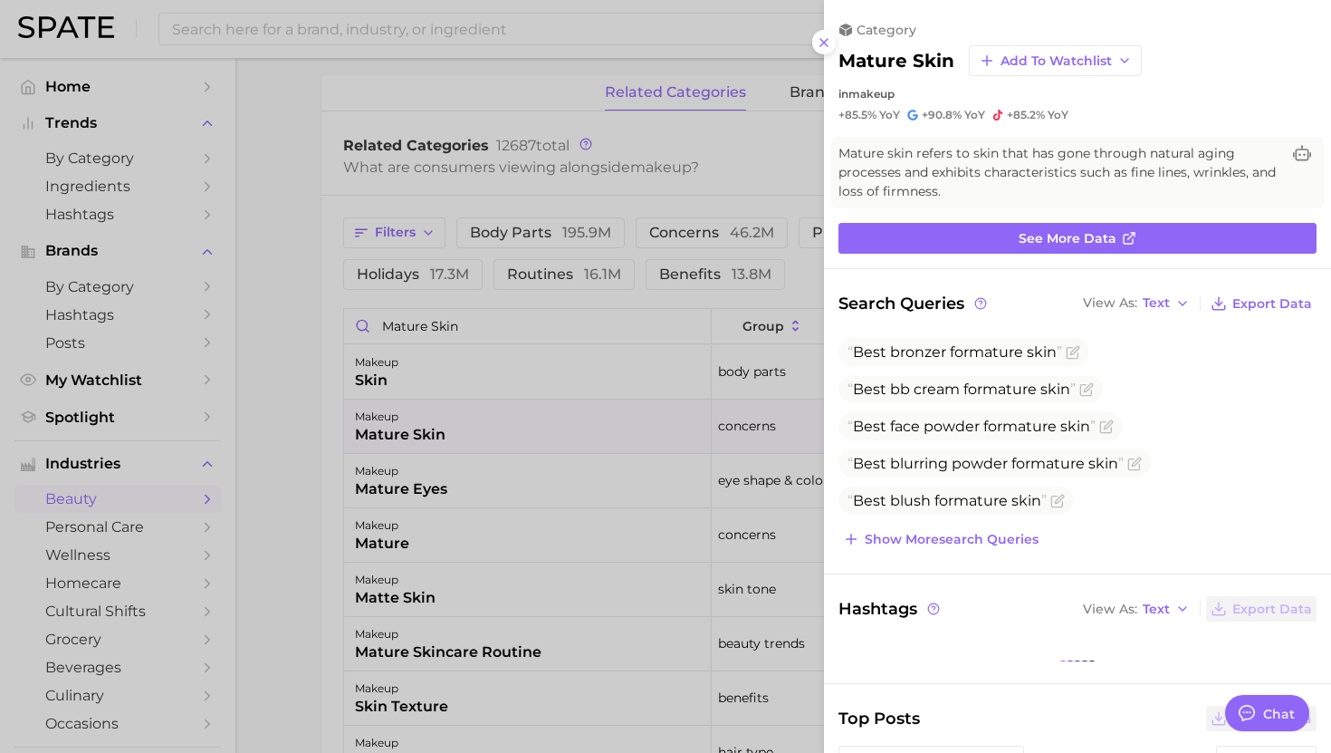
click at [476, 417] on div at bounding box center [665, 376] width 1331 height 753
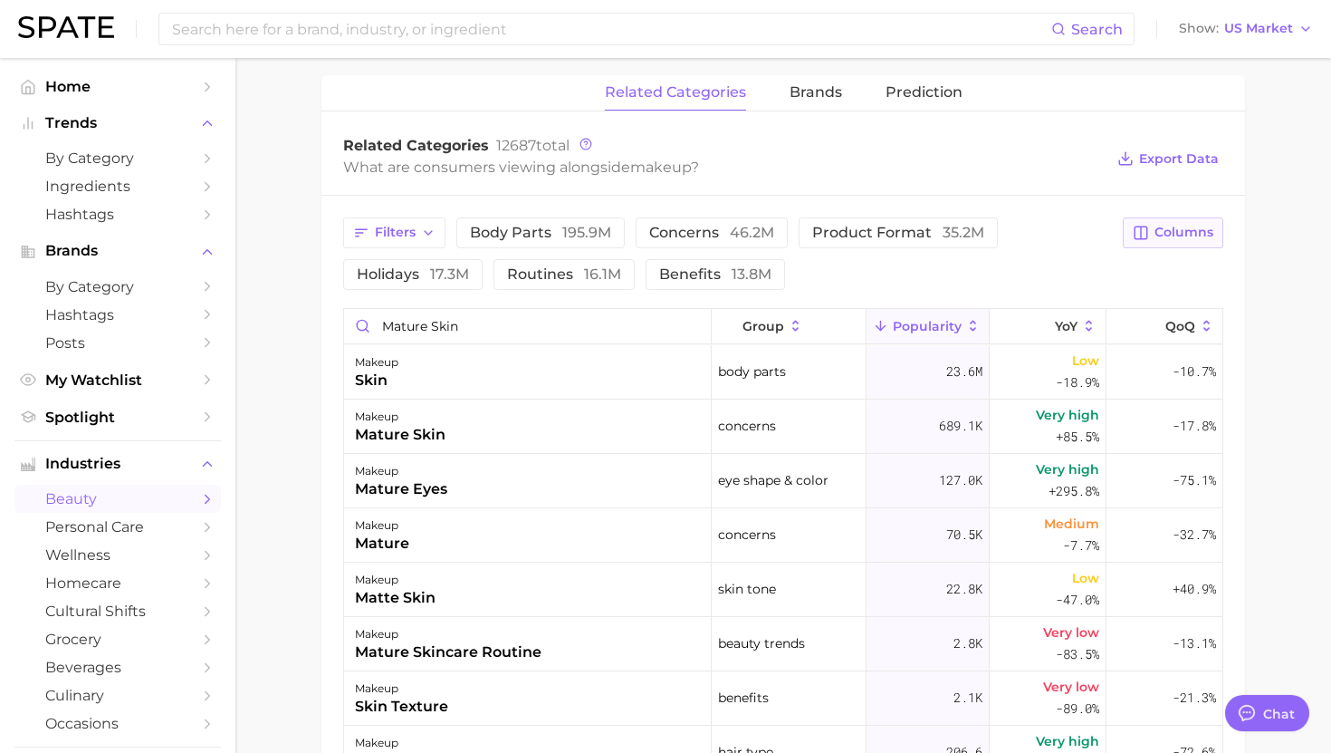
click at [1179, 238] on span "Columns" at bounding box center [1184, 232] width 59 height 15
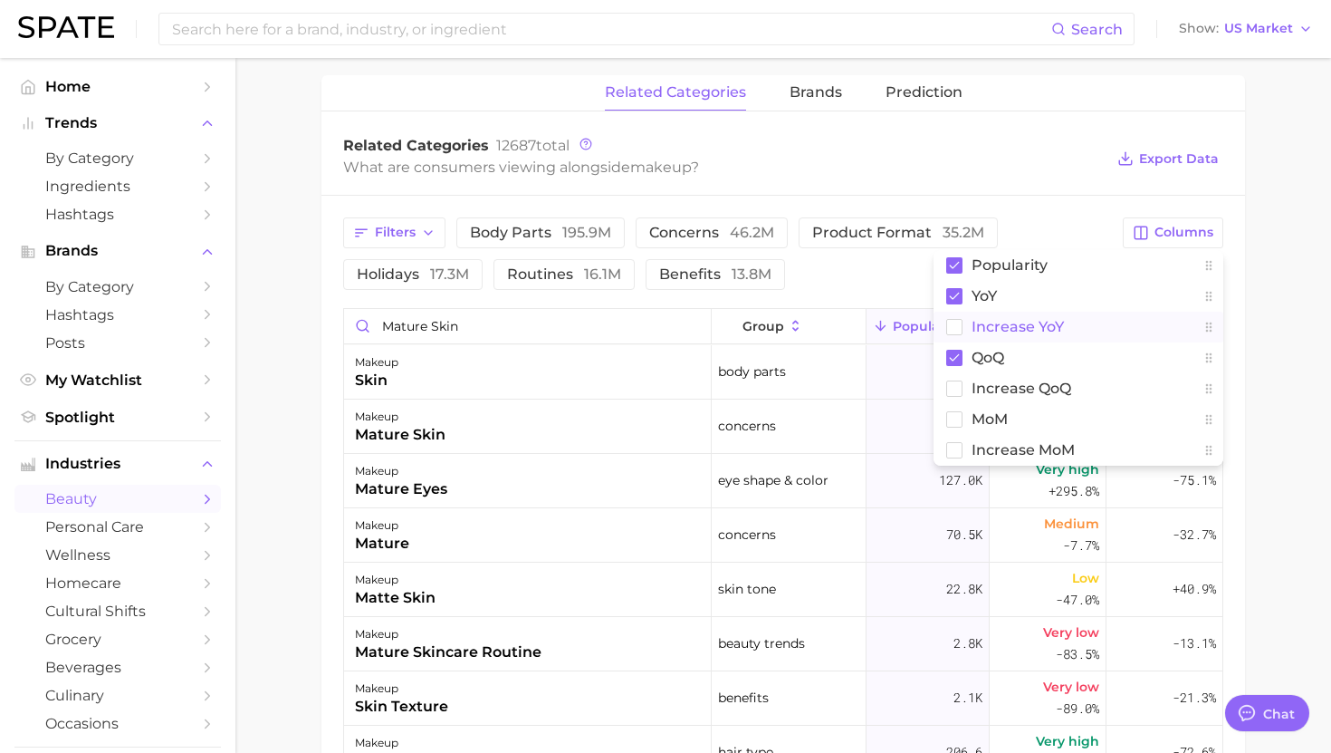
click at [1016, 330] on span "Increase YoY" at bounding box center [1018, 326] width 92 height 15
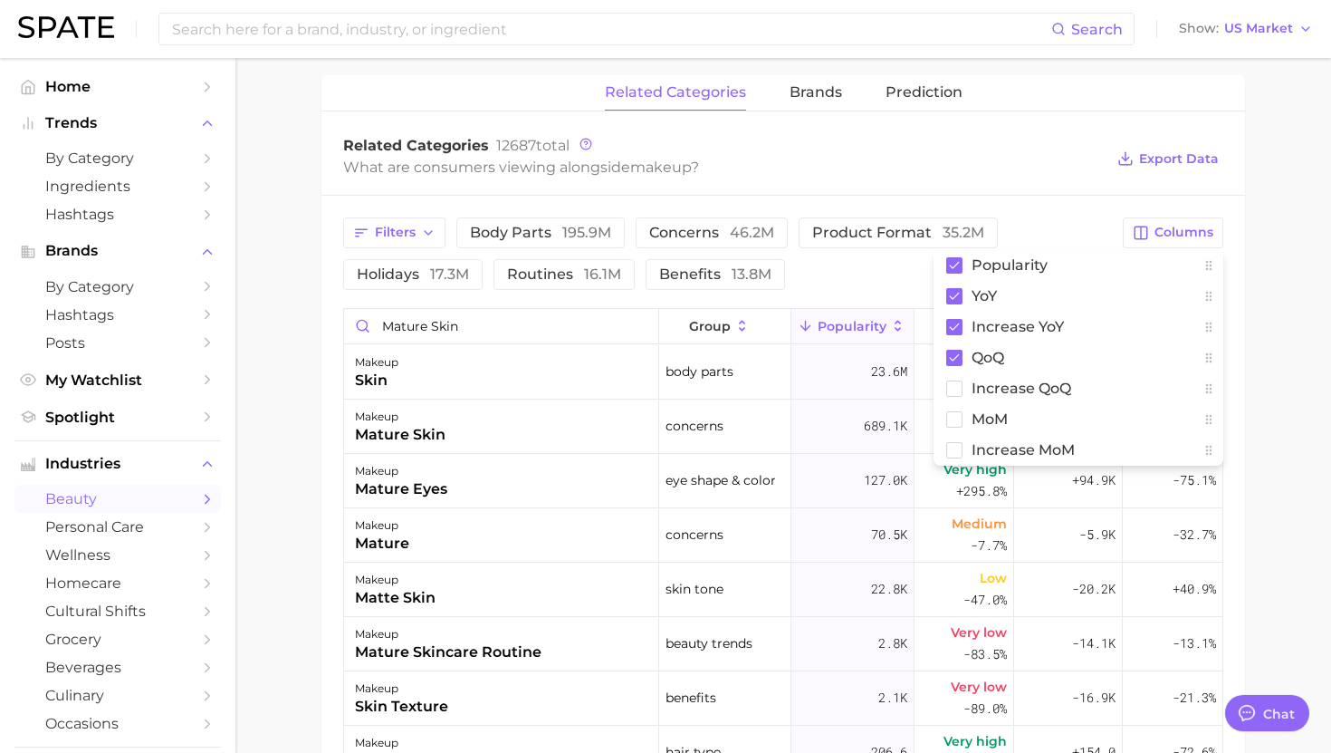
click at [1030, 178] on div "What are consumers viewing alongside makeup ?" at bounding box center [723, 167] width 761 height 24
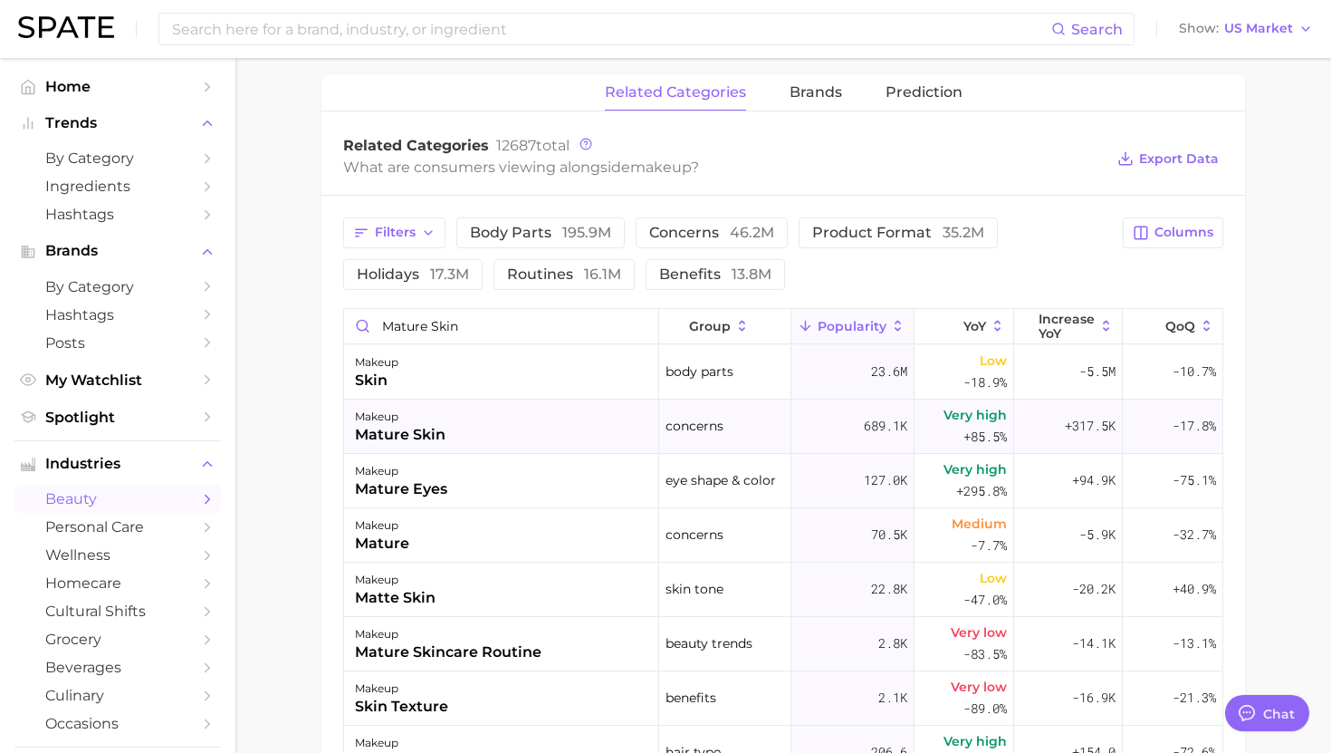
click at [451, 427] on div "makeup mature skin" at bounding box center [501, 426] width 315 height 54
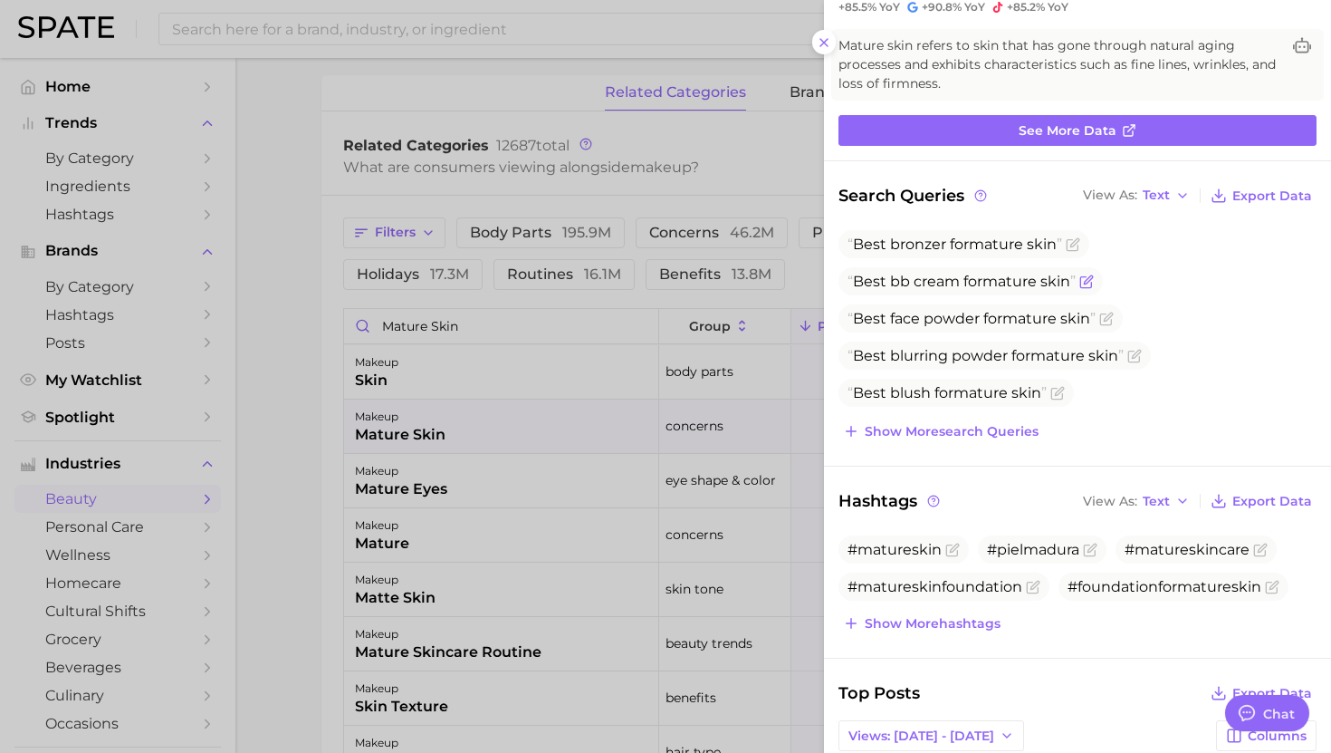
scroll to position [113, 0]
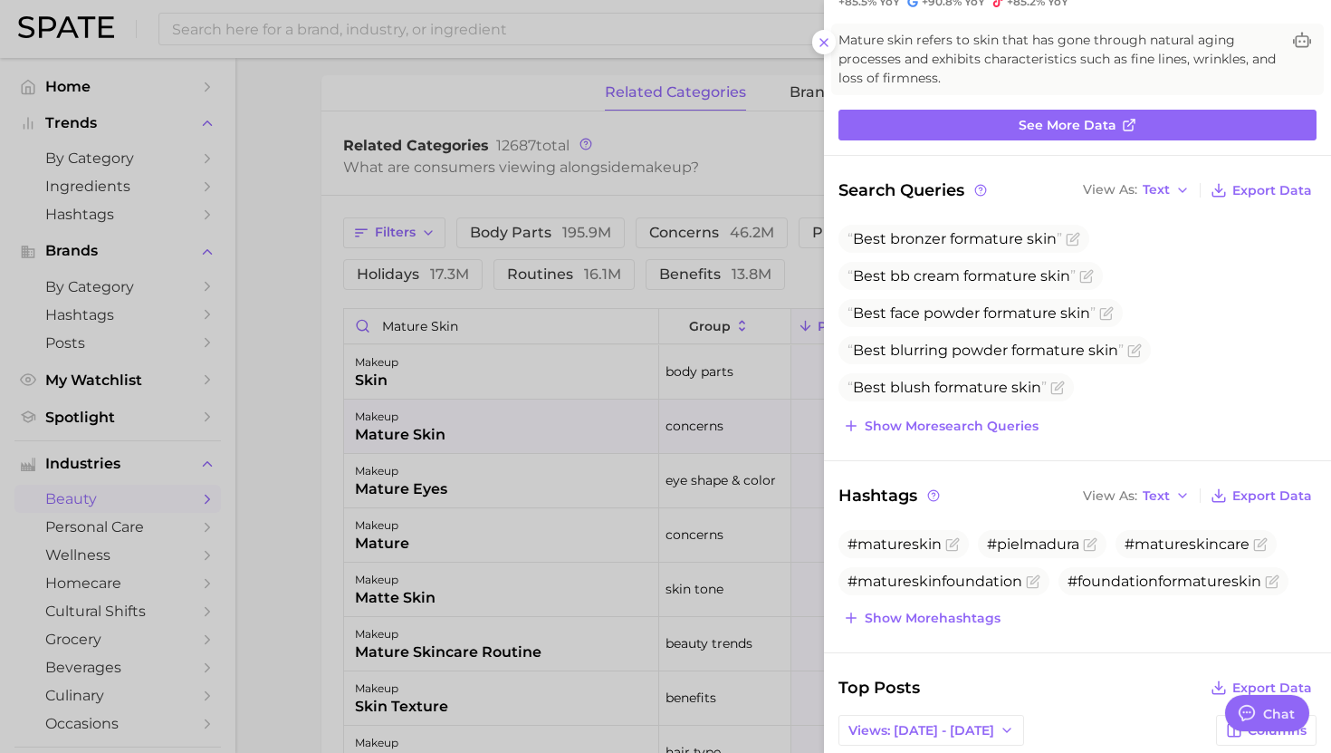
click at [467, 329] on div at bounding box center [665, 376] width 1331 height 753
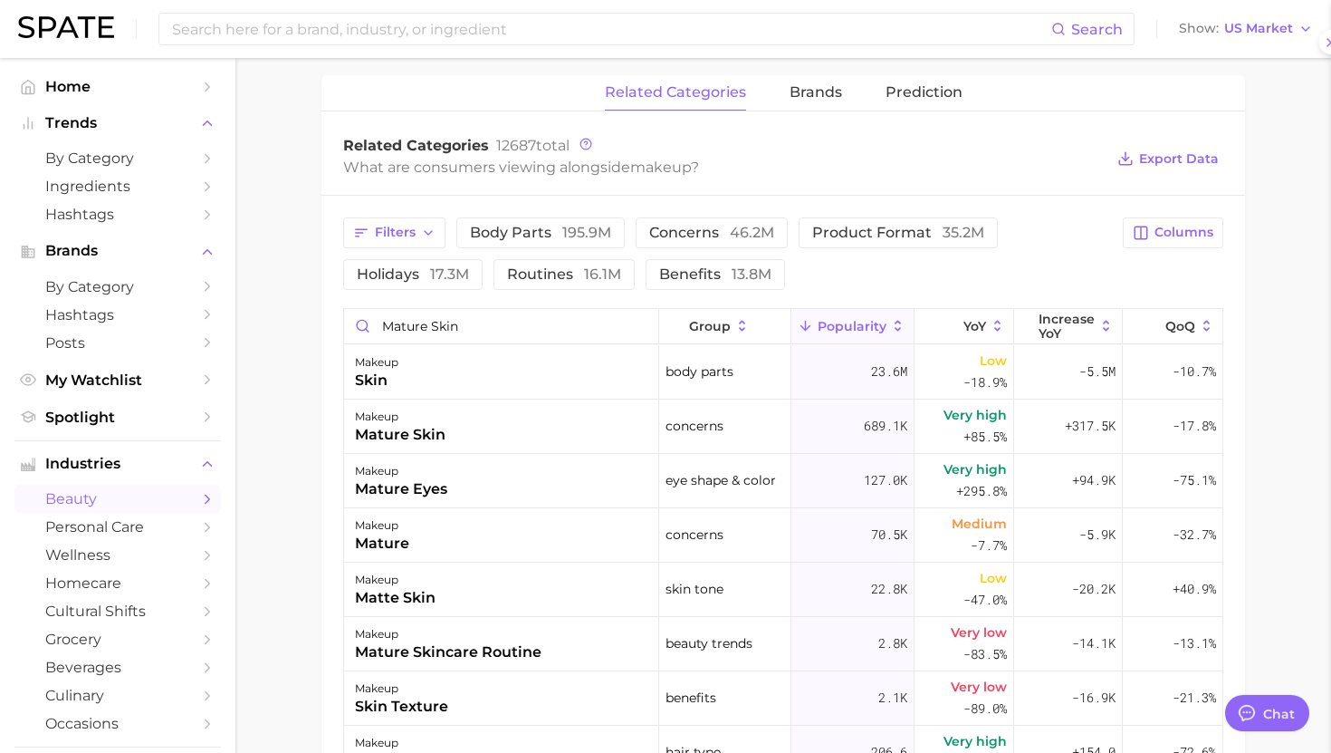
click at [467, 322] on div at bounding box center [665, 376] width 1331 height 753
click at [467, 322] on input "mature skin" at bounding box center [501, 326] width 314 height 34
type input "c"
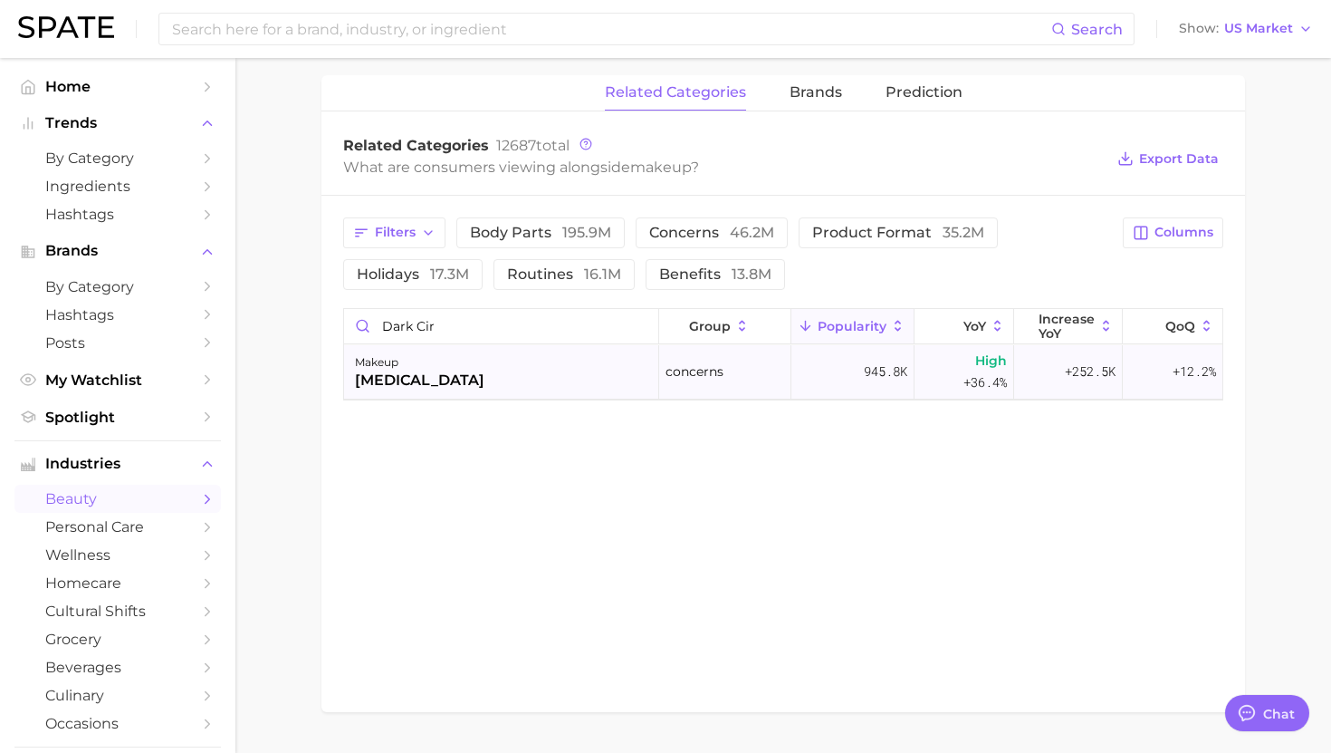
click at [455, 361] on div "makeup dark circles" at bounding box center [501, 372] width 315 height 54
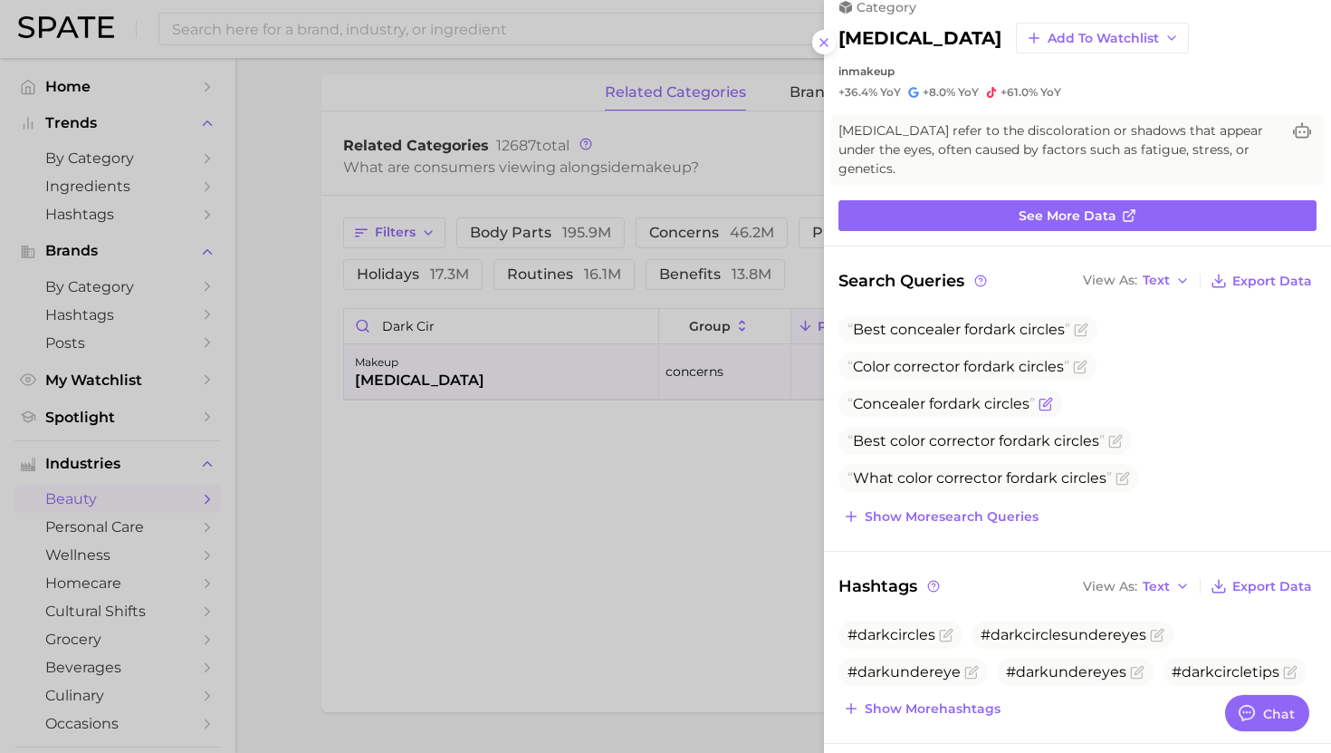
scroll to position [31, 0]
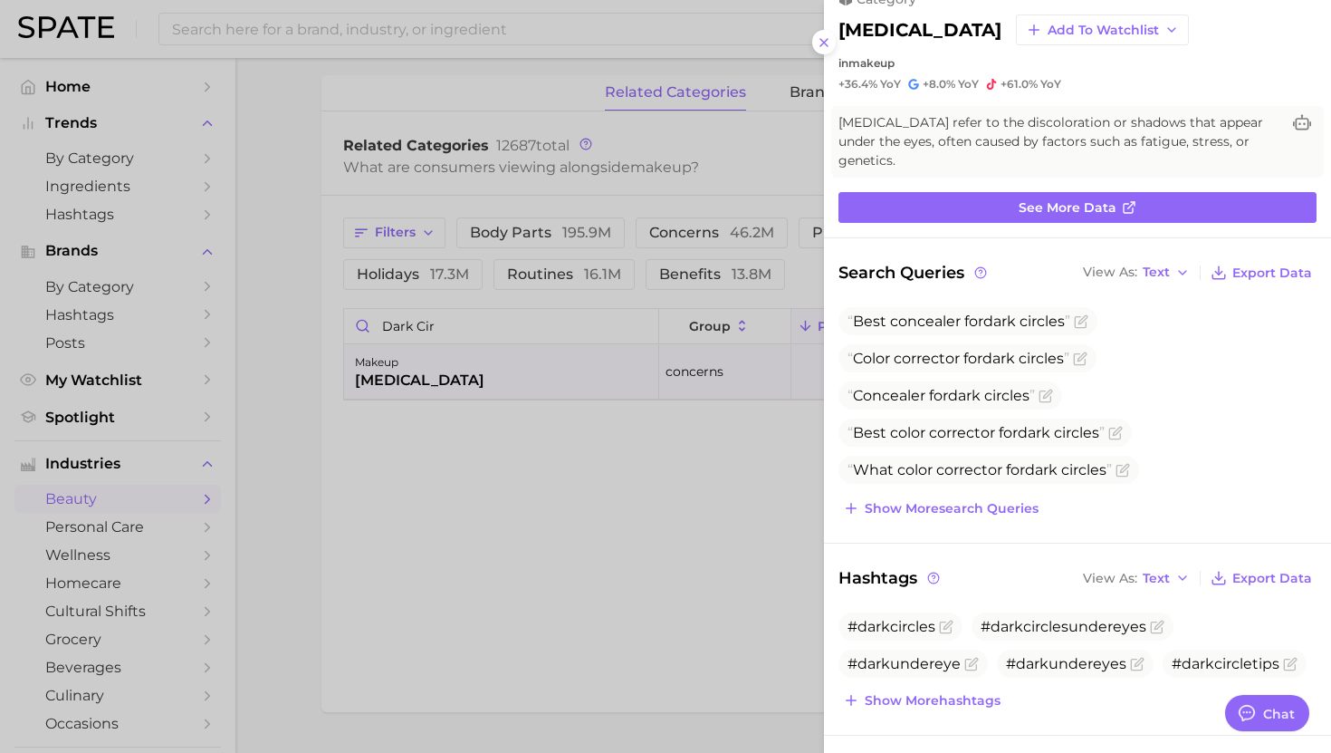
click at [429, 325] on div at bounding box center [665, 376] width 1331 height 753
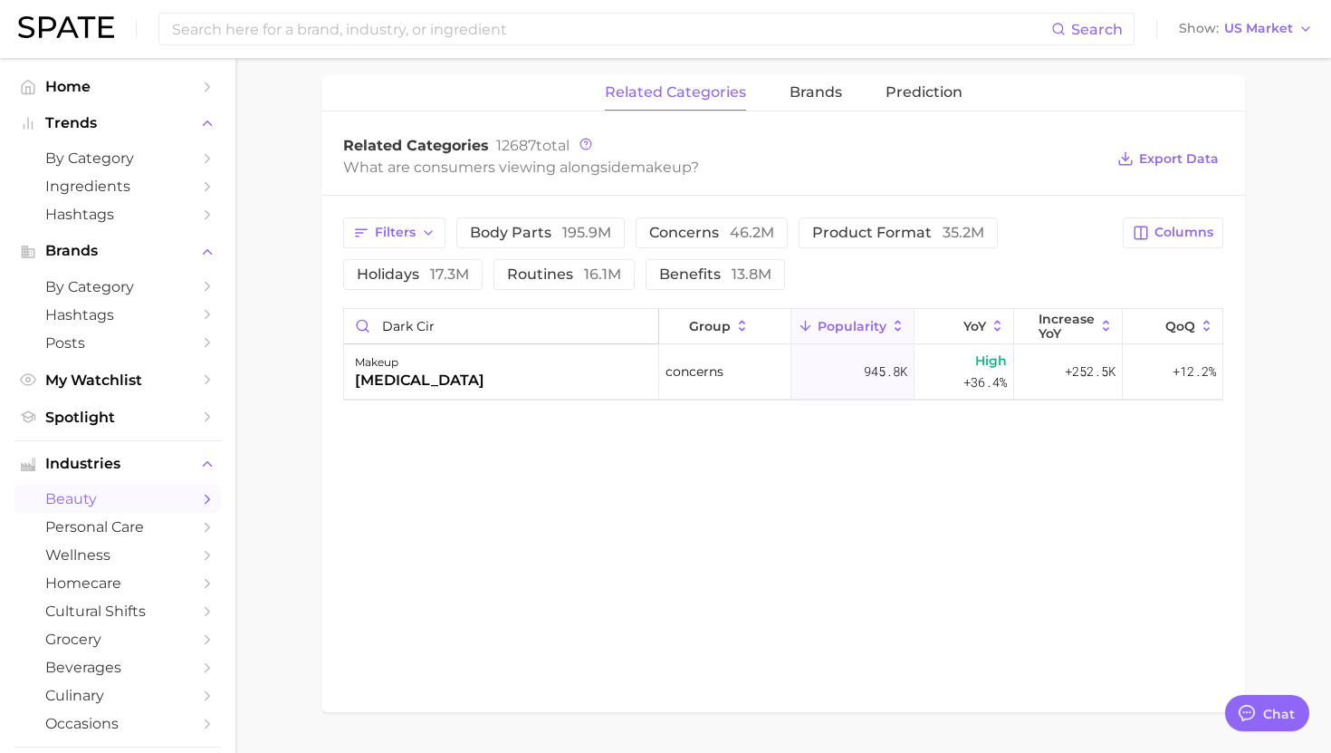
click at [429, 325] on input "dark cir" at bounding box center [501, 326] width 314 height 34
click at [430, 325] on input "dark cir" at bounding box center [501, 326] width 314 height 34
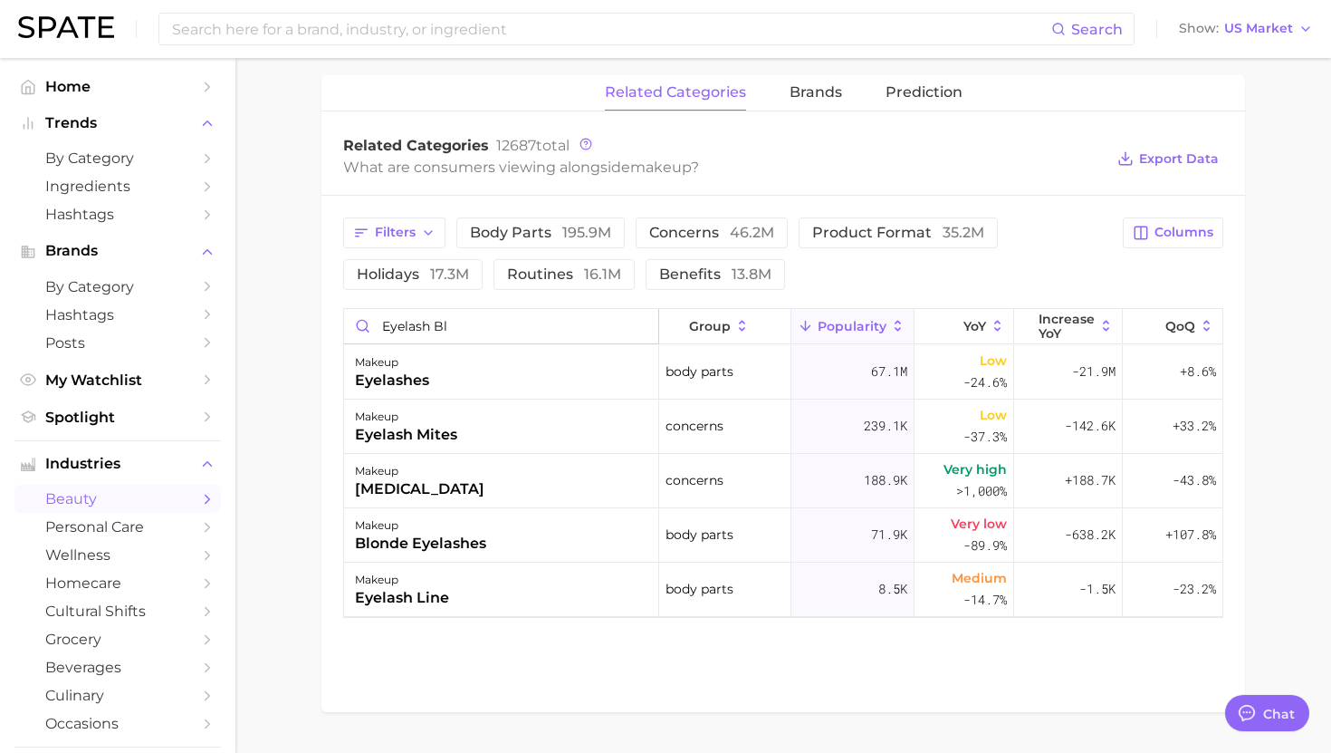
drag, startPoint x: 437, startPoint y: 326, endPoint x: 524, endPoint y: 325, distance: 87.0
click at [525, 326] on input "eyelash bl" at bounding box center [501, 326] width 314 height 34
click at [498, 491] on div "makeup eyelash loss" at bounding box center [501, 481] width 315 height 54
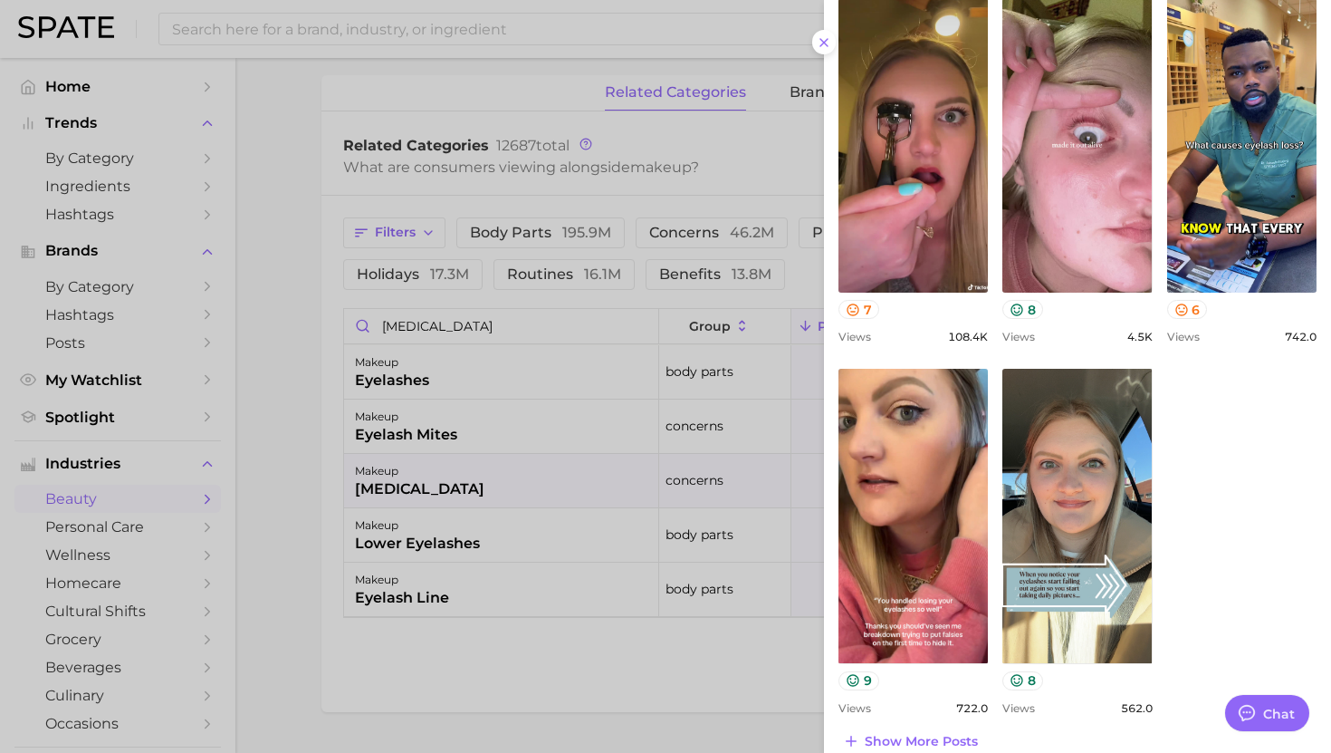
scroll to position [638, 0]
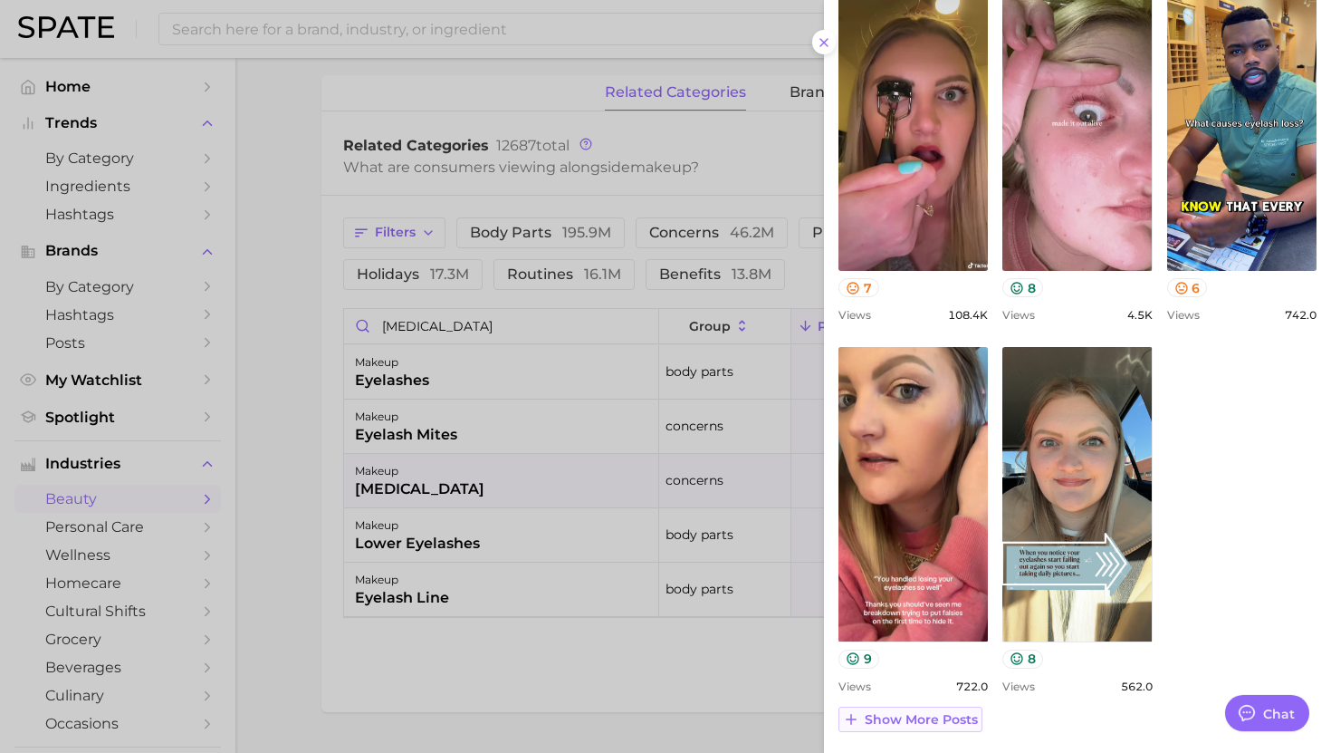
click at [904, 714] on span "Show more posts" at bounding box center [921, 719] width 113 height 15
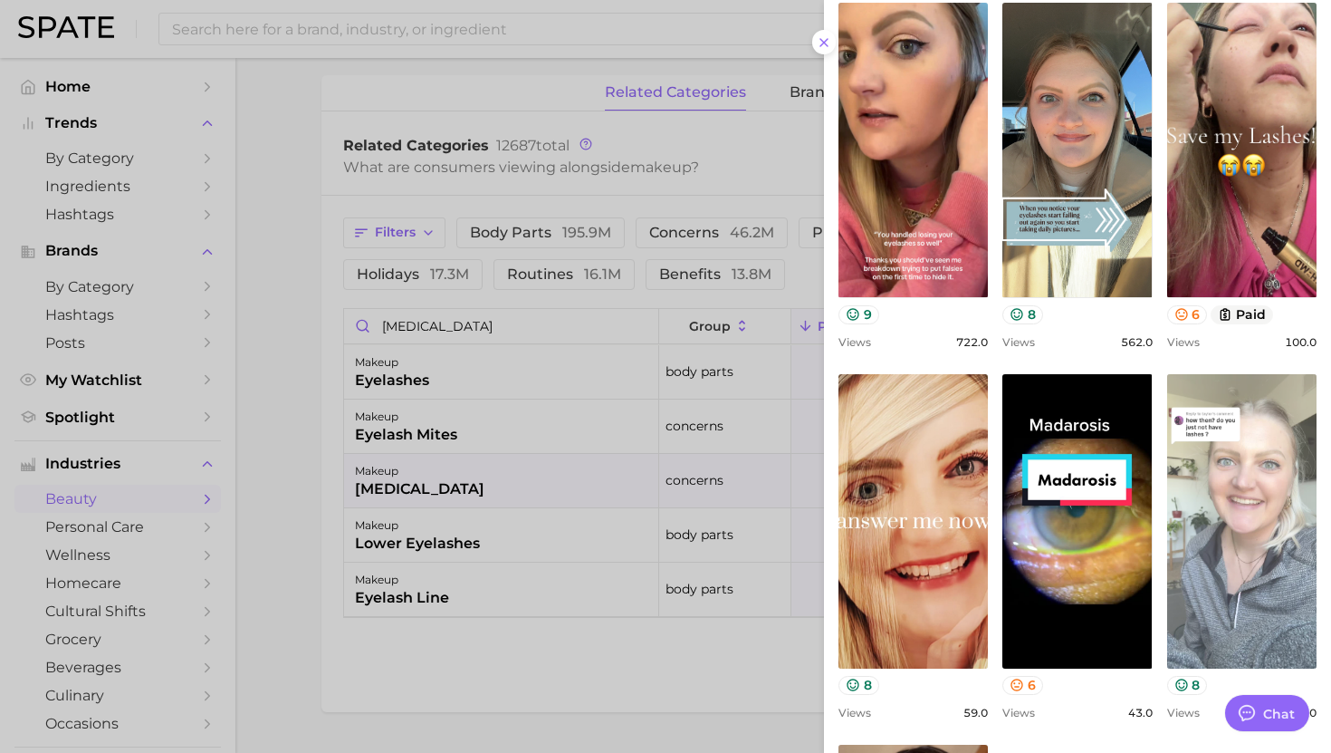
scroll to position [0, 0]
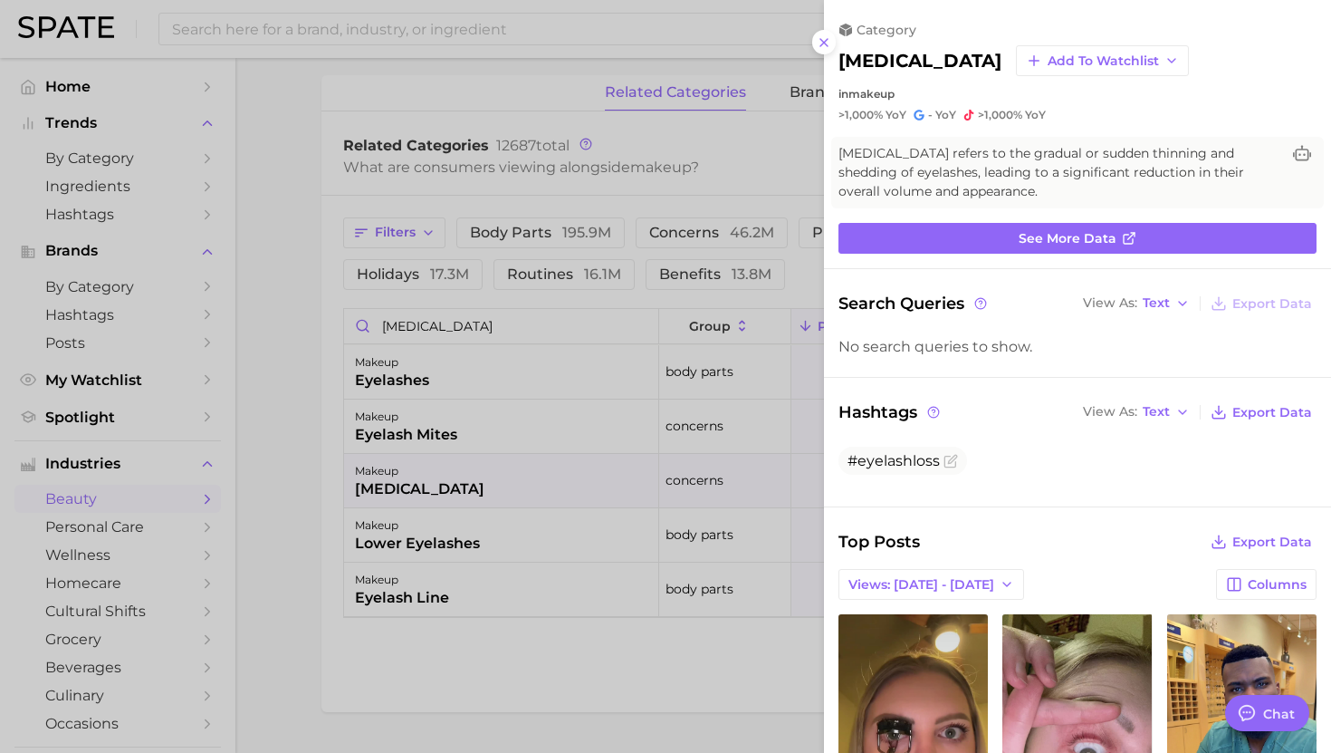
click at [500, 303] on div at bounding box center [665, 376] width 1331 height 753
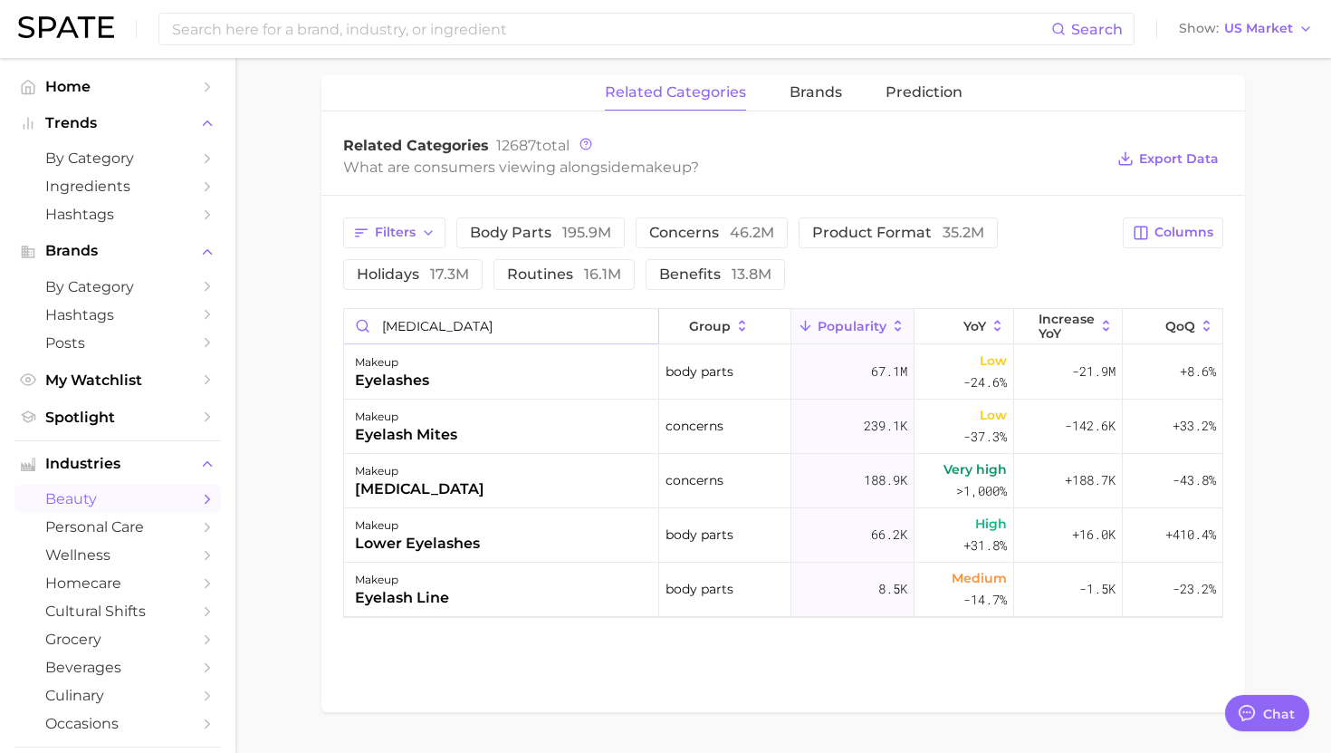
click at [500, 334] on input "eyelash loss" at bounding box center [501, 326] width 314 height 34
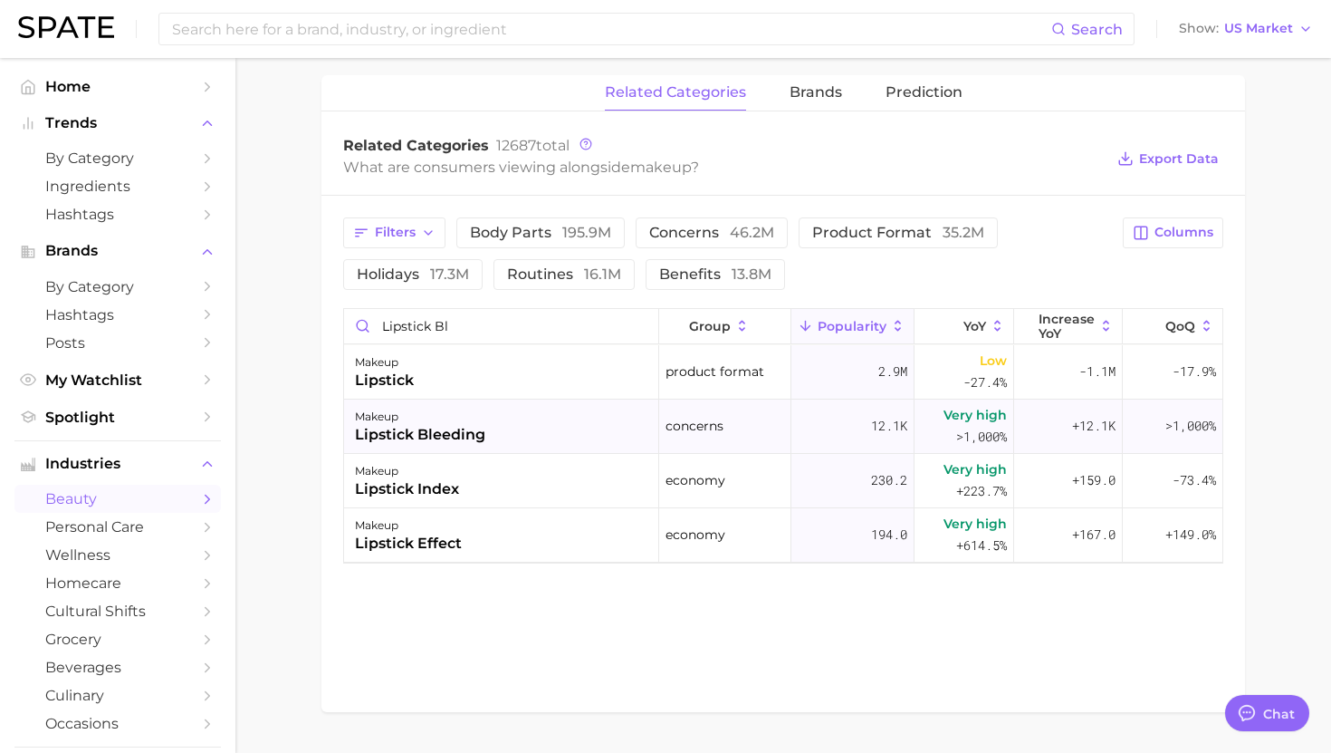
click at [465, 414] on div "makeup" at bounding box center [420, 417] width 130 height 22
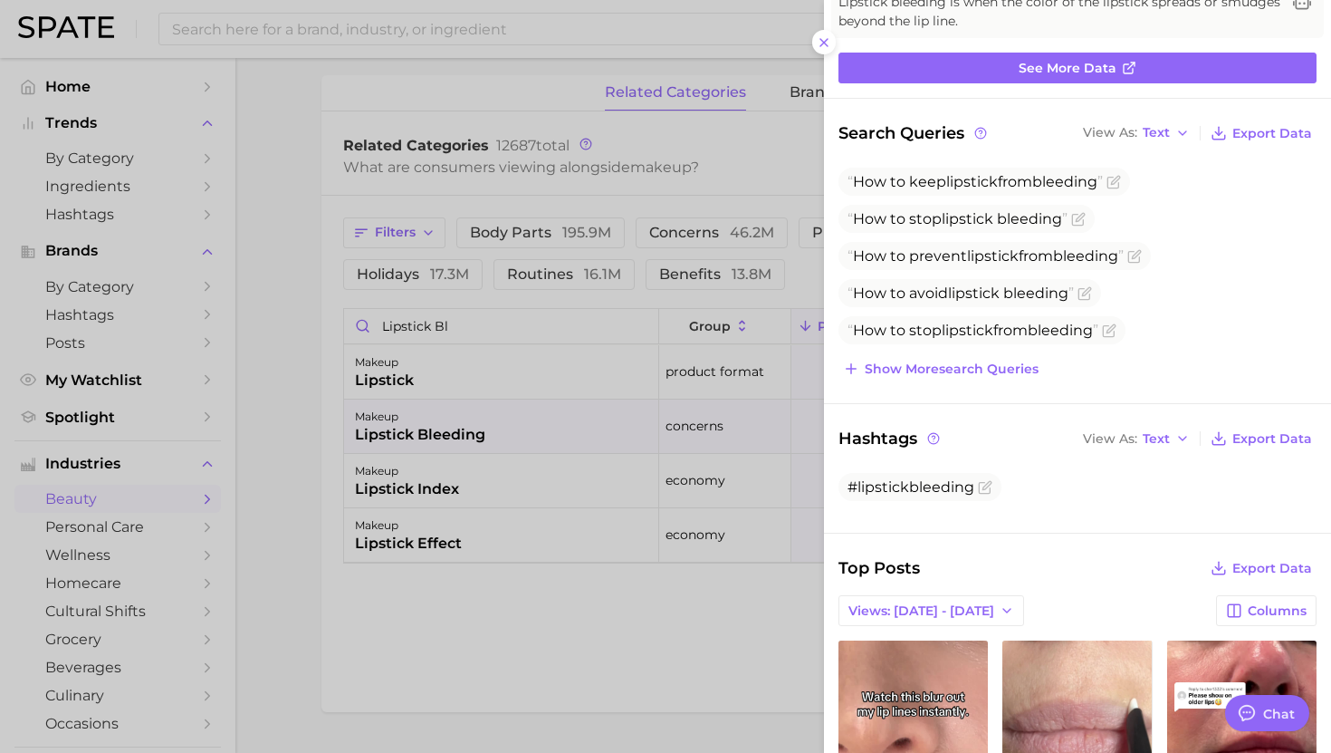
scroll to position [175, 0]
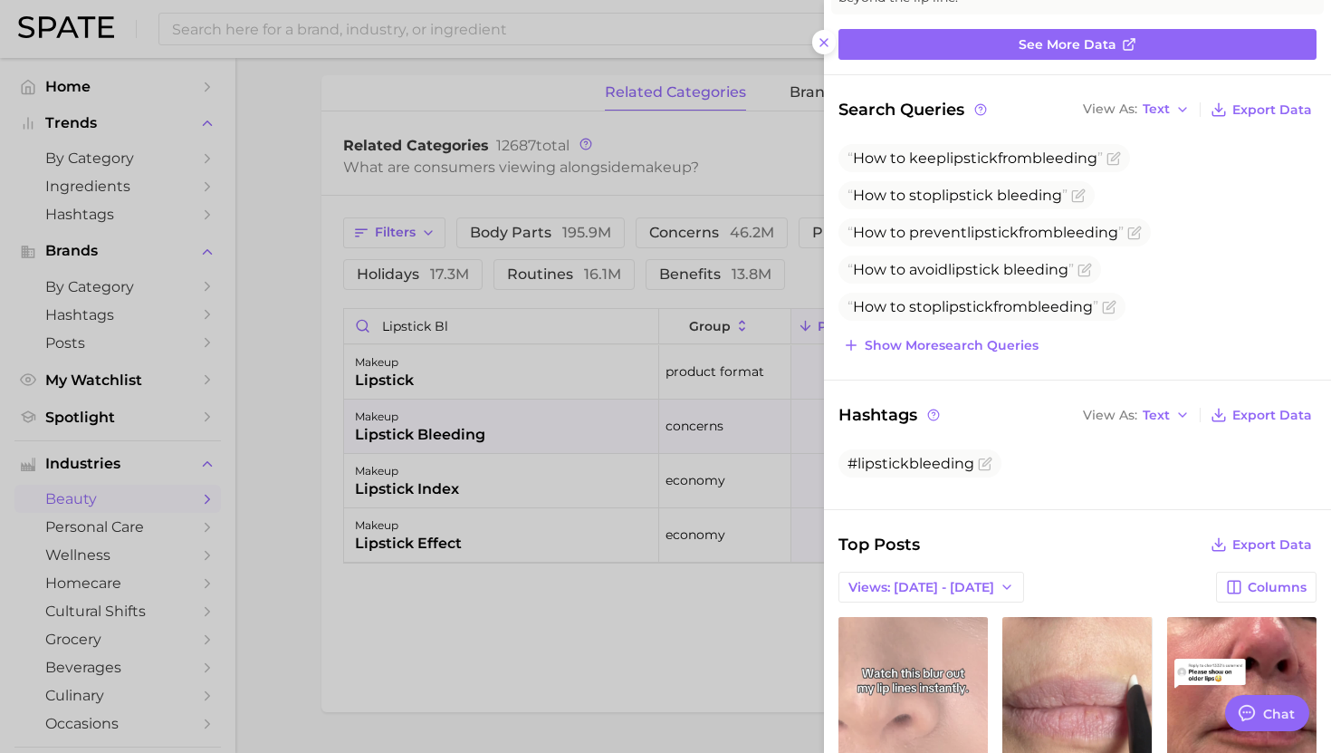
click at [883, 647] on link "view post on TikTok" at bounding box center [913, 764] width 149 height 294
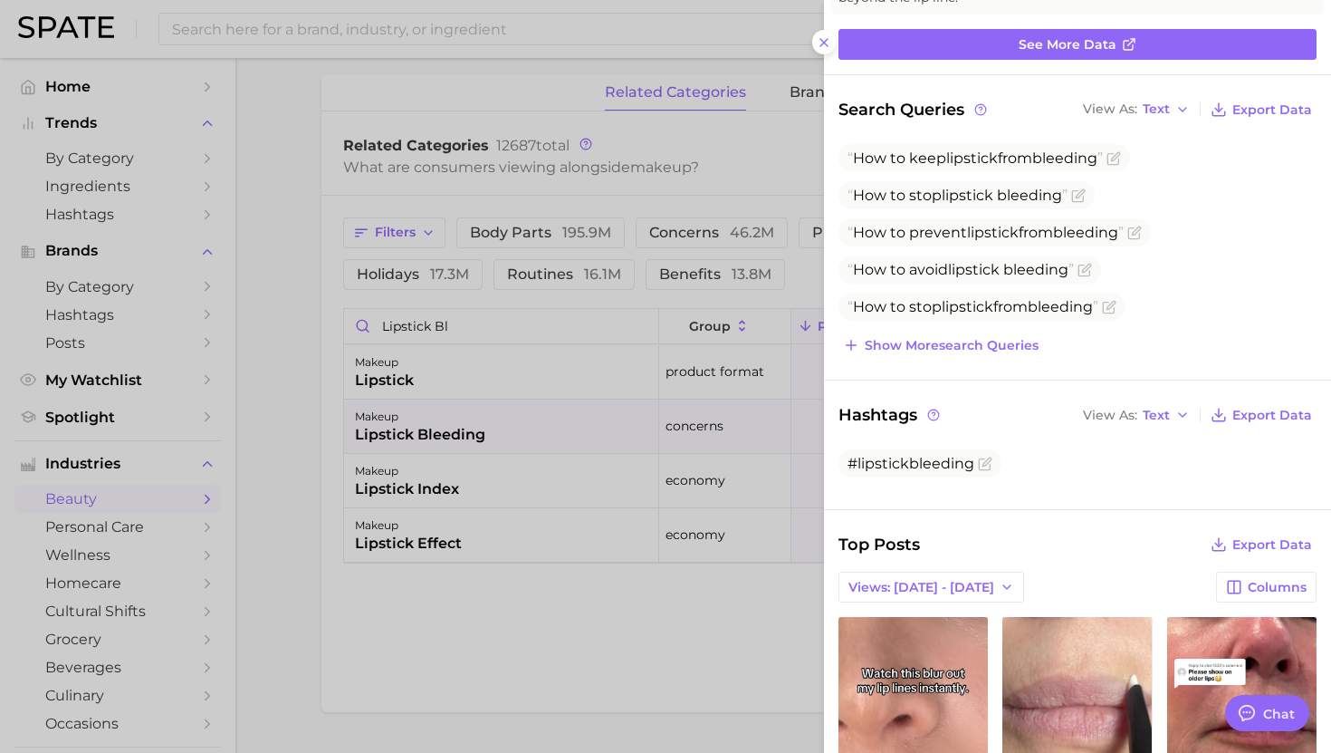
click at [574, 510] on div at bounding box center [665, 376] width 1331 height 753
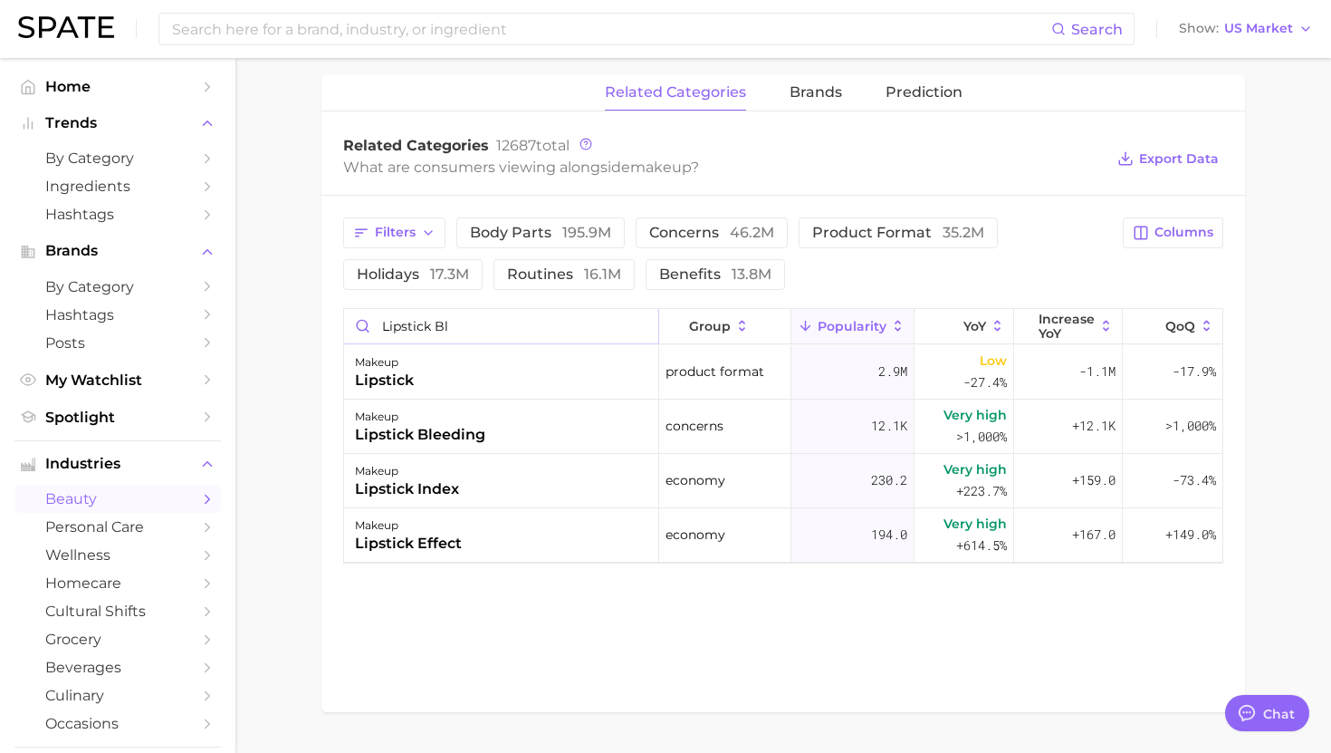
click at [501, 316] on input "lipstick bl" at bounding box center [501, 326] width 314 height 34
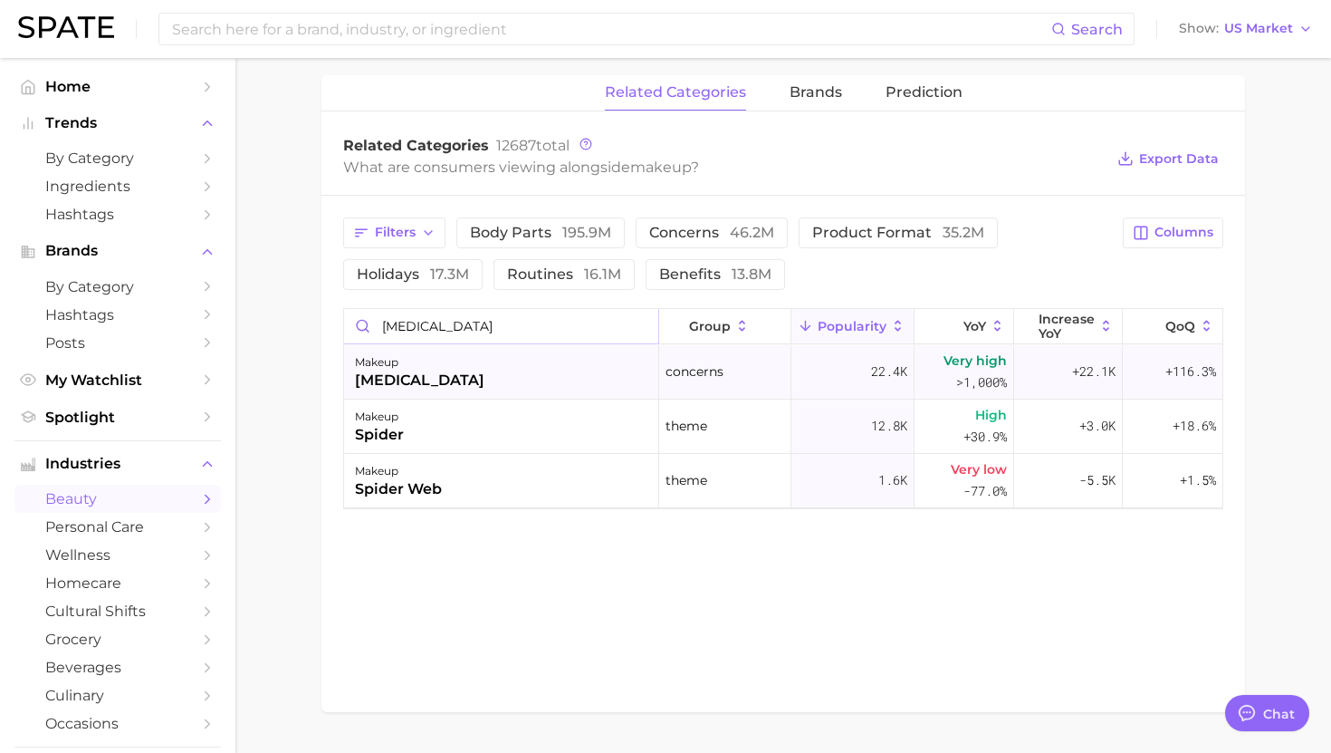
type input "spider veins"
click at [478, 375] on div "makeup spider veins" at bounding box center [501, 372] width 315 height 54
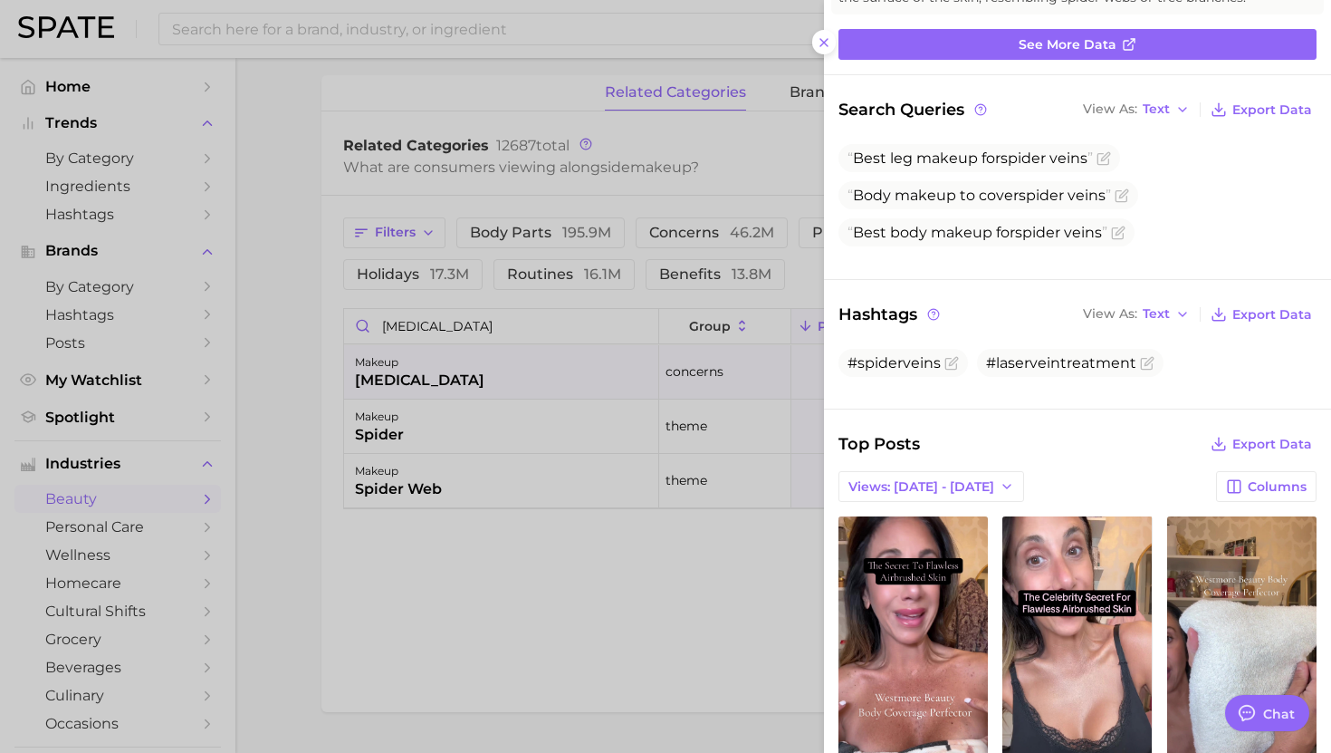
scroll to position [181, 0]
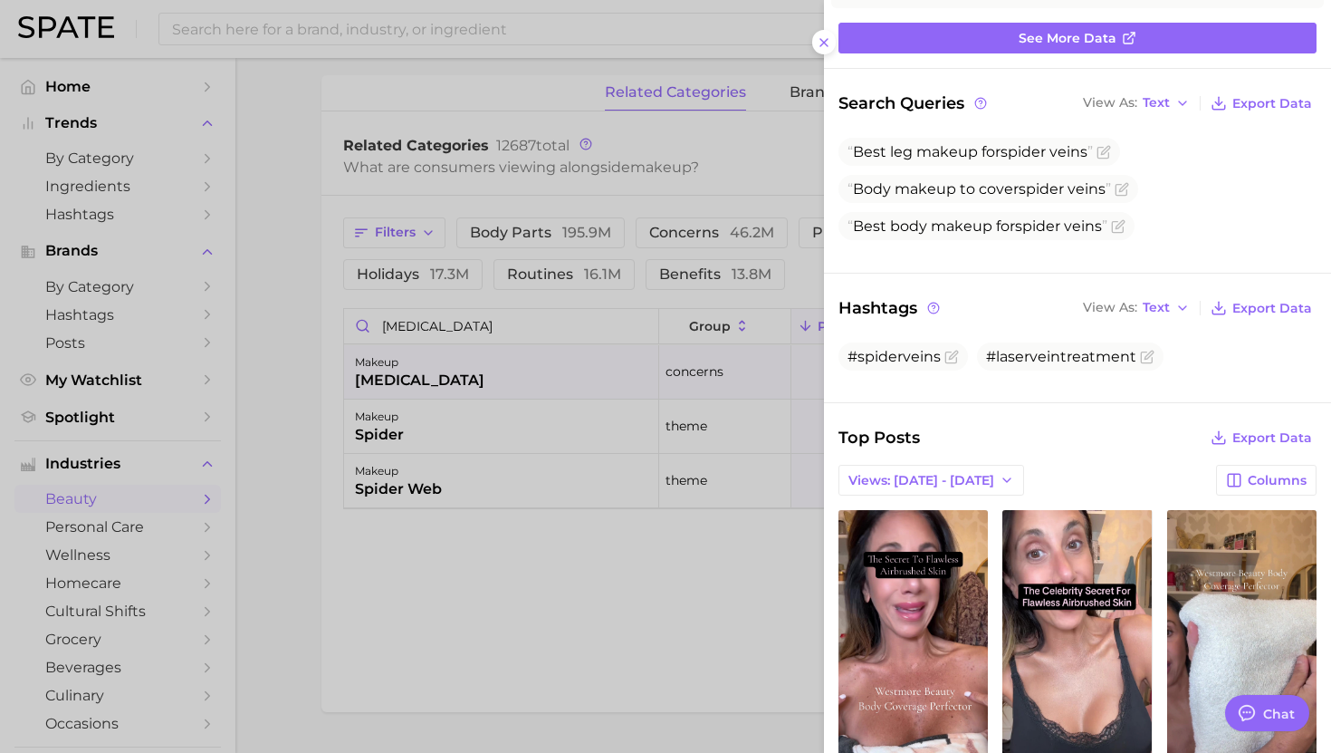
click at [417, 309] on div at bounding box center [665, 376] width 1331 height 753
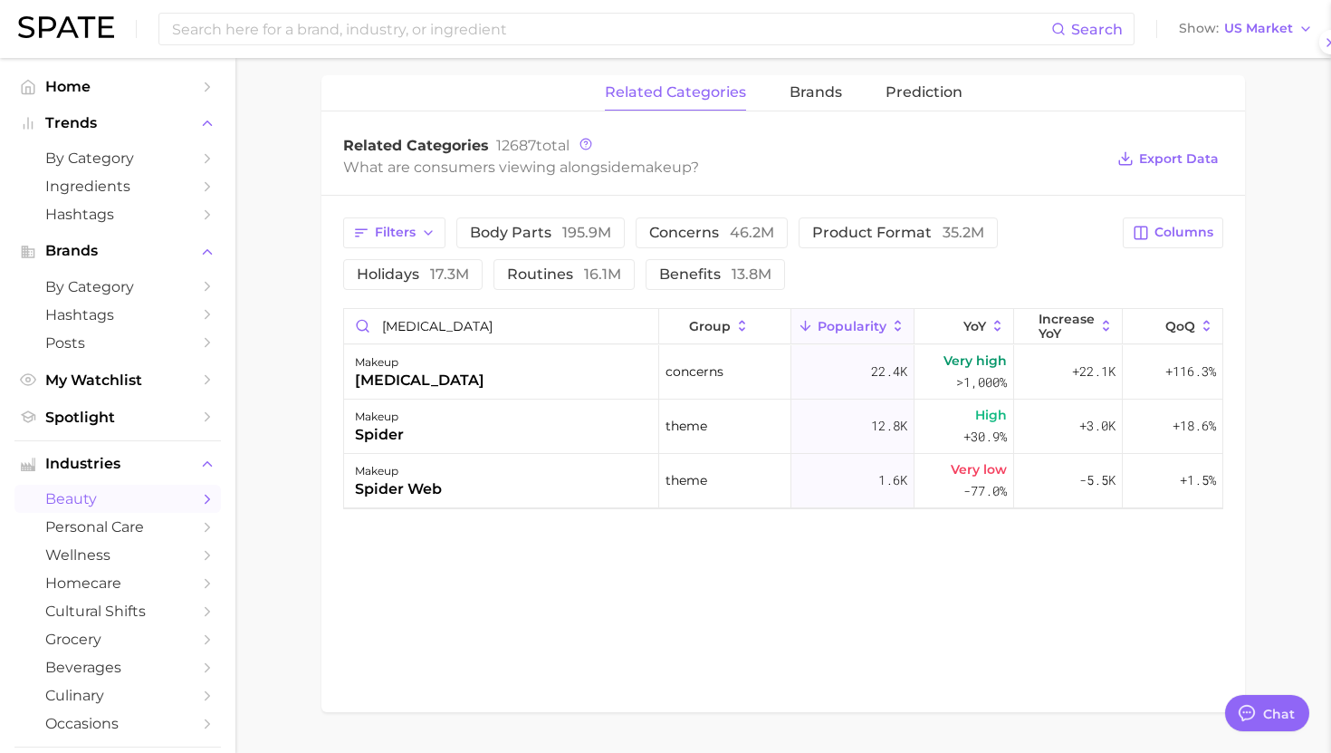
click at [417, 309] on div at bounding box center [665, 376] width 1331 height 753
click at [417, 309] on input "spider veins" at bounding box center [501, 326] width 314 height 34
click at [646, 321] on input "spider veins" at bounding box center [501, 326] width 314 height 34
click at [638, 327] on input "spider veins" at bounding box center [501, 326] width 314 height 34
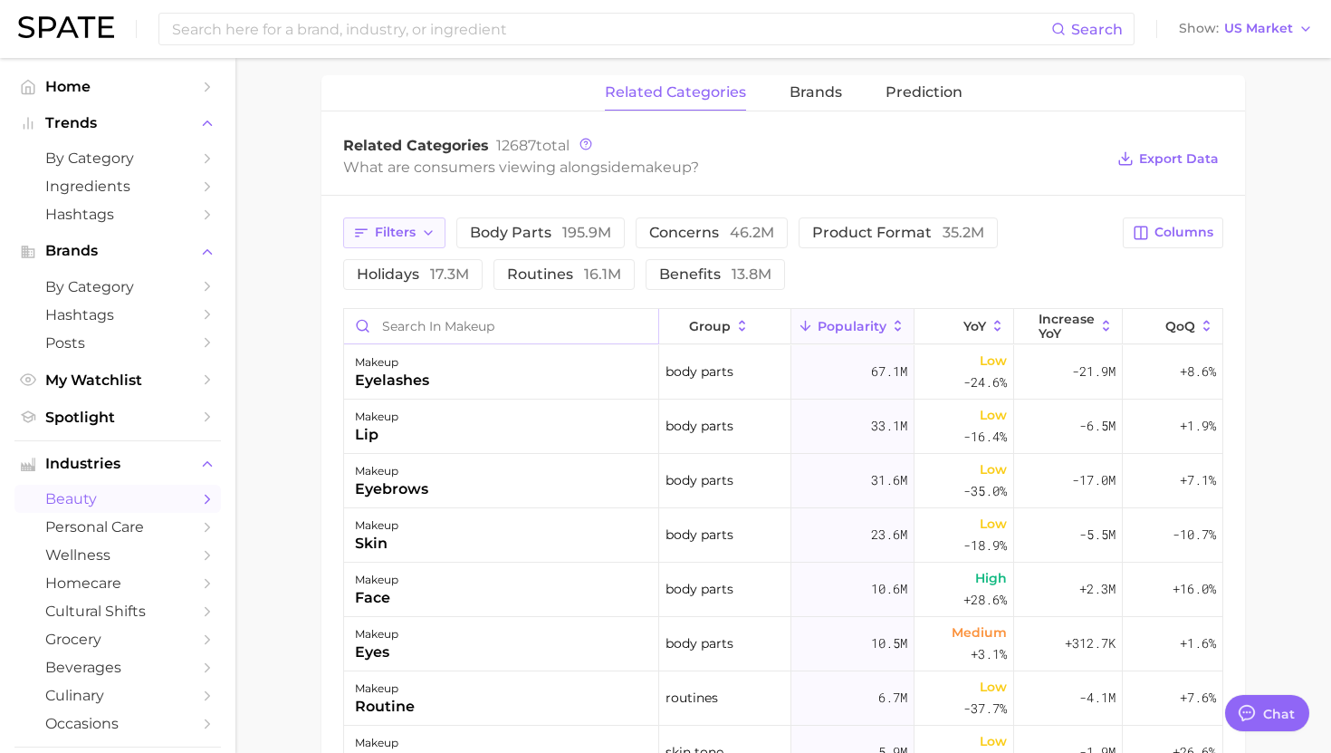
click at [394, 235] on span "Filters" at bounding box center [395, 232] width 41 height 15
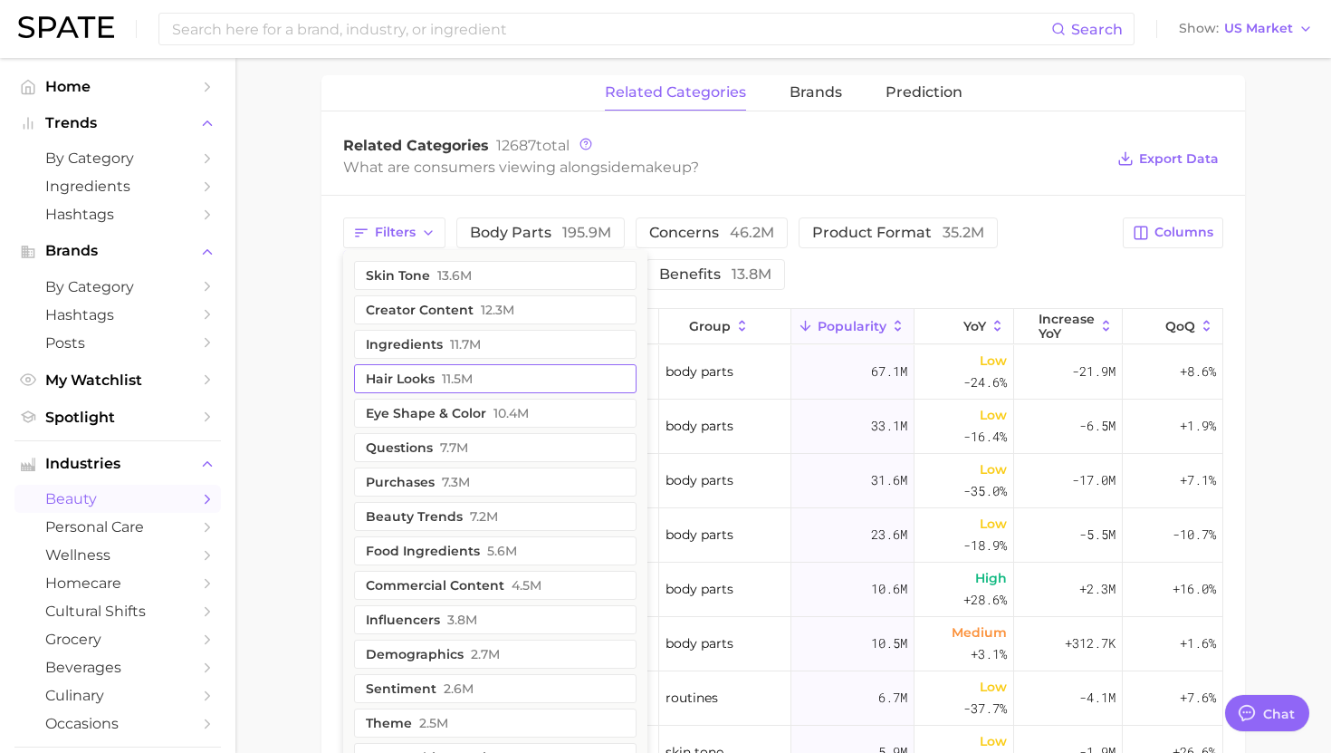
click at [469, 383] on span "11.5m" at bounding box center [457, 378] width 31 height 14
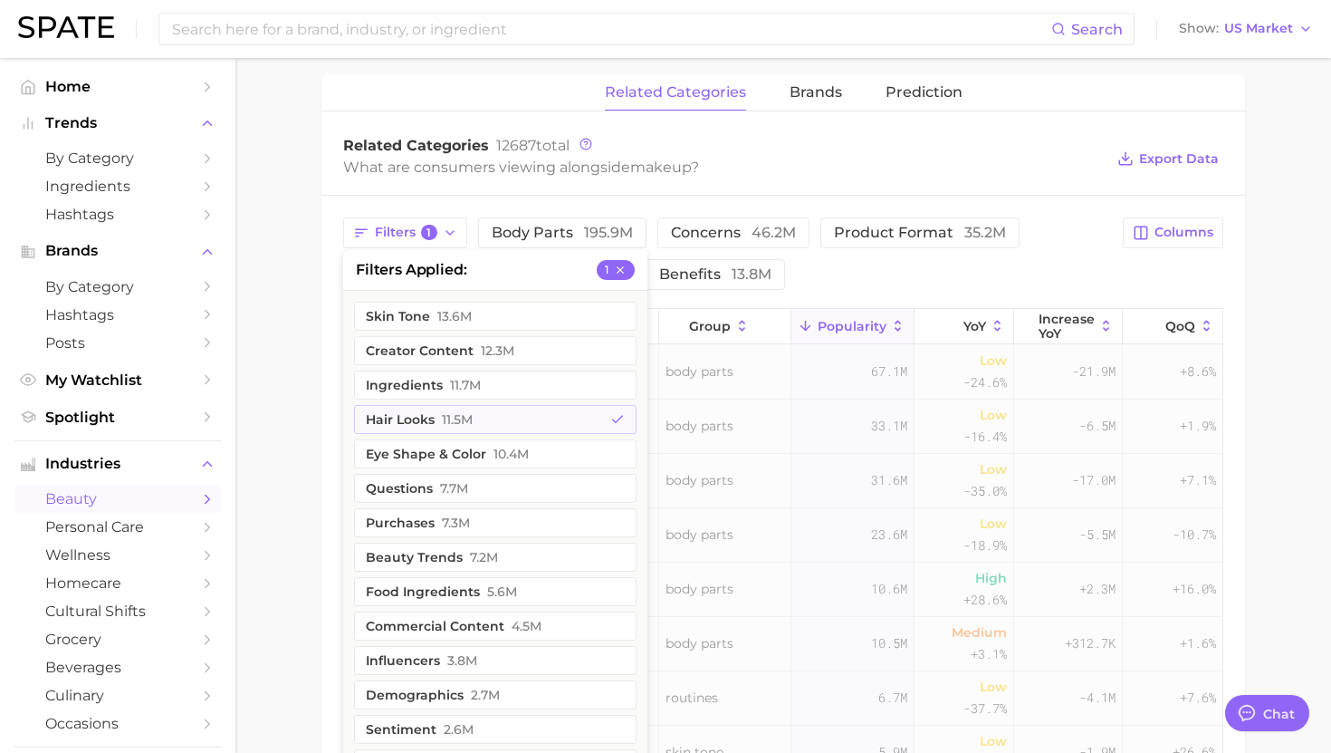
click at [298, 355] on main "1. makeup 2. Subcategory Overview Google TikTok Instagram Beta makeup Popularit…" at bounding box center [783, 261] width 1096 height 1821
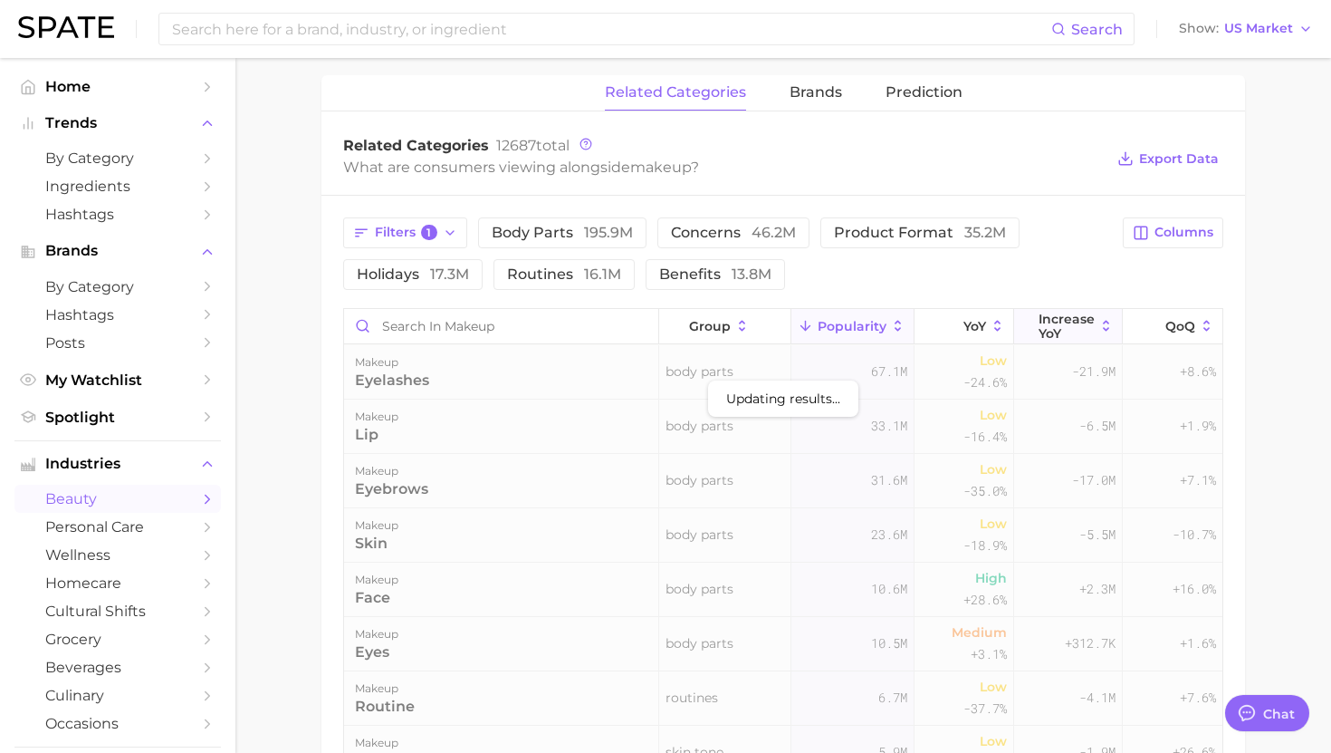
click at [1077, 326] on span "Increase YoY" at bounding box center [1067, 326] width 56 height 29
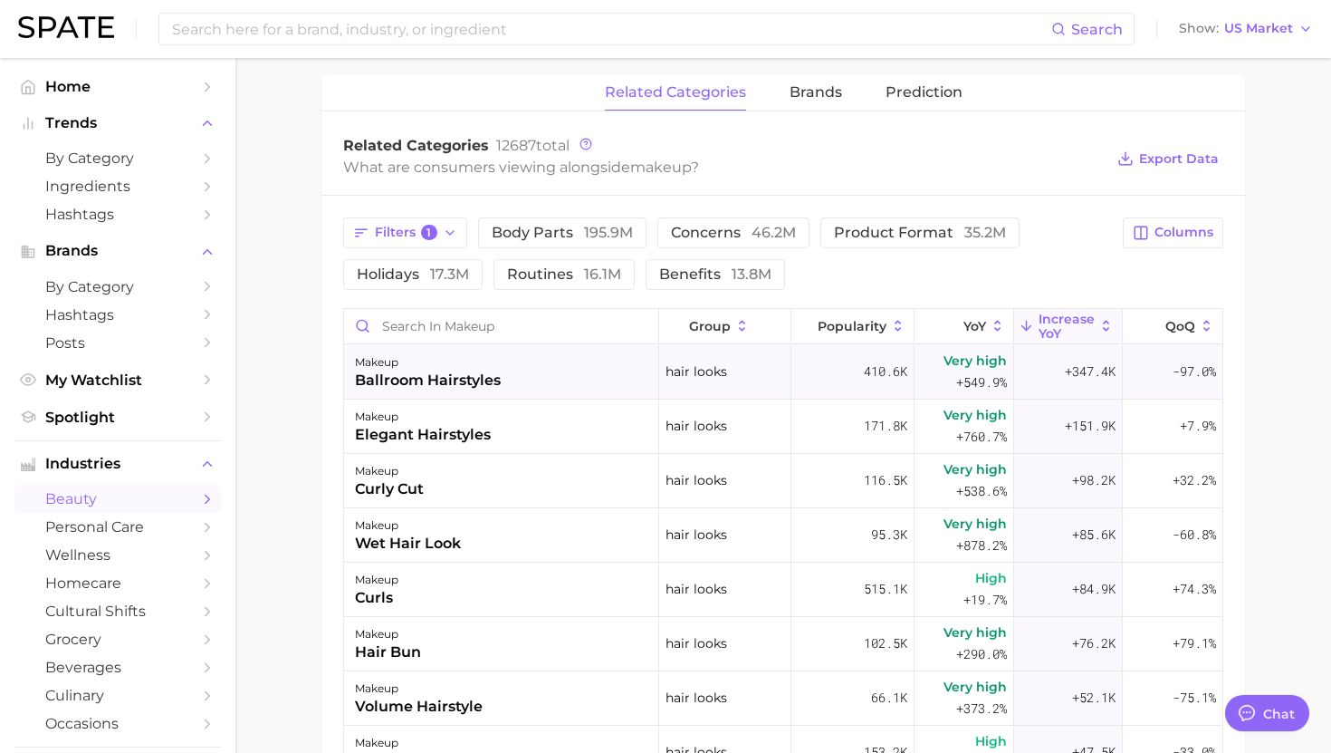
click at [529, 377] on div "makeup ballroom hairstyles" at bounding box center [501, 372] width 315 height 54
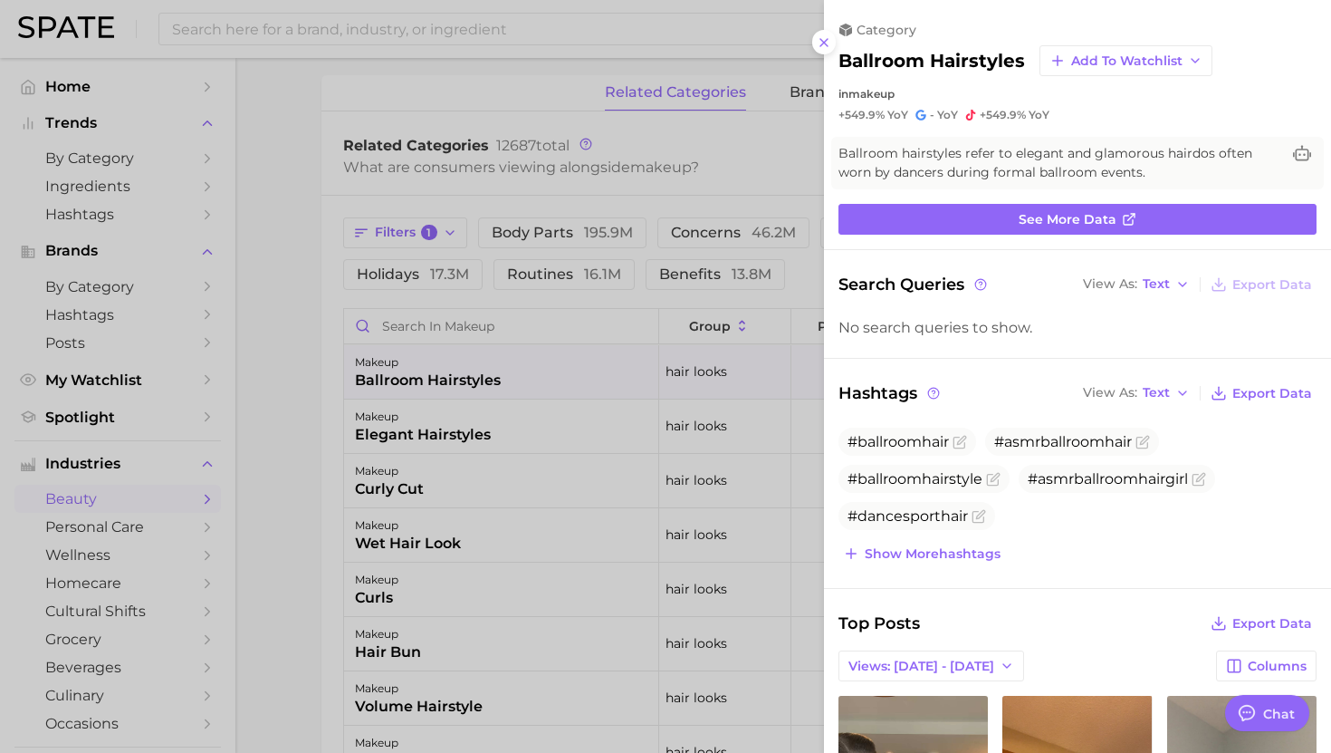
scroll to position [0, 0]
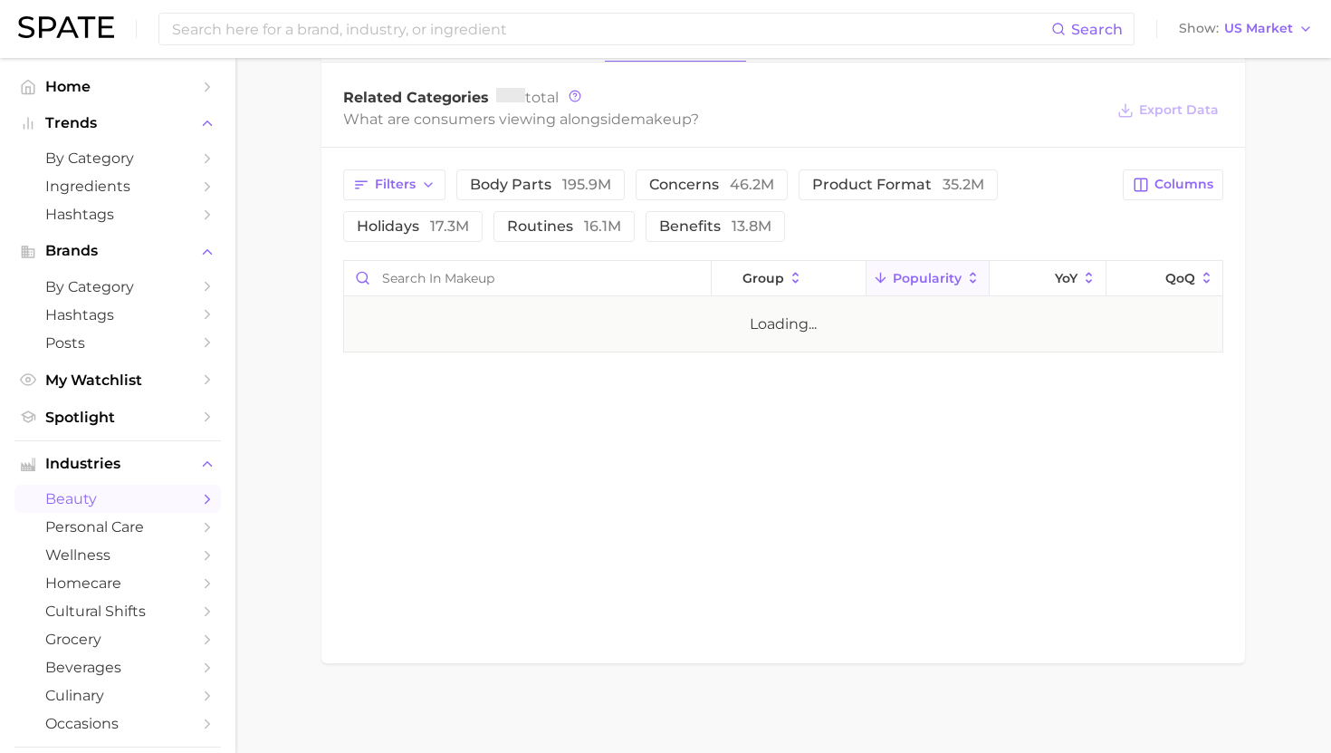
scroll to position [755, 0]
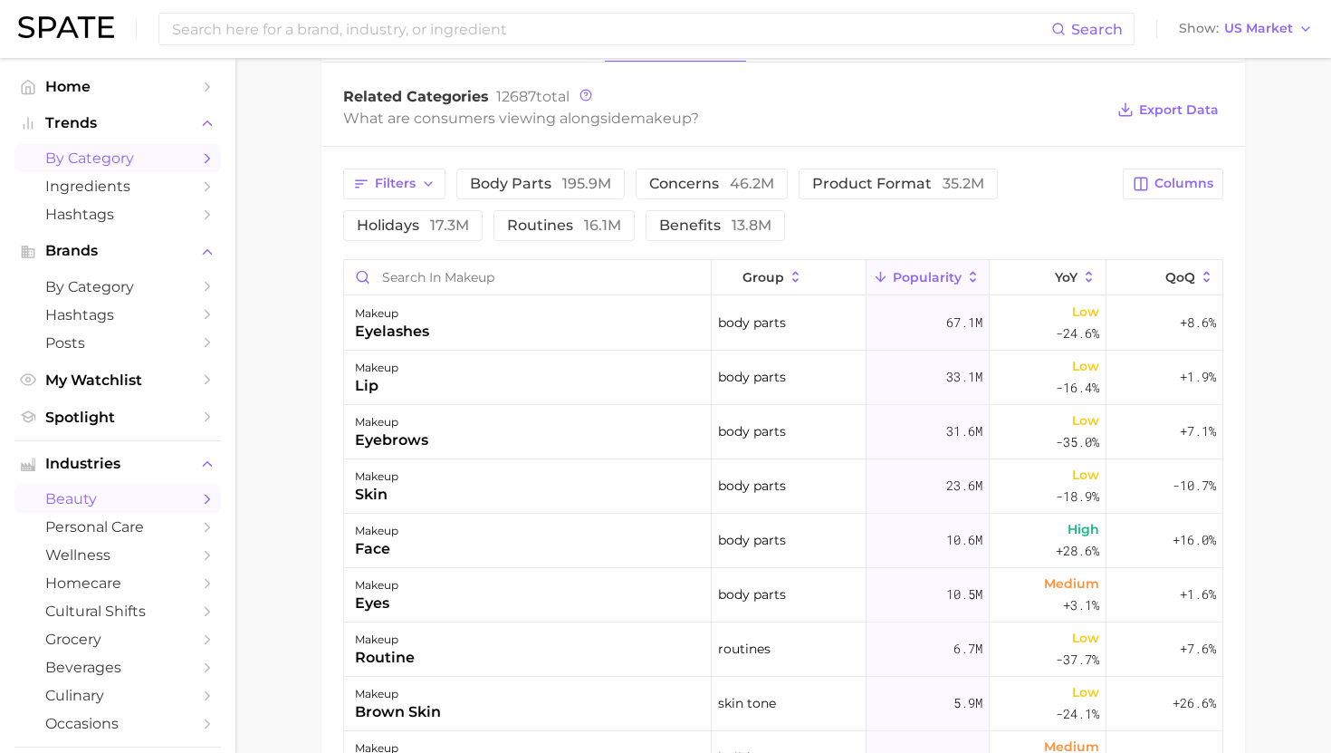
click at [121, 163] on span "by Category" at bounding box center [117, 157] width 145 height 17
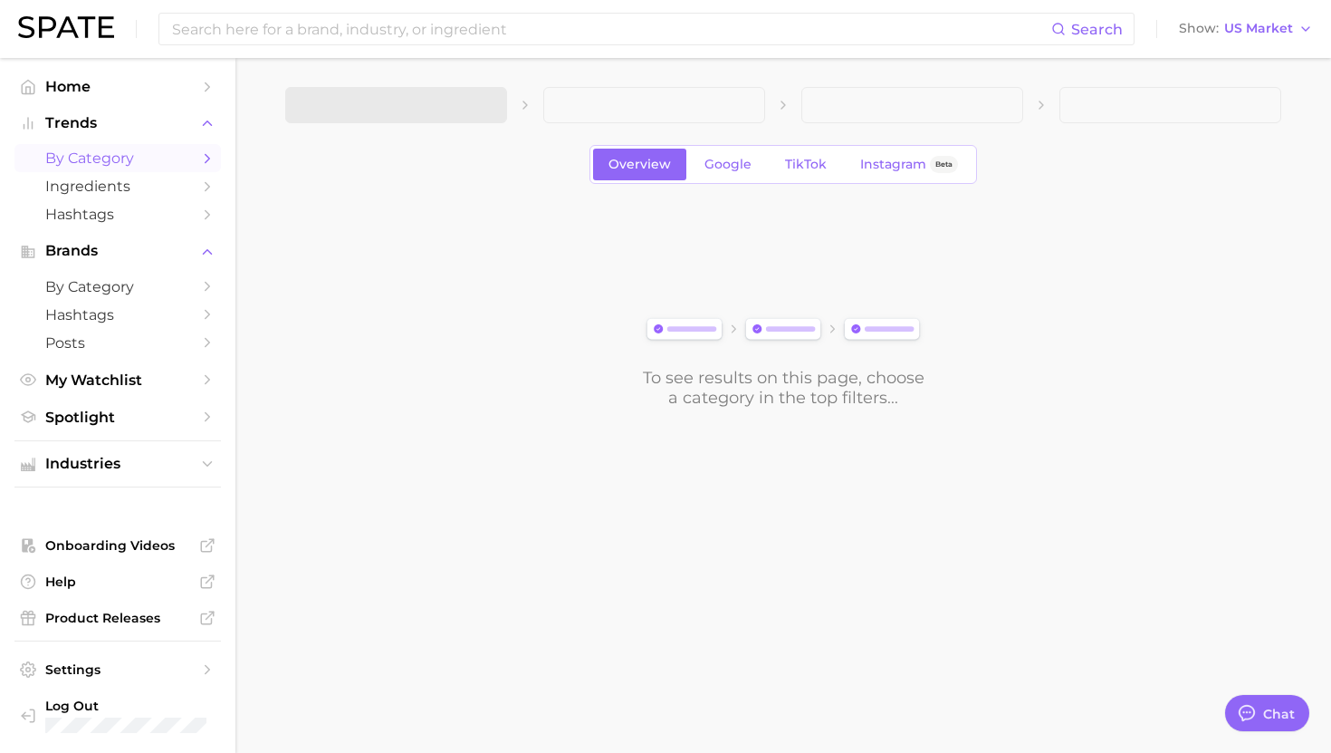
click at [430, 115] on span at bounding box center [396, 105] width 222 height 36
type textarea "x"
click at [419, 105] on span "1. Choose Category" at bounding box center [368, 105] width 135 height 16
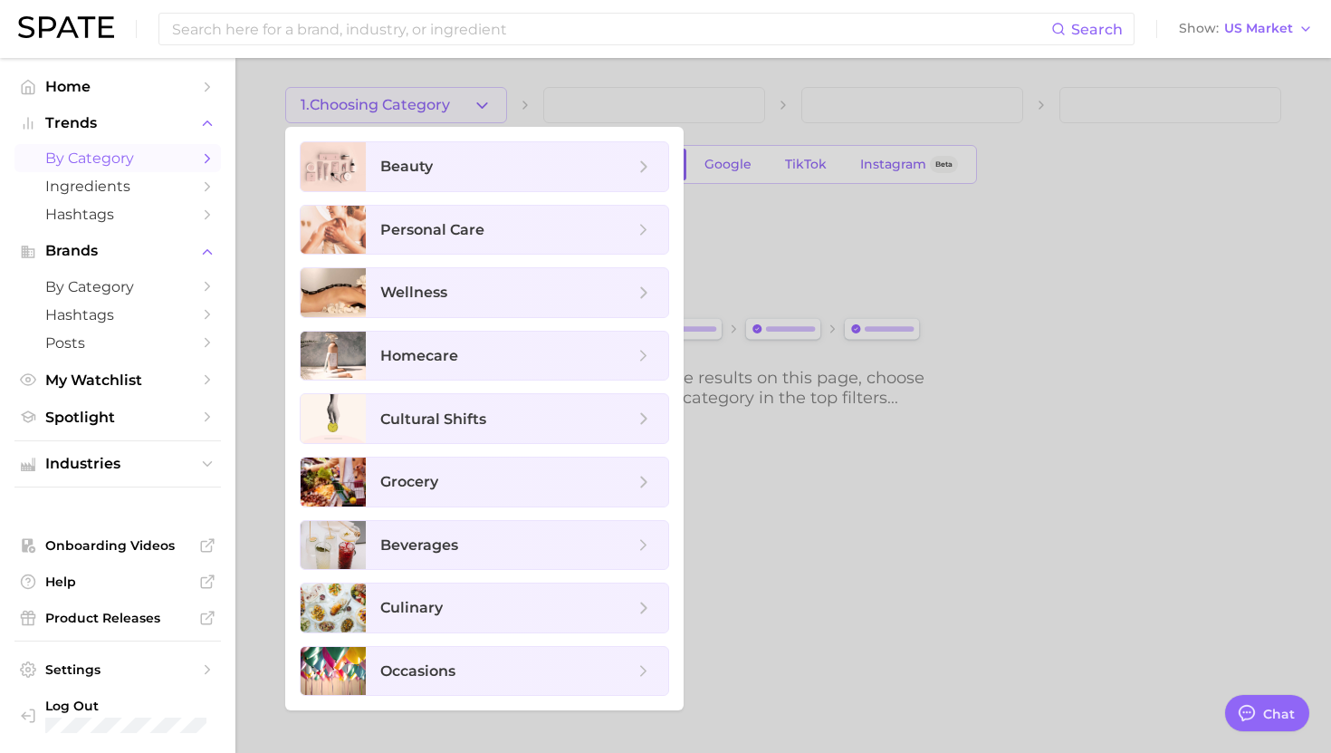
scroll to position [1819, 0]
click at [438, 162] on span "beauty" at bounding box center [507, 167] width 254 height 20
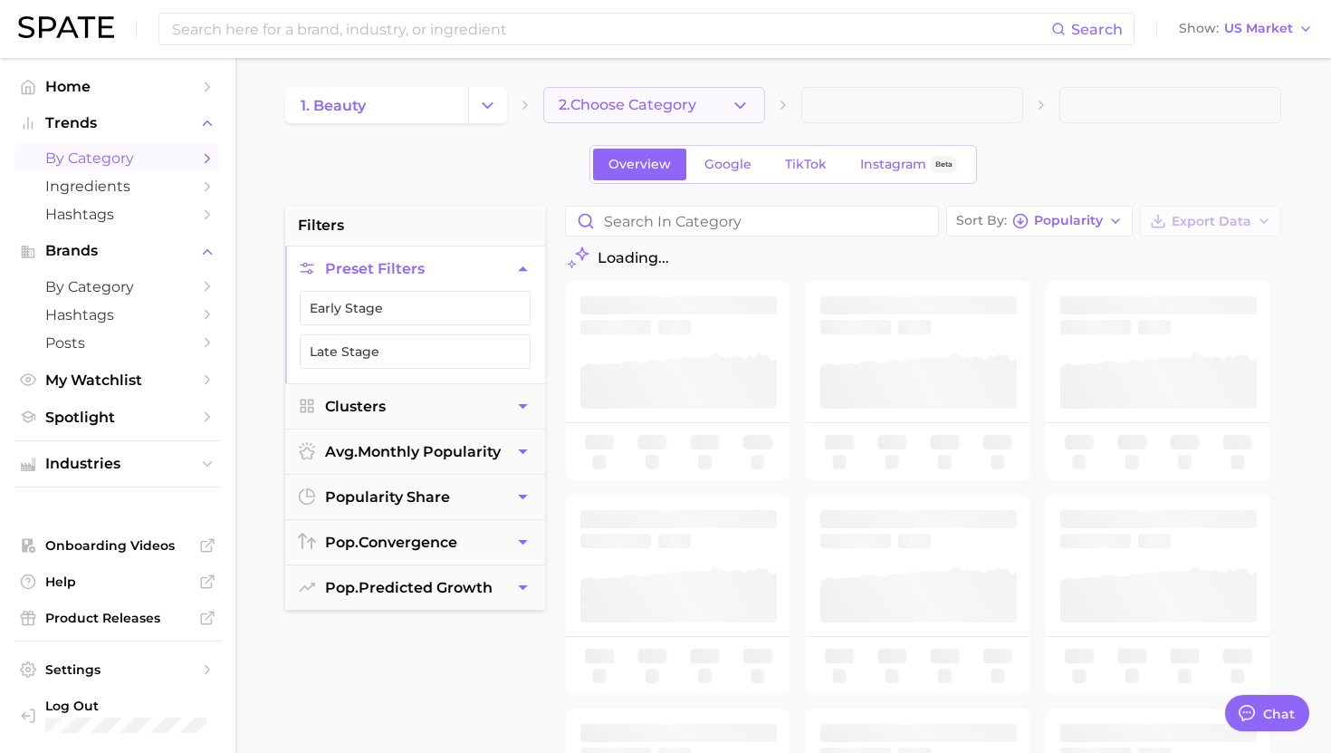
click at [601, 113] on button "2. Choose Category" at bounding box center [654, 105] width 222 height 36
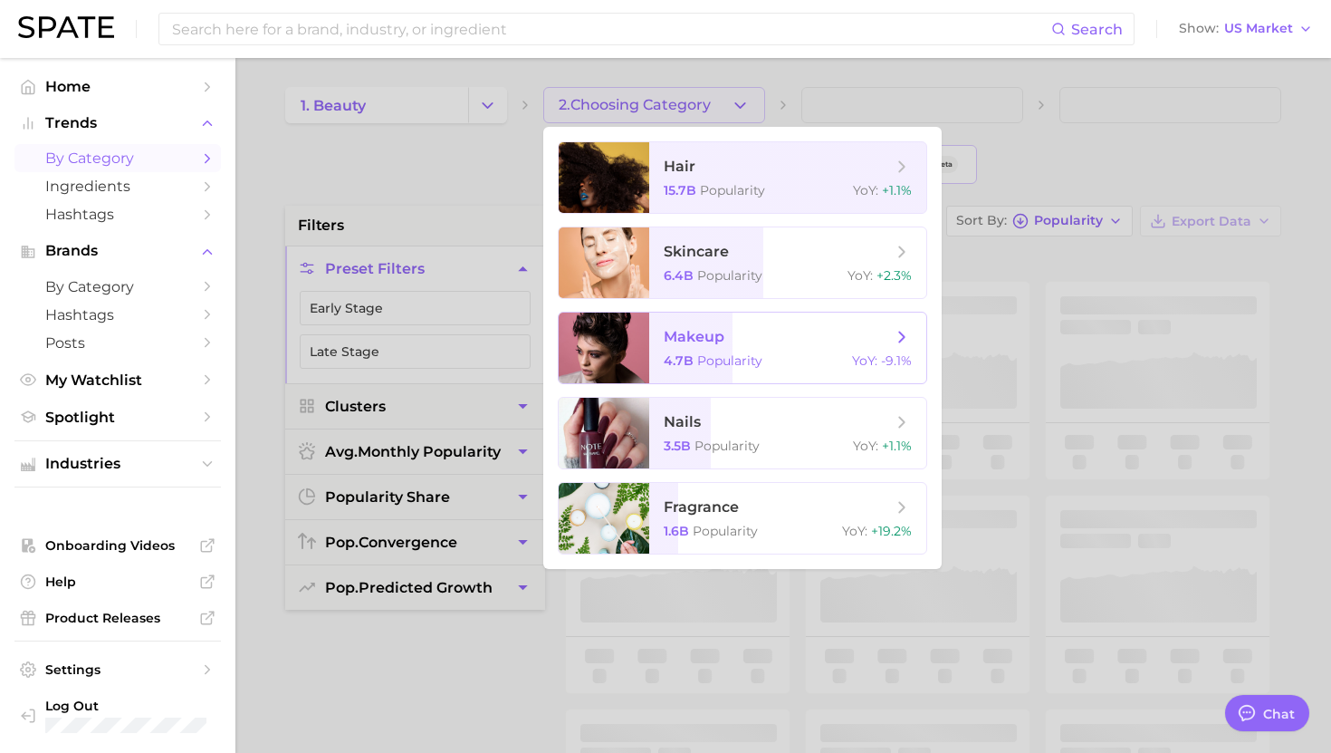
click at [711, 361] on span "Popularity" at bounding box center [729, 360] width 65 height 16
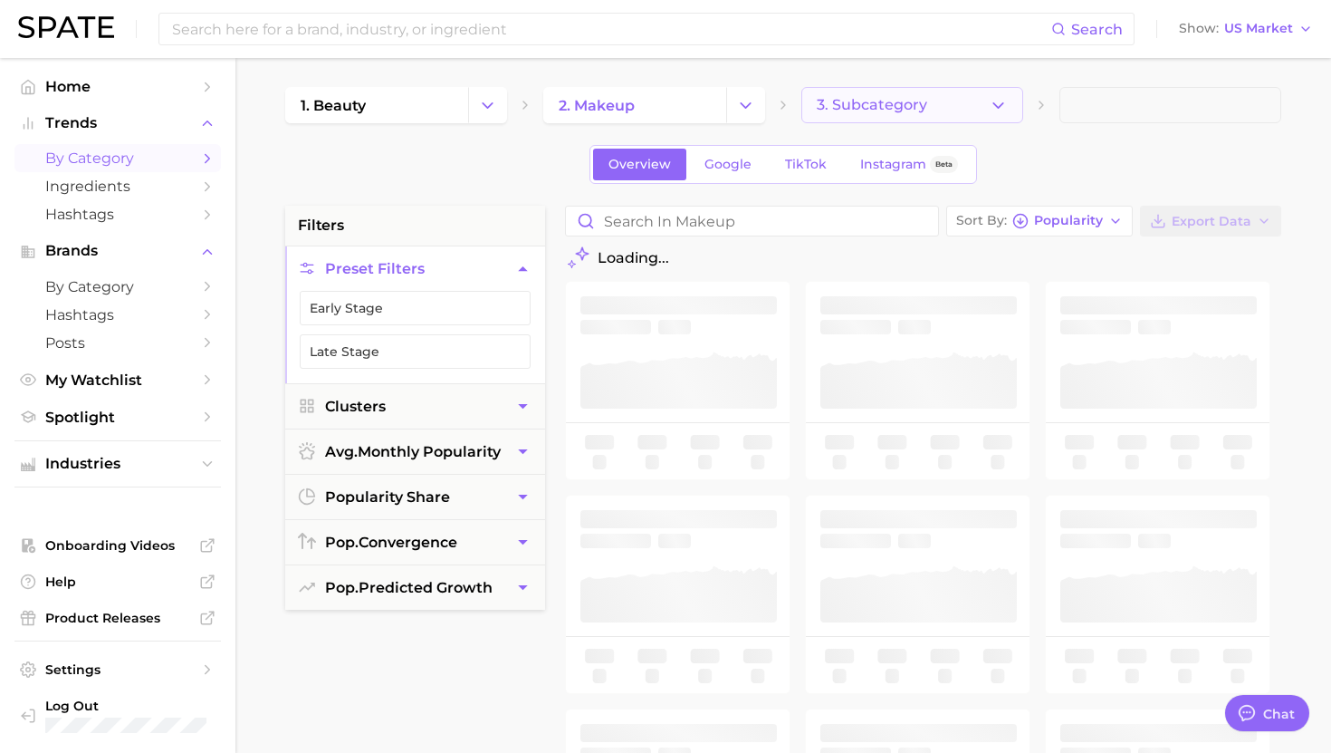
click at [856, 104] on span "3. Subcategory" at bounding box center [872, 105] width 111 height 16
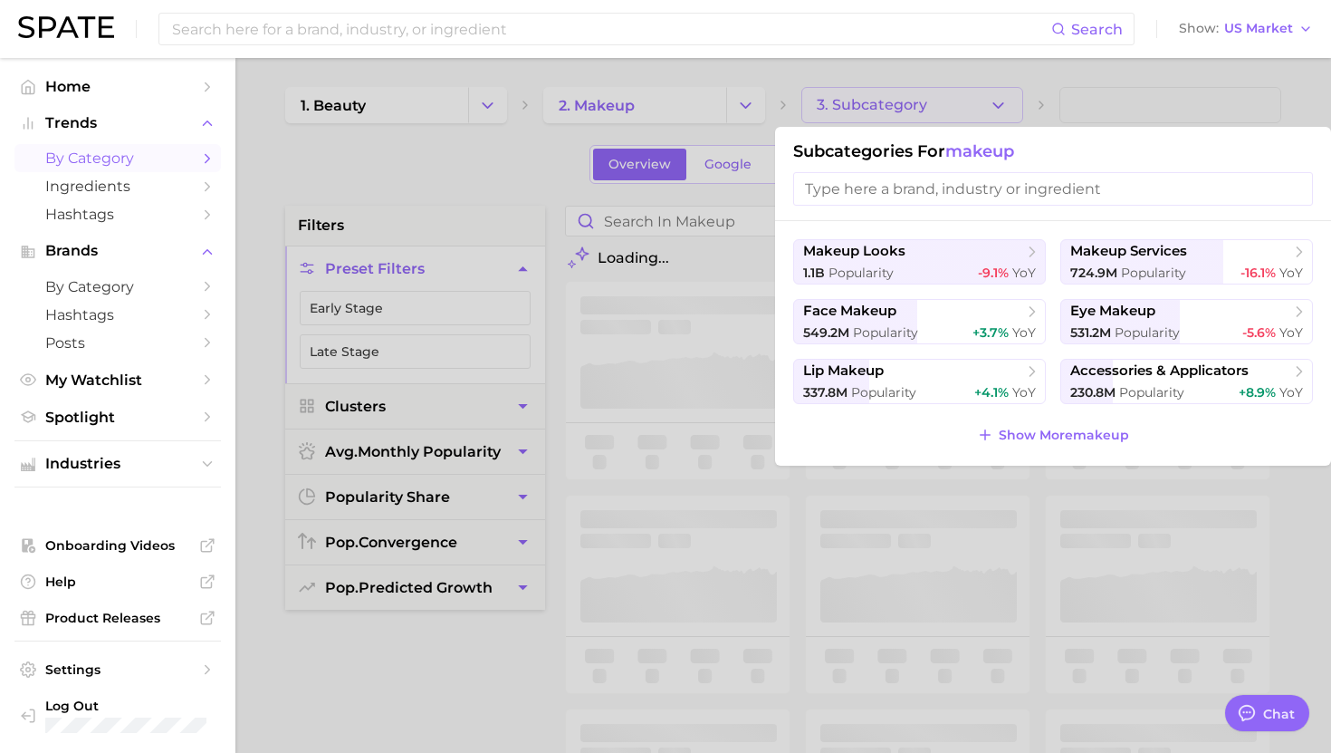
click at [856, 102] on div at bounding box center [665, 376] width 1331 height 753
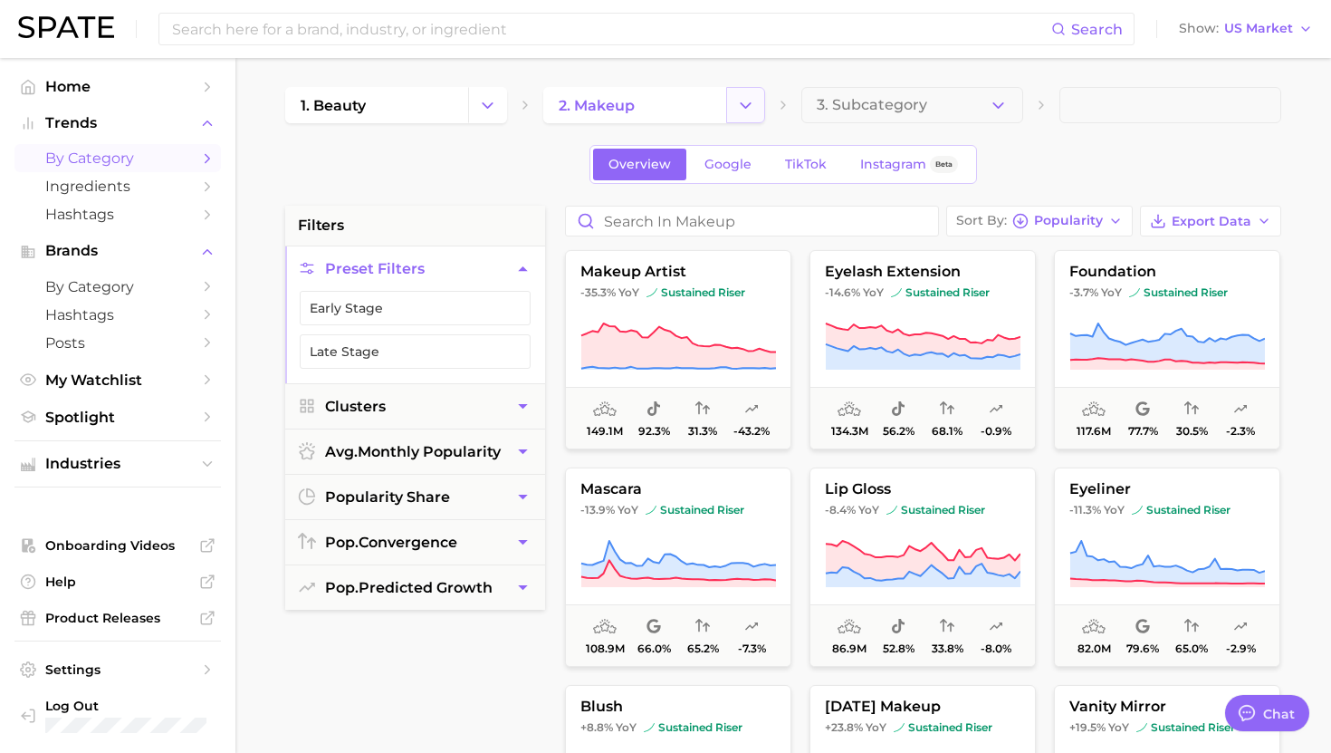
click at [744, 107] on icon "Change Category" at bounding box center [745, 105] width 19 height 19
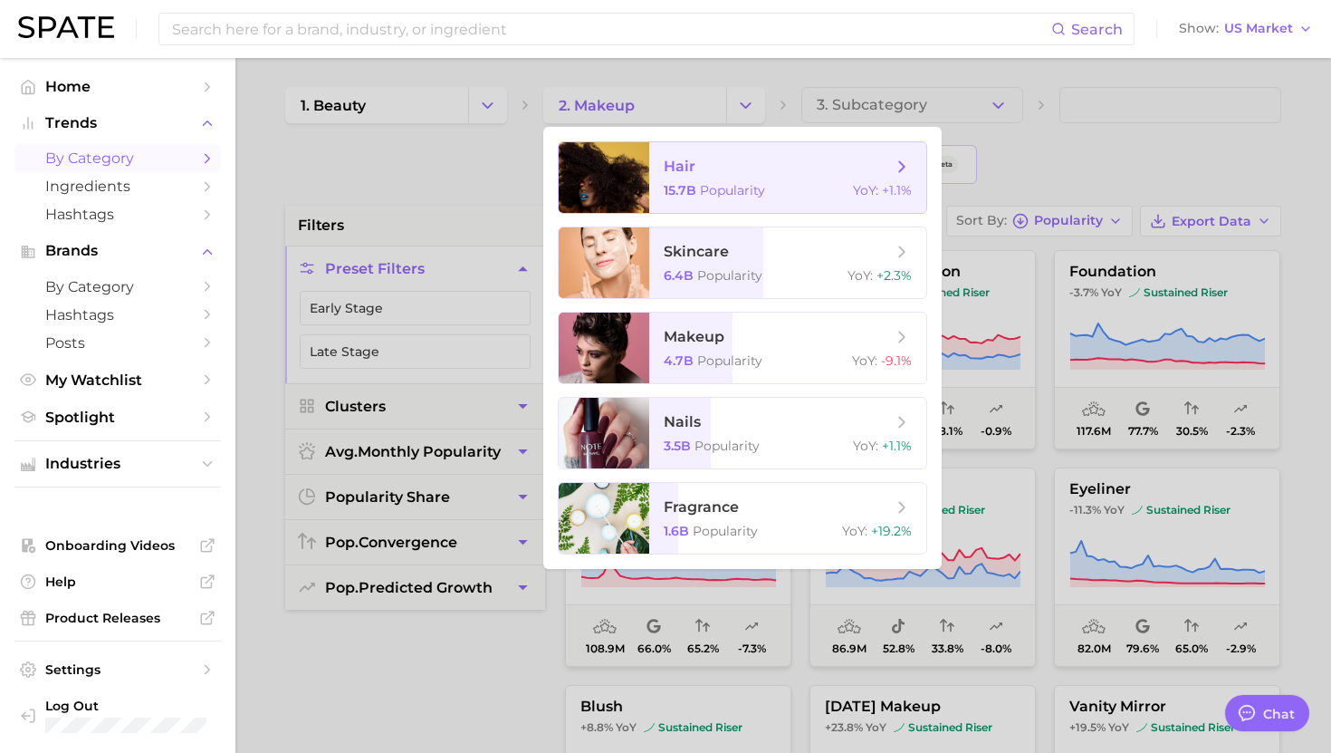
click at [692, 178] on span "hair 15.7b Popularity YoY : +1.1%" at bounding box center [787, 177] width 277 height 71
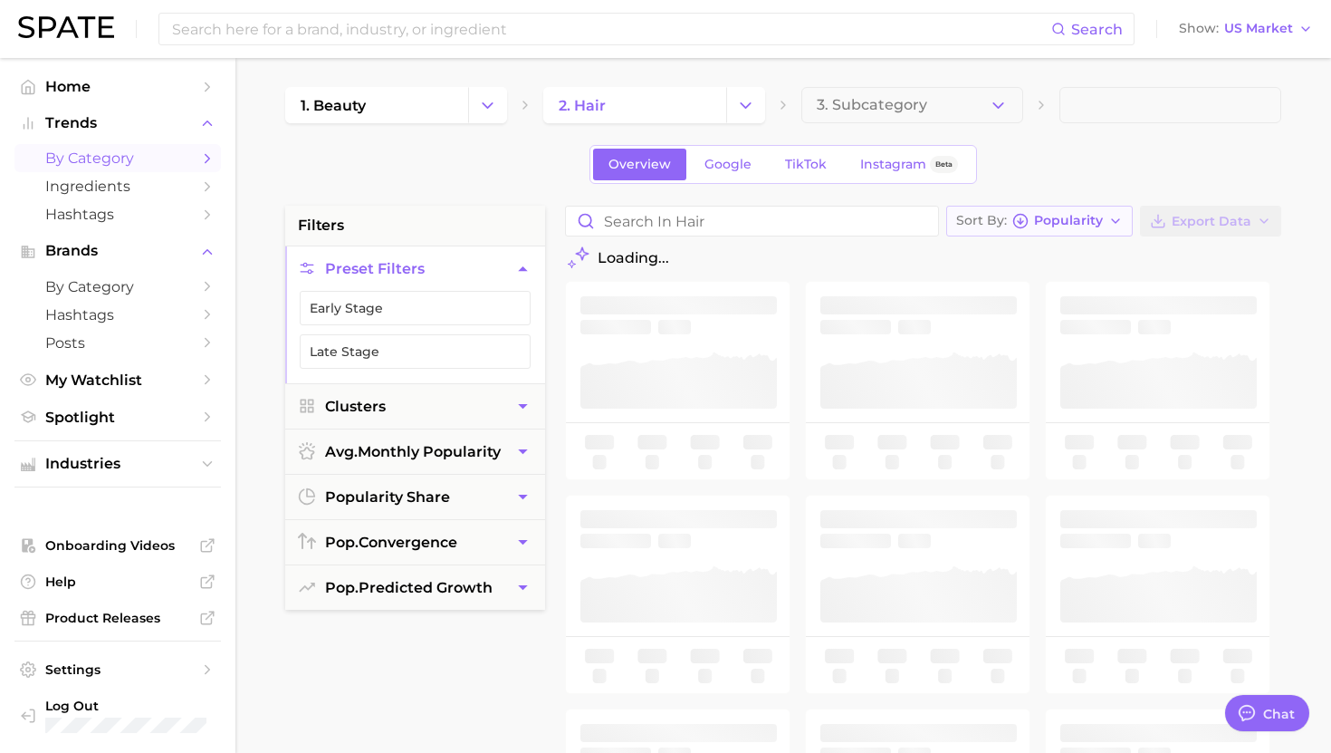
click at [1049, 221] on span "Popularity" at bounding box center [1068, 221] width 69 height 10
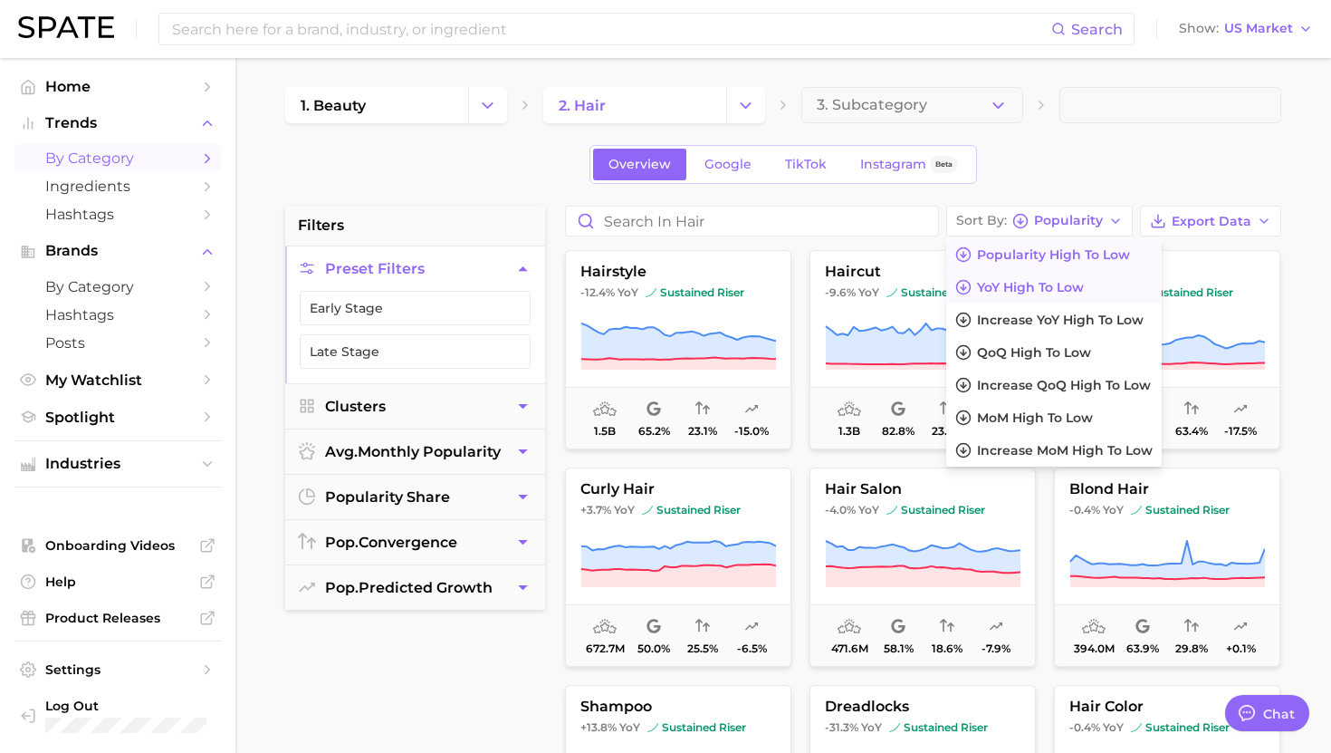
click at [1038, 284] on span "YoY high to low" at bounding box center [1030, 287] width 107 height 15
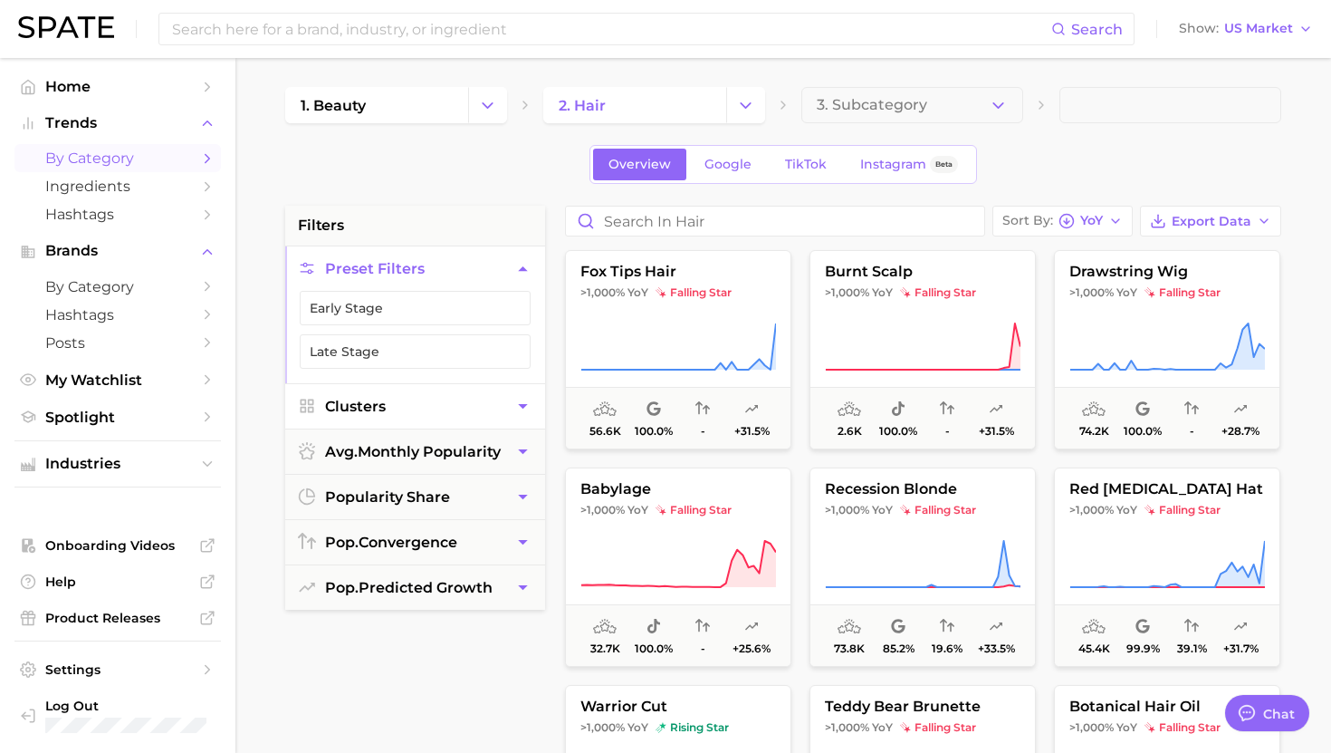
click at [437, 406] on button "Clusters" at bounding box center [415, 406] width 260 height 44
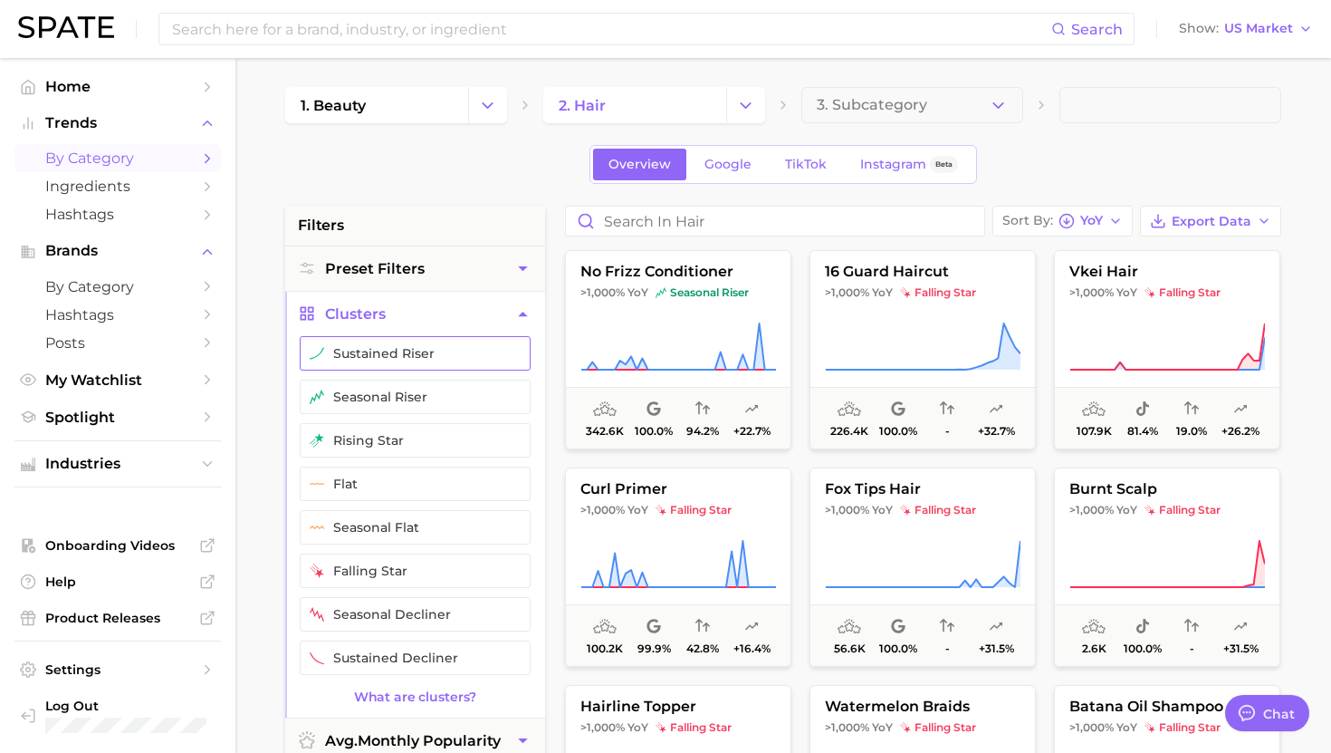
click at [413, 356] on button "sustained riser" at bounding box center [415, 353] width 231 height 34
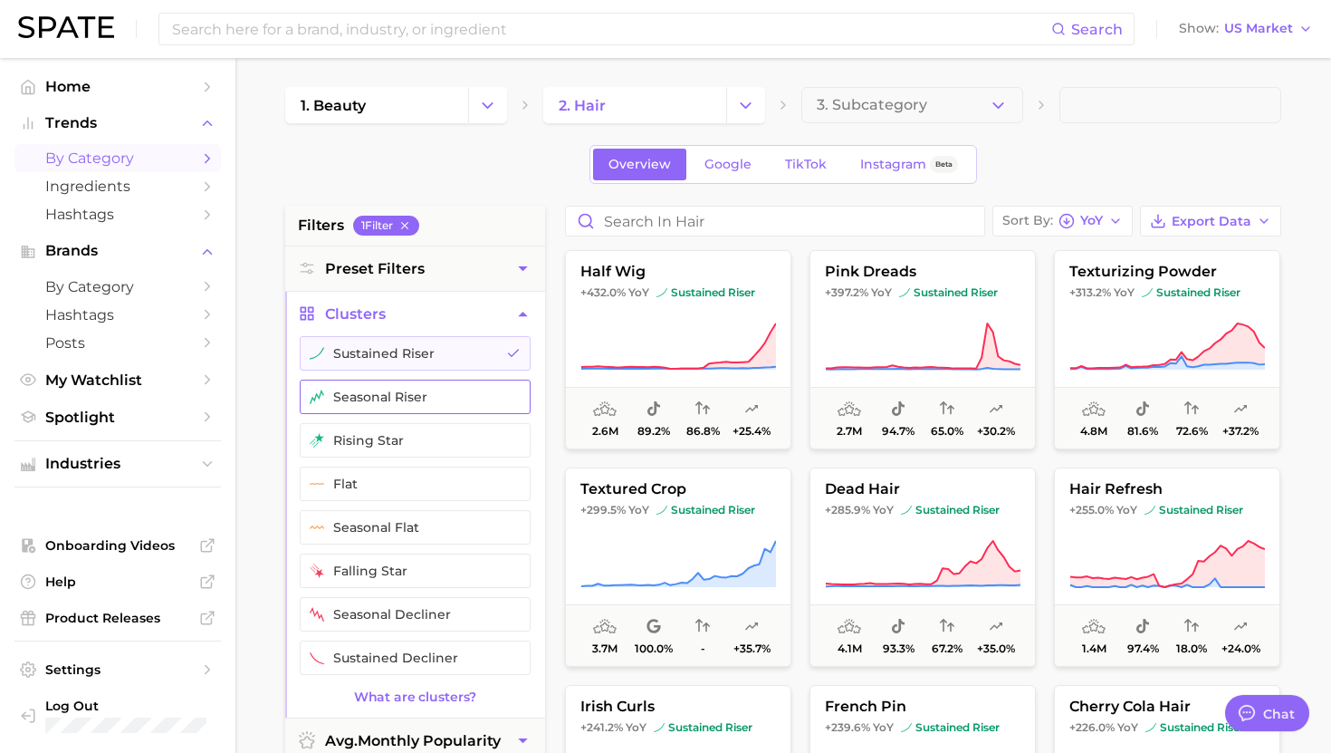
click at [415, 389] on button "seasonal riser" at bounding box center [415, 397] width 231 height 34
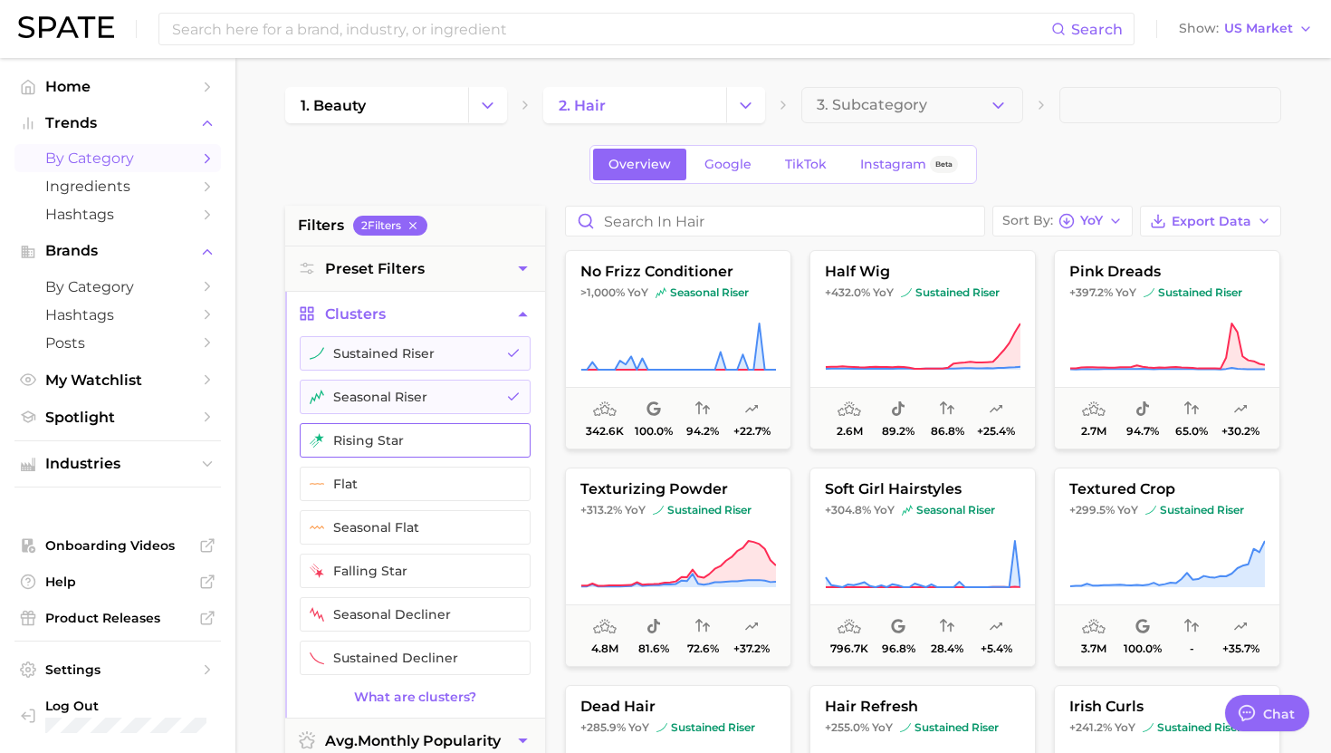
click at [412, 441] on button "rising star" at bounding box center [415, 440] width 231 height 34
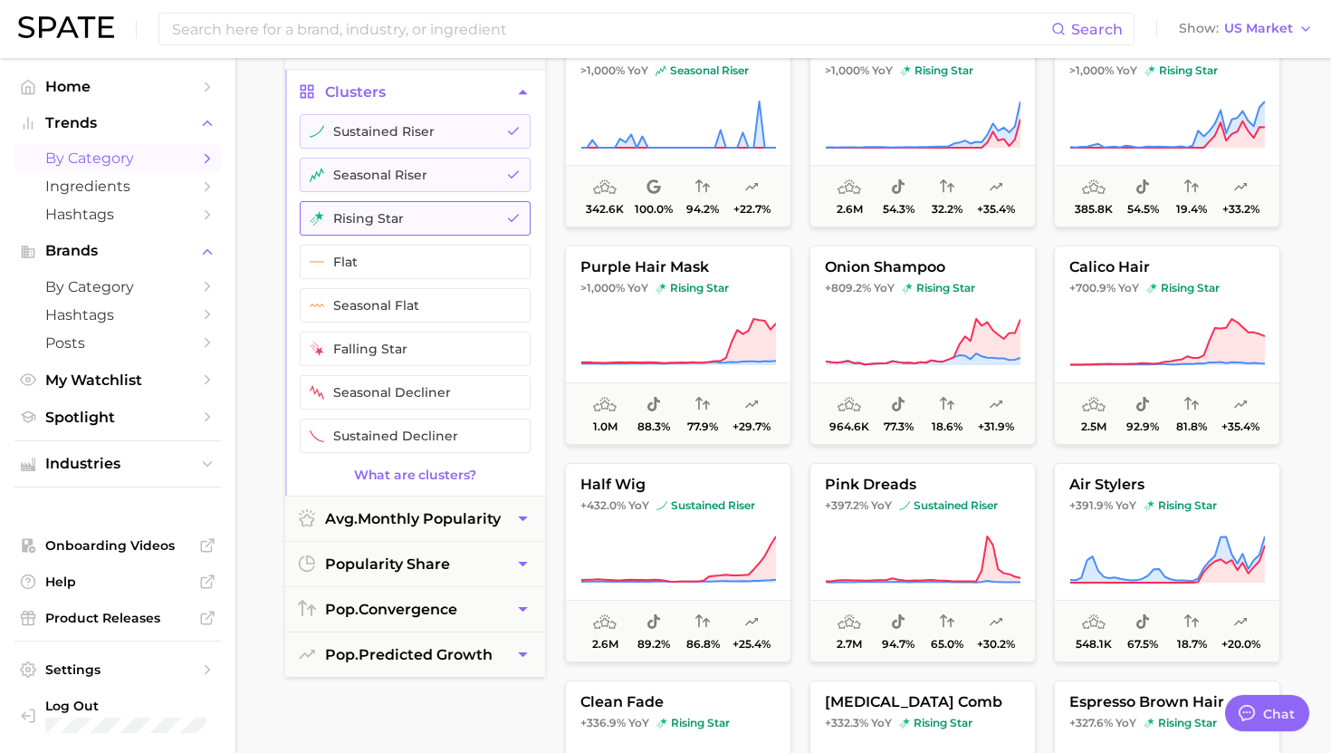
scroll to position [256, 0]
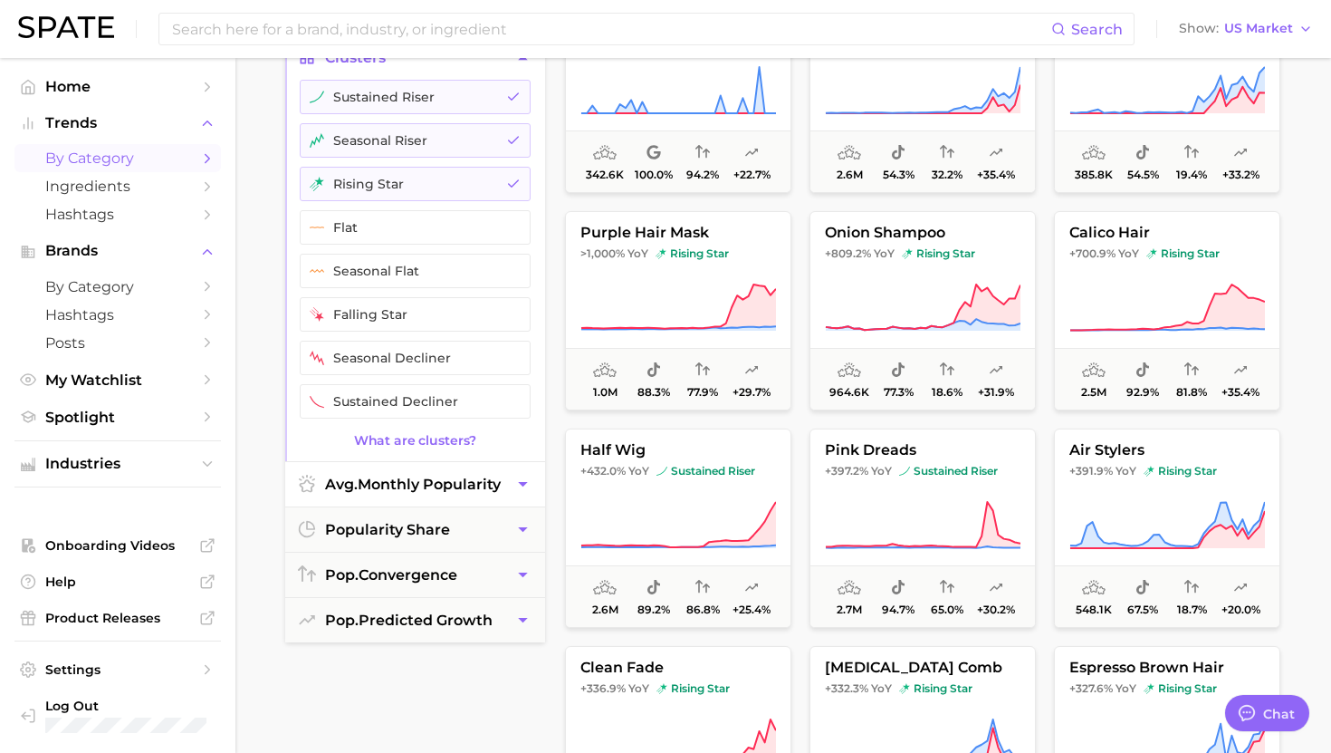
click at [403, 485] on span "avg. monthly popularity" at bounding box center [413, 484] width 176 height 17
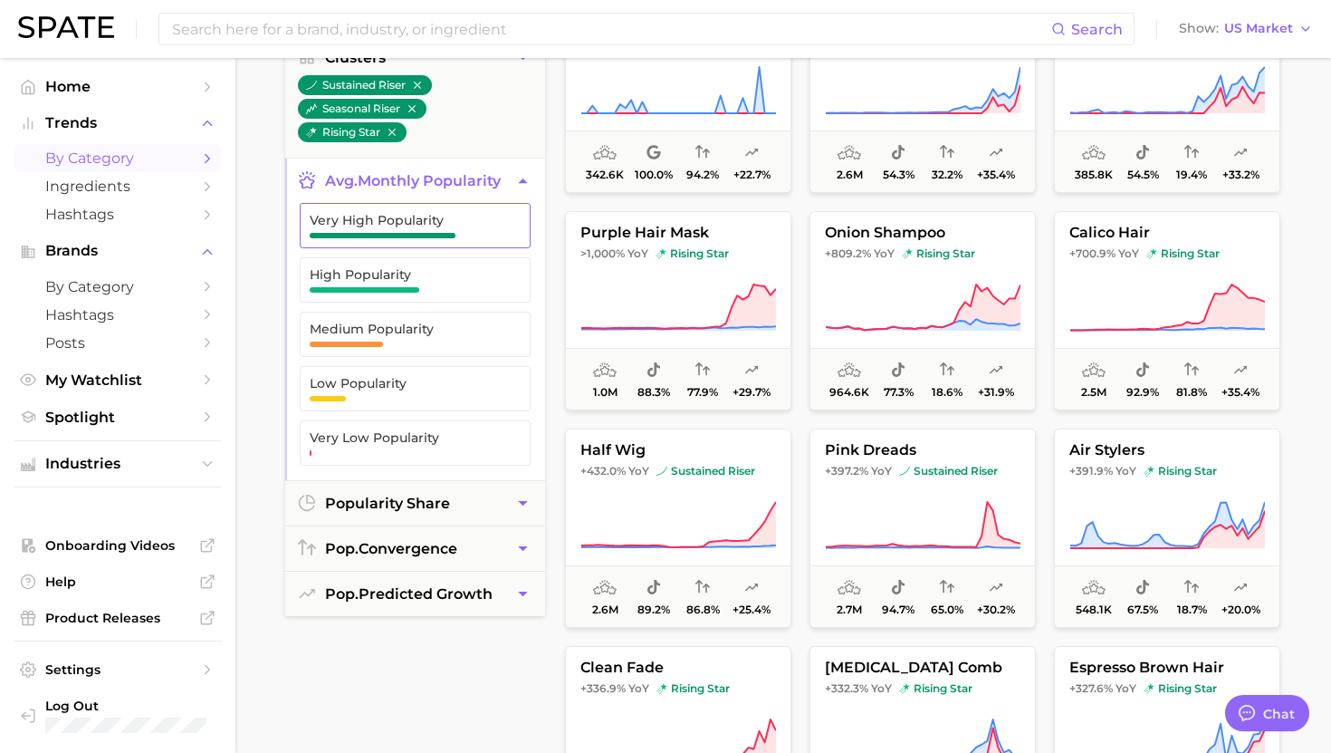
click at [396, 233] on span "button" at bounding box center [383, 235] width 146 height 5
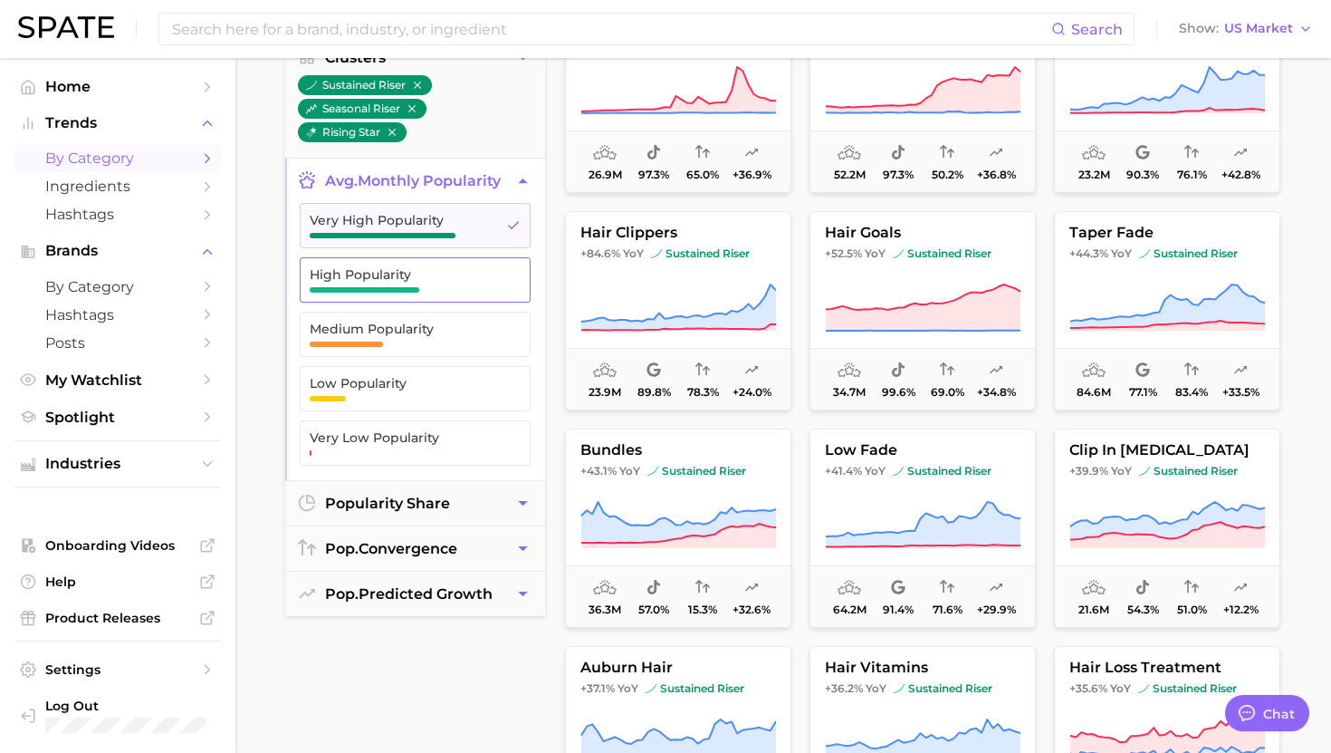
click at [396, 277] on span "High Popularity" at bounding box center [401, 274] width 182 height 14
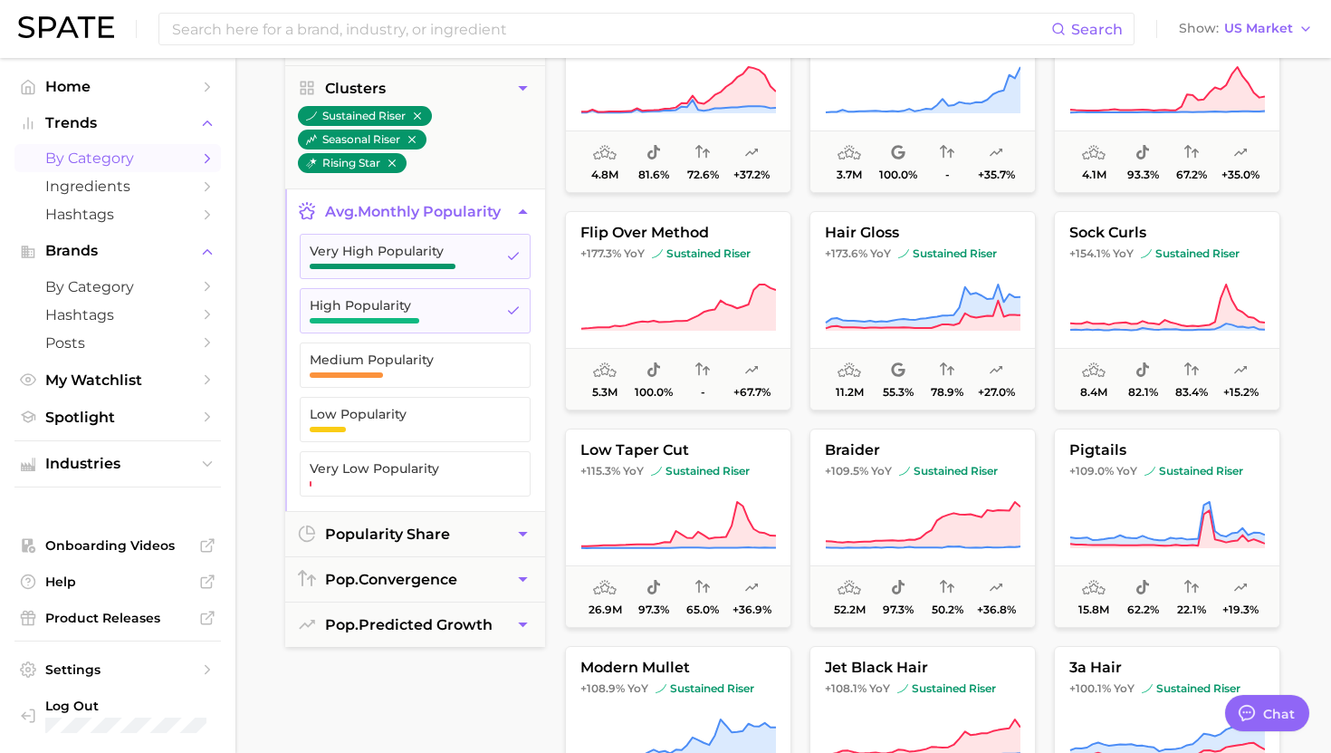
click at [396, 340] on ul "Very High Popularity High Popularity Medium Popularity Low Popularity Very Low …" at bounding box center [415, 372] width 260 height 277
click at [388, 357] on span "Medium Popularity" at bounding box center [401, 359] width 182 height 14
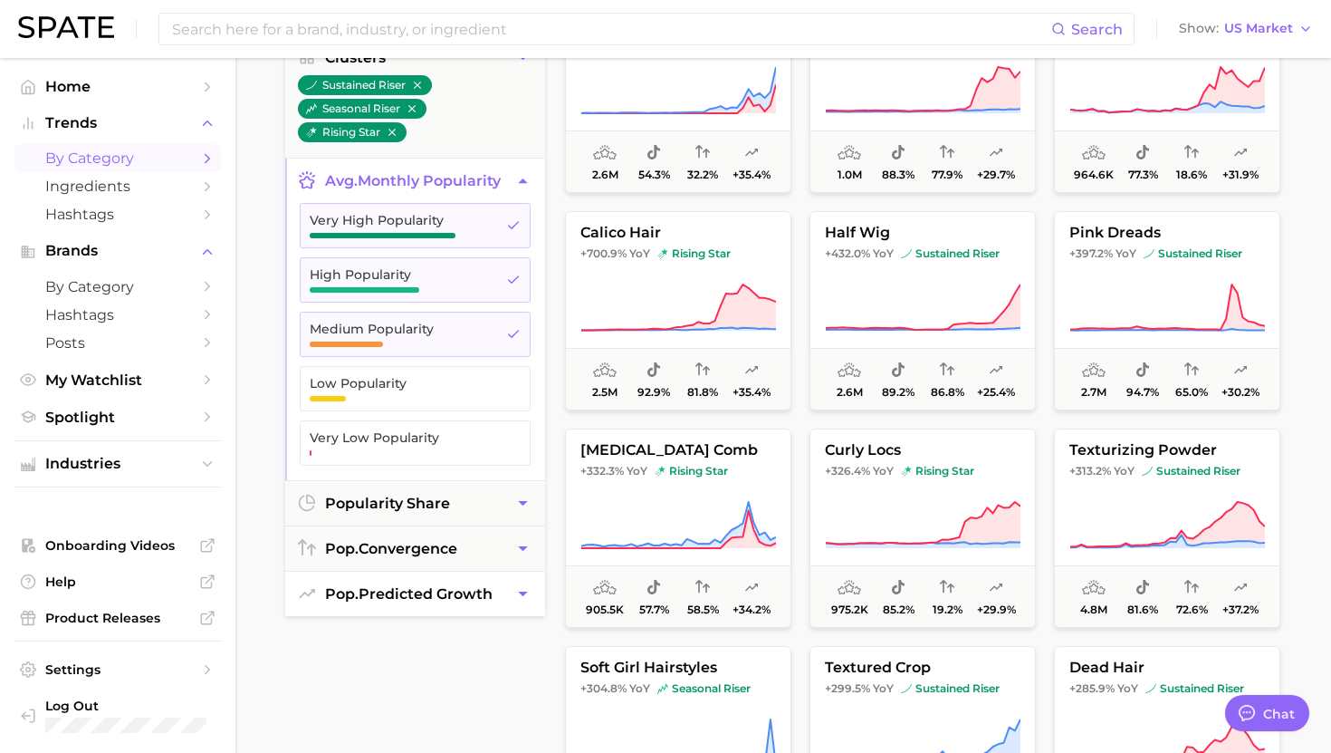
click at [421, 583] on button "pop. predicted growth" at bounding box center [415, 594] width 260 height 44
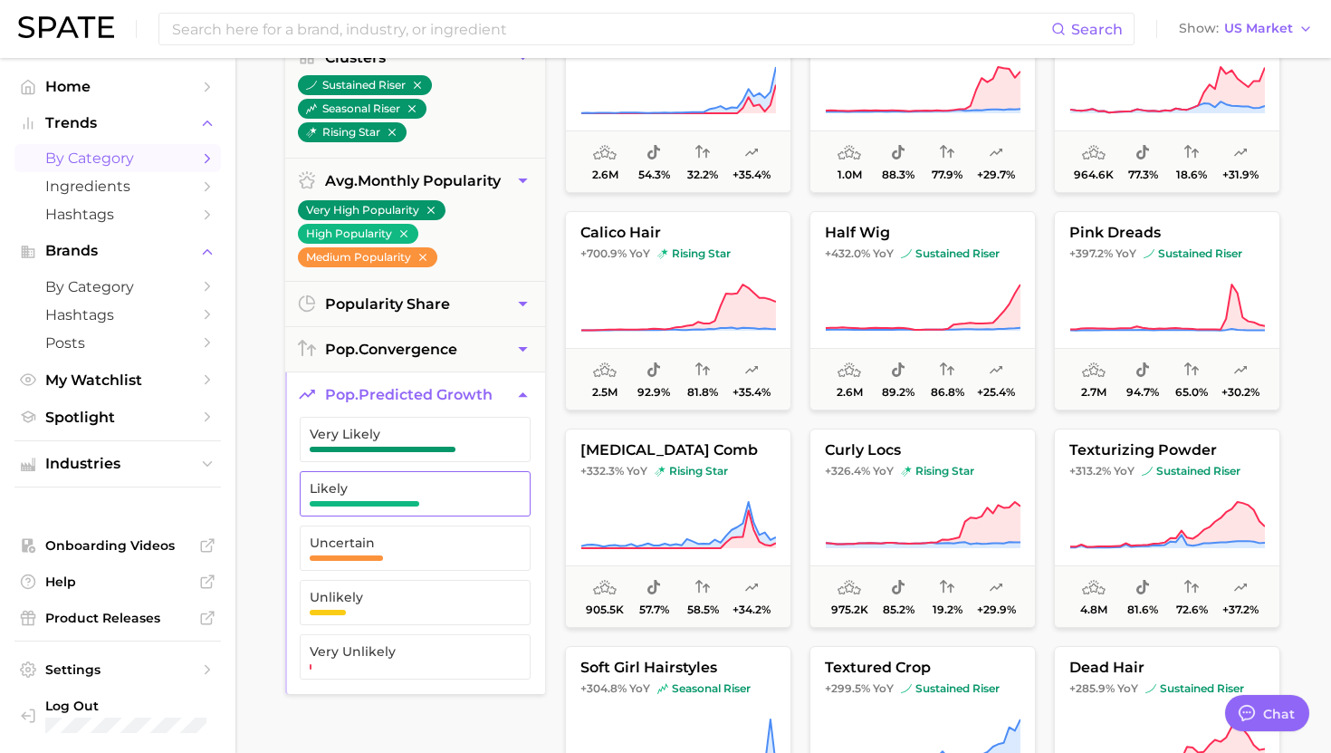
click at [383, 495] on span "Likely" at bounding box center [401, 488] width 182 height 14
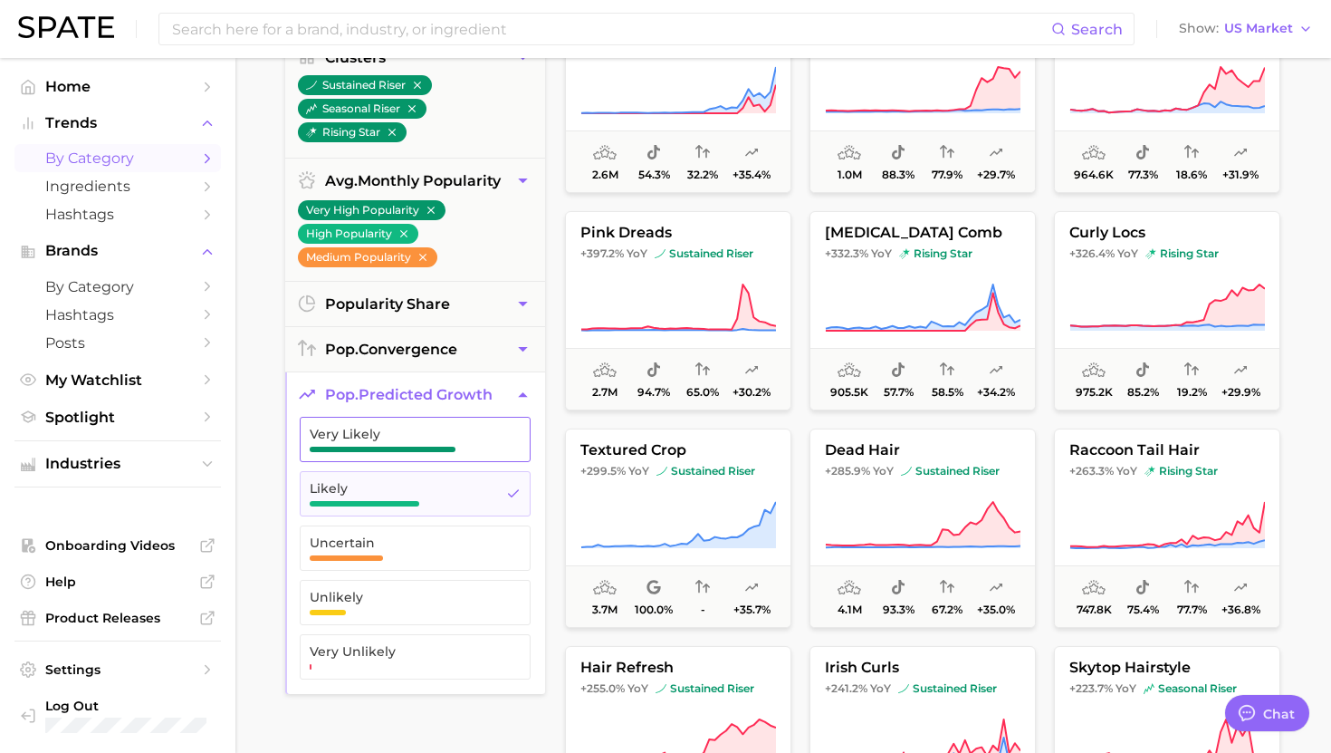
click at [383, 442] on span "Very Likely" at bounding box center [401, 439] width 182 height 25
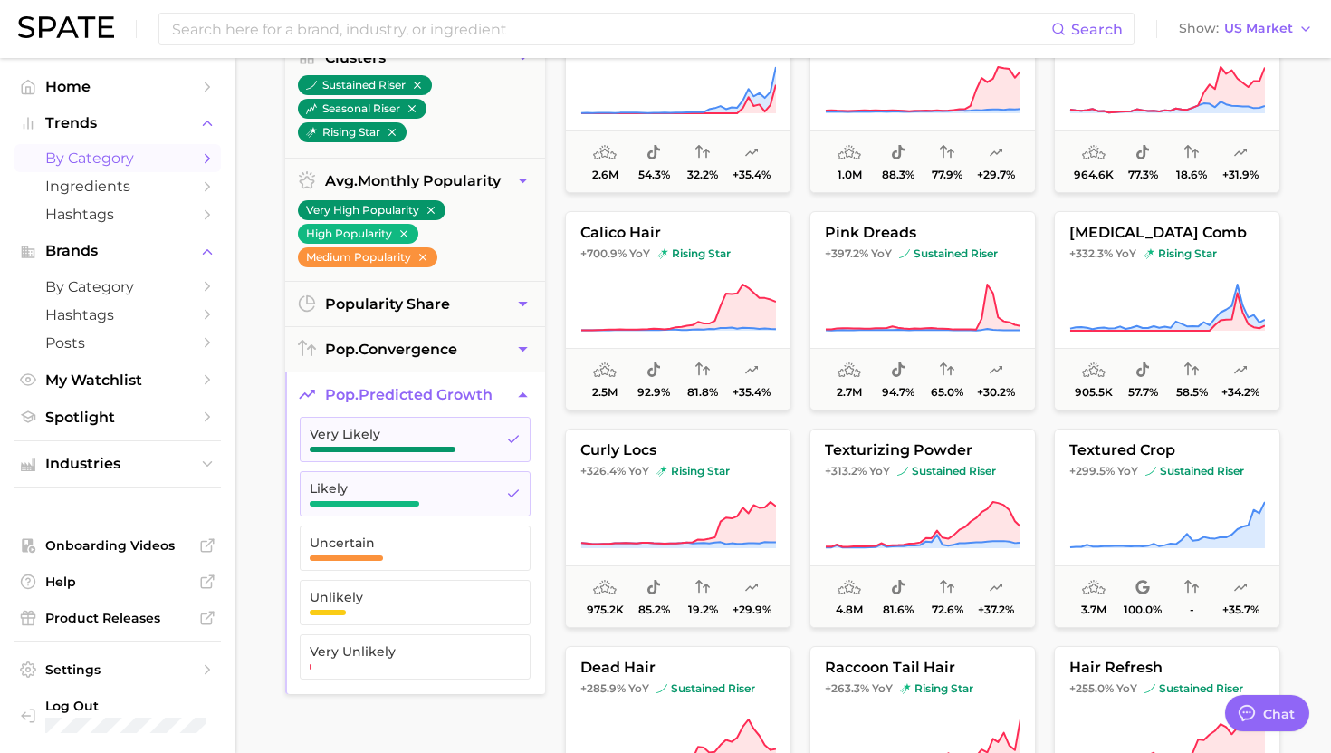
click at [268, 437] on main "1. beauty 2. hair 3. Subcategory Overview Google TikTok Instagram Beta filters …" at bounding box center [783, 489] width 1096 height 1374
